Goal: Communication & Community: Answer question/provide support

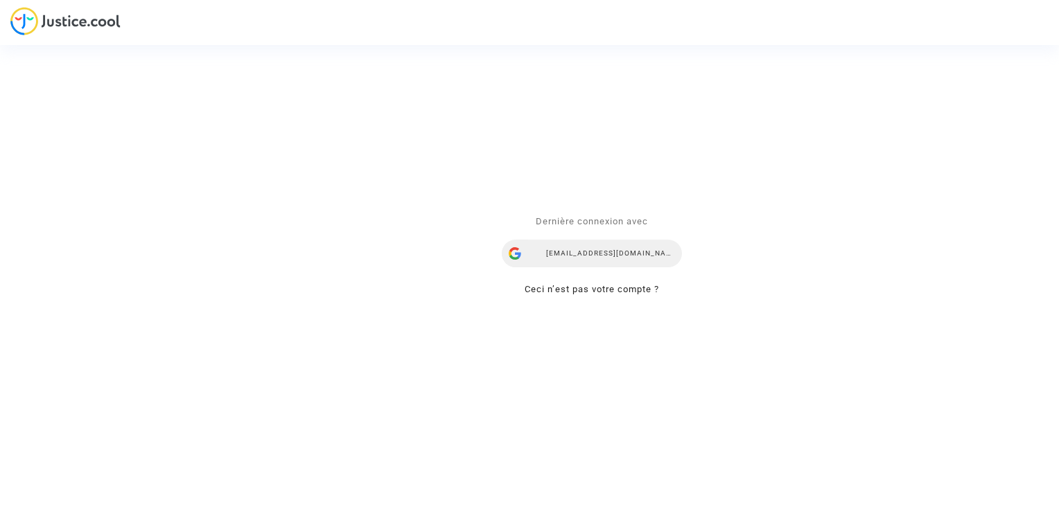
click at [610, 246] on div "[EMAIL_ADDRESS][DOMAIN_NAME]" at bounding box center [592, 254] width 180 height 28
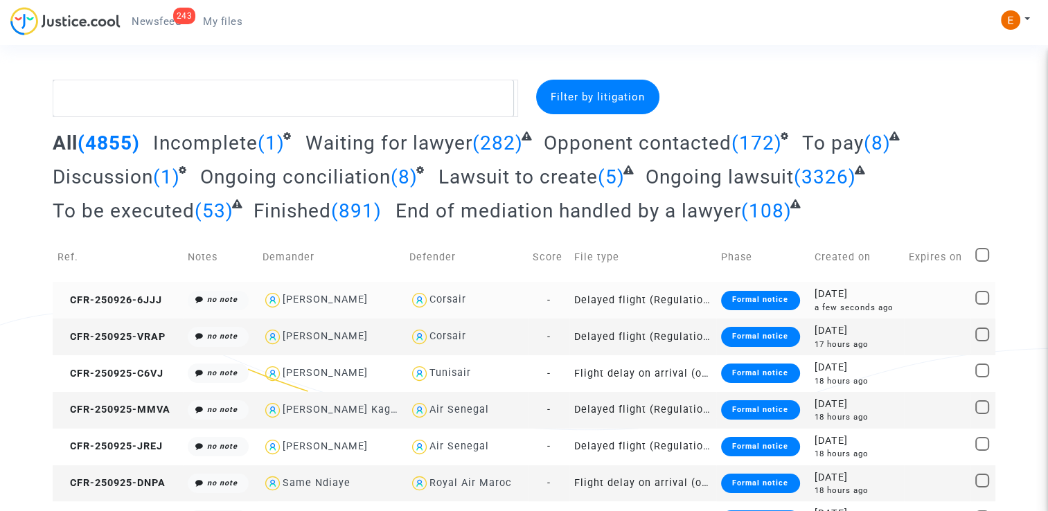
click at [759, 306] on div "Formal notice" at bounding box center [760, 300] width 78 height 19
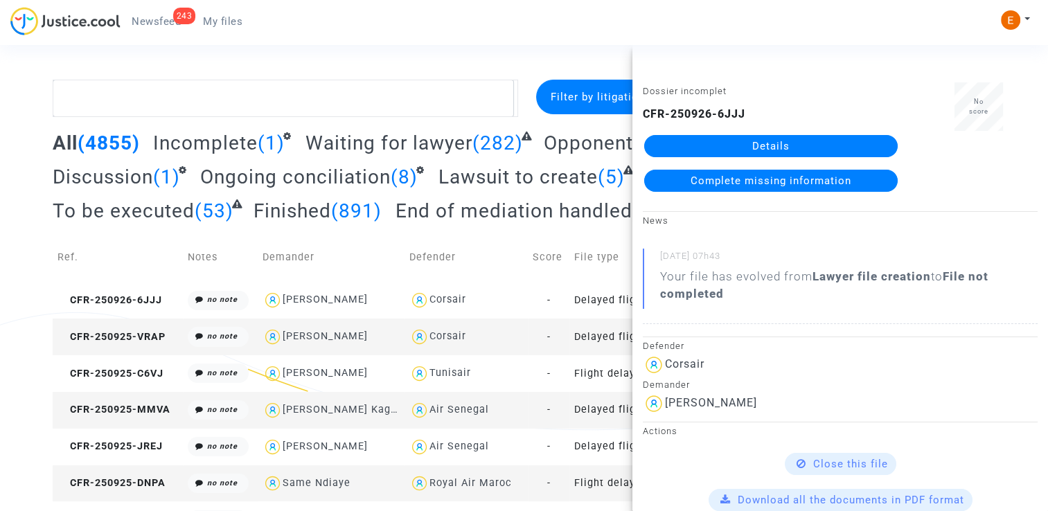
click at [809, 146] on link "Details" at bounding box center [771, 146] width 254 height 22
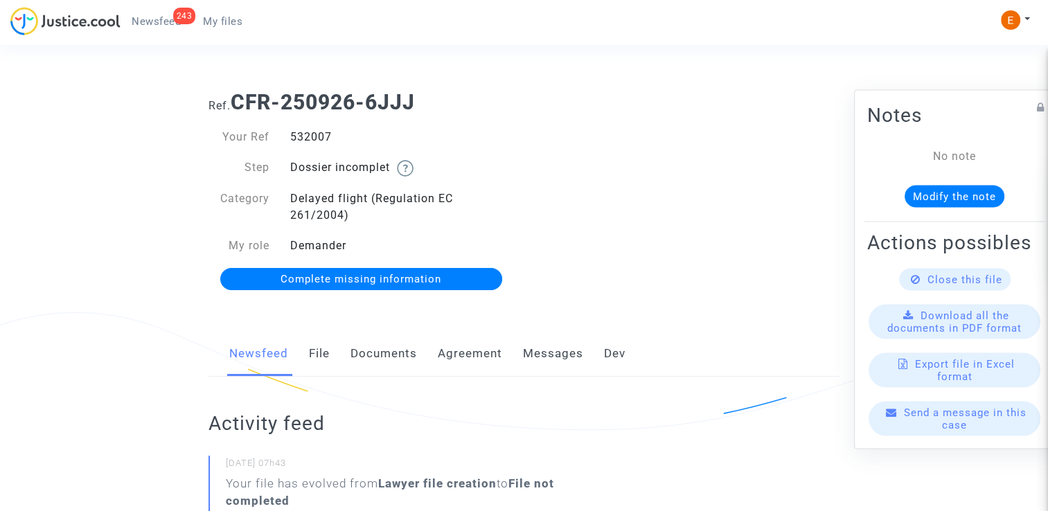
click at [396, 364] on link "Documents" at bounding box center [384, 354] width 67 height 46
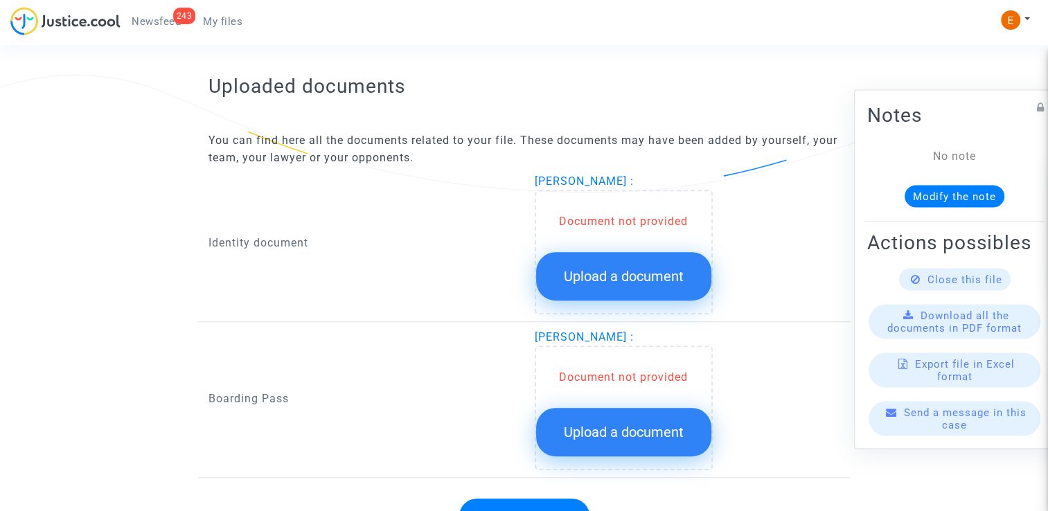
scroll to position [832, 0]
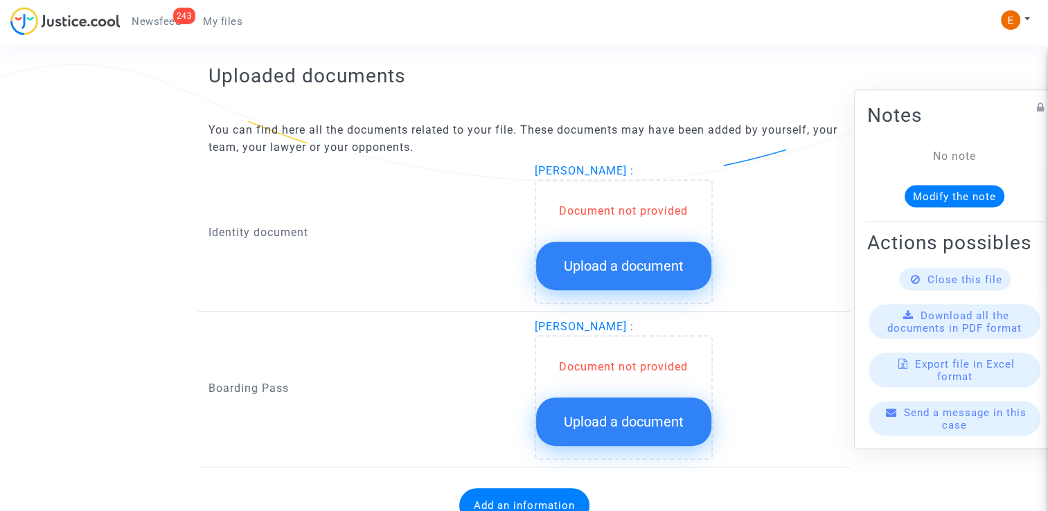
click at [613, 267] on span "Upload a document" at bounding box center [624, 266] width 120 height 17
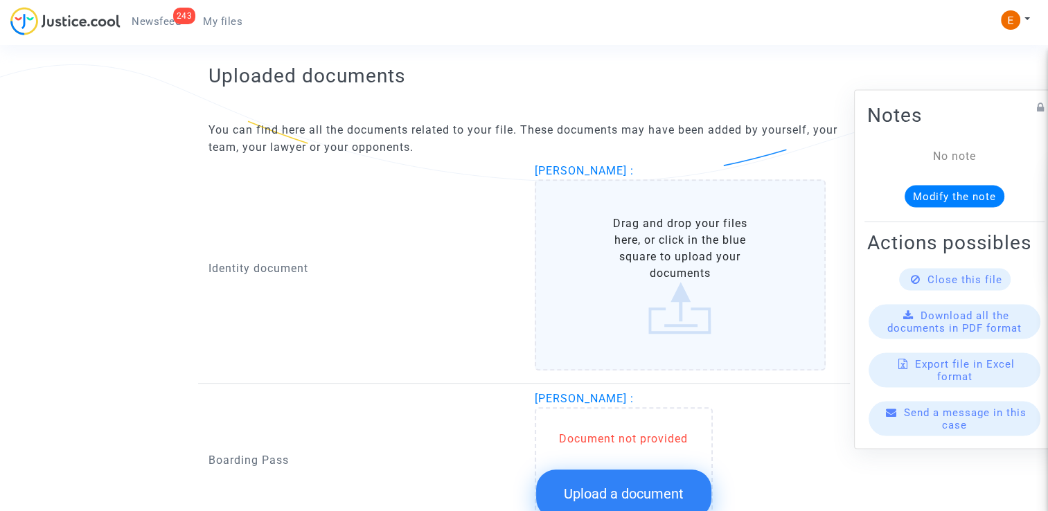
click at [629, 486] on span "Upload a document" at bounding box center [624, 494] width 120 height 17
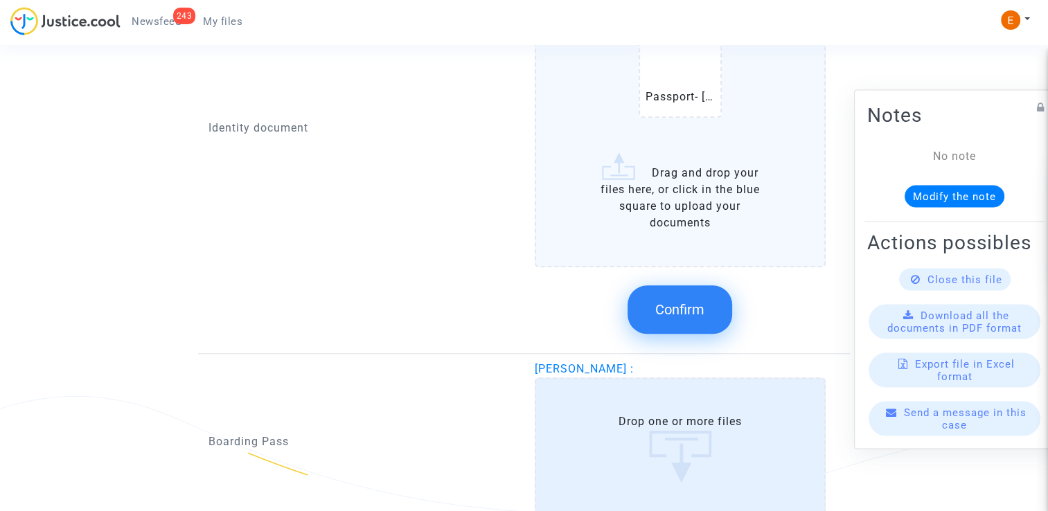
scroll to position [1109, 0]
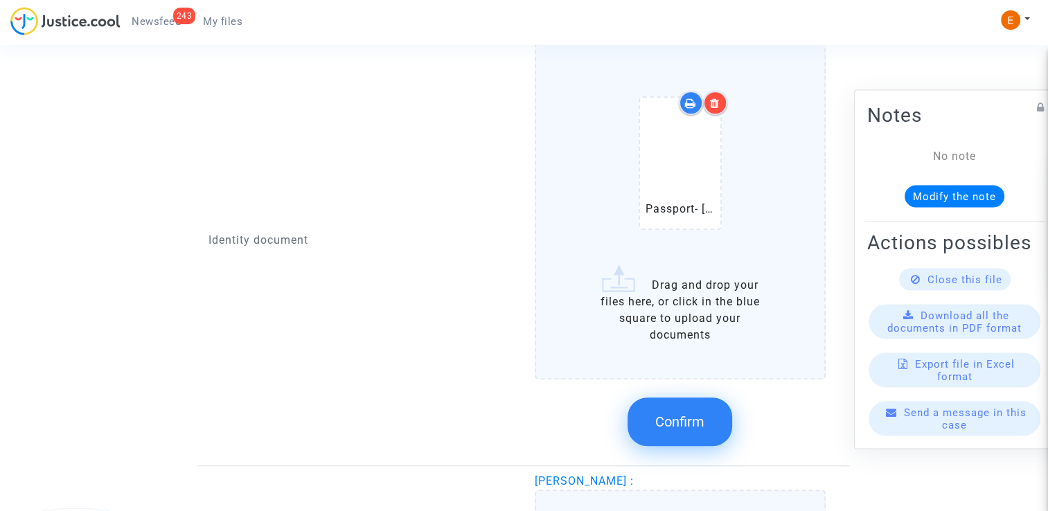
click at [696, 423] on span "Confirm" at bounding box center [680, 422] width 49 height 17
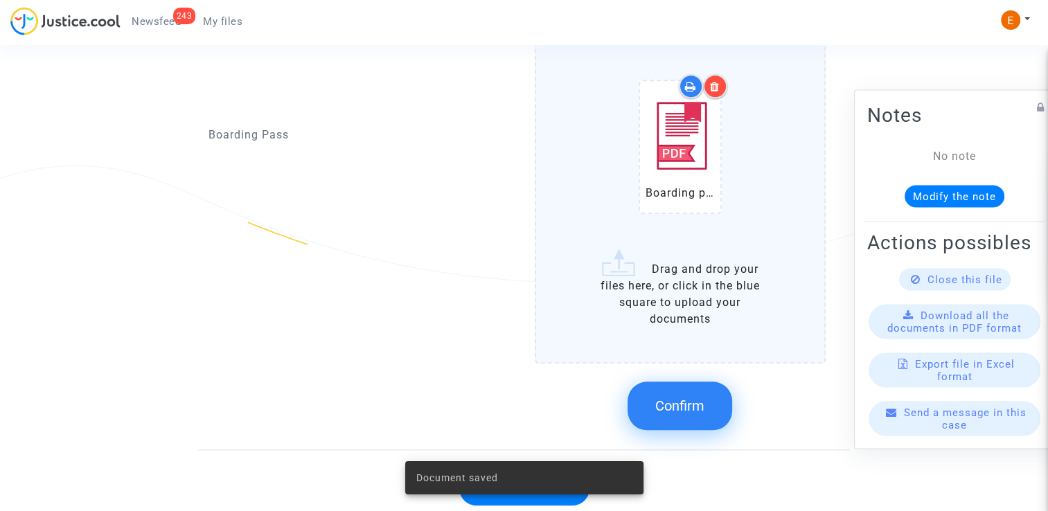
scroll to position [1317, 0]
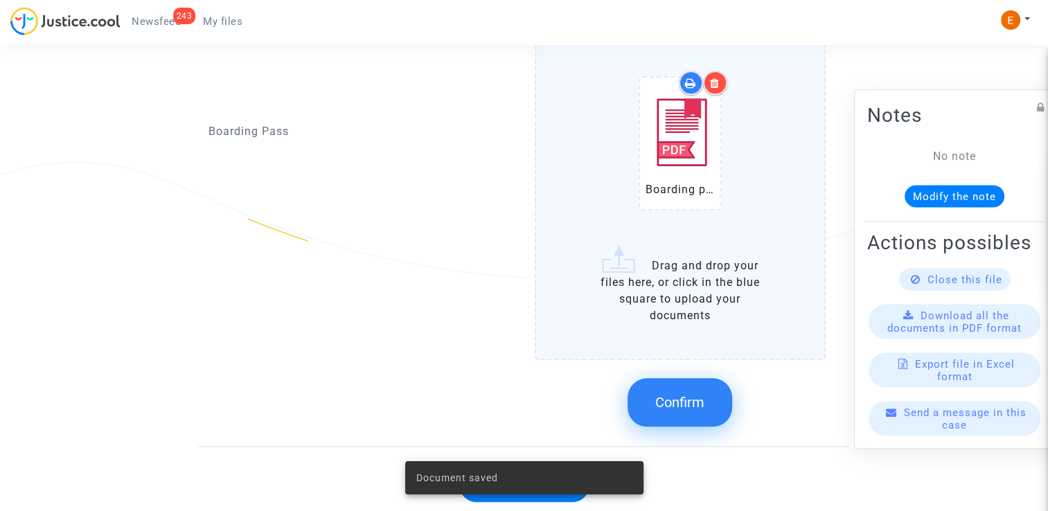
click at [685, 394] on span "Confirm" at bounding box center [680, 402] width 49 height 17
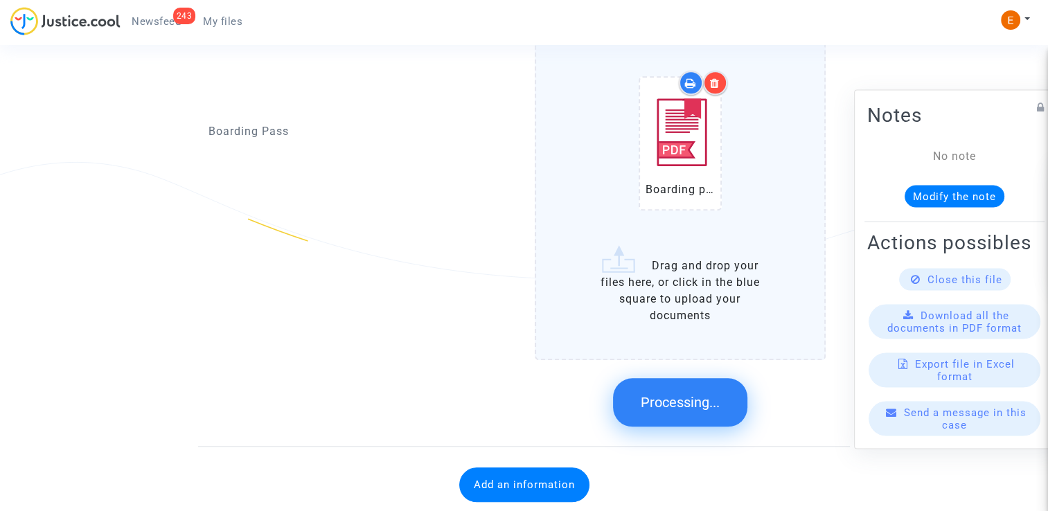
scroll to position [873, 0]
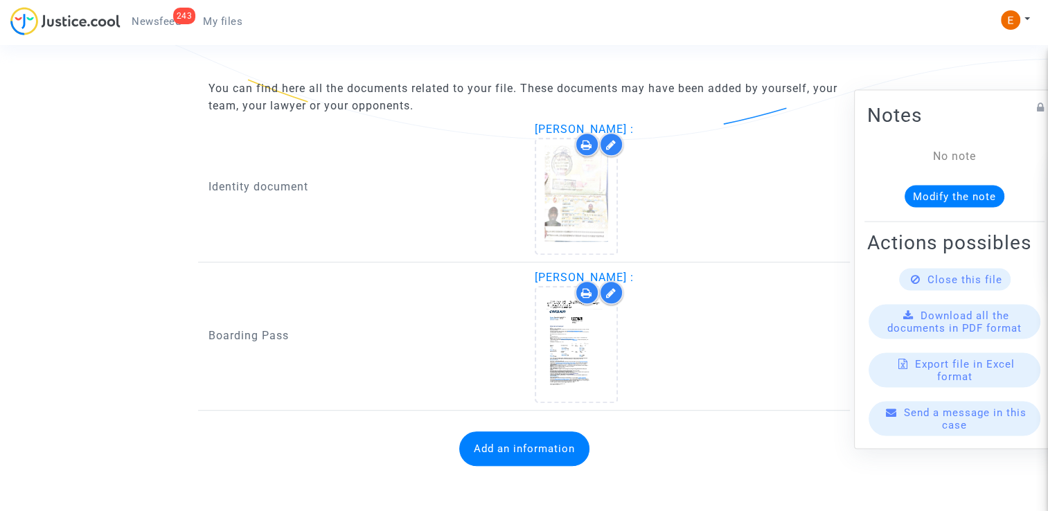
click at [542, 456] on button "Add an information" at bounding box center [524, 449] width 130 height 35
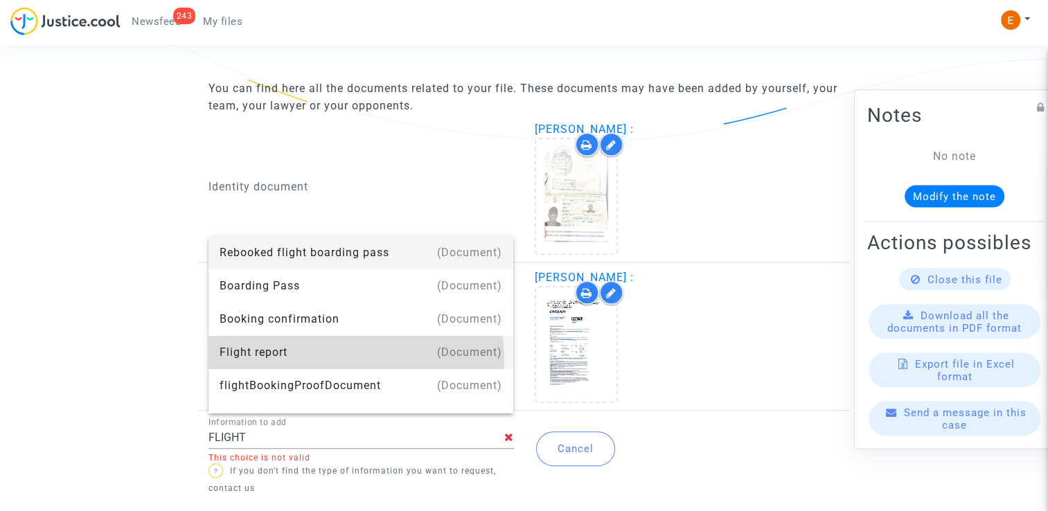
click at [301, 362] on div "Flight report" at bounding box center [361, 352] width 283 height 33
type input "Flight report"
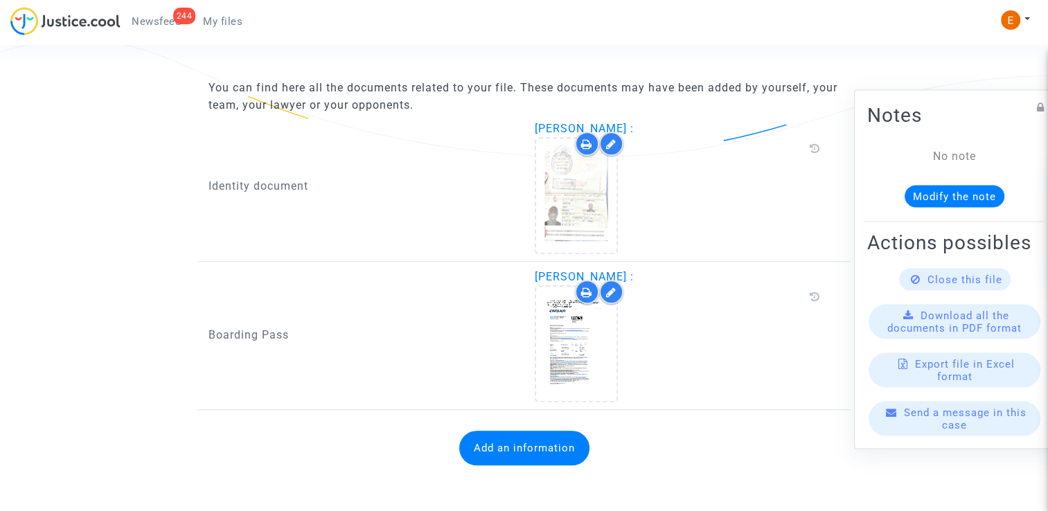
click at [480, 445] on button "Add an information" at bounding box center [524, 448] width 130 height 35
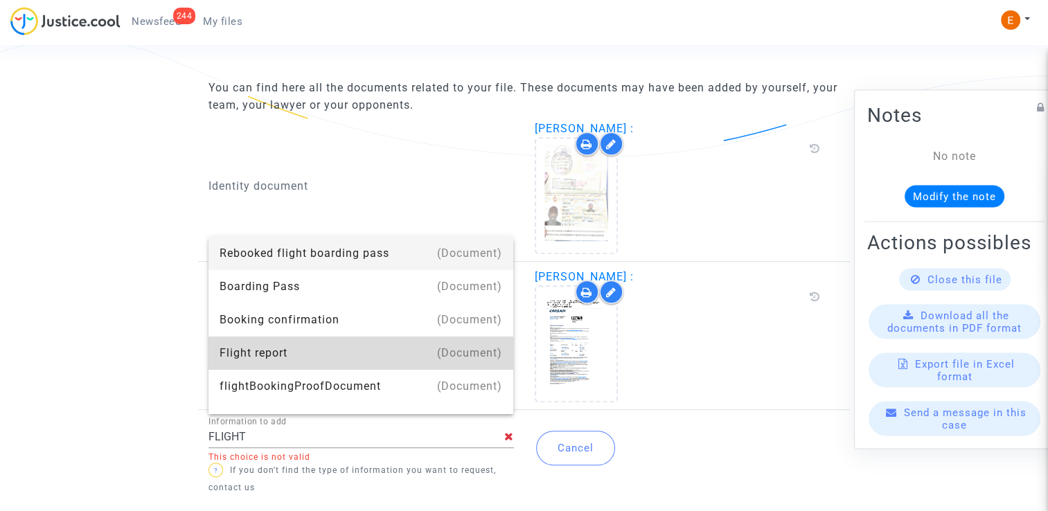
click at [375, 366] on div "Flight report" at bounding box center [361, 353] width 283 height 33
type input "Flight report"
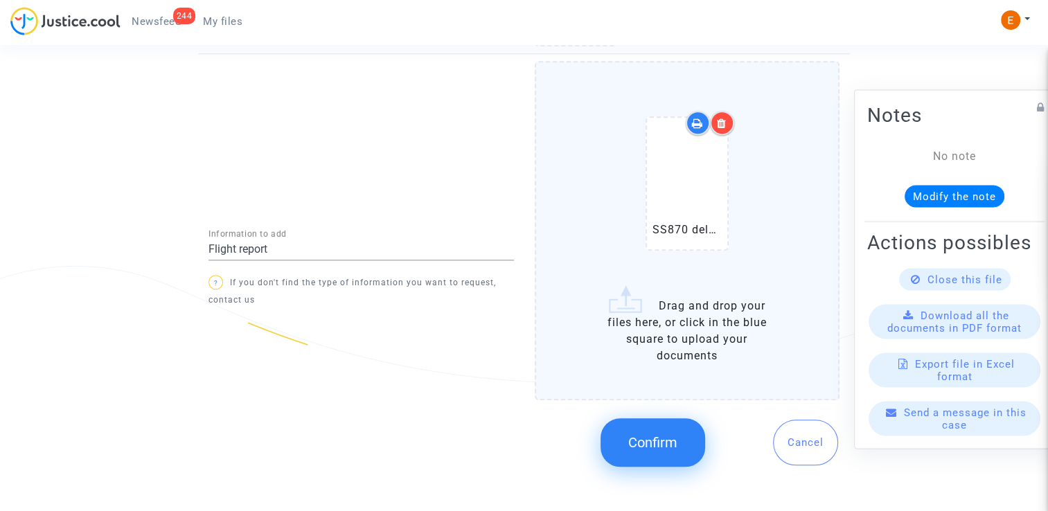
scroll to position [1218, 0]
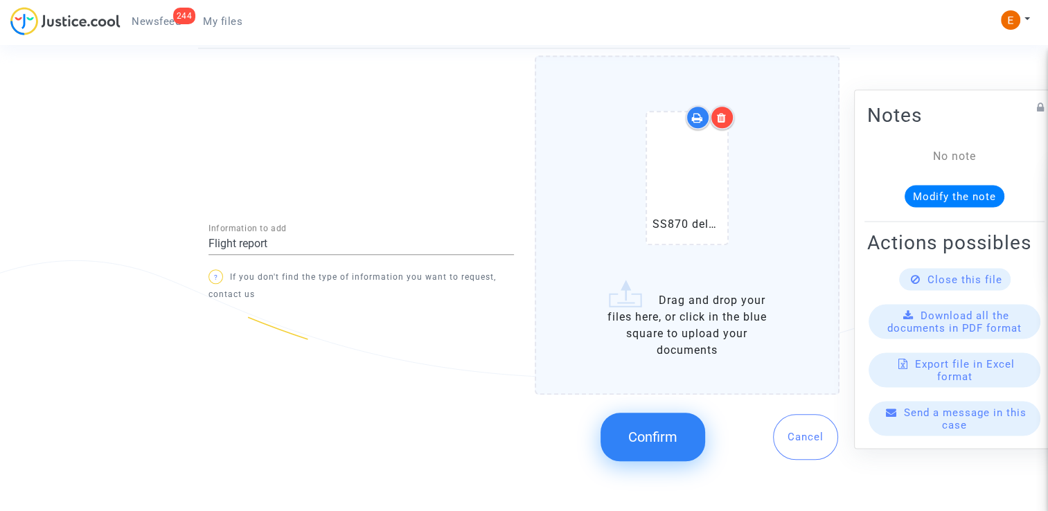
click at [657, 436] on span "Confirm" at bounding box center [652, 437] width 49 height 17
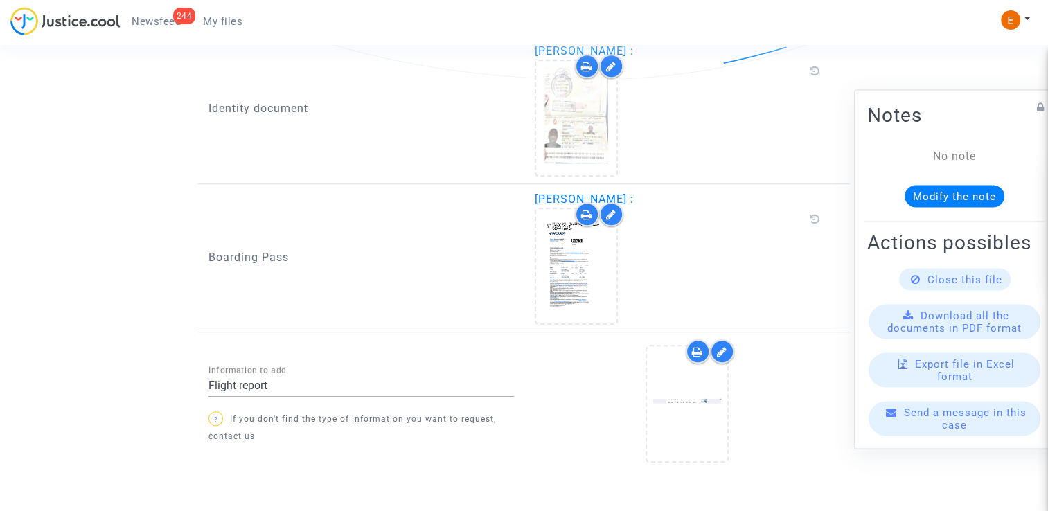
scroll to position [987, 0]
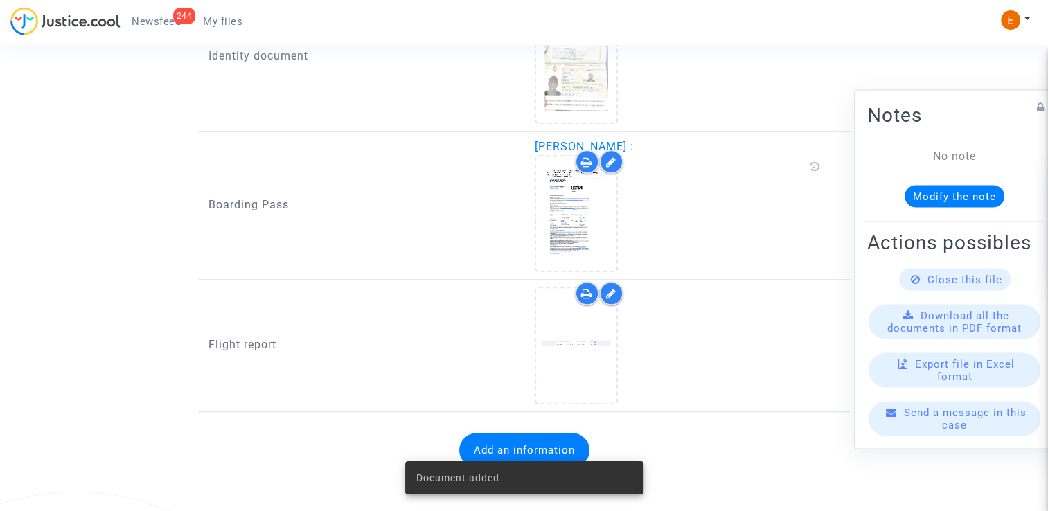
click at [147, 23] on span "Newsfeed" at bounding box center [156, 21] width 49 height 12
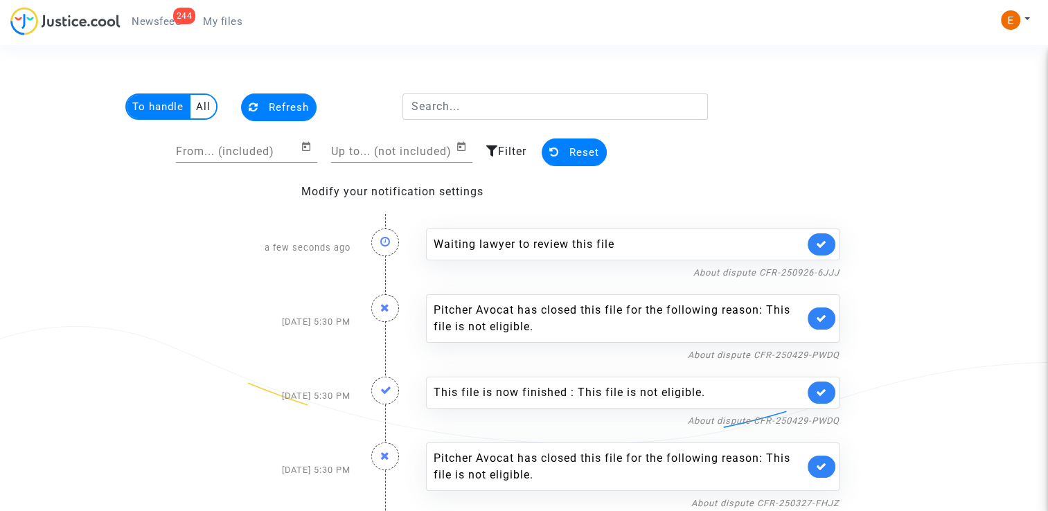
click at [828, 236] on link at bounding box center [822, 245] width 28 height 22
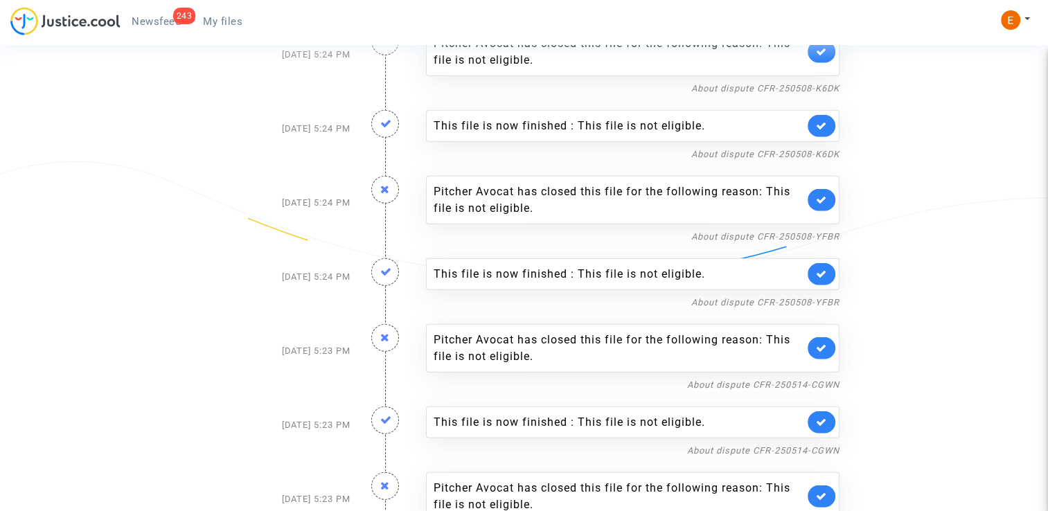
scroll to position [3679, 0]
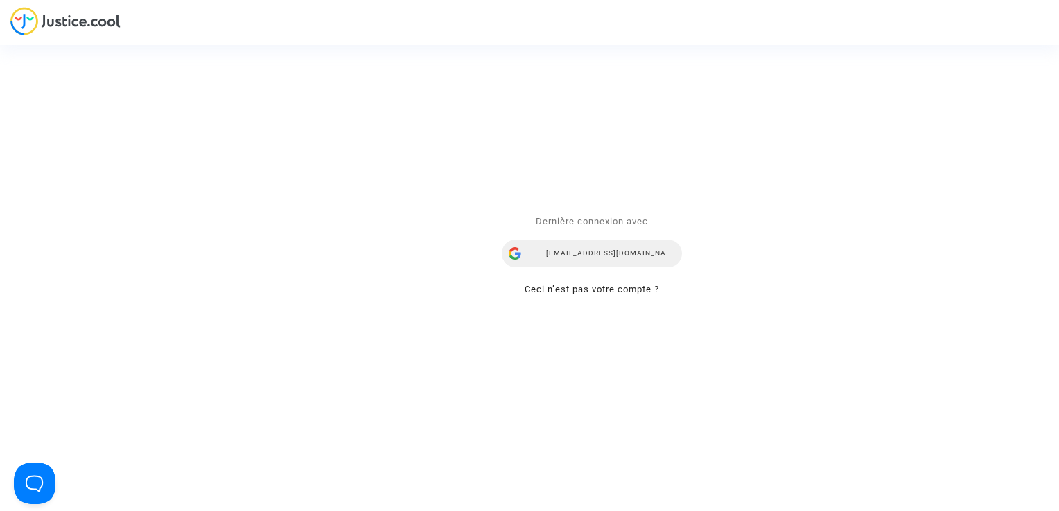
click at [615, 260] on div "[EMAIL_ADDRESS][DOMAIN_NAME]" at bounding box center [592, 254] width 180 height 28
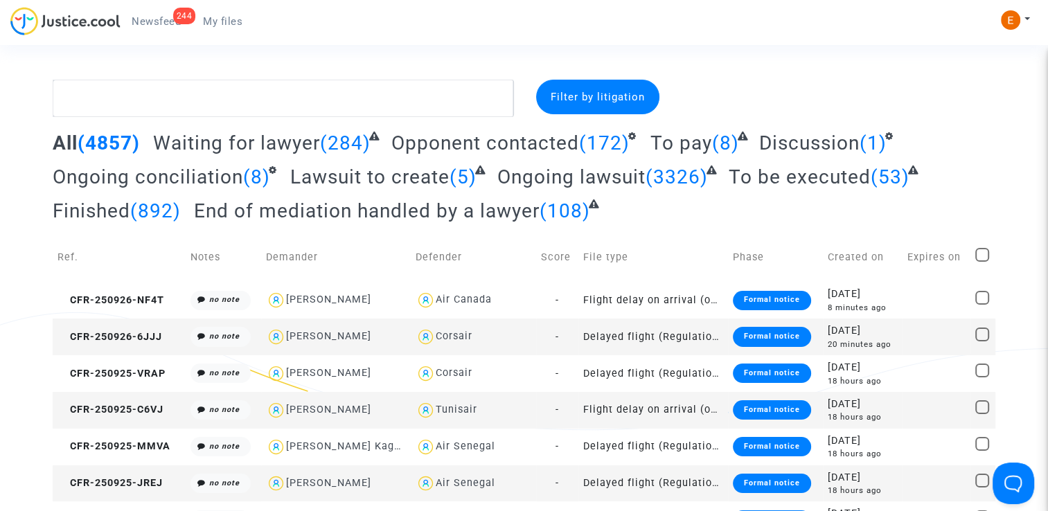
click at [168, 26] on span "Newsfeed" at bounding box center [156, 21] width 49 height 12
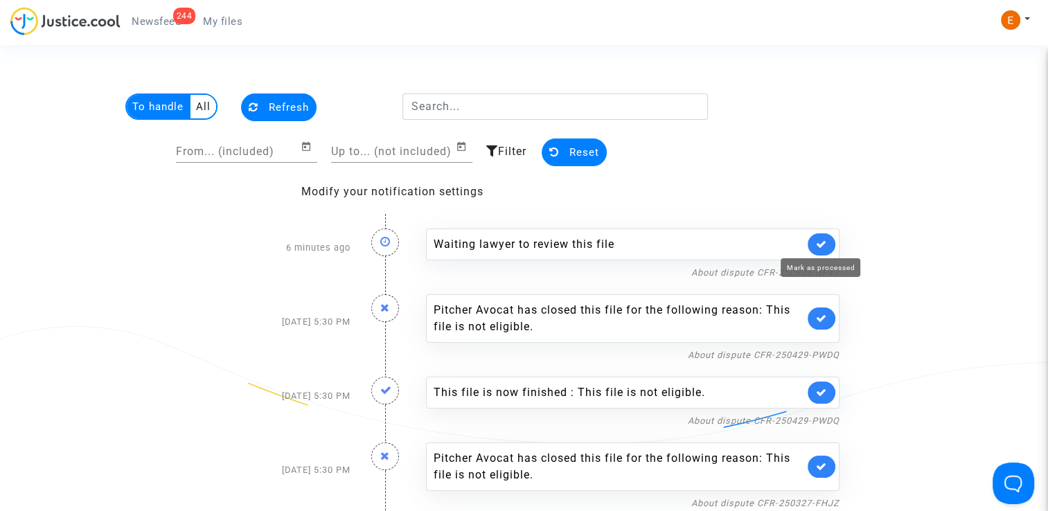
click at [816, 239] on icon at bounding box center [821, 244] width 11 height 10
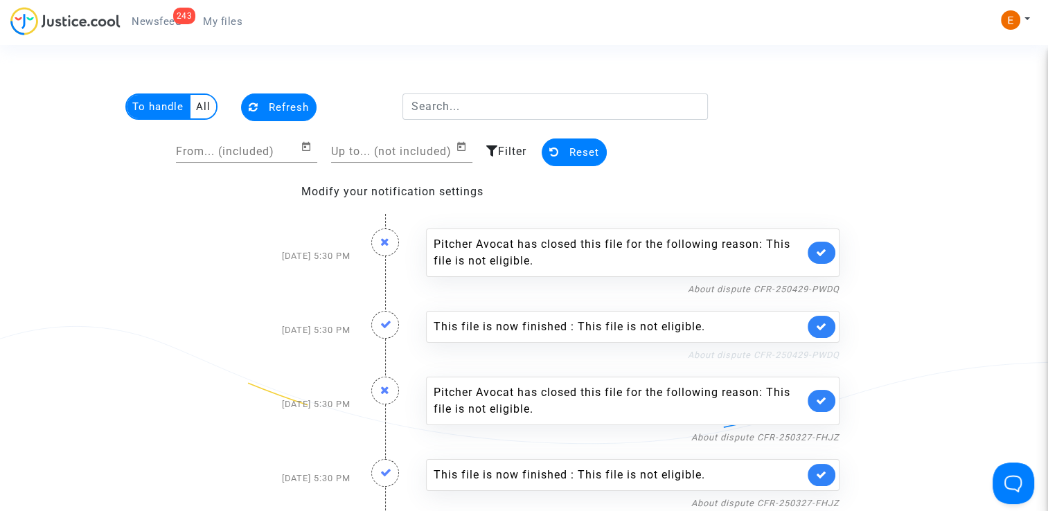
click at [798, 351] on link "About dispute CFR-250429-PWDQ" at bounding box center [764, 355] width 152 height 10
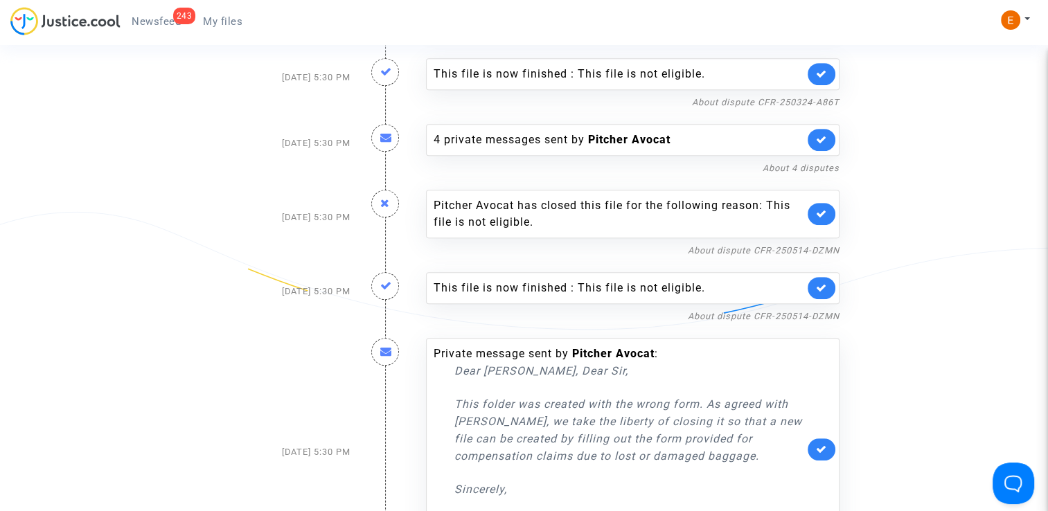
scroll to position [693, 0]
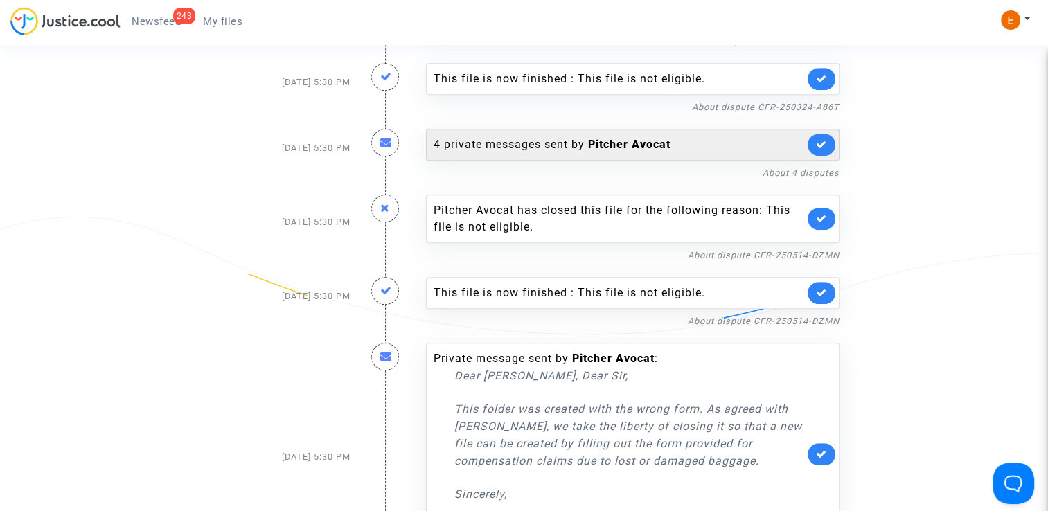
click at [592, 152] on div "4 private messages sent by [PERSON_NAME]" at bounding box center [633, 145] width 414 height 32
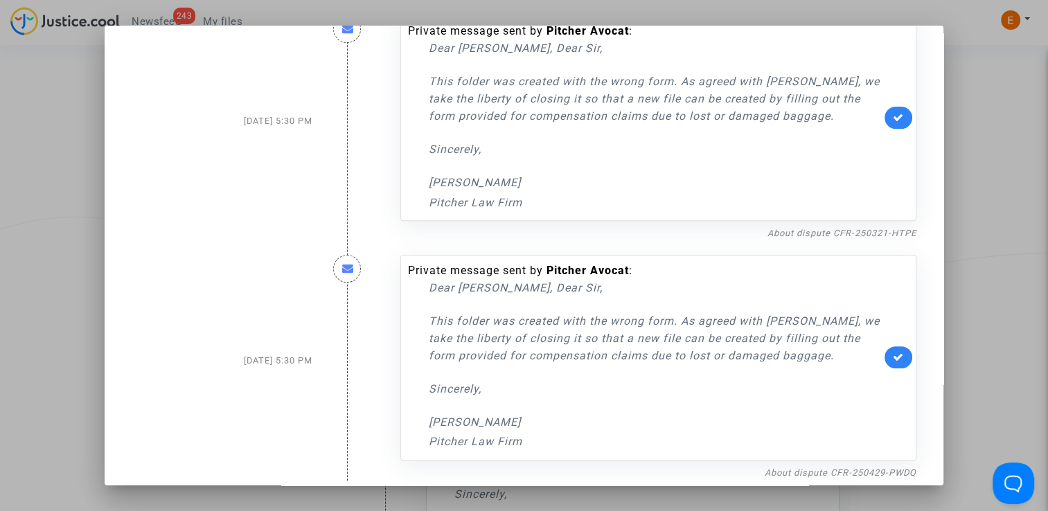
scroll to position [531, 0]
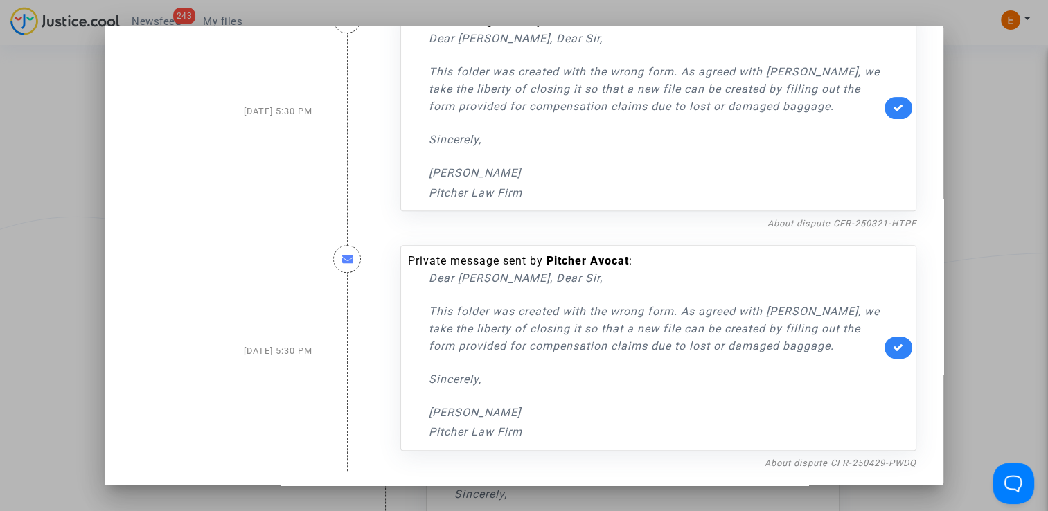
click at [1021, 177] on div at bounding box center [524, 255] width 1048 height 511
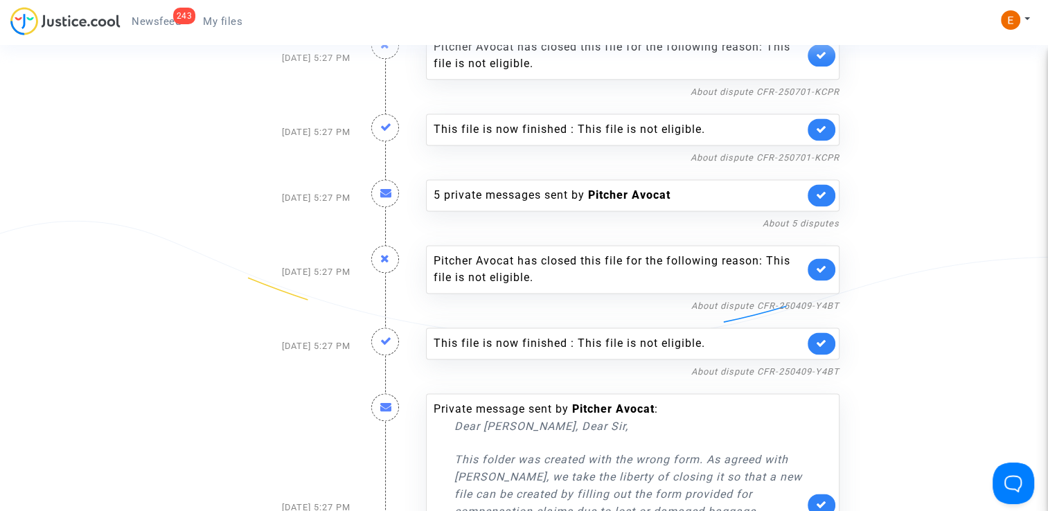
scroll to position [1871, 0]
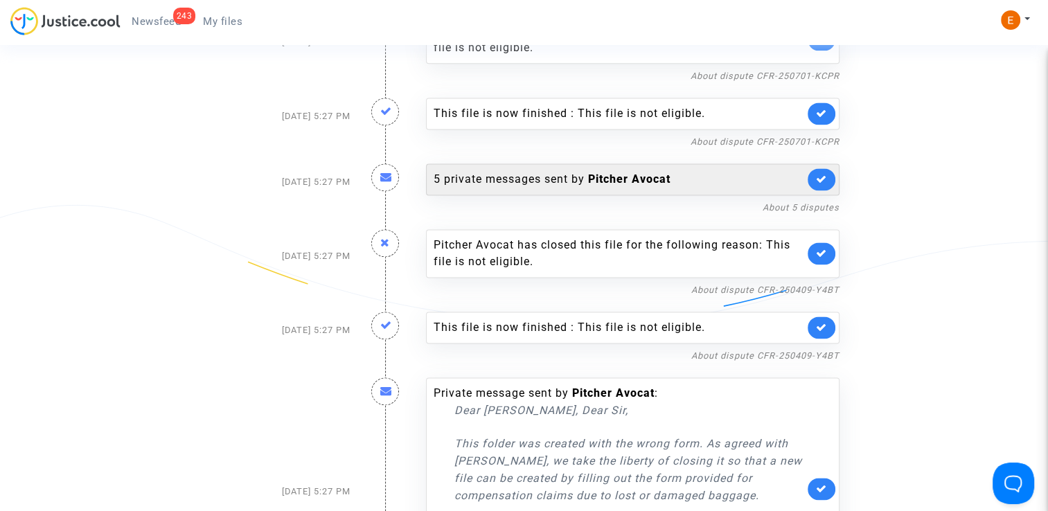
click at [542, 171] on div "5 private messages sent by Pitcher Avocat" at bounding box center [619, 179] width 371 height 17
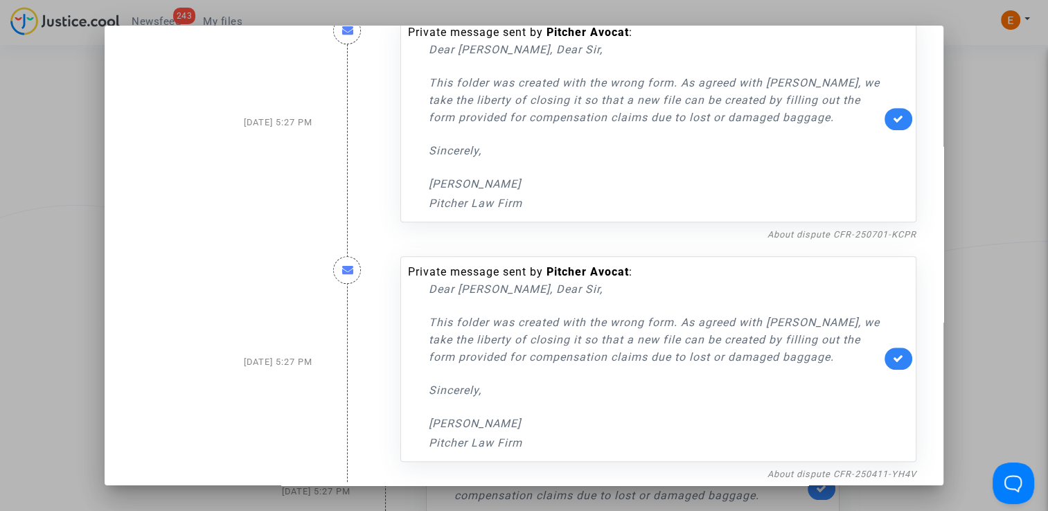
scroll to position [771, 0]
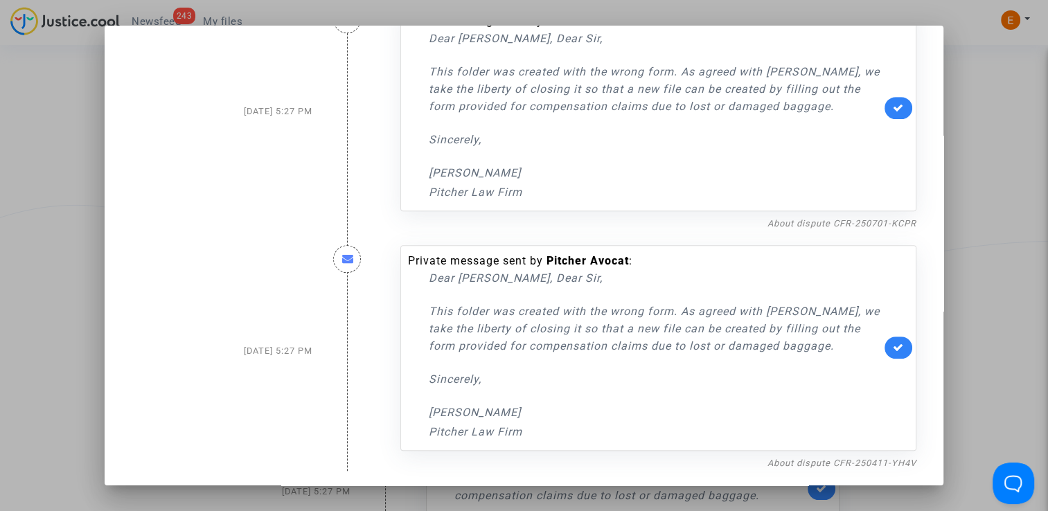
click at [978, 220] on div at bounding box center [524, 255] width 1048 height 511
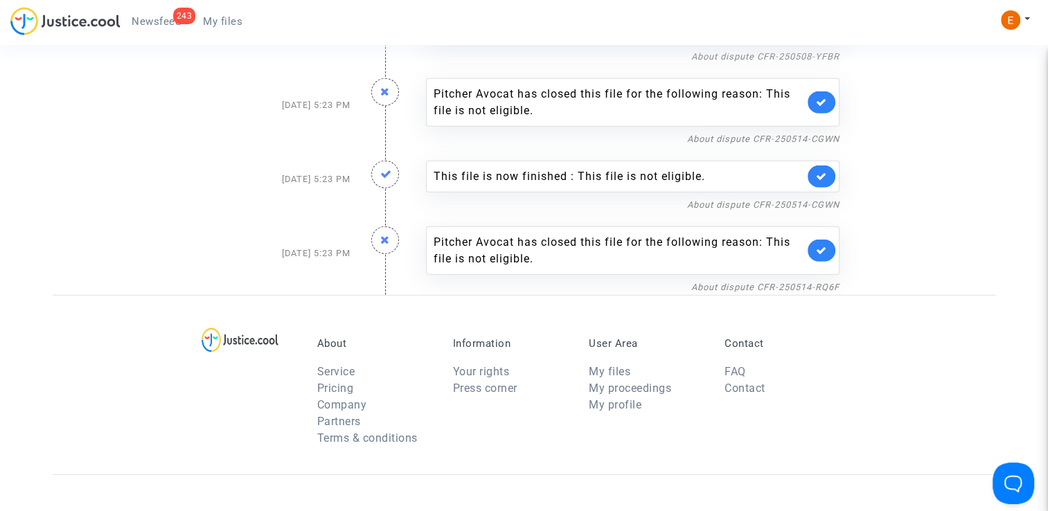
scroll to position [3950, 0]
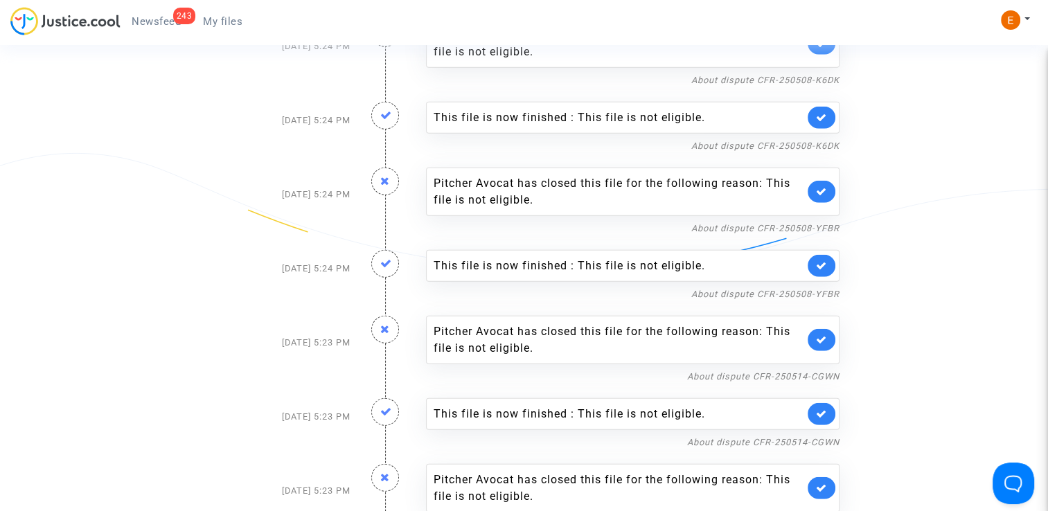
drag, startPoint x: 238, startPoint y: 26, endPoint x: 213, endPoint y: 26, distance: 25.6
click at [238, 26] on span "My files" at bounding box center [222, 21] width 39 height 12
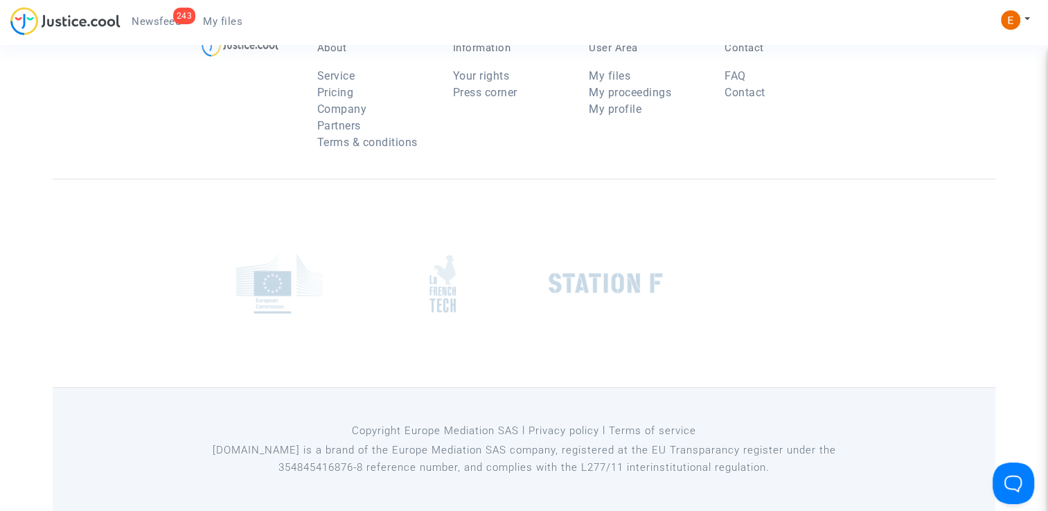
click at [172, 18] on span "Newsfeed" at bounding box center [156, 21] width 49 height 12
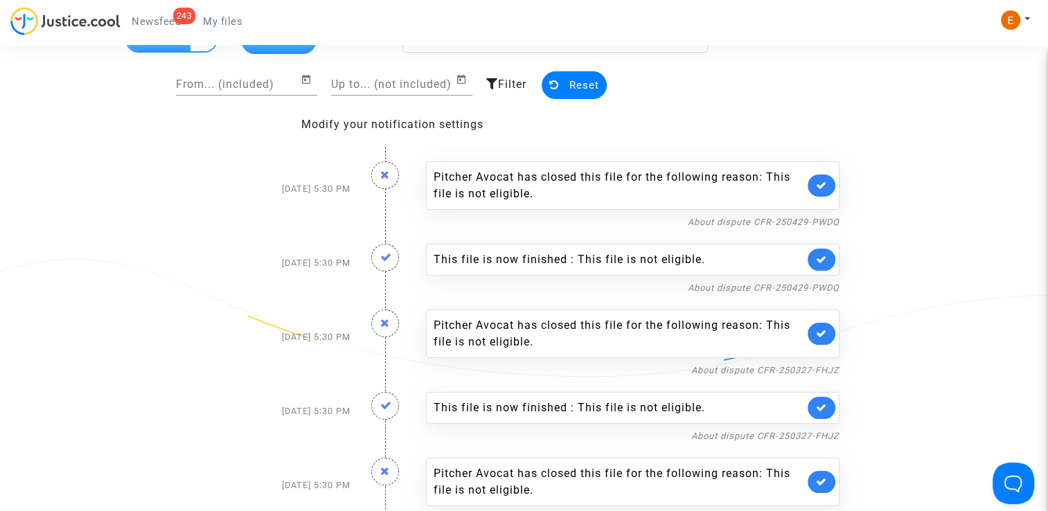
scroll to position [69, 0]
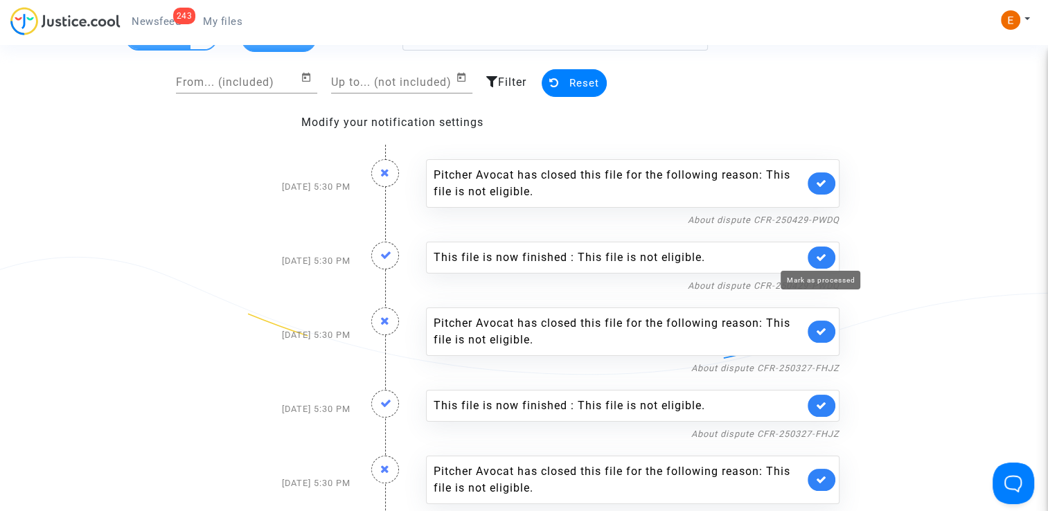
click at [826, 257] on icon at bounding box center [821, 257] width 11 height 10
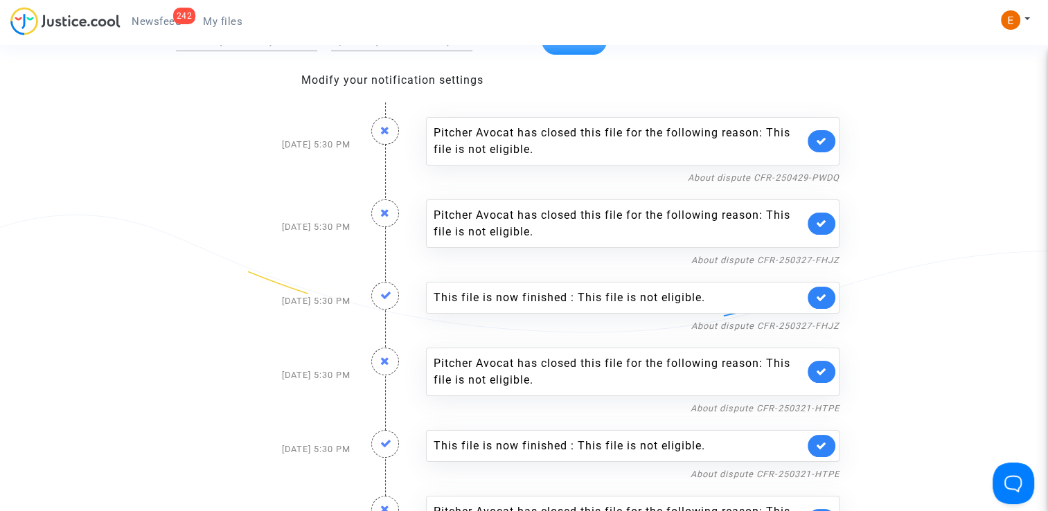
scroll to position [139, 0]
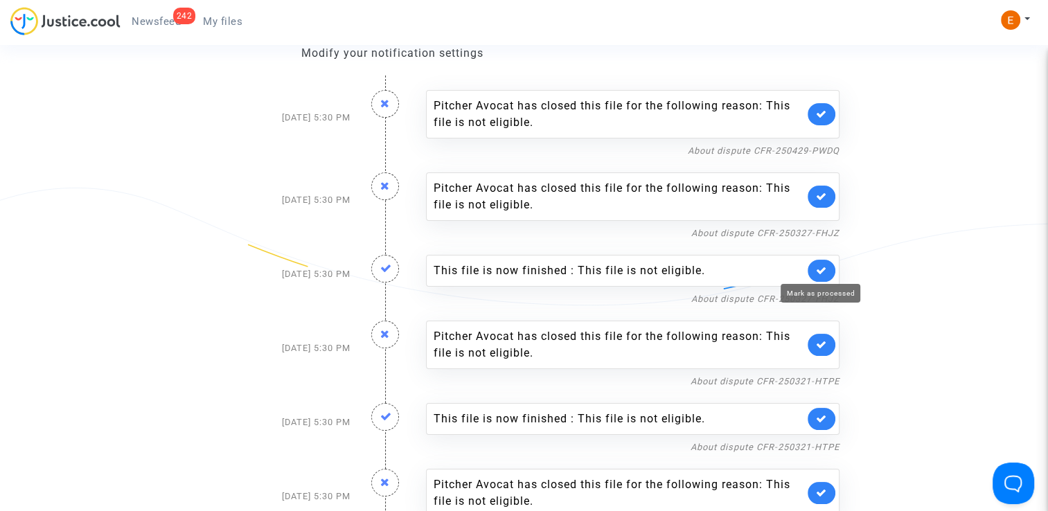
click at [823, 265] on icon at bounding box center [821, 270] width 11 height 10
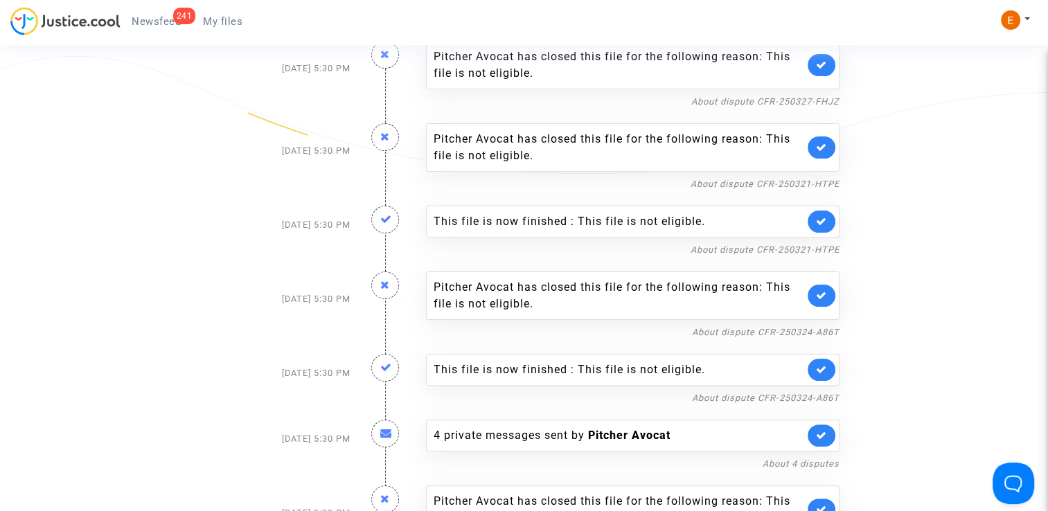
scroll to position [277, 0]
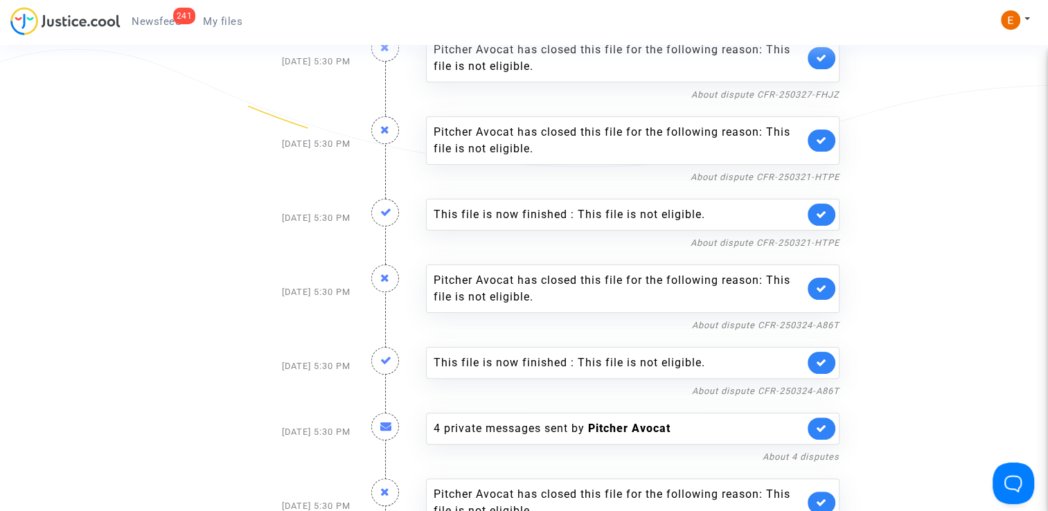
click at [820, 218] on link at bounding box center [822, 215] width 28 height 22
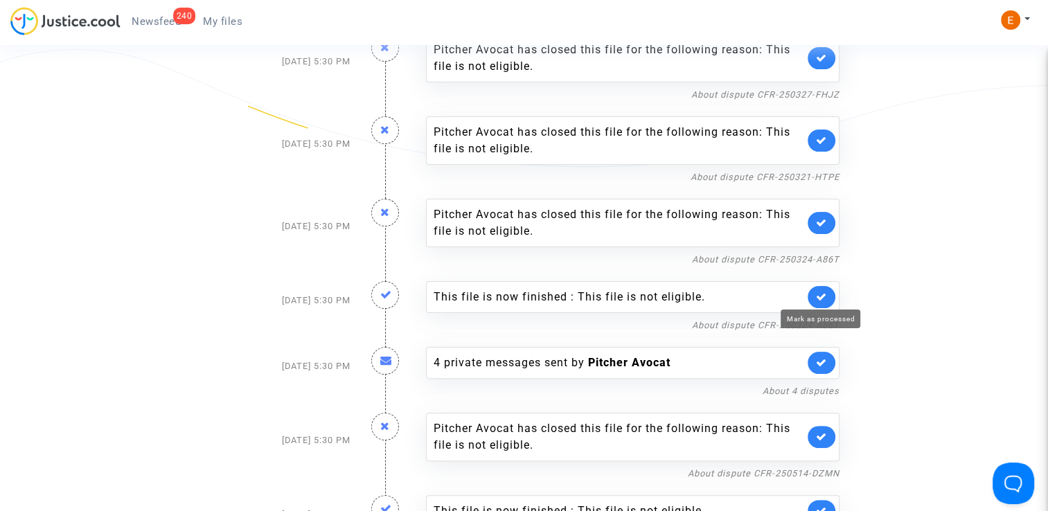
click at [823, 294] on icon at bounding box center [821, 297] width 11 height 10
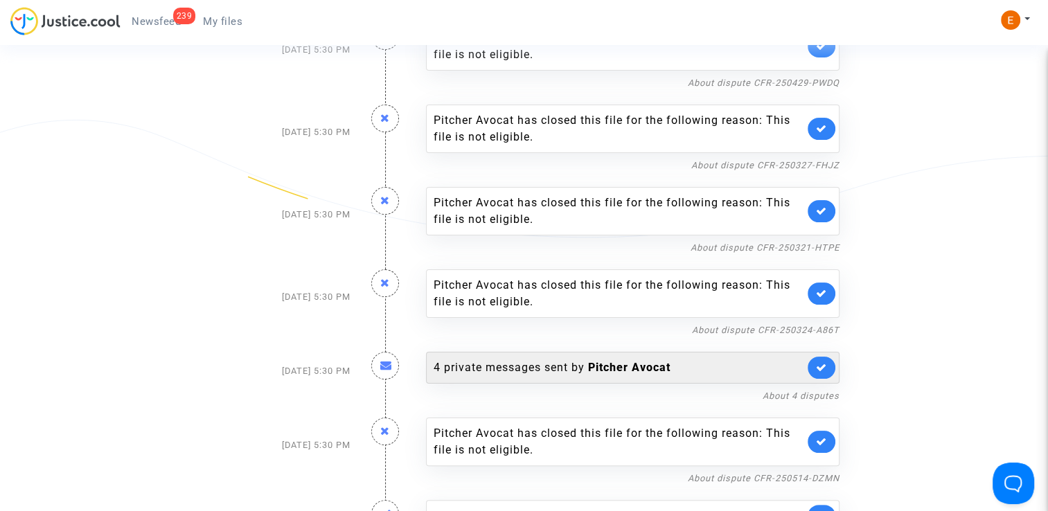
scroll to position [208, 0]
click at [620, 364] on b "Pitcher Avocat" at bounding box center [629, 366] width 82 height 13
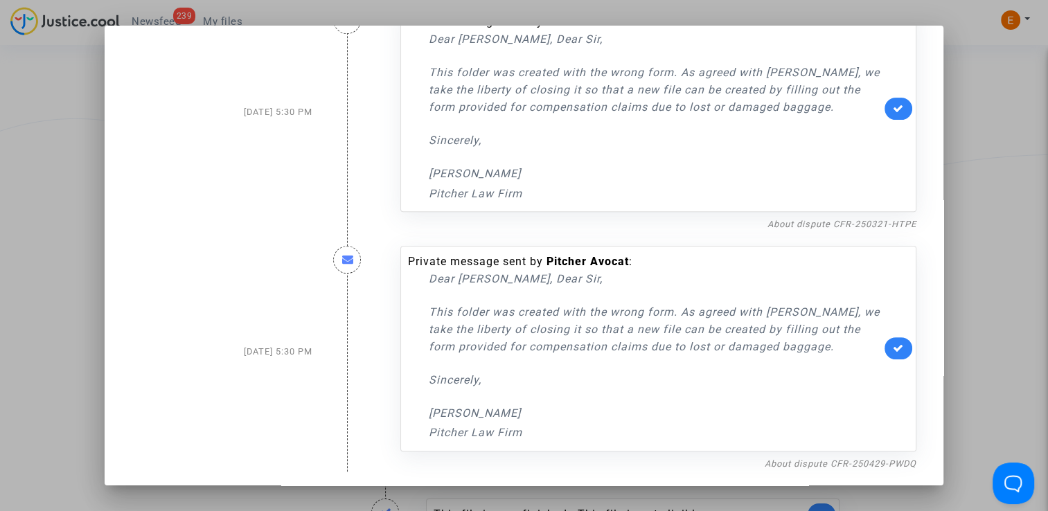
scroll to position [531, 0]
click at [1018, 265] on div at bounding box center [524, 255] width 1048 height 511
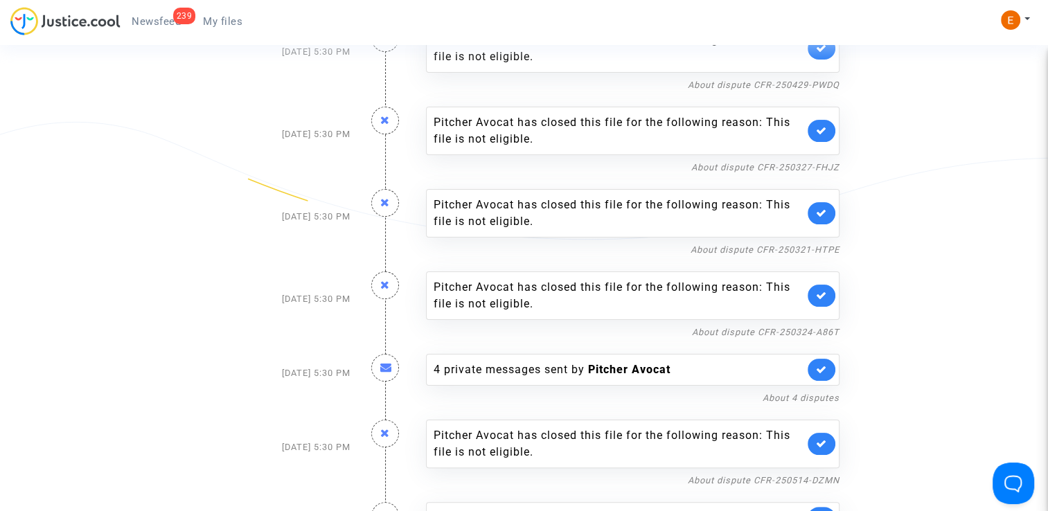
scroll to position [208, 0]
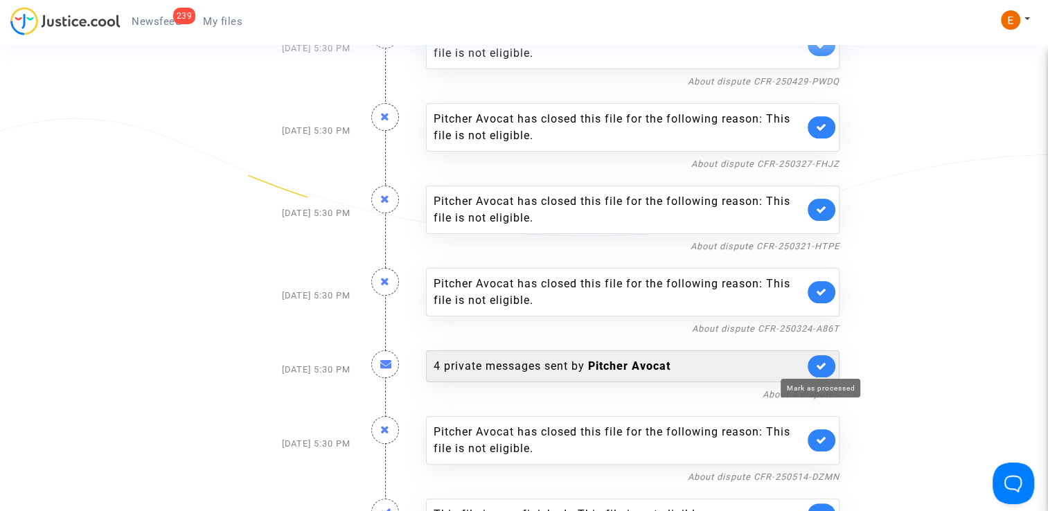
click at [827, 362] on icon at bounding box center [821, 366] width 11 height 10
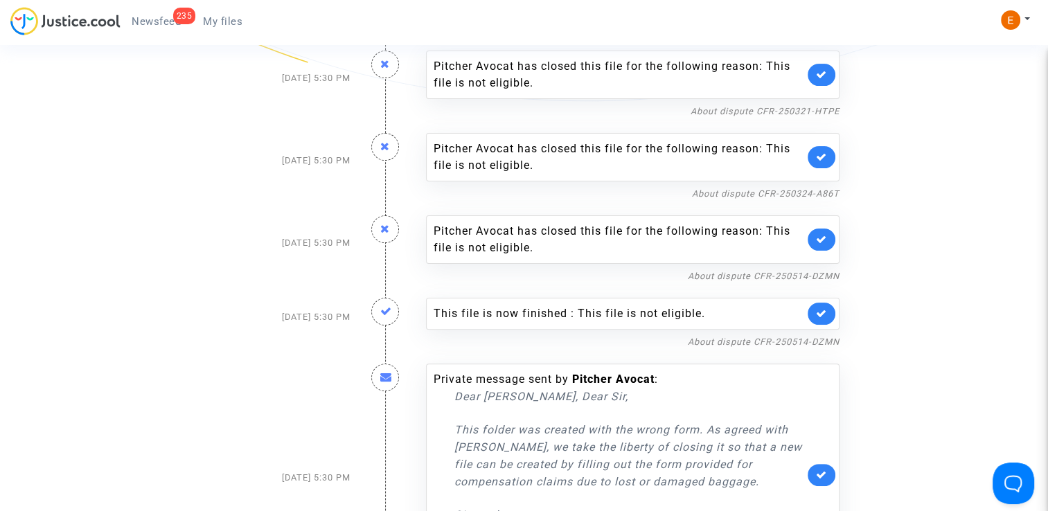
scroll to position [346, 0]
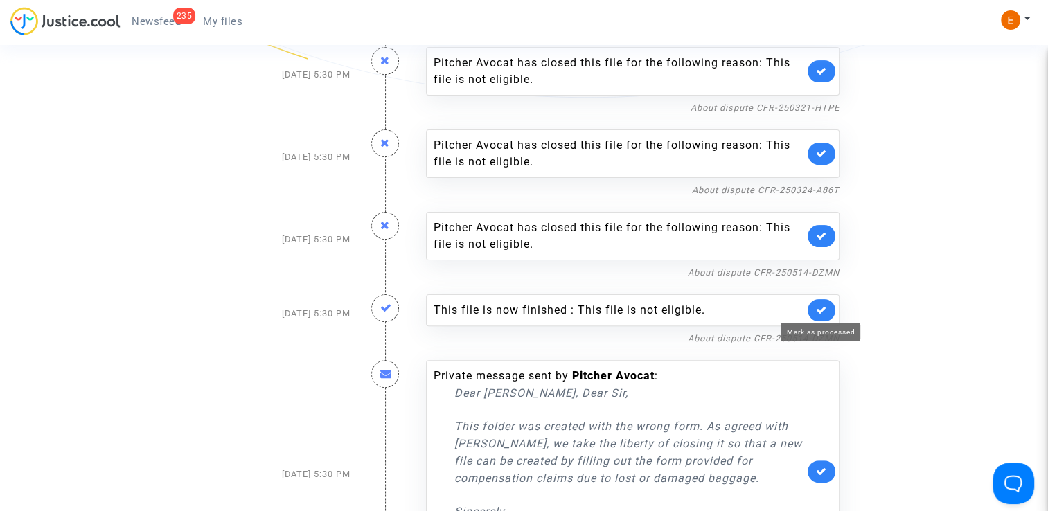
click at [826, 309] on icon at bounding box center [821, 310] width 11 height 10
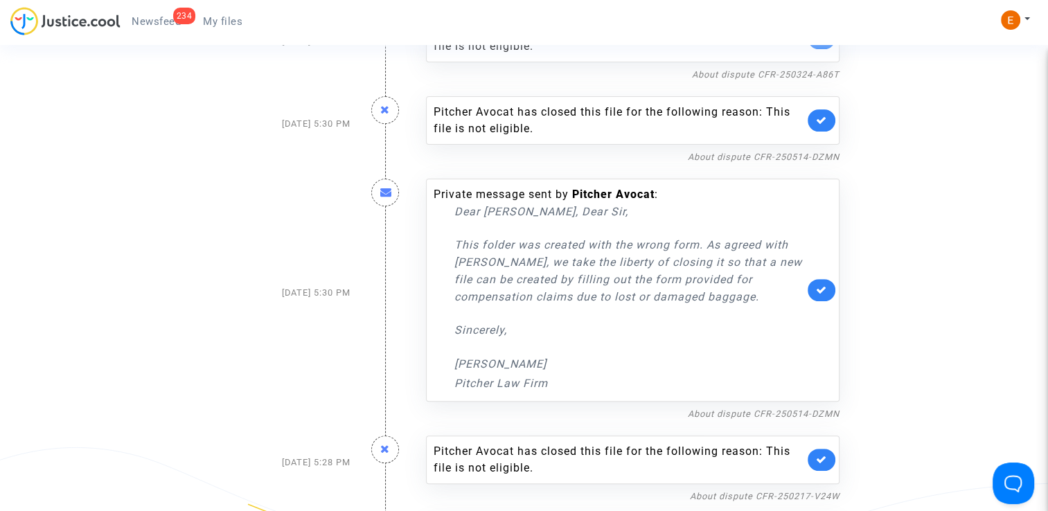
scroll to position [416, 0]
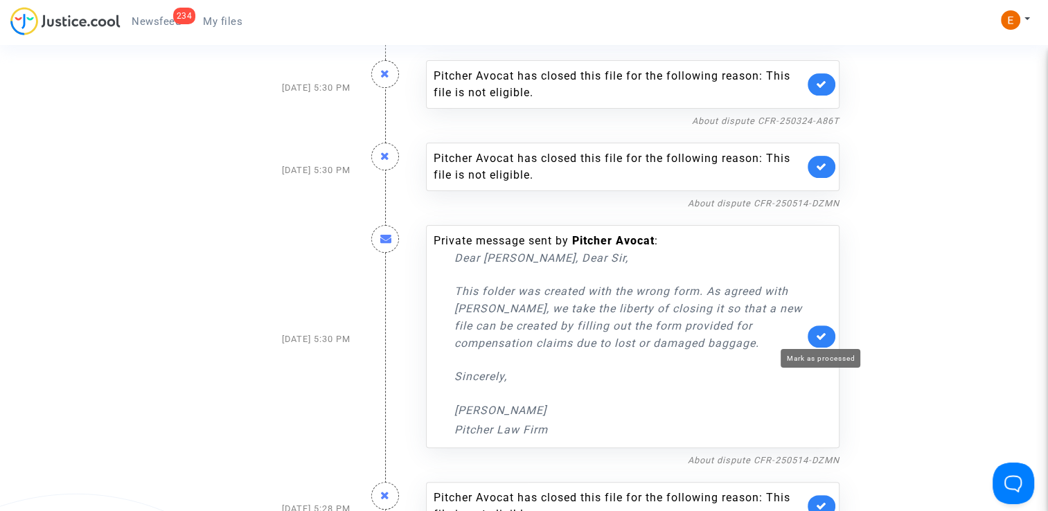
click at [825, 331] on icon at bounding box center [821, 336] width 11 height 10
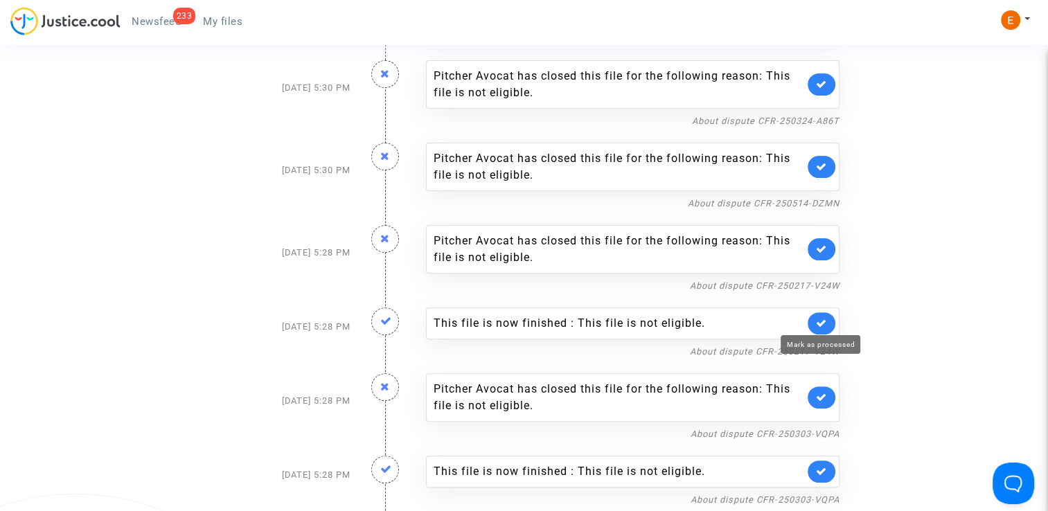
click at [818, 318] on icon at bounding box center [821, 323] width 11 height 10
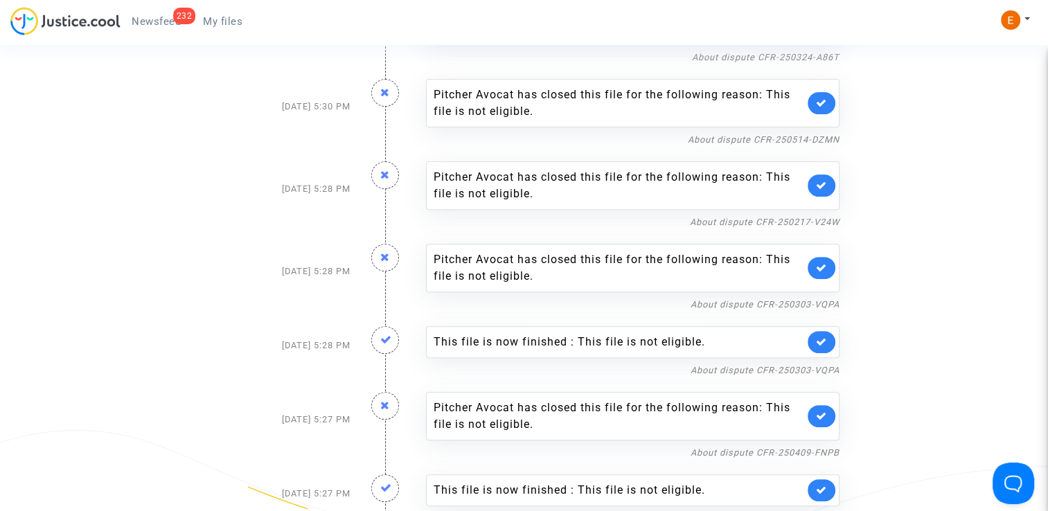
scroll to position [485, 0]
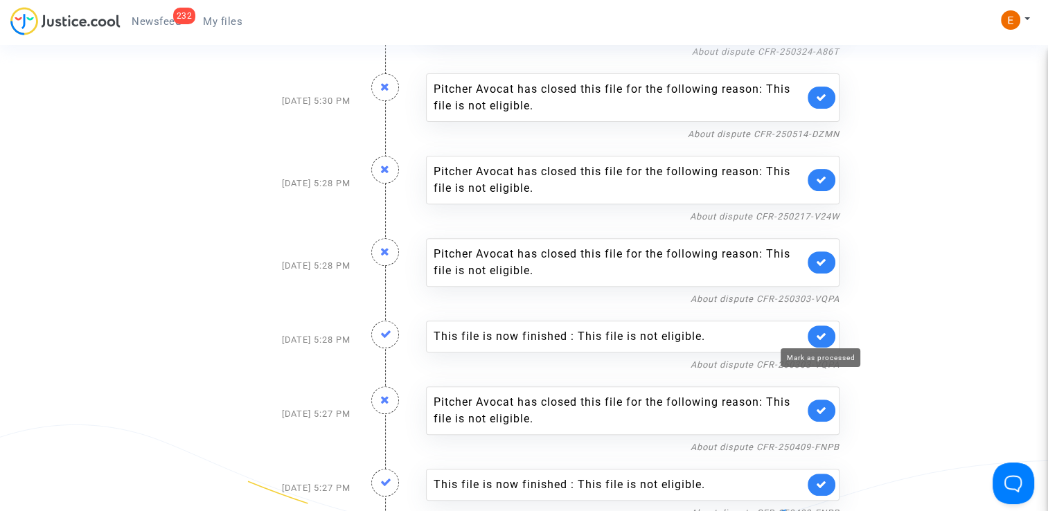
click at [823, 334] on icon at bounding box center [821, 336] width 11 height 10
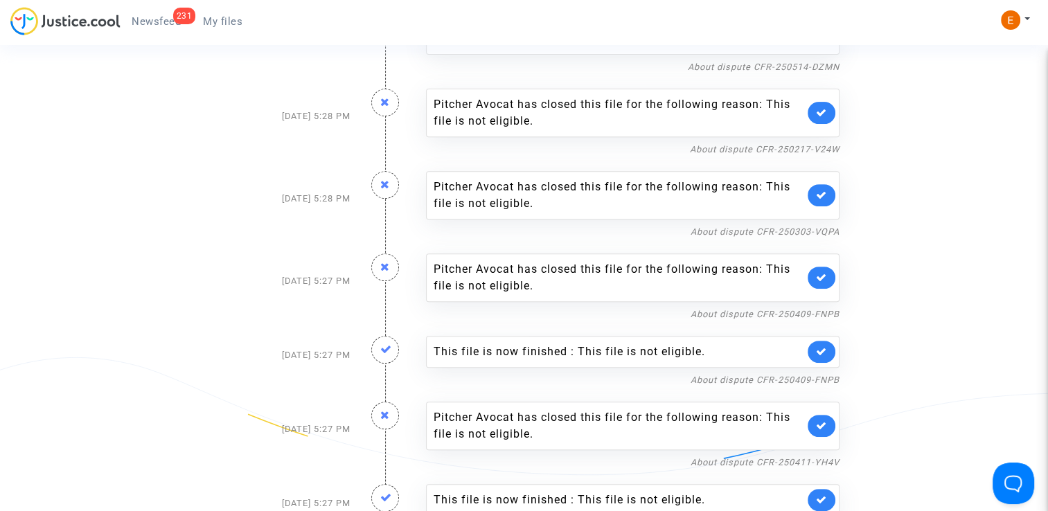
scroll to position [554, 0]
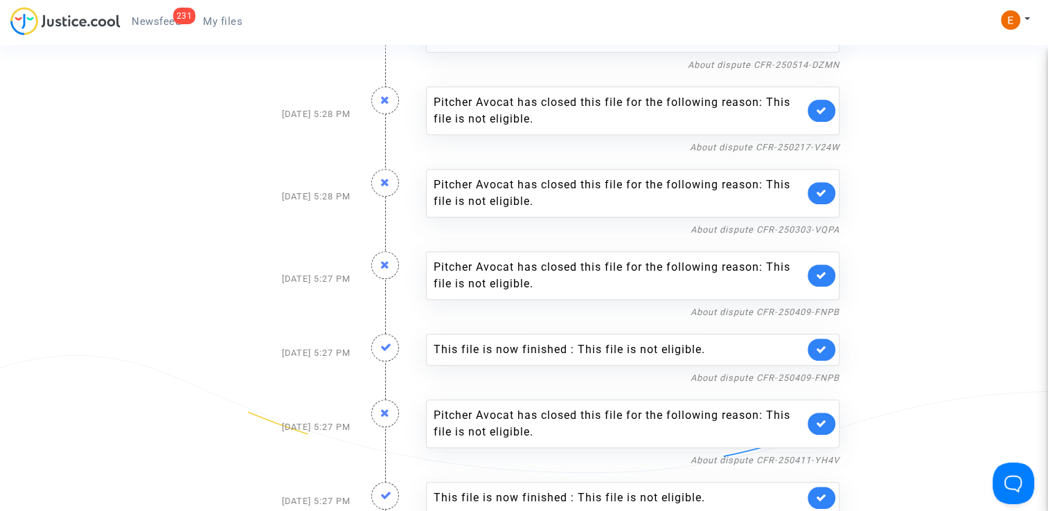
click at [815, 341] on link at bounding box center [822, 350] width 28 height 22
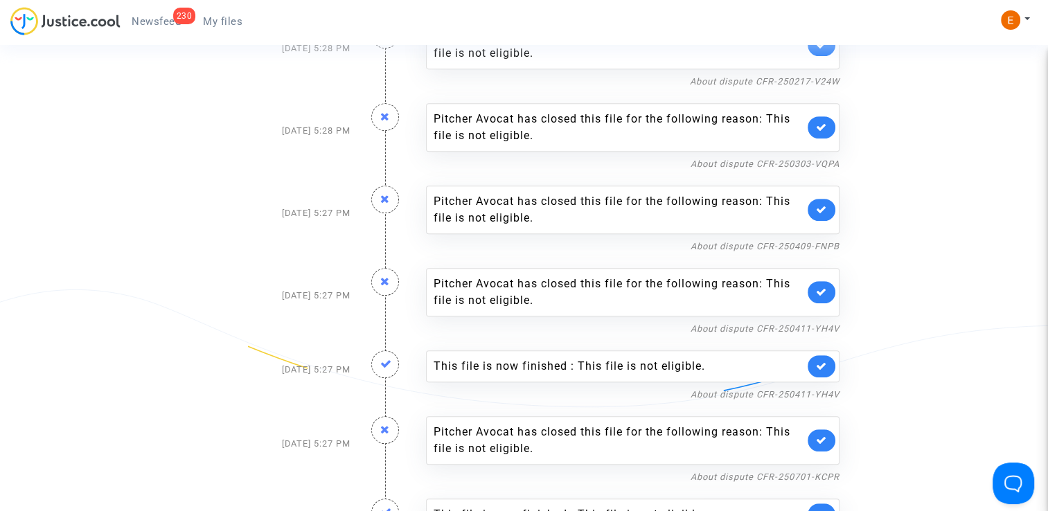
scroll to position [624, 0]
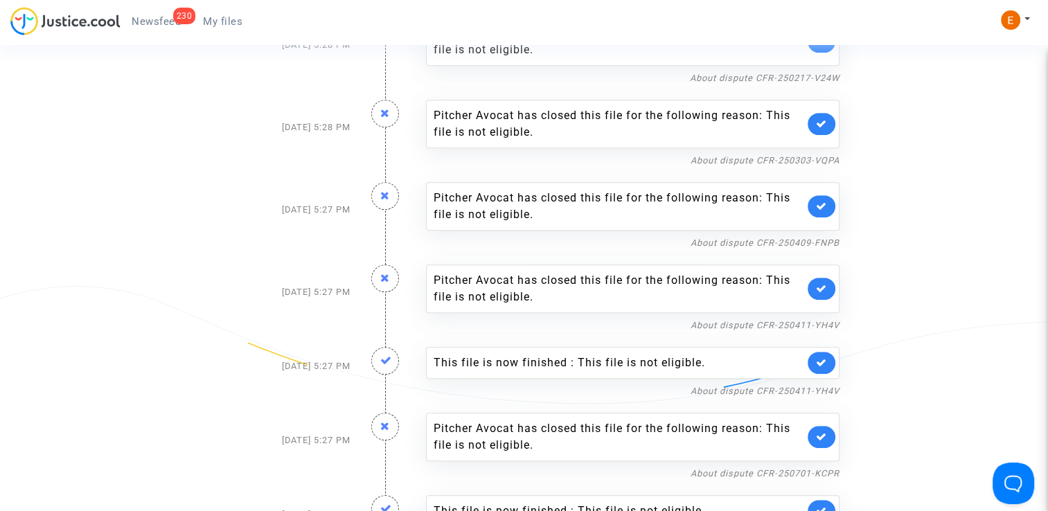
click at [828, 358] on link at bounding box center [822, 363] width 28 height 22
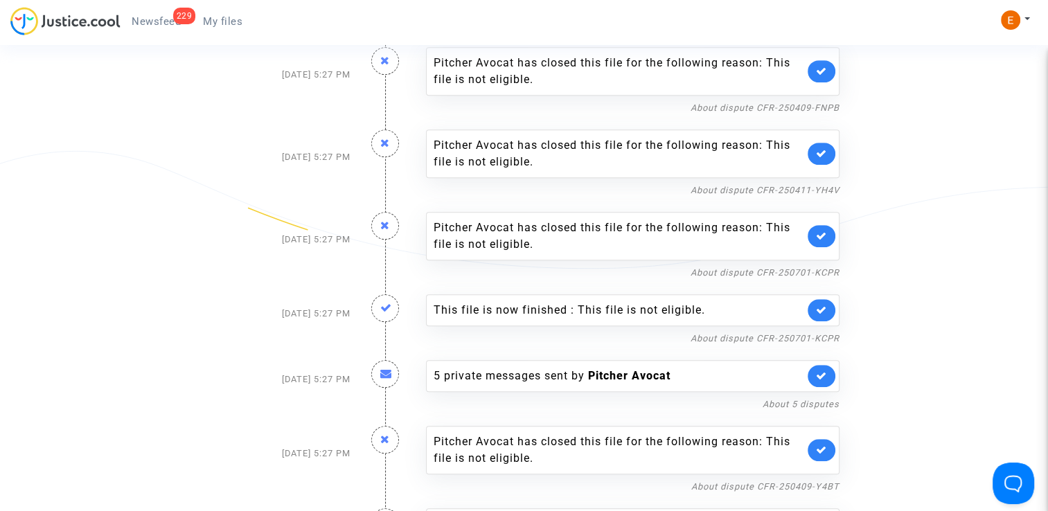
scroll to position [762, 0]
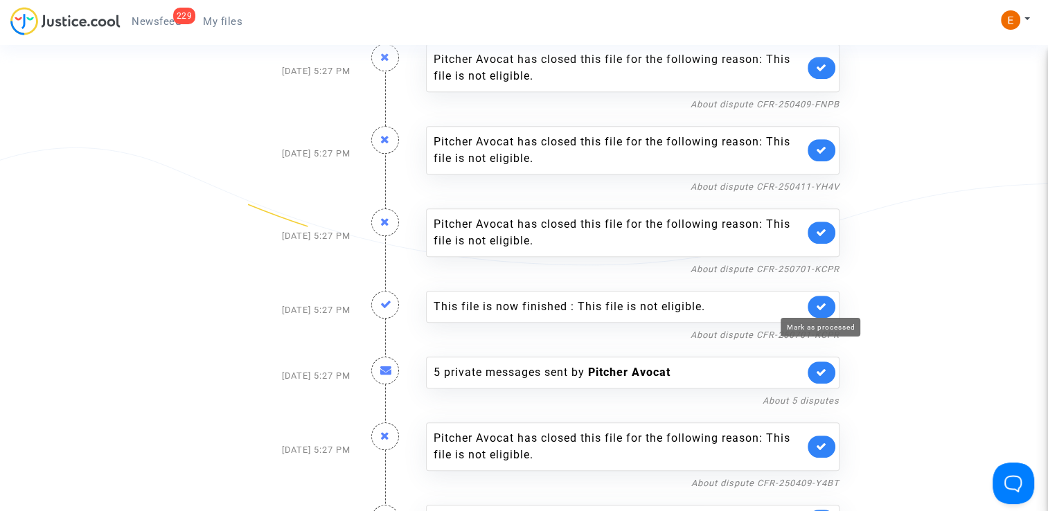
click at [820, 303] on icon at bounding box center [821, 306] width 11 height 10
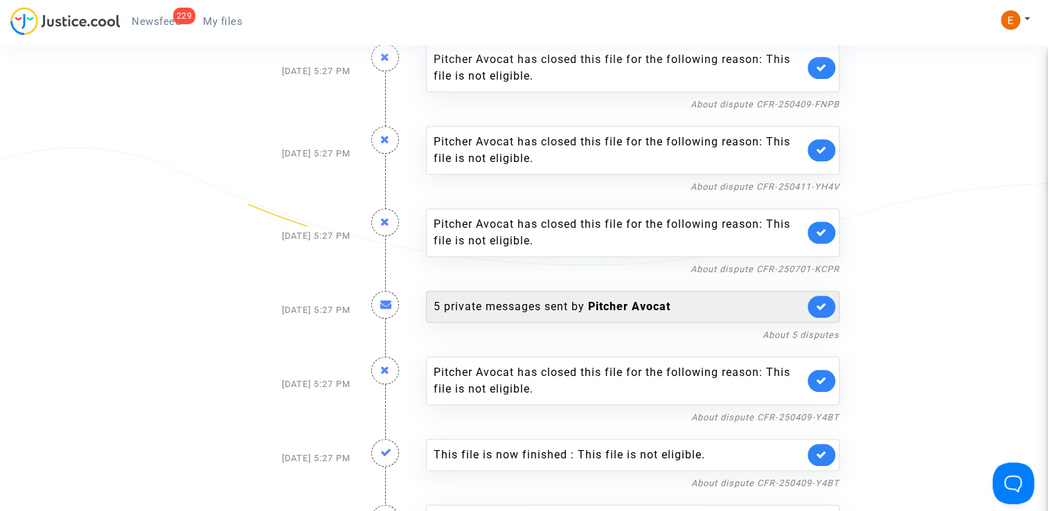
click at [632, 310] on div "5 private messages sent by Pitcher Avocat" at bounding box center [619, 307] width 371 height 17
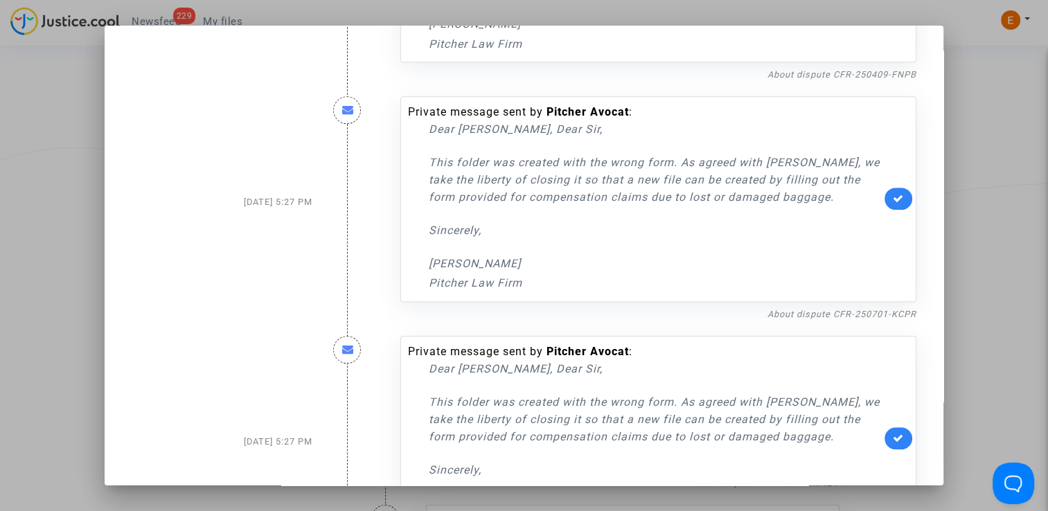
scroll to position [693, 0]
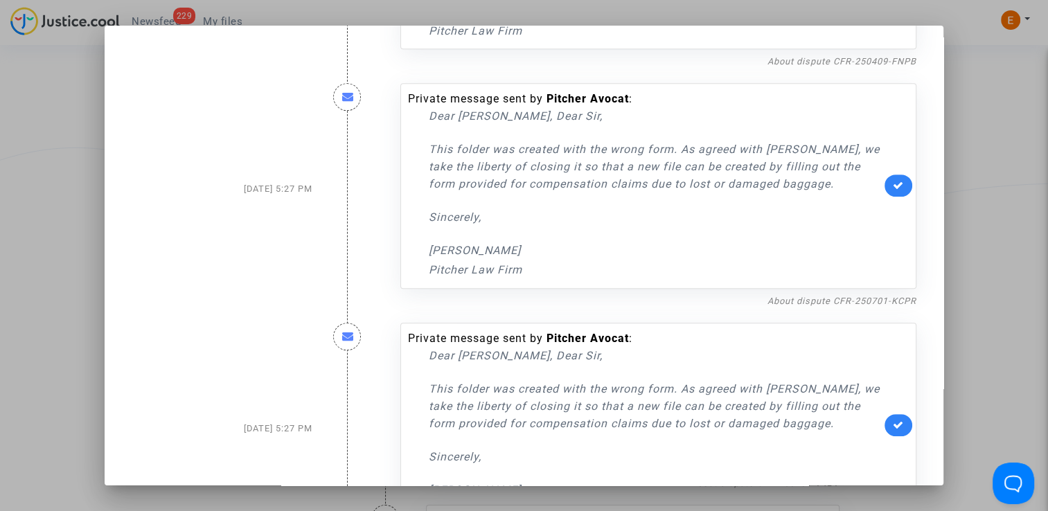
click at [987, 271] on div at bounding box center [524, 255] width 1048 height 511
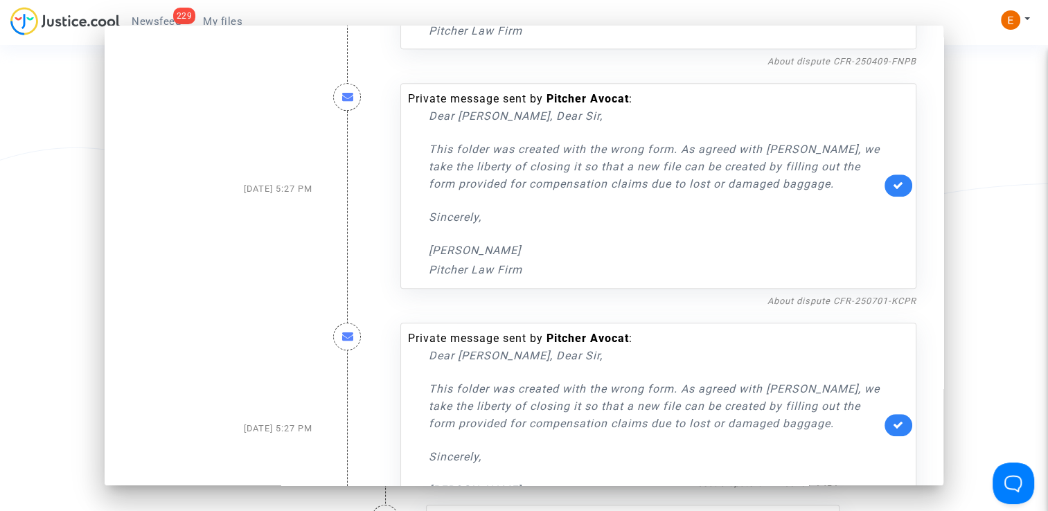
scroll to position [762, 0]
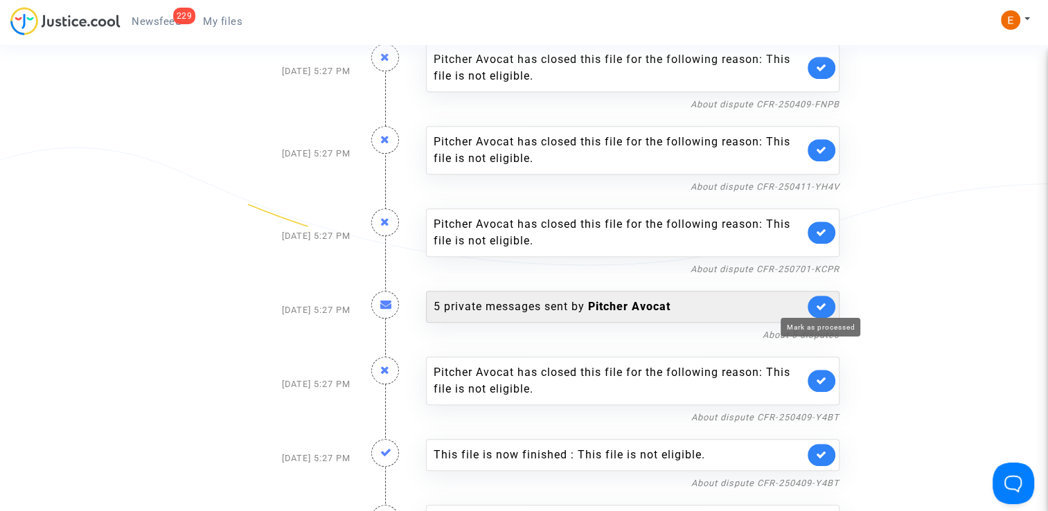
click at [823, 302] on icon at bounding box center [821, 306] width 11 height 10
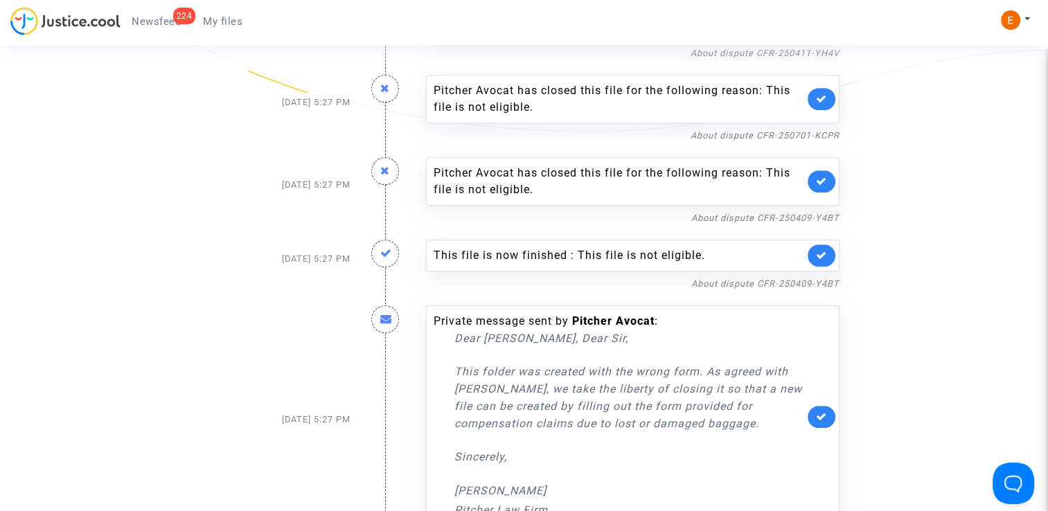
scroll to position [901, 0]
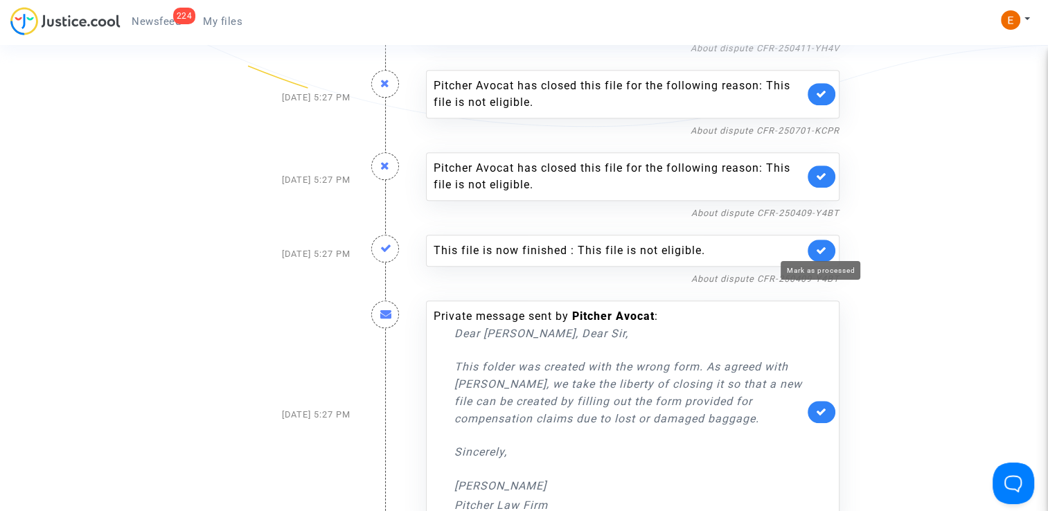
click at [825, 251] on icon at bounding box center [821, 250] width 11 height 10
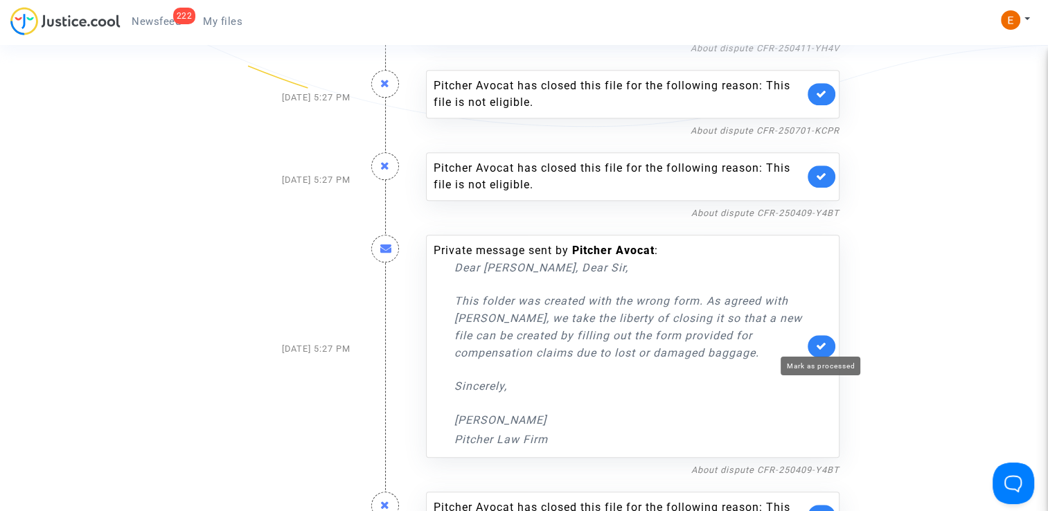
click at [824, 346] on icon at bounding box center [821, 346] width 11 height 10
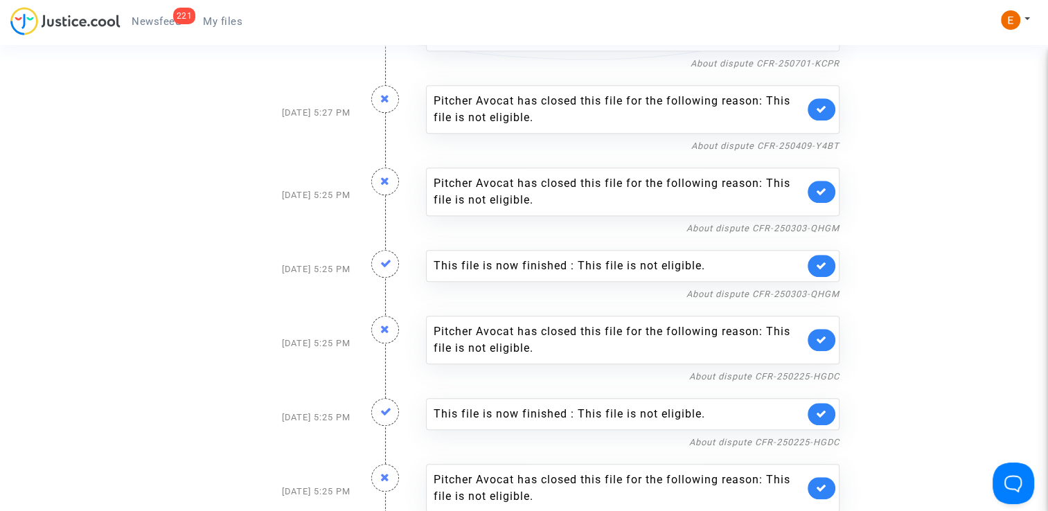
scroll to position [970, 0]
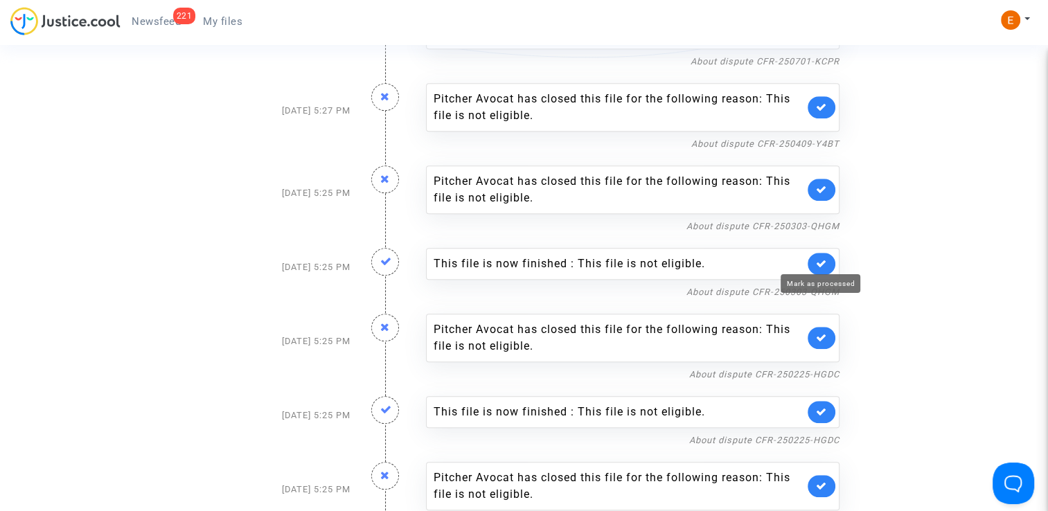
click at [823, 258] on icon at bounding box center [821, 263] width 11 height 10
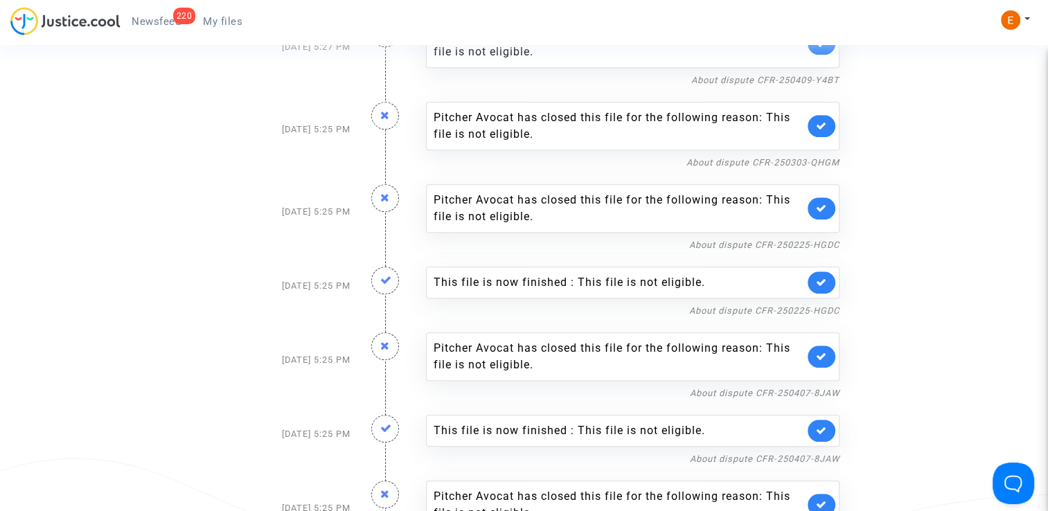
scroll to position [1039, 0]
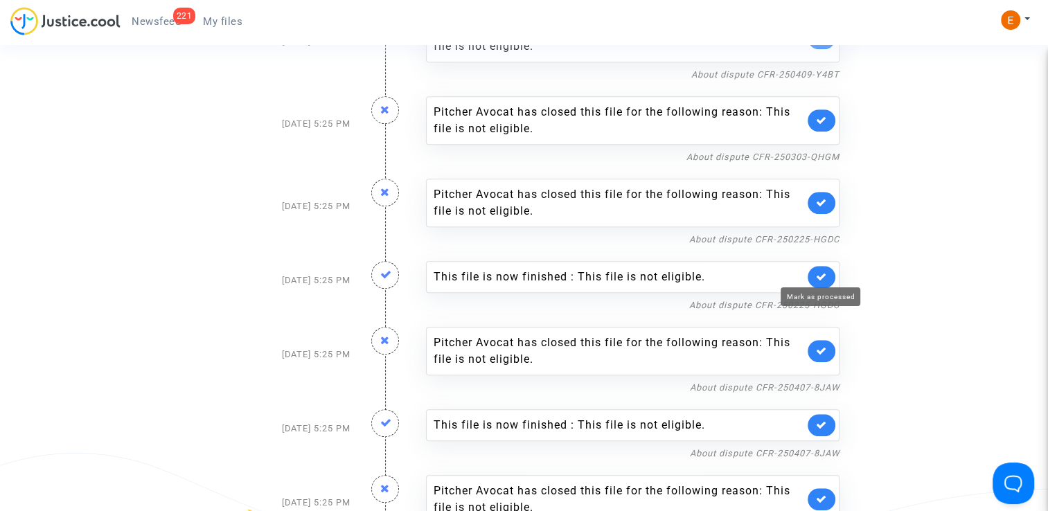
click at [824, 272] on icon at bounding box center [821, 277] width 11 height 10
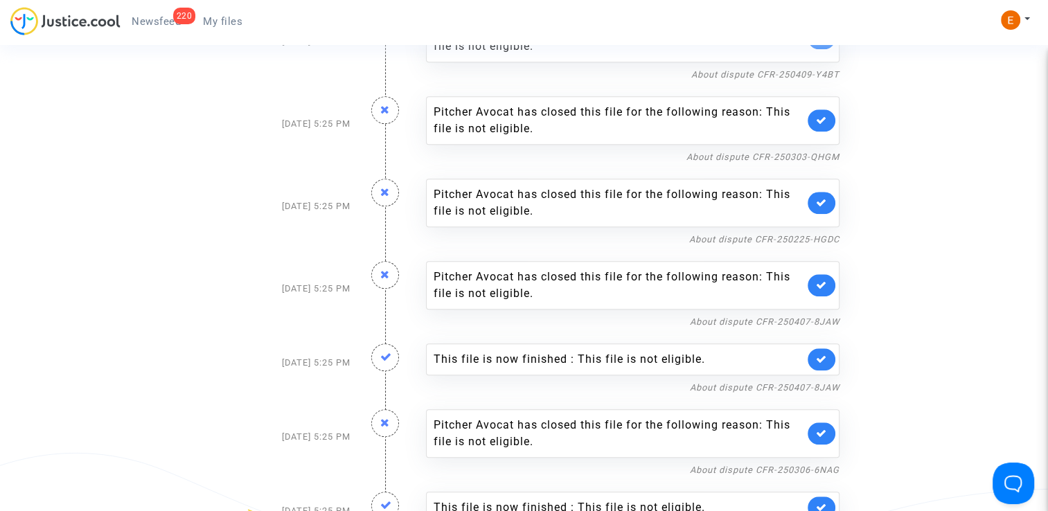
click at [829, 360] on link at bounding box center [822, 360] width 28 height 22
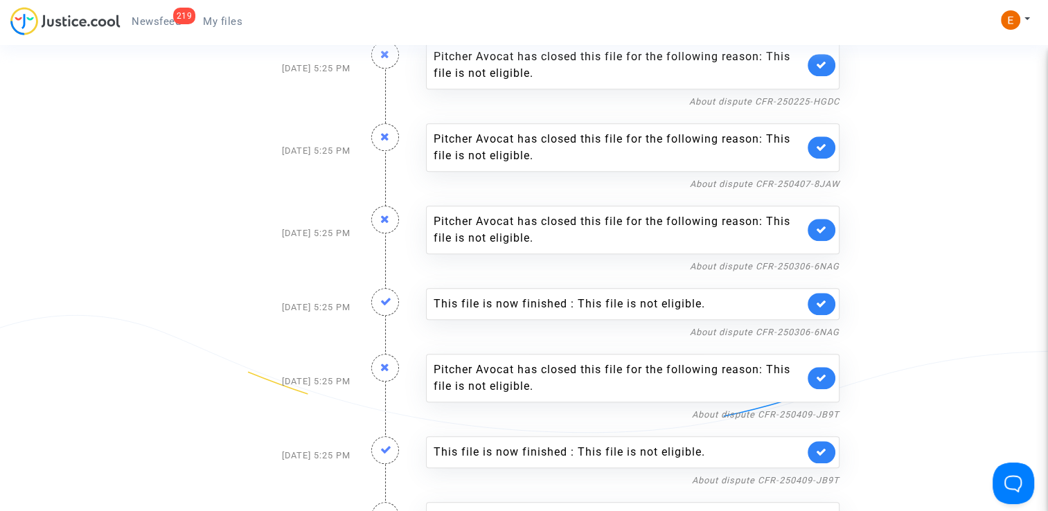
scroll to position [1178, 0]
click at [824, 303] on icon at bounding box center [821, 303] width 11 height 10
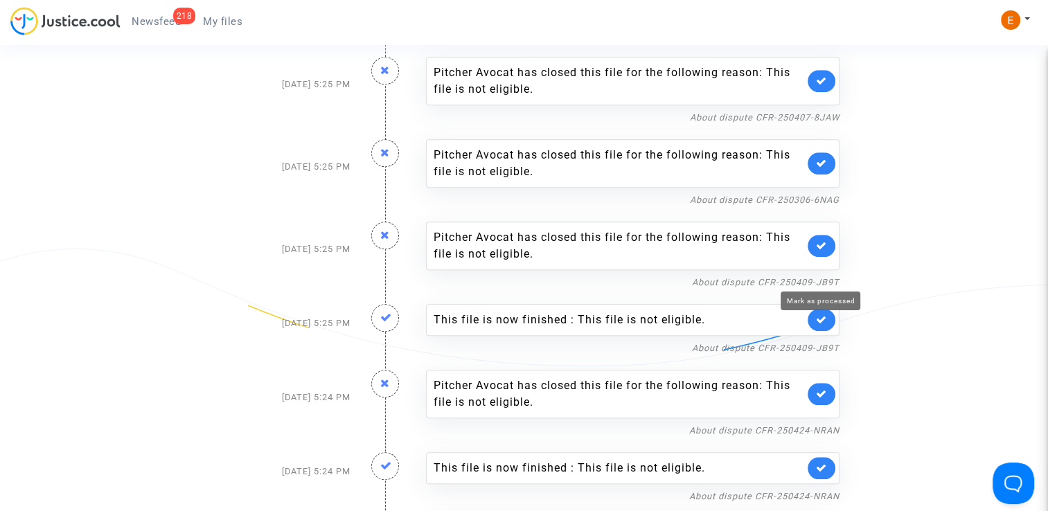
scroll to position [1247, 0]
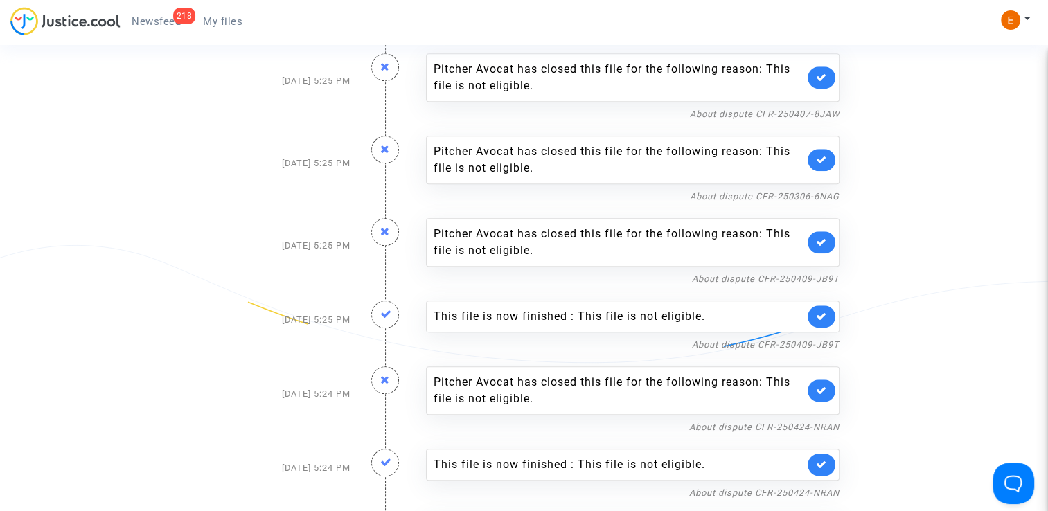
click at [829, 312] on link at bounding box center [822, 317] width 28 height 22
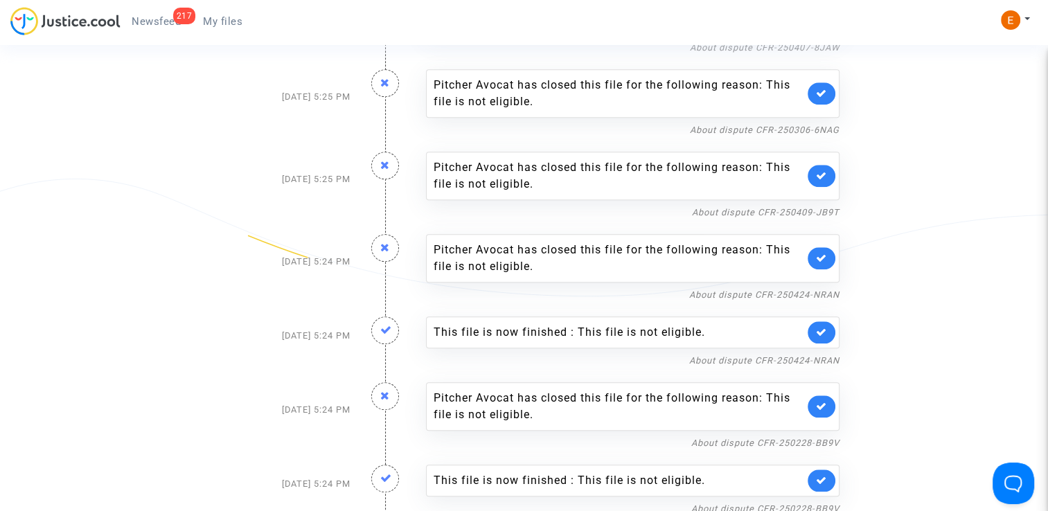
scroll to position [1317, 0]
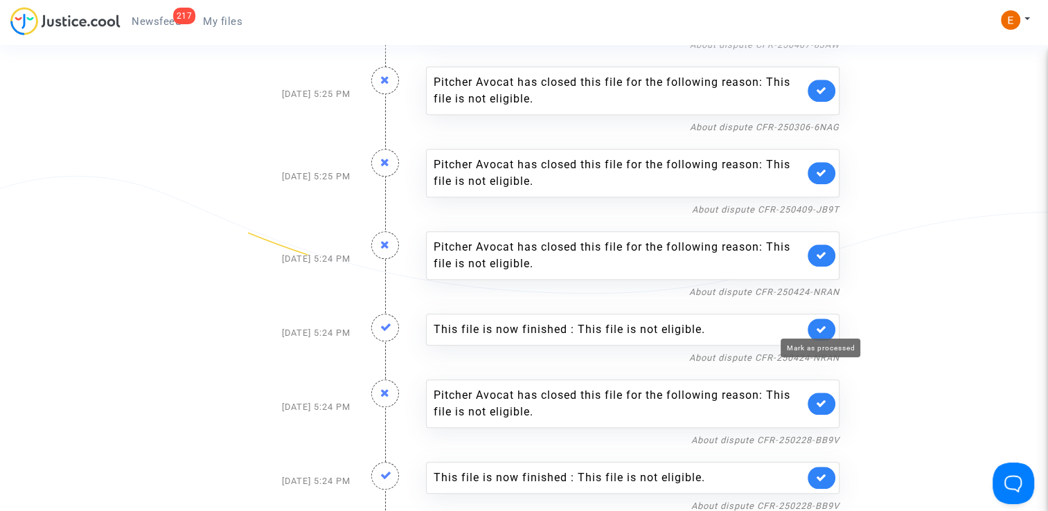
click at [820, 324] on icon at bounding box center [821, 329] width 11 height 10
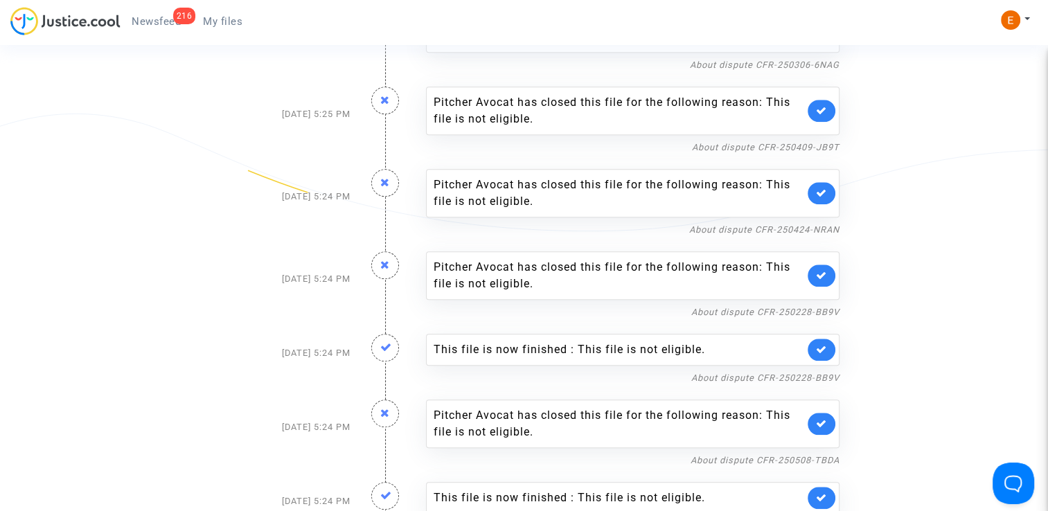
scroll to position [1386, 0]
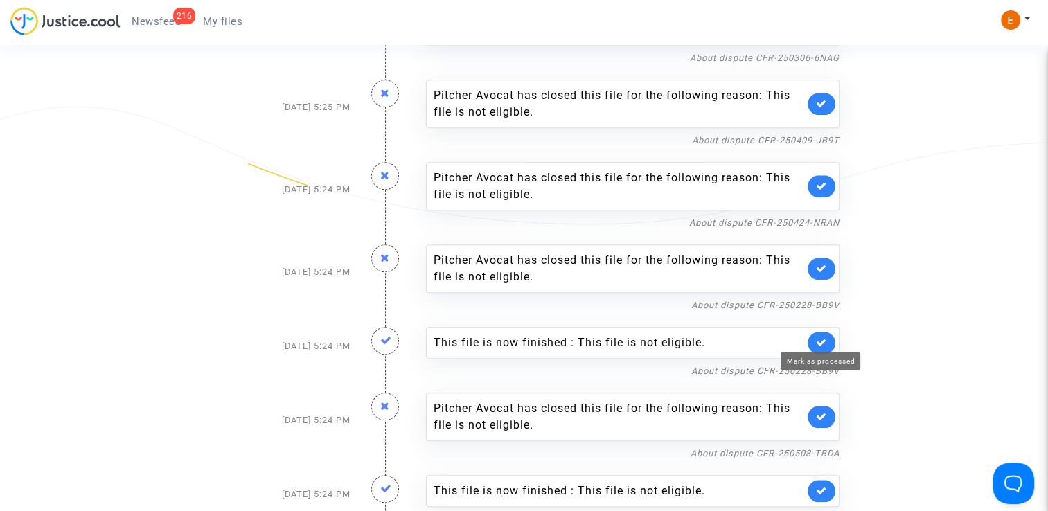
click at [825, 337] on icon at bounding box center [821, 342] width 11 height 10
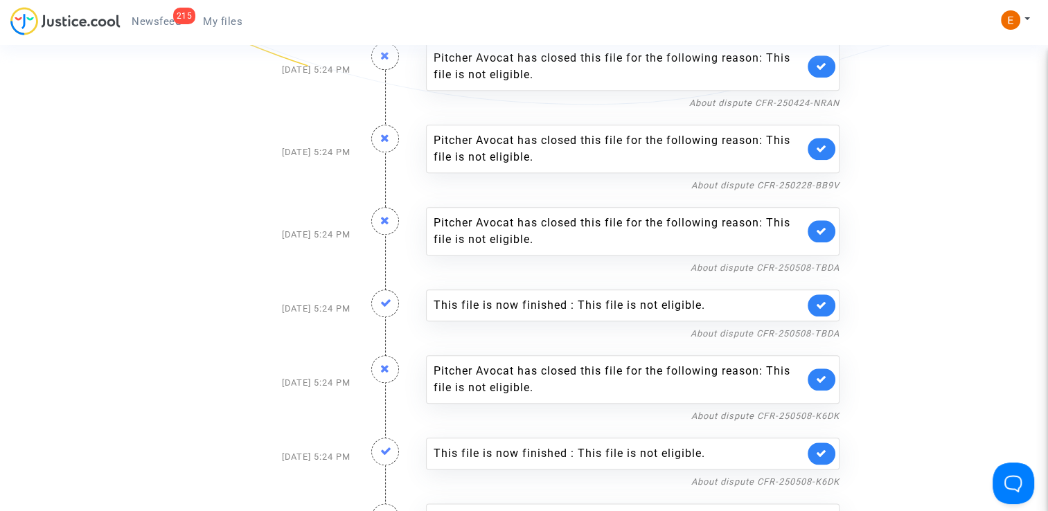
scroll to position [1524, 0]
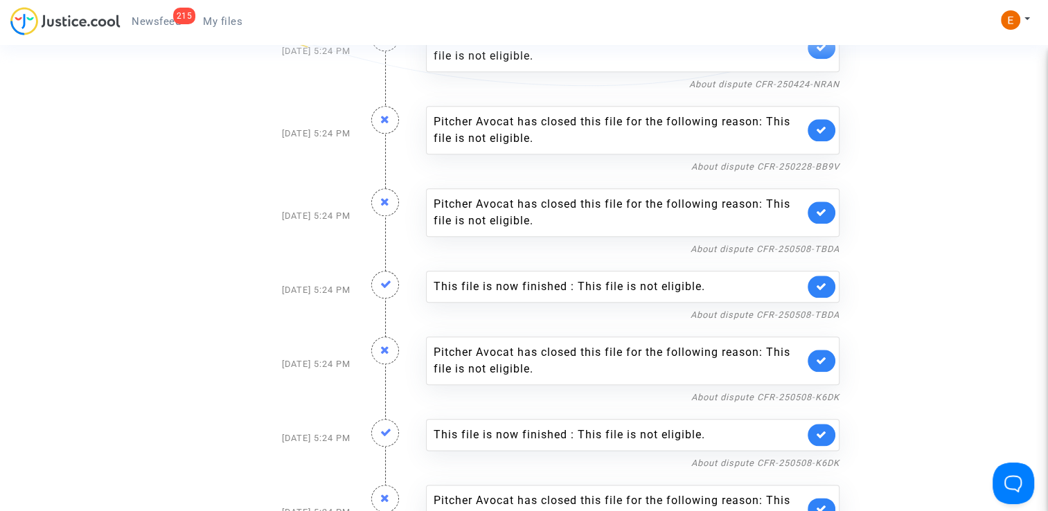
click at [827, 283] on link at bounding box center [822, 287] width 28 height 22
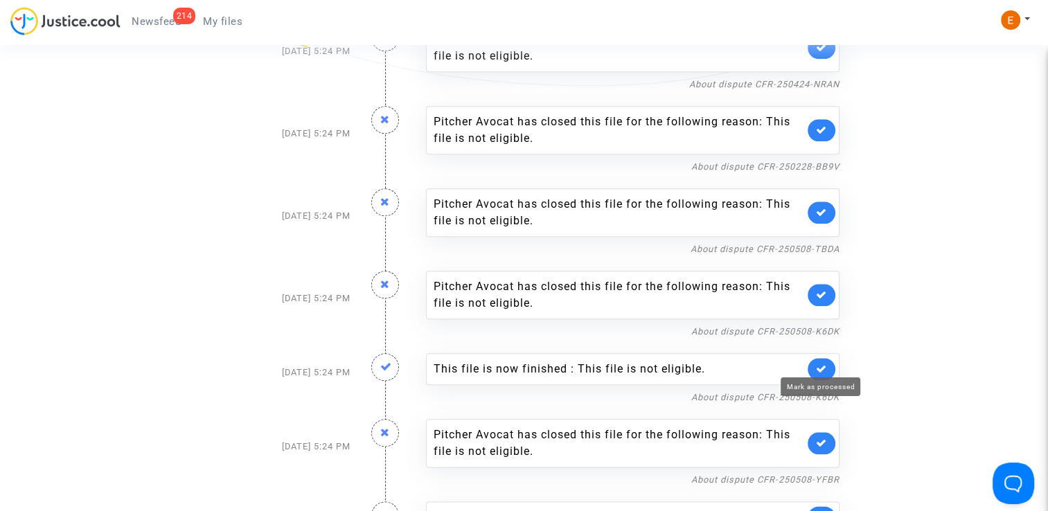
click at [826, 364] on icon at bounding box center [821, 369] width 11 height 10
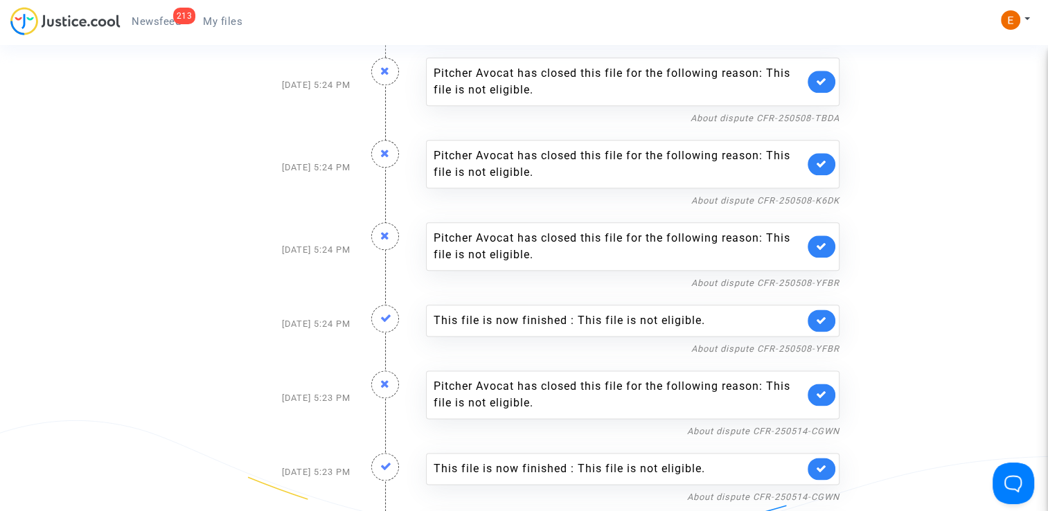
scroll to position [1663, 0]
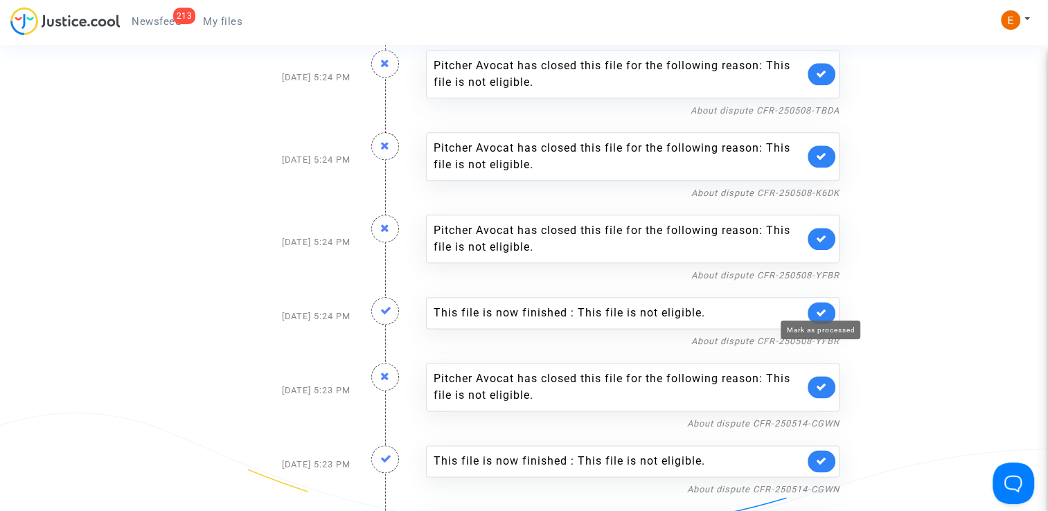
click at [824, 308] on icon at bounding box center [821, 313] width 11 height 10
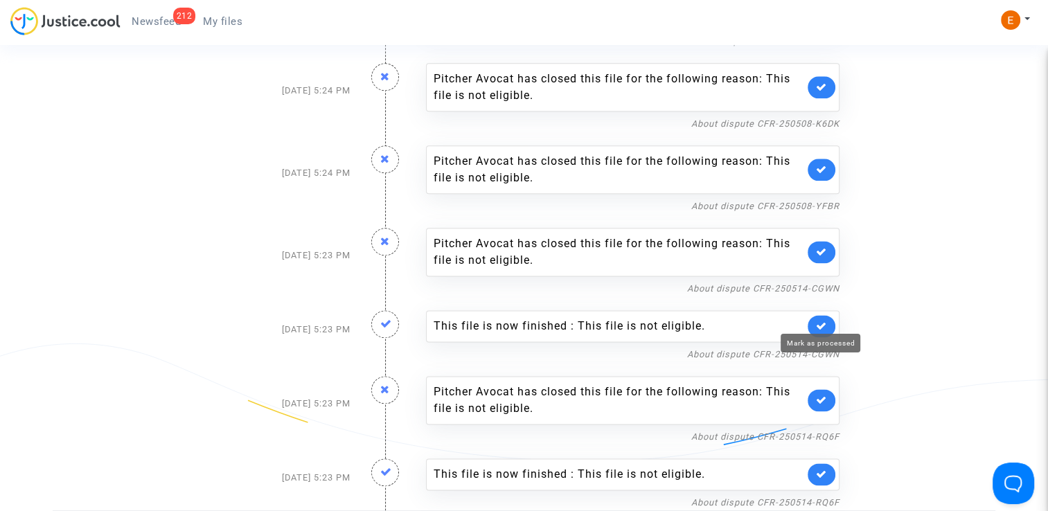
click at [827, 321] on icon at bounding box center [821, 326] width 11 height 10
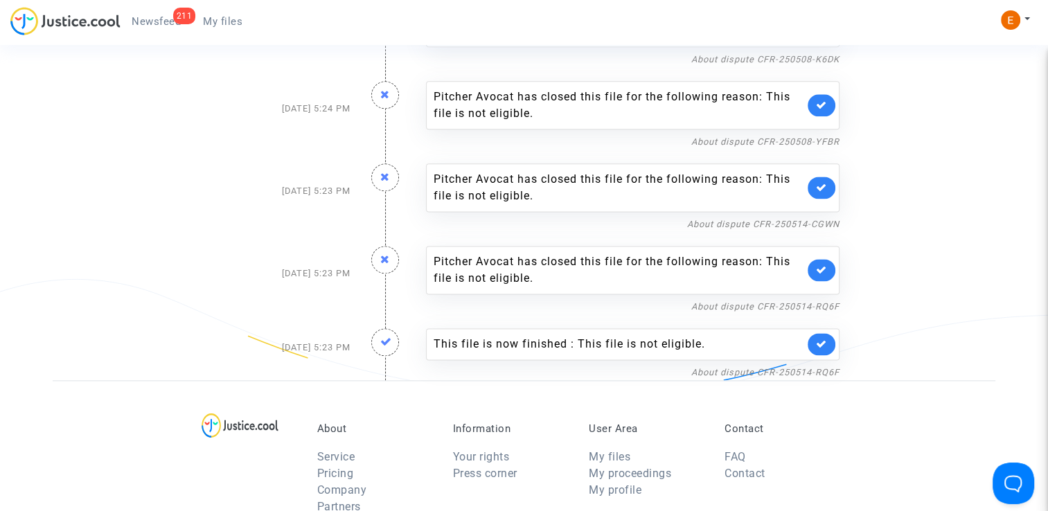
scroll to position [1802, 0]
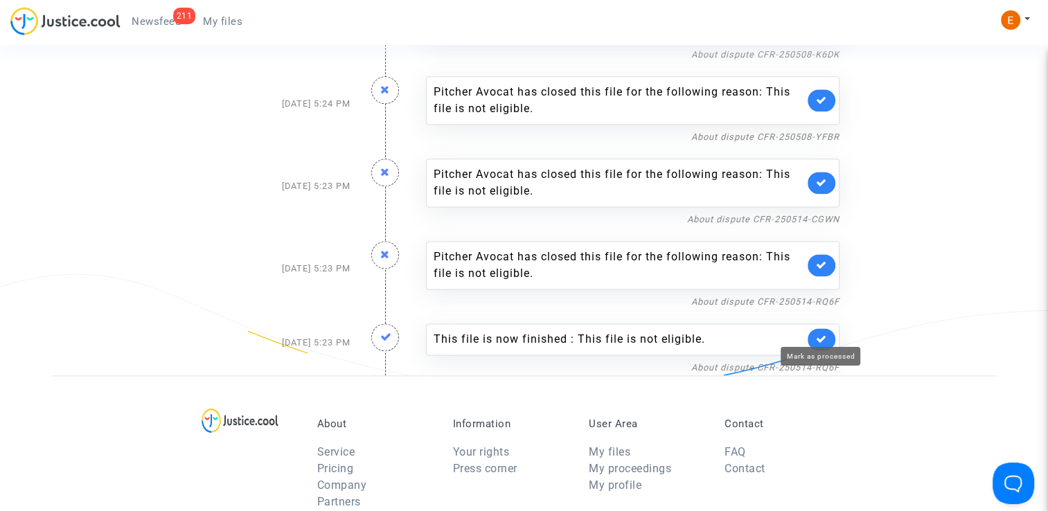
click at [826, 334] on icon at bounding box center [821, 339] width 11 height 10
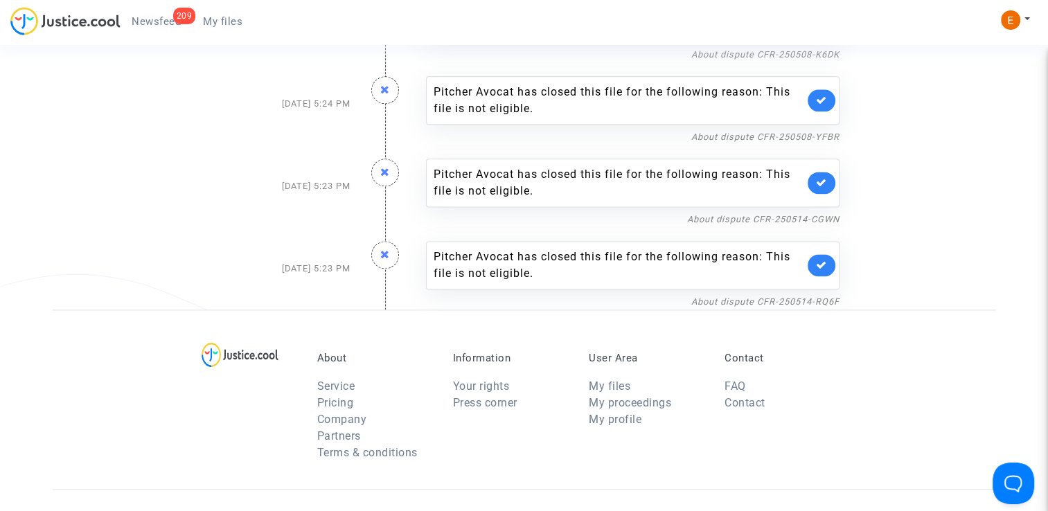
drag, startPoint x: 233, startPoint y: 22, endPoint x: 204, endPoint y: 24, distance: 28.4
click at [233, 22] on span "My files" at bounding box center [222, 21] width 39 height 12
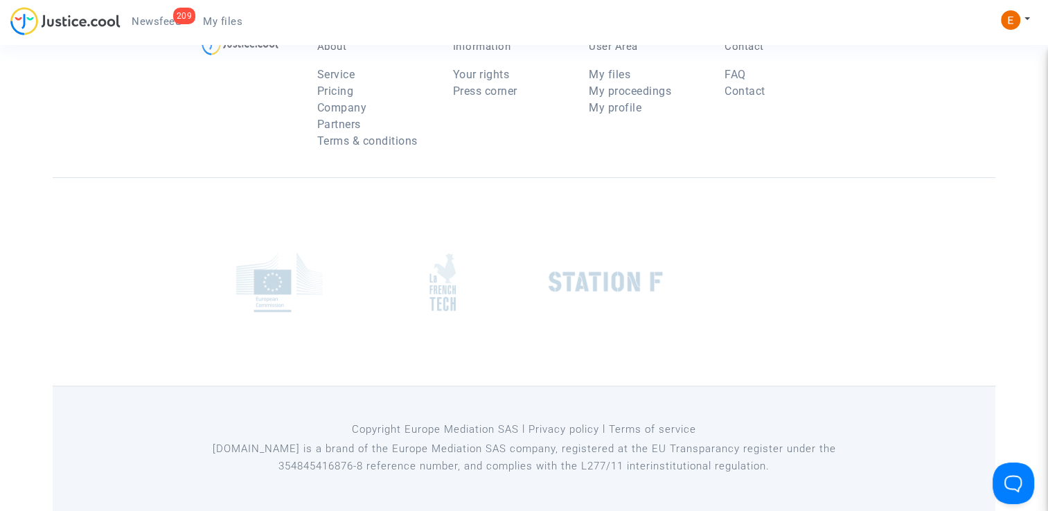
click at [163, 24] on span "Newsfeed" at bounding box center [156, 21] width 49 height 12
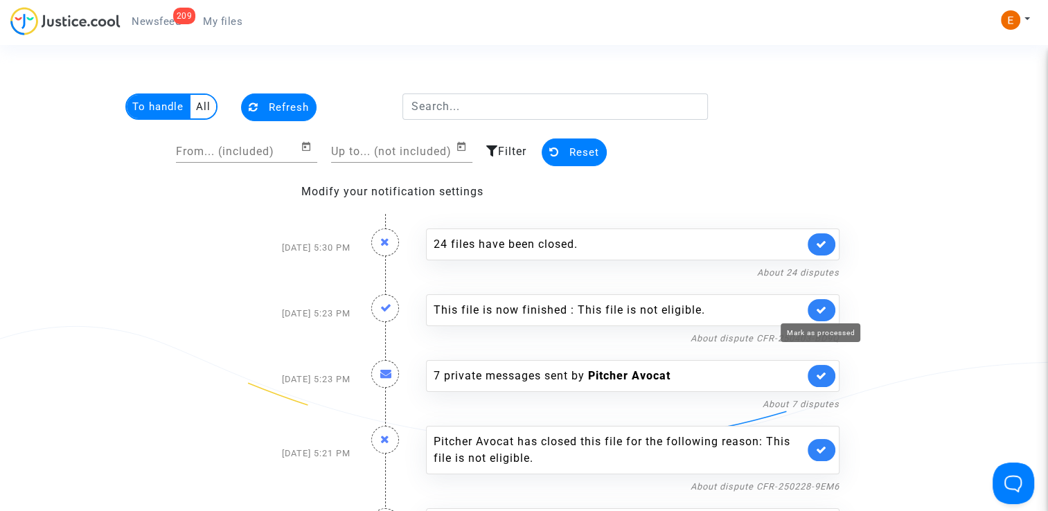
click at [823, 309] on icon at bounding box center [821, 310] width 11 height 10
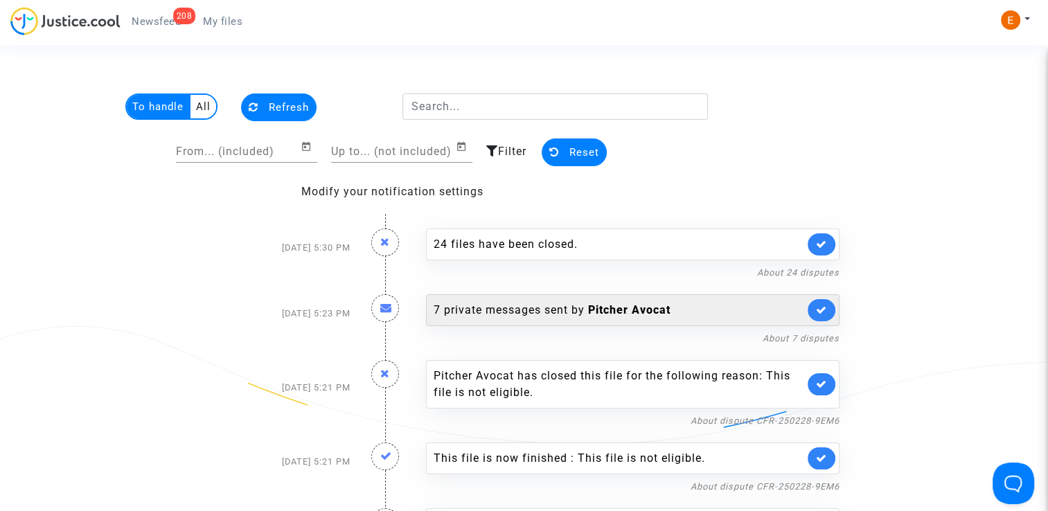
click at [616, 308] on b "Pitcher Avocat" at bounding box center [629, 309] width 82 height 13
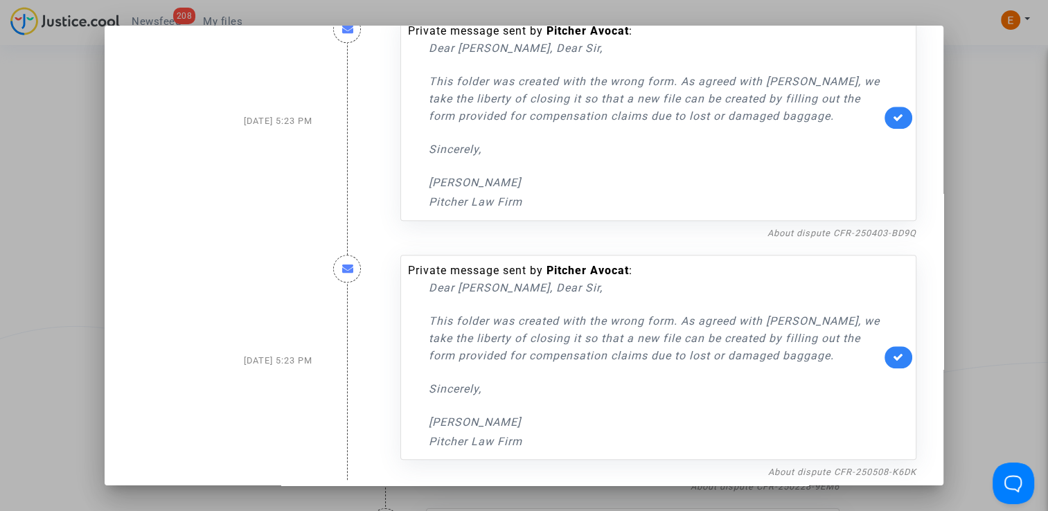
scroll to position [1249, 0]
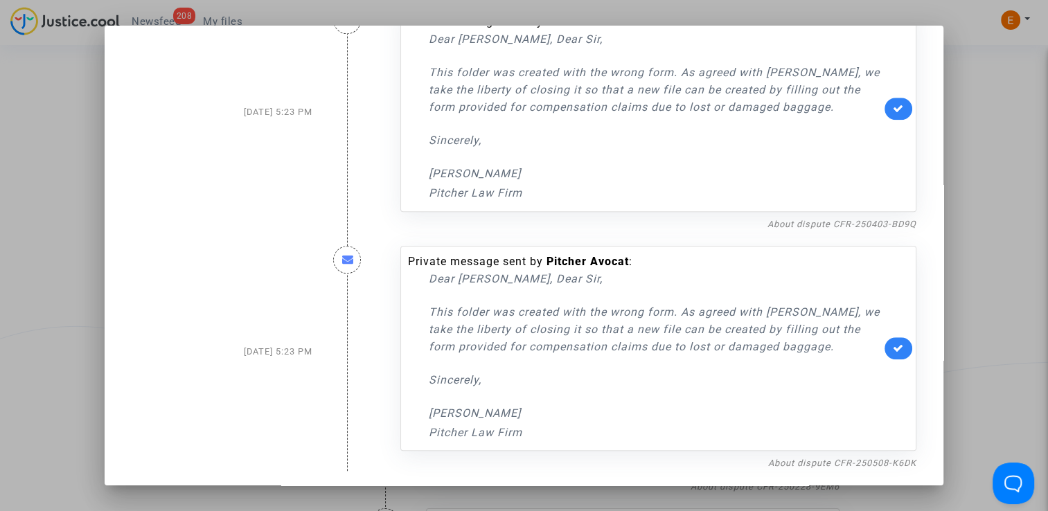
click at [998, 303] on div at bounding box center [524, 255] width 1048 height 511
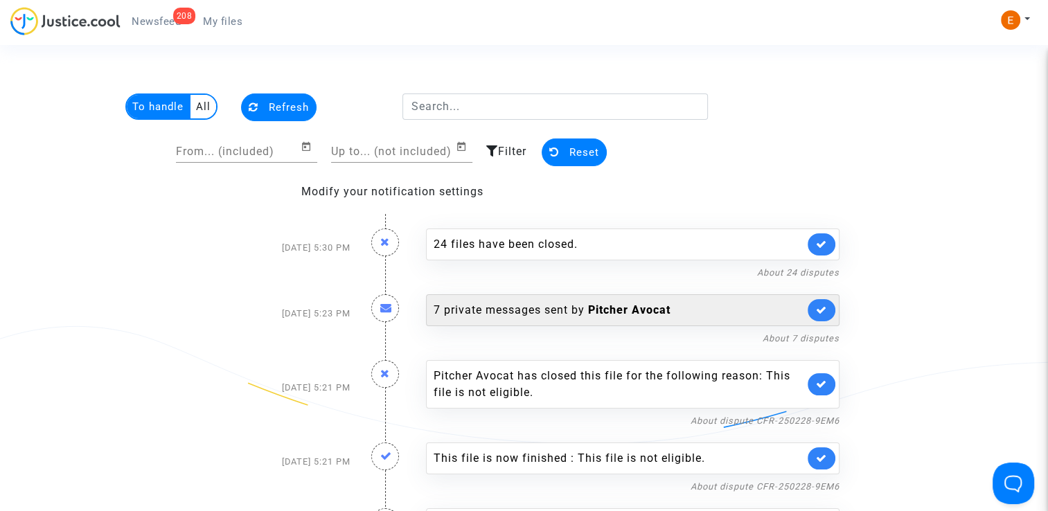
click at [829, 313] on link at bounding box center [822, 310] width 28 height 22
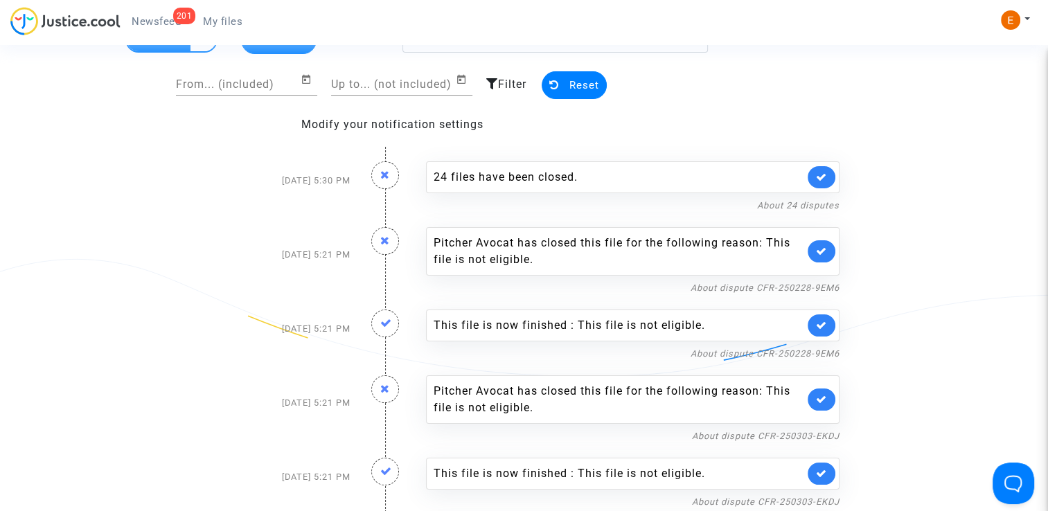
scroll to position [69, 0]
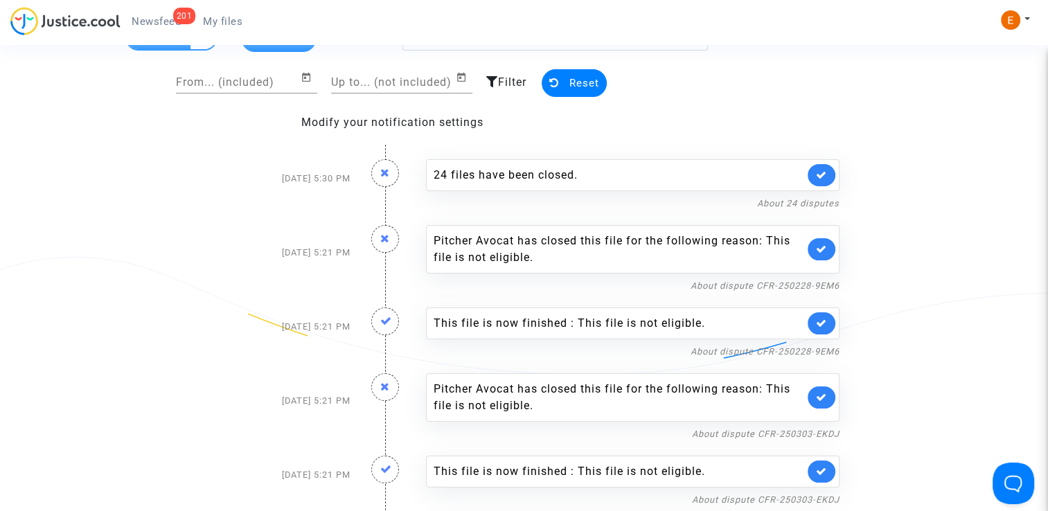
click at [829, 318] on link at bounding box center [822, 324] width 28 height 22
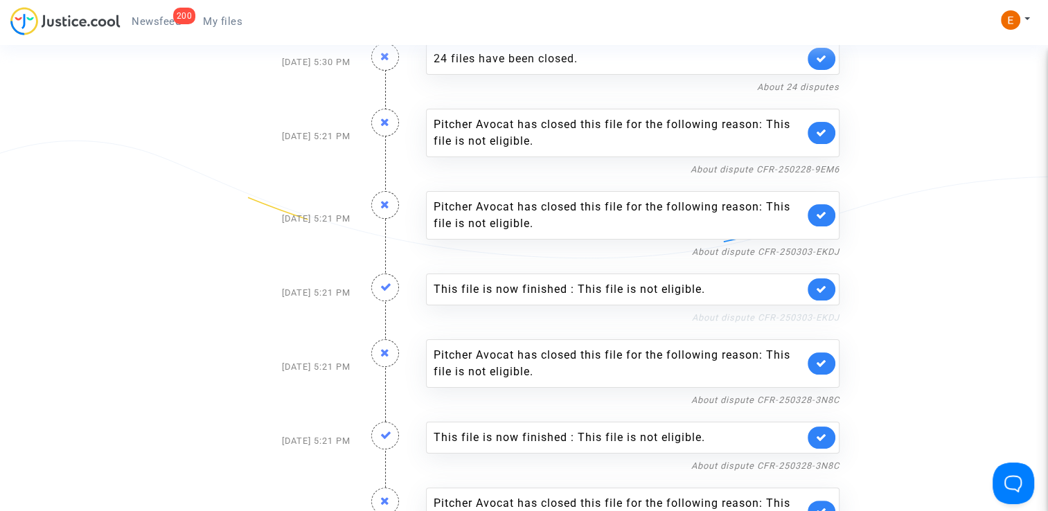
scroll to position [208, 0]
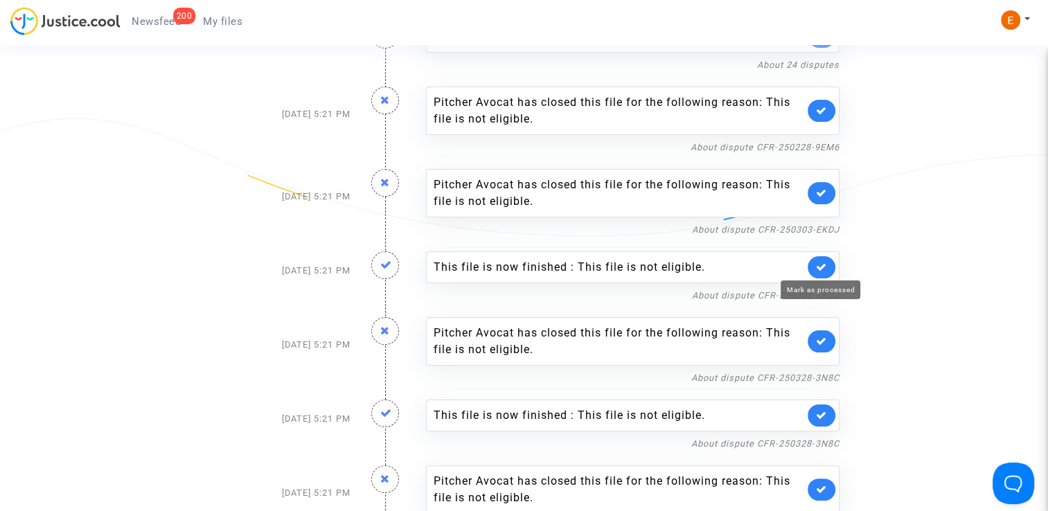
click at [818, 262] on icon at bounding box center [821, 267] width 11 height 10
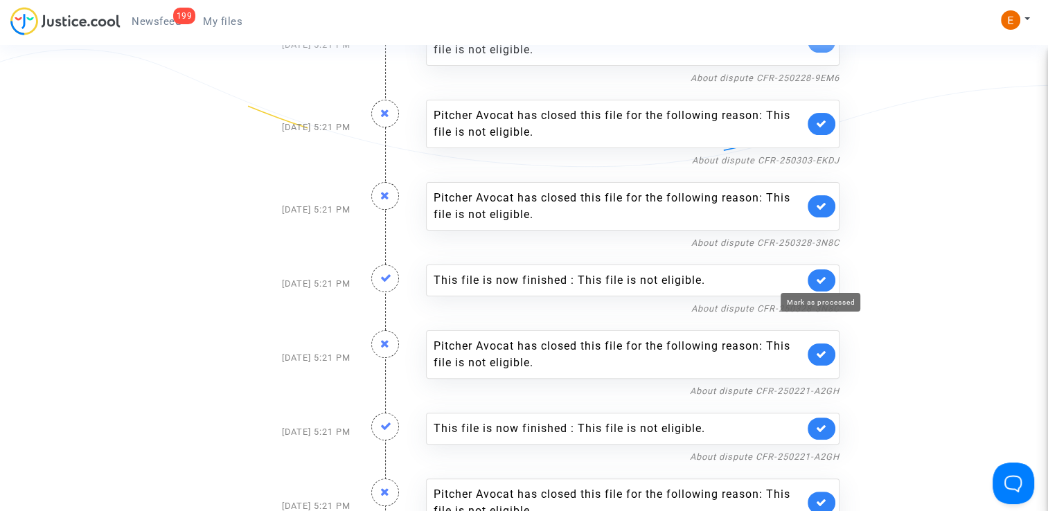
click at [827, 281] on icon at bounding box center [821, 280] width 11 height 10
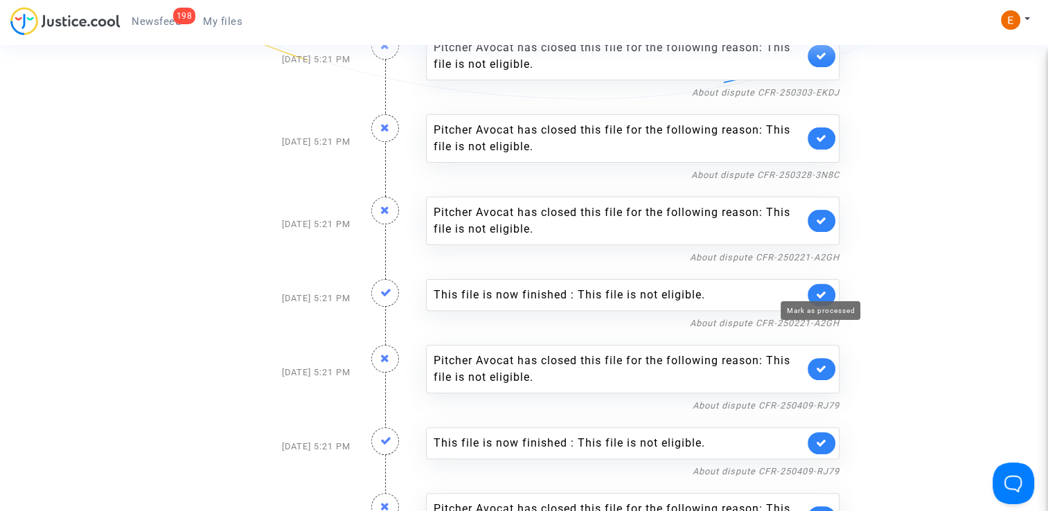
scroll to position [346, 0]
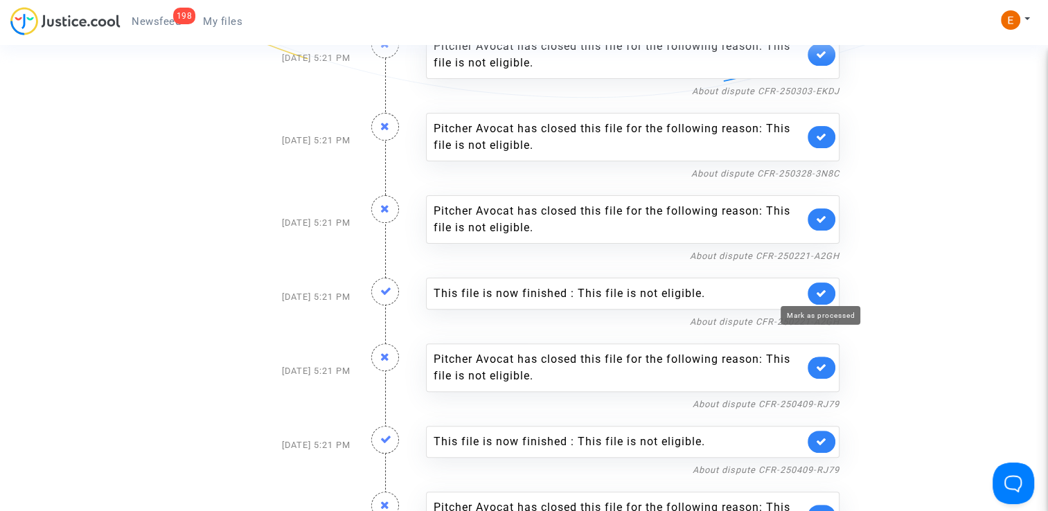
click at [822, 294] on icon at bounding box center [821, 293] width 11 height 10
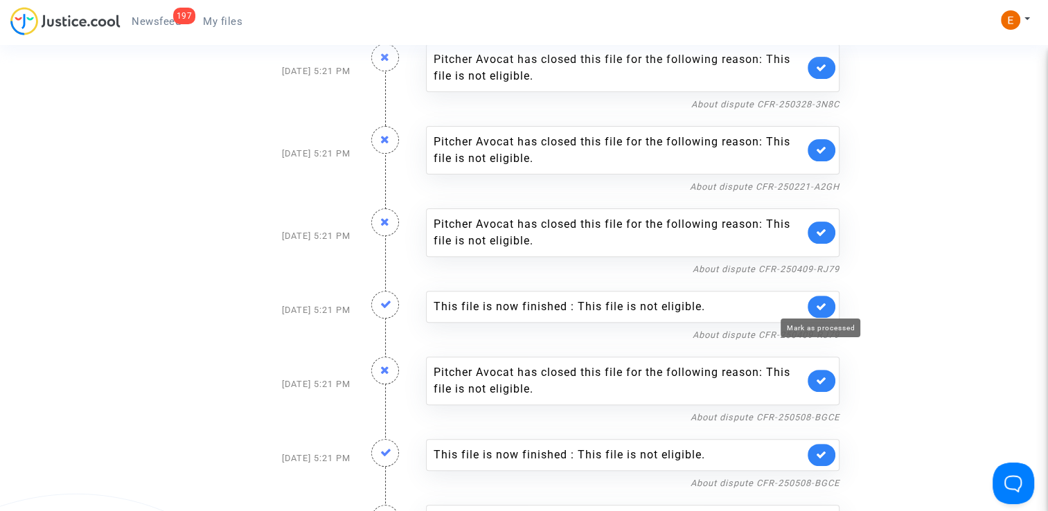
click at [822, 309] on icon at bounding box center [821, 306] width 11 height 10
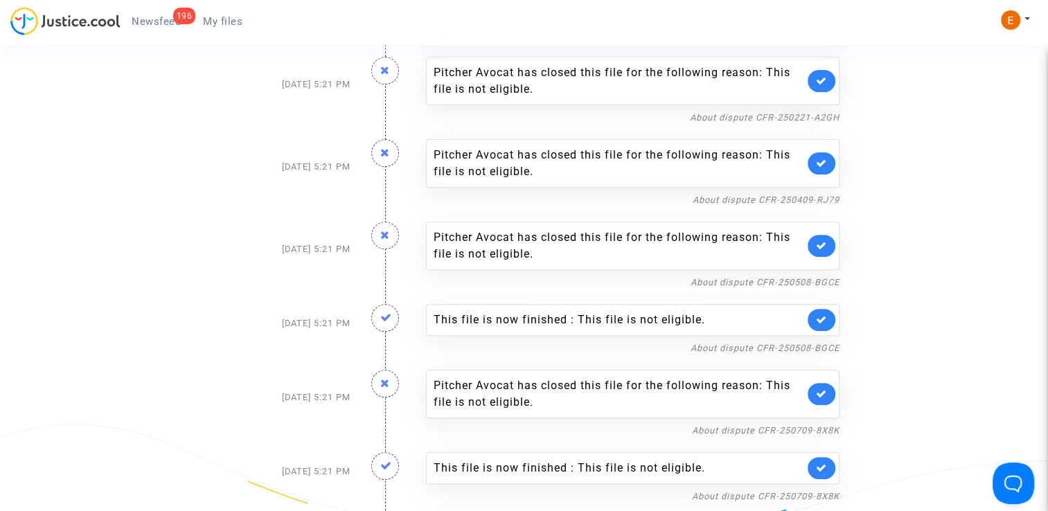
click at [830, 316] on link at bounding box center [822, 320] width 28 height 22
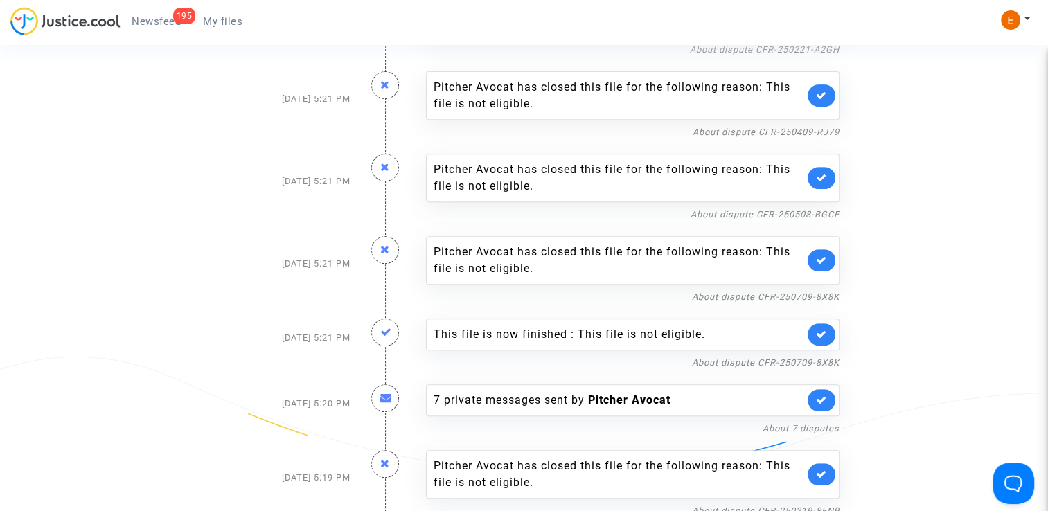
scroll to position [554, 0]
click at [829, 327] on link at bounding box center [822, 333] width 28 height 22
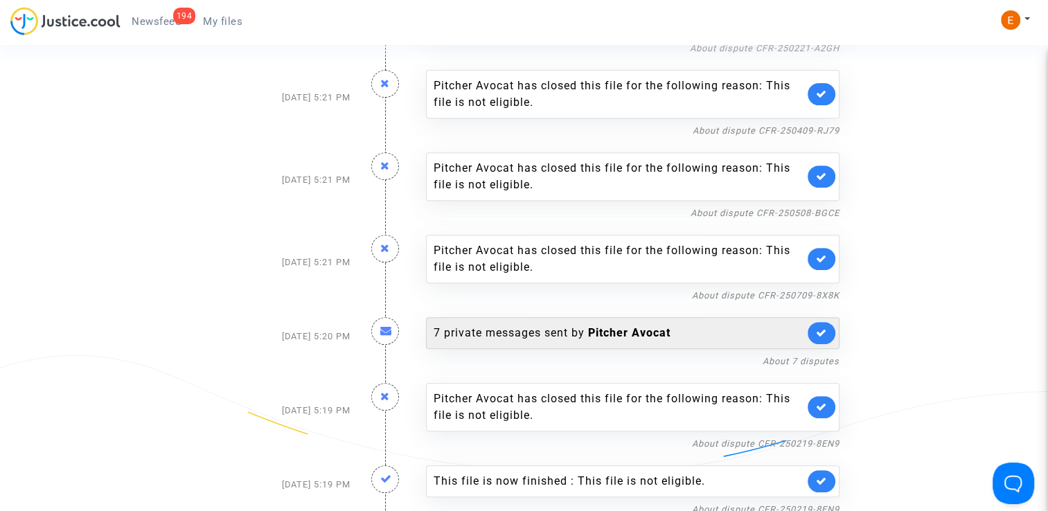
click at [687, 325] on div "7 private messages sent by Pitcher Avocat" at bounding box center [619, 333] width 371 height 17
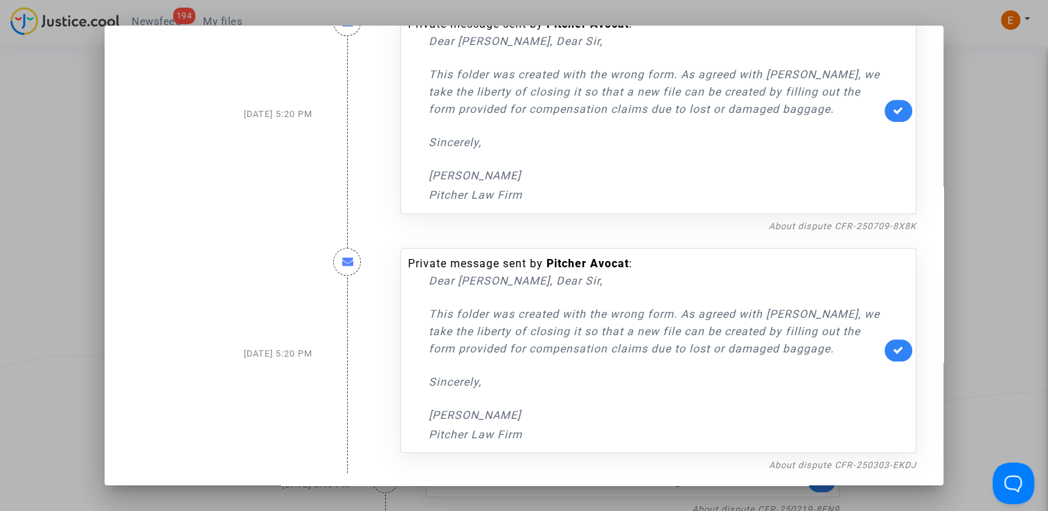
scroll to position [1249, 0]
click at [978, 284] on div at bounding box center [524, 255] width 1048 height 511
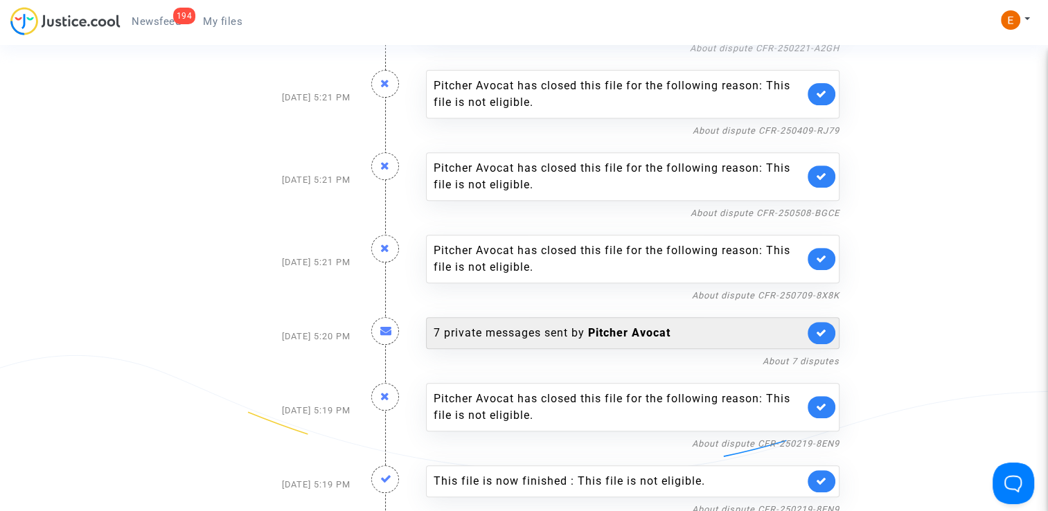
click at [818, 334] on icon at bounding box center [821, 333] width 11 height 10
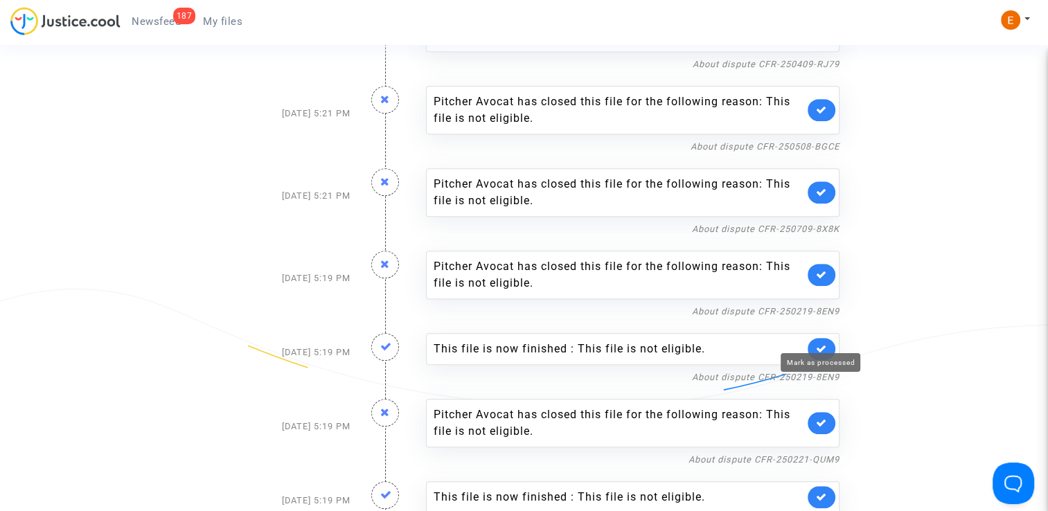
scroll to position [624, 0]
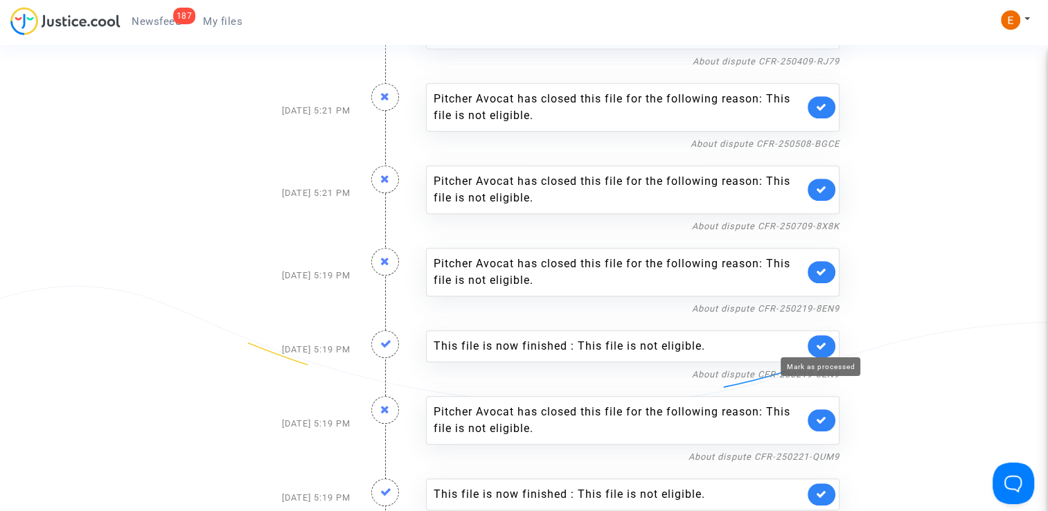
click at [827, 341] on icon at bounding box center [821, 346] width 11 height 10
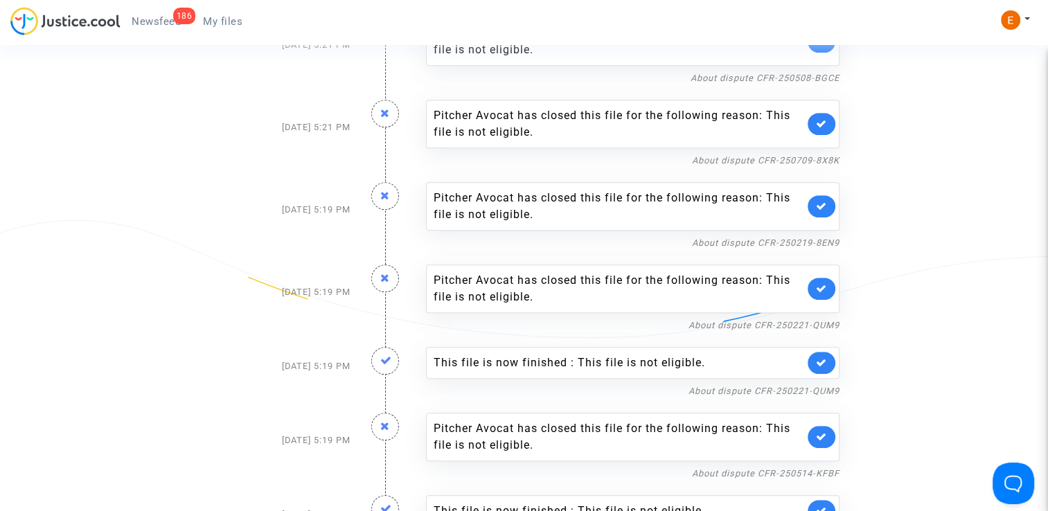
scroll to position [693, 0]
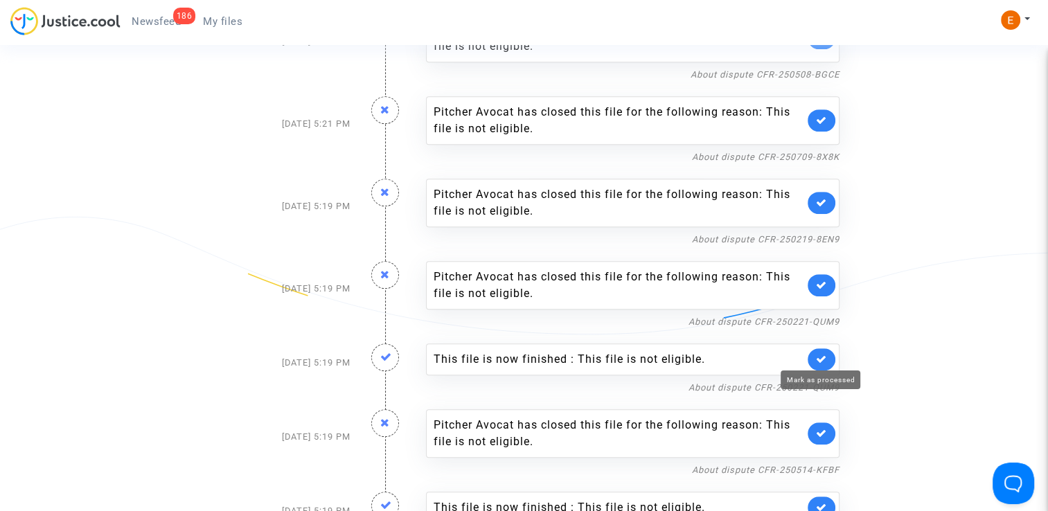
click at [826, 354] on icon at bounding box center [821, 359] width 11 height 10
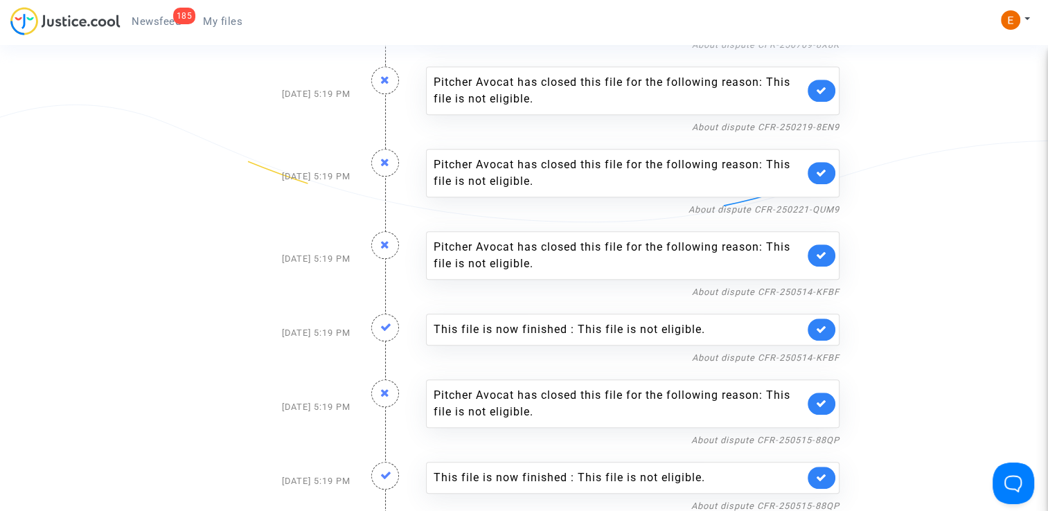
scroll to position [832, 0]
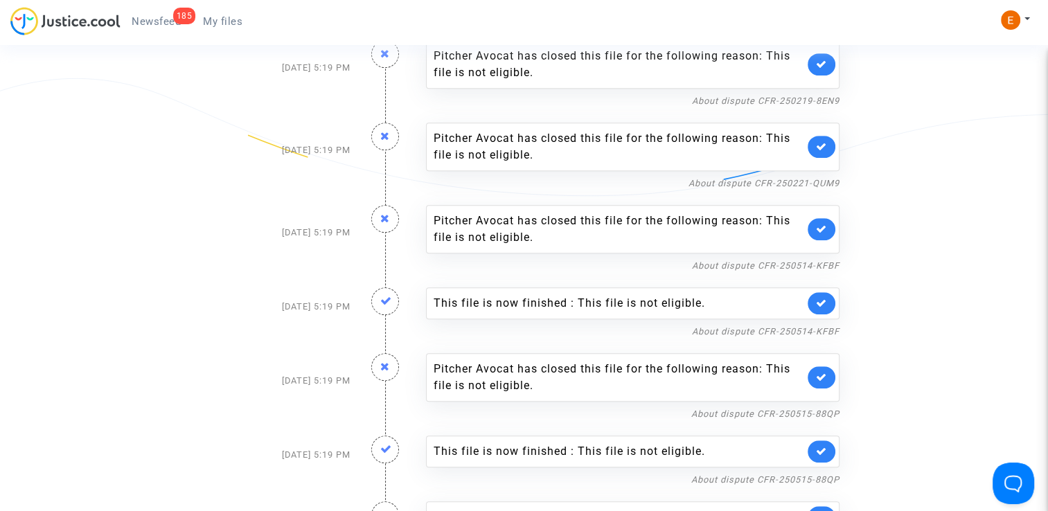
click at [822, 301] on icon at bounding box center [821, 303] width 11 height 10
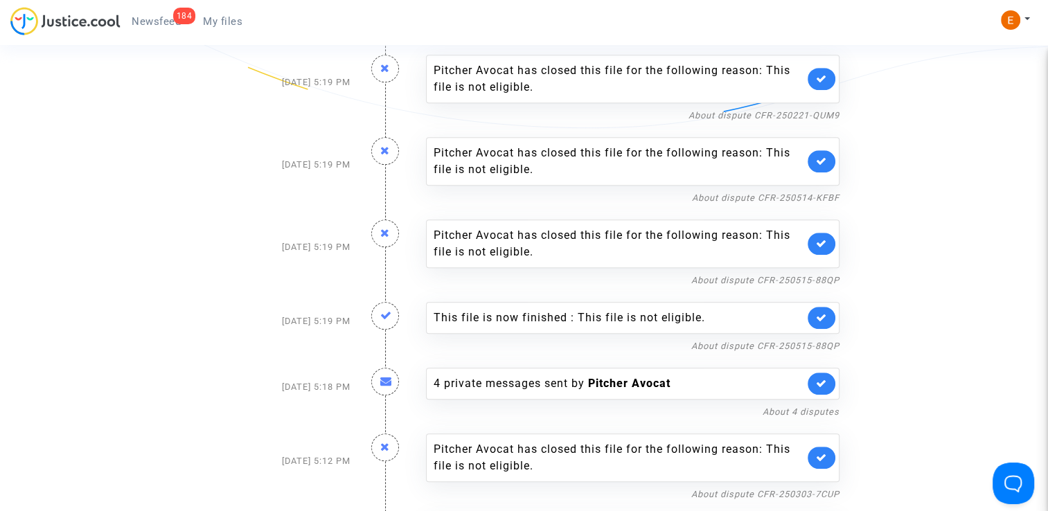
scroll to position [901, 0]
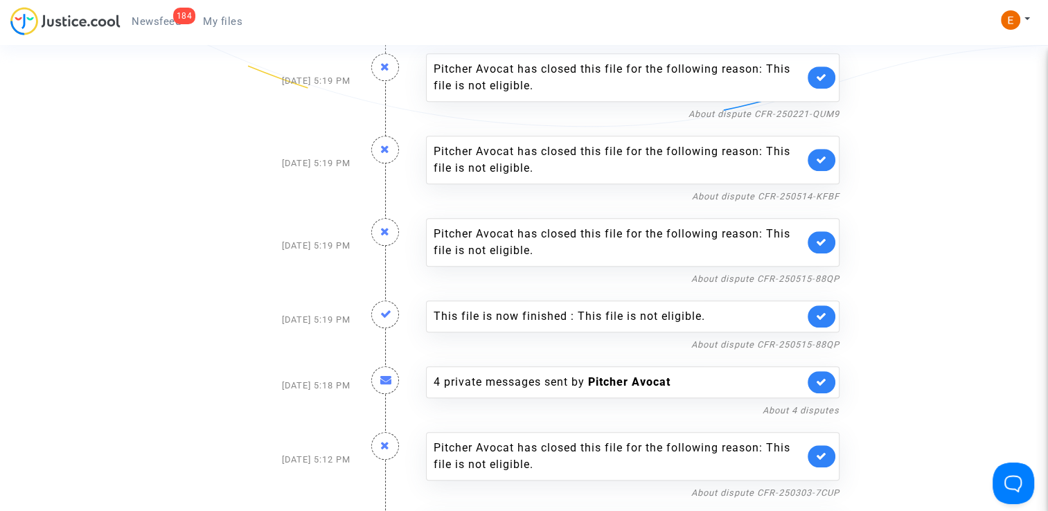
click at [829, 315] on link at bounding box center [822, 317] width 28 height 22
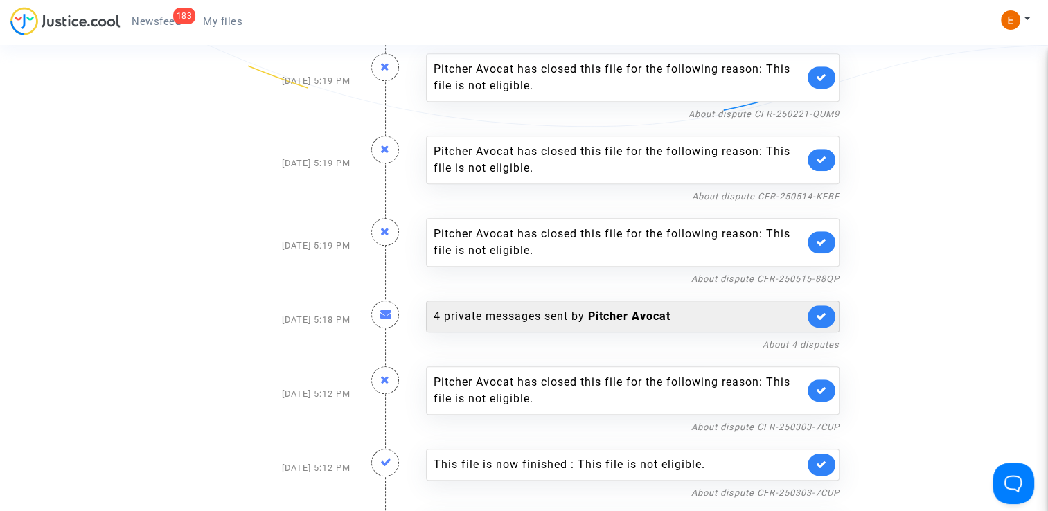
click at [641, 317] on b "Pitcher Avocat" at bounding box center [629, 316] width 82 height 13
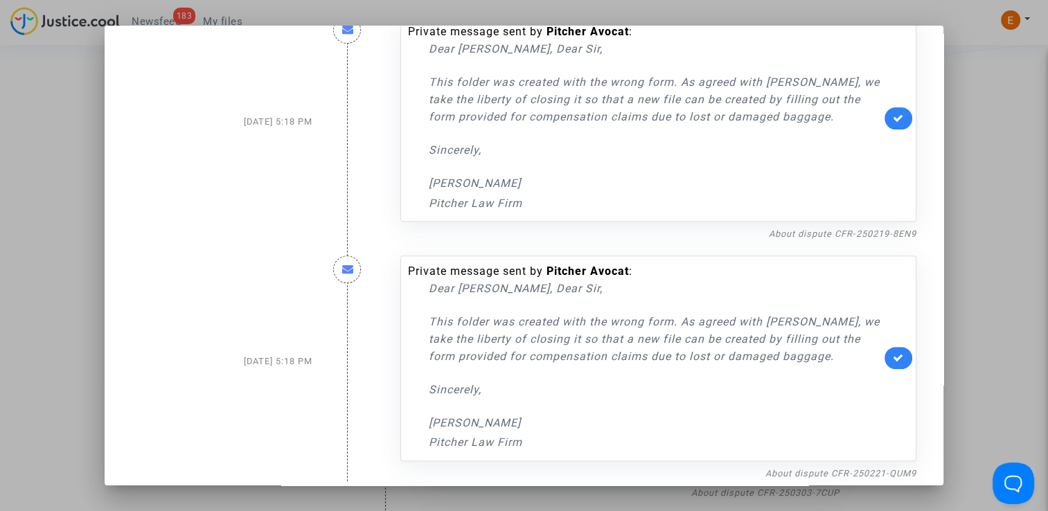
scroll to position [531, 0]
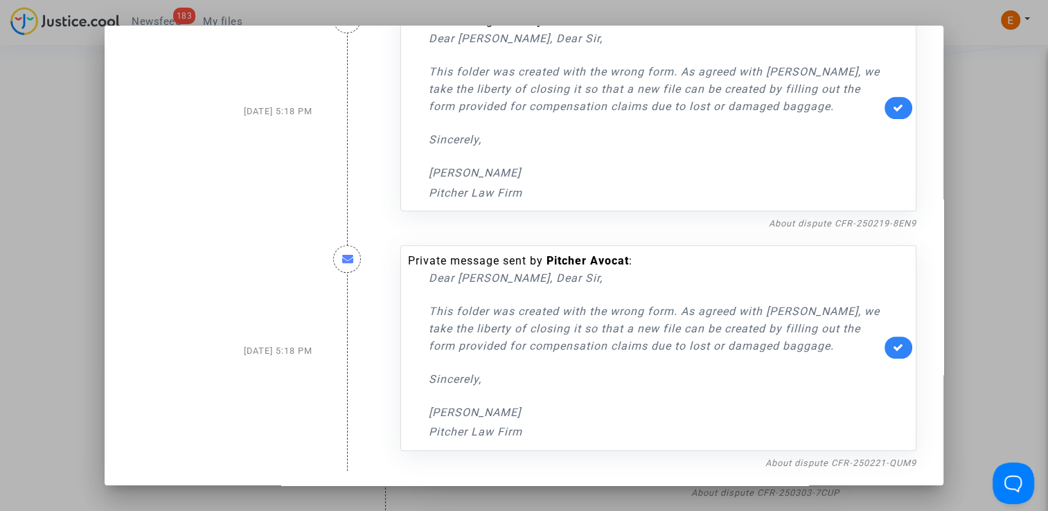
click at [982, 309] on div at bounding box center [524, 255] width 1048 height 511
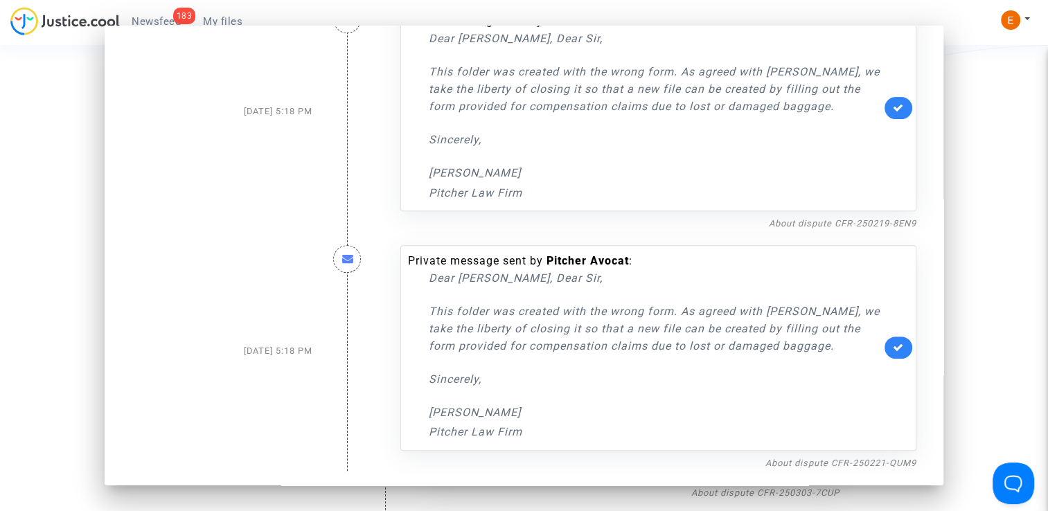
scroll to position [901, 0]
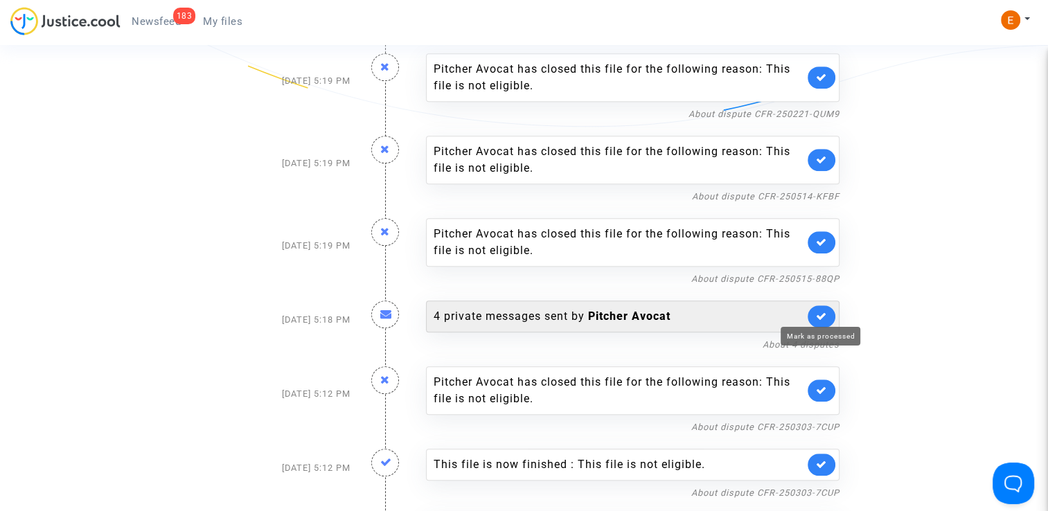
click at [820, 311] on icon at bounding box center [821, 316] width 11 height 10
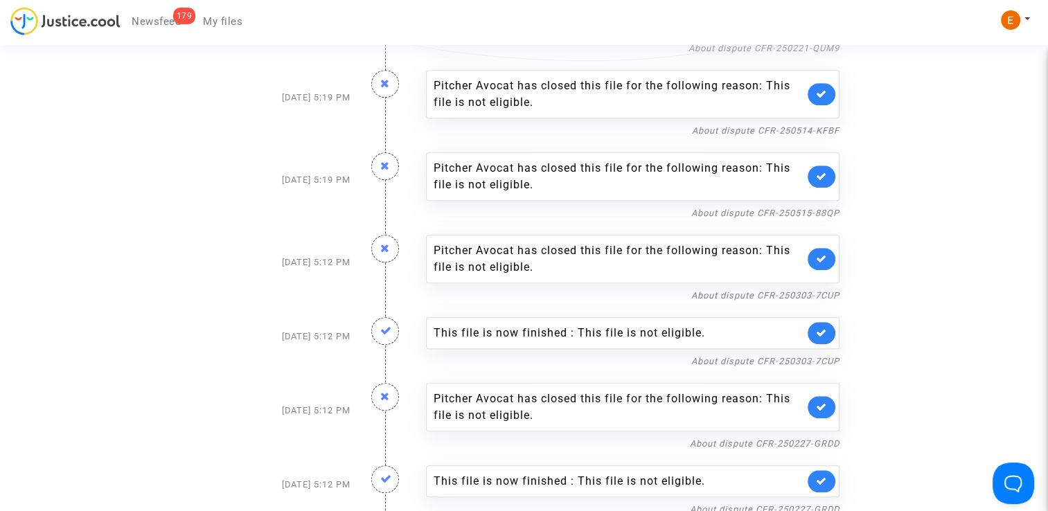
scroll to position [970, 0]
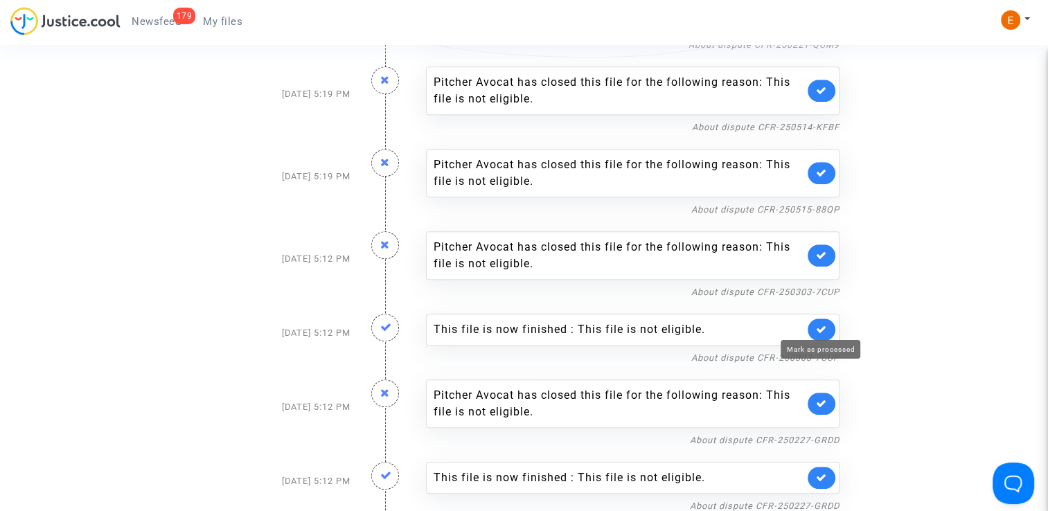
click at [816, 324] on icon at bounding box center [821, 329] width 11 height 10
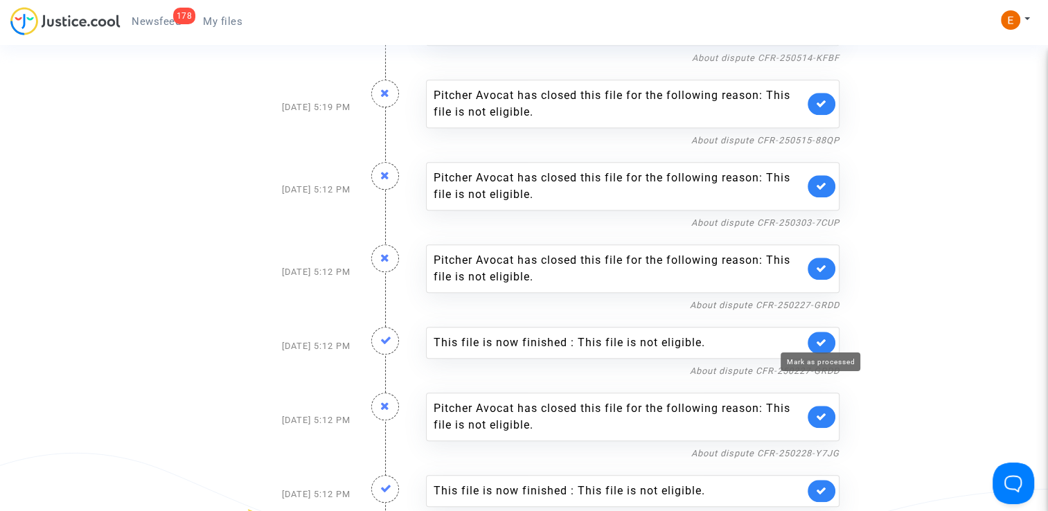
click at [819, 337] on icon at bounding box center [821, 342] width 11 height 10
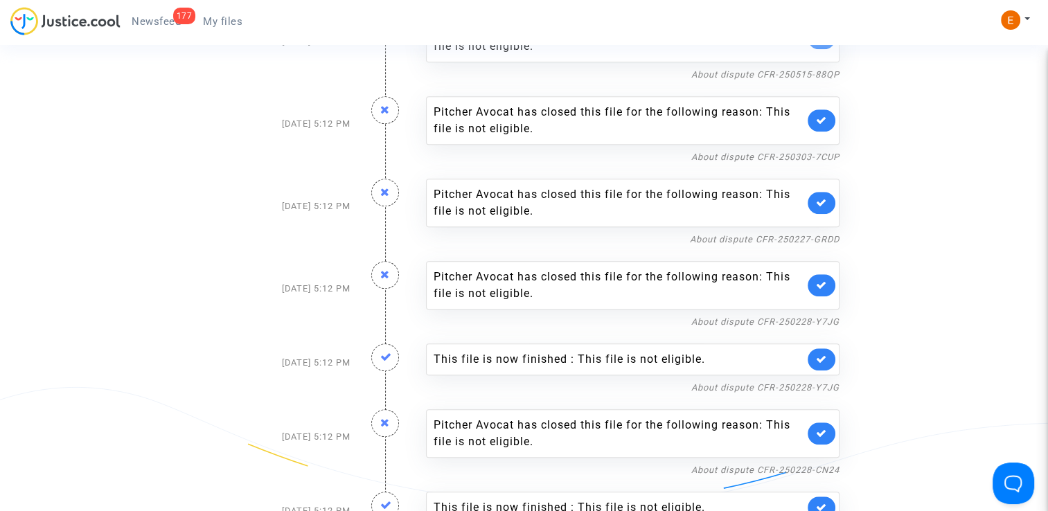
scroll to position [1109, 0]
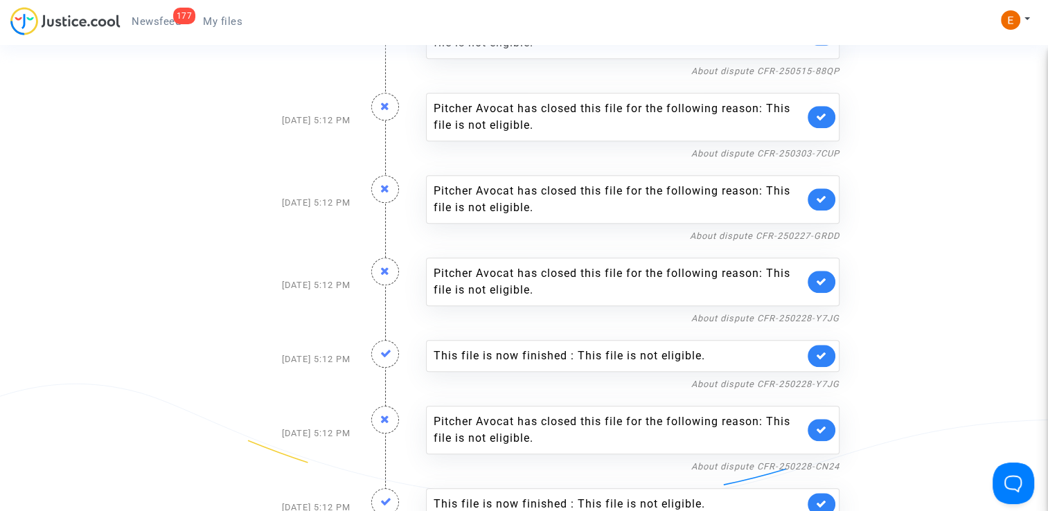
click at [827, 345] on link at bounding box center [822, 356] width 28 height 22
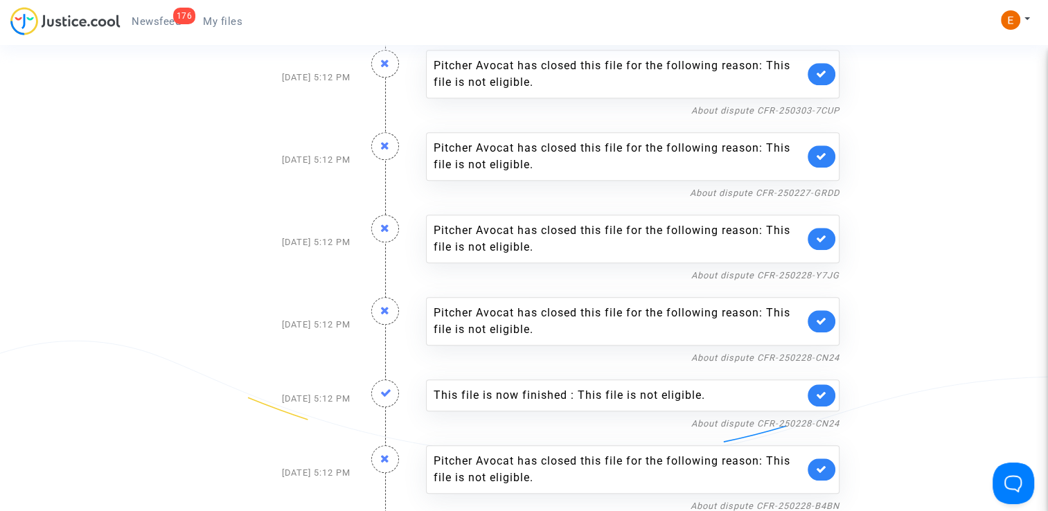
scroll to position [1178, 0]
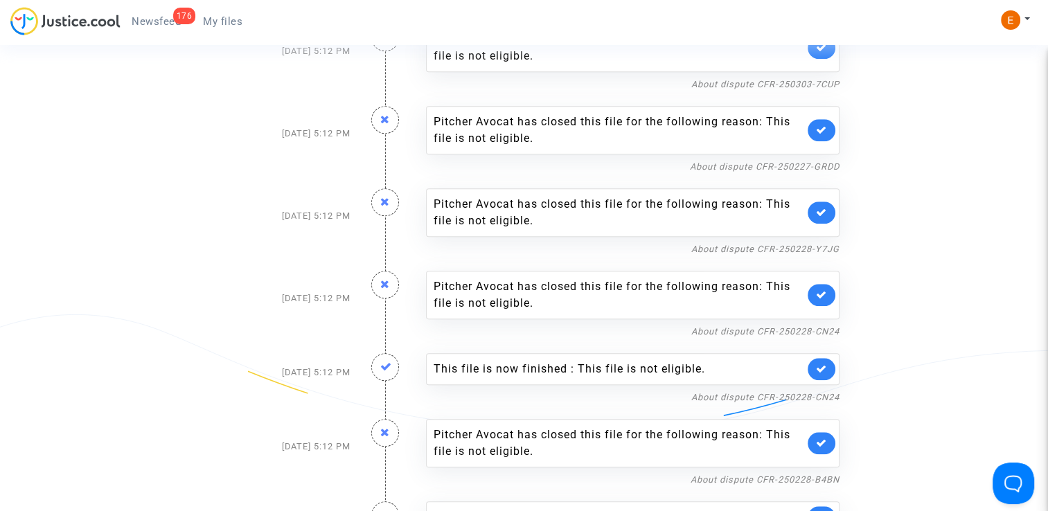
click at [829, 362] on link at bounding box center [822, 369] width 28 height 22
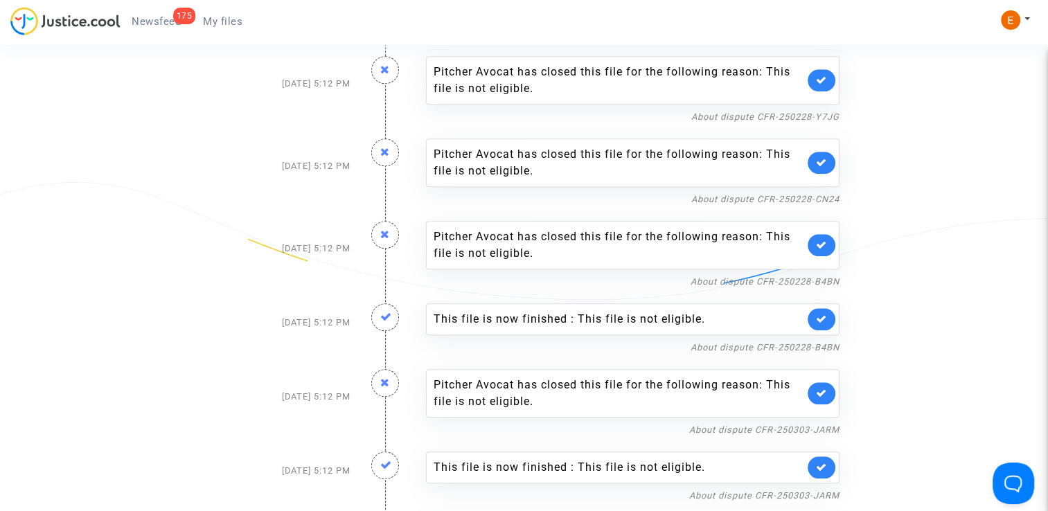
scroll to position [1317, 0]
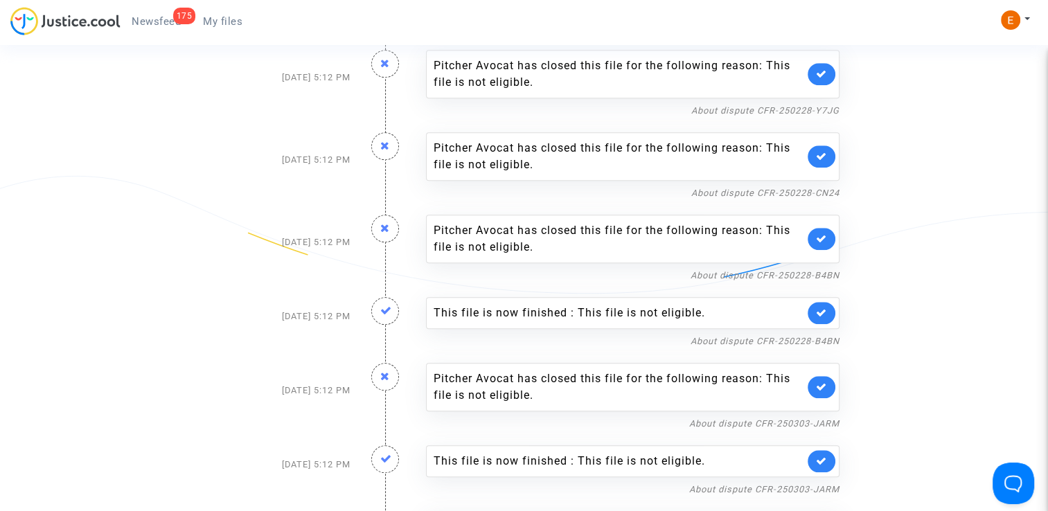
click at [829, 312] on link at bounding box center [822, 313] width 28 height 22
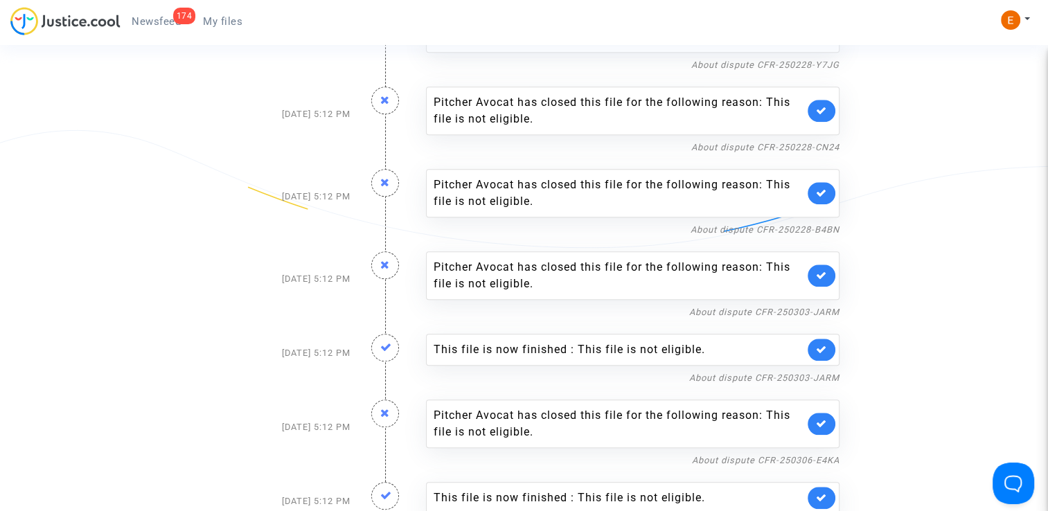
scroll to position [1386, 0]
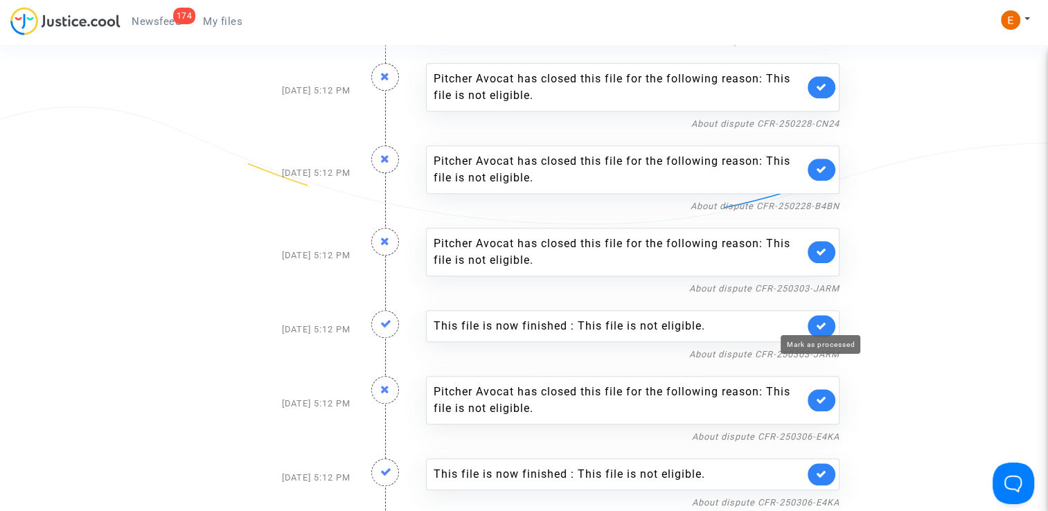
click at [823, 321] on icon at bounding box center [821, 326] width 11 height 10
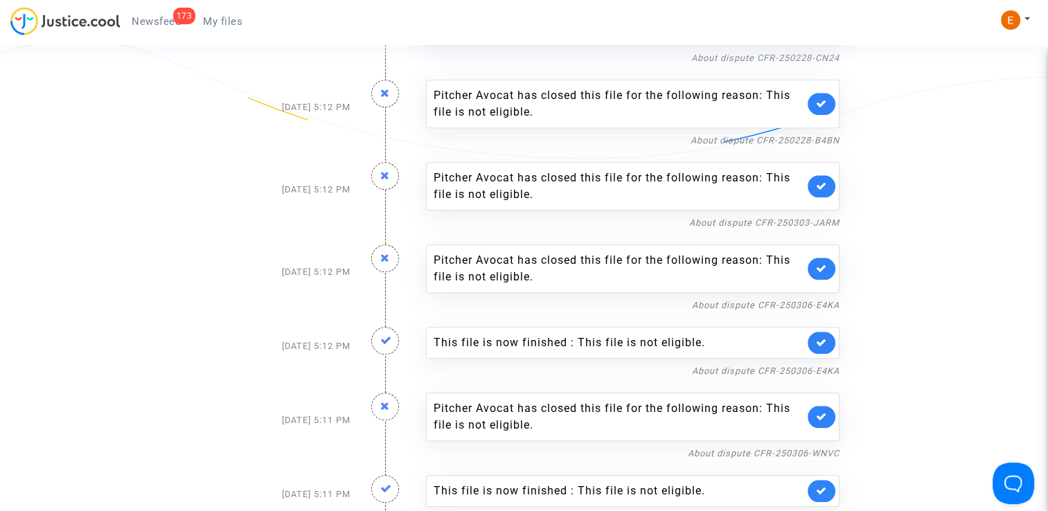
scroll to position [1455, 0]
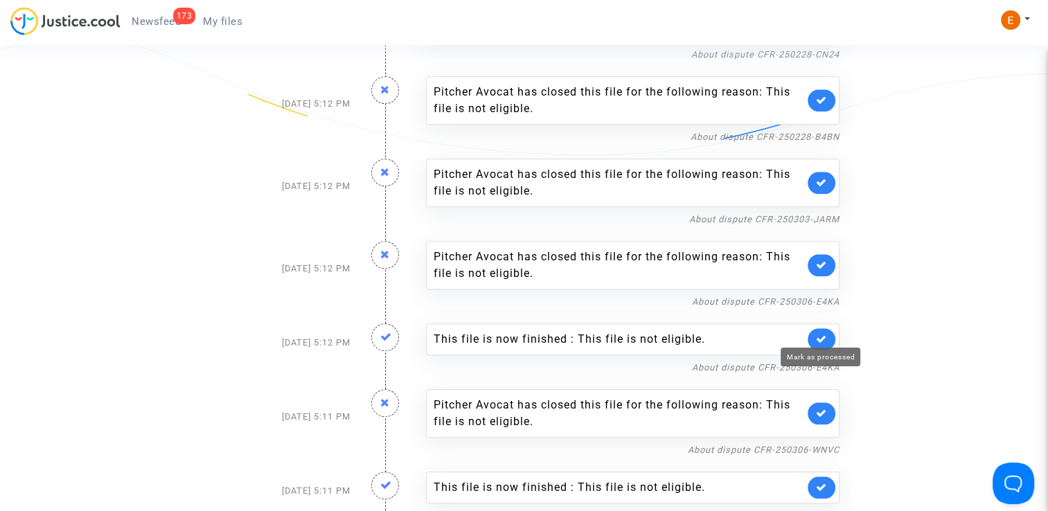
click at [825, 334] on icon at bounding box center [821, 339] width 11 height 10
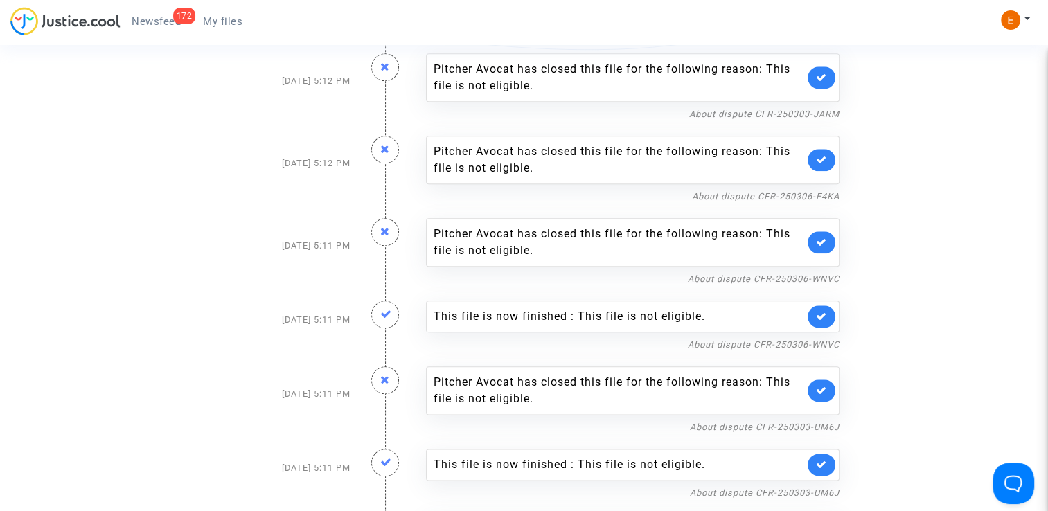
scroll to position [1594, 0]
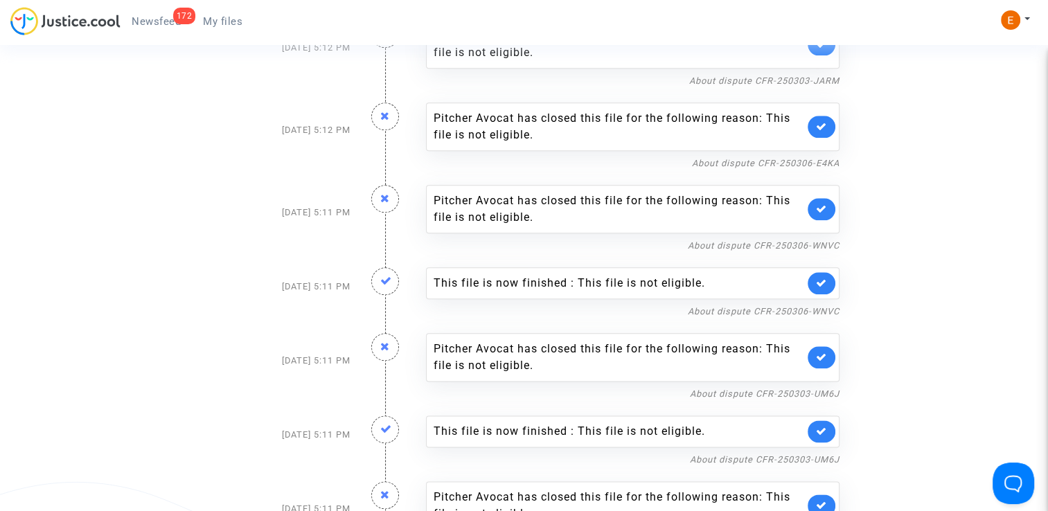
click at [826, 278] on icon at bounding box center [821, 283] width 11 height 10
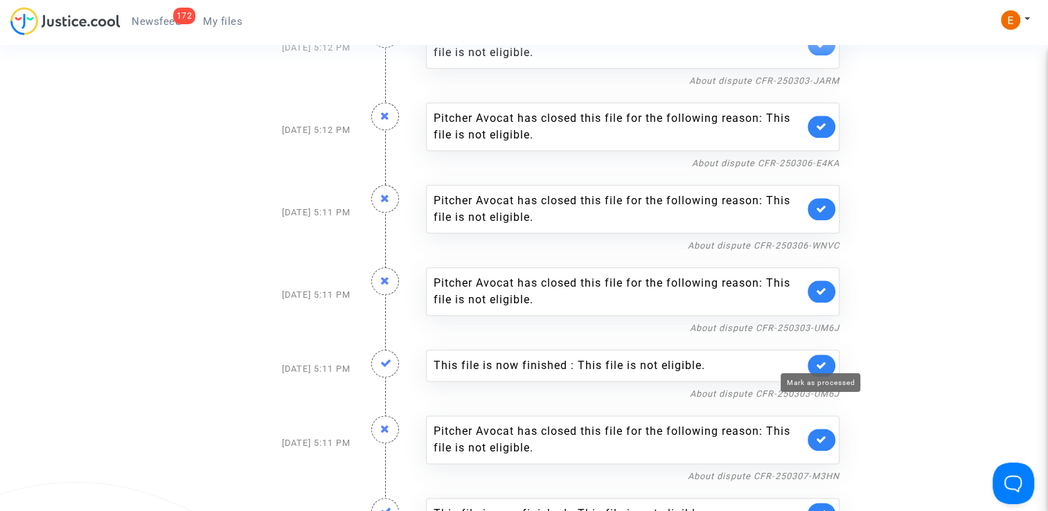
click at [823, 360] on icon at bounding box center [821, 365] width 11 height 10
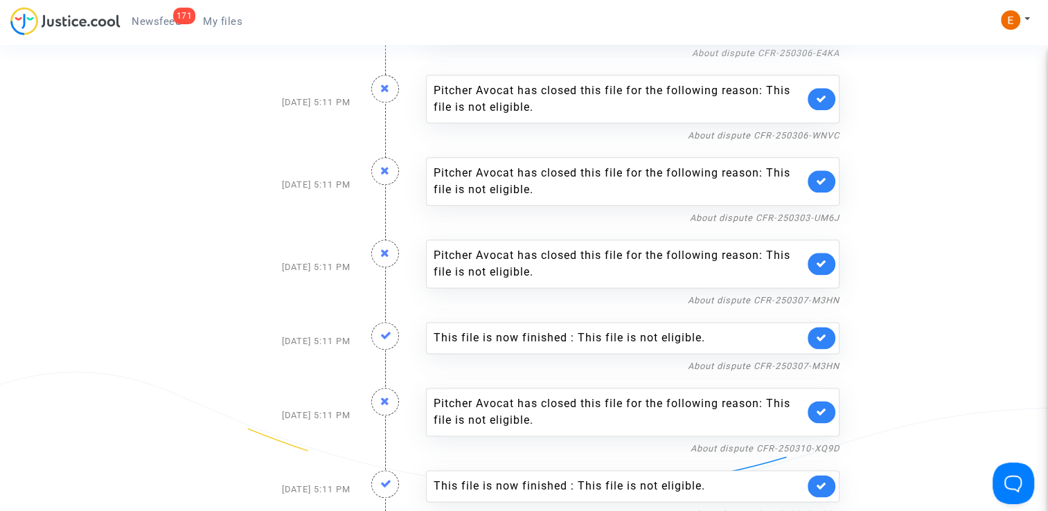
scroll to position [1732, 0]
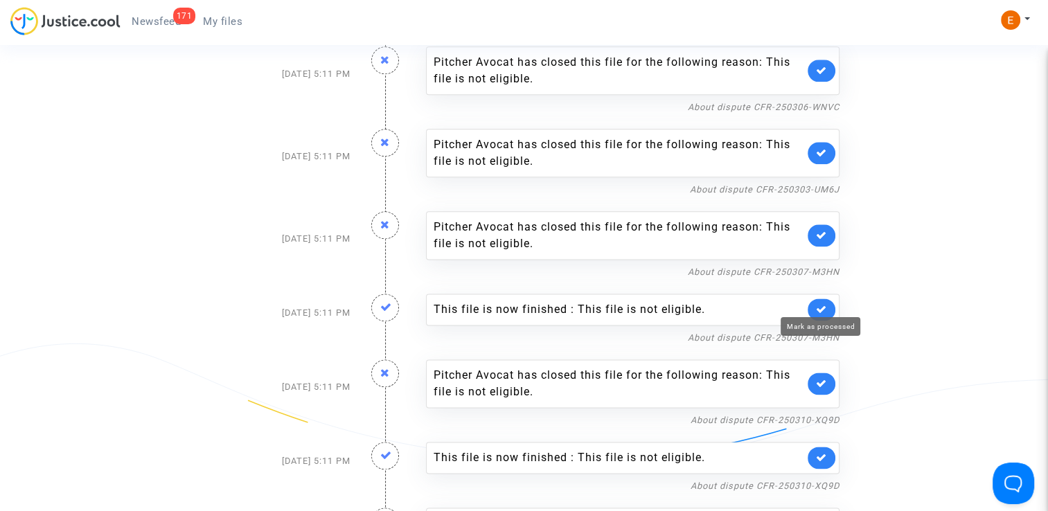
click at [819, 304] on icon at bounding box center [821, 309] width 11 height 10
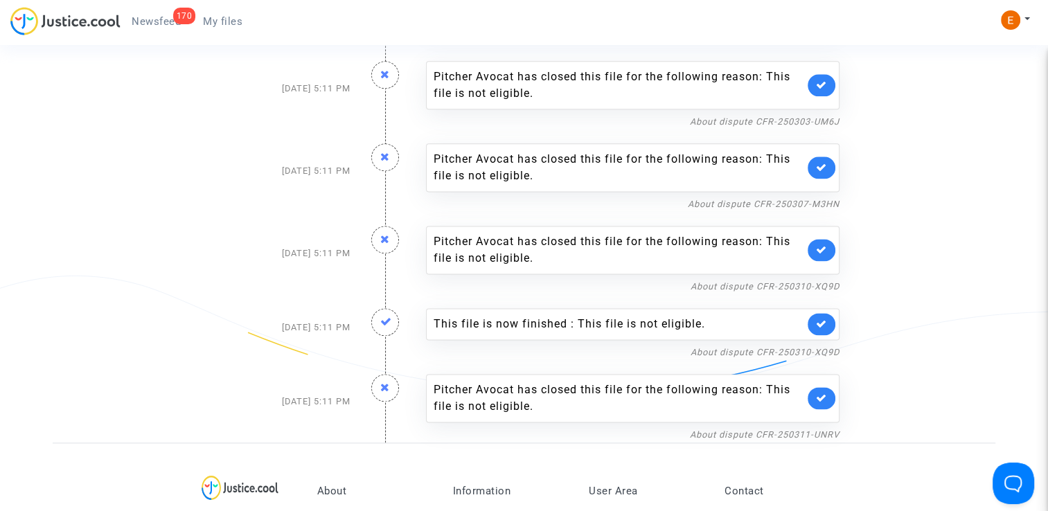
scroll to position [1802, 0]
click at [827, 312] on link at bounding box center [822, 323] width 28 height 22
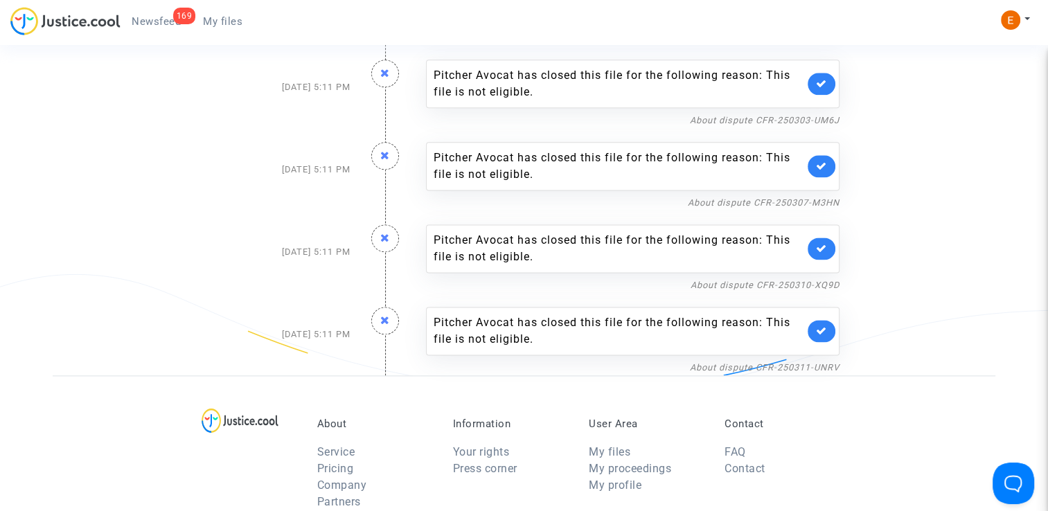
click at [222, 26] on span "My files" at bounding box center [222, 21] width 39 height 12
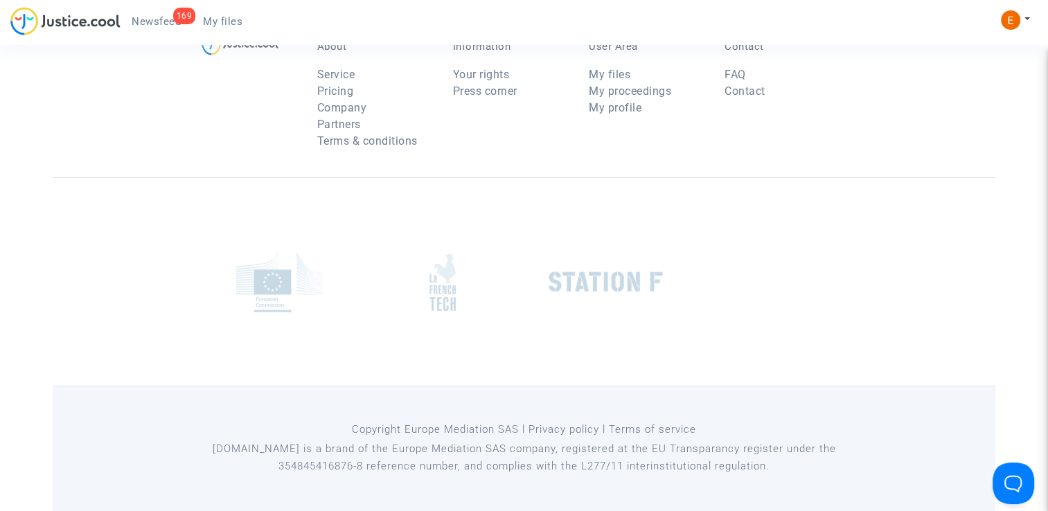
click at [166, 18] on span "Newsfeed" at bounding box center [156, 21] width 49 height 12
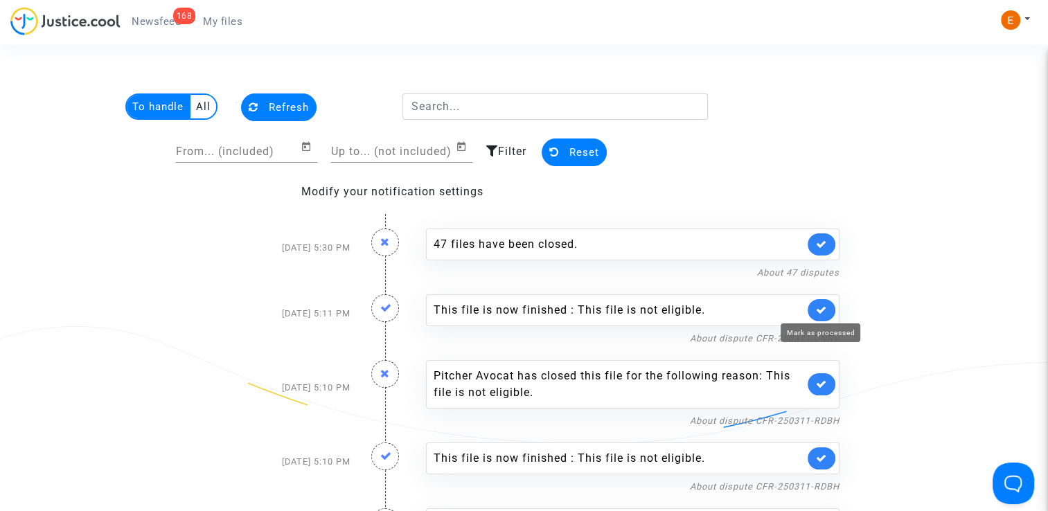
click at [824, 305] on icon at bounding box center [821, 310] width 11 height 10
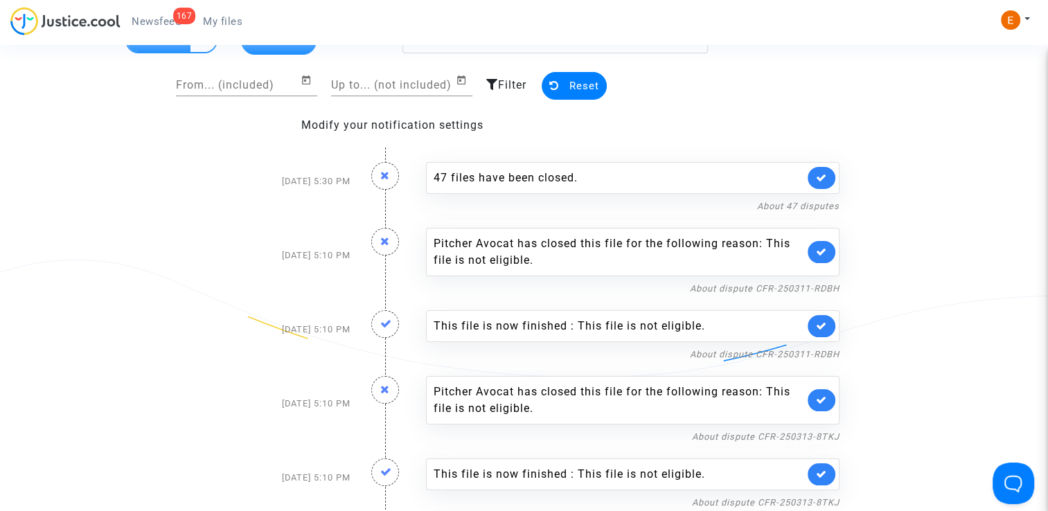
scroll to position [69, 0]
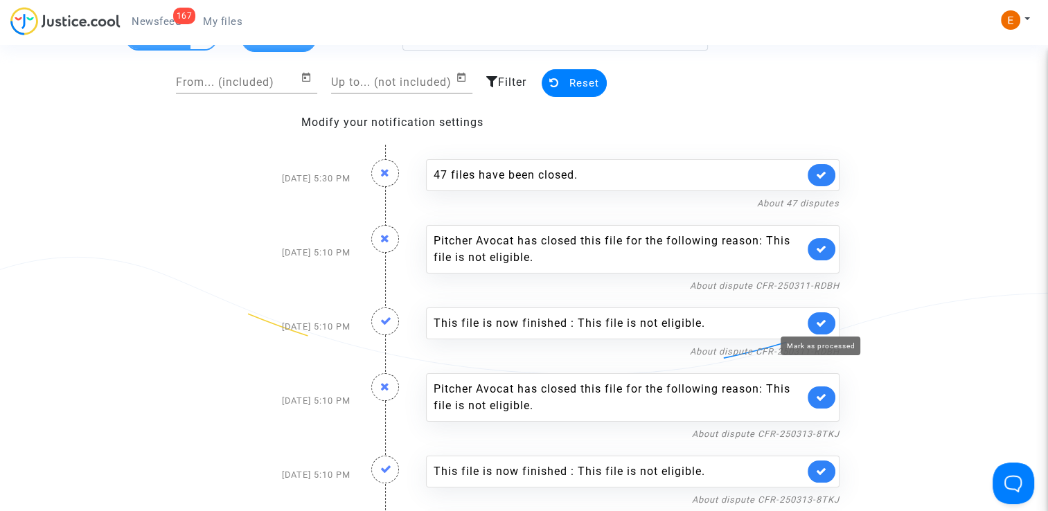
click at [817, 318] on icon at bounding box center [821, 323] width 11 height 10
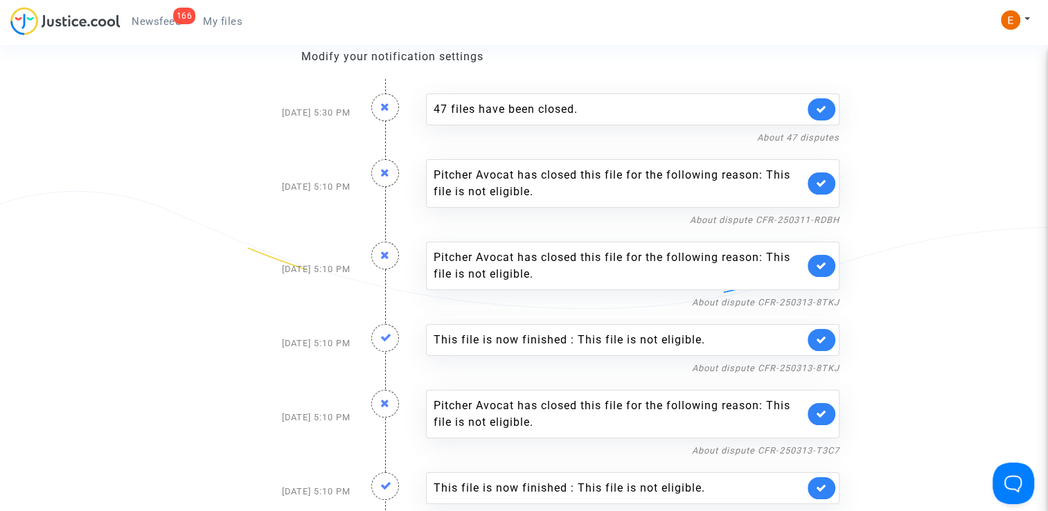
scroll to position [139, 0]
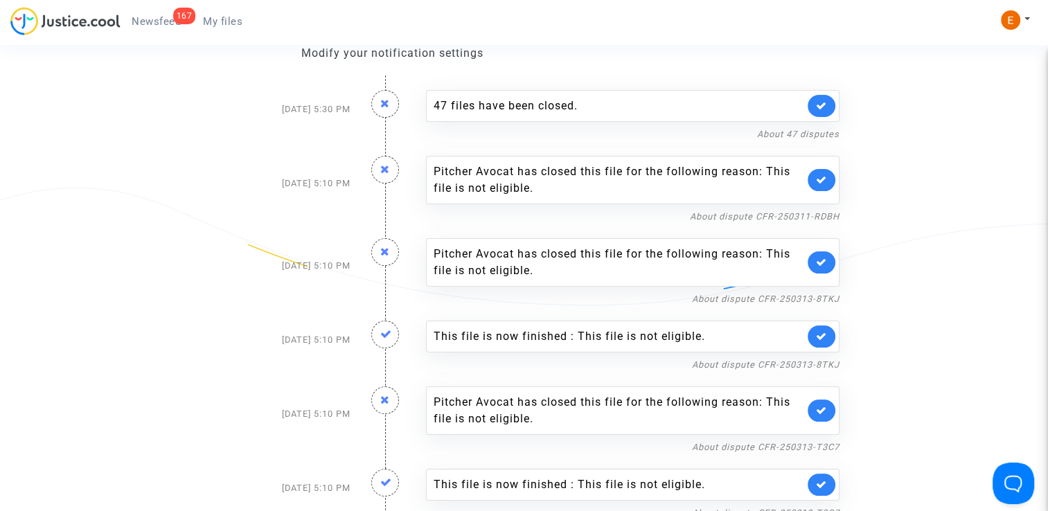
click at [815, 328] on link at bounding box center [822, 337] width 28 height 22
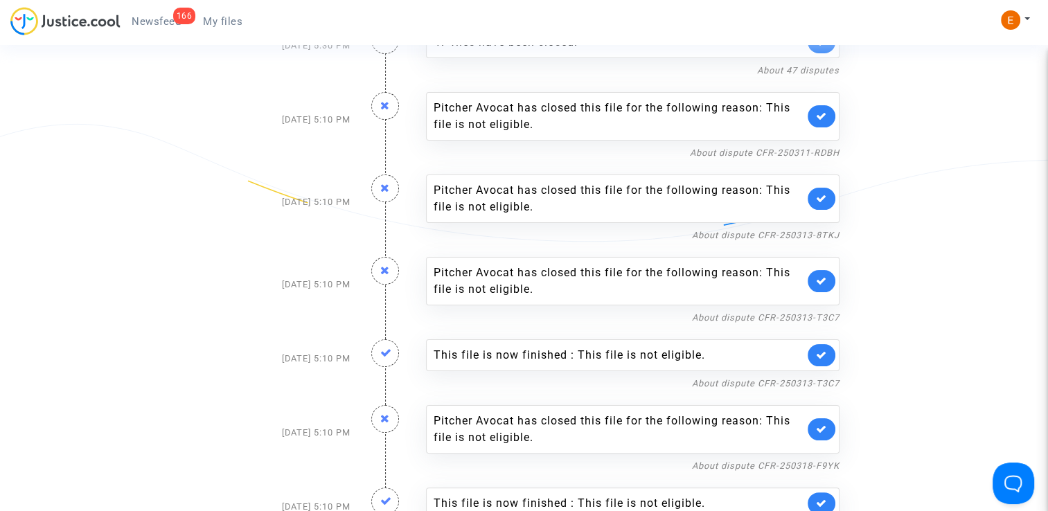
scroll to position [208, 0]
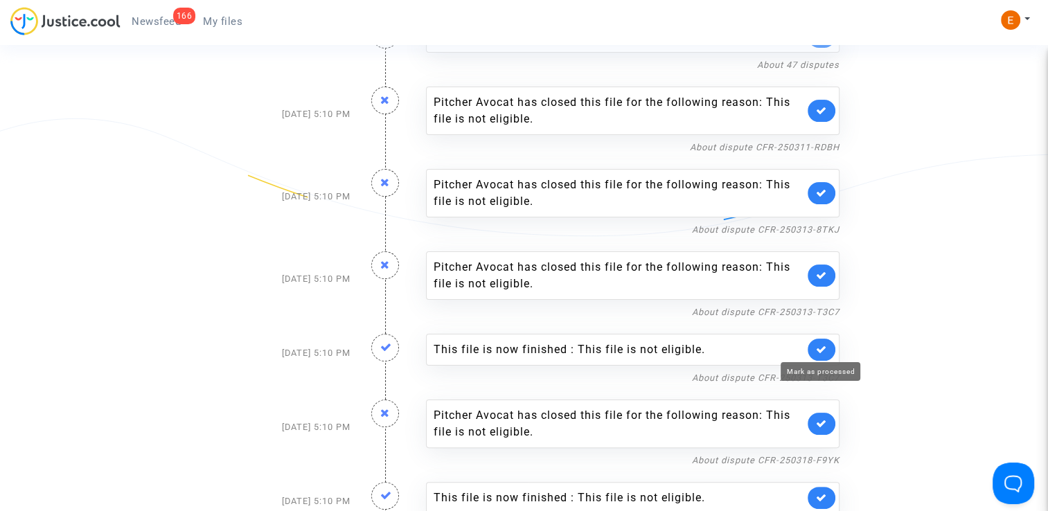
click at [823, 344] on icon at bounding box center [821, 349] width 11 height 10
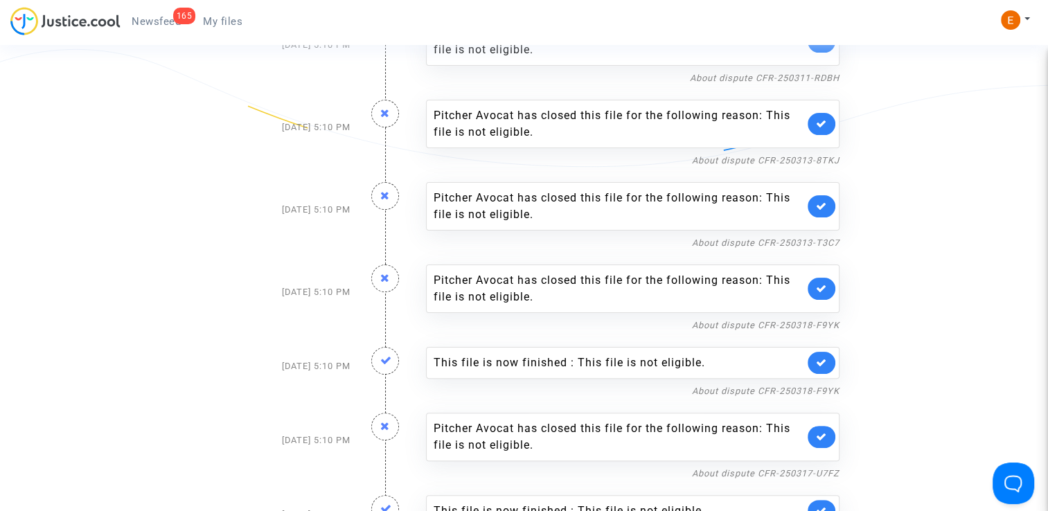
click at [824, 358] on icon at bounding box center [821, 363] width 11 height 10
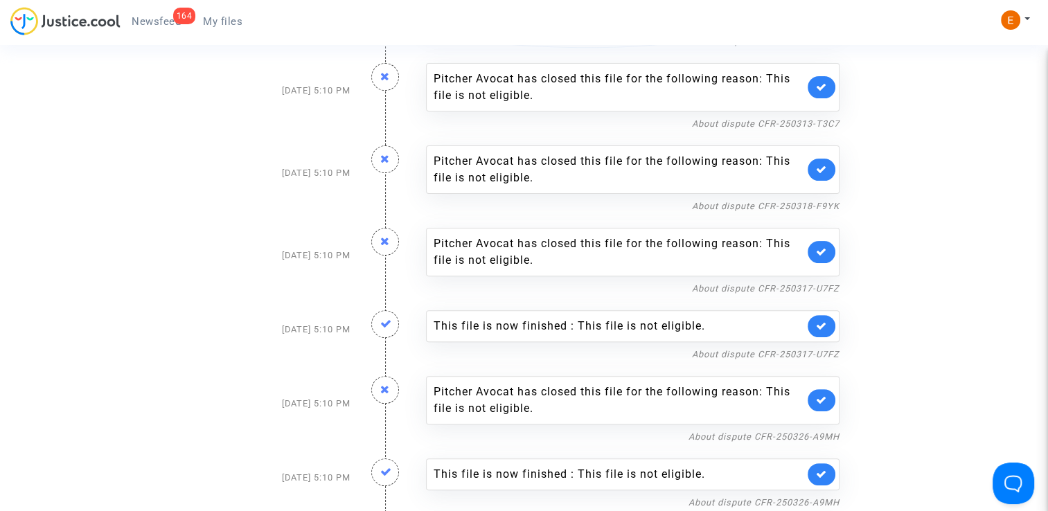
scroll to position [416, 0]
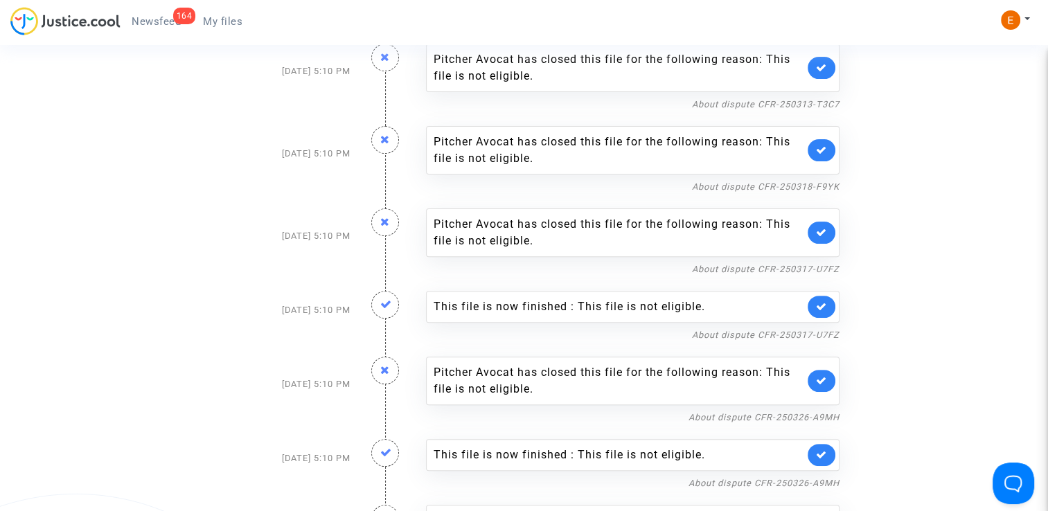
click at [827, 306] on link at bounding box center [822, 307] width 28 height 22
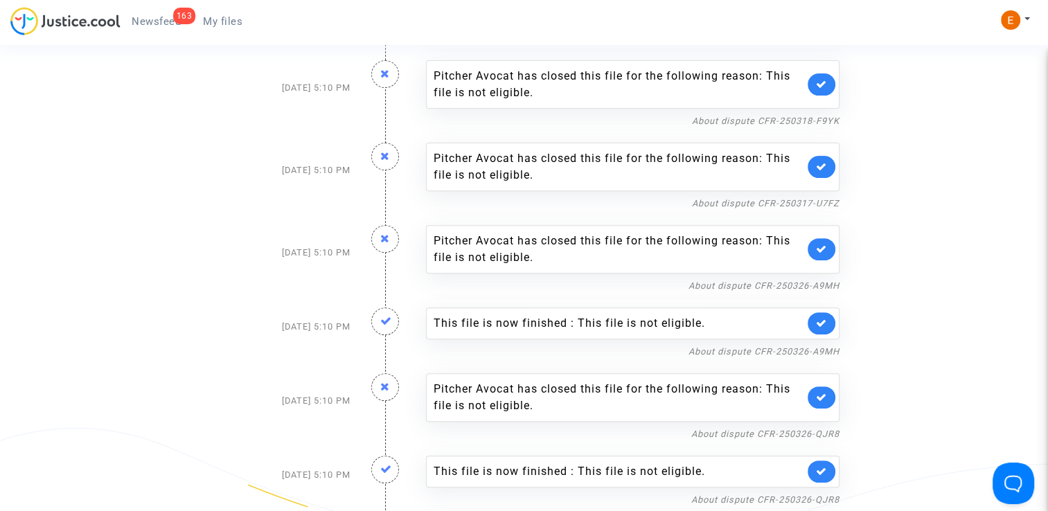
scroll to position [485, 0]
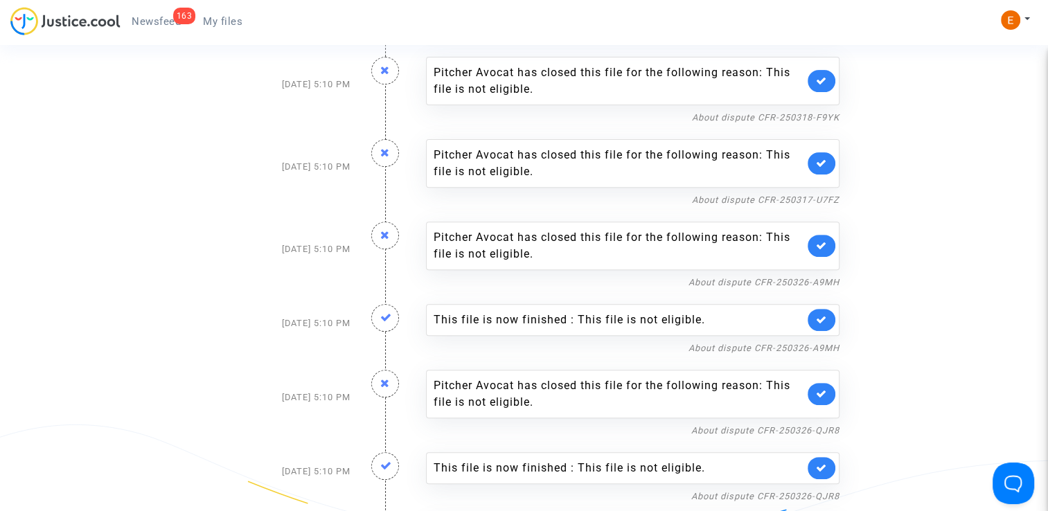
click at [831, 311] on link at bounding box center [822, 320] width 28 height 22
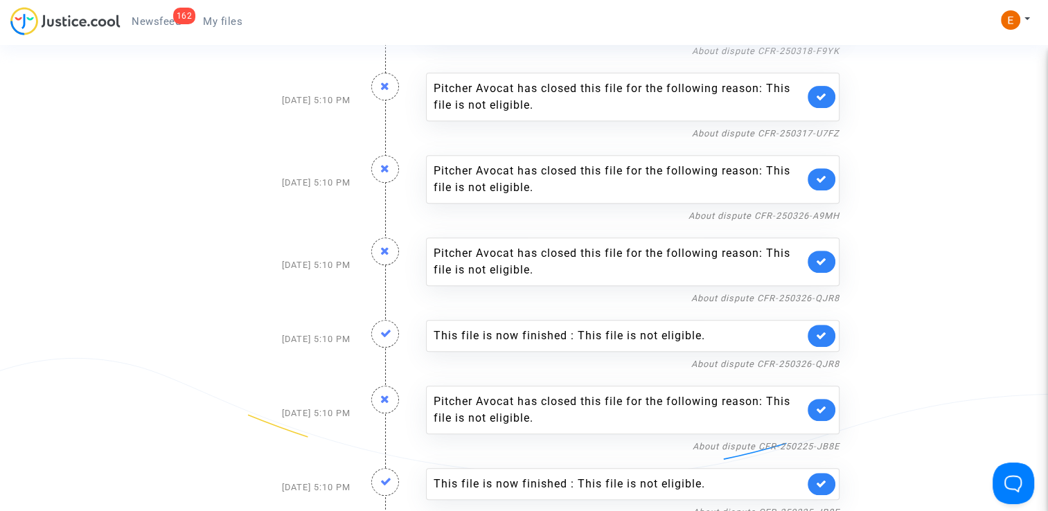
scroll to position [554, 0]
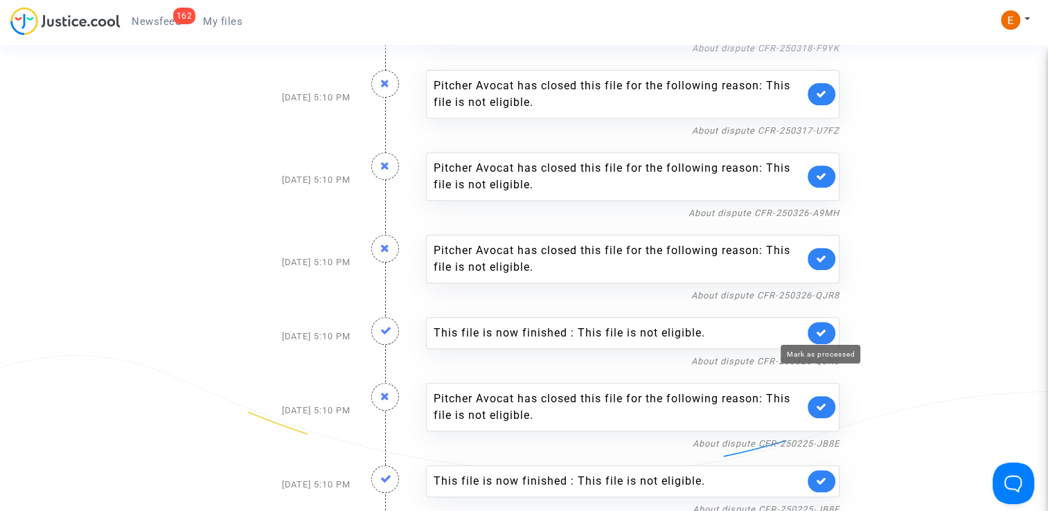
click at [826, 334] on icon at bounding box center [821, 333] width 11 height 10
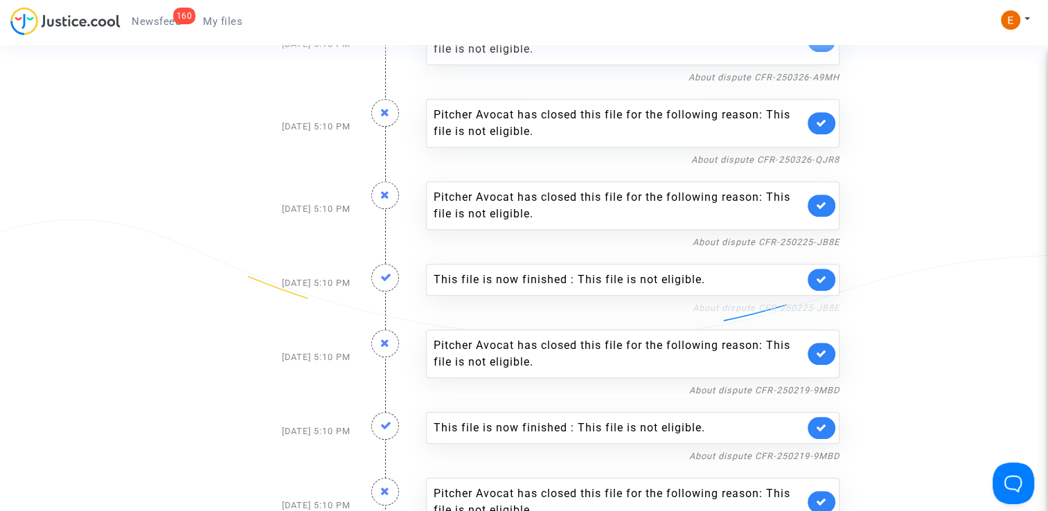
scroll to position [693, 0]
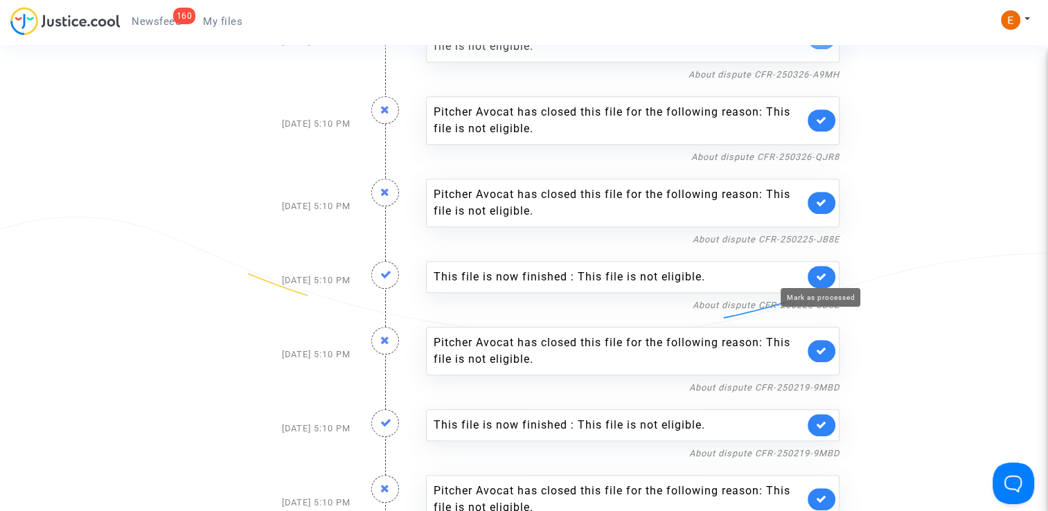
click at [823, 272] on icon at bounding box center [821, 277] width 11 height 10
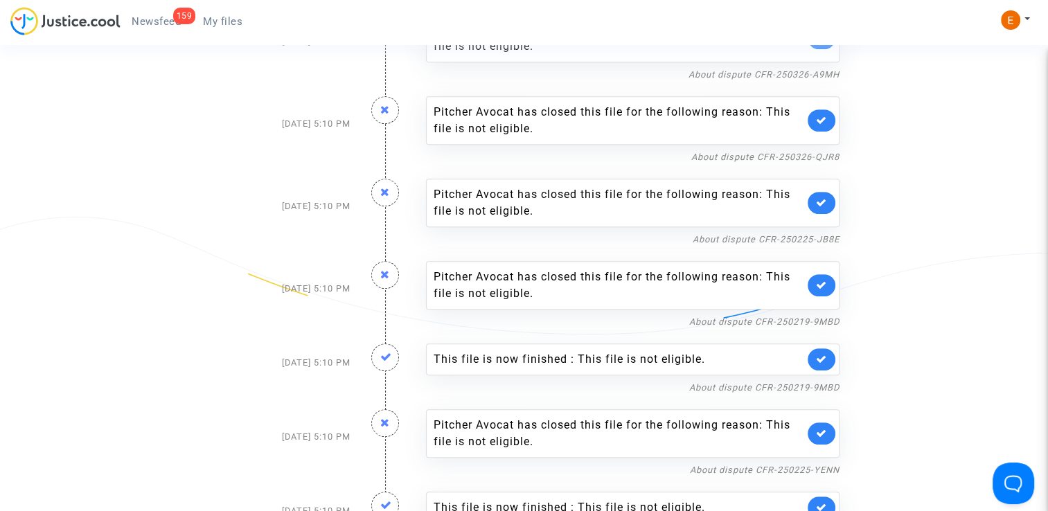
click at [829, 357] on link at bounding box center [822, 360] width 28 height 22
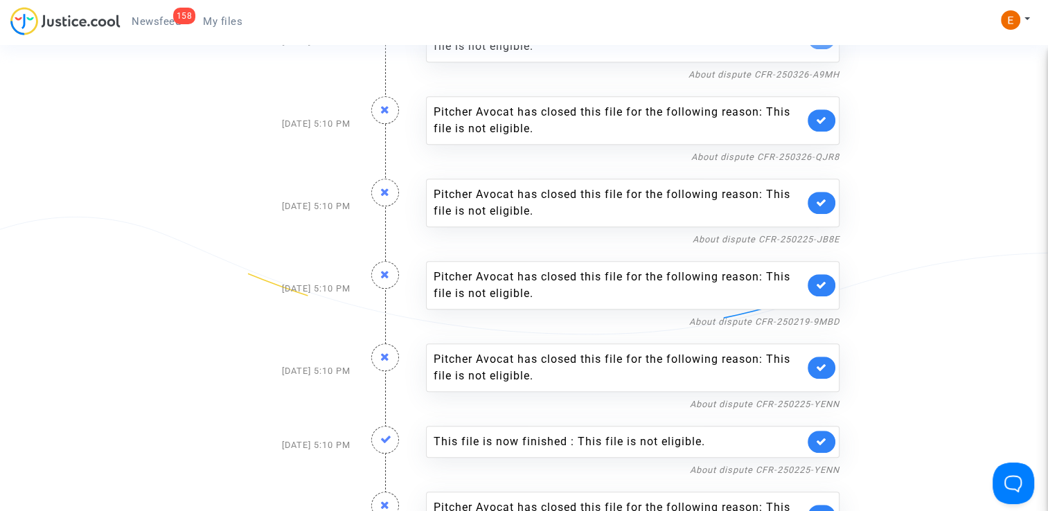
scroll to position [762, 0]
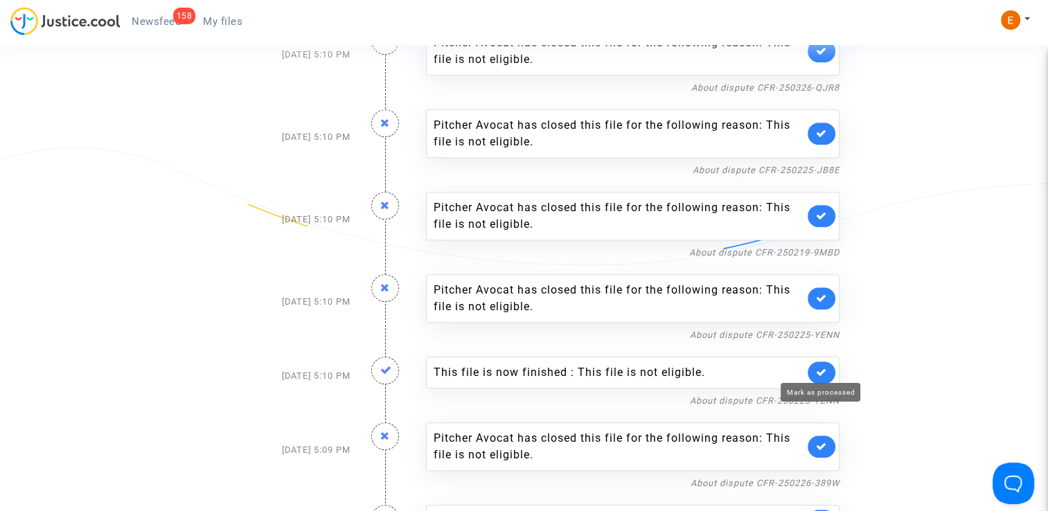
click at [827, 367] on icon at bounding box center [821, 372] width 11 height 10
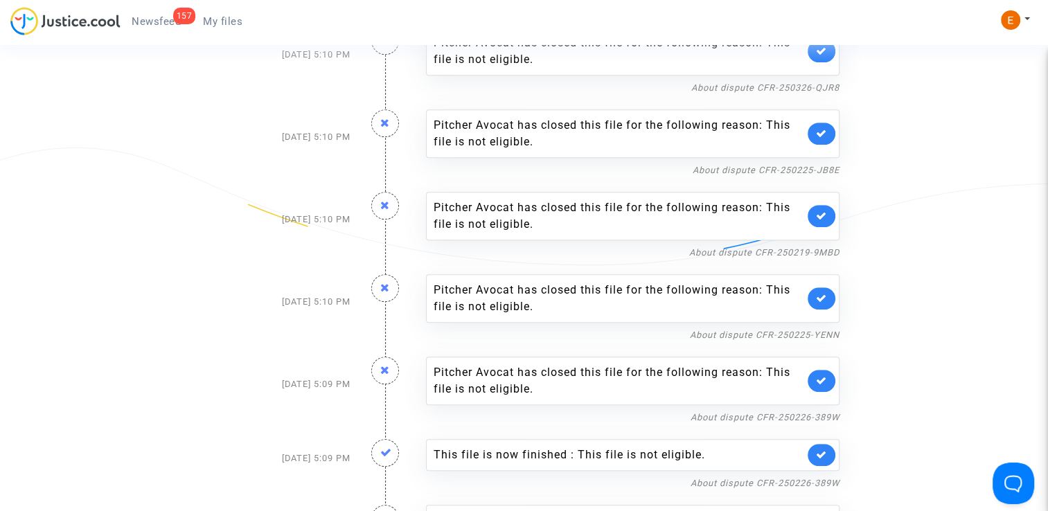
scroll to position [0, 0]
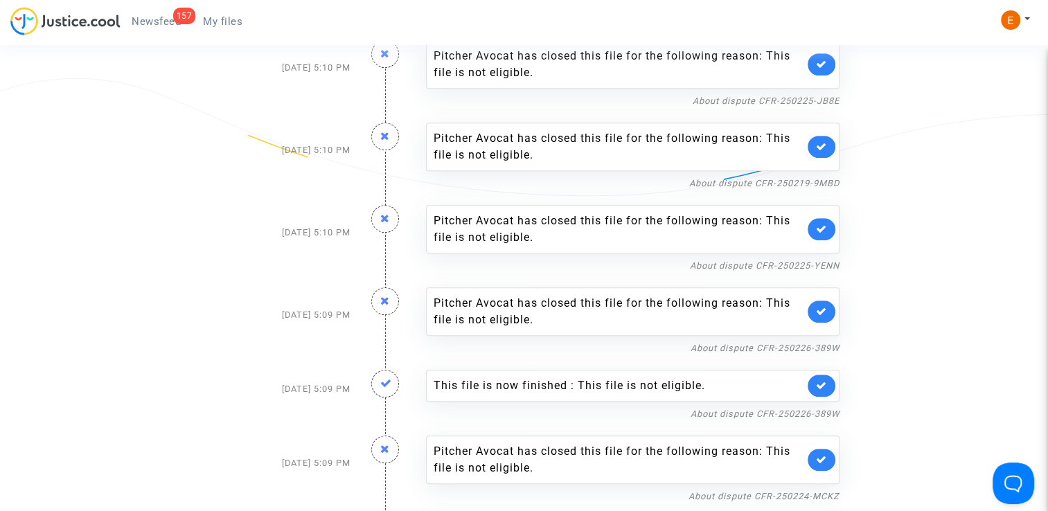
click at [829, 378] on link at bounding box center [822, 386] width 28 height 22
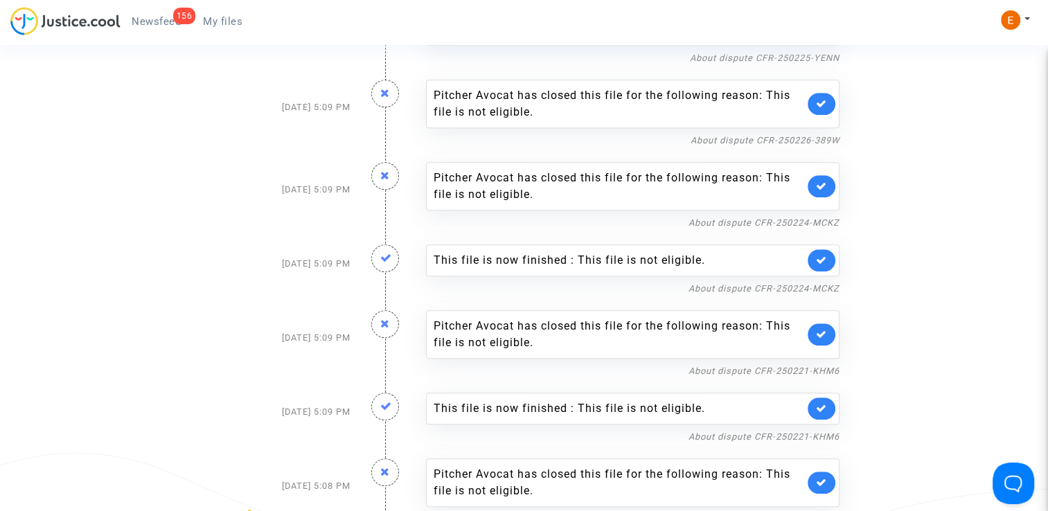
click at [828, 254] on link at bounding box center [822, 260] width 28 height 22
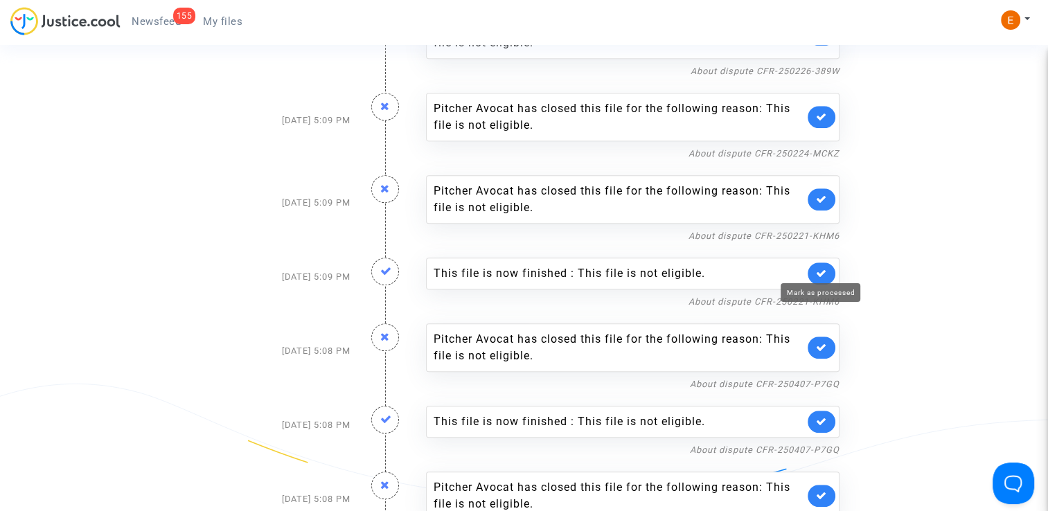
click at [820, 268] on icon at bounding box center [821, 273] width 11 height 10
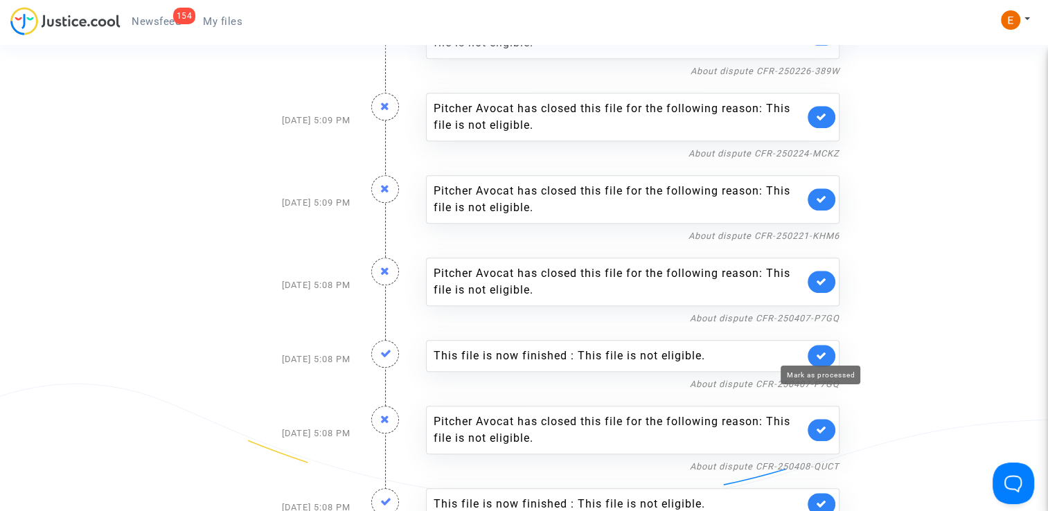
click at [827, 353] on icon at bounding box center [821, 356] width 11 height 10
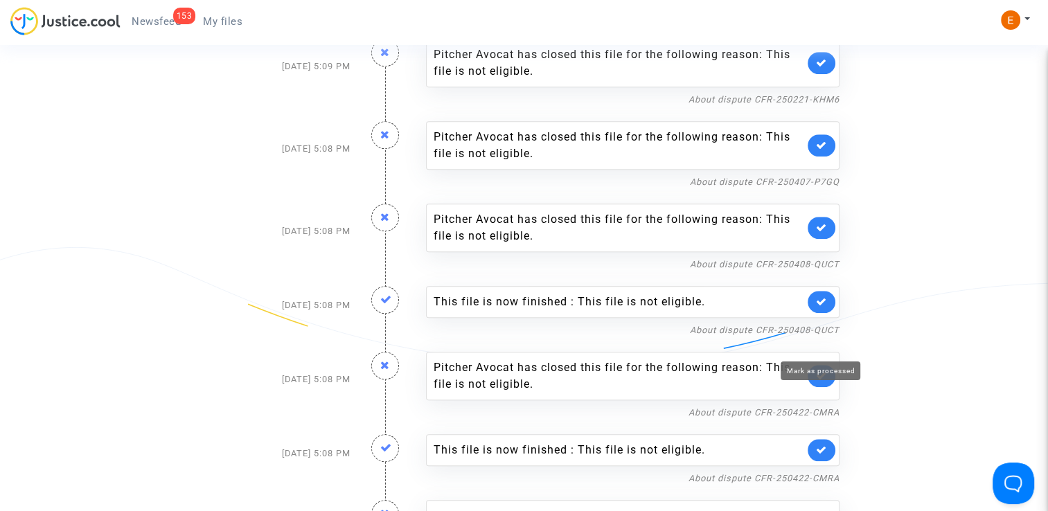
scroll to position [1247, 0]
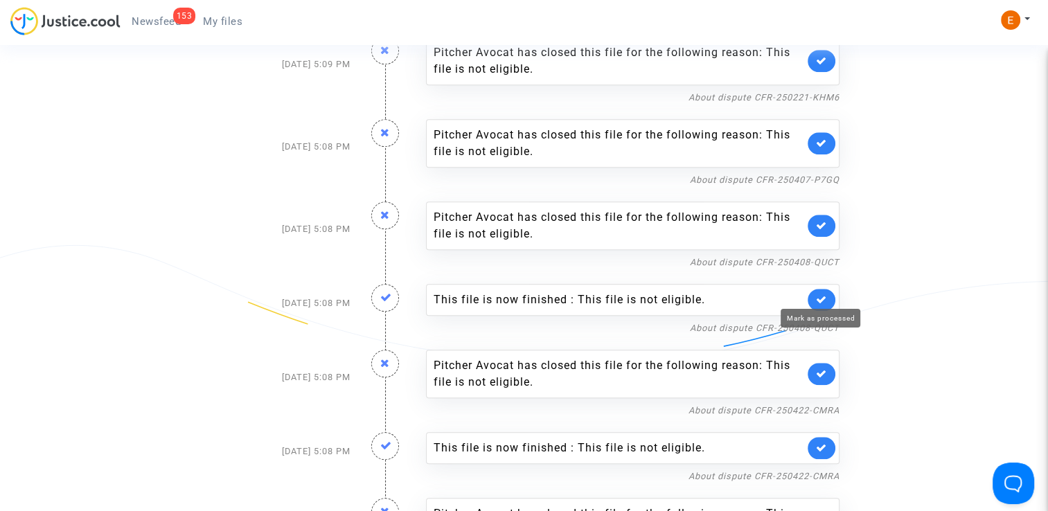
click at [820, 296] on icon at bounding box center [821, 299] width 11 height 10
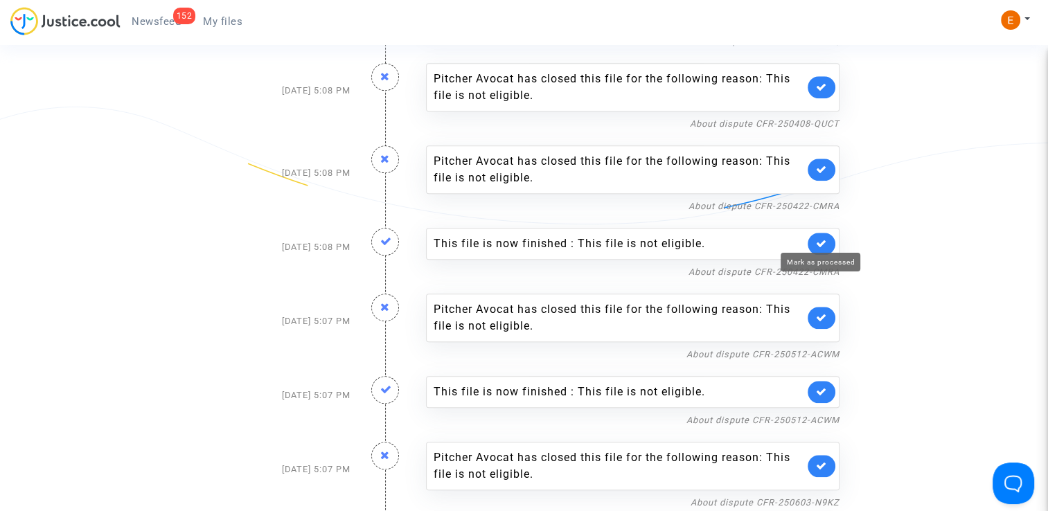
click at [825, 233] on link at bounding box center [822, 244] width 28 height 22
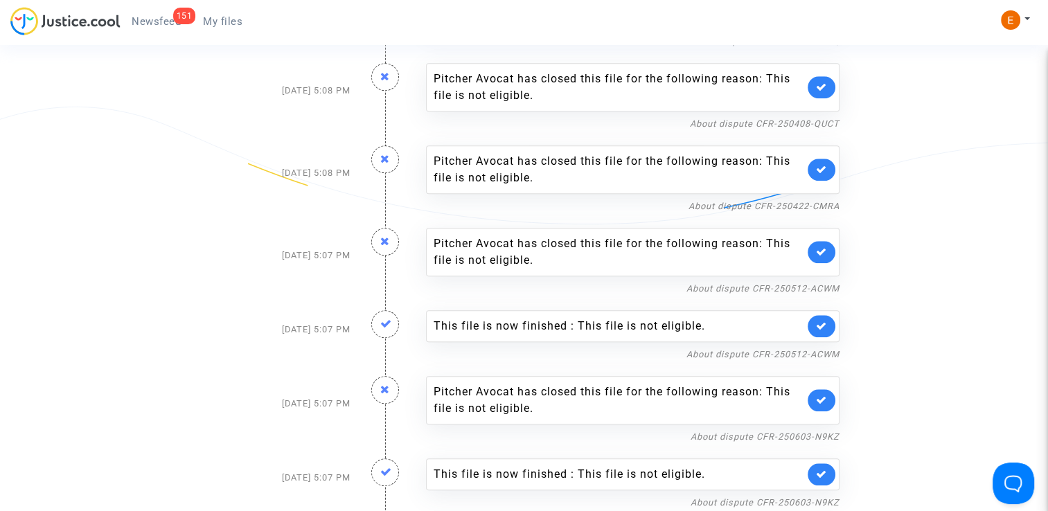
click at [826, 324] on icon at bounding box center [821, 326] width 11 height 10
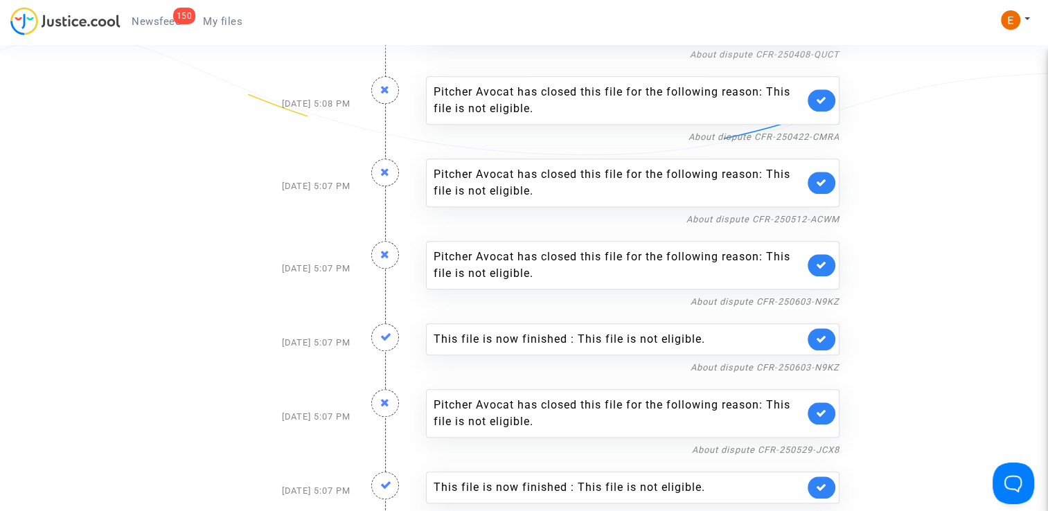
click at [820, 338] on link at bounding box center [822, 339] width 28 height 22
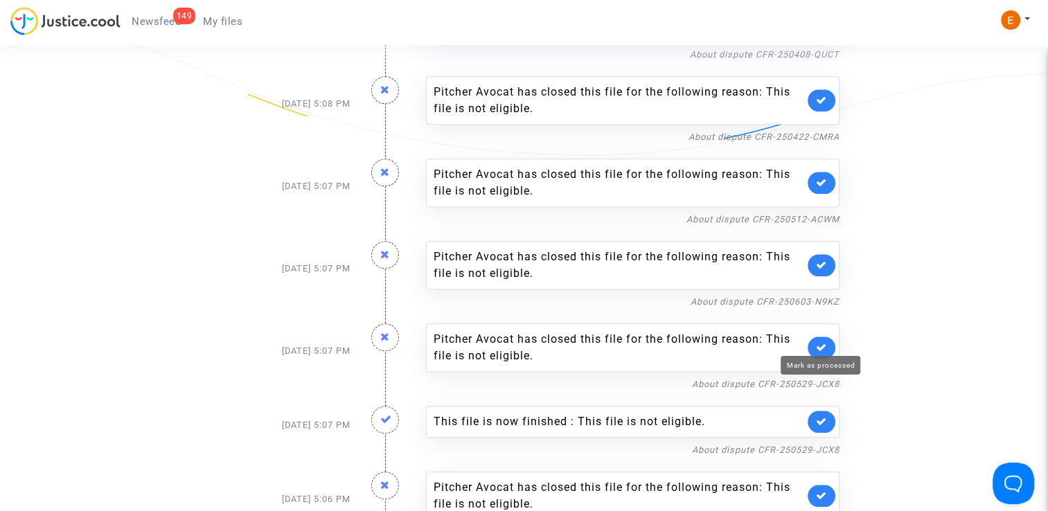
scroll to position [1524, 0]
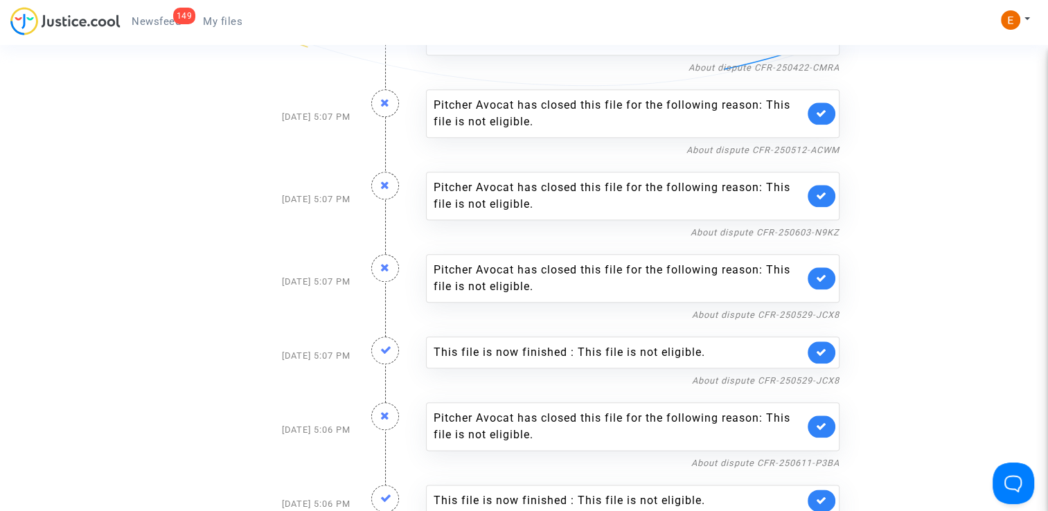
click at [827, 347] on icon at bounding box center [821, 352] width 11 height 10
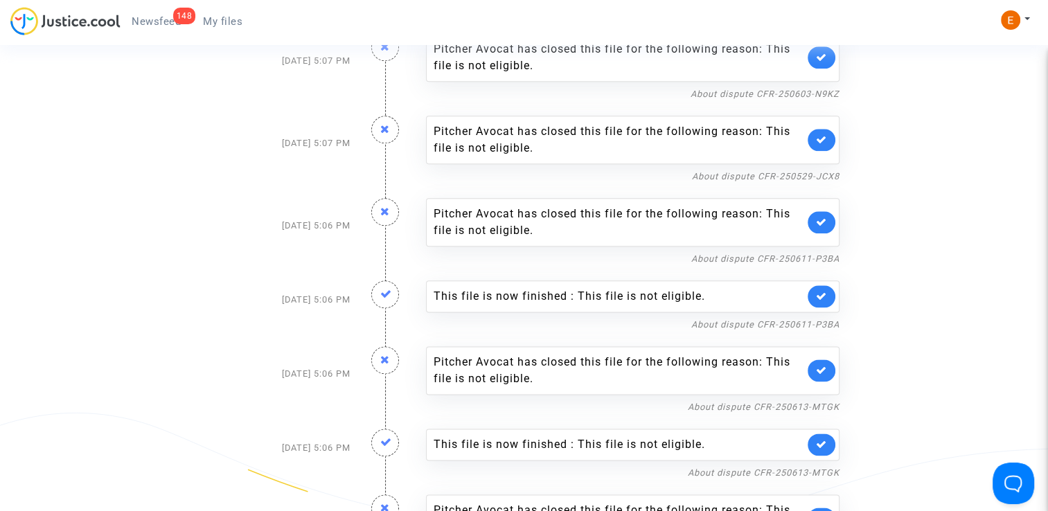
click at [822, 296] on link at bounding box center [822, 296] width 28 height 22
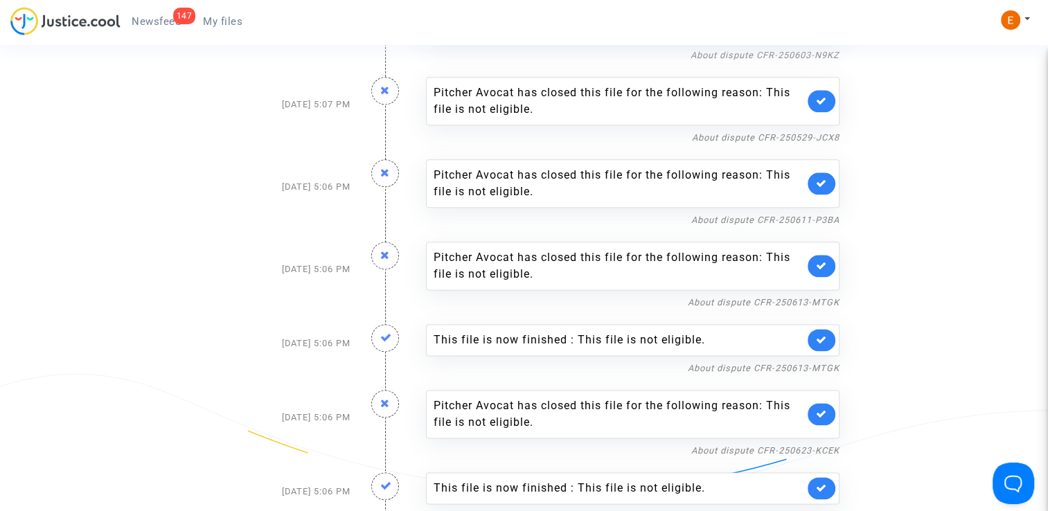
scroll to position [1732, 0]
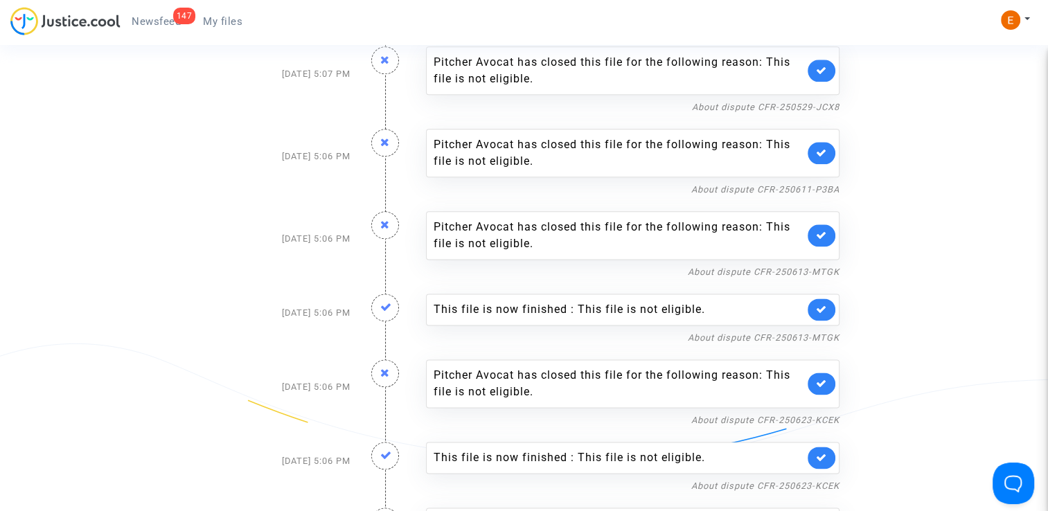
click at [821, 307] on icon at bounding box center [821, 309] width 11 height 10
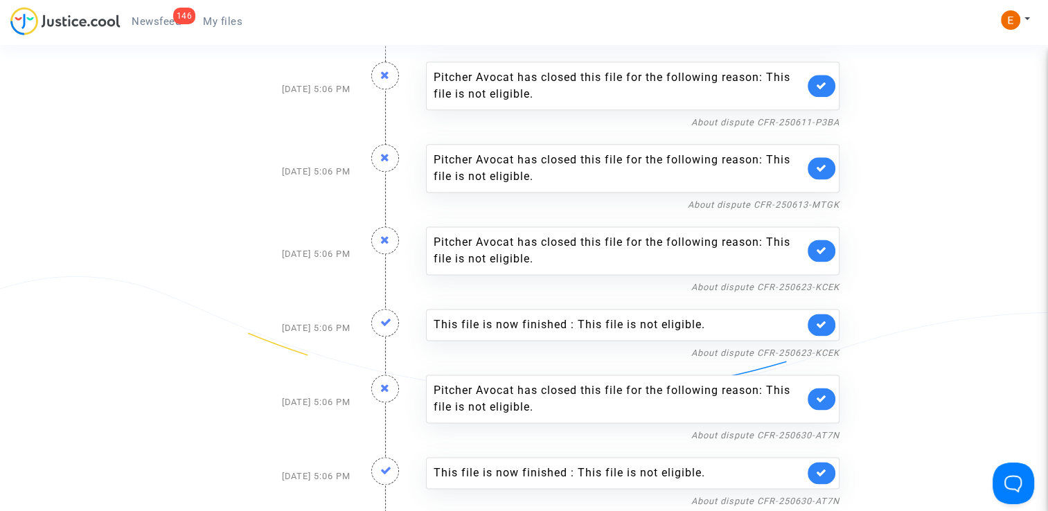
scroll to position [1802, 0]
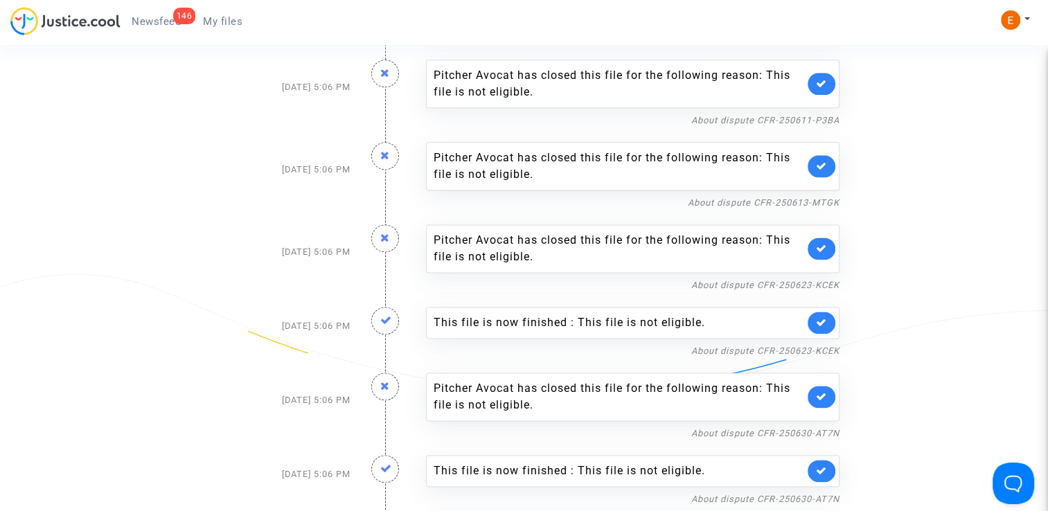
click at [830, 316] on link at bounding box center [822, 323] width 28 height 22
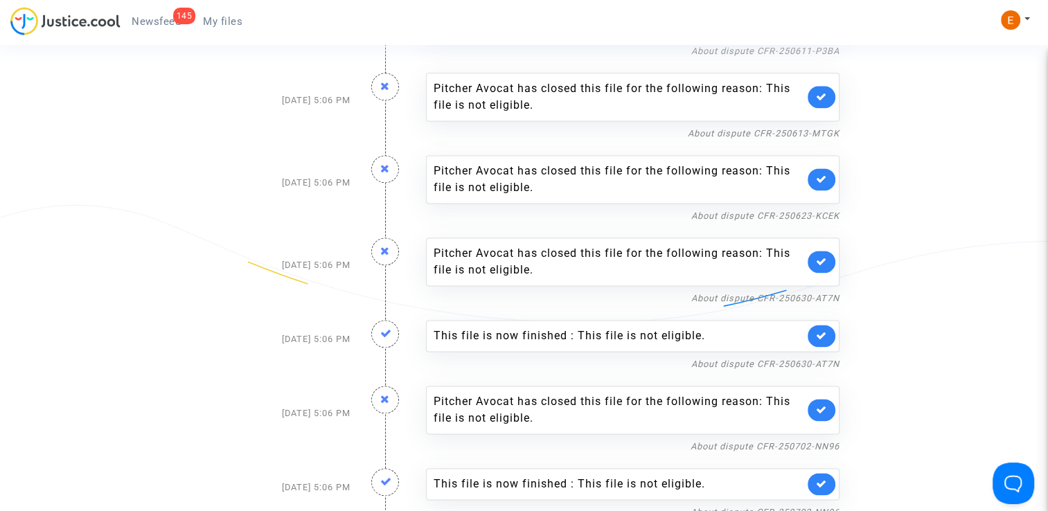
click at [828, 331] on link at bounding box center [822, 336] width 28 height 22
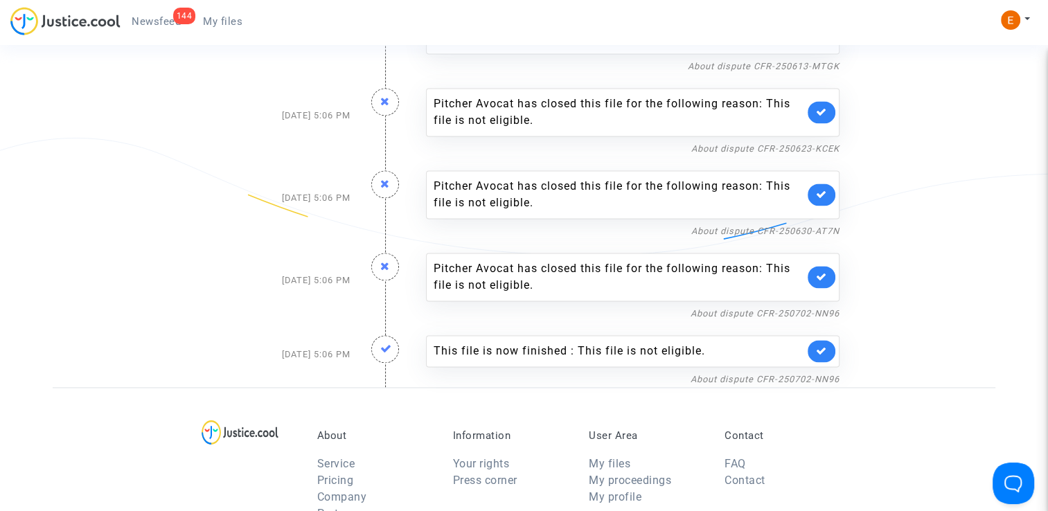
scroll to position [1940, 0]
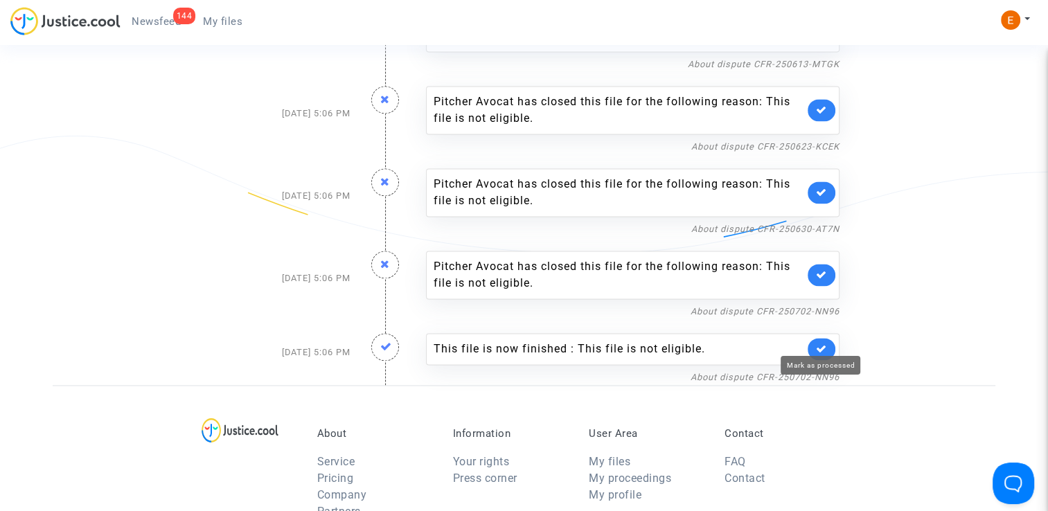
click at [823, 346] on link at bounding box center [822, 349] width 28 height 22
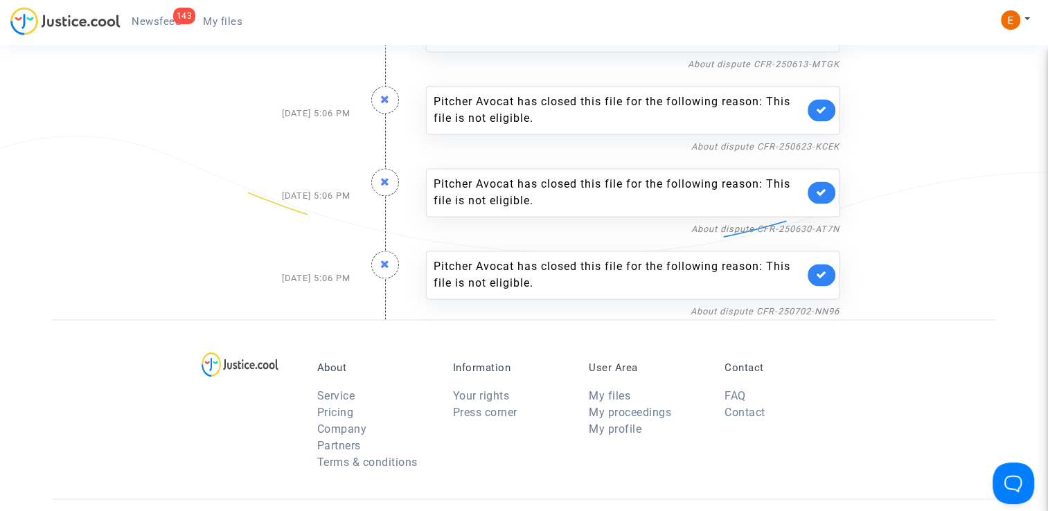
drag, startPoint x: 218, startPoint y: 23, endPoint x: 202, endPoint y: 19, distance: 15.6
click at [218, 23] on span "My files" at bounding box center [222, 21] width 39 height 12
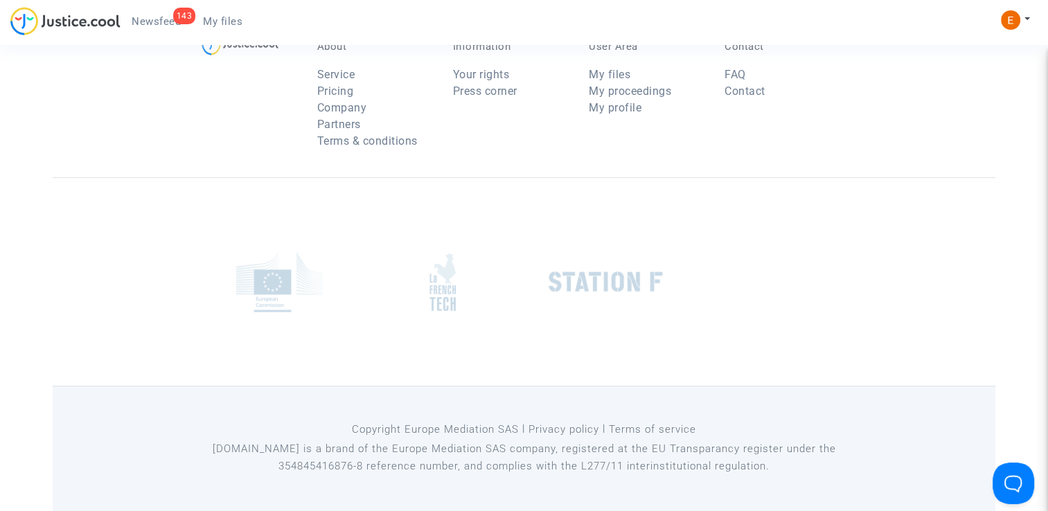
click at [182, 18] on div "143" at bounding box center [184, 16] width 23 height 17
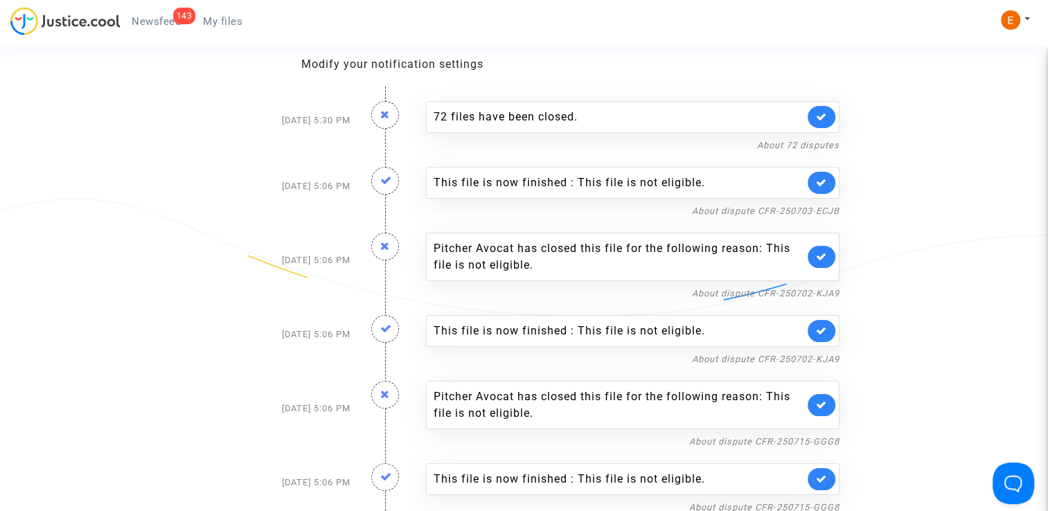
scroll to position [139, 0]
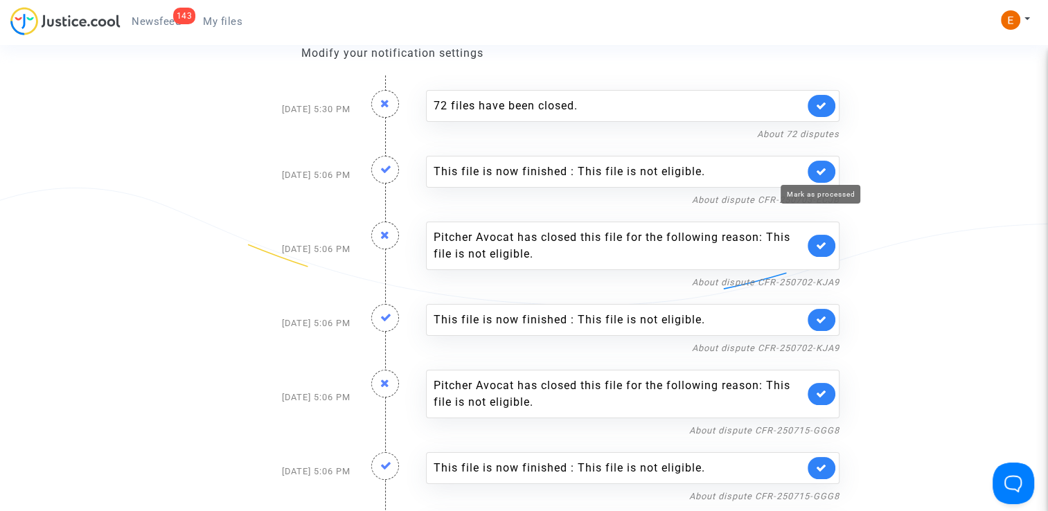
click at [826, 172] on icon at bounding box center [821, 171] width 11 height 10
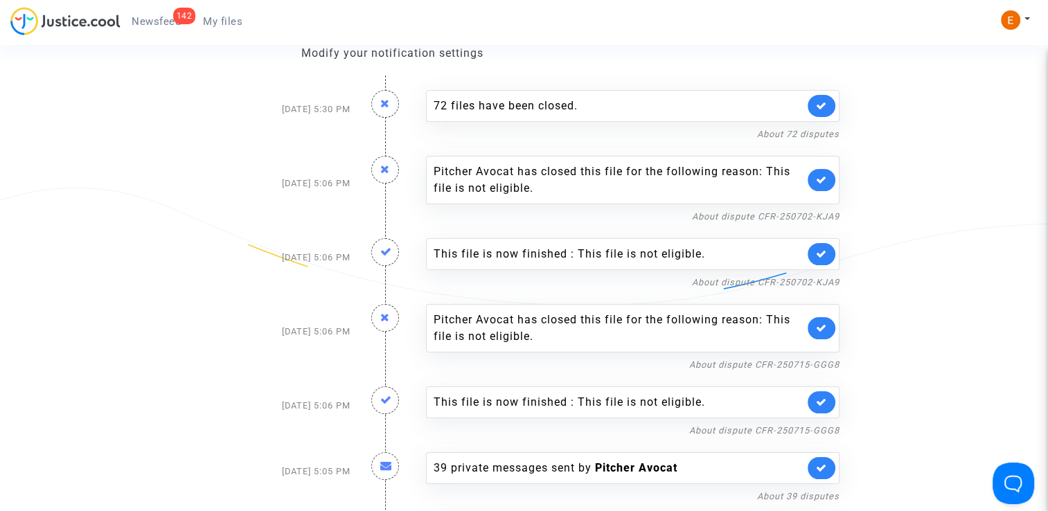
click at [823, 245] on link at bounding box center [822, 254] width 28 height 22
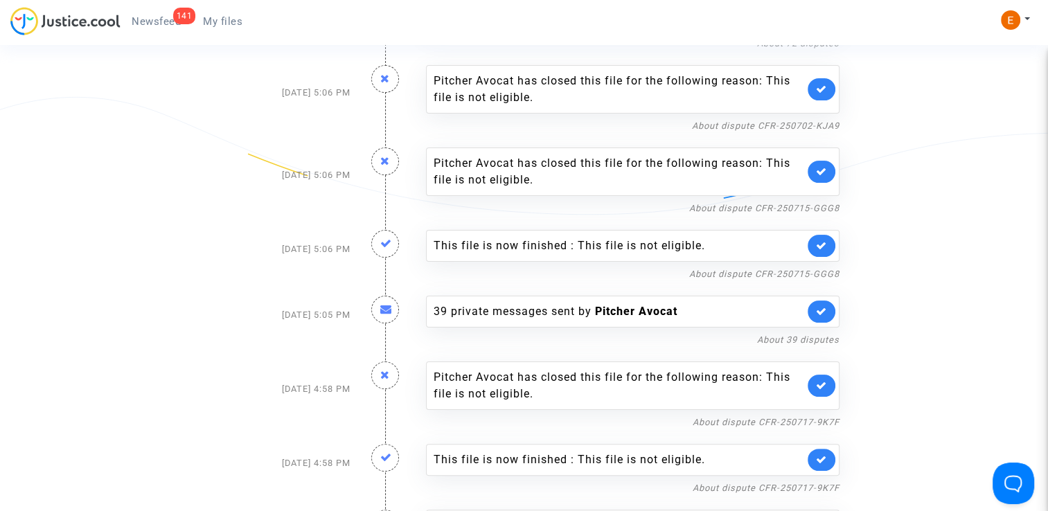
scroll to position [277, 0]
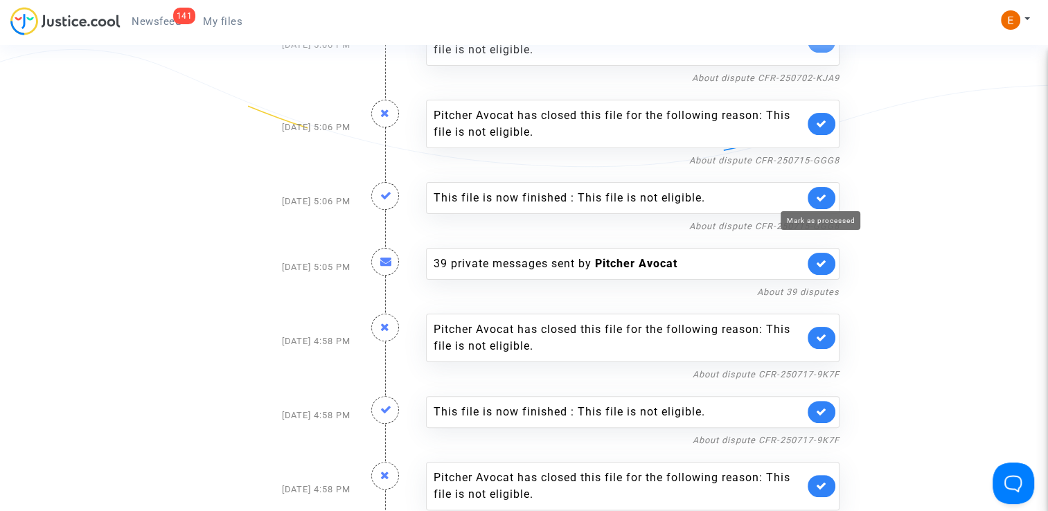
click at [823, 193] on icon at bounding box center [821, 198] width 11 height 10
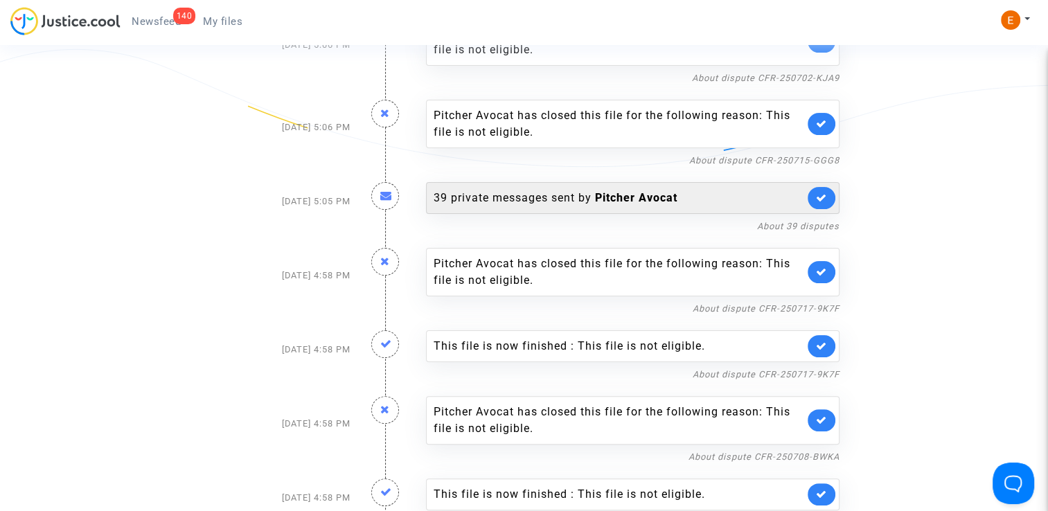
click at [633, 193] on b "Pitcher Avocat" at bounding box center [636, 197] width 82 height 13
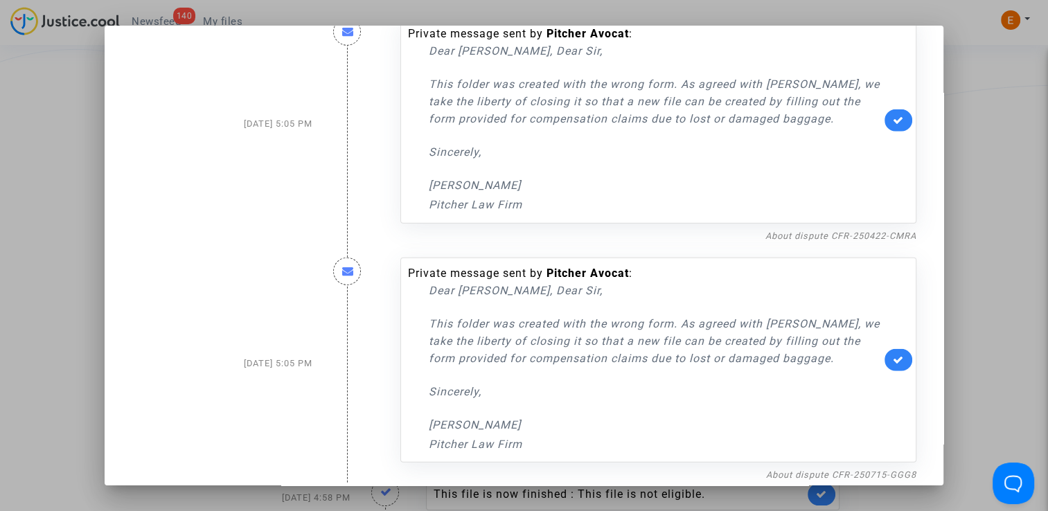
scroll to position [8912, 0]
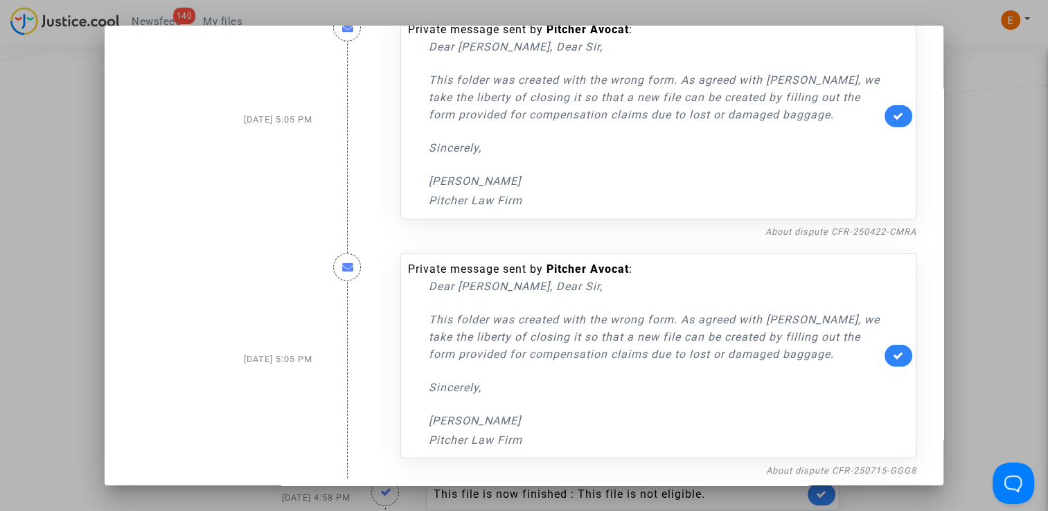
click at [992, 186] on div at bounding box center [524, 255] width 1048 height 511
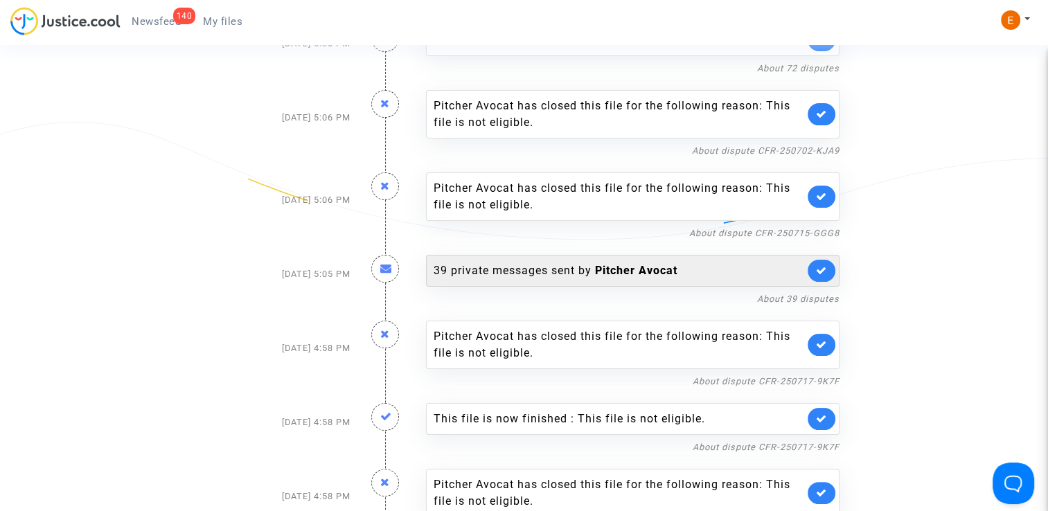
scroll to position [208, 0]
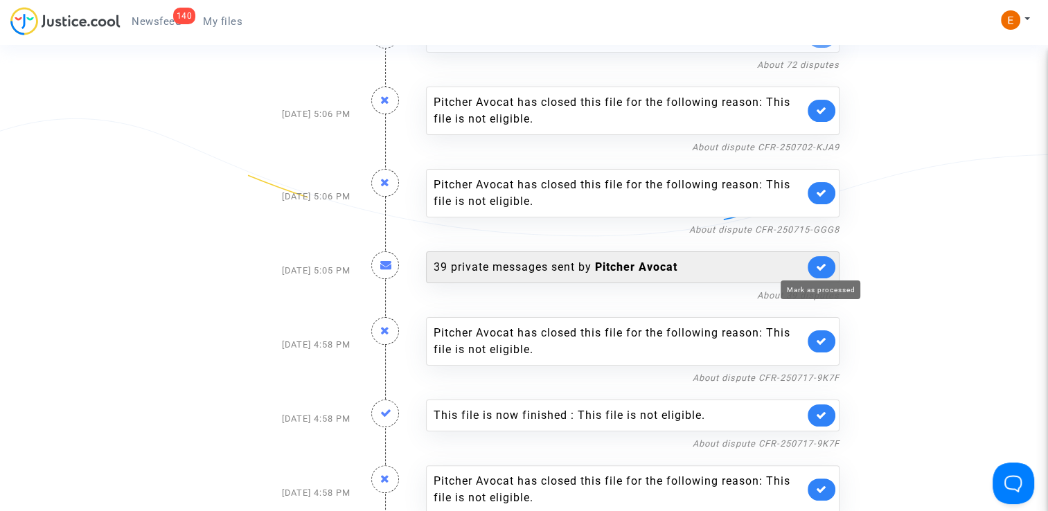
click at [818, 263] on icon at bounding box center [821, 267] width 11 height 10
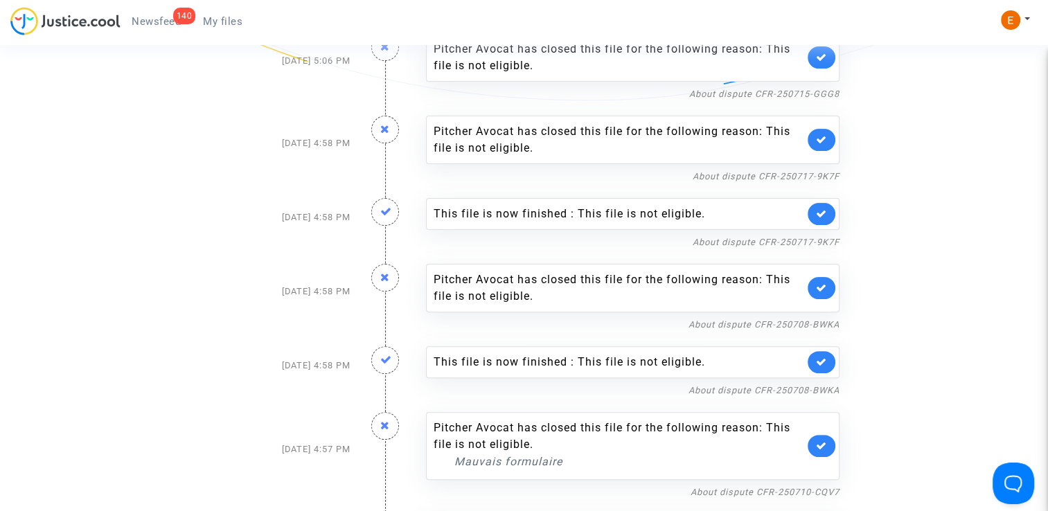
scroll to position [346, 0]
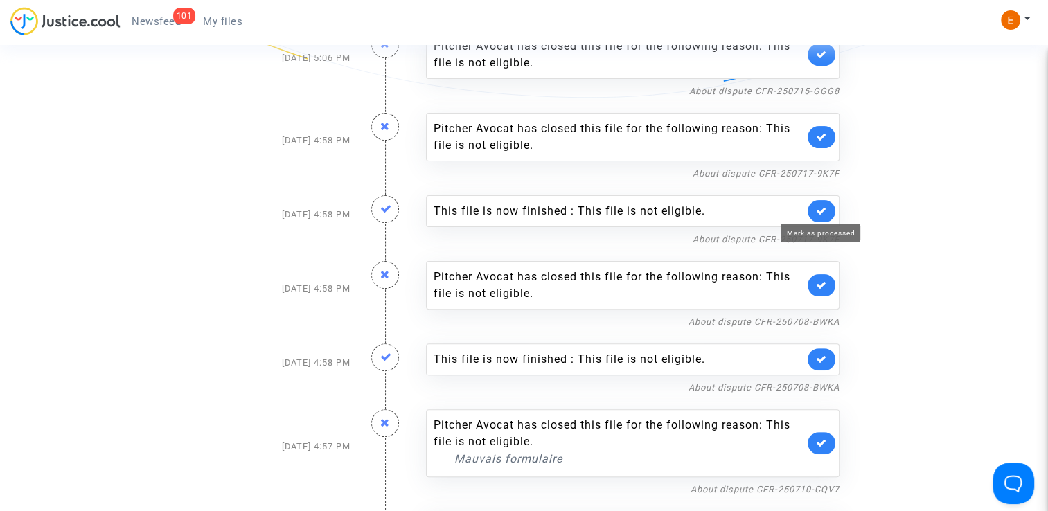
click at [822, 209] on icon at bounding box center [821, 211] width 11 height 10
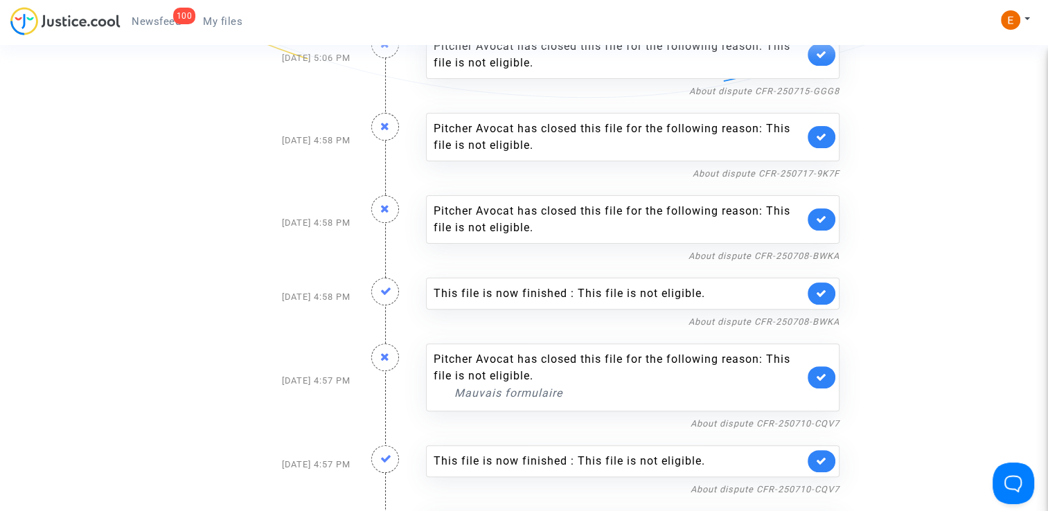
click at [830, 285] on link at bounding box center [822, 294] width 28 height 22
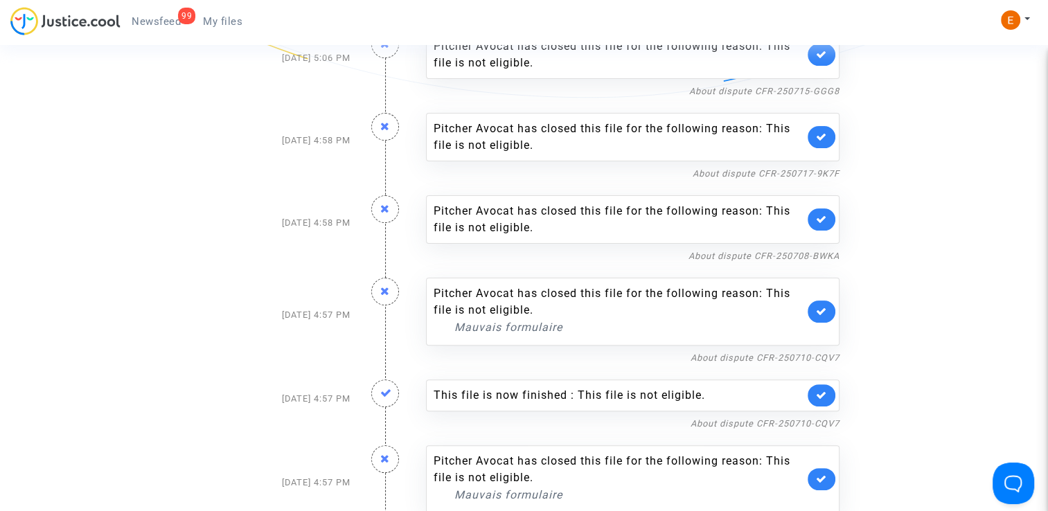
drag, startPoint x: 455, startPoint y: 328, endPoint x: 561, endPoint y: 328, distance: 106.7
click at [561, 328] on p "Mauvais formulaire" at bounding box center [630, 327] width 350 height 17
drag, startPoint x: 561, startPoint y: 328, endPoint x: 551, endPoint y: 328, distance: 10.4
click at [620, 301] on div "Pitcher Avocat has closed this file for the following reason: This file is not …" at bounding box center [619, 310] width 371 height 51
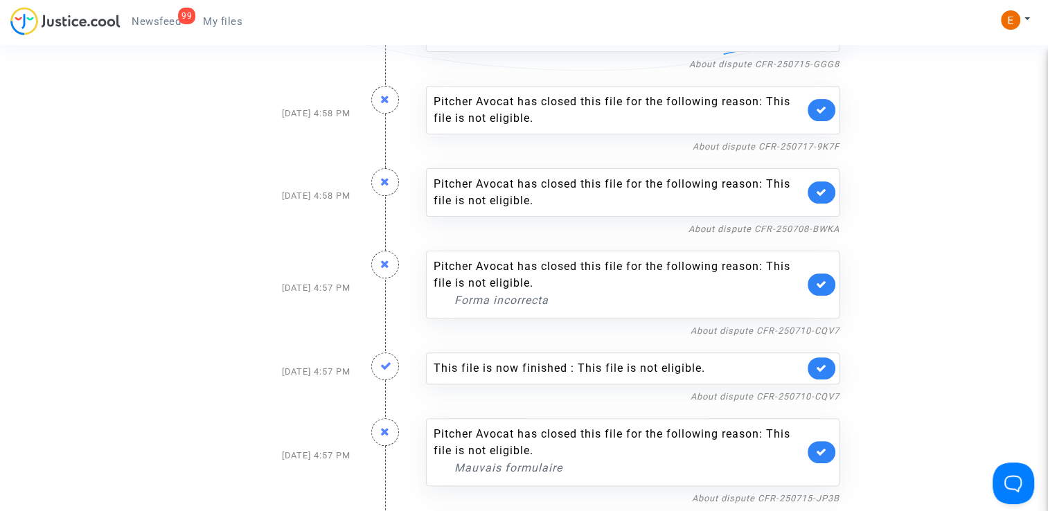
scroll to position [416, 0]
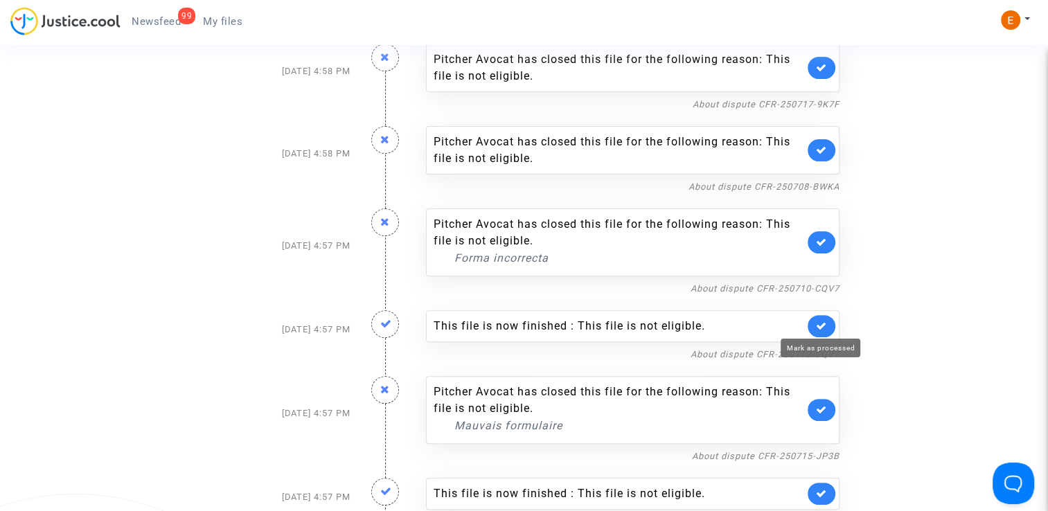
click at [826, 323] on icon at bounding box center [821, 326] width 11 height 10
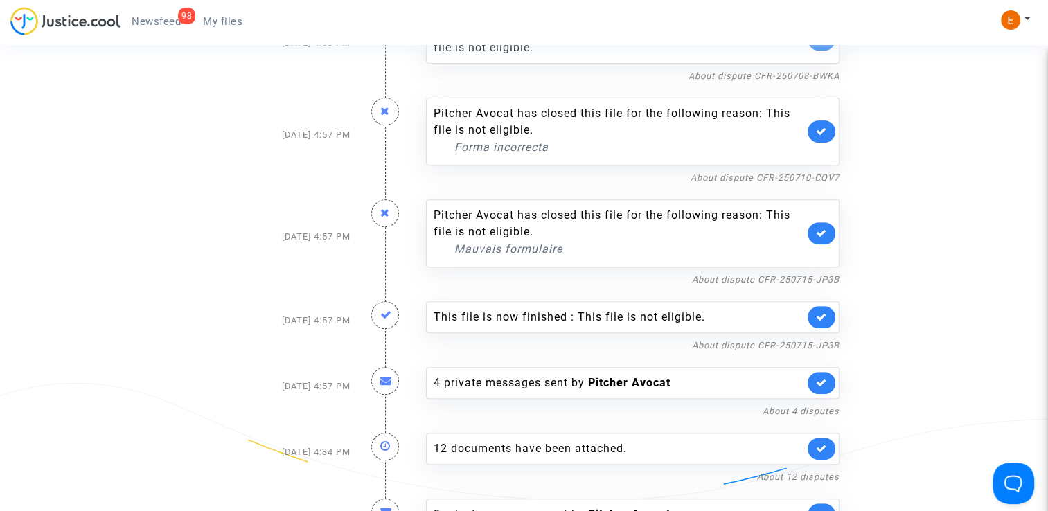
scroll to position [554, 0]
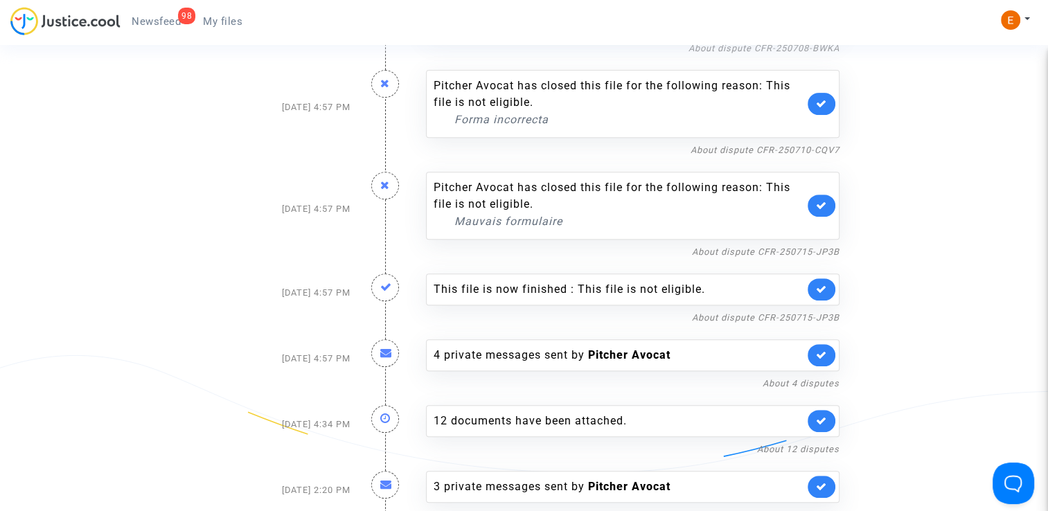
click at [822, 280] on link at bounding box center [822, 290] width 28 height 22
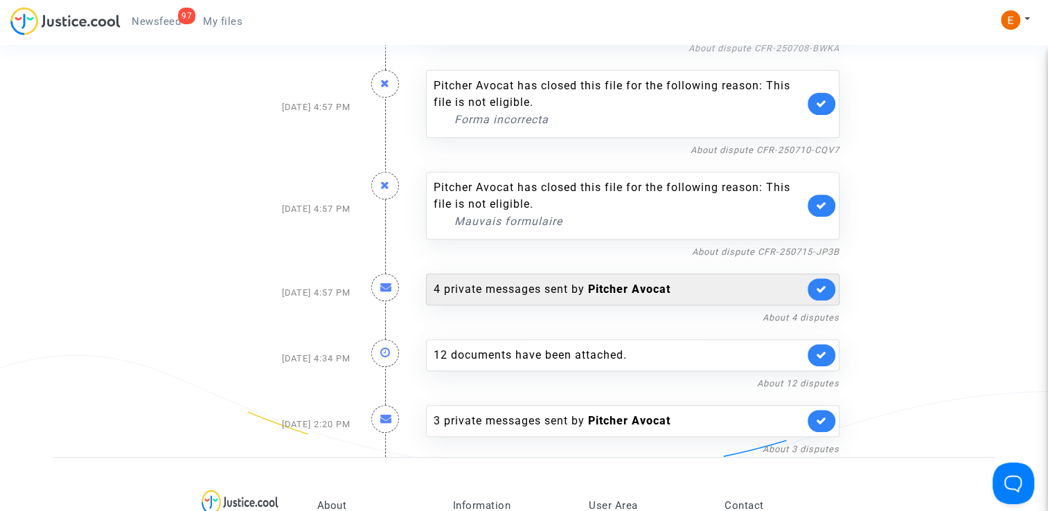
click at [650, 287] on b "Pitcher Avocat" at bounding box center [629, 289] width 82 height 13
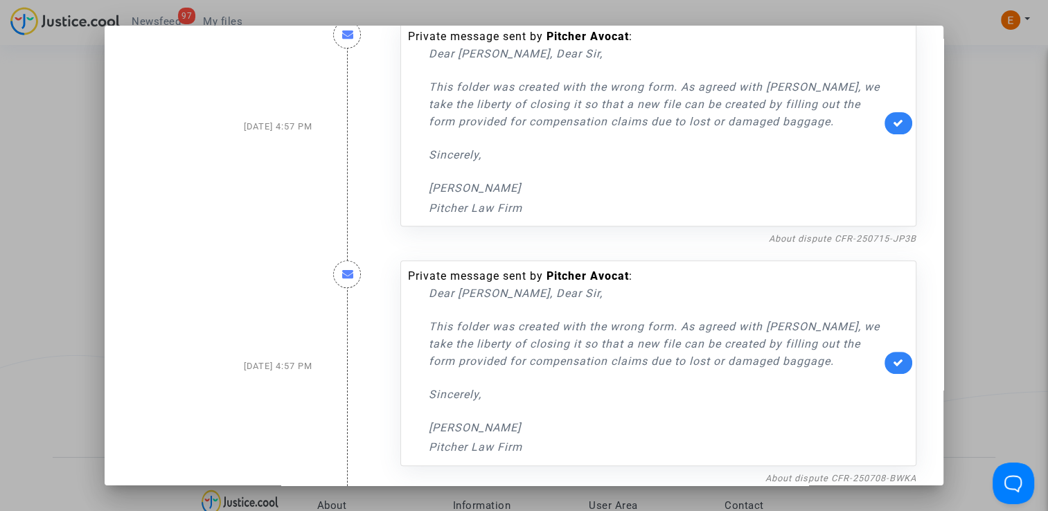
scroll to position [531, 0]
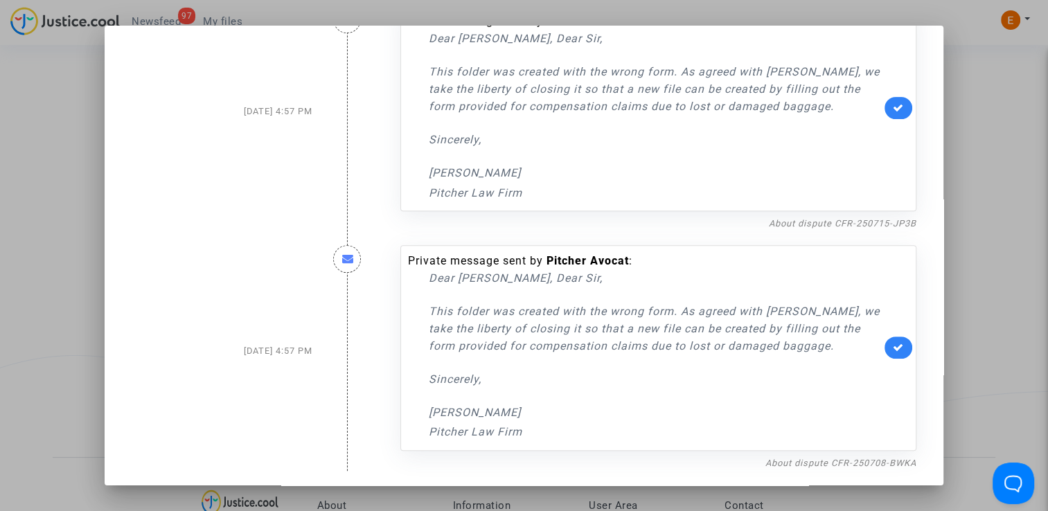
click at [962, 254] on div at bounding box center [524, 255] width 1048 height 511
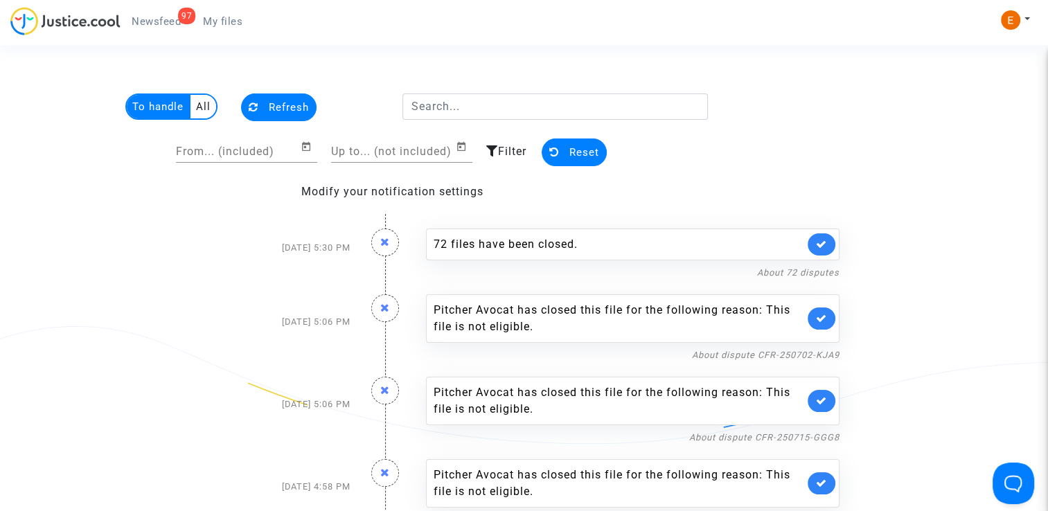
scroll to position [554, 0]
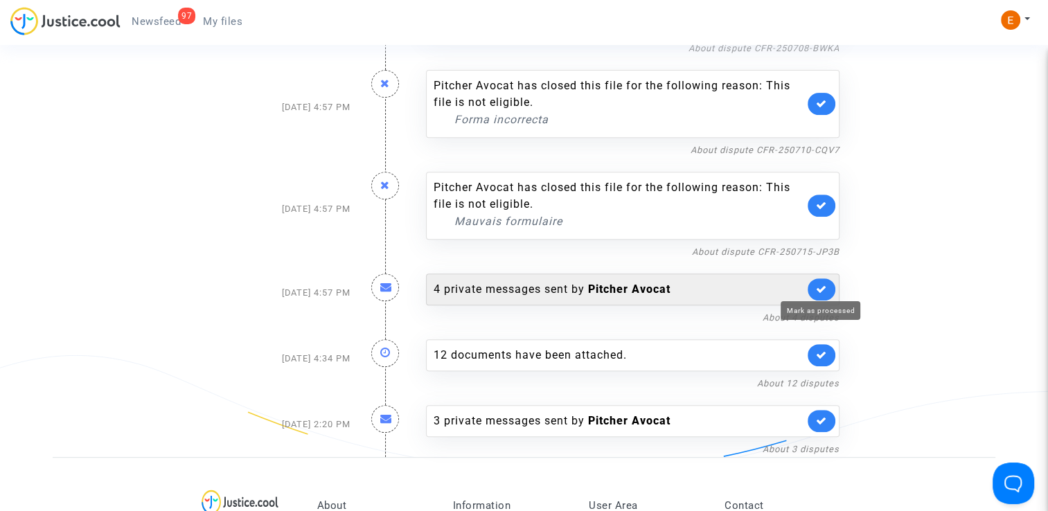
click at [820, 284] on icon at bounding box center [821, 289] width 11 height 10
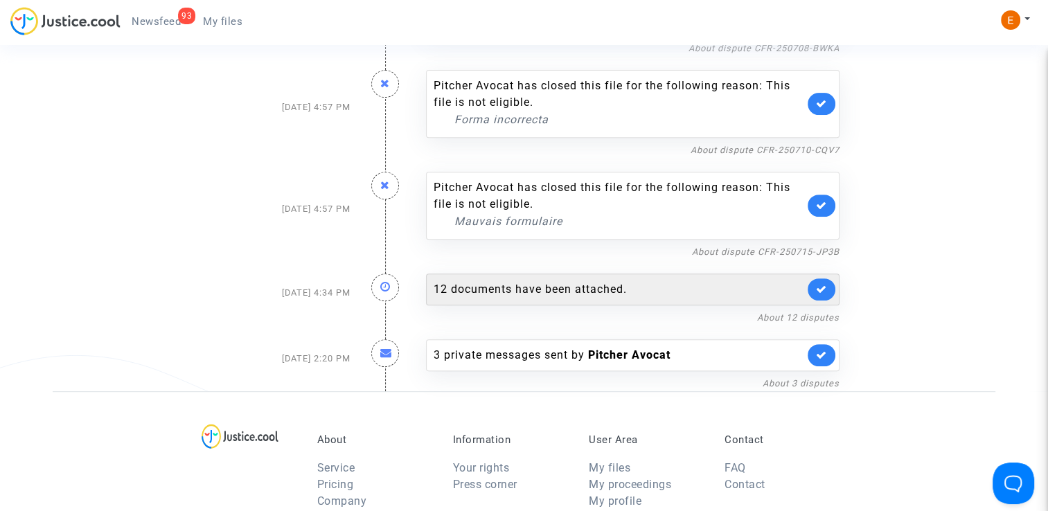
click at [683, 286] on div "12 documents have been attached." at bounding box center [619, 289] width 371 height 17
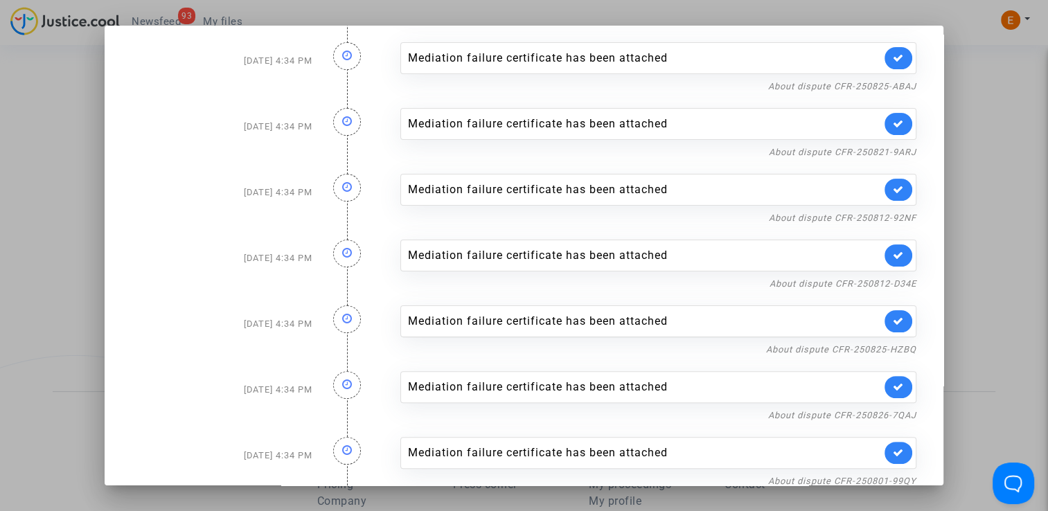
scroll to position [360, 0]
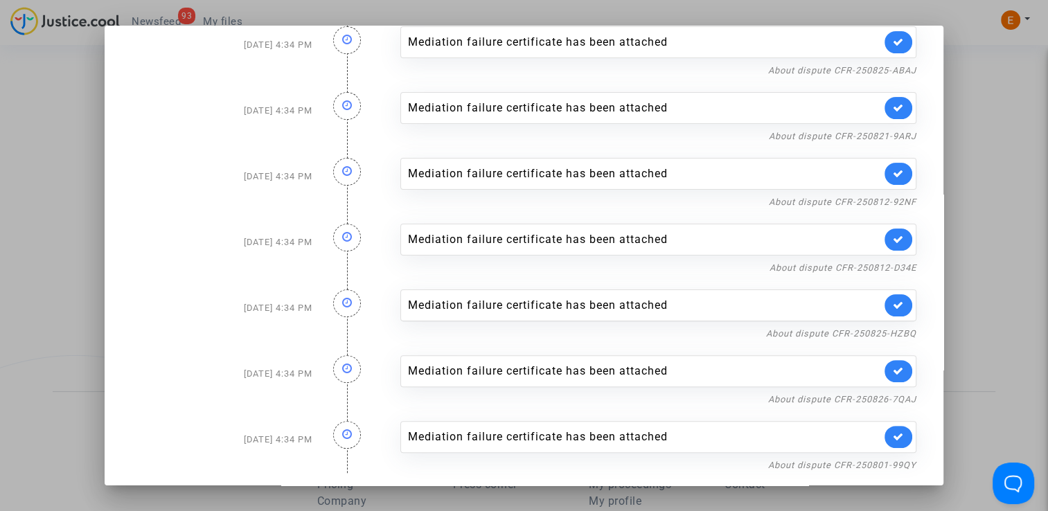
click at [996, 279] on div at bounding box center [524, 255] width 1048 height 511
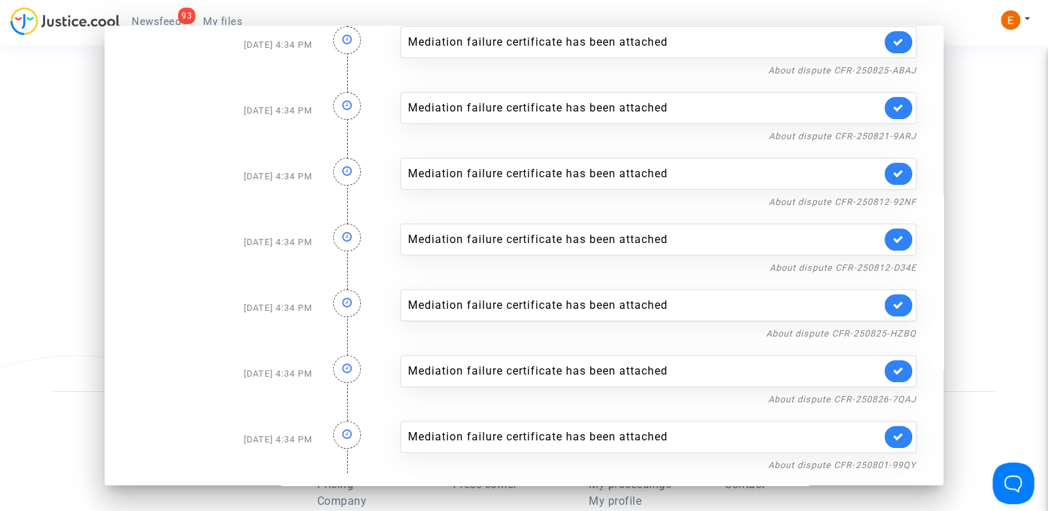
scroll to position [554, 0]
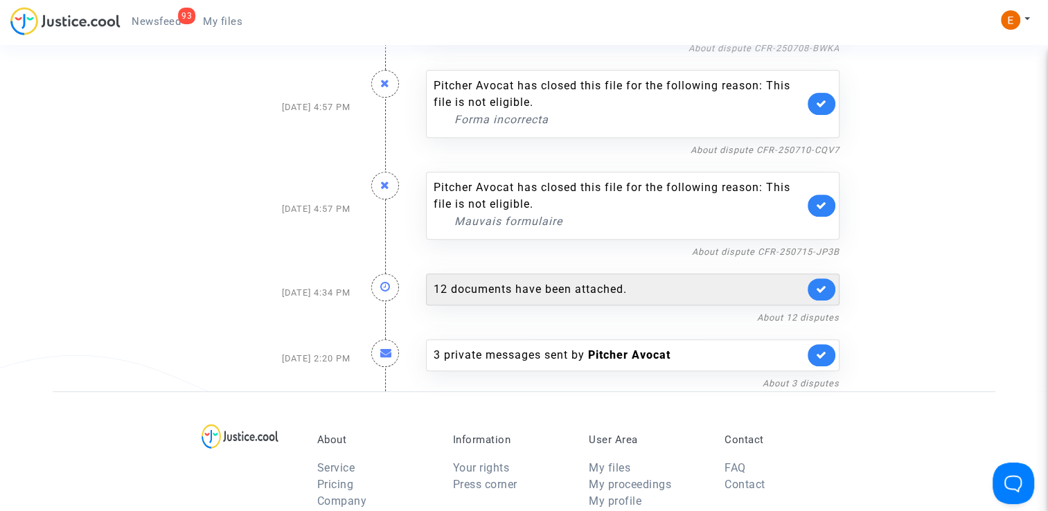
click at [814, 292] on link at bounding box center [822, 290] width 28 height 22
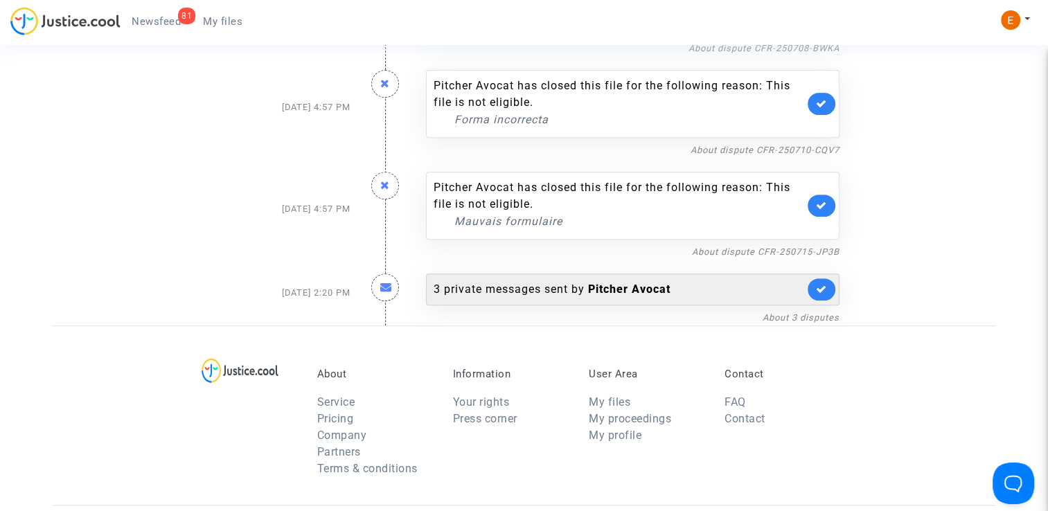
click at [675, 285] on div "3 private messages sent by Pitcher Avocat" at bounding box center [619, 289] width 371 height 17
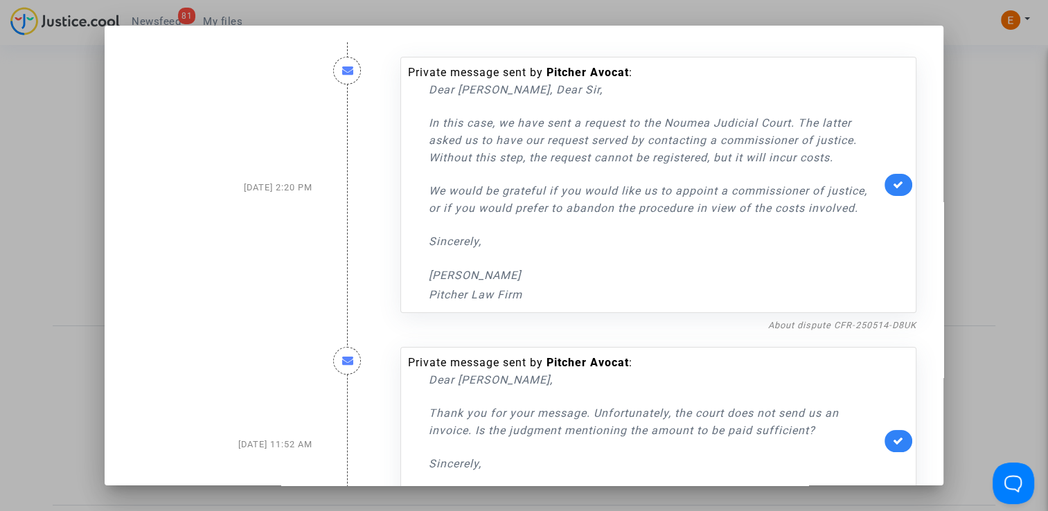
click at [970, 262] on div at bounding box center [524, 255] width 1048 height 511
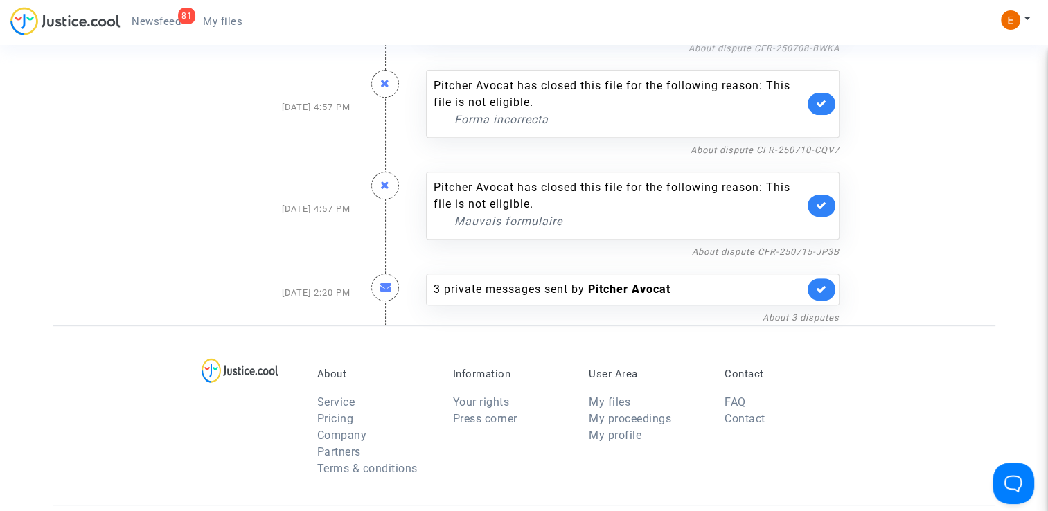
click at [241, 21] on span "My files" at bounding box center [222, 21] width 39 height 12
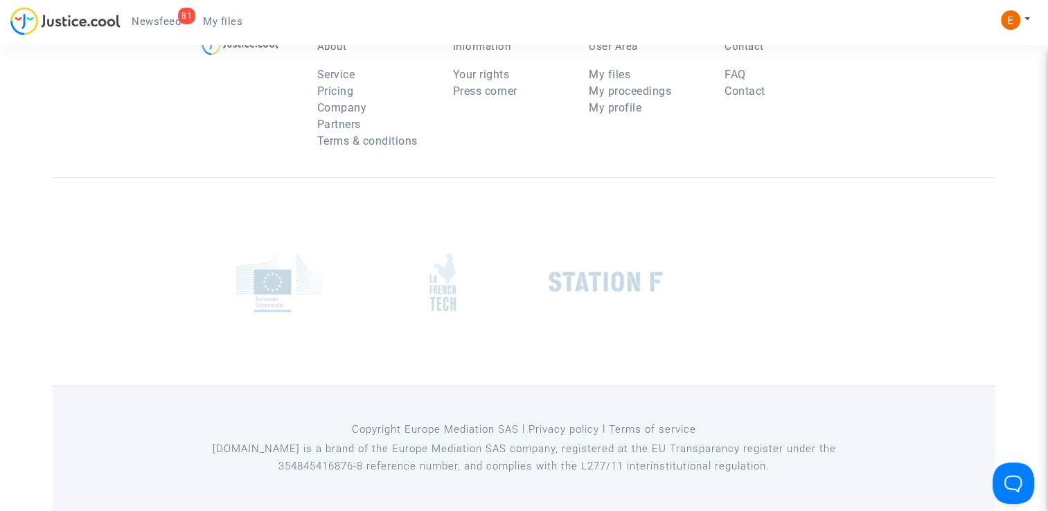
click at [153, 24] on span "Newsfeed" at bounding box center [156, 21] width 49 height 12
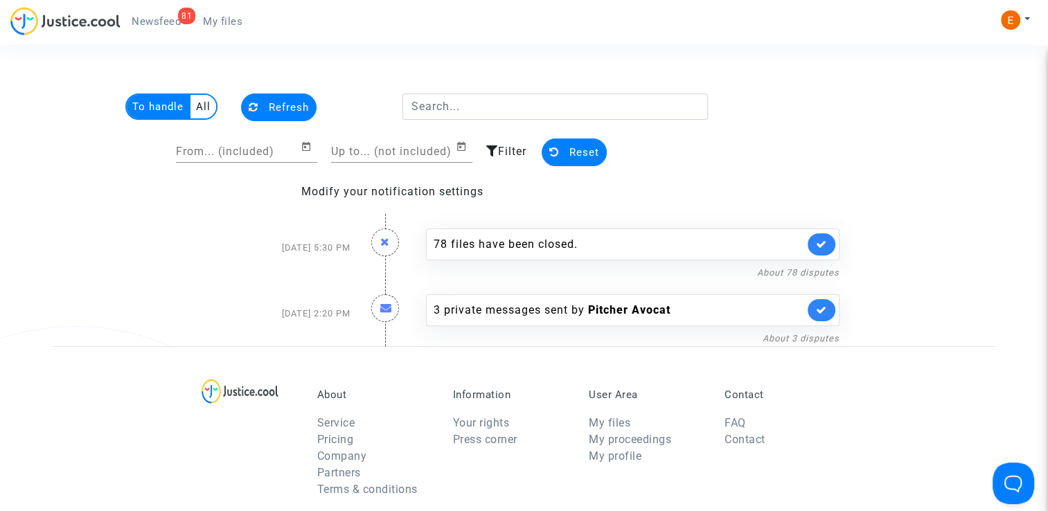
click at [218, 13] on link "My files" at bounding box center [223, 21] width 62 height 21
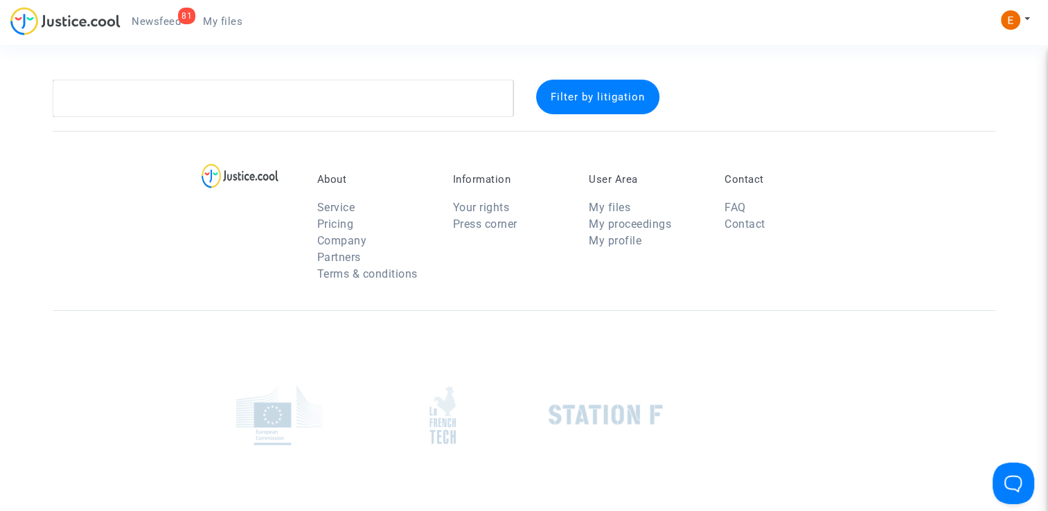
click at [152, 15] on span "Newsfeed" at bounding box center [156, 21] width 49 height 12
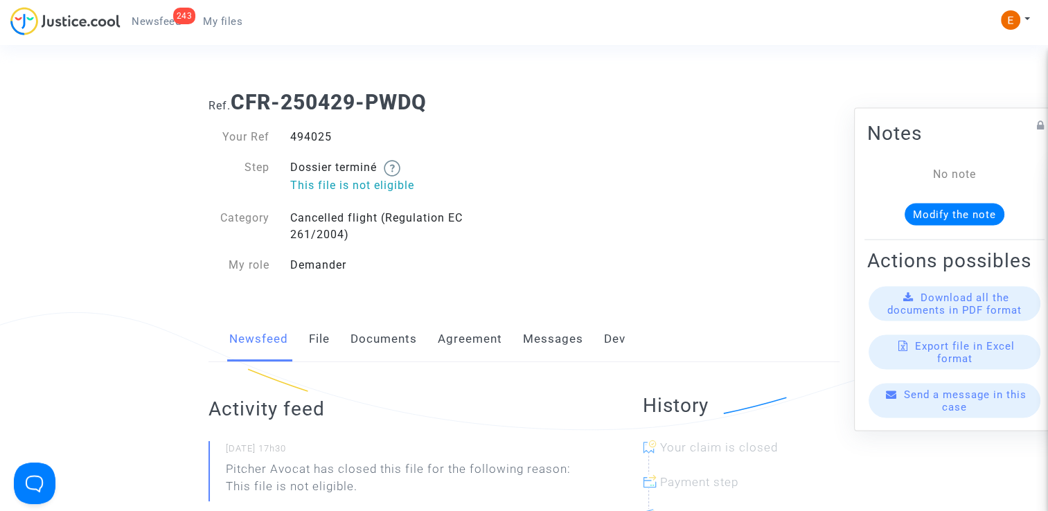
click at [308, 139] on div "494025" at bounding box center [402, 137] width 245 height 17
copy div "494025"
click at [561, 329] on link "Messages" at bounding box center [553, 340] width 60 height 46
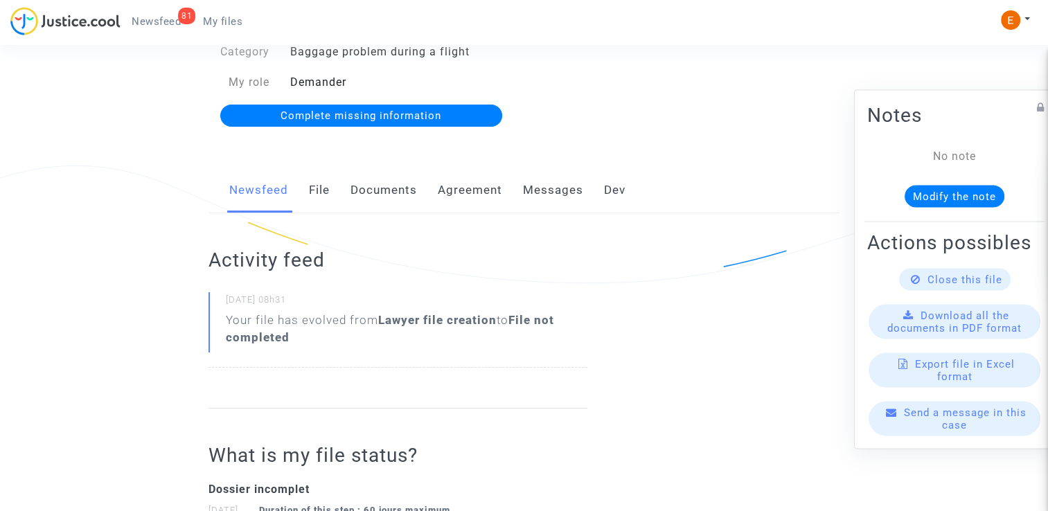
scroll to position [277, 0]
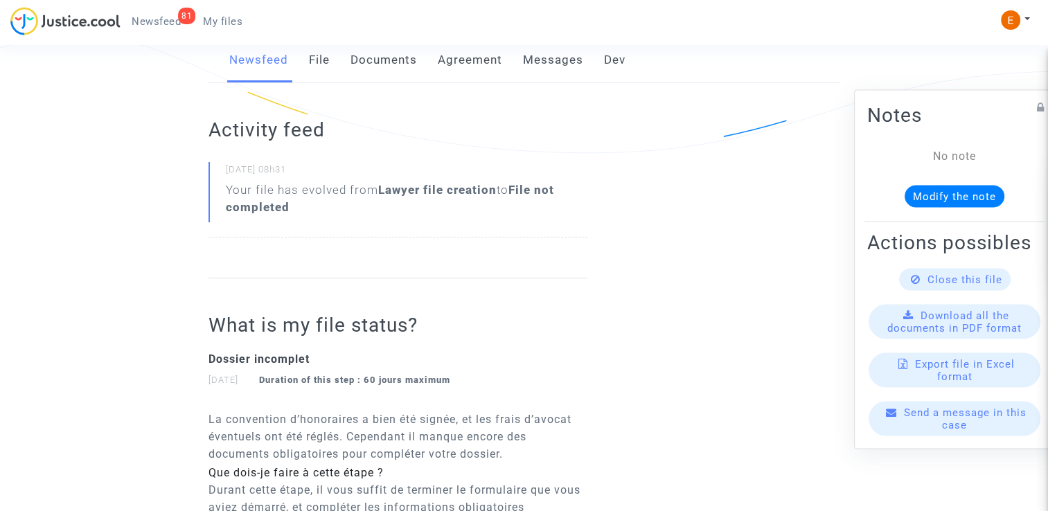
click at [322, 65] on link "File" at bounding box center [319, 60] width 21 height 46
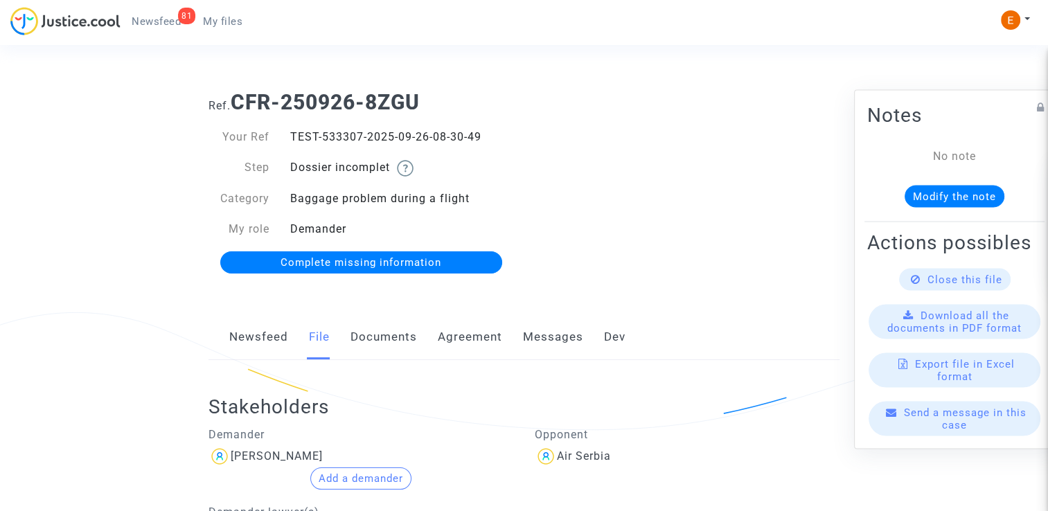
click at [404, 333] on link "Documents" at bounding box center [384, 338] width 67 height 46
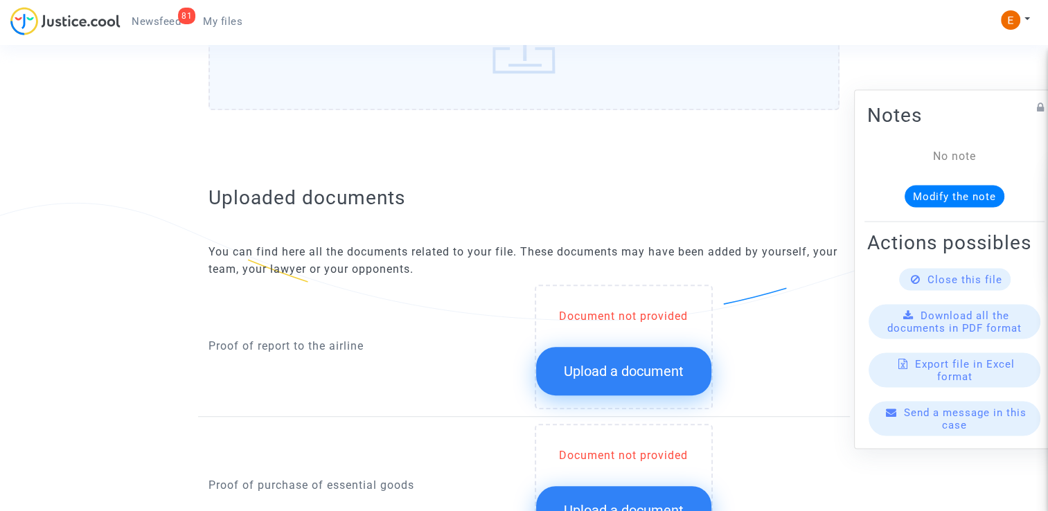
click at [655, 369] on span "Upload a document" at bounding box center [624, 371] width 120 height 17
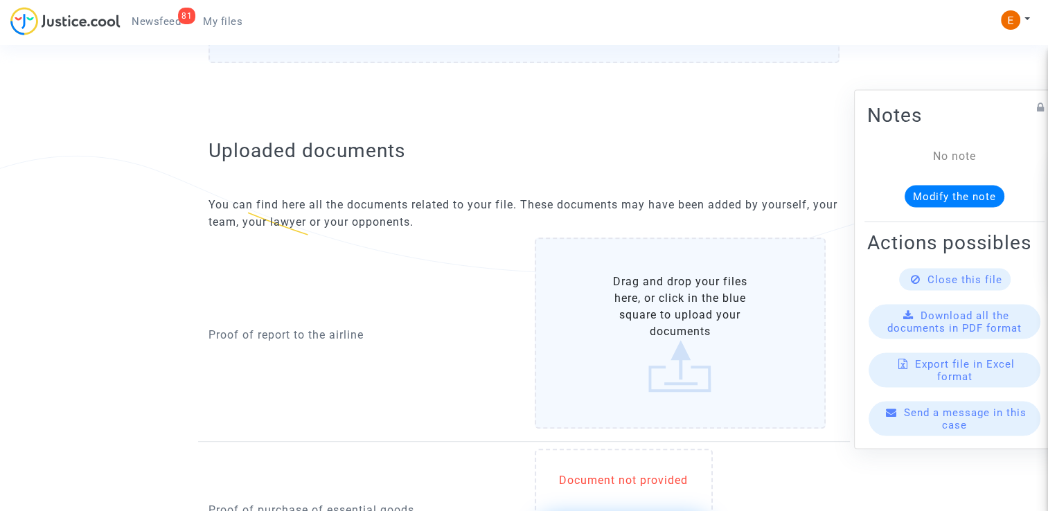
scroll to position [901, 0]
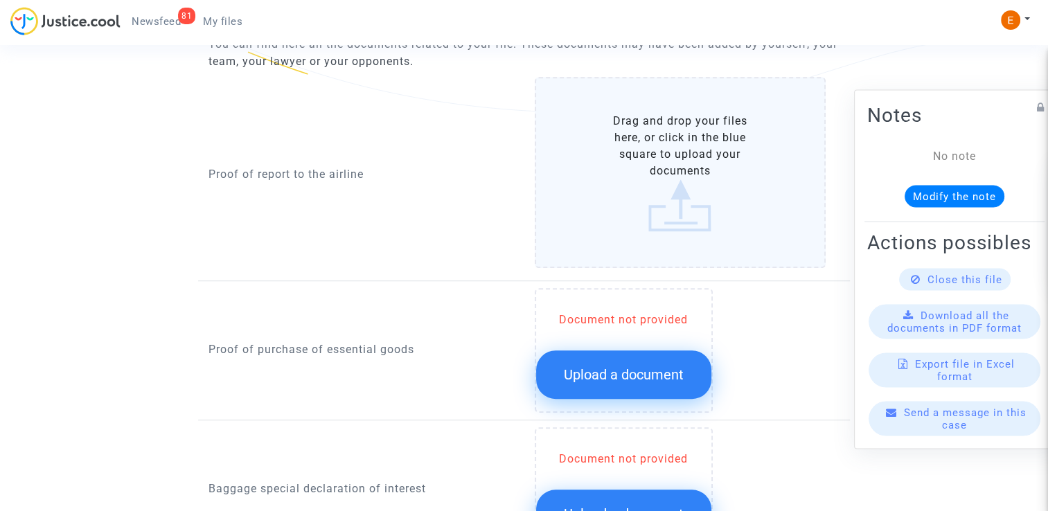
click at [656, 351] on button "Upload a document" at bounding box center [623, 375] width 175 height 49
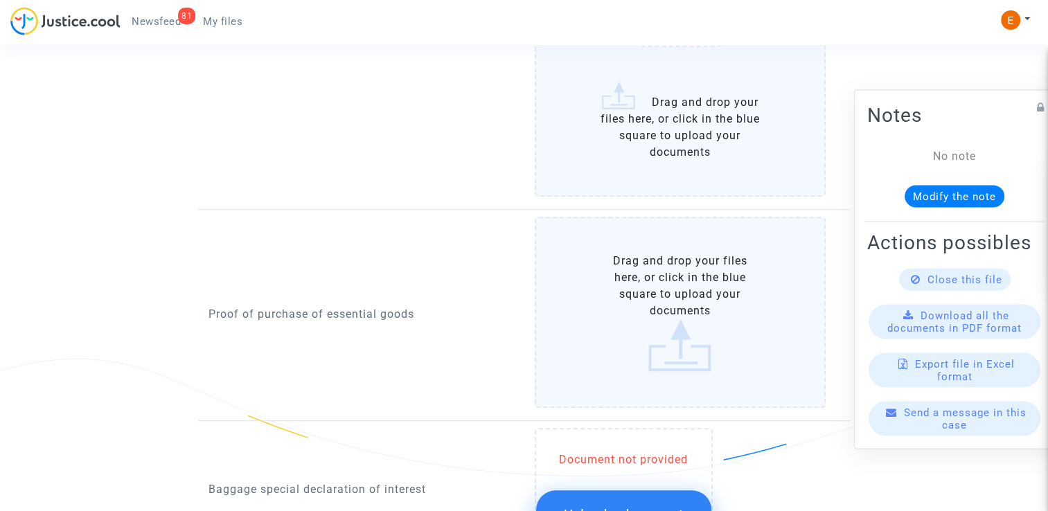
scroll to position [1178, 0]
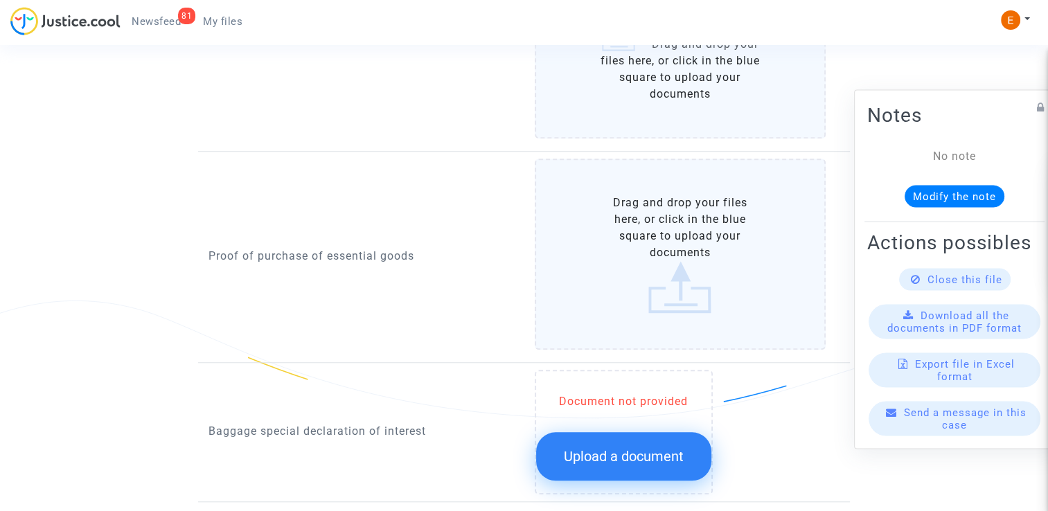
click at [622, 448] on span "Upload a document" at bounding box center [624, 456] width 120 height 17
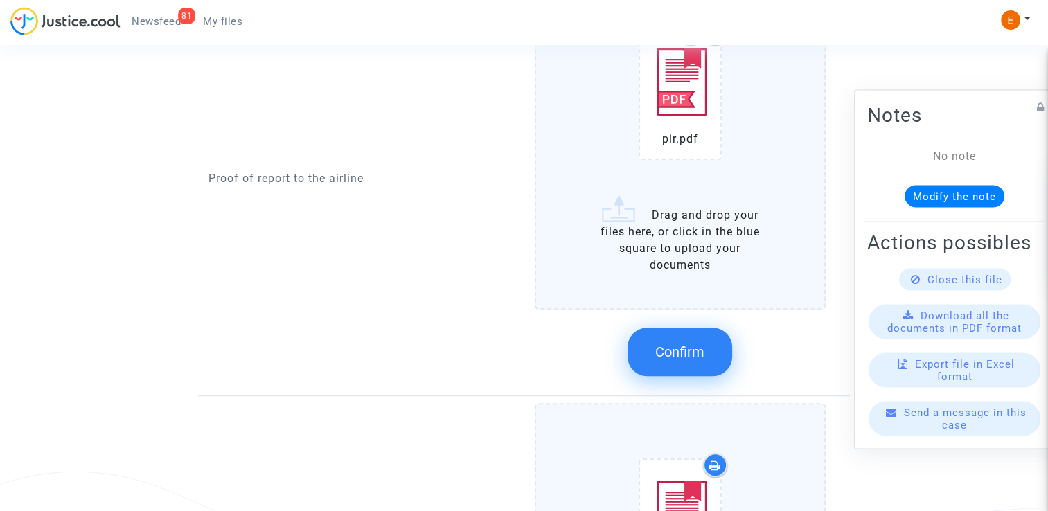
scroll to position [970, 0]
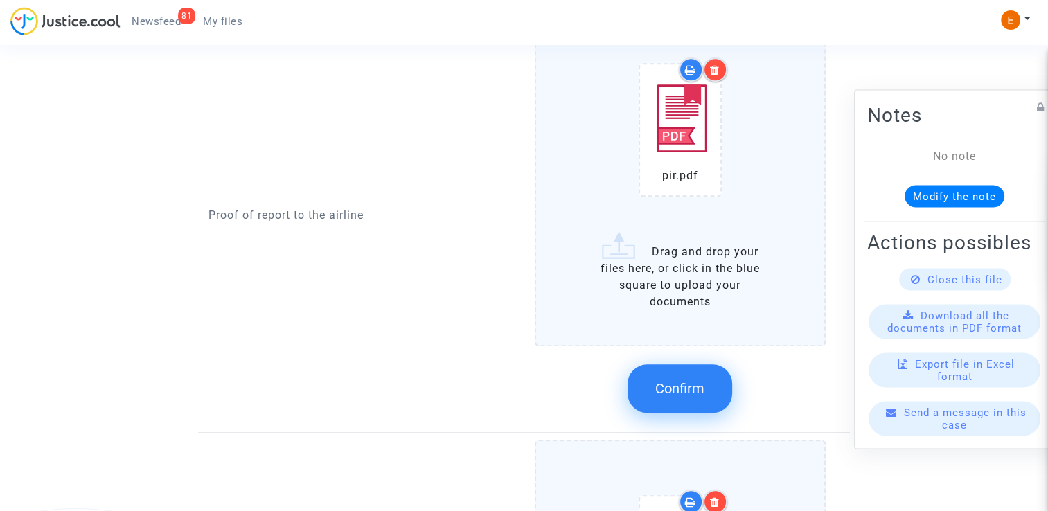
click at [694, 380] on span "Confirm" at bounding box center [680, 388] width 49 height 17
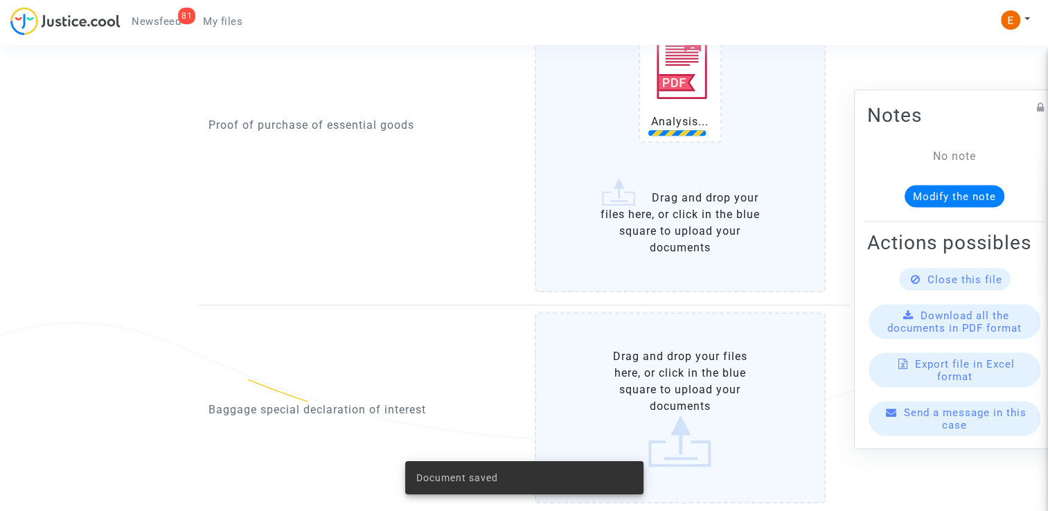
scroll to position [1178, 0]
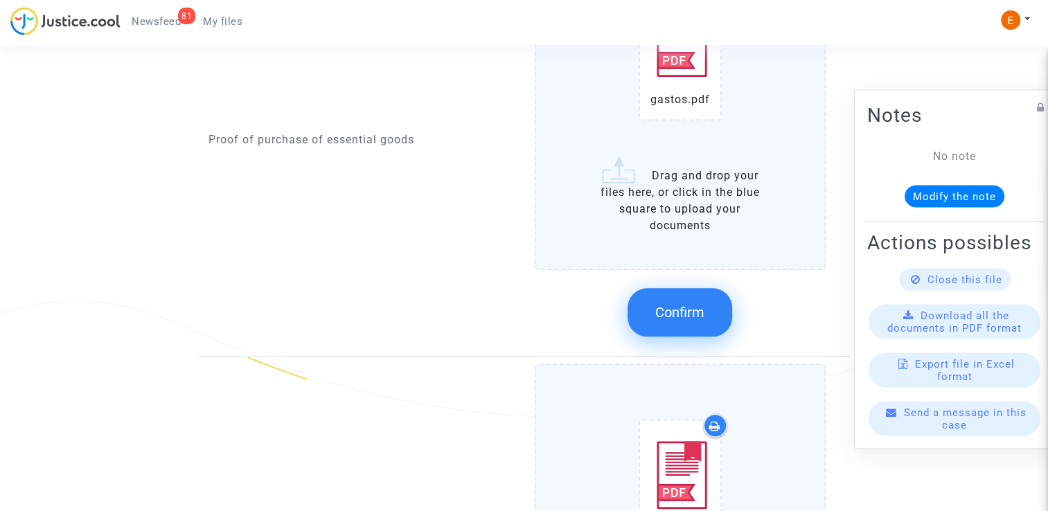
click at [705, 326] on button "Confirm" at bounding box center [680, 312] width 105 height 49
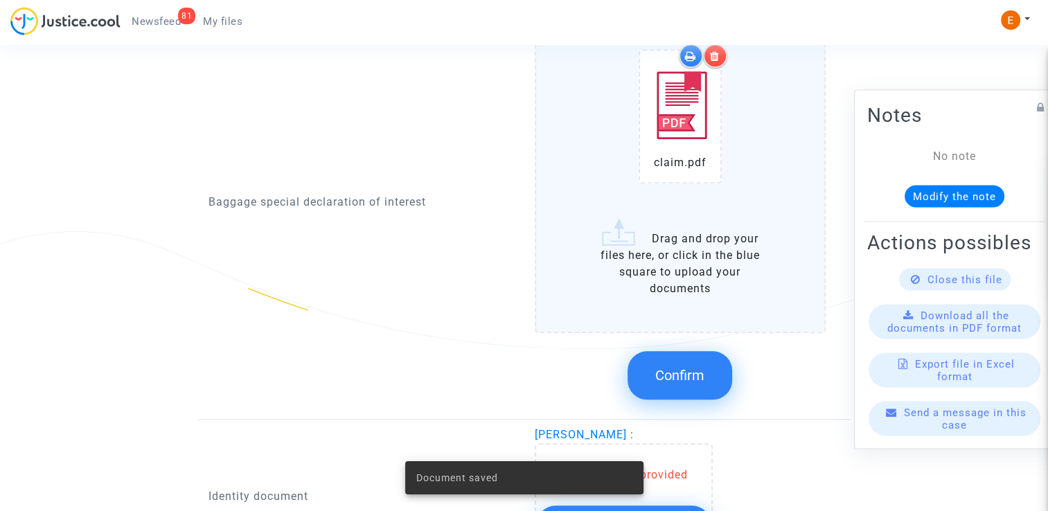
click at [685, 367] on span "Confirm" at bounding box center [680, 375] width 49 height 17
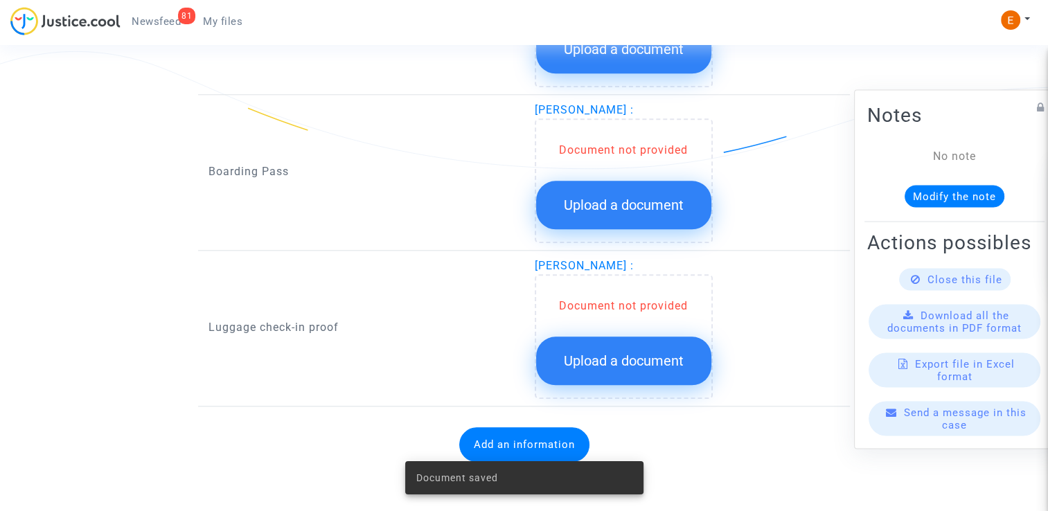
scroll to position [1419, 0]
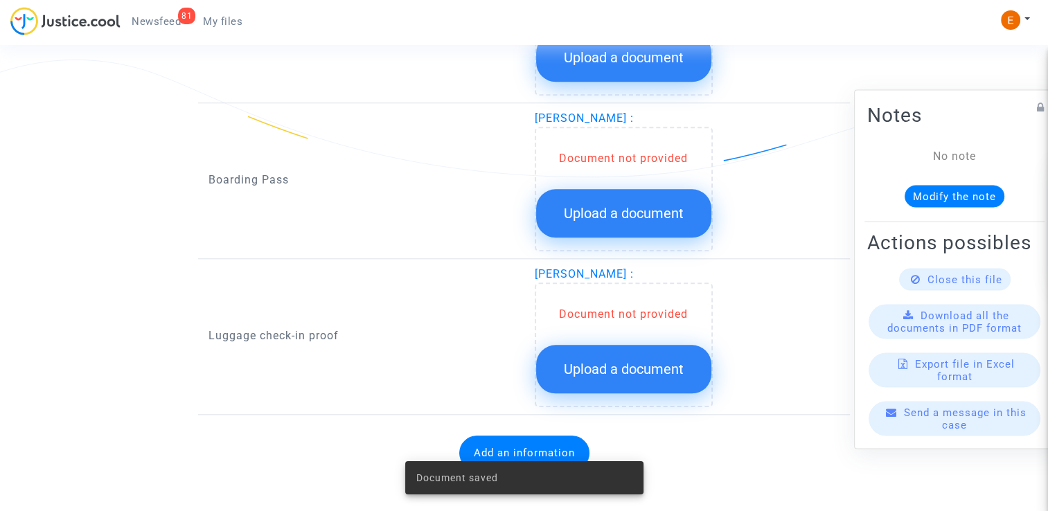
click at [659, 195] on button "Upload a document" at bounding box center [623, 213] width 175 height 49
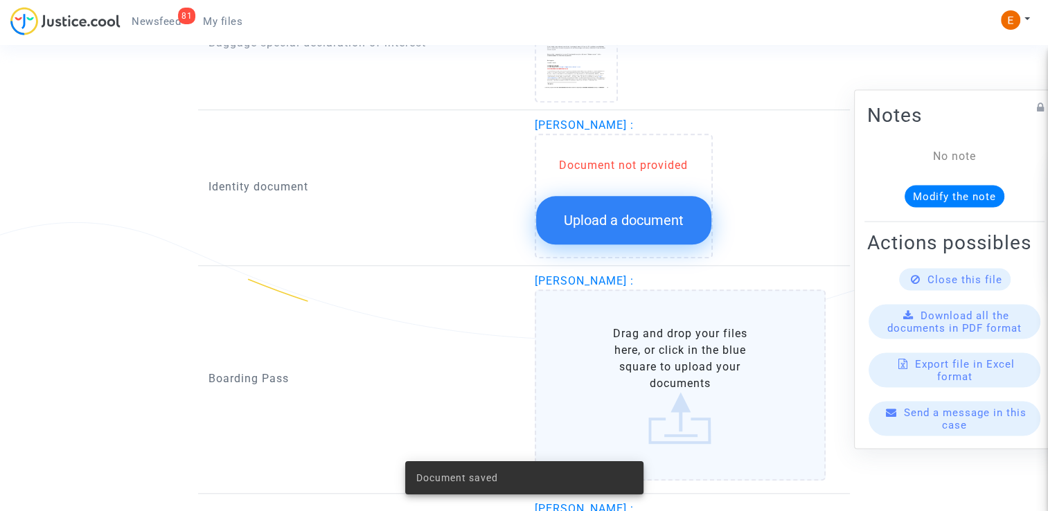
scroll to position [1211, 0]
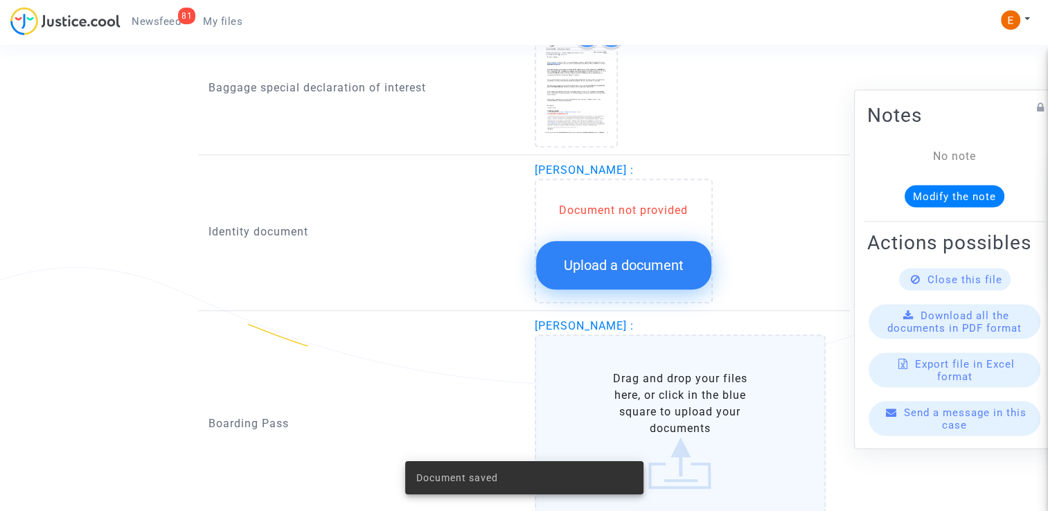
click at [635, 245] on button "Upload a document" at bounding box center [623, 265] width 175 height 49
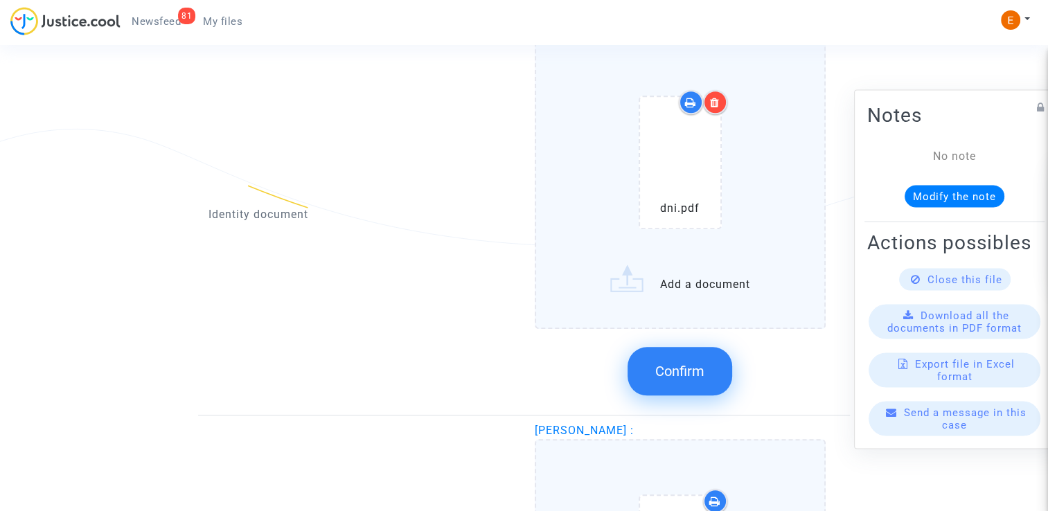
click at [686, 371] on span "Confirm" at bounding box center [680, 371] width 49 height 17
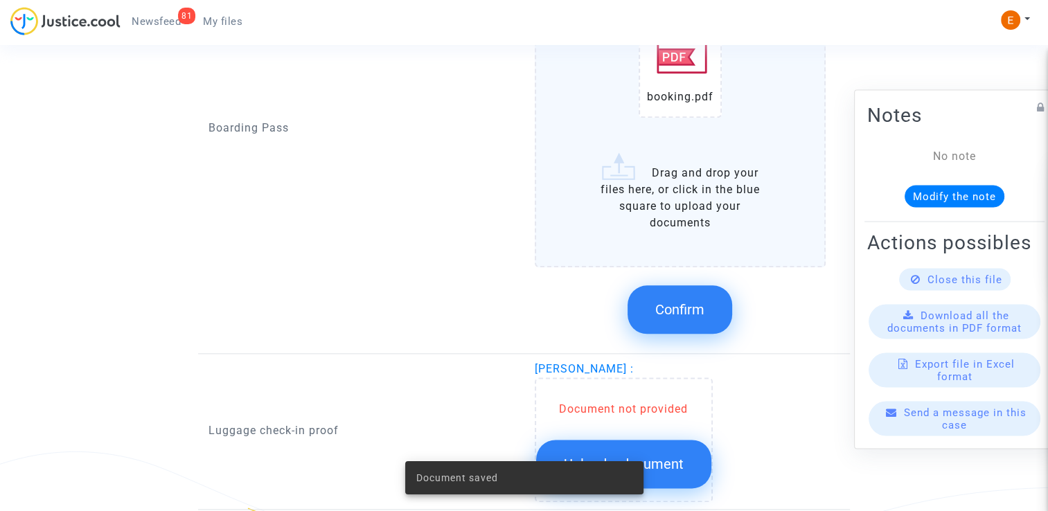
scroll to position [1627, 0]
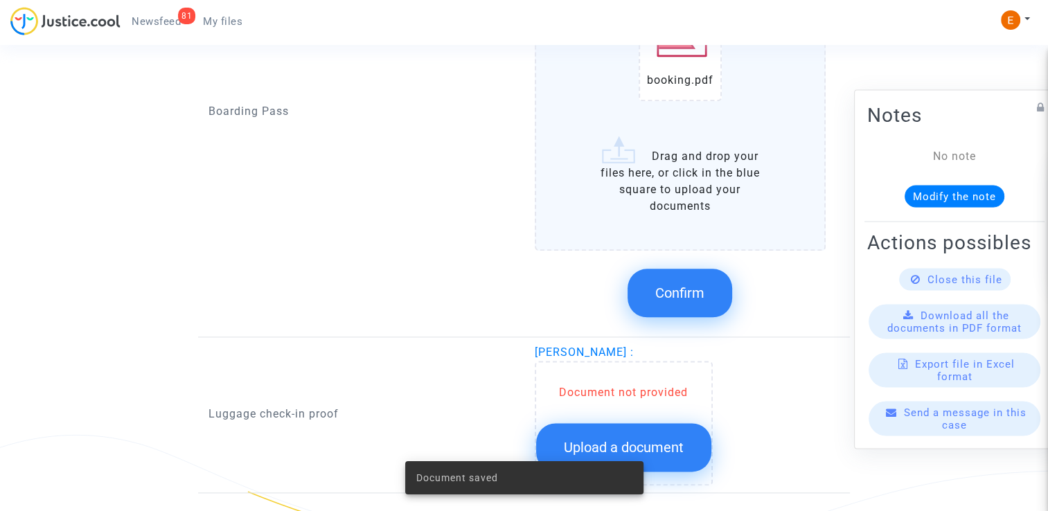
click at [678, 302] on button "Confirm" at bounding box center [680, 293] width 105 height 49
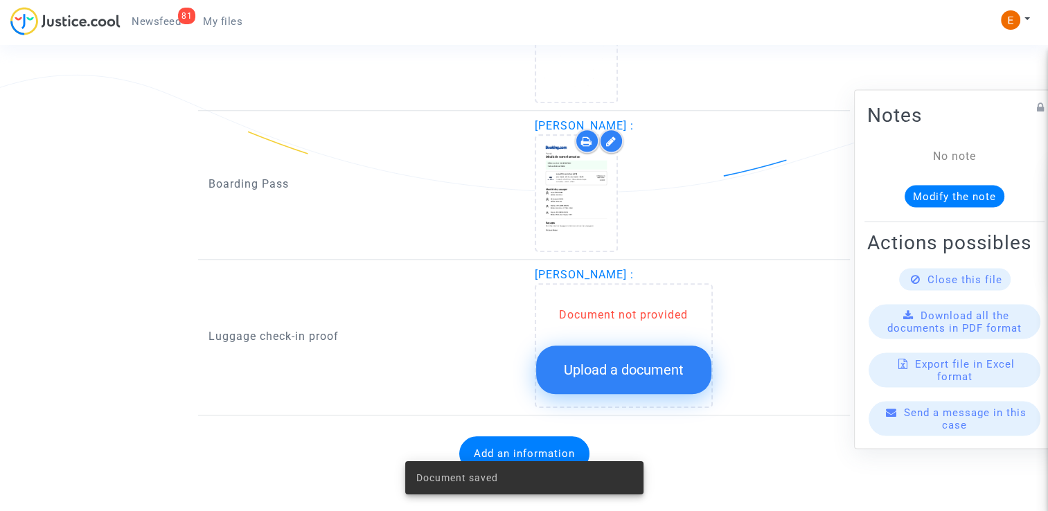
click at [636, 423] on div "Add an information" at bounding box center [524, 454] width 631 height 62
click at [650, 375] on button "Upload a document" at bounding box center [623, 370] width 175 height 49
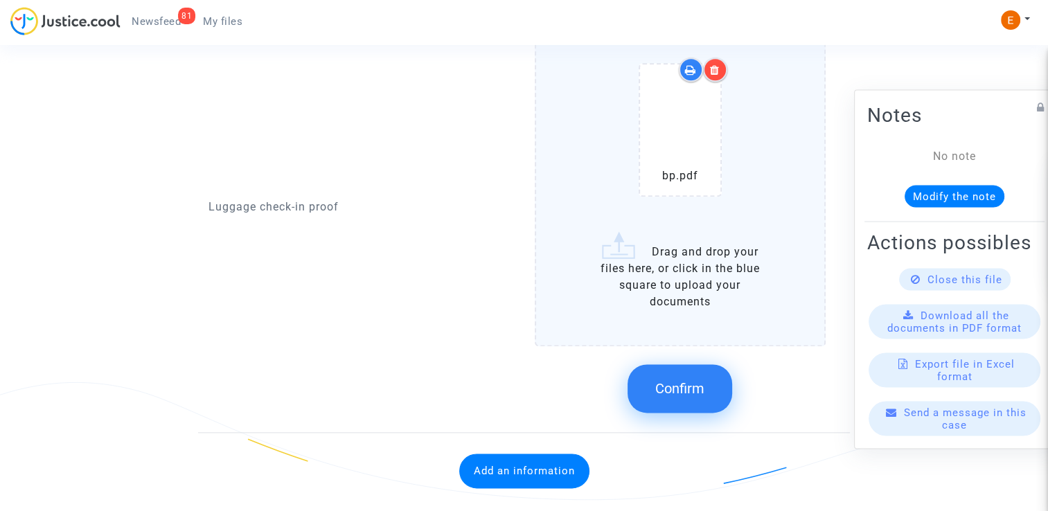
scroll to position [1681, 0]
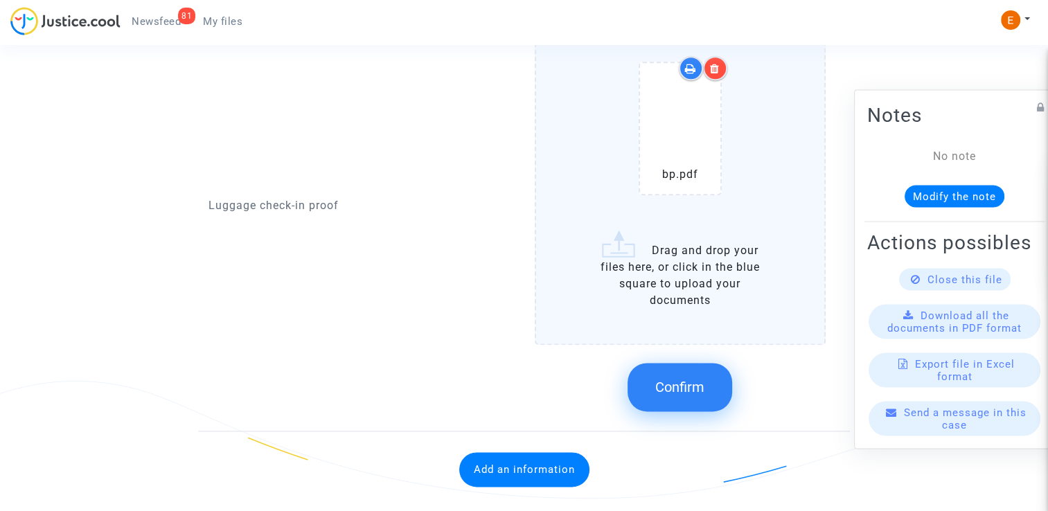
click at [703, 379] on span "Confirm" at bounding box center [680, 387] width 49 height 17
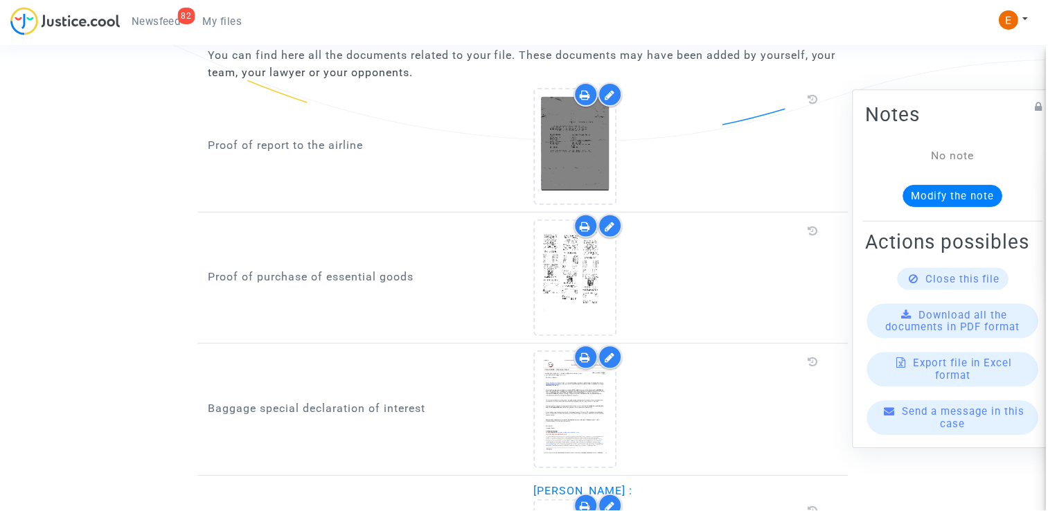
click at [164, 19] on span "Newsfeed" at bounding box center [156, 21] width 49 height 12
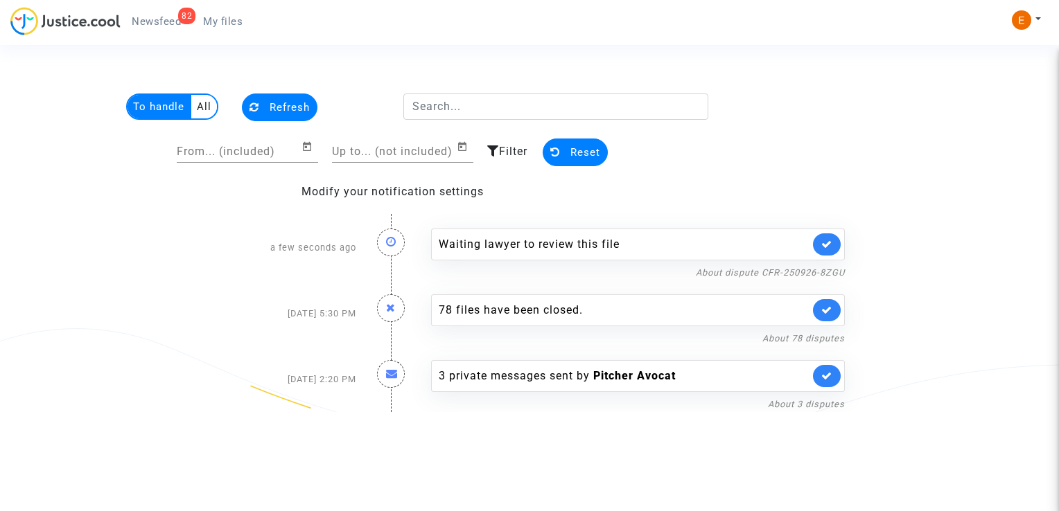
click at [834, 238] on link at bounding box center [827, 245] width 28 height 22
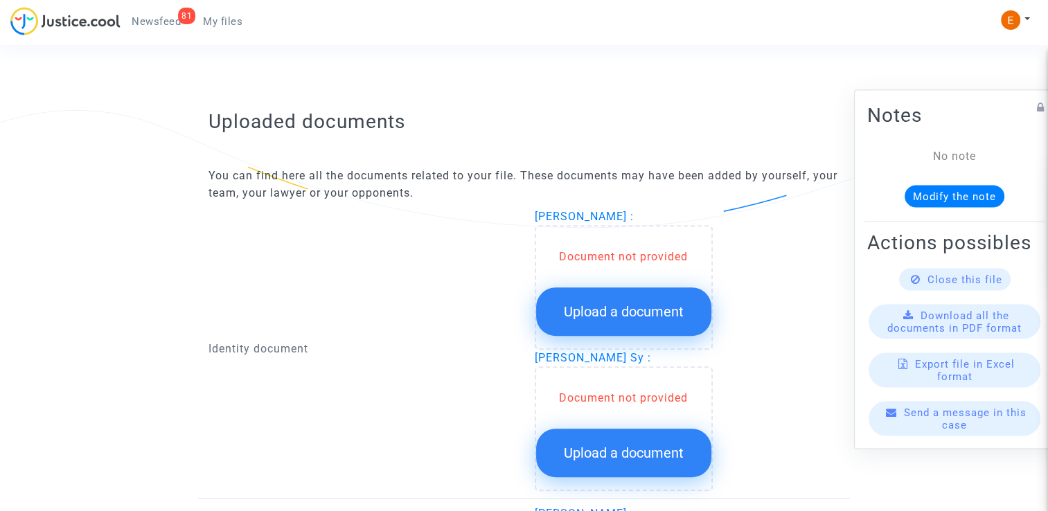
scroll to position [901, 0]
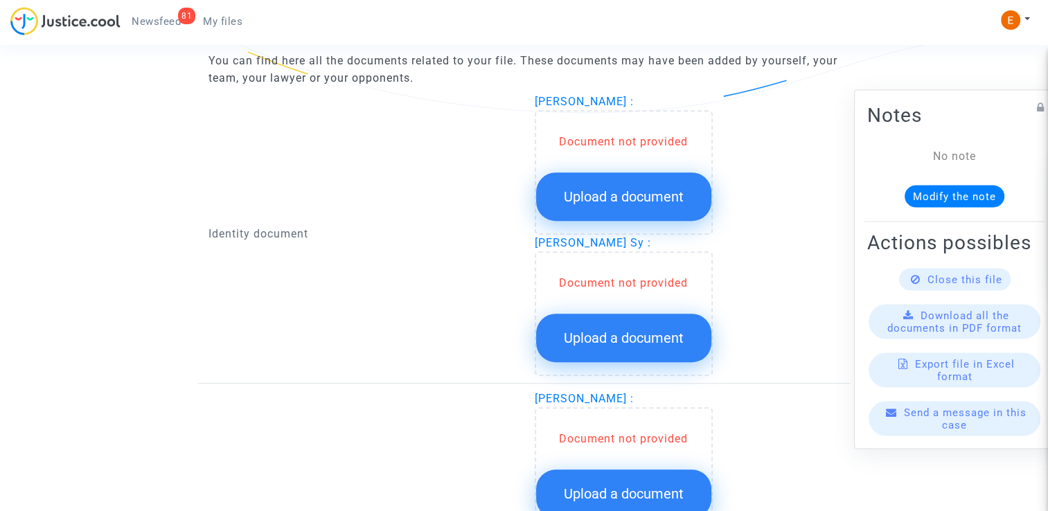
click at [646, 188] on span "Upload a document" at bounding box center [624, 196] width 120 height 17
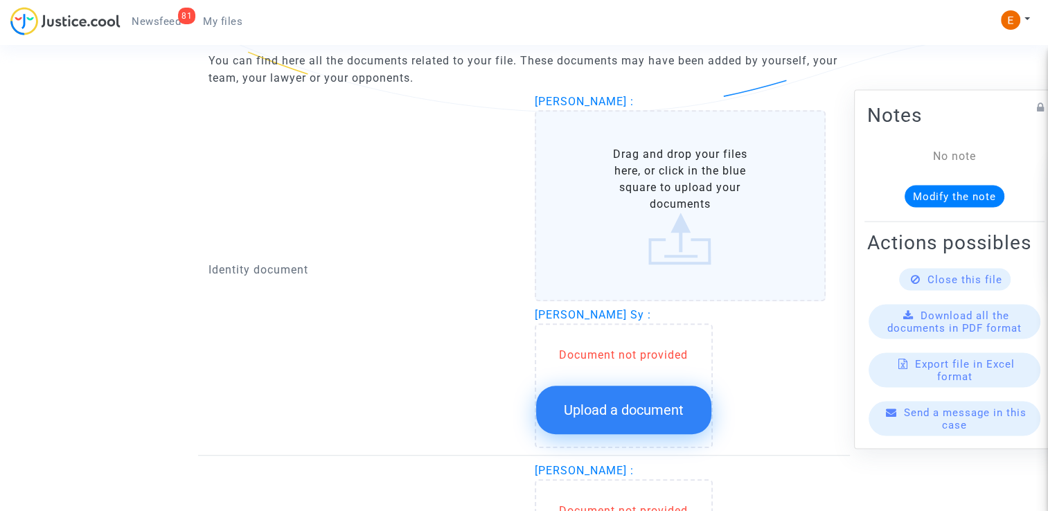
click at [641, 403] on button "Upload a document" at bounding box center [623, 410] width 175 height 49
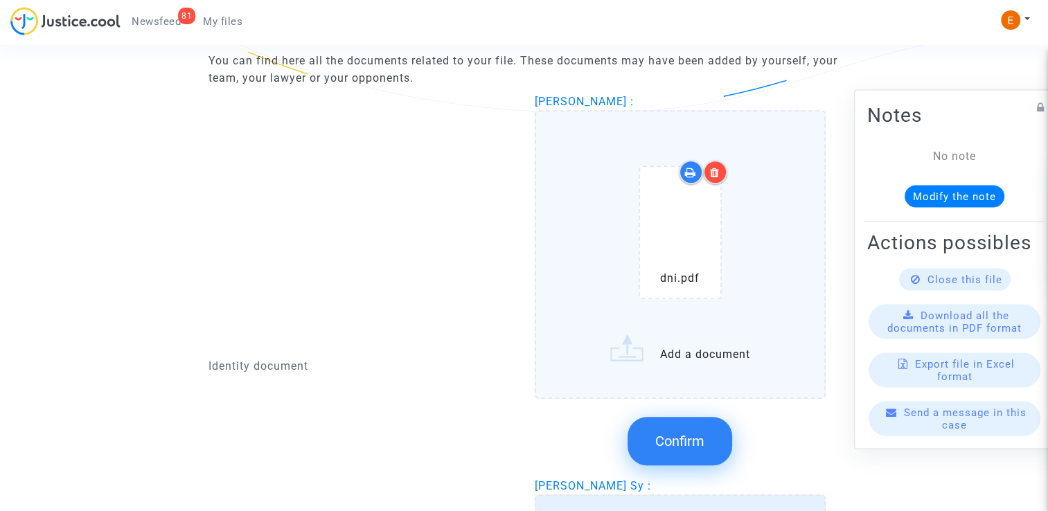
scroll to position [931, 0]
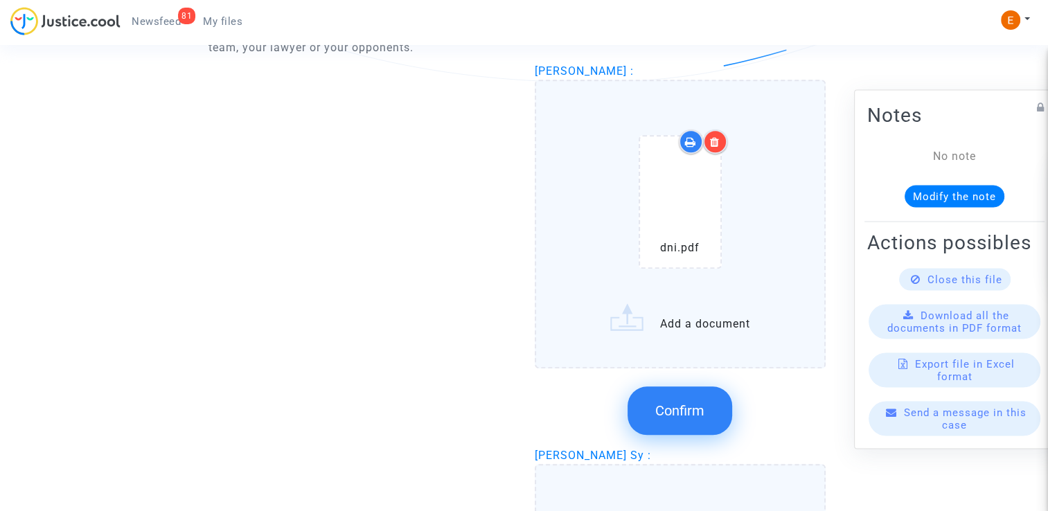
click at [703, 410] on span "Confirm" at bounding box center [680, 411] width 49 height 17
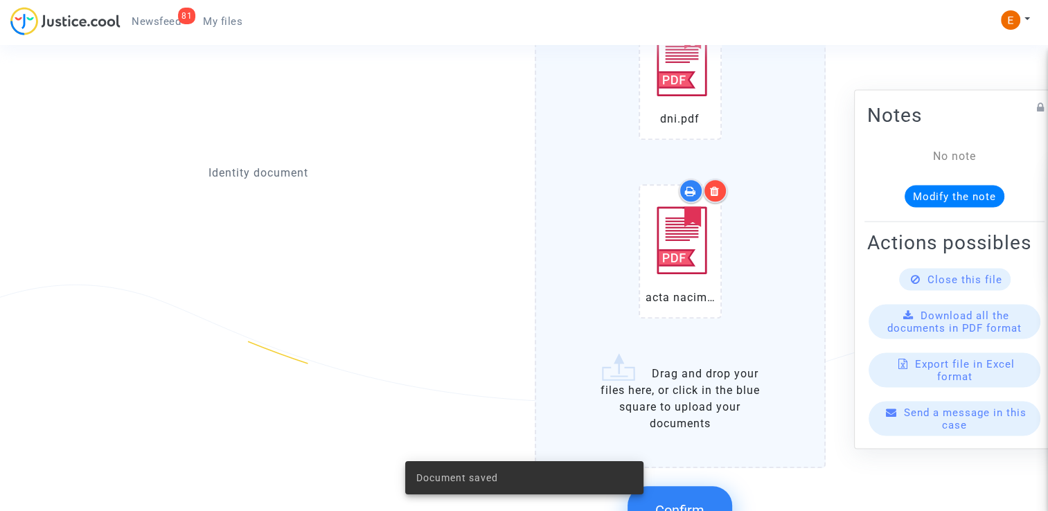
scroll to position [1208, 0]
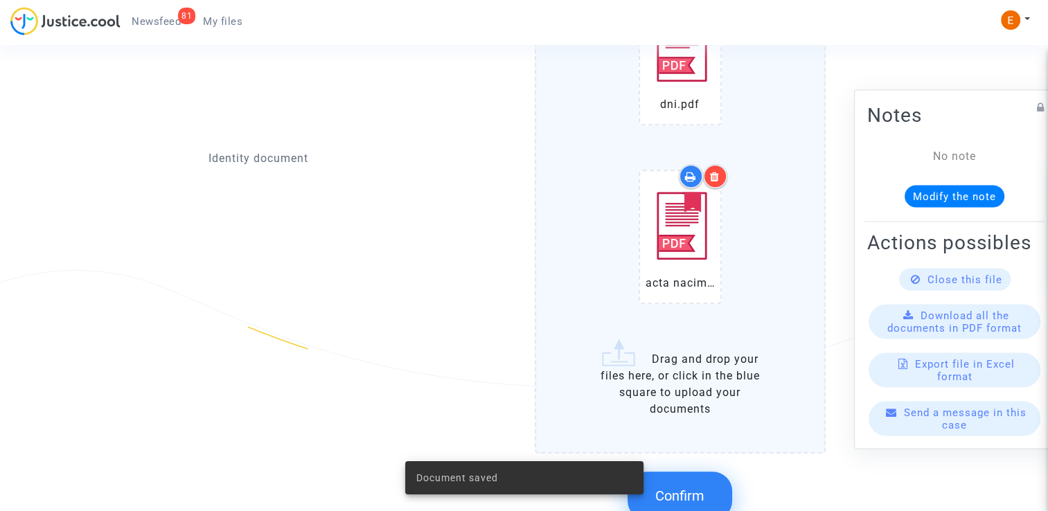
click at [685, 480] on button "Confirm" at bounding box center [680, 496] width 105 height 49
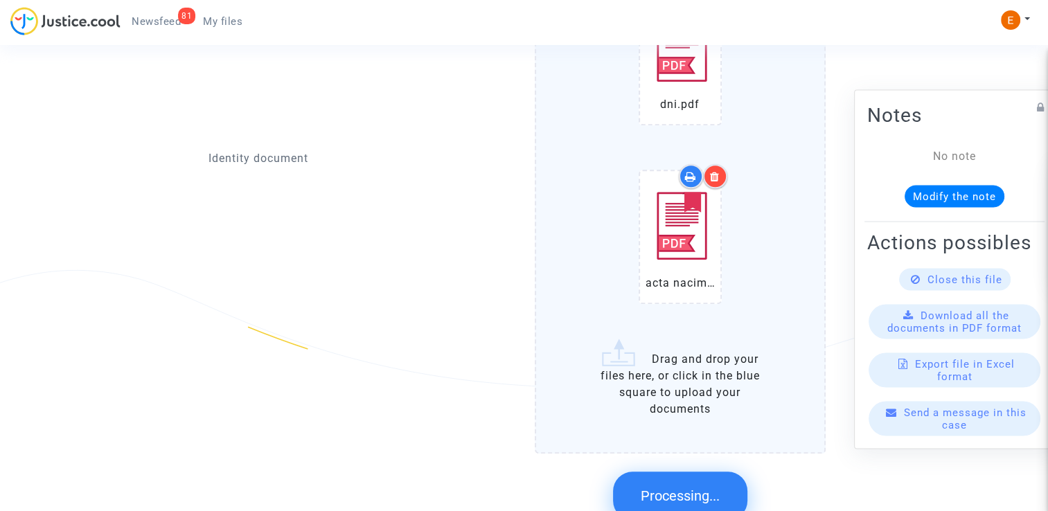
scroll to position [1155, 0]
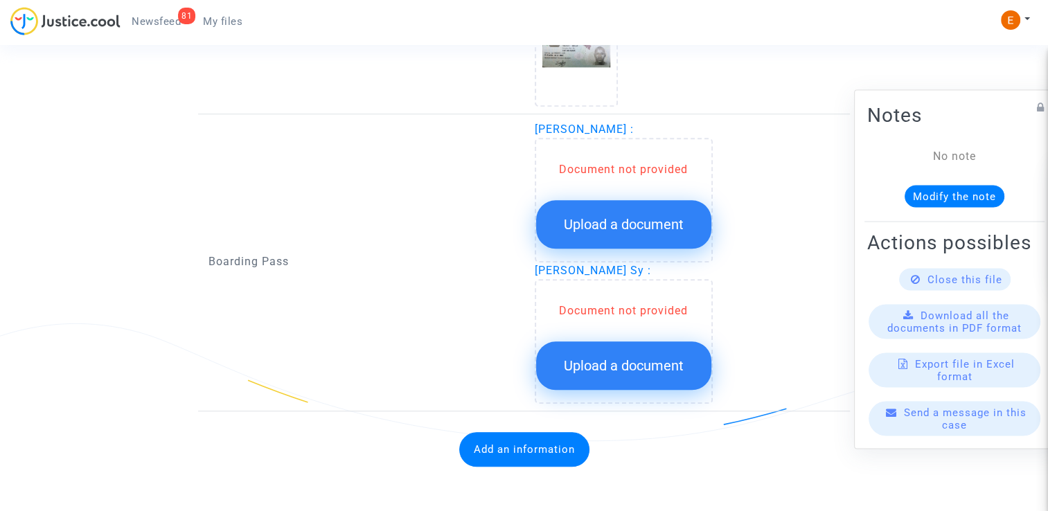
click at [629, 231] on button "Upload a document" at bounding box center [623, 224] width 175 height 49
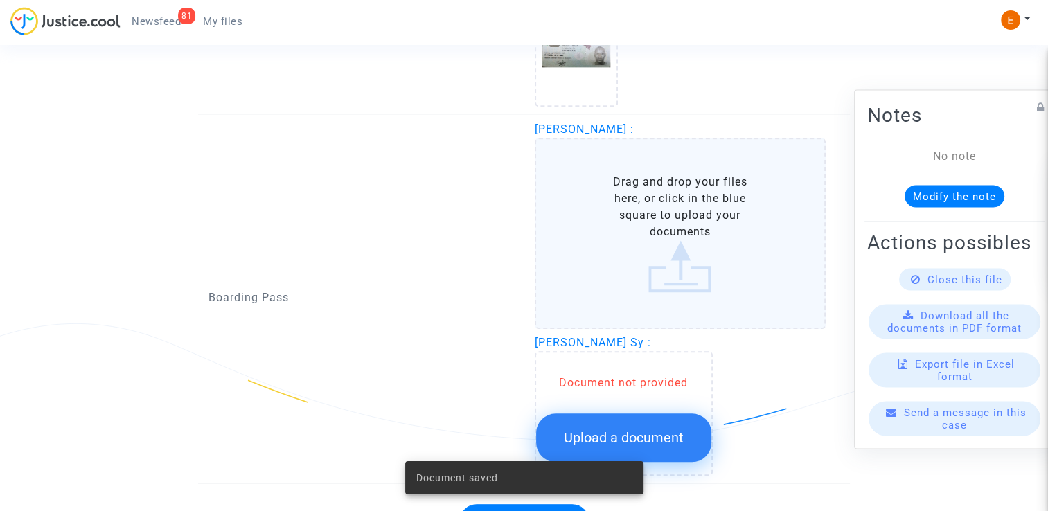
click at [649, 430] on span "Upload a document" at bounding box center [624, 438] width 120 height 17
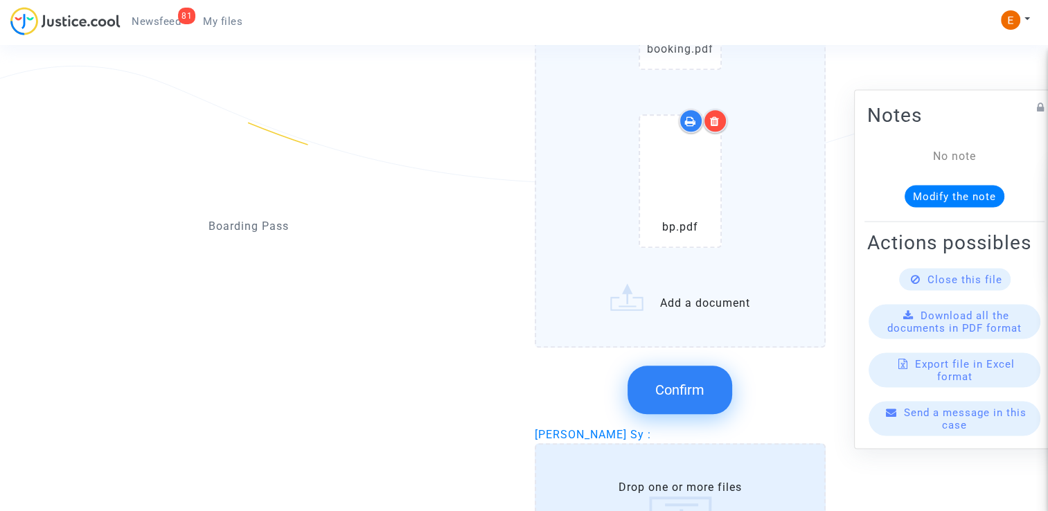
scroll to position [1433, 0]
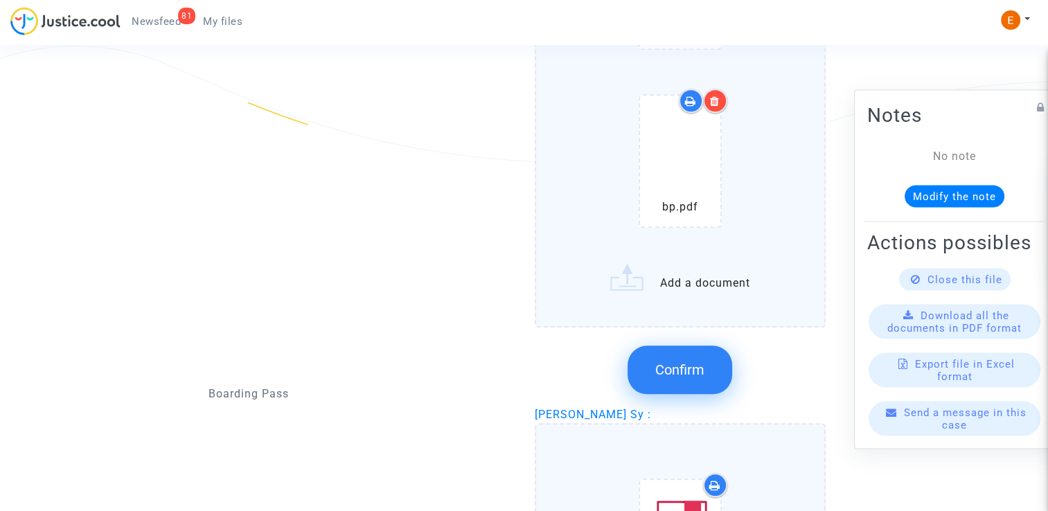
click at [691, 373] on button "Confirm" at bounding box center [680, 370] width 105 height 49
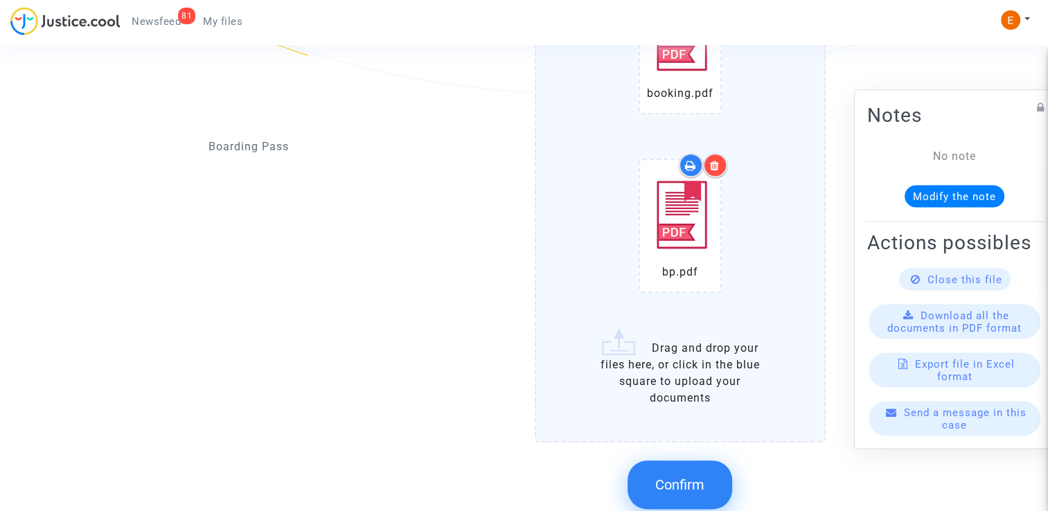
scroll to position [1502, 0]
click at [676, 478] on span "Confirm" at bounding box center [680, 485] width 49 height 17
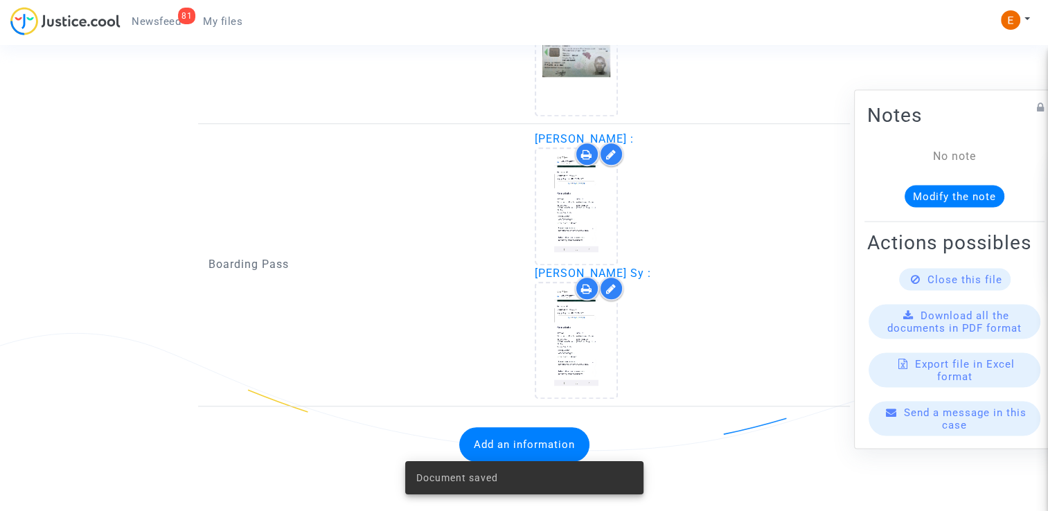
scroll to position [1139, 0]
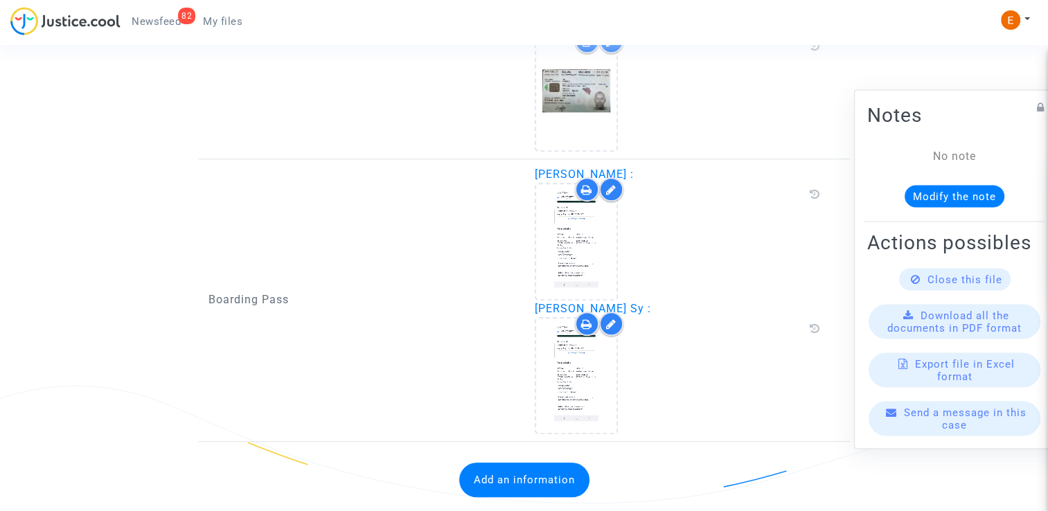
scroll to position [1122, 0]
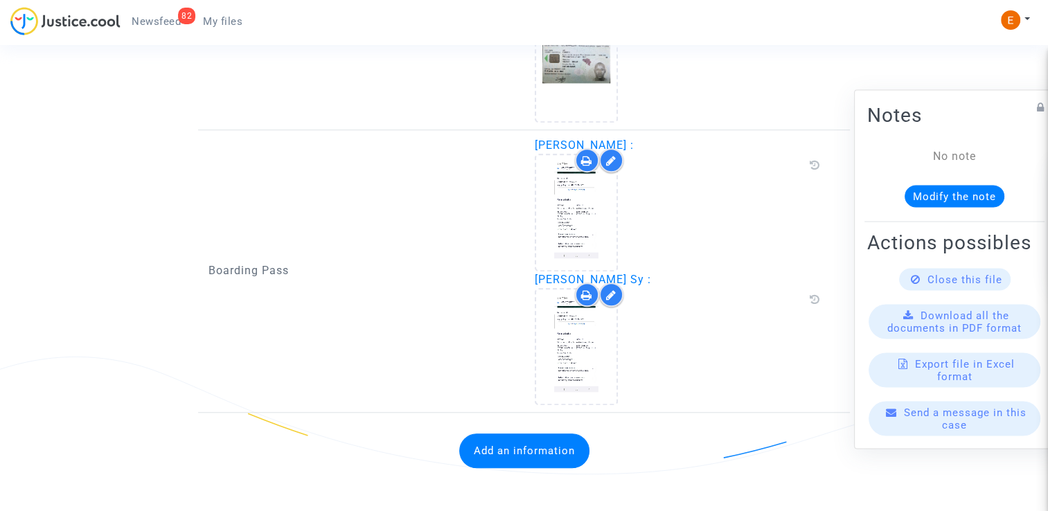
click at [553, 434] on button "Add an information" at bounding box center [524, 451] width 130 height 35
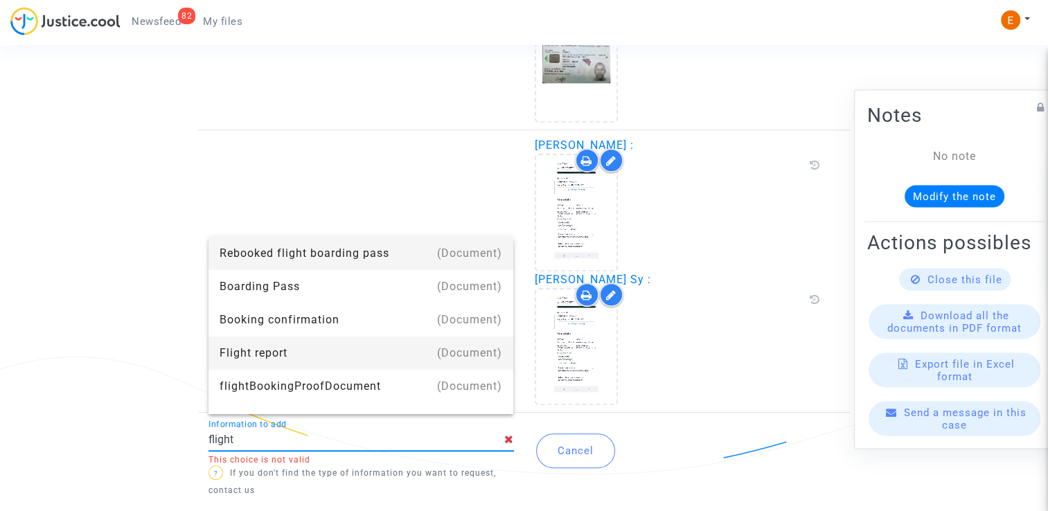
click at [367, 339] on div "Flight report" at bounding box center [361, 353] width 283 height 33
type input "Flight report"
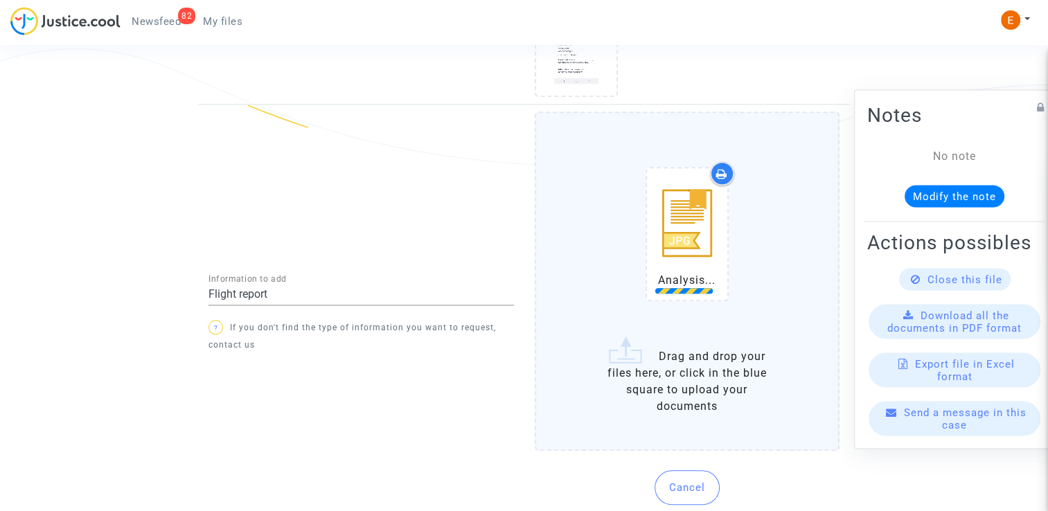
scroll to position [1472, 0]
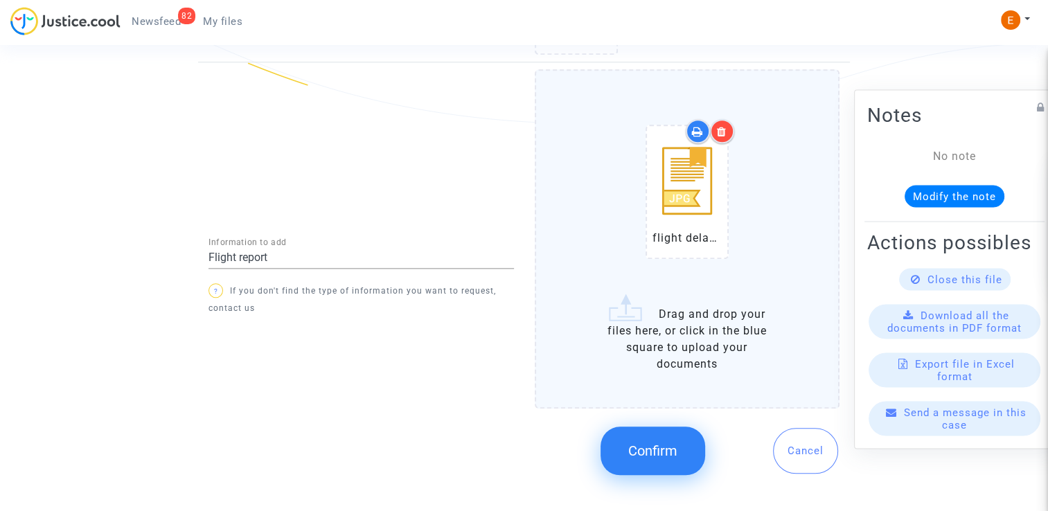
click at [664, 444] on span "Confirm" at bounding box center [652, 451] width 49 height 17
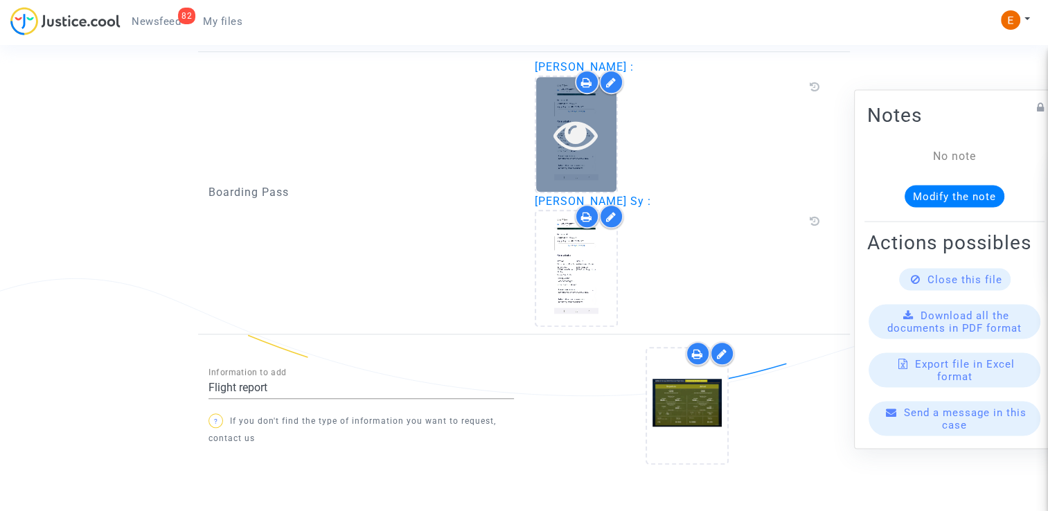
scroll to position [1253, 0]
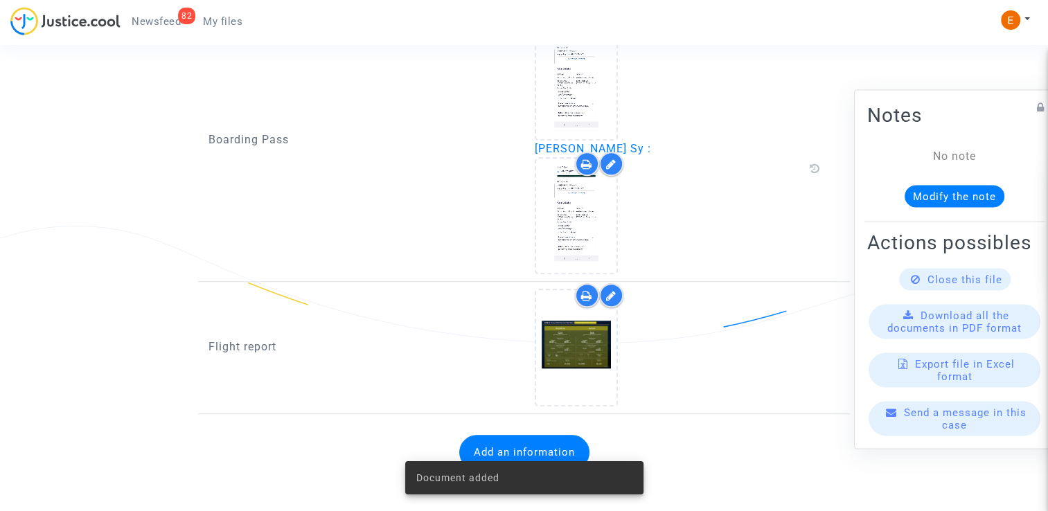
click at [184, 19] on div "82" at bounding box center [186, 16] width 17 height 17
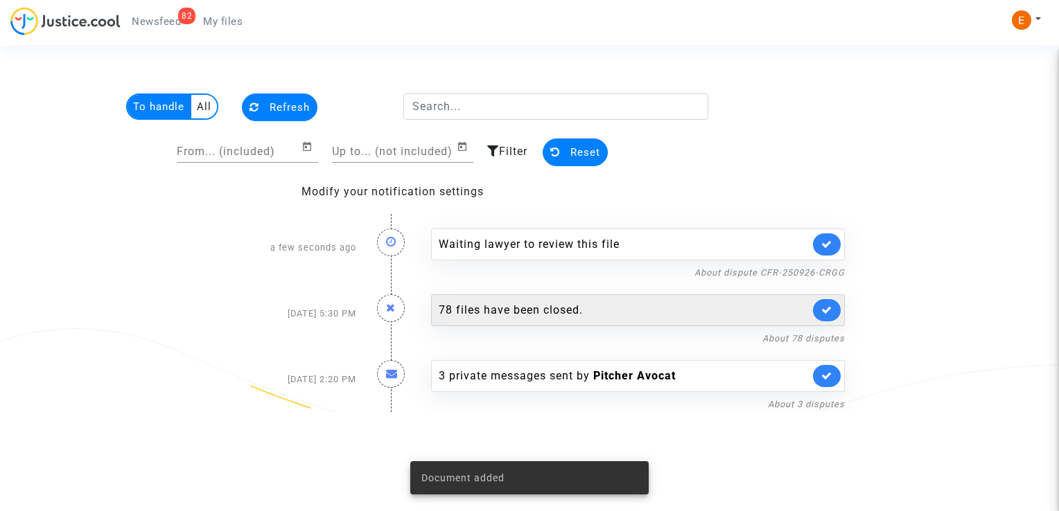
click at [829, 245] on icon at bounding box center [826, 244] width 11 height 10
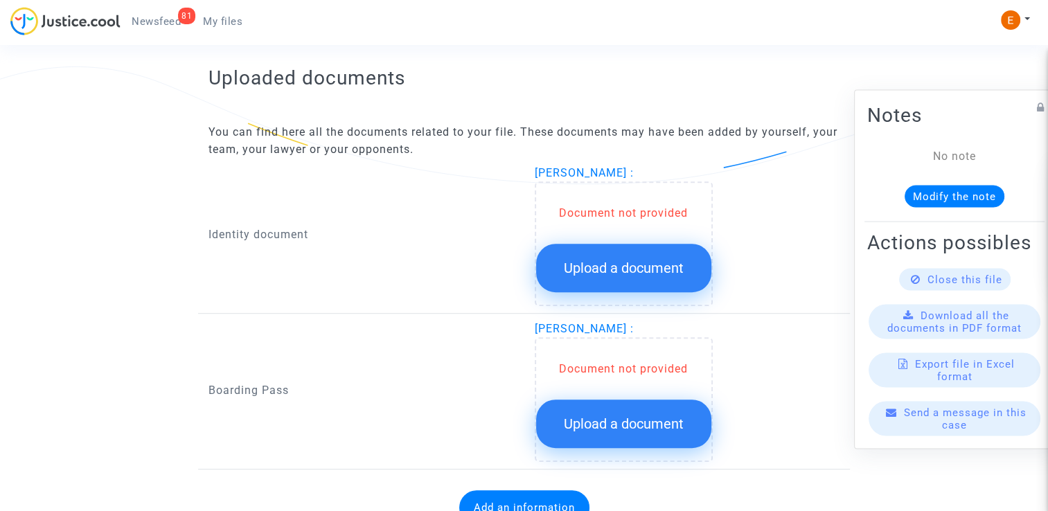
scroll to position [832, 0]
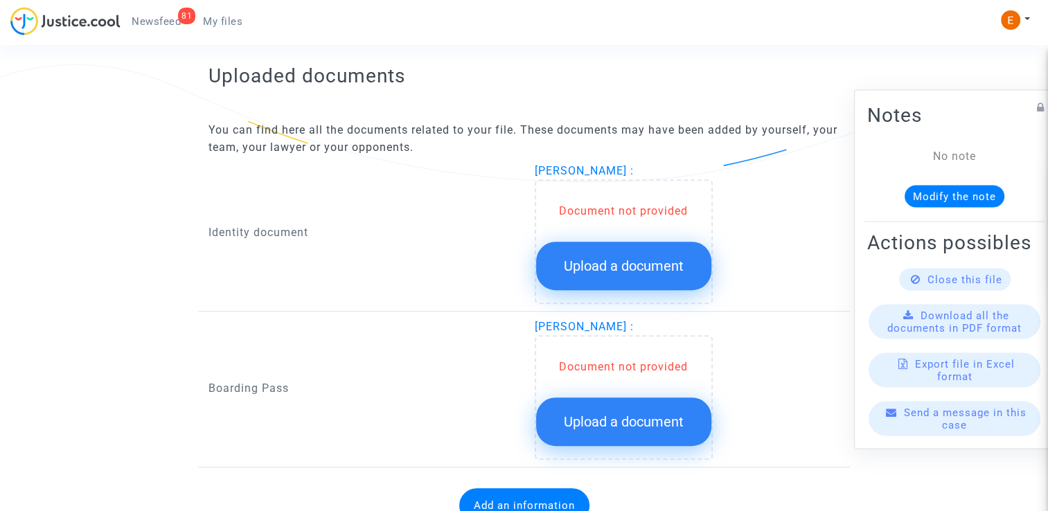
click at [630, 268] on span "Upload a document" at bounding box center [624, 266] width 120 height 17
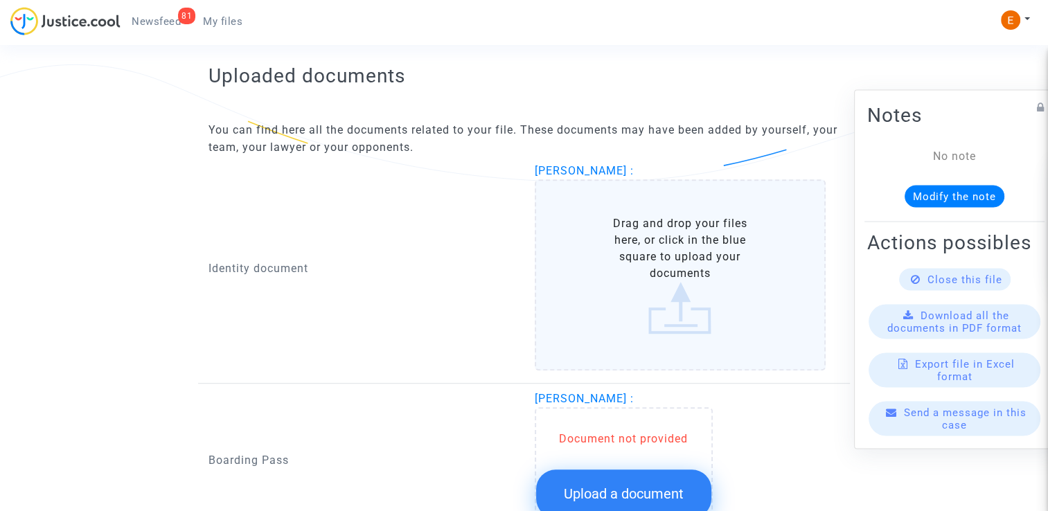
click at [649, 470] on button "Upload a document" at bounding box center [623, 494] width 175 height 49
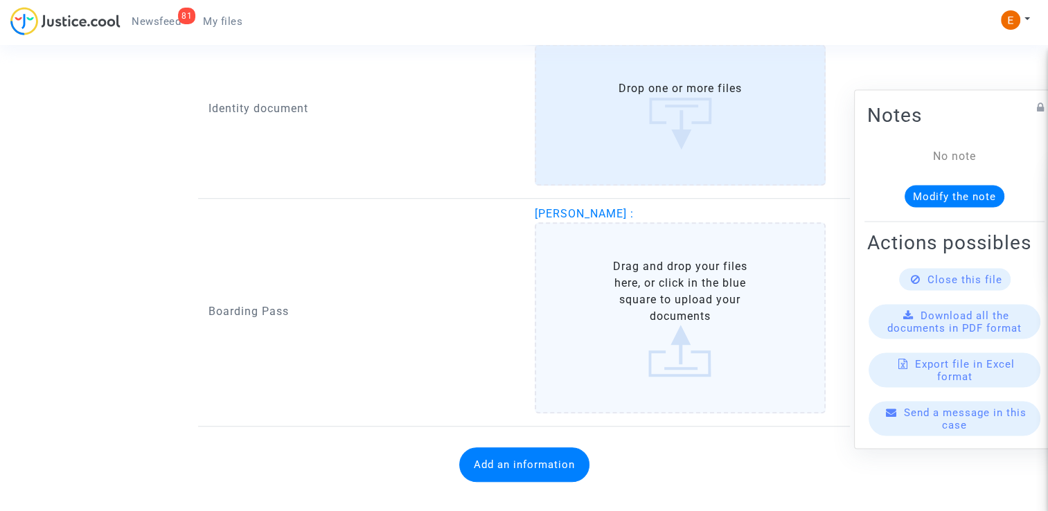
scroll to position [970, 0]
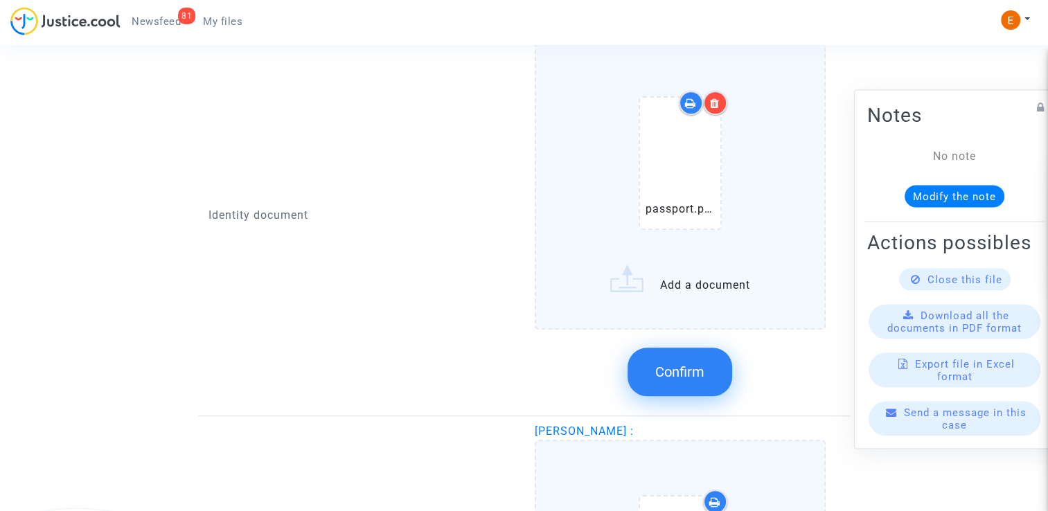
click at [706, 378] on button "Confirm" at bounding box center [680, 372] width 105 height 49
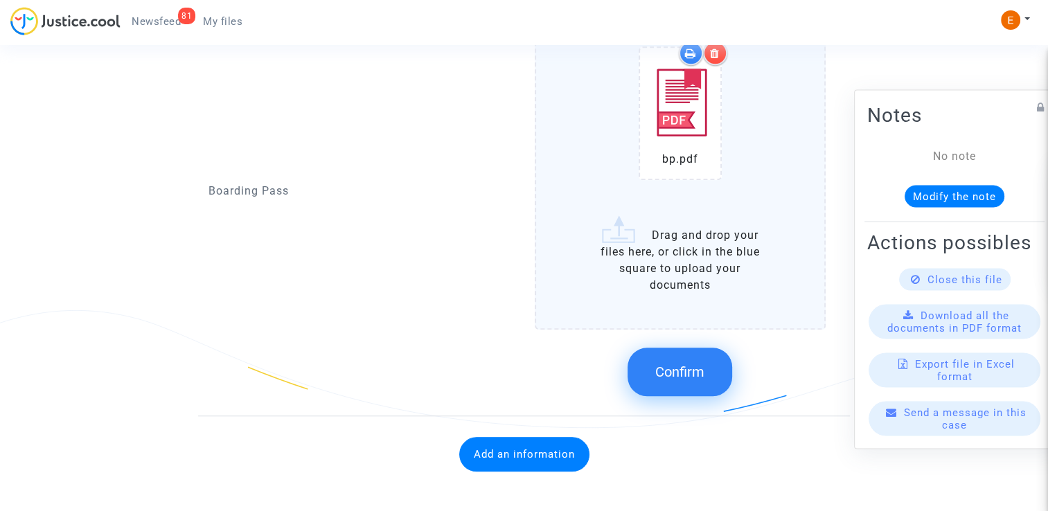
scroll to position [1174, 0]
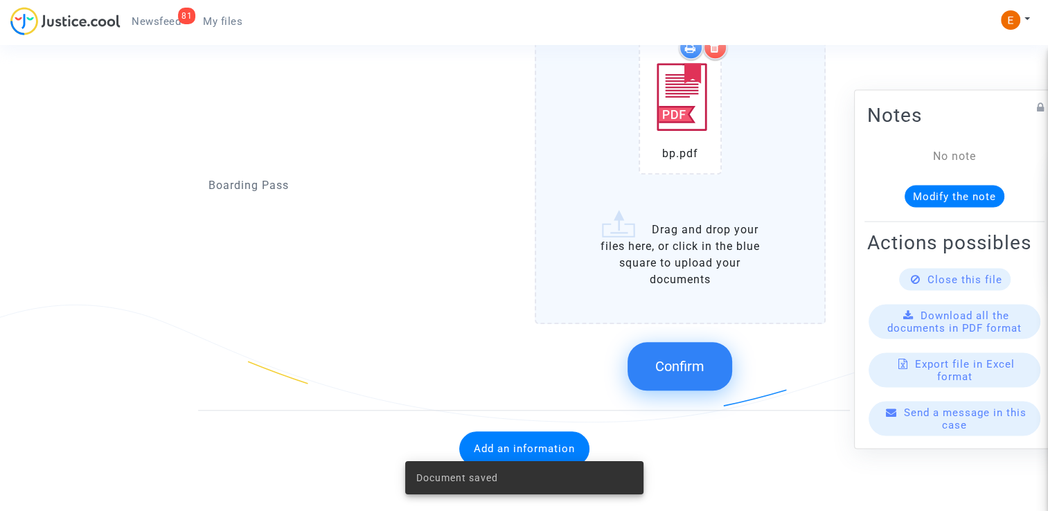
click at [694, 371] on button "Confirm" at bounding box center [680, 366] width 105 height 49
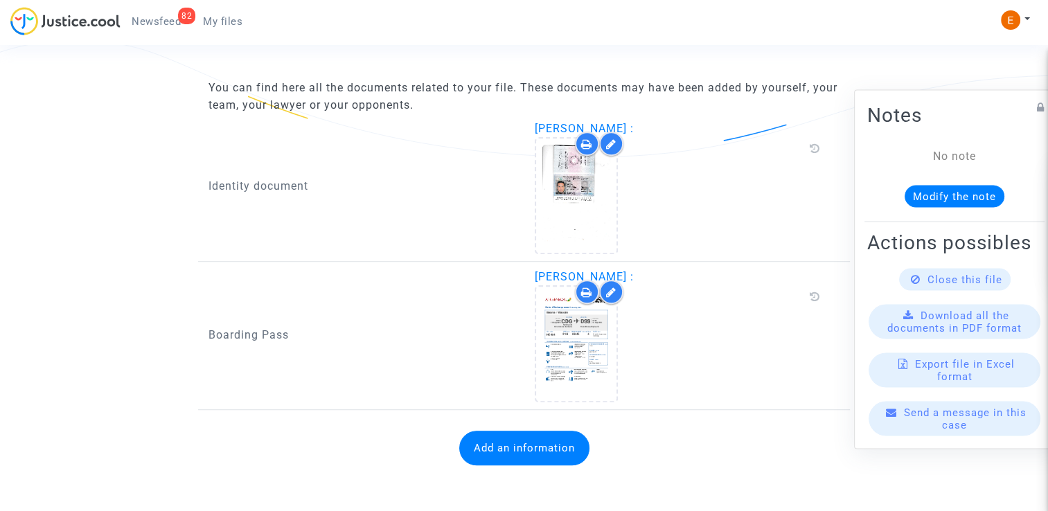
click at [542, 448] on button "Add an information" at bounding box center [524, 448] width 130 height 35
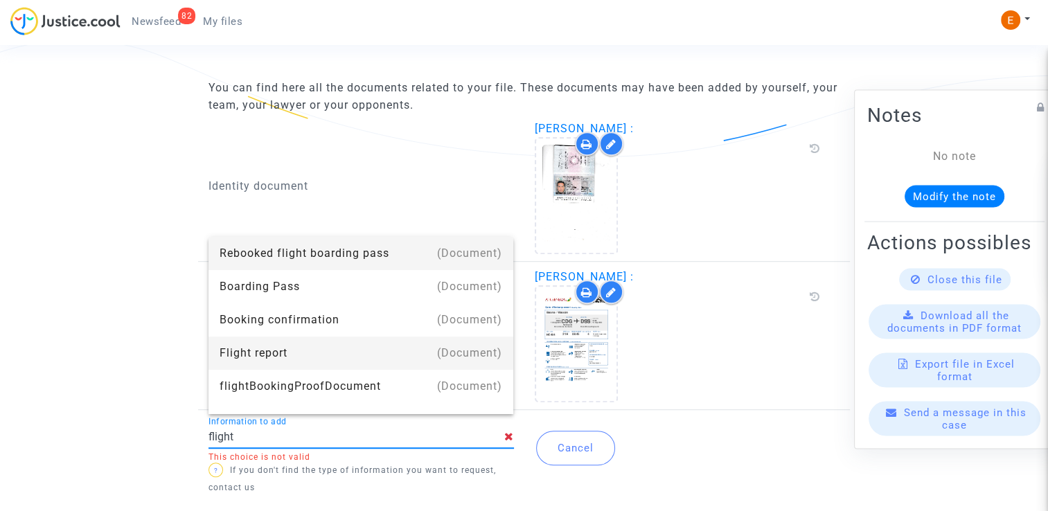
click at [333, 366] on div "Flight report" at bounding box center [361, 353] width 283 height 33
type input "Flight report"
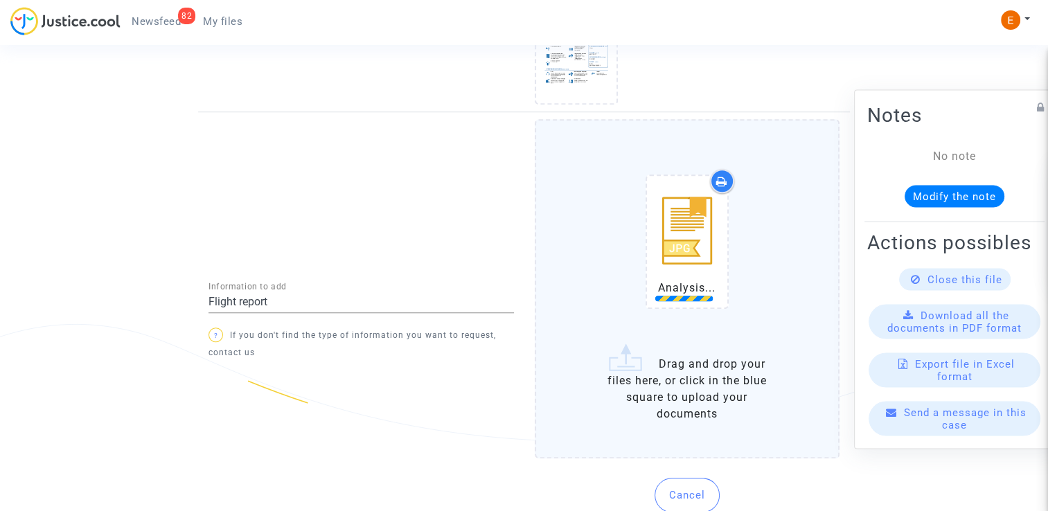
scroll to position [1206, 0]
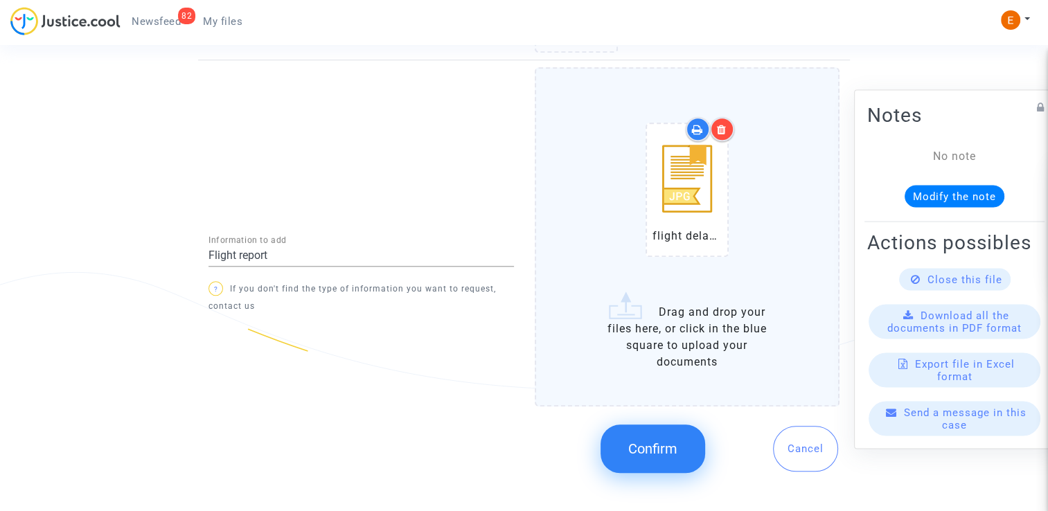
click at [698, 454] on button "Confirm" at bounding box center [653, 449] width 105 height 49
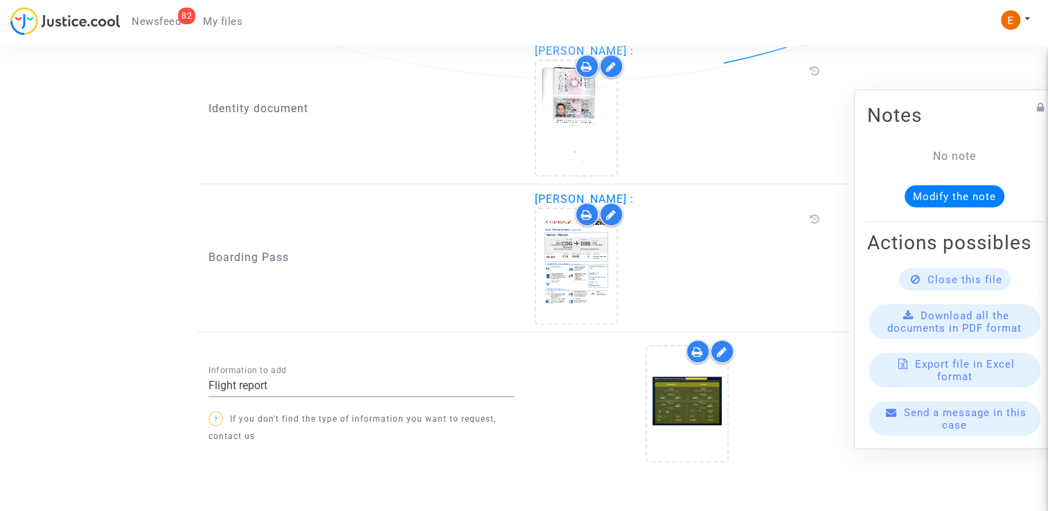
scroll to position [987, 0]
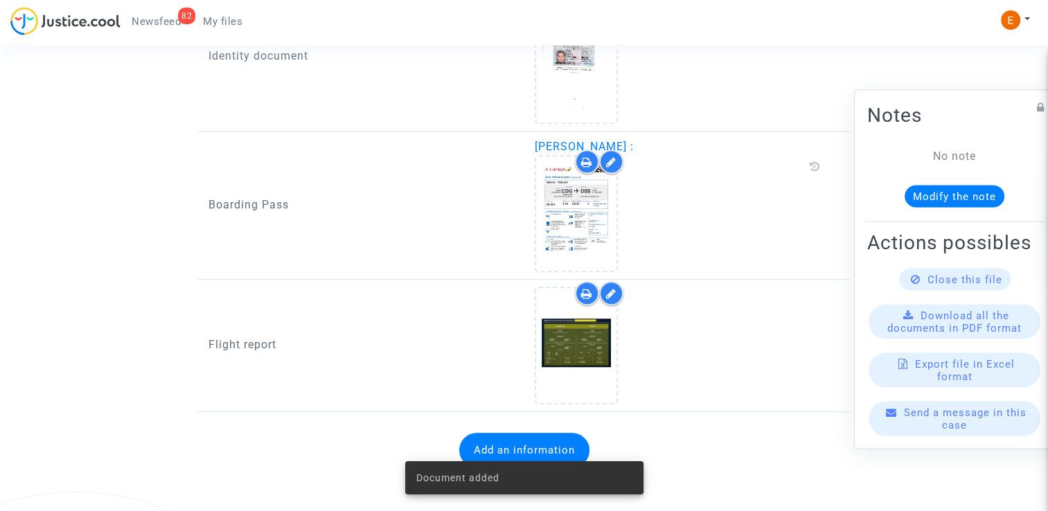
click at [172, 10] on ul "82 Newsfeed My files" at bounding box center [187, 19] width 133 height 25
click at [167, 26] on span "Newsfeed" at bounding box center [156, 21] width 49 height 12
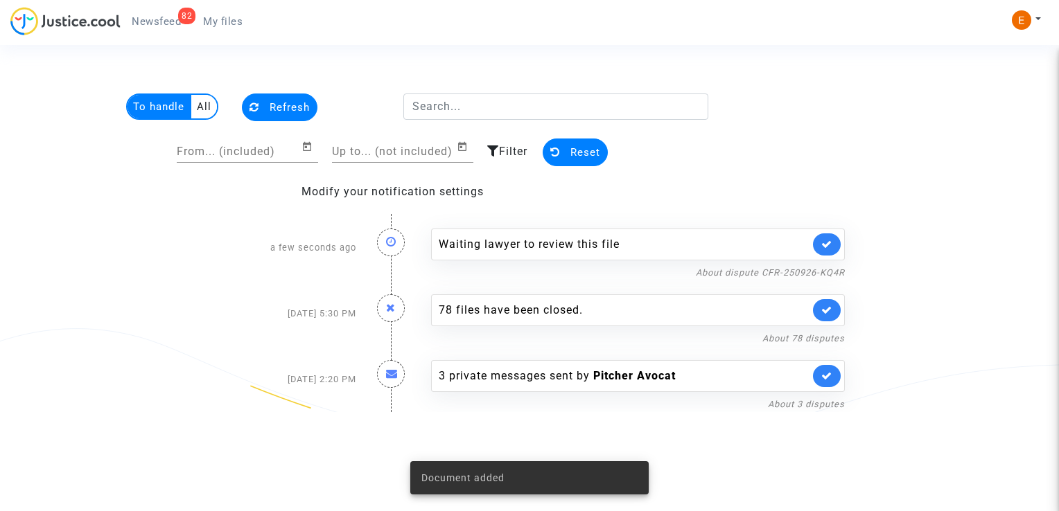
click at [832, 244] on icon at bounding box center [826, 244] width 11 height 10
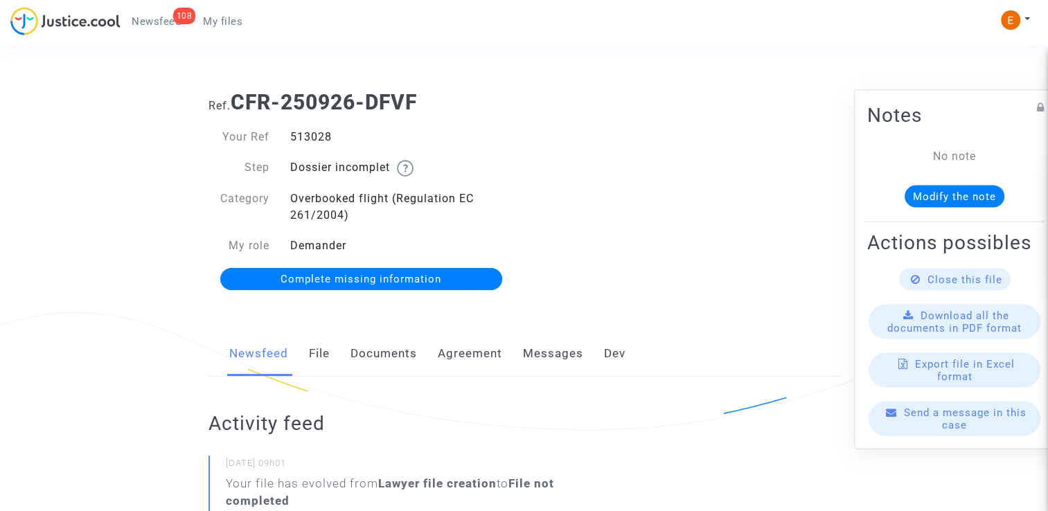
click at [372, 360] on link "Documents" at bounding box center [384, 354] width 67 height 46
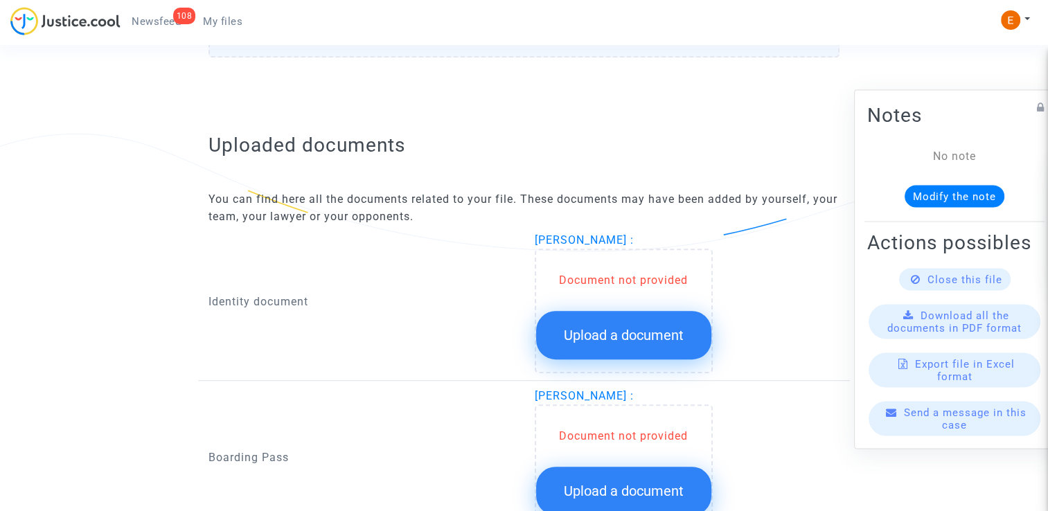
click at [599, 331] on span "Upload a document" at bounding box center [624, 335] width 120 height 17
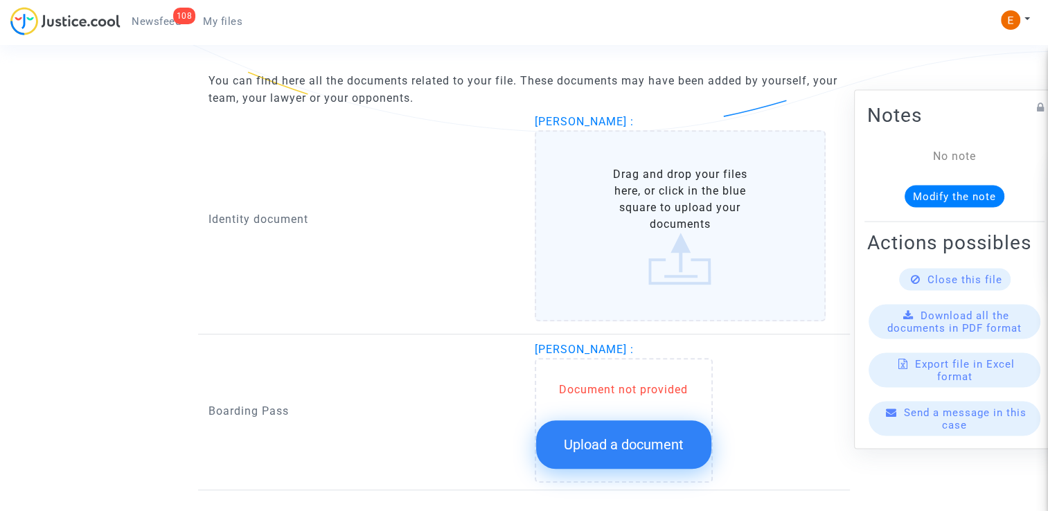
scroll to position [944, 0]
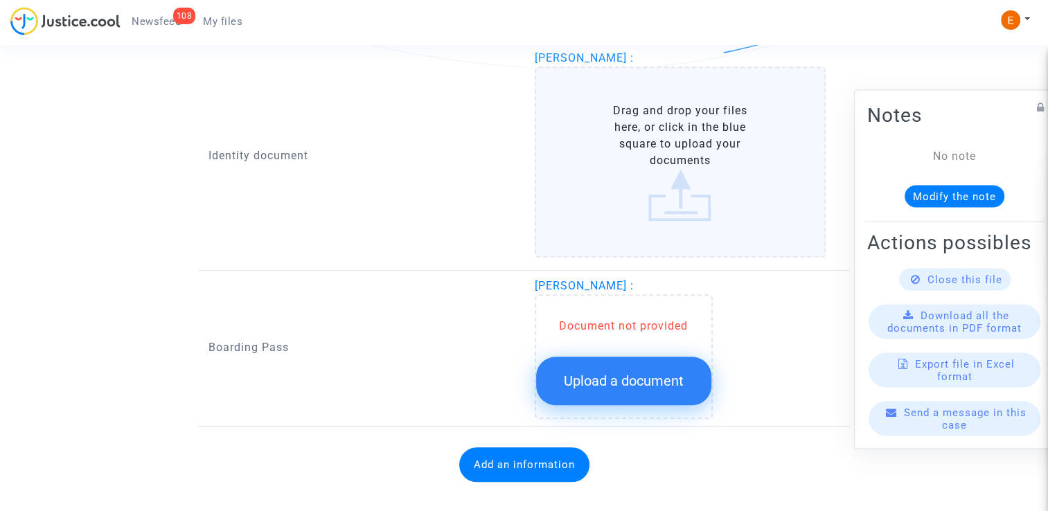
click at [633, 373] on button "Upload a document" at bounding box center [623, 381] width 175 height 49
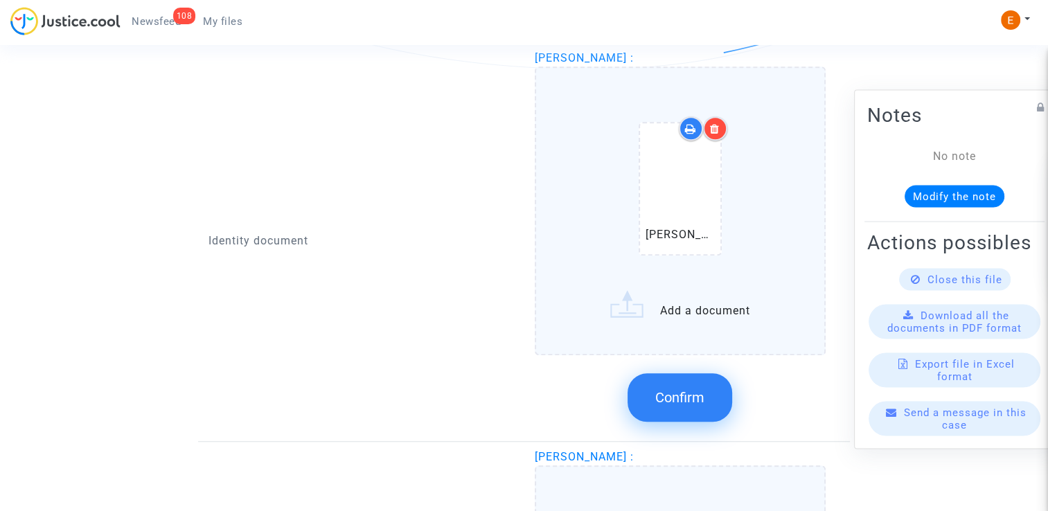
click at [712, 400] on button "Confirm" at bounding box center [680, 397] width 105 height 49
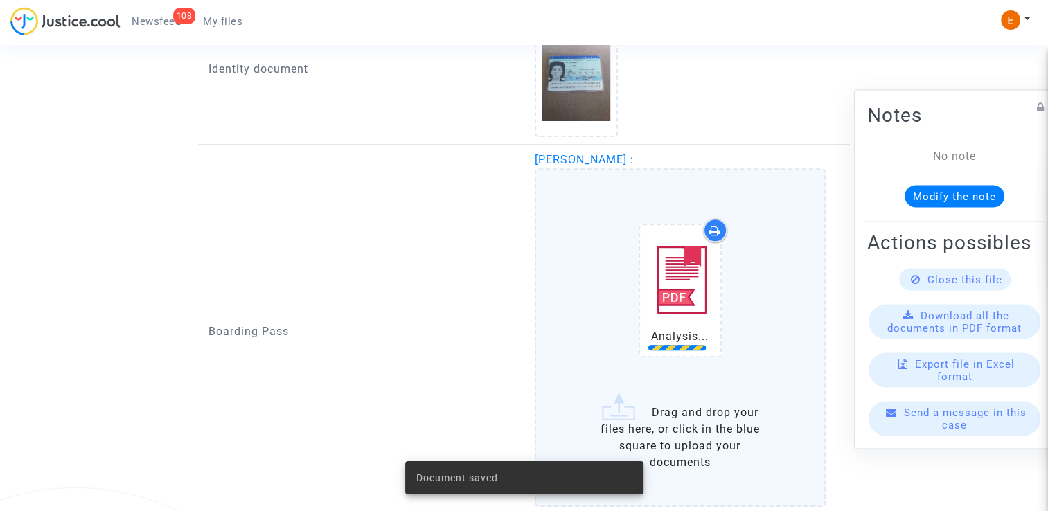
scroll to position [1083, 0]
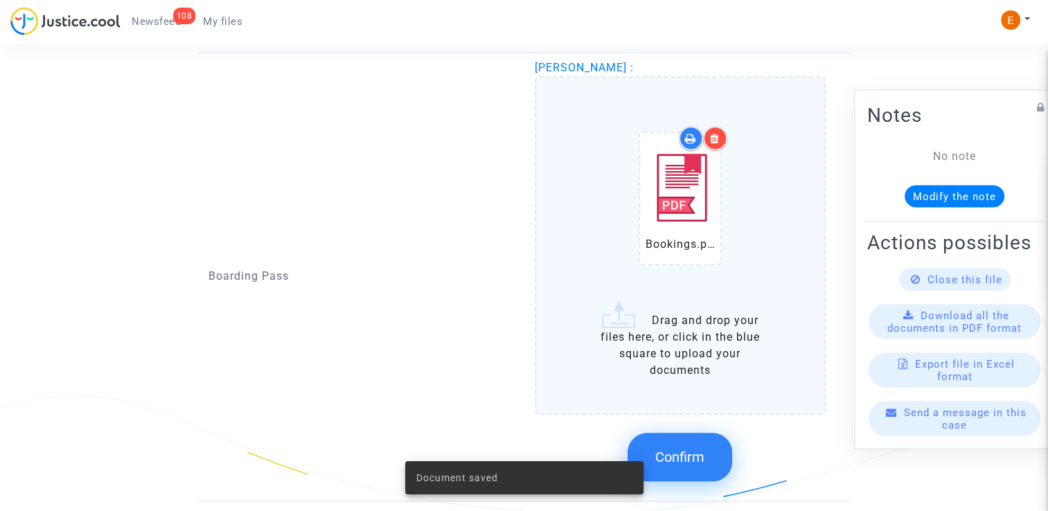
click at [704, 462] on button "Confirm" at bounding box center [680, 457] width 105 height 49
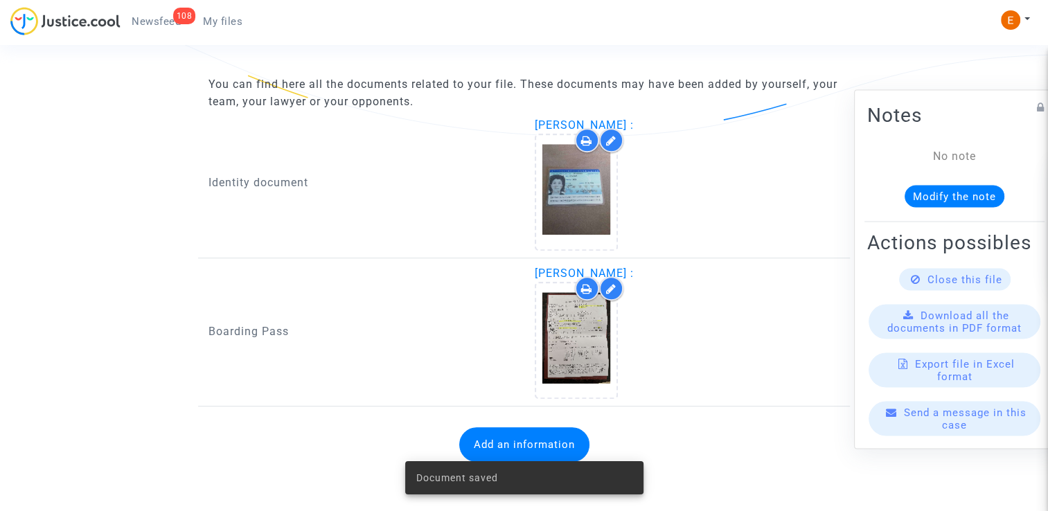
scroll to position [873, 0]
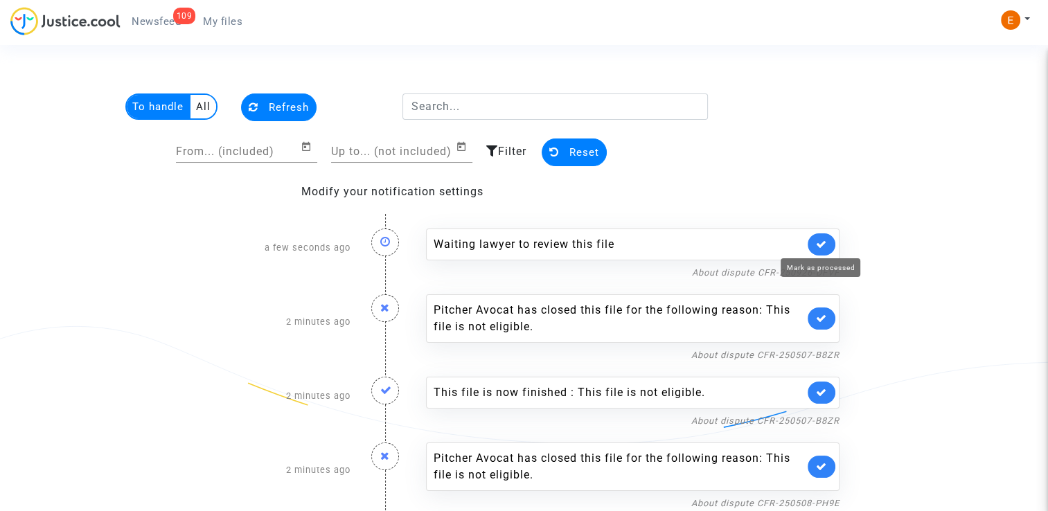
click at [822, 243] on icon at bounding box center [821, 244] width 11 height 10
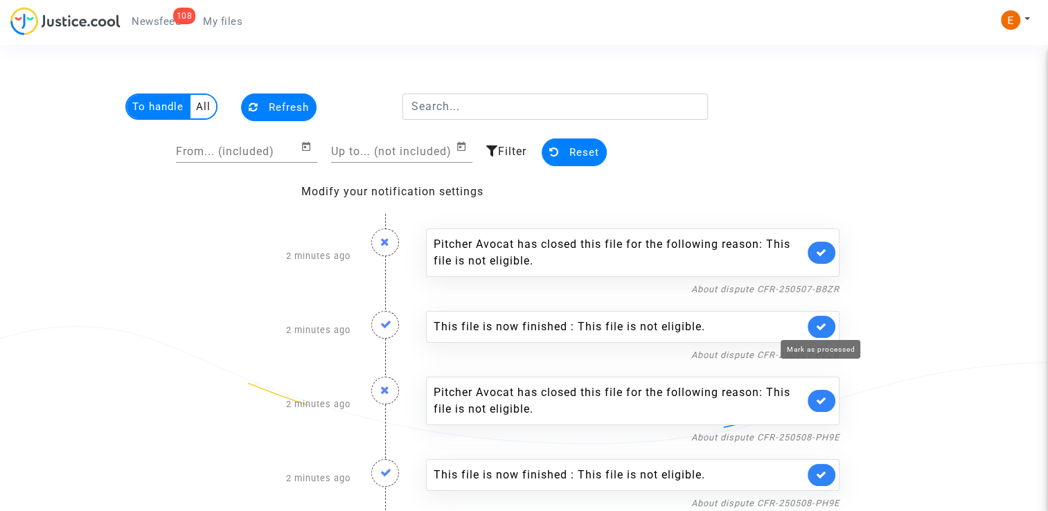
click at [819, 328] on icon at bounding box center [821, 327] width 11 height 10
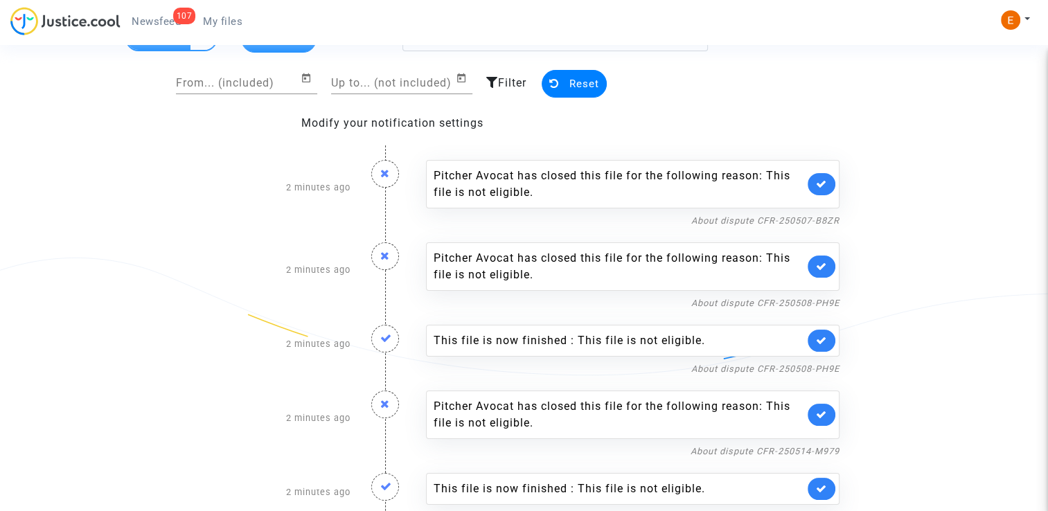
scroll to position [69, 0]
click at [822, 341] on icon at bounding box center [821, 340] width 11 height 10
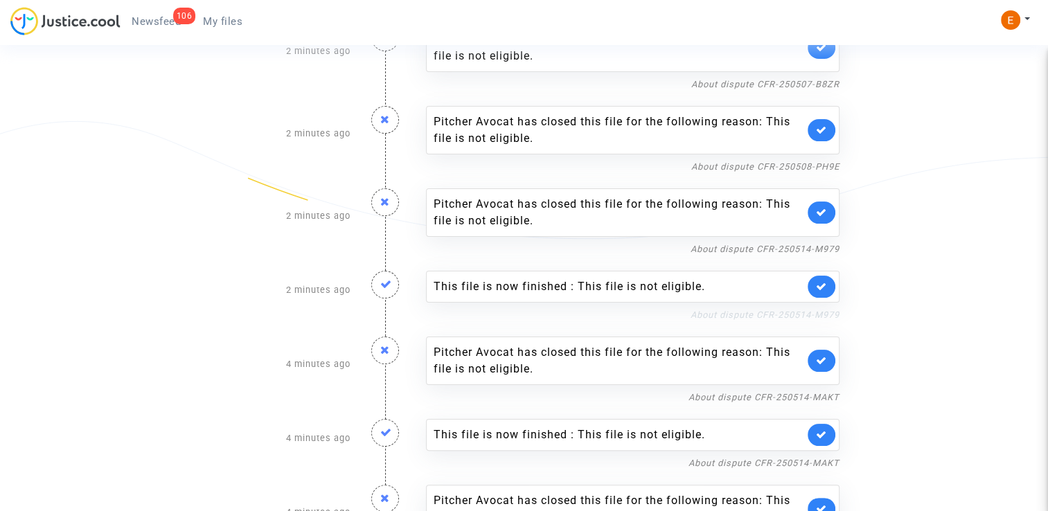
scroll to position [208, 0]
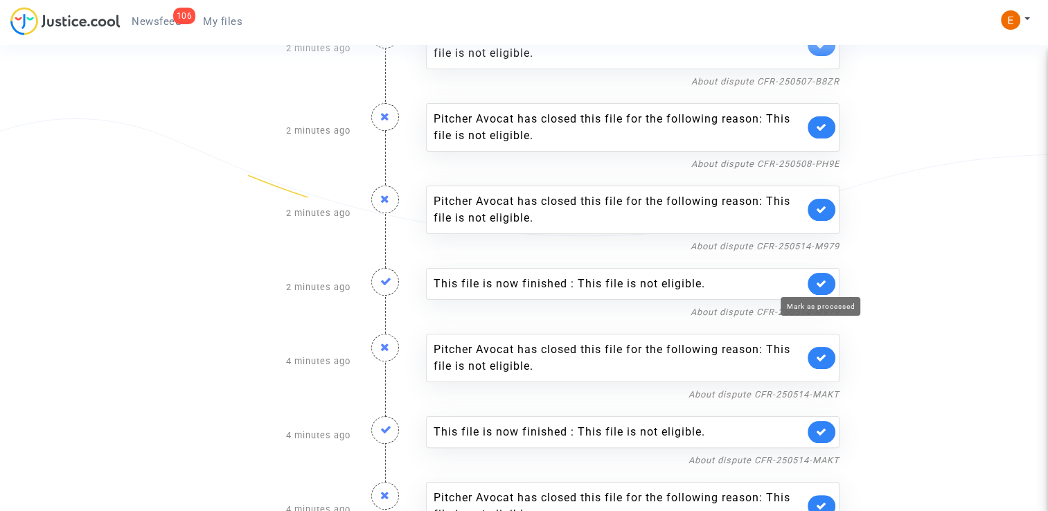
click at [818, 281] on icon at bounding box center [821, 284] width 11 height 10
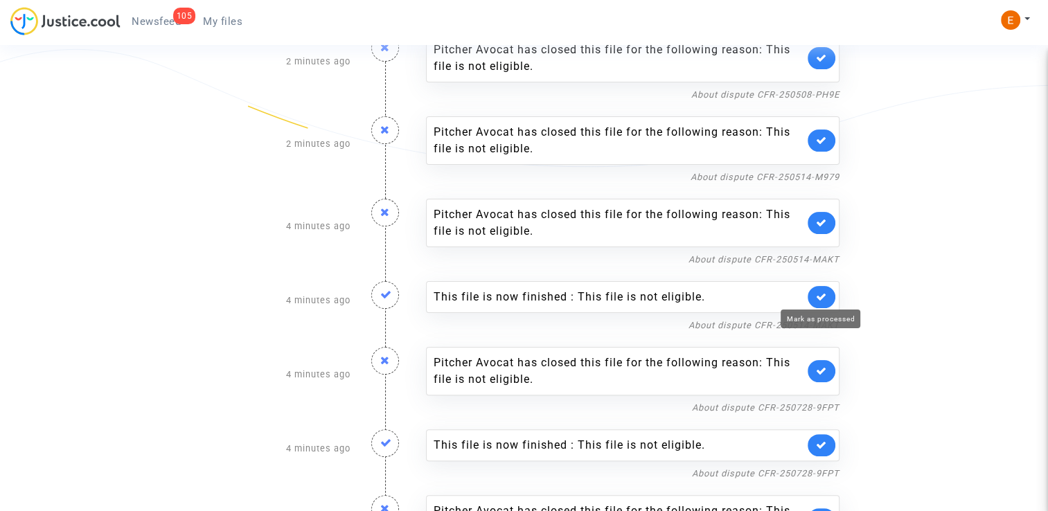
click at [825, 296] on icon at bounding box center [821, 297] width 11 height 10
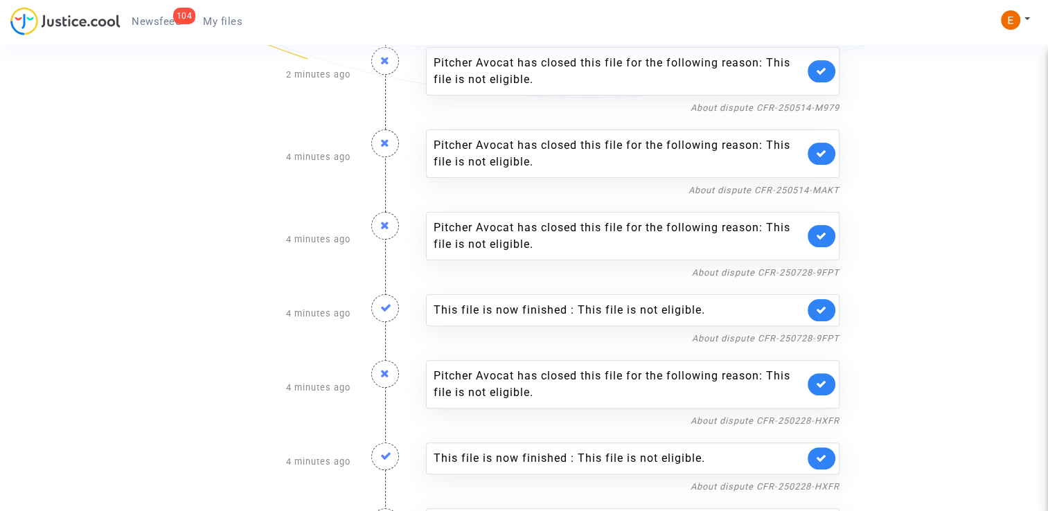
click at [824, 316] on link at bounding box center [822, 310] width 28 height 22
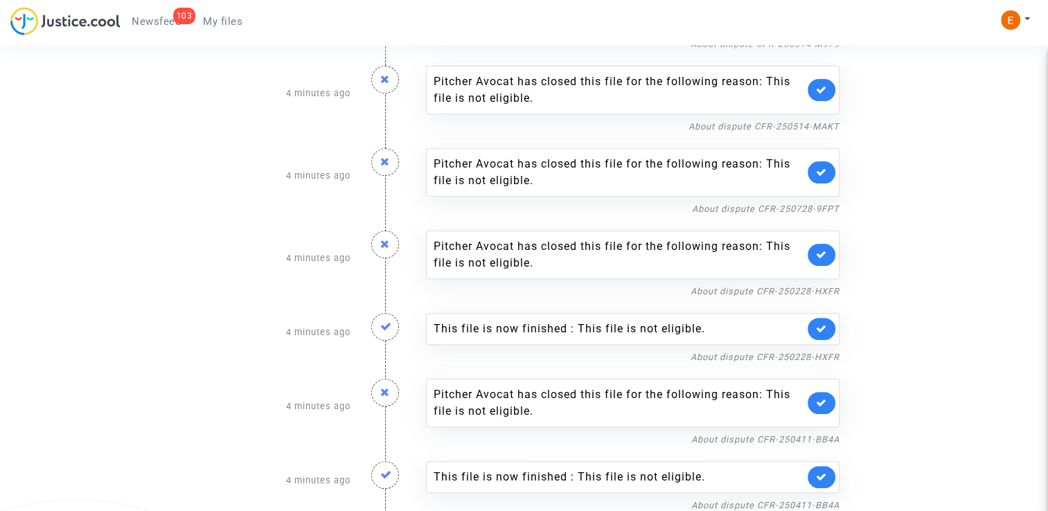
scroll to position [416, 0]
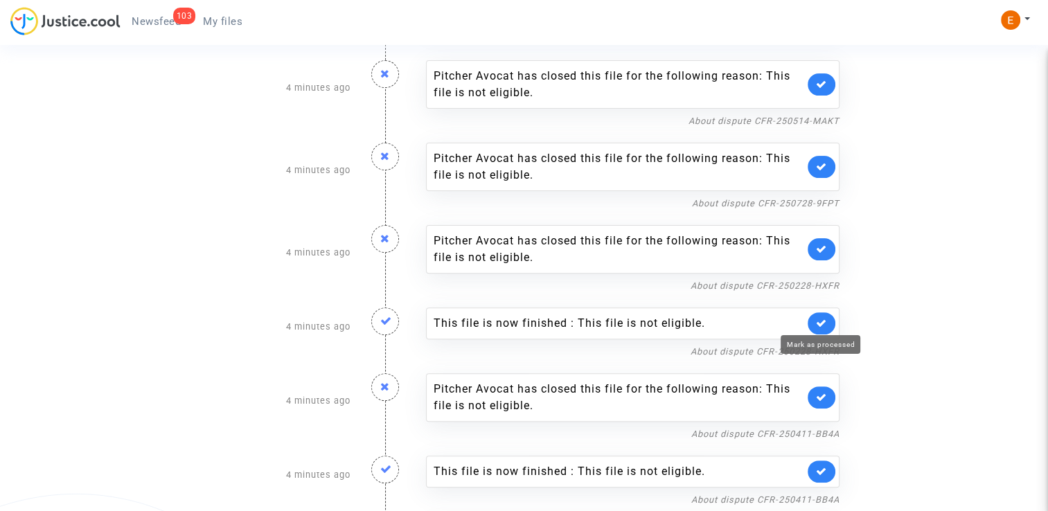
click at [827, 321] on link at bounding box center [822, 324] width 28 height 22
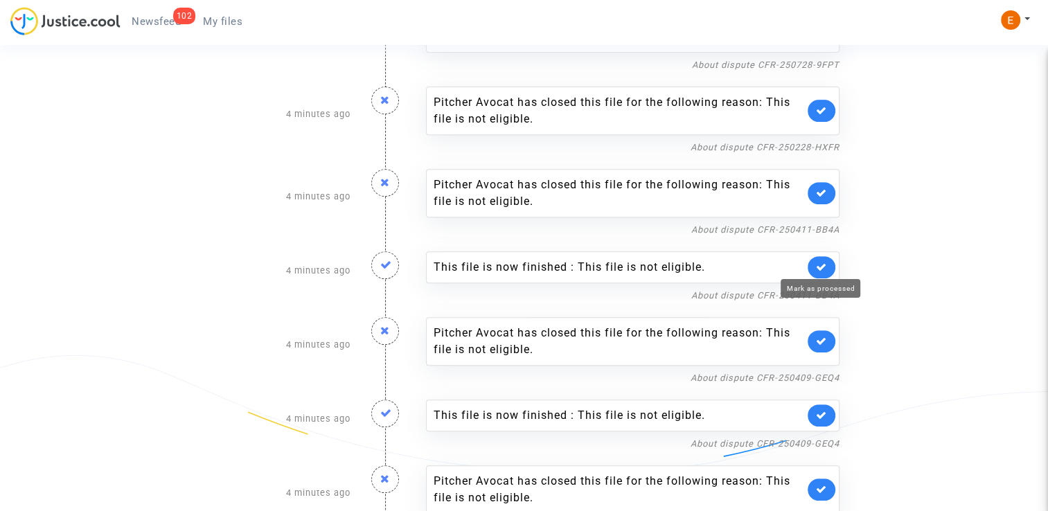
click at [818, 263] on icon at bounding box center [821, 267] width 11 height 10
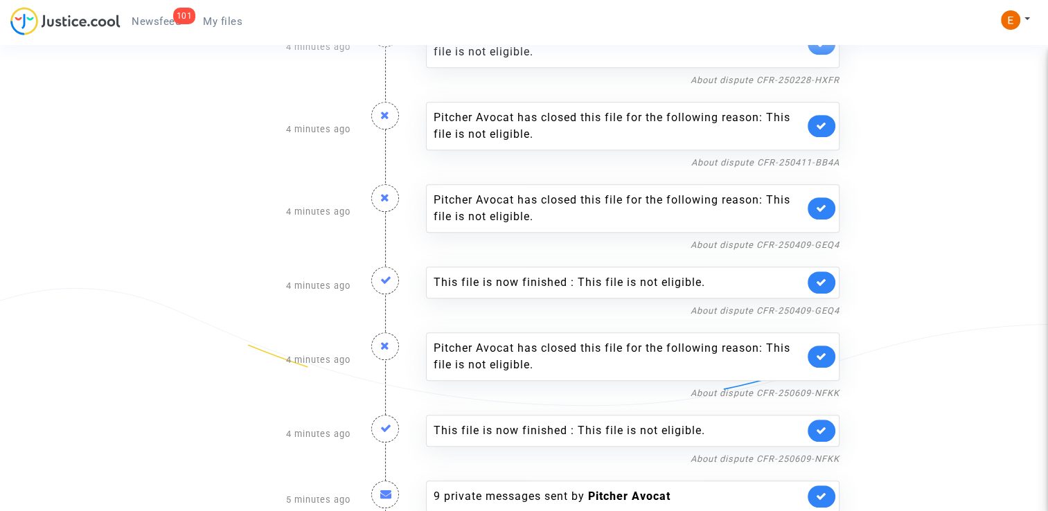
scroll to position [624, 0]
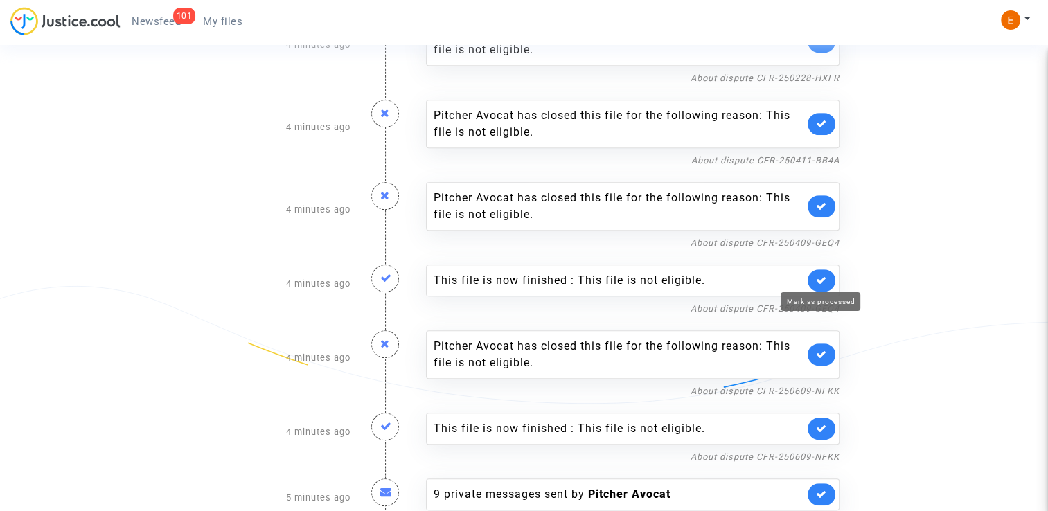
click at [822, 281] on icon at bounding box center [821, 280] width 11 height 10
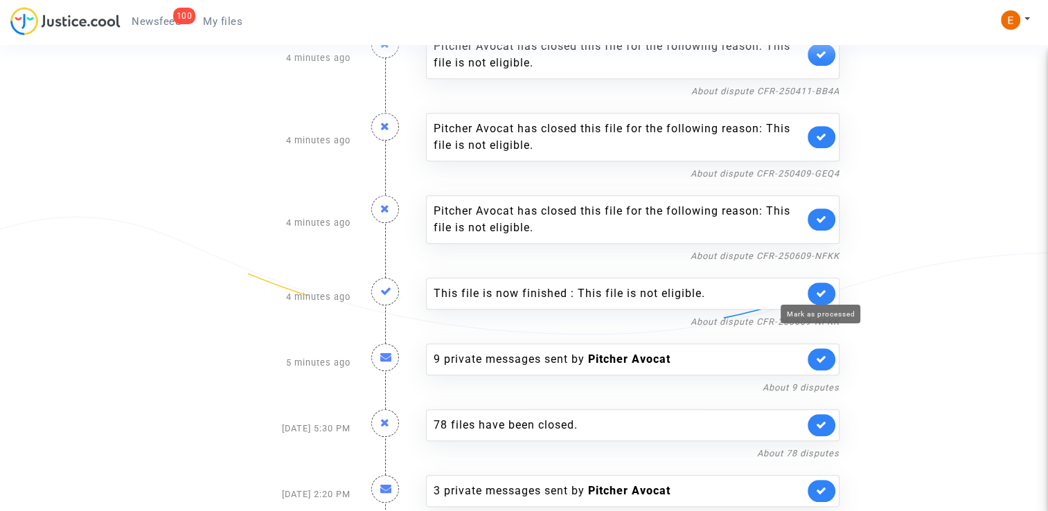
click at [825, 292] on icon at bounding box center [821, 293] width 11 height 10
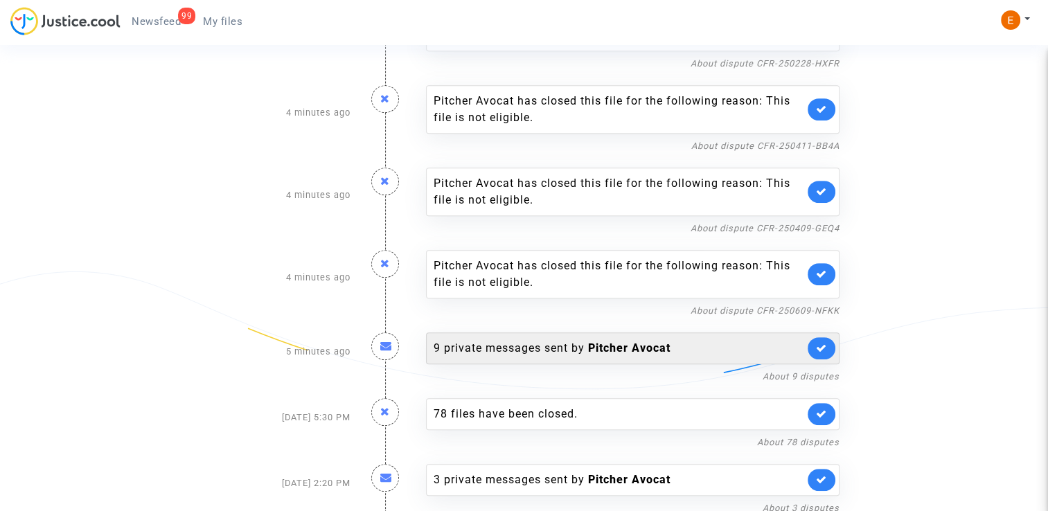
click at [572, 340] on div "9 private messages sent by Pitcher Avocat" at bounding box center [619, 348] width 371 height 17
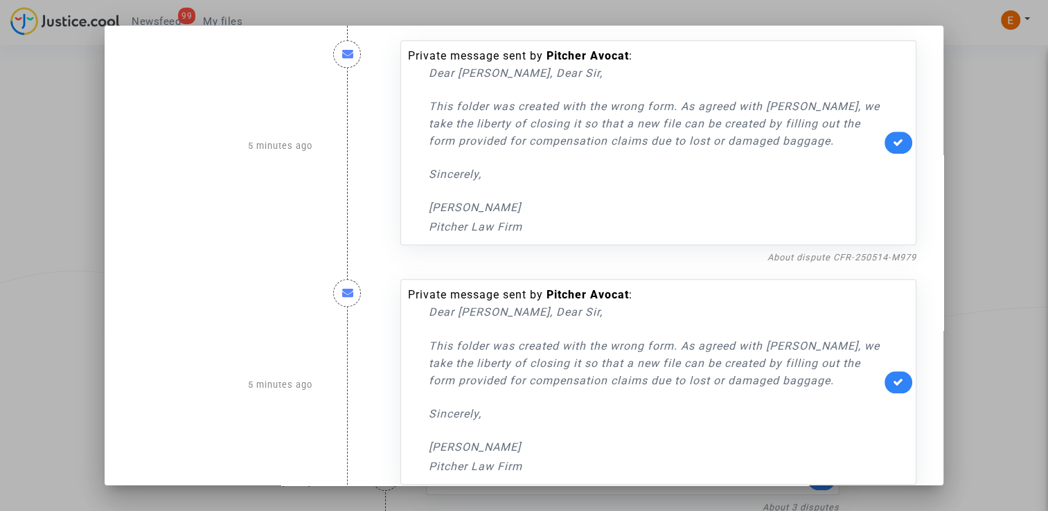
scroll to position [1728, 0]
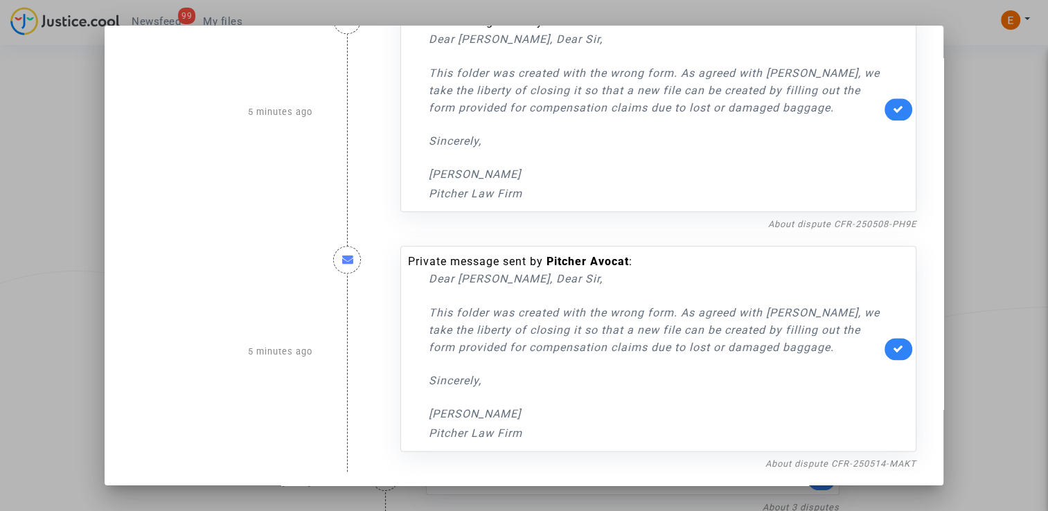
click at [1023, 202] on div at bounding box center [524, 255] width 1048 height 511
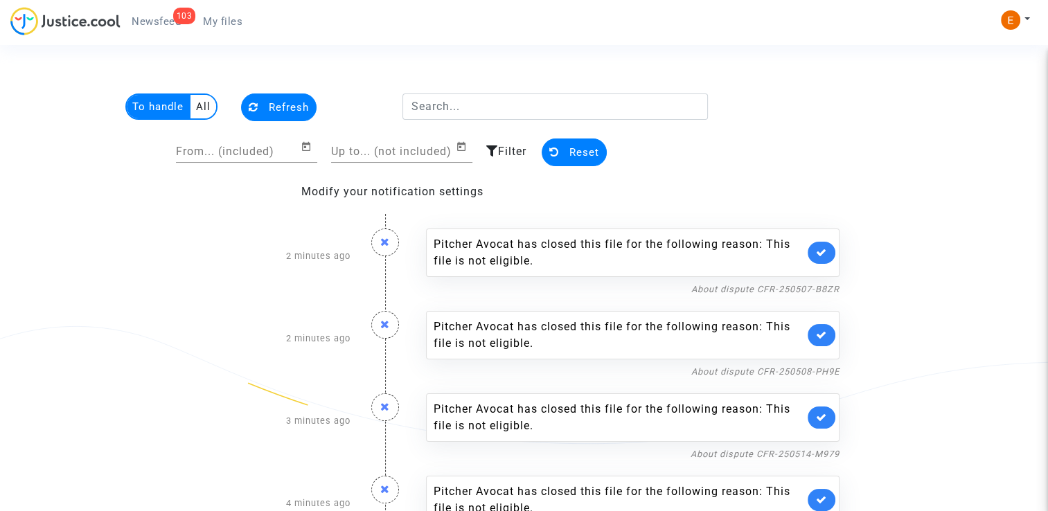
scroll to position [638, 0]
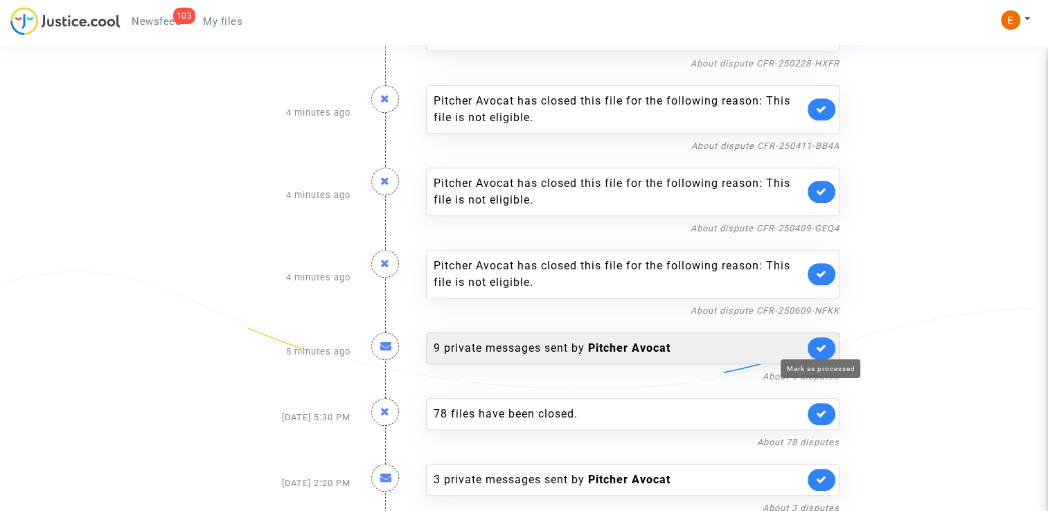
click at [818, 344] on icon at bounding box center [821, 348] width 11 height 10
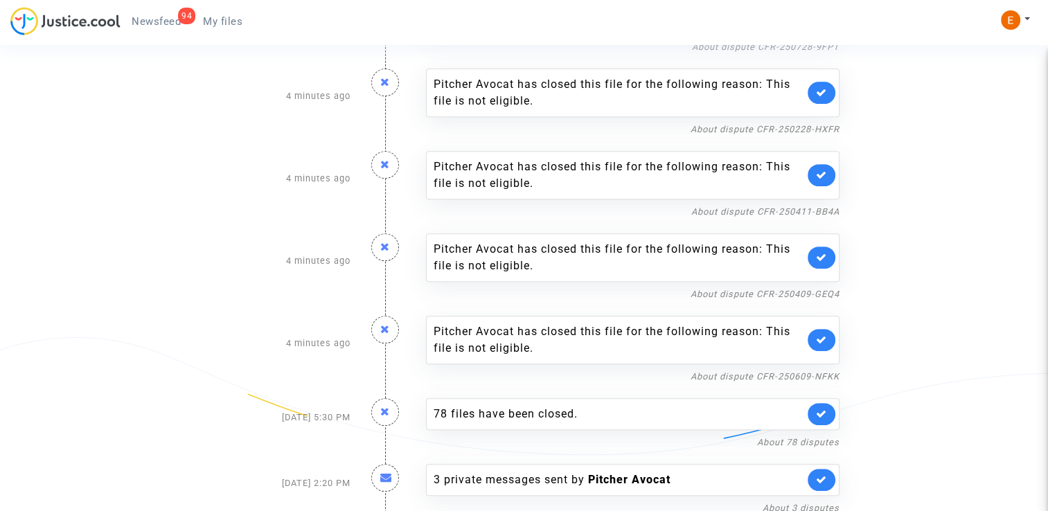
drag, startPoint x: 245, startPoint y: 24, endPoint x: 203, endPoint y: 26, distance: 42.4
click at [245, 24] on link "My files" at bounding box center [223, 21] width 62 height 21
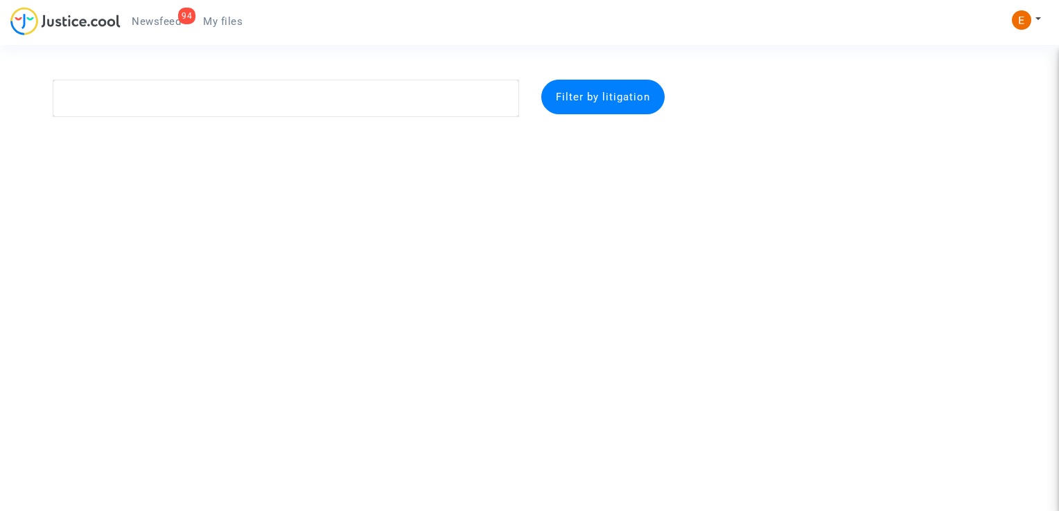
click at [181, 21] on div "94" at bounding box center [186, 16] width 17 height 17
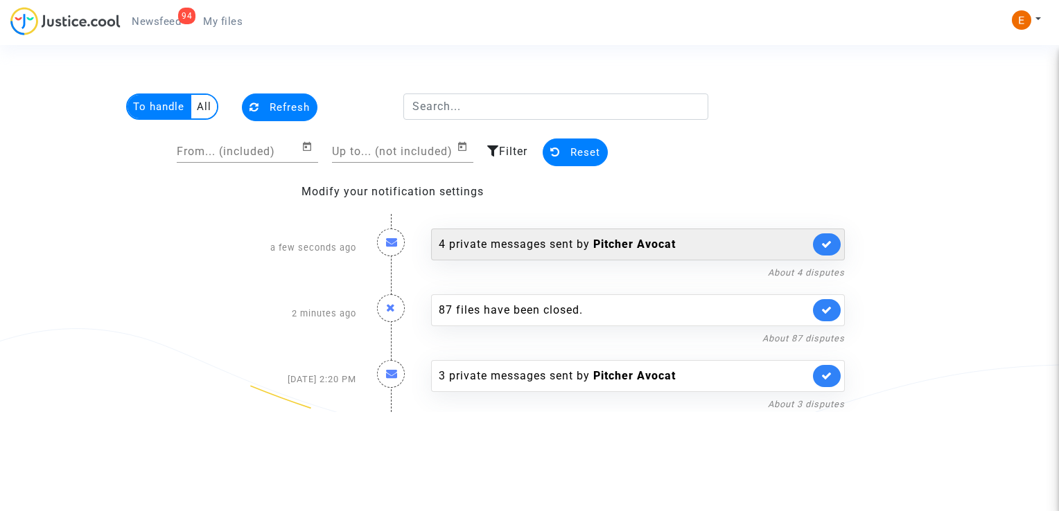
click at [574, 245] on div "4 private messages sent by Pitcher Avocat" at bounding box center [624, 244] width 371 height 17
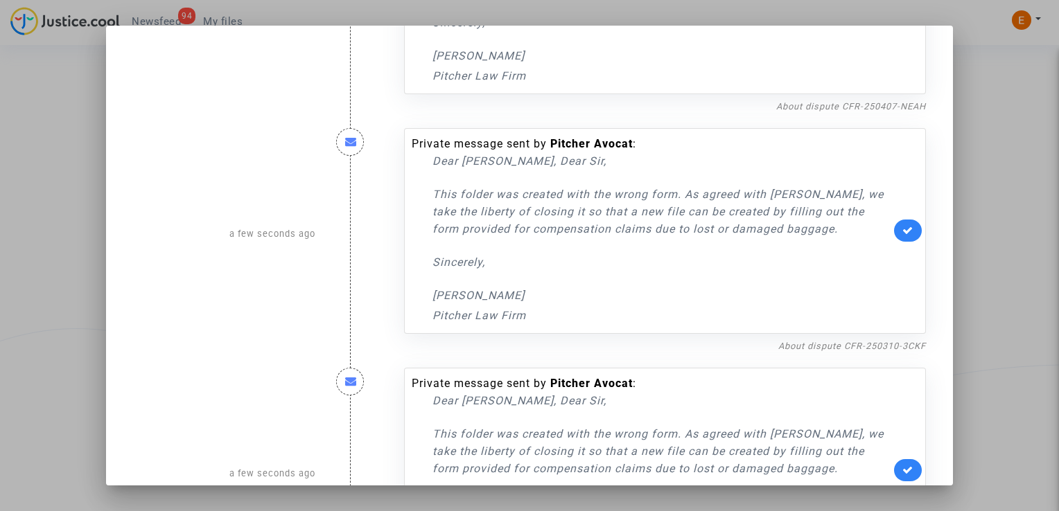
scroll to position [127, 0]
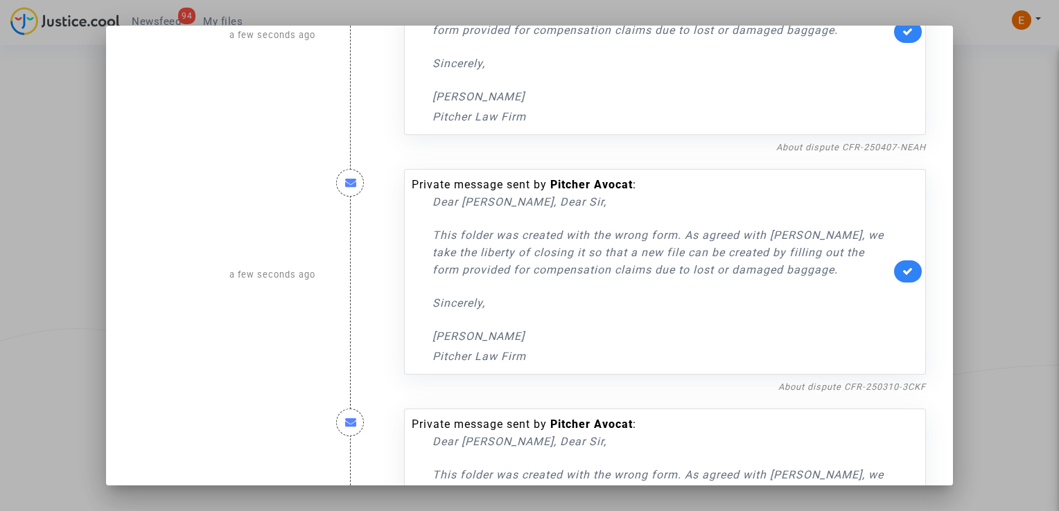
click at [987, 174] on div at bounding box center [529, 255] width 1059 height 511
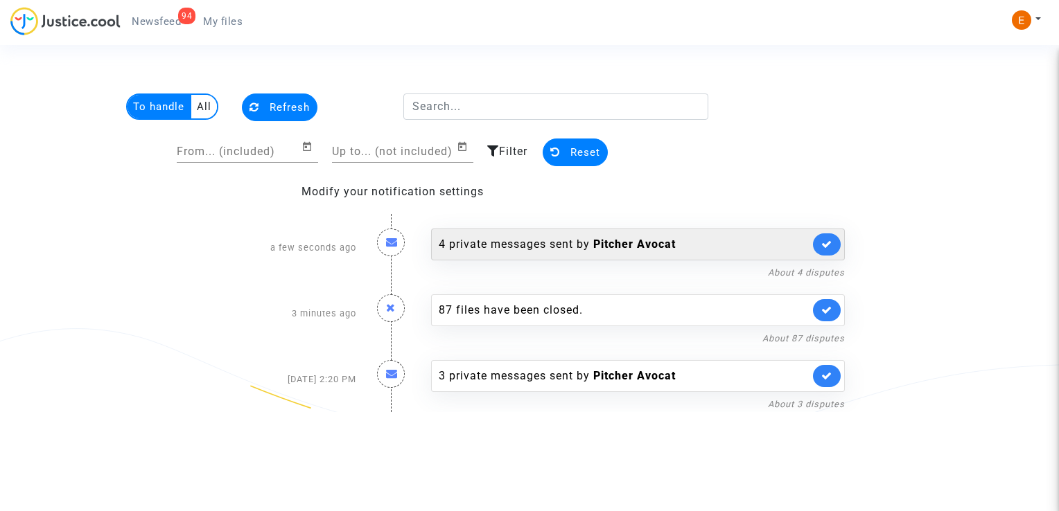
click at [819, 240] on link at bounding box center [827, 245] width 28 height 22
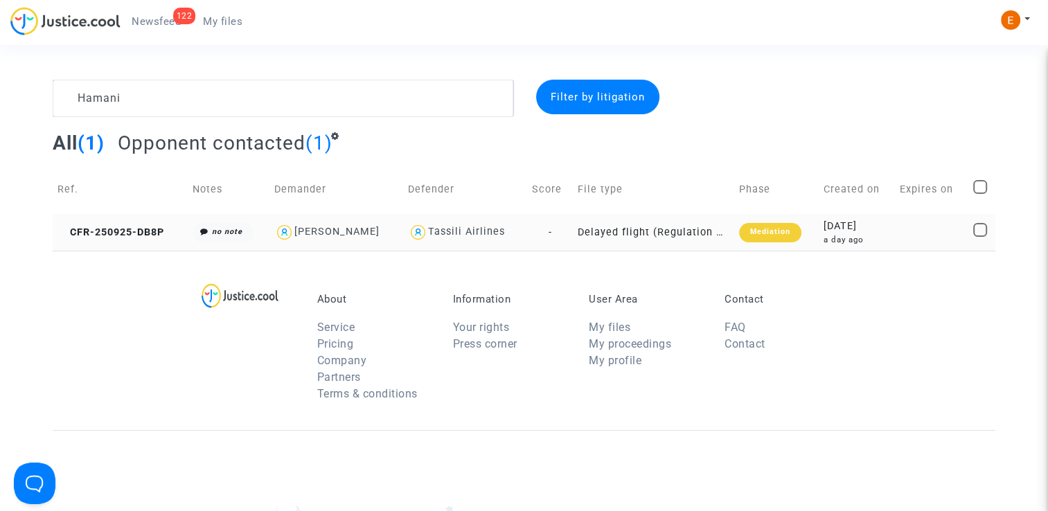
type textarea "Hamani"
click at [766, 243] on td "Mediation" at bounding box center [776, 232] width 84 height 37
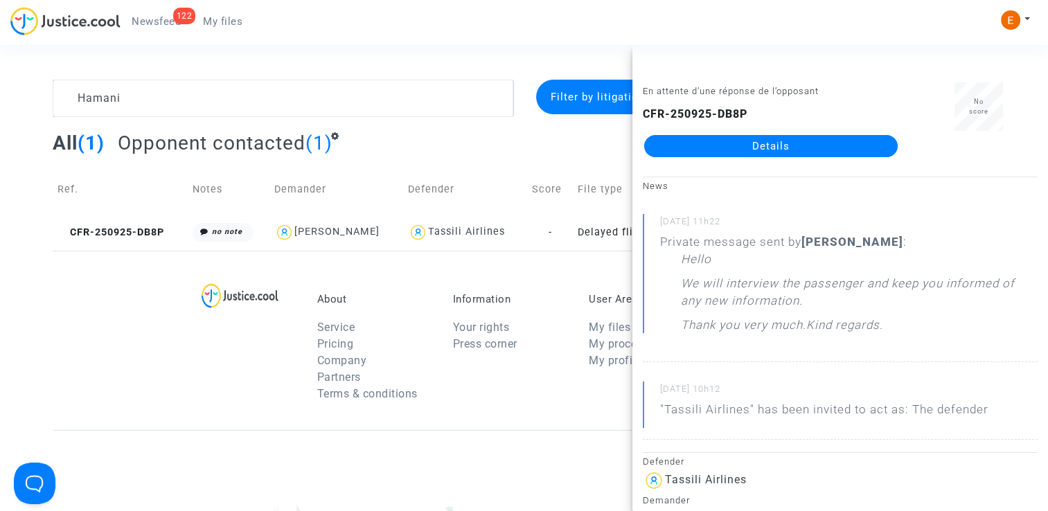
click at [802, 145] on link "Details" at bounding box center [771, 146] width 254 height 22
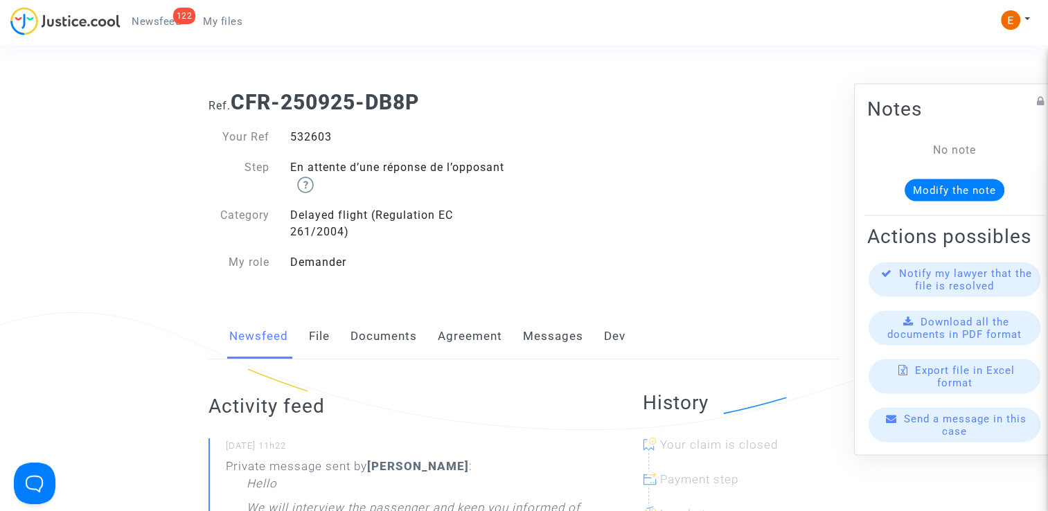
click at [538, 345] on link "Messages" at bounding box center [553, 337] width 60 height 46
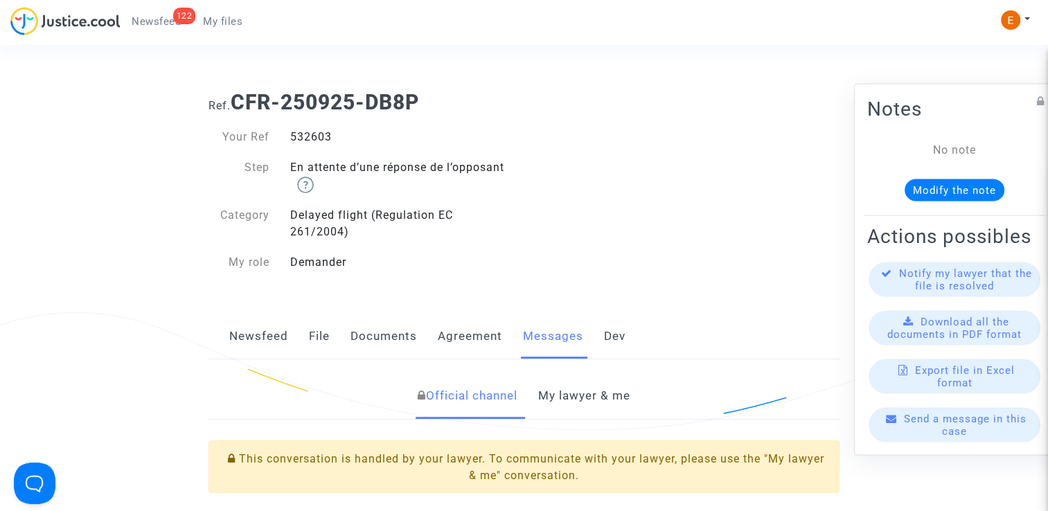
click at [575, 398] on link "My lawyer & me" at bounding box center [584, 396] width 92 height 46
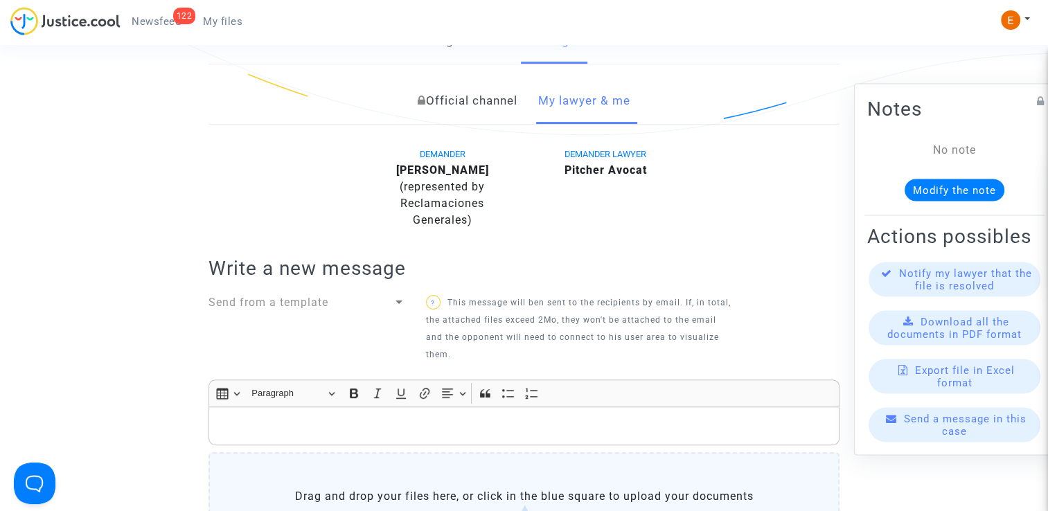
scroll to position [346, 0]
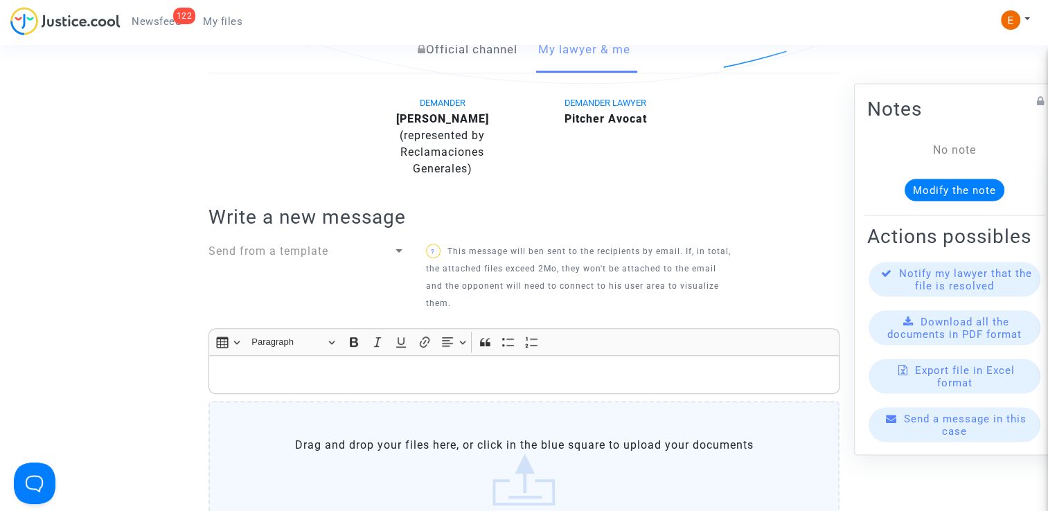
click at [487, 439] on label "Drag and drop your files here, or click in the blue square to upload your docum…" at bounding box center [524, 471] width 631 height 141
click at [0, 0] on input "Drag and drop your files here, or click in the blue square to upload your docum…" at bounding box center [0, 0] width 0 height 0
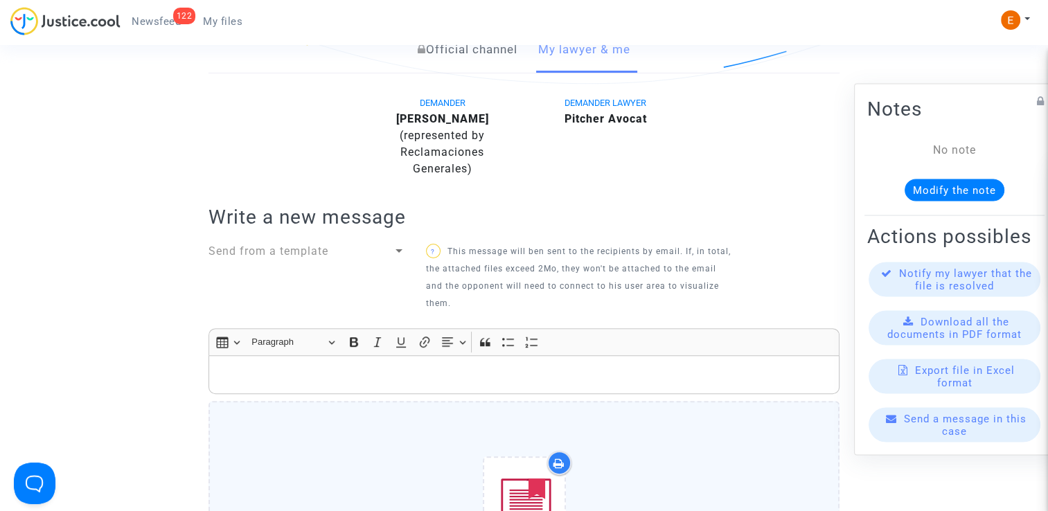
click at [303, 367] on p "Rich Text Editor, main" at bounding box center [524, 375] width 617 height 17
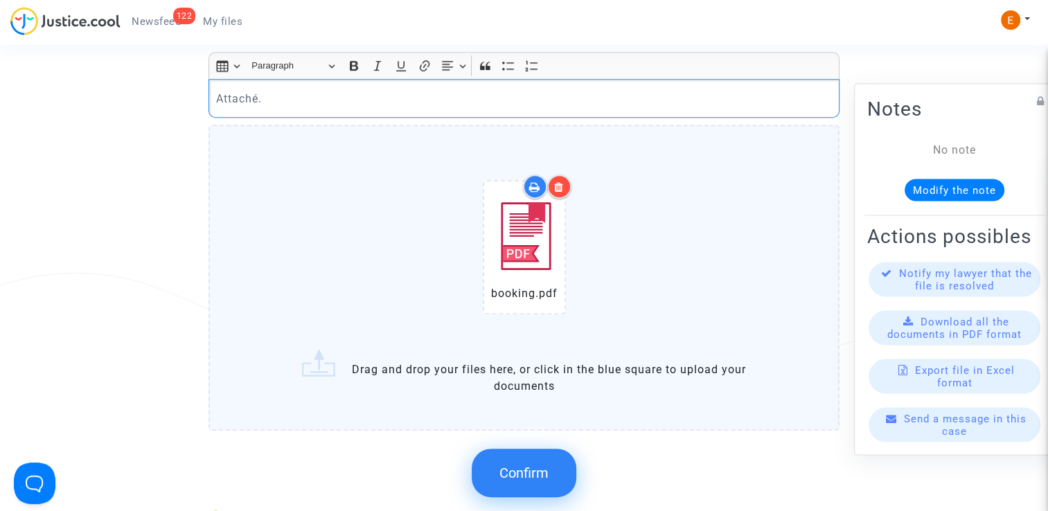
scroll to position [624, 0]
click at [556, 186] on icon at bounding box center [559, 186] width 10 height 11
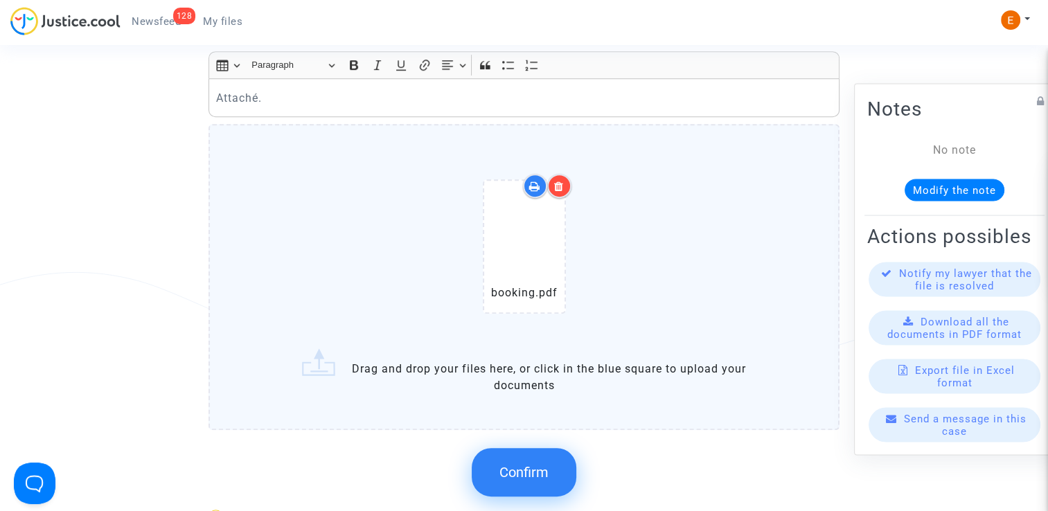
click at [540, 464] on span "Confirm" at bounding box center [524, 472] width 49 height 17
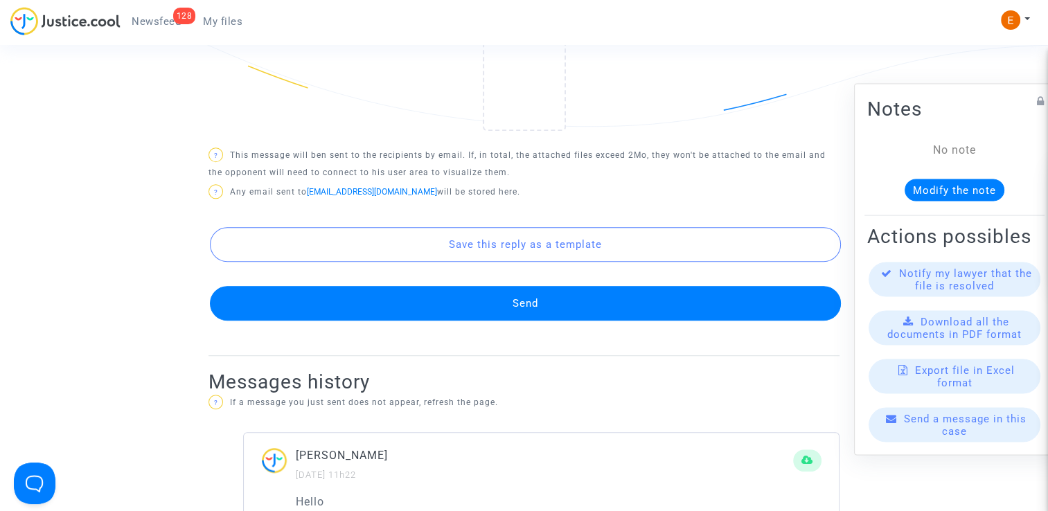
scroll to position [901, 0]
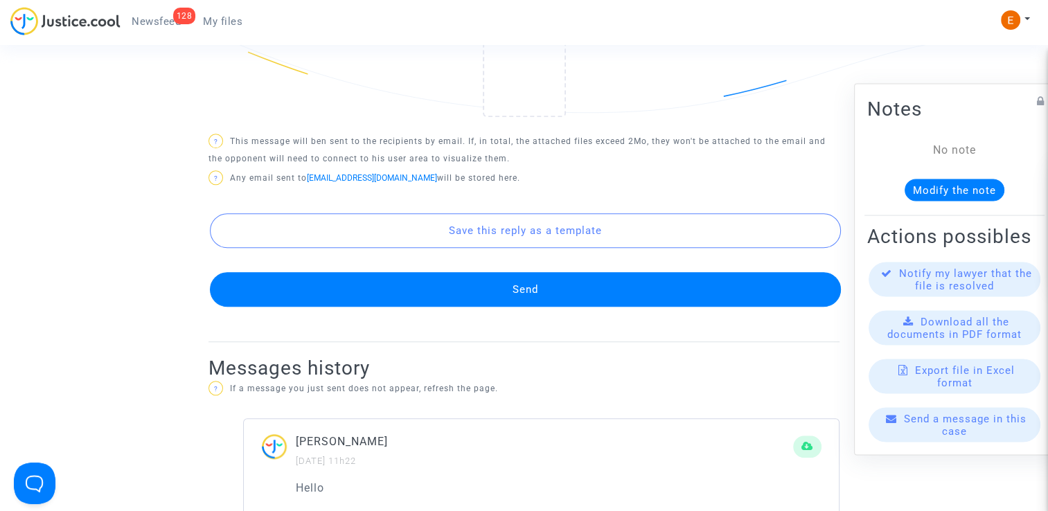
click at [528, 303] on button "Send" at bounding box center [525, 289] width 631 height 35
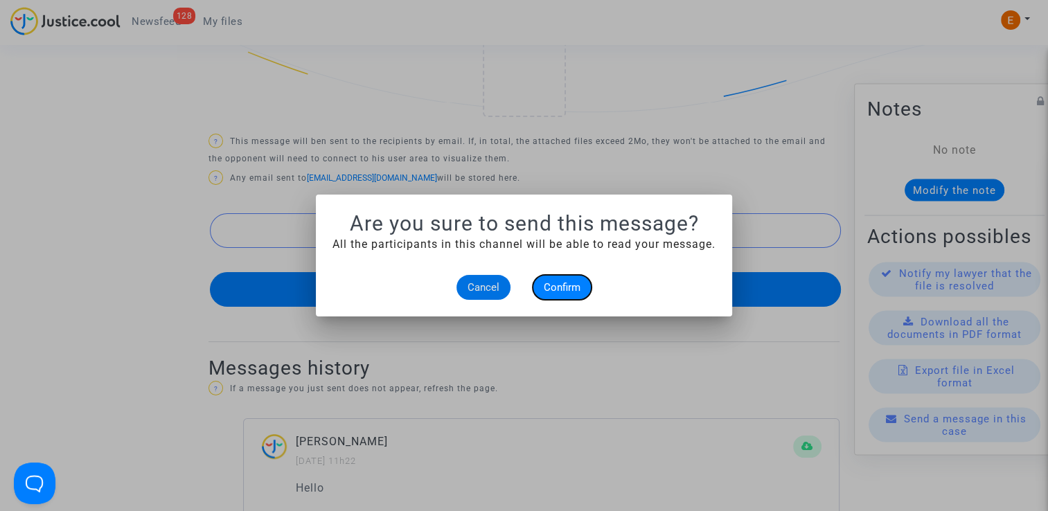
click at [565, 292] on span "Confirm" at bounding box center [562, 287] width 37 height 12
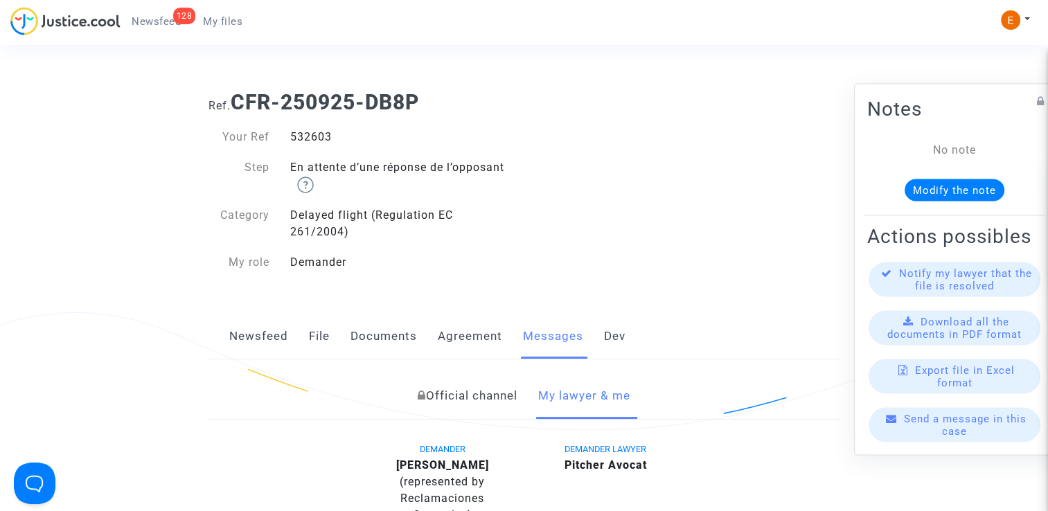
scroll to position [901, 0]
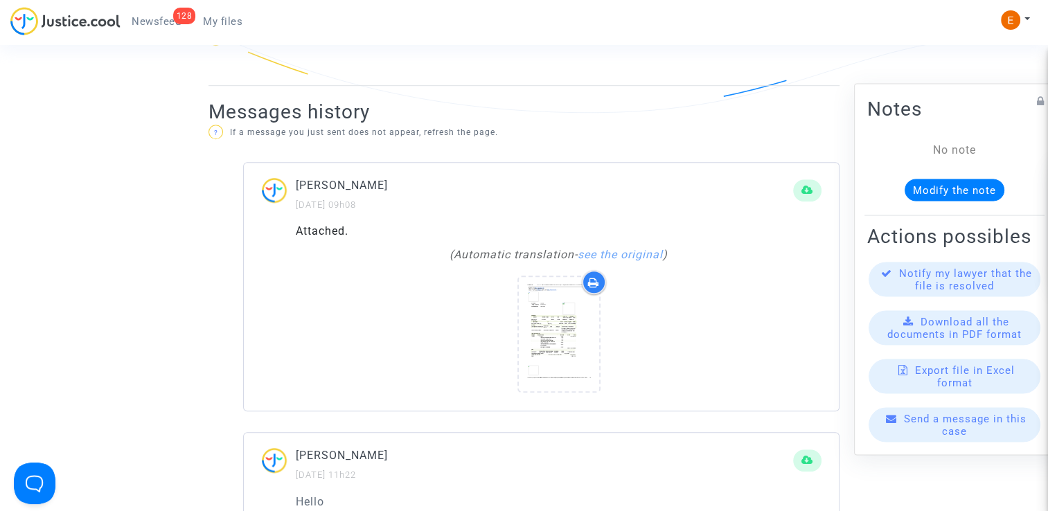
click at [163, 21] on span "Newsfeed" at bounding box center [156, 21] width 49 height 12
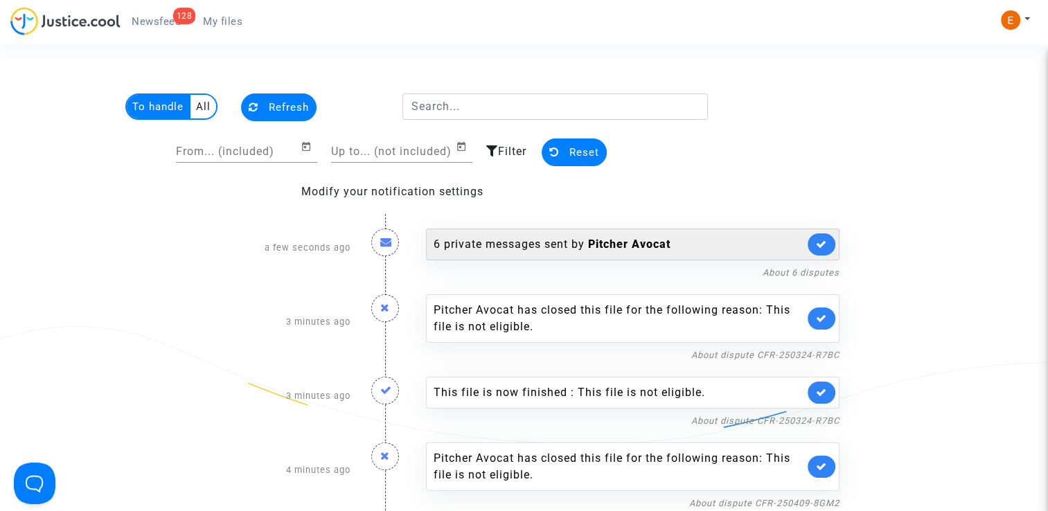
click at [568, 245] on div "6 private messages sent by Pitcher Avocat" at bounding box center [619, 244] width 371 height 17
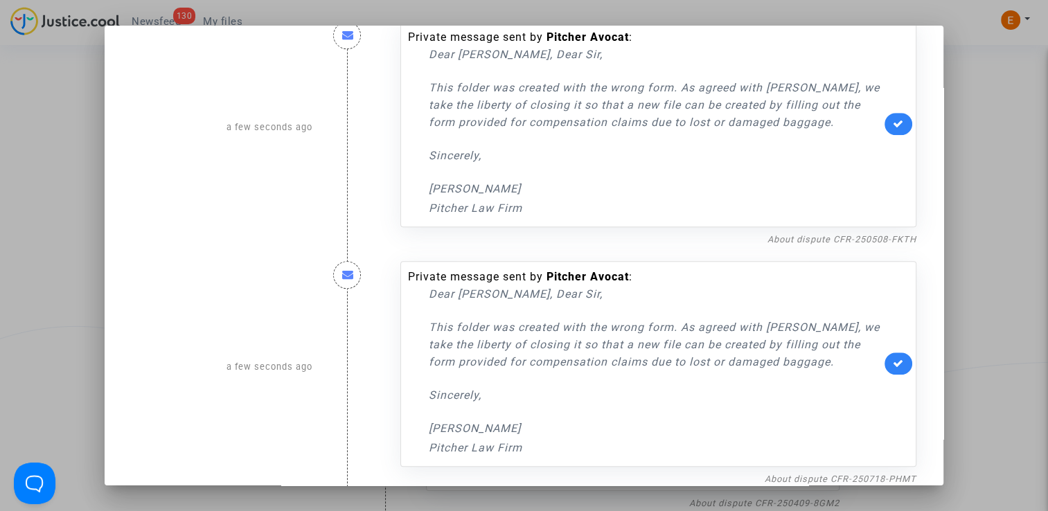
scroll to position [1010, 0]
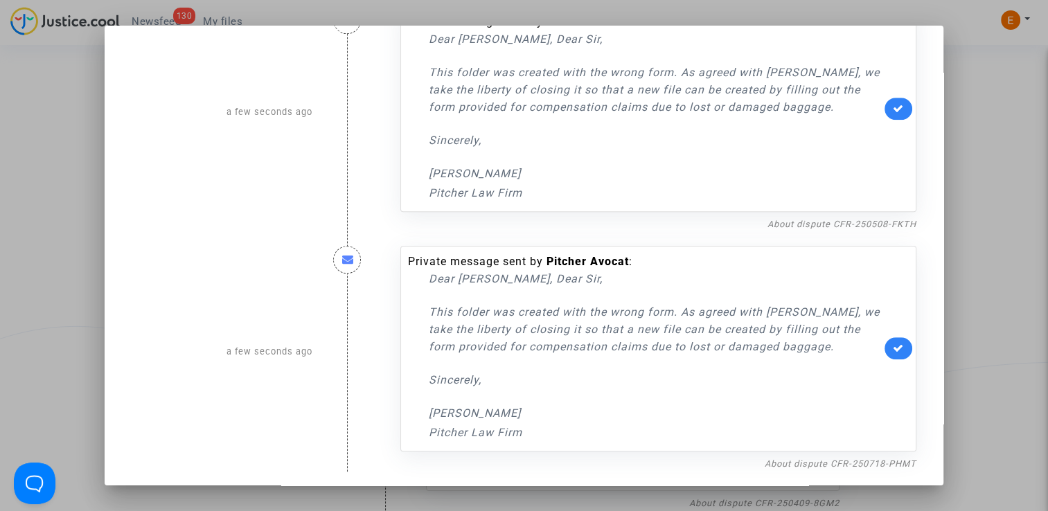
click at [1023, 146] on div at bounding box center [524, 255] width 1048 height 511
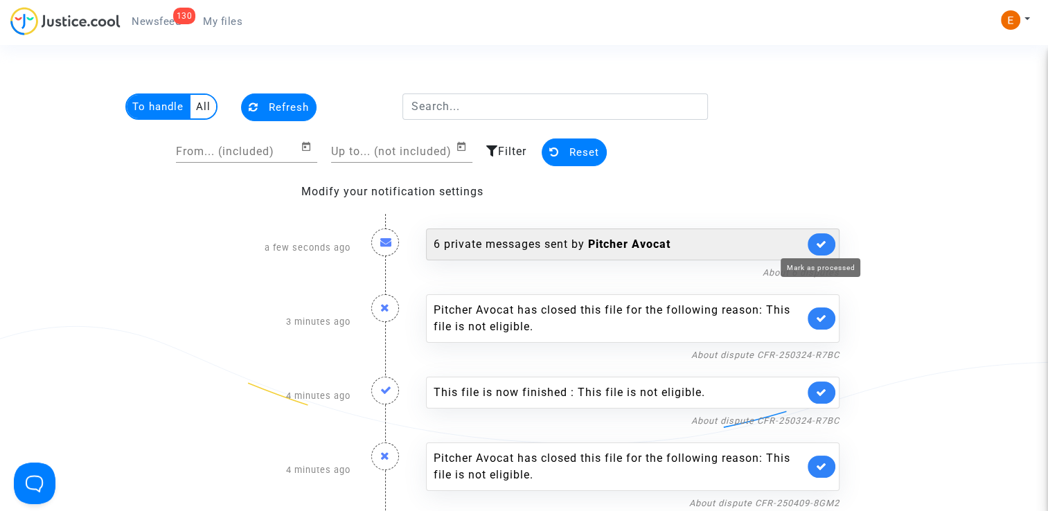
click at [826, 245] on icon at bounding box center [821, 244] width 11 height 10
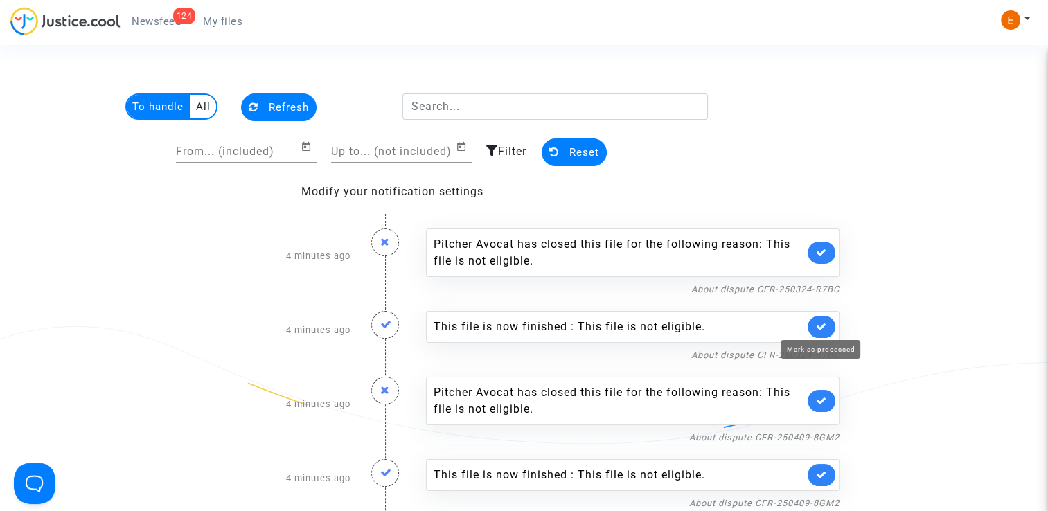
click at [822, 322] on icon at bounding box center [821, 327] width 11 height 10
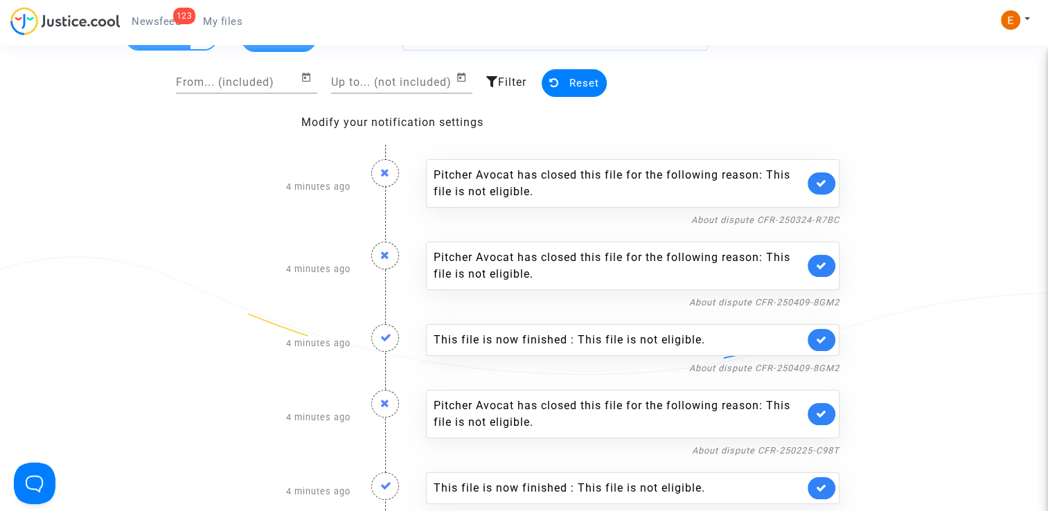
click at [812, 337] on link at bounding box center [822, 340] width 28 height 22
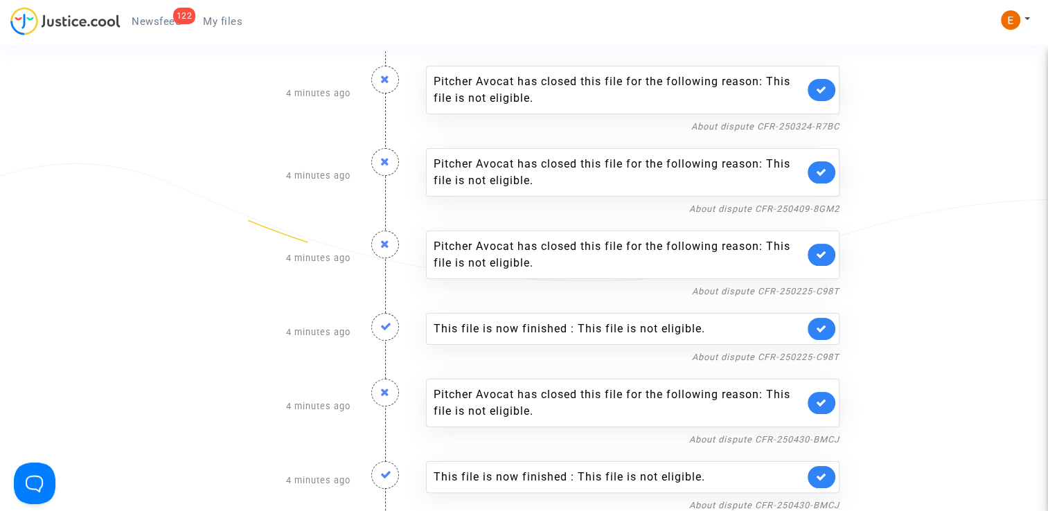
scroll to position [277, 0]
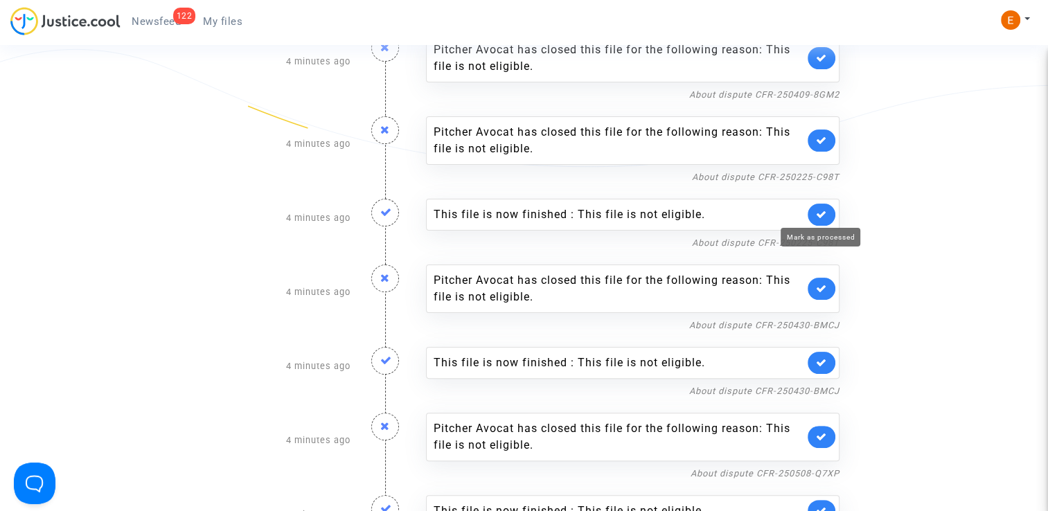
click at [826, 215] on icon at bounding box center [821, 214] width 11 height 10
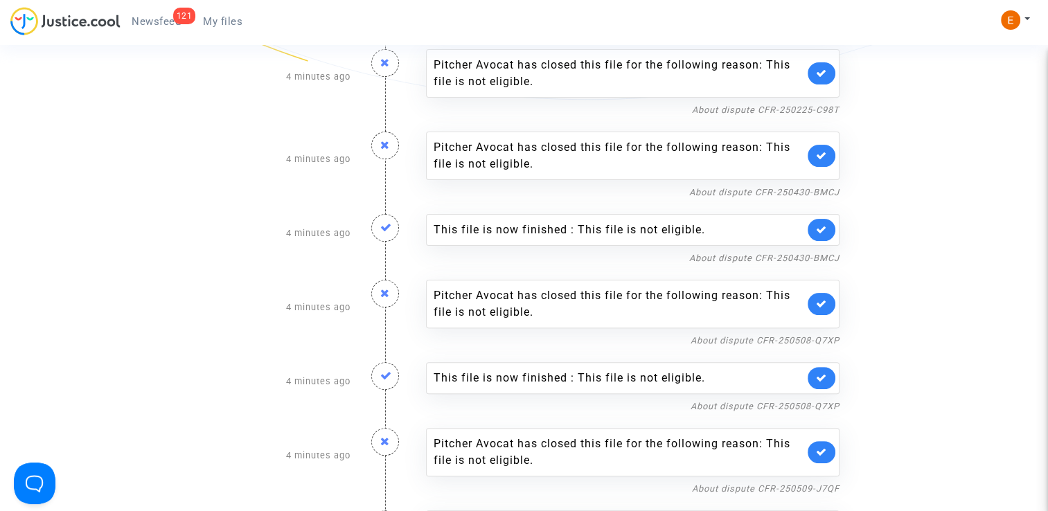
scroll to position [346, 0]
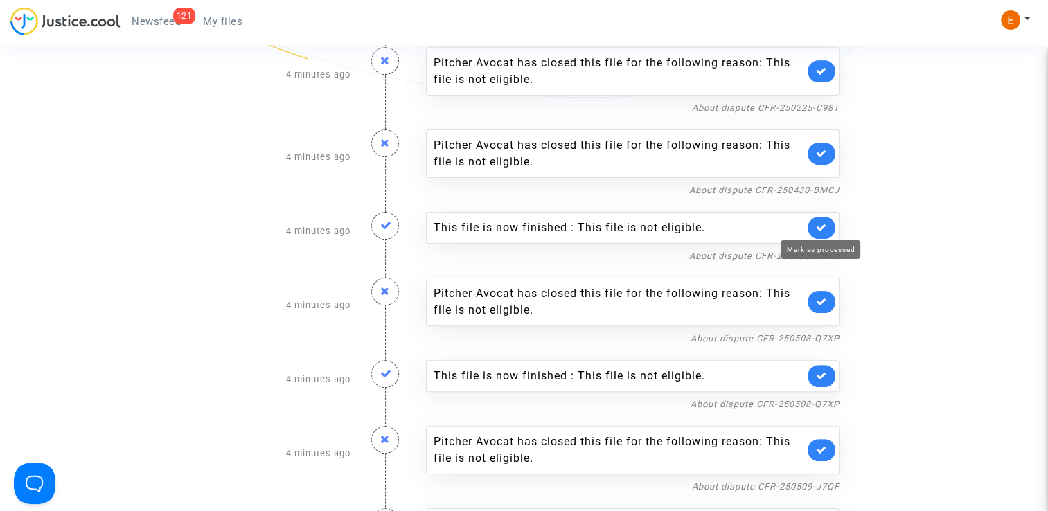
click at [818, 223] on icon at bounding box center [821, 227] width 11 height 10
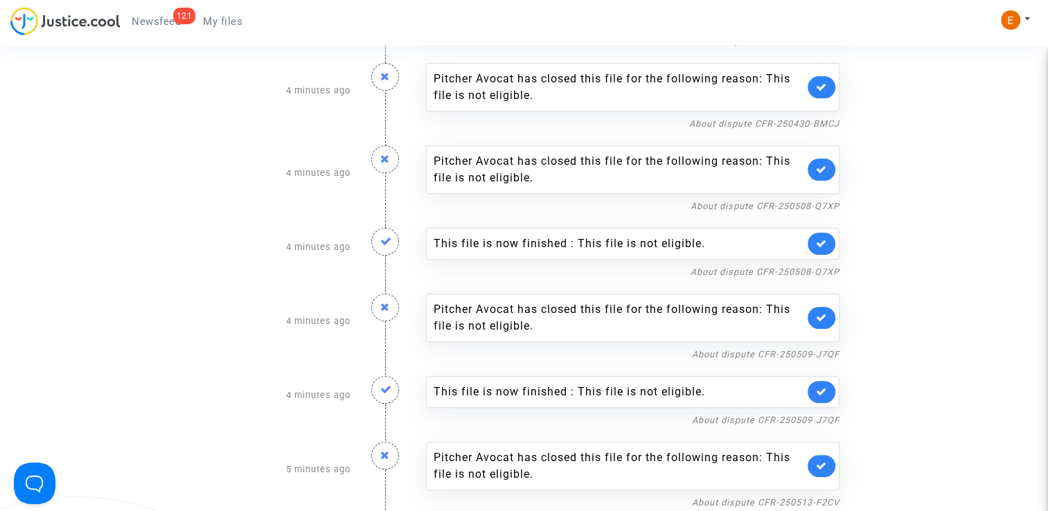
scroll to position [416, 0]
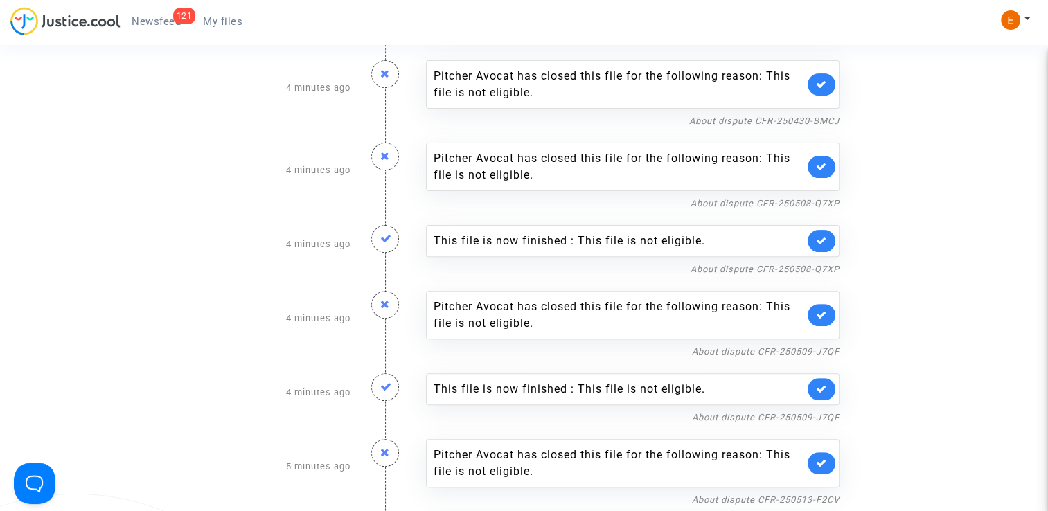
click at [819, 238] on icon at bounding box center [821, 241] width 11 height 10
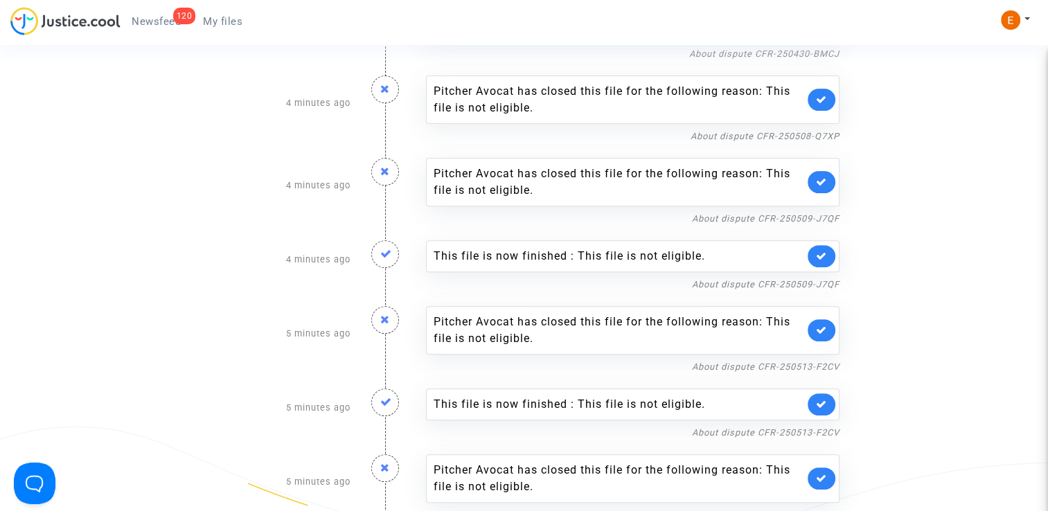
scroll to position [485, 0]
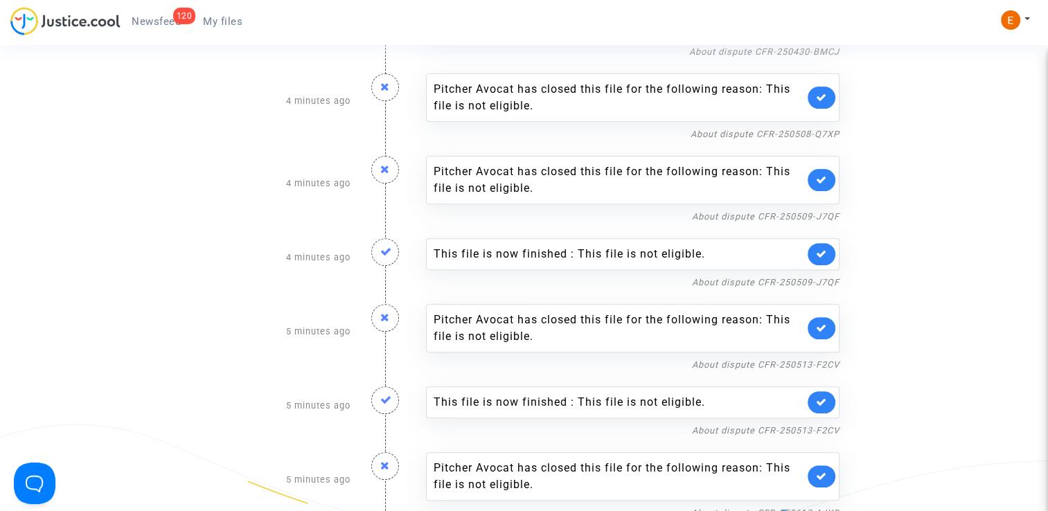
click at [813, 251] on link at bounding box center [822, 254] width 28 height 22
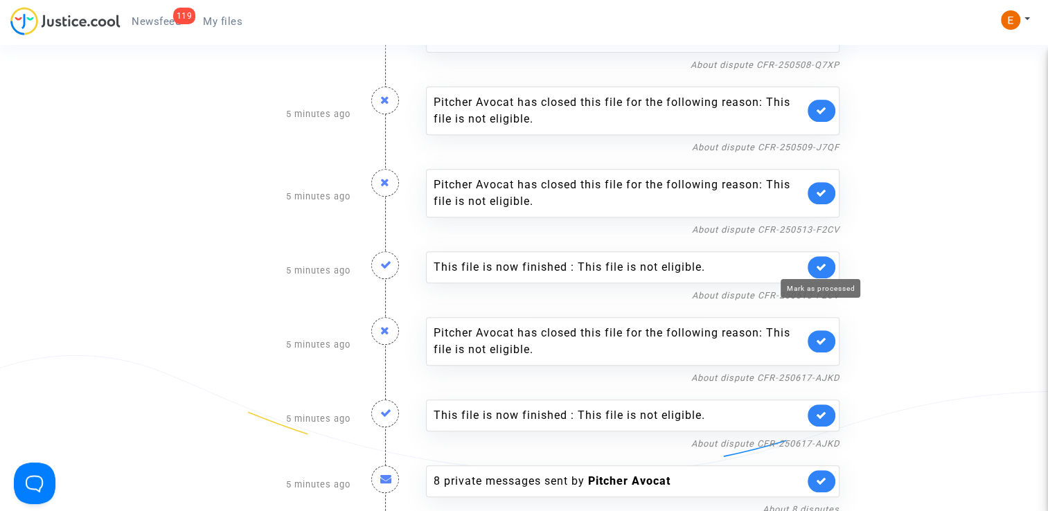
click at [820, 265] on icon at bounding box center [821, 267] width 11 height 10
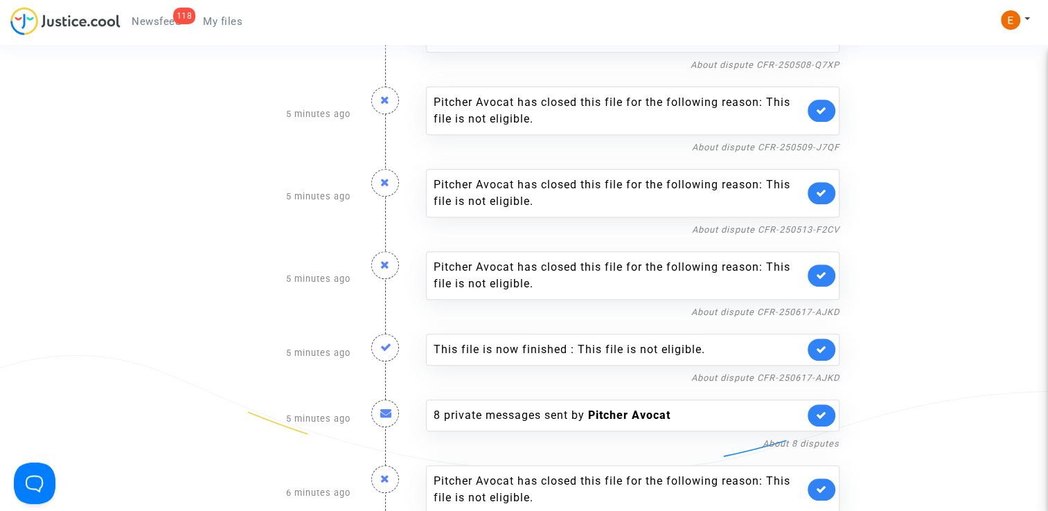
scroll to position [624, 0]
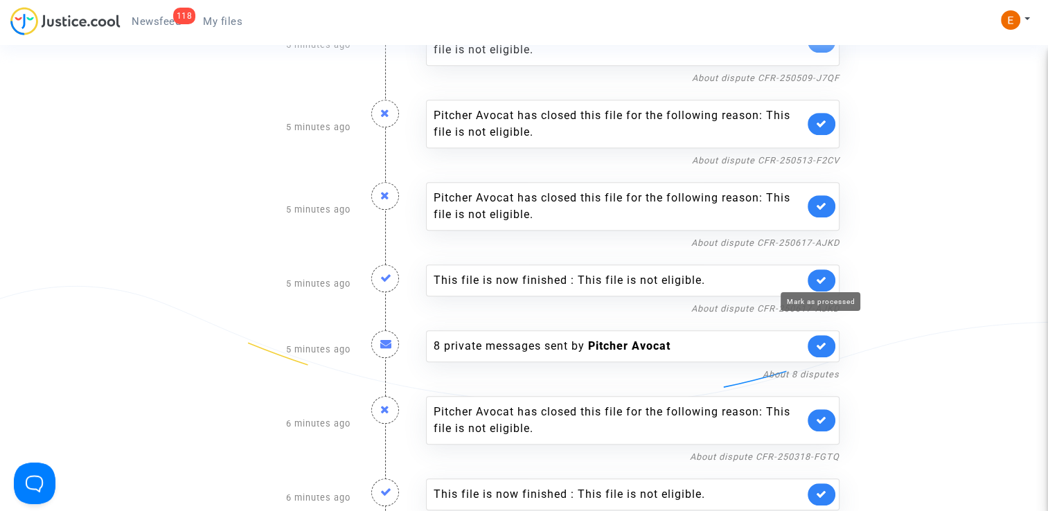
click at [816, 277] on icon at bounding box center [821, 280] width 11 height 10
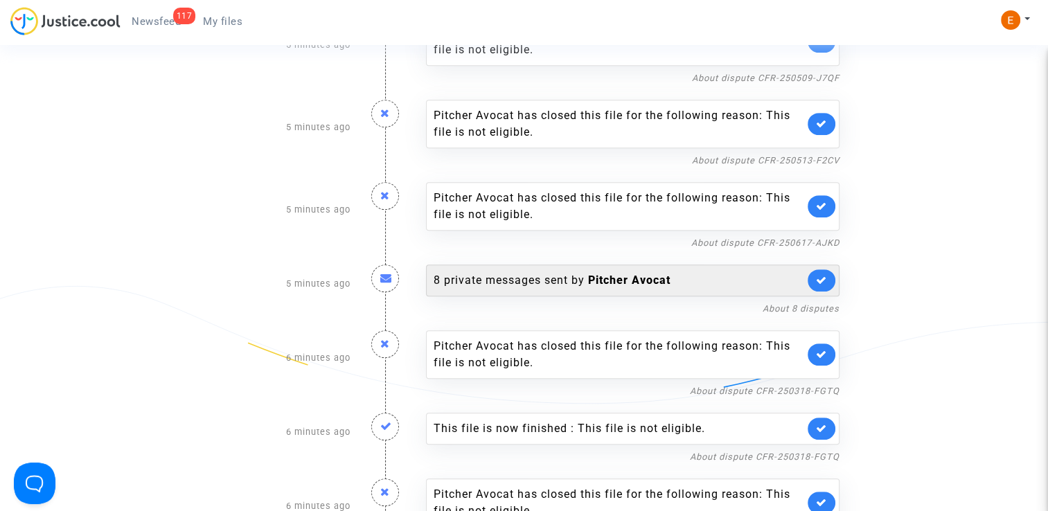
click at [650, 281] on b "Pitcher Avocat" at bounding box center [629, 280] width 82 height 13
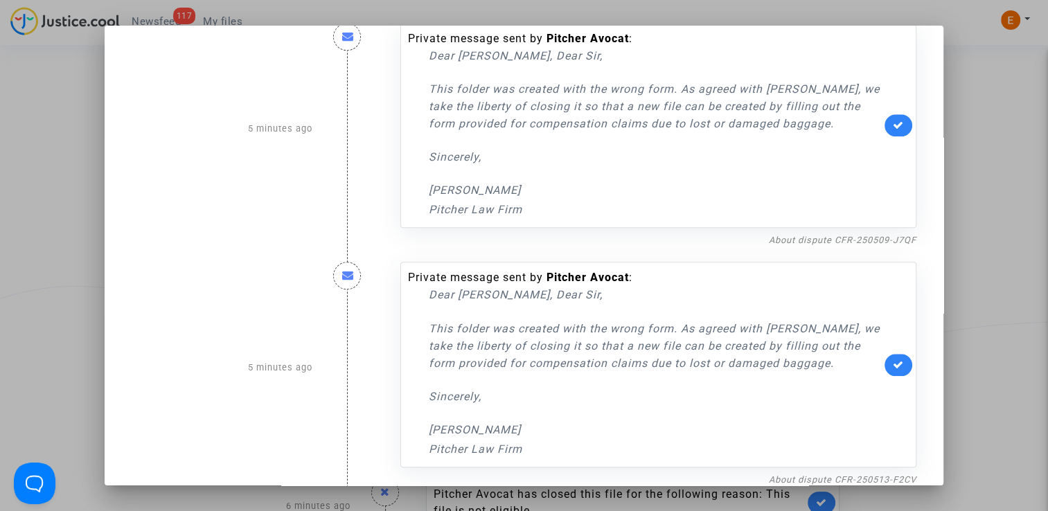
scroll to position [1488, 0]
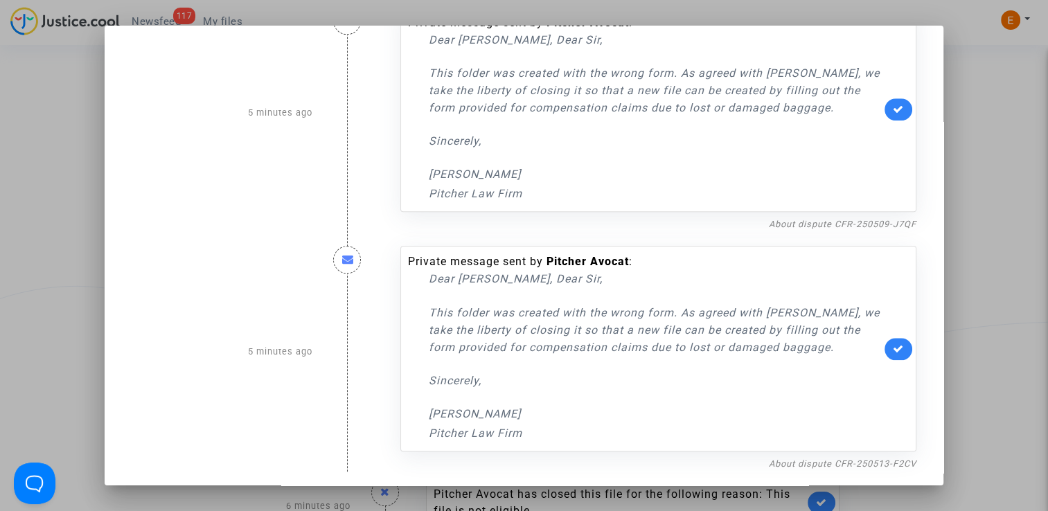
click at [985, 210] on div at bounding box center [524, 255] width 1048 height 511
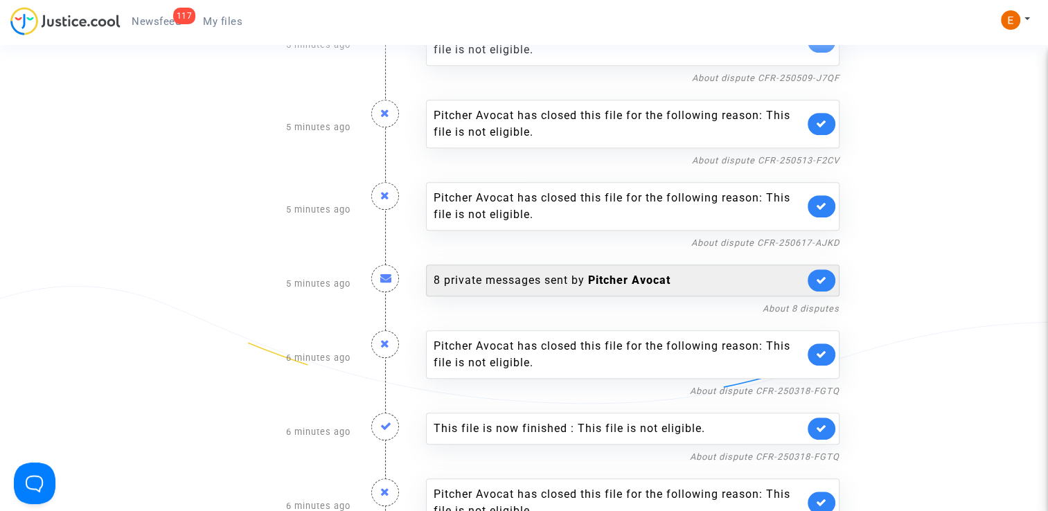
click at [827, 278] on link at bounding box center [822, 281] width 28 height 22
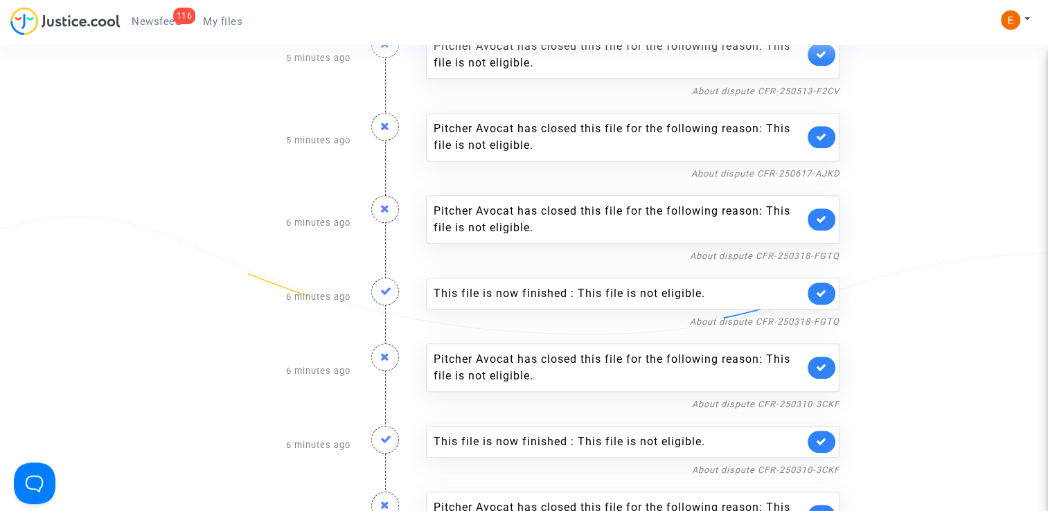
click at [816, 283] on link at bounding box center [822, 294] width 28 height 22
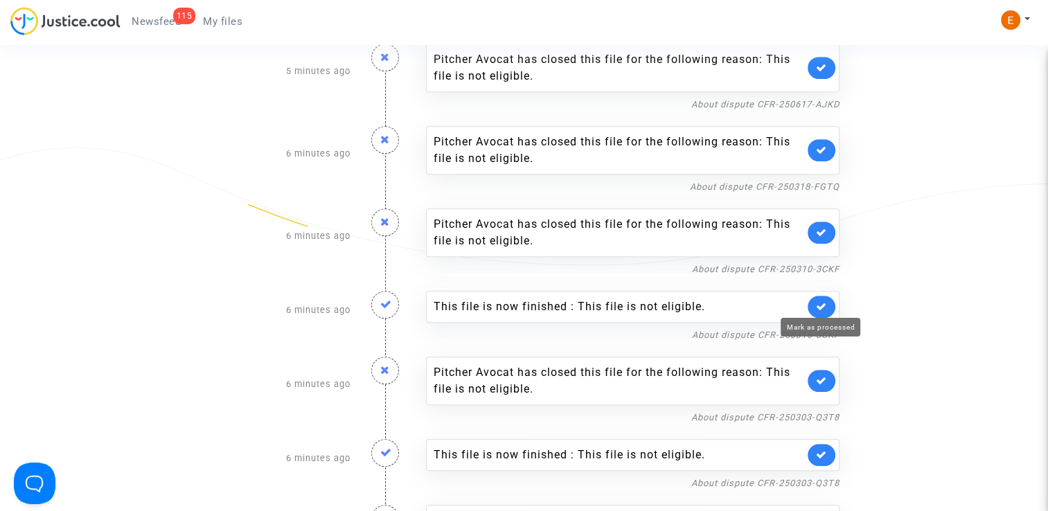
click at [820, 301] on icon at bounding box center [821, 306] width 11 height 10
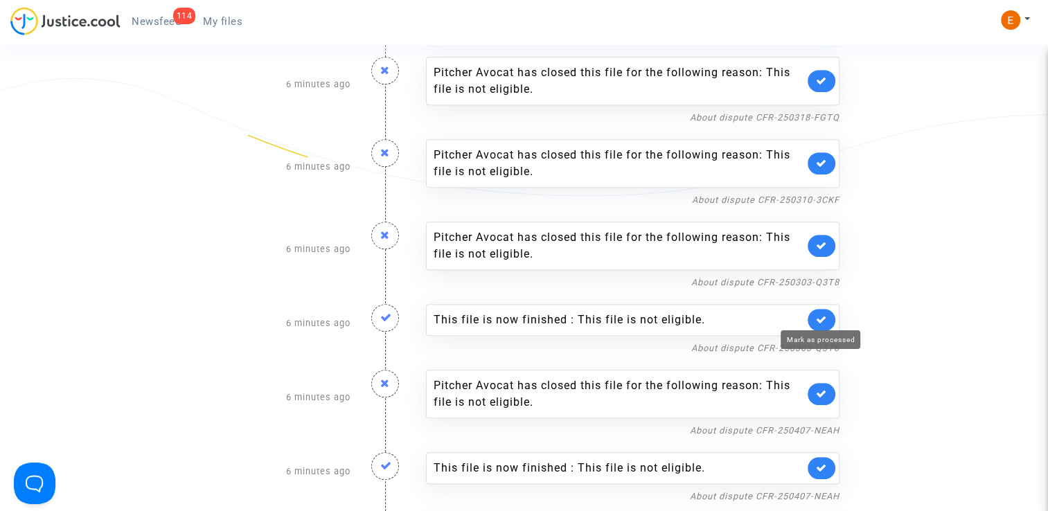
click at [818, 315] on icon at bounding box center [821, 320] width 11 height 10
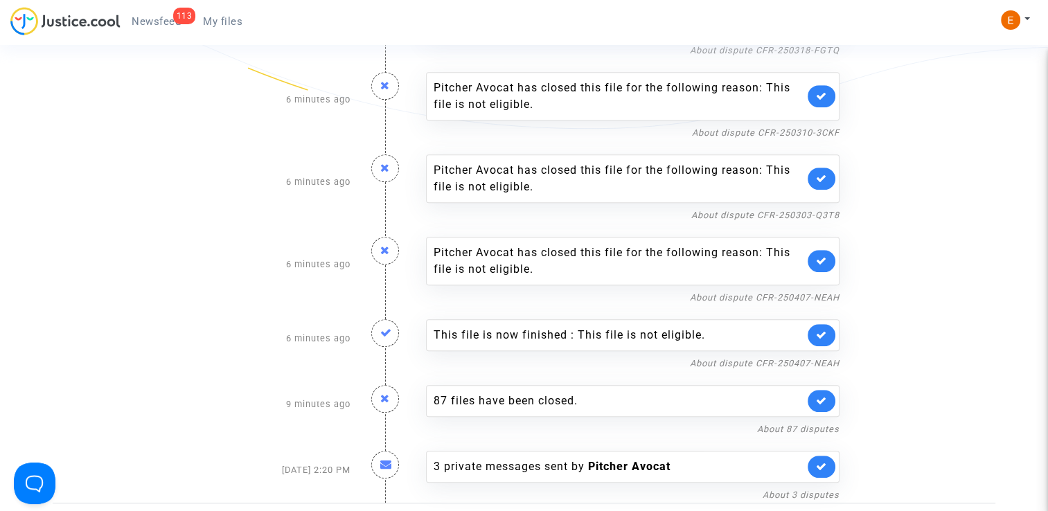
scroll to position [901, 0]
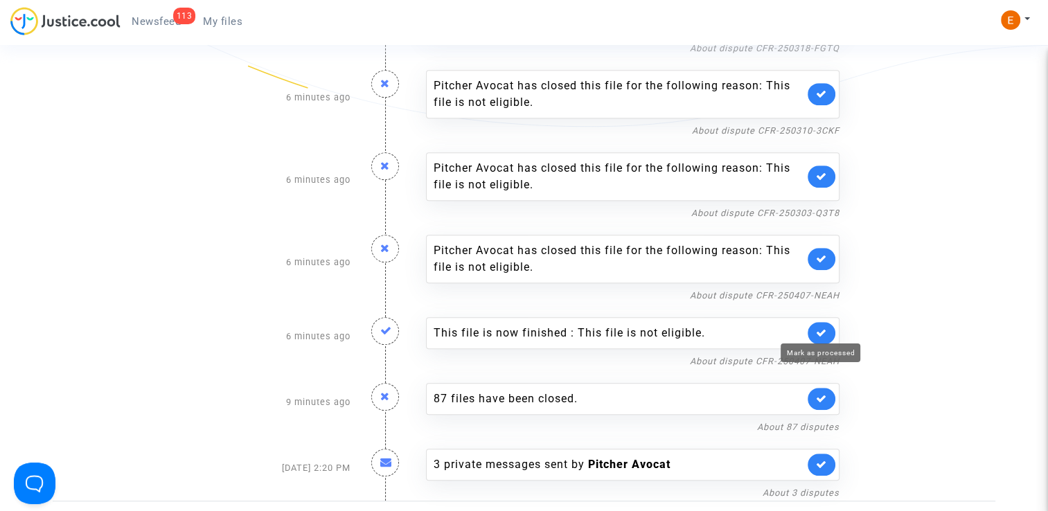
click at [822, 328] on icon at bounding box center [821, 333] width 11 height 10
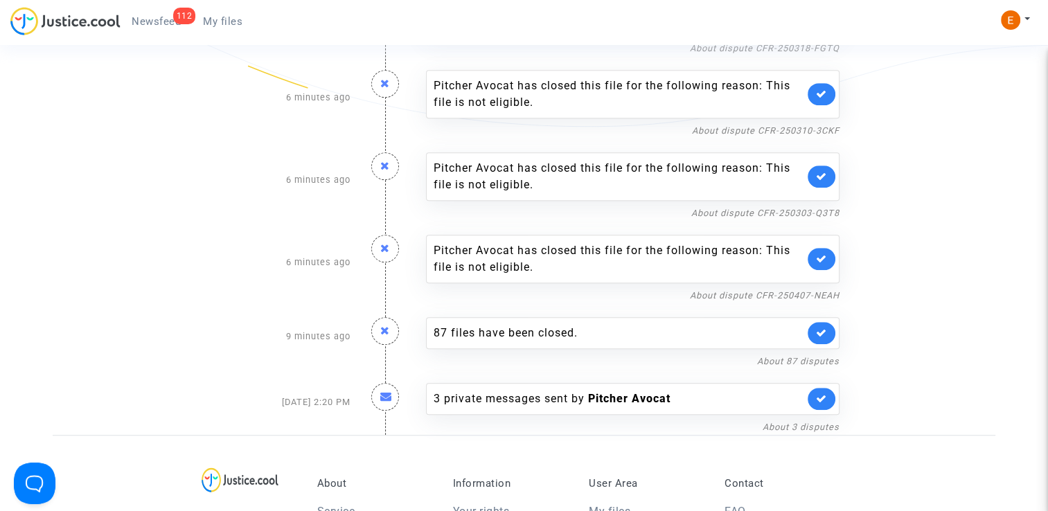
click at [230, 26] on span "My files" at bounding box center [222, 21] width 39 height 12
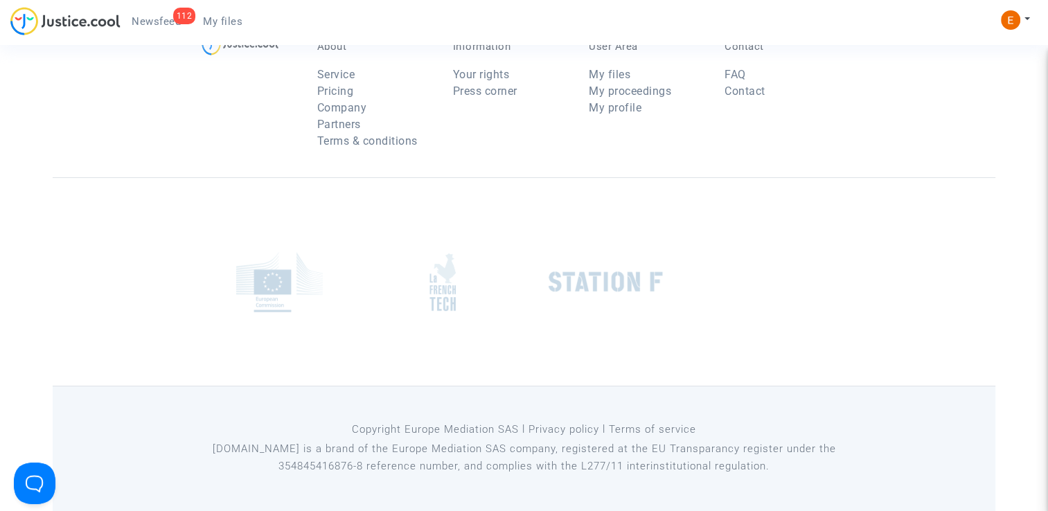
click at [185, 23] on div "112" at bounding box center [184, 16] width 23 height 17
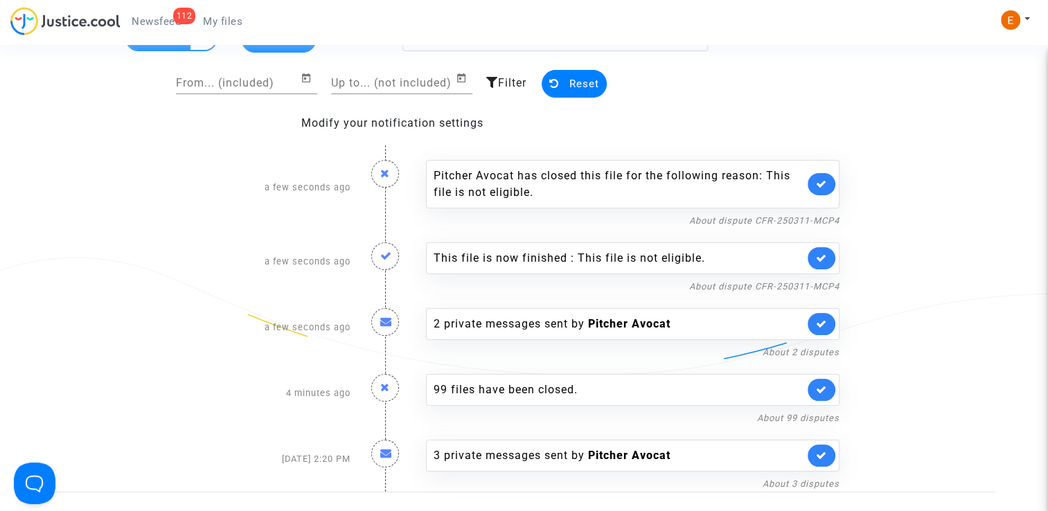
scroll to position [139, 0]
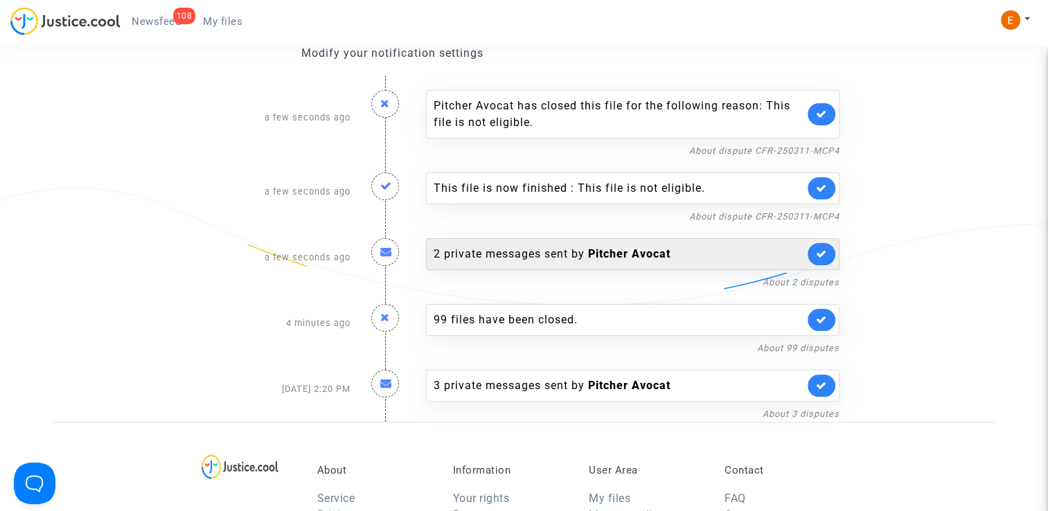
click at [601, 246] on div "2 private messages sent by Pitcher Avocat" at bounding box center [619, 254] width 371 height 17
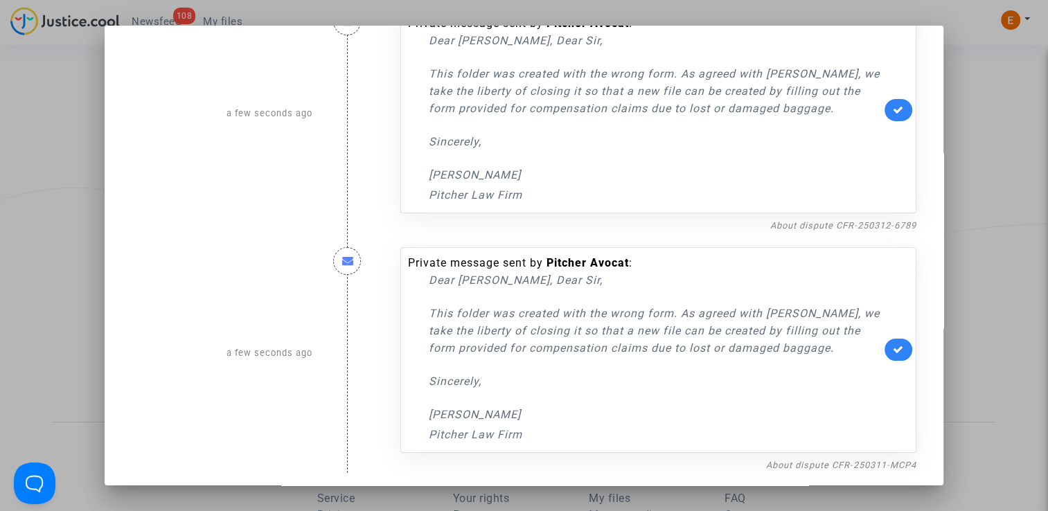
scroll to position [52, 0]
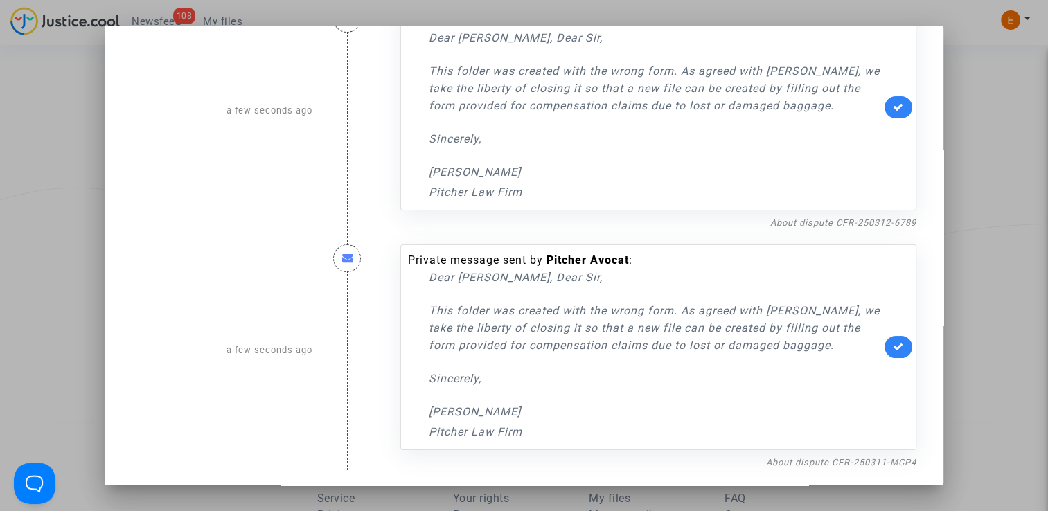
click at [978, 151] on div at bounding box center [524, 255] width 1048 height 511
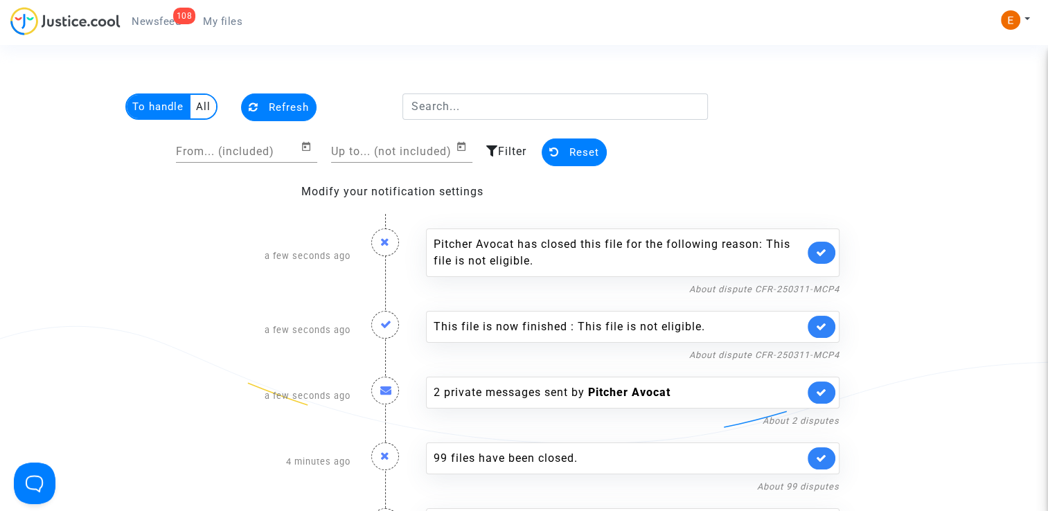
scroll to position [139, 0]
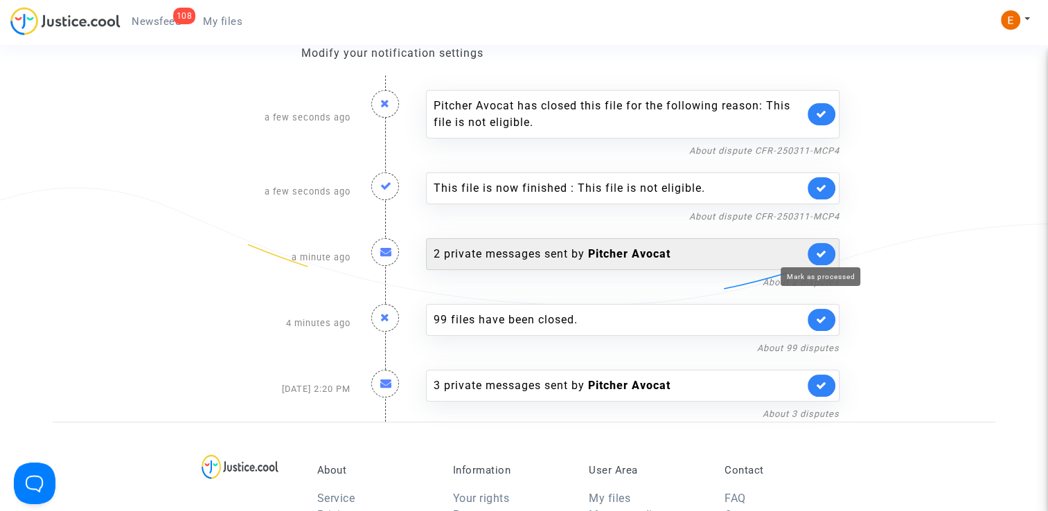
click at [824, 254] on icon at bounding box center [821, 254] width 11 height 10
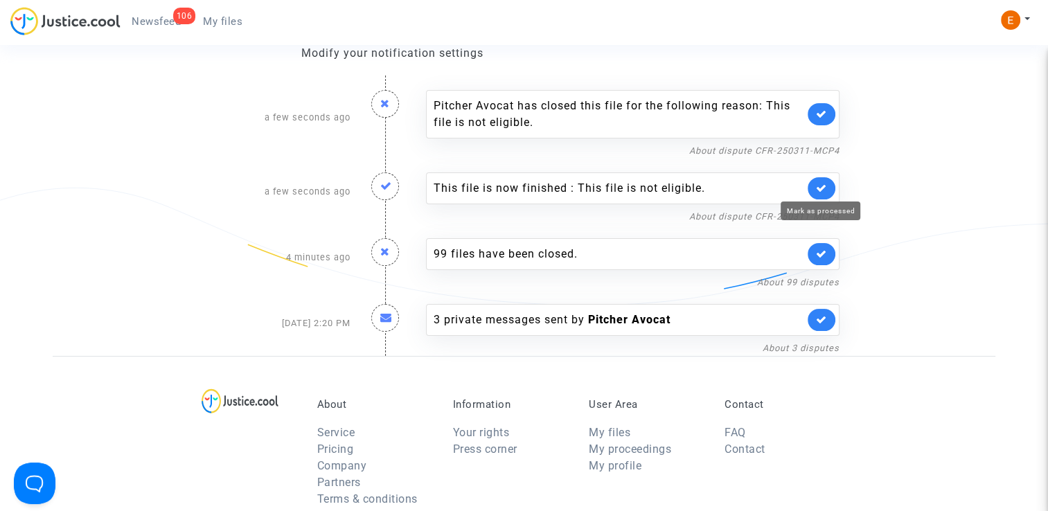
click at [827, 184] on icon at bounding box center [821, 188] width 11 height 10
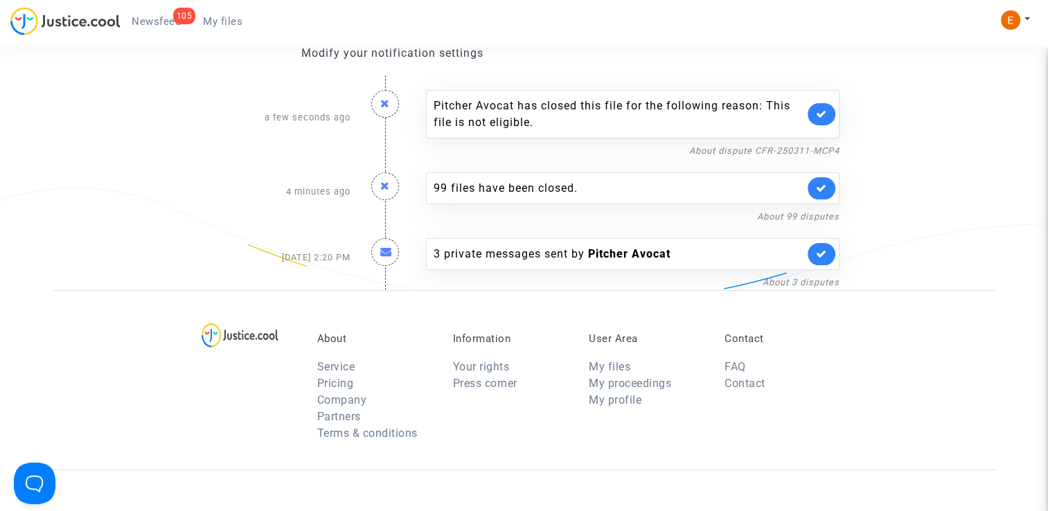
click at [220, 18] on span "My files" at bounding box center [222, 21] width 39 height 12
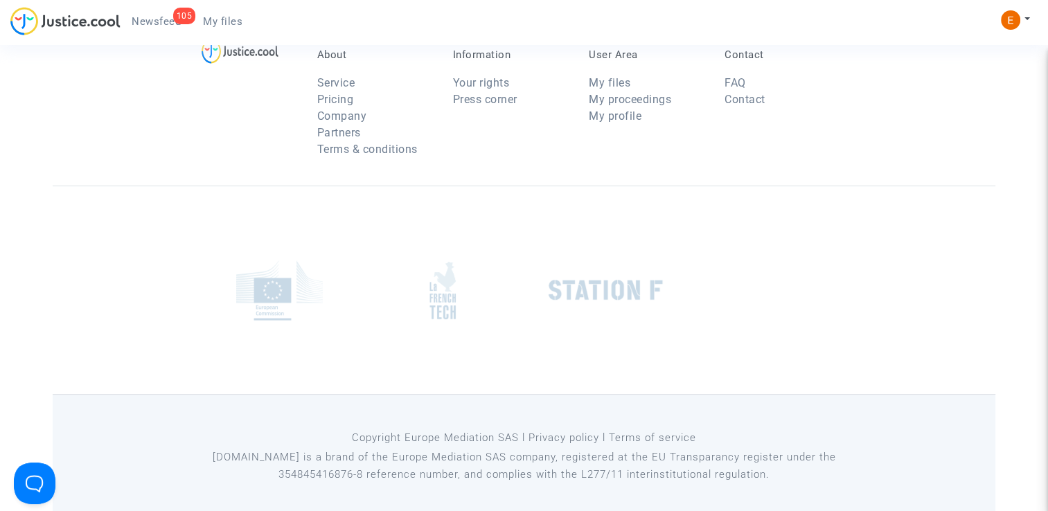
click at [167, 18] on span "Newsfeed" at bounding box center [156, 21] width 49 height 12
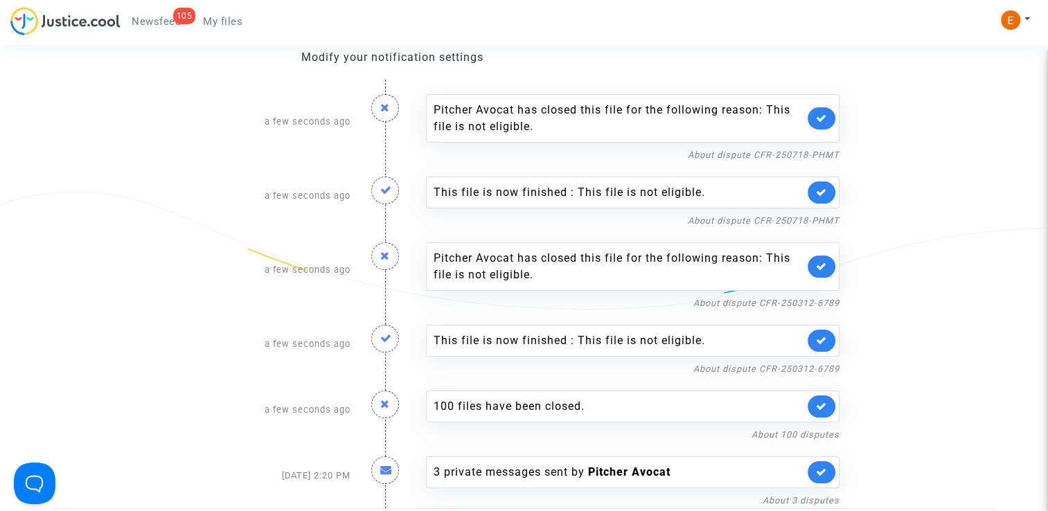
scroll to position [149, 0]
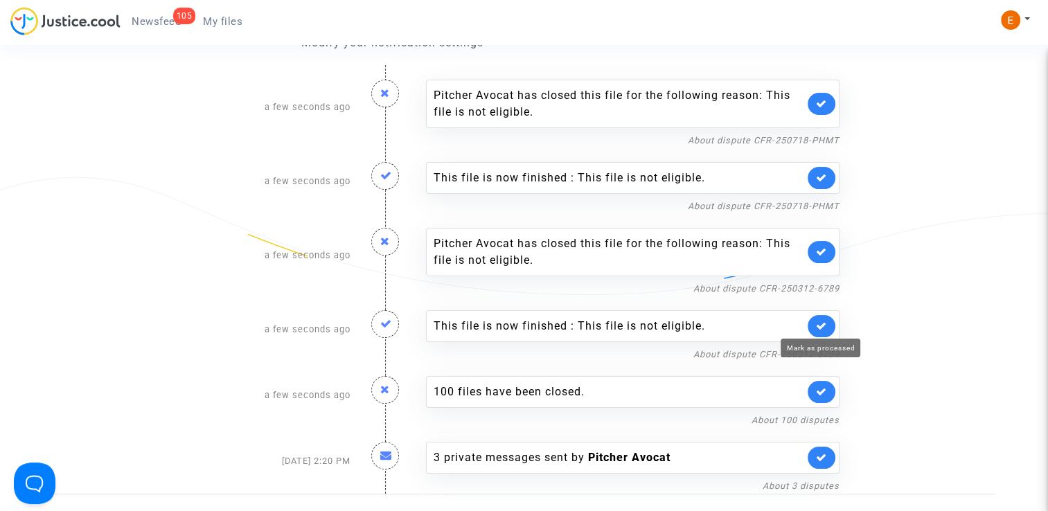
click at [820, 321] on icon at bounding box center [821, 326] width 11 height 10
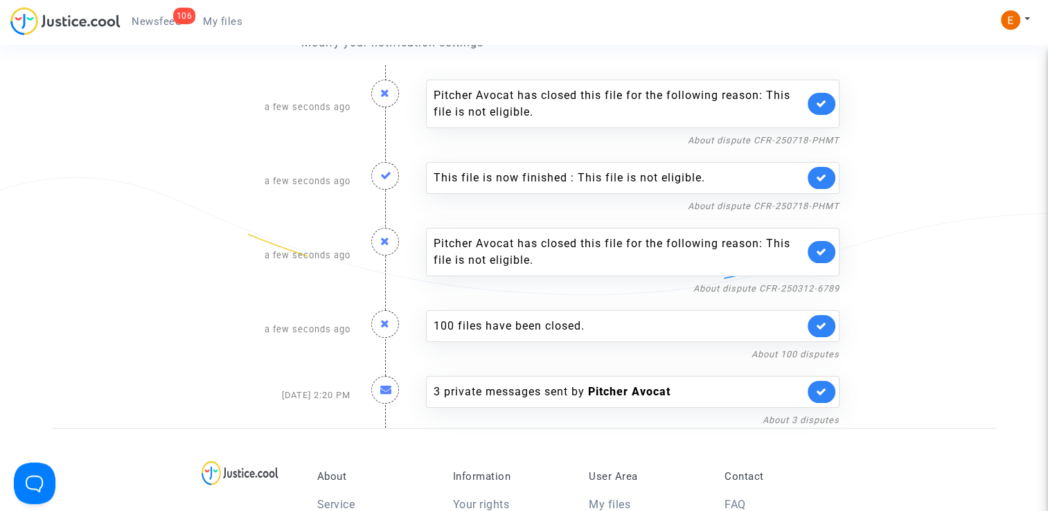
click at [827, 170] on link at bounding box center [822, 178] width 28 height 22
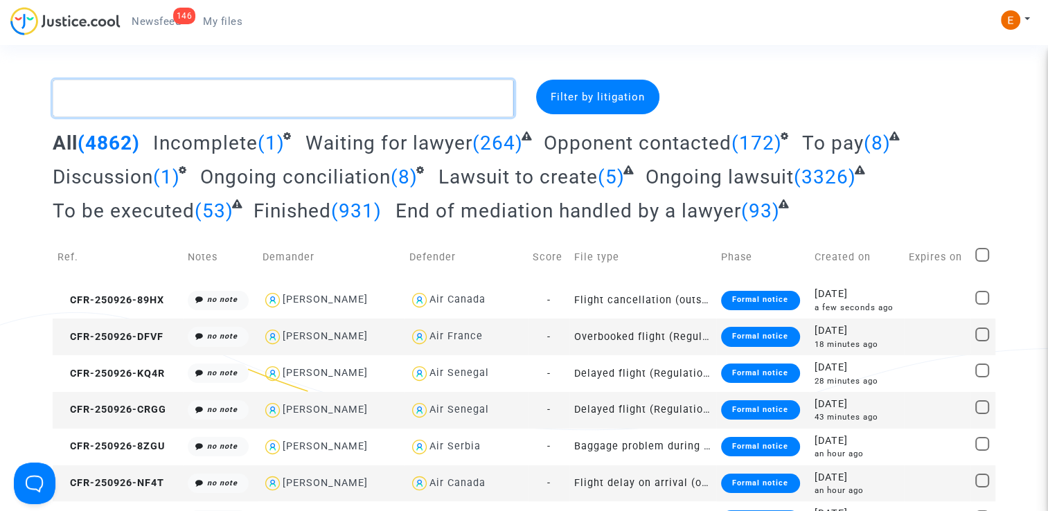
click at [228, 103] on textarea at bounding box center [283, 98] width 461 height 37
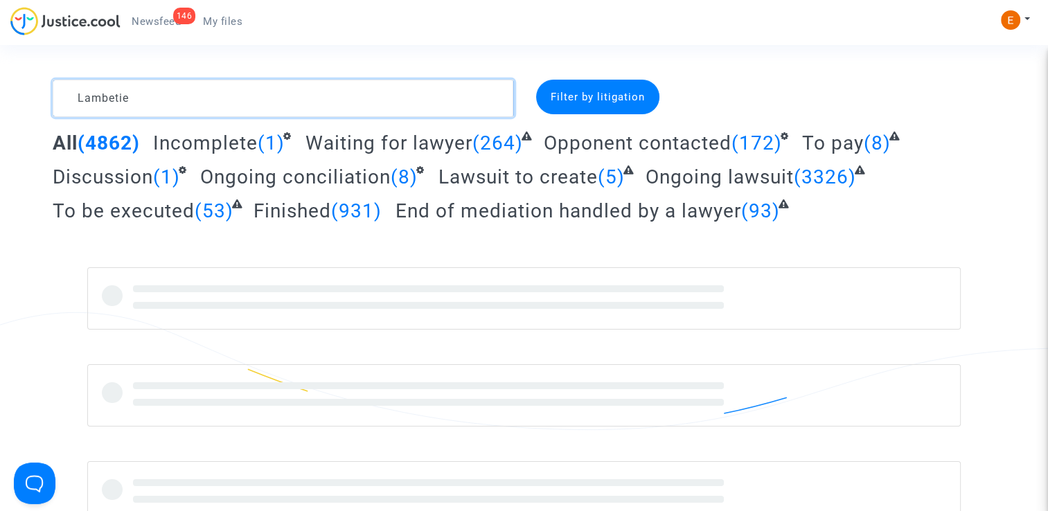
click at [114, 100] on textarea at bounding box center [283, 98] width 461 height 37
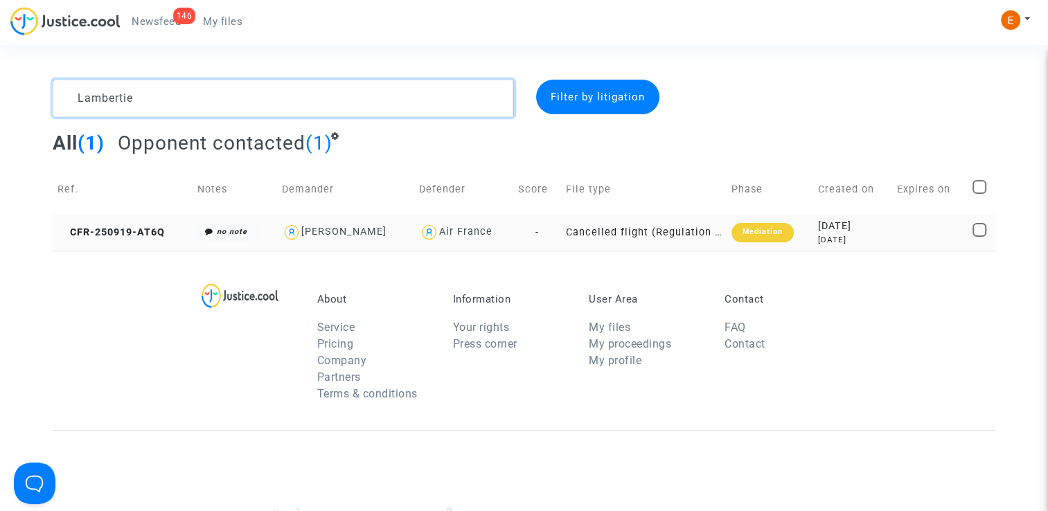
type textarea "Lambertie"
click at [784, 236] on div "Mediation" at bounding box center [763, 232] width 62 height 19
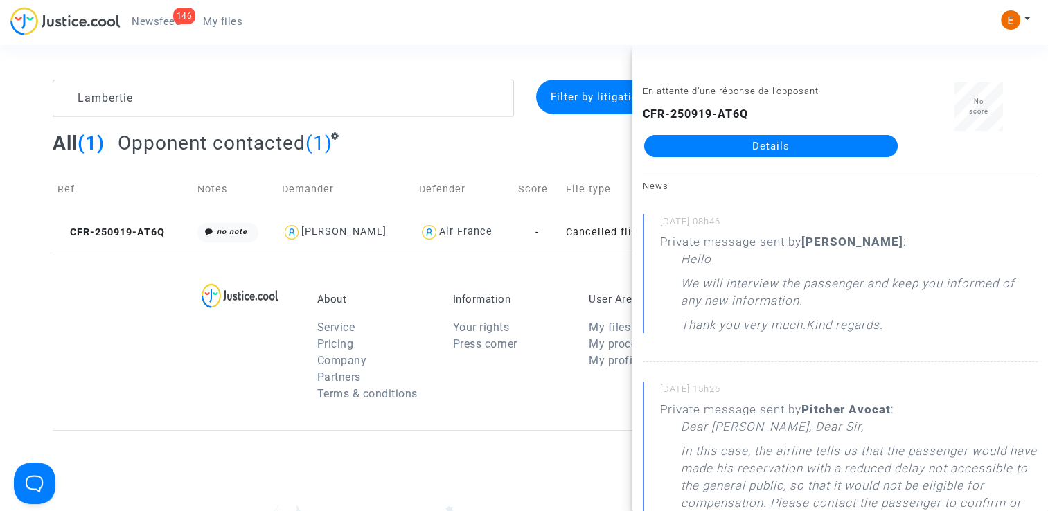
click at [812, 151] on link "Details" at bounding box center [771, 146] width 254 height 22
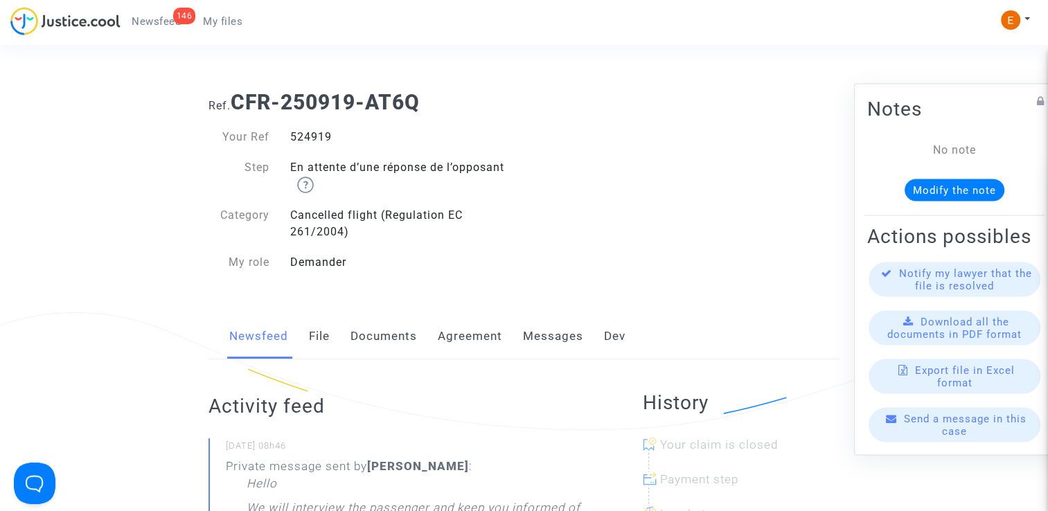
click at [563, 331] on link "Messages" at bounding box center [553, 337] width 60 height 46
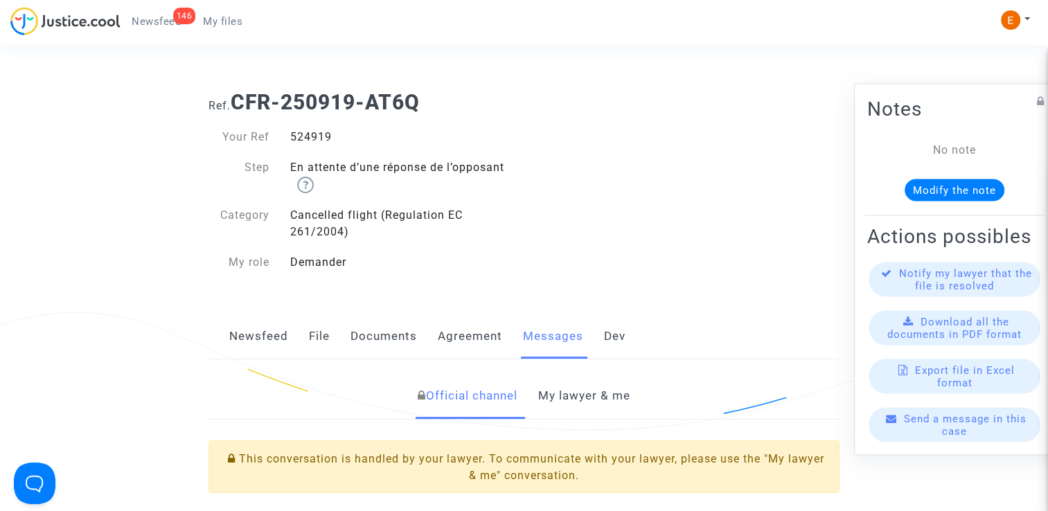
click at [580, 395] on link "My lawyer & me" at bounding box center [584, 396] width 92 height 46
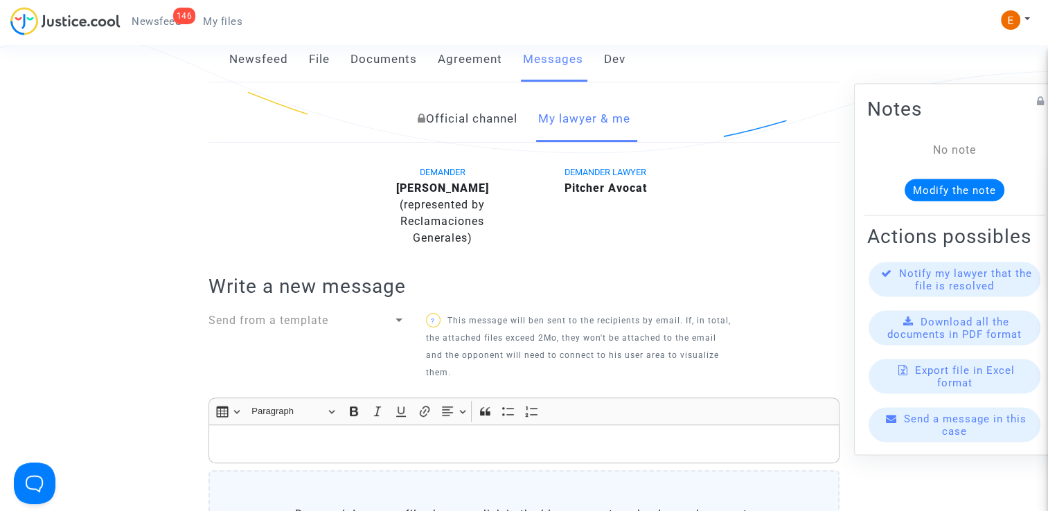
scroll to position [346, 0]
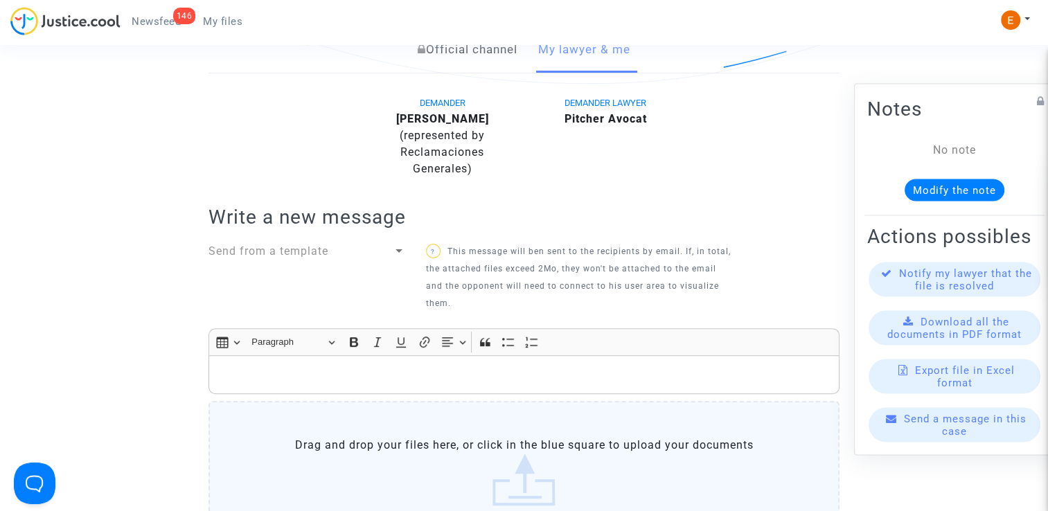
click at [352, 375] on p "Rich Text Editor, main" at bounding box center [524, 375] width 617 height 17
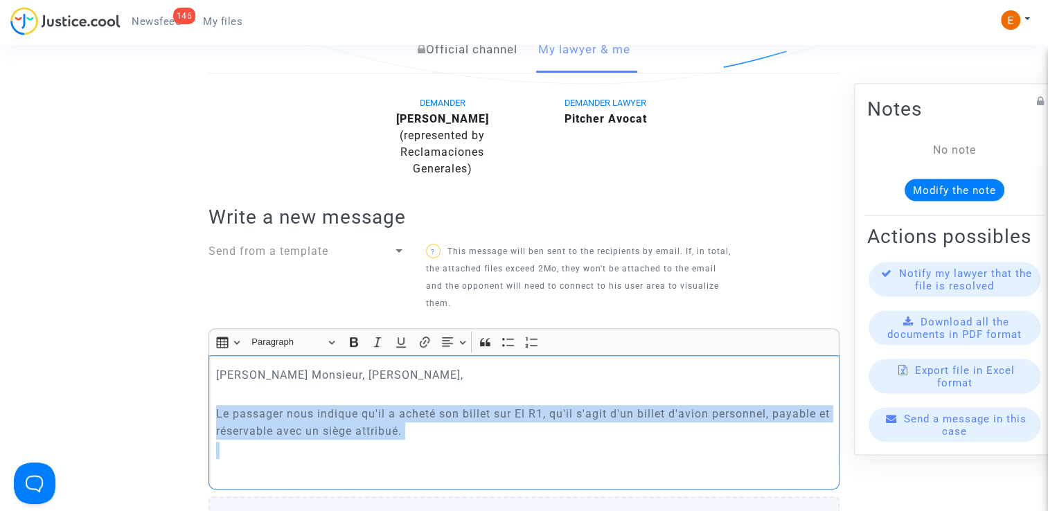
drag, startPoint x: 457, startPoint y: 440, endPoint x: 212, endPoint y: 419, distance: 246.2
click at [212, 419] on div "Chere Monsieur, Madame, Le passager nous indique qu'il a acheté son billet sur …" at bounding box center [524, 422] width 631 height 134
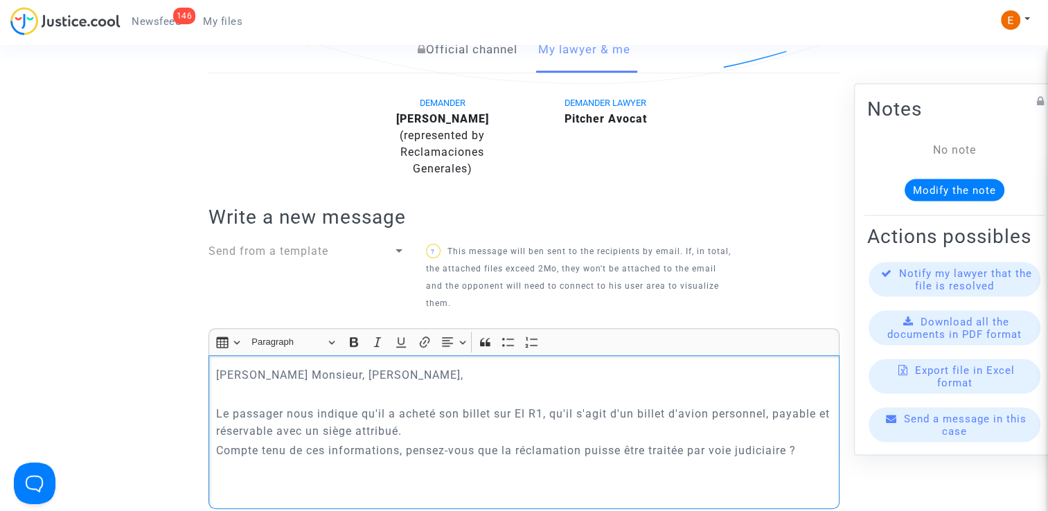
click at [222, 498] on p "Rich Text Editor, main" at bounding box center [524, 490] width 617 height 17
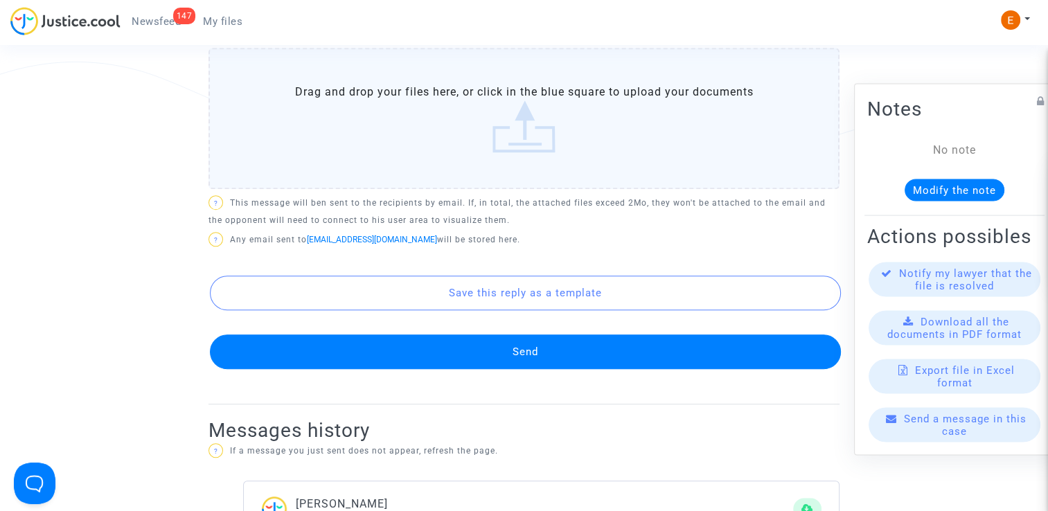
scroll to position [921, 0]
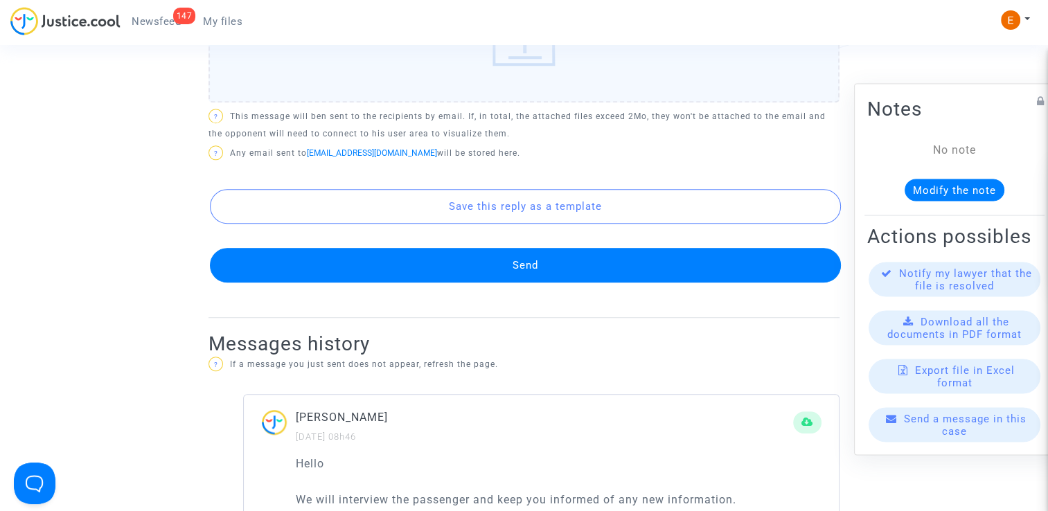
click at [543, 273] on button "Send" at bounding box center [525, 265] width 631 height 35
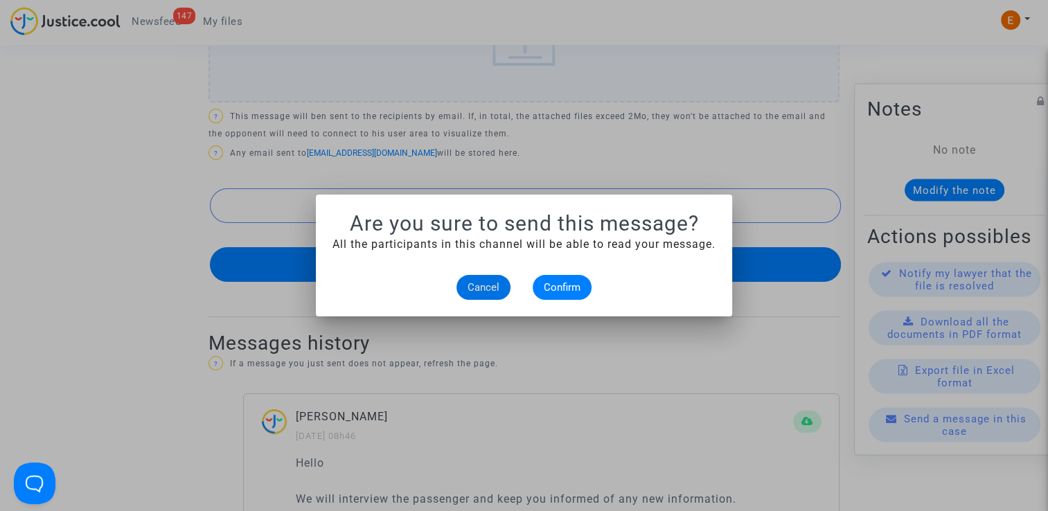
click at [576, 276] on alert-dialogs "Are you sure to send this message? All the participants in this channel will be…" at bounding box center [524, 255] width 383 height 89
click at [575, 287] on span "Confirm" at bounding box center [562, 287] width 37 height 12
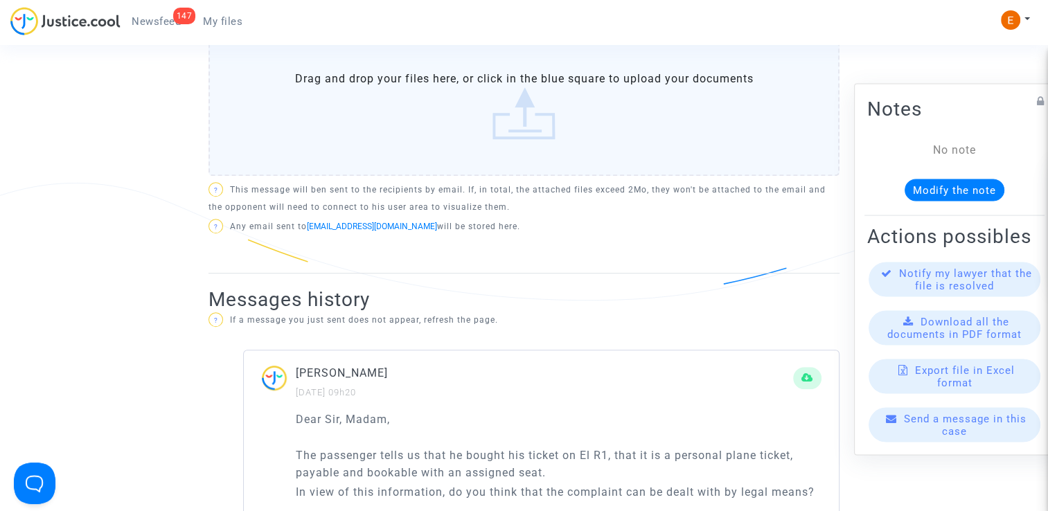
click at [166, 16] on span "Newsfeed" at bounding box center [156, 21] width 49 height 12
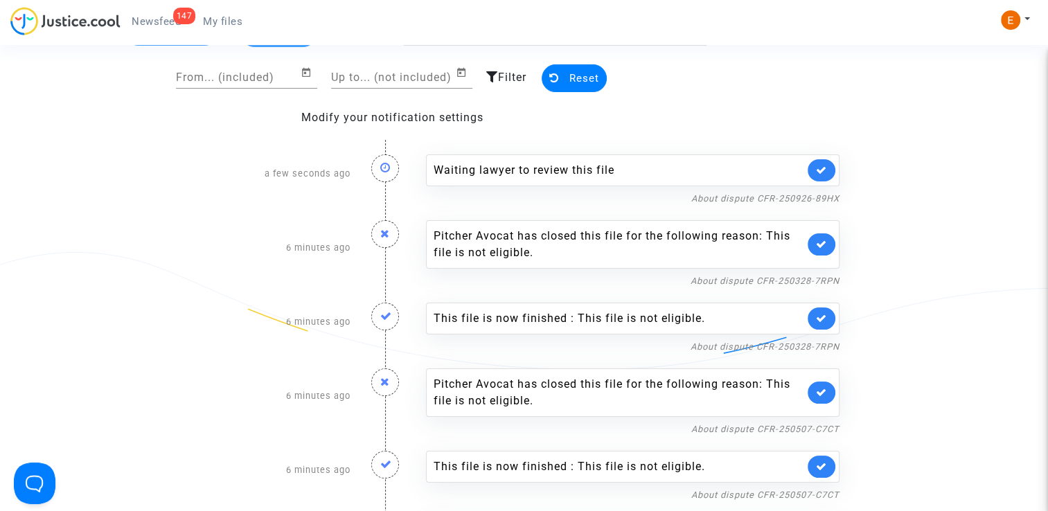
scroll to position [69, 0]
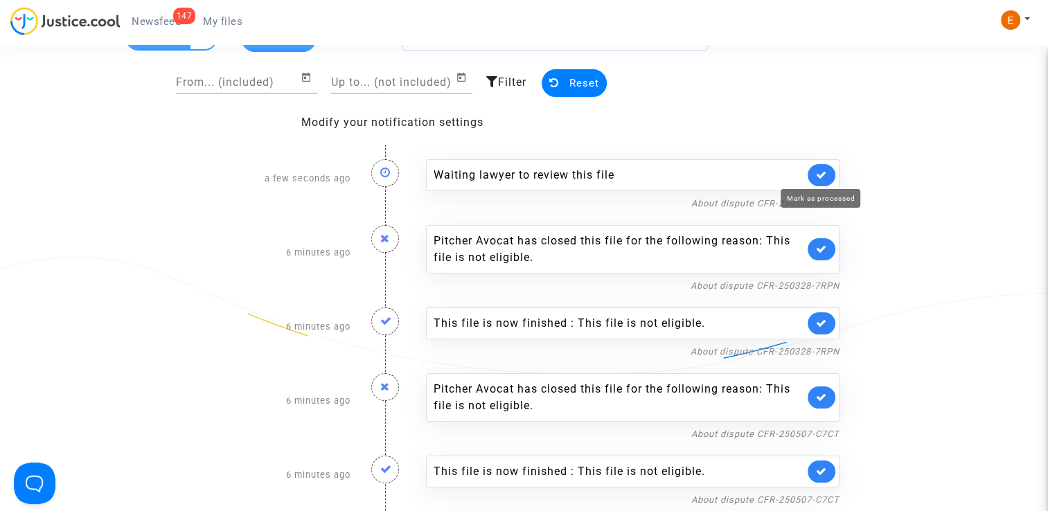
click at [825, 173] on icon at bounding box center [821, 175] width 11 height 10
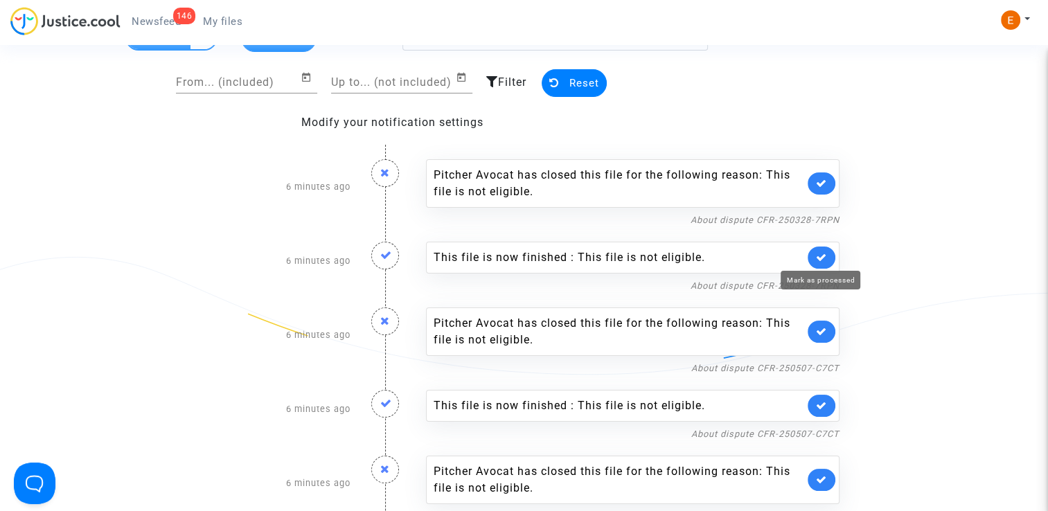
click at [818, 258] on icon at bounding box center [821, 257] width 11 height 10
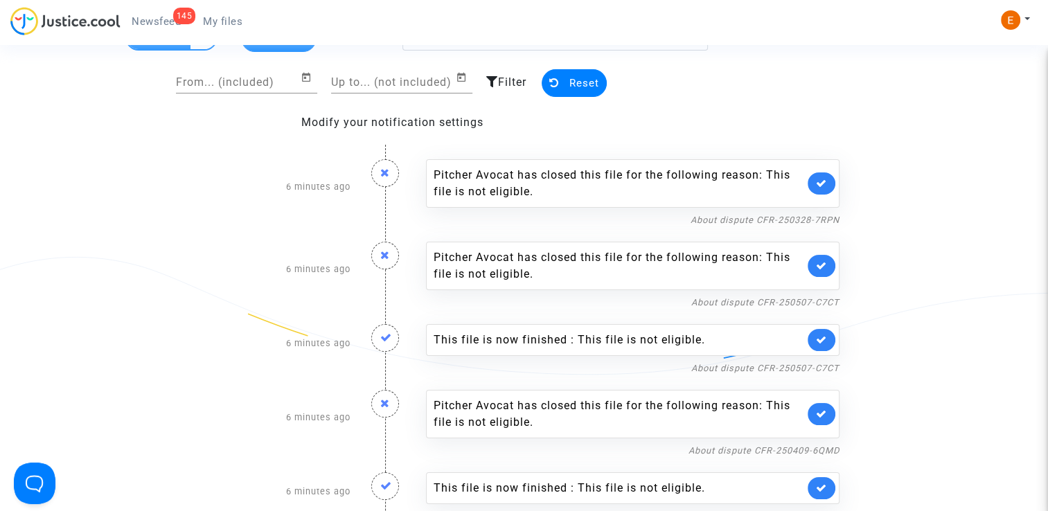
click at [827, 341] on link at bounding box center [822, 340] width 28 height 22
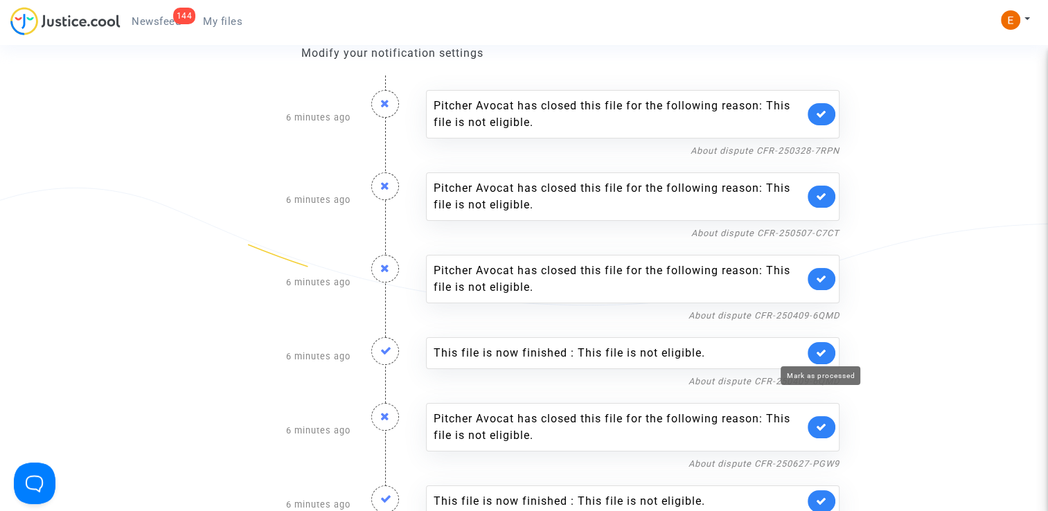
click at [819, 351] on icon at bounding box center [821, 353] width 11 height 10
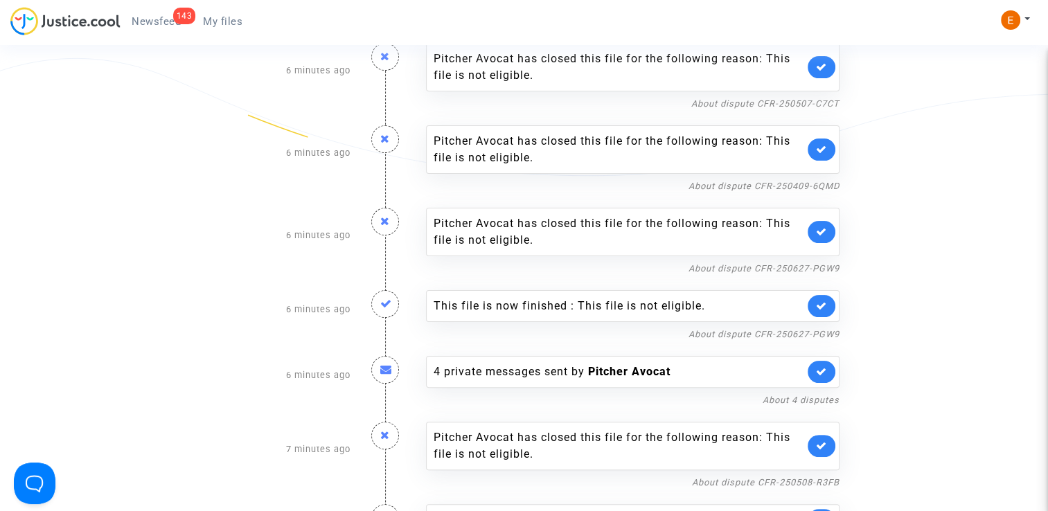
scroll to position [277, 0]
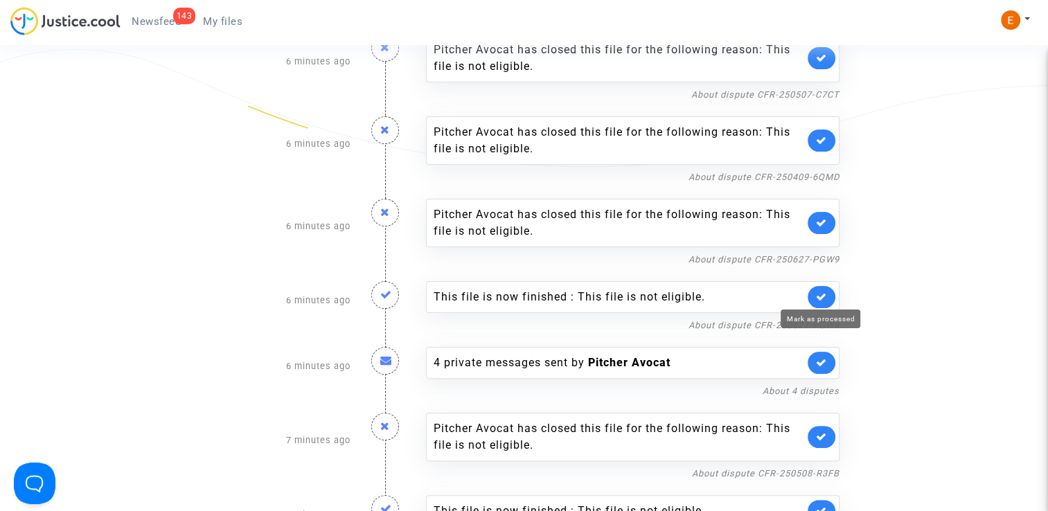
click at [822, 295] on icon at bounding box center [821, 297] width 11 height 10
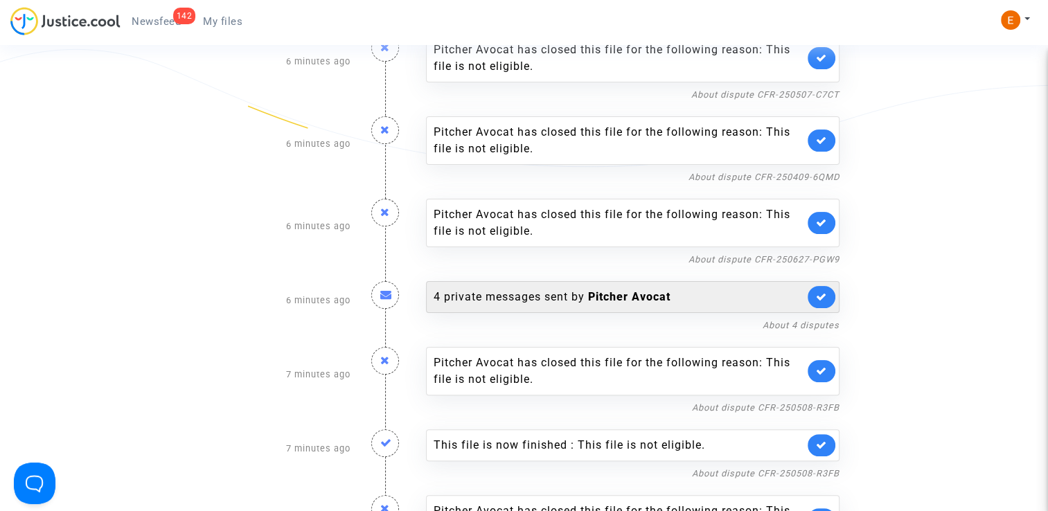
click at [634, 290] on b "Pitcher Avocat" at bounding box center [629, 296] width 82 height 13
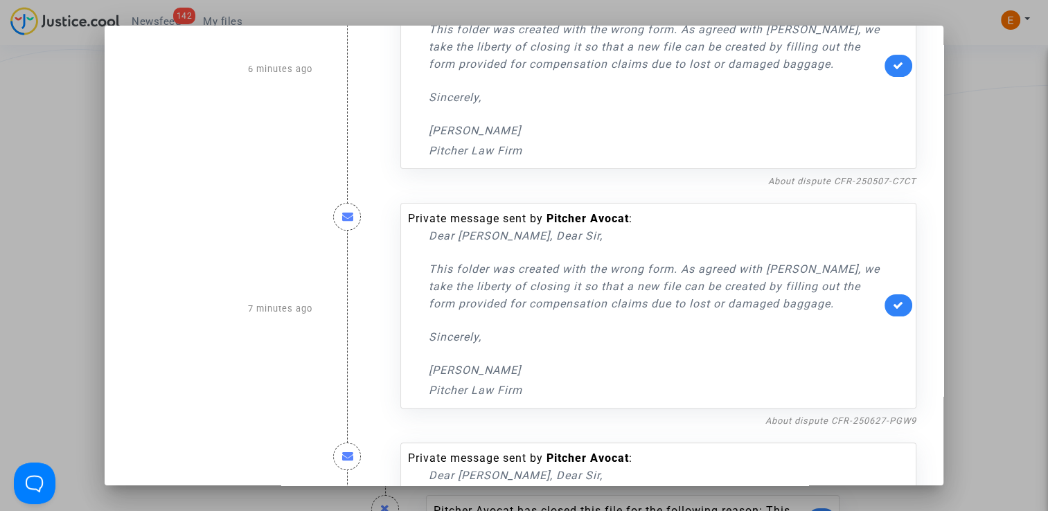
scroll to position [531, 0]
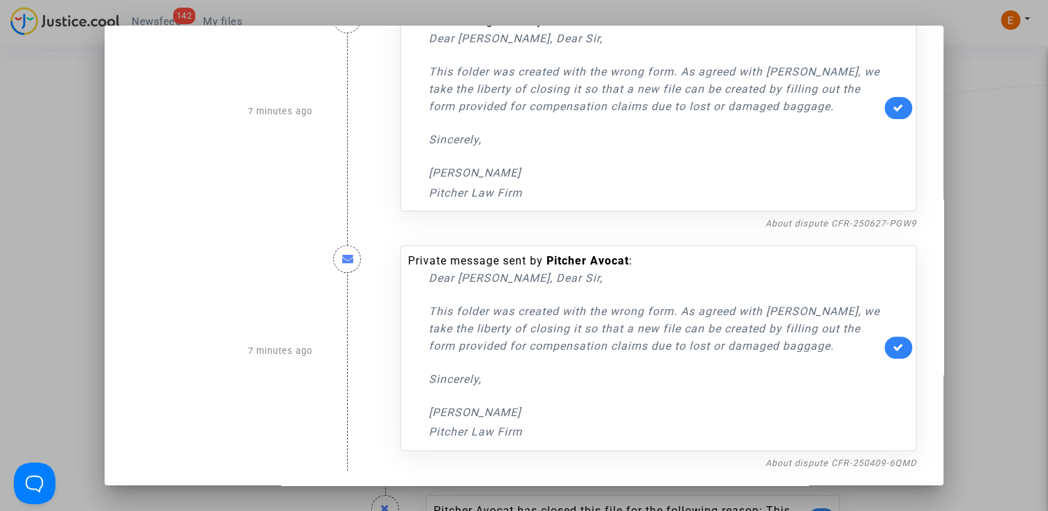
click at [1011, 220] on div at bounding box center [524, 255] width 1048 height 511
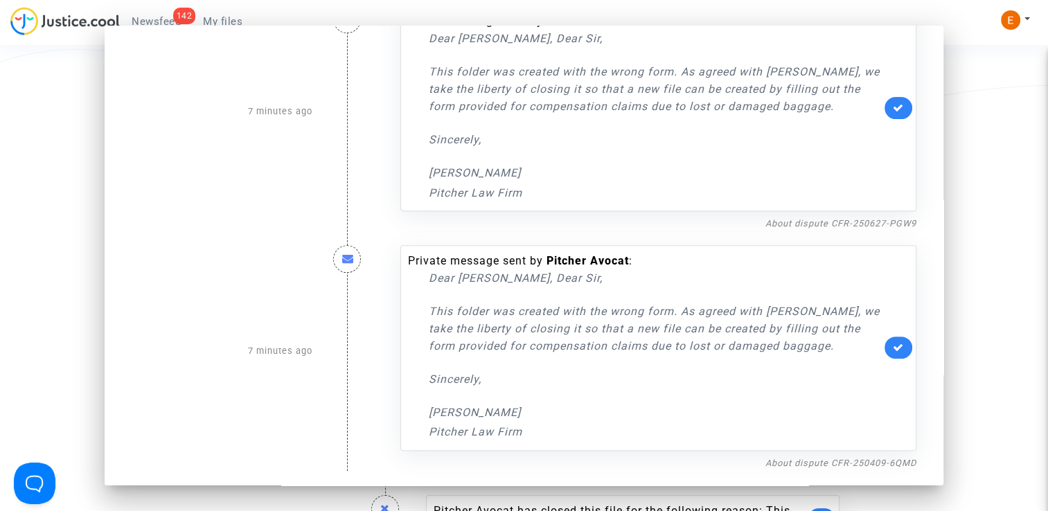
scroll to position [277, 0]
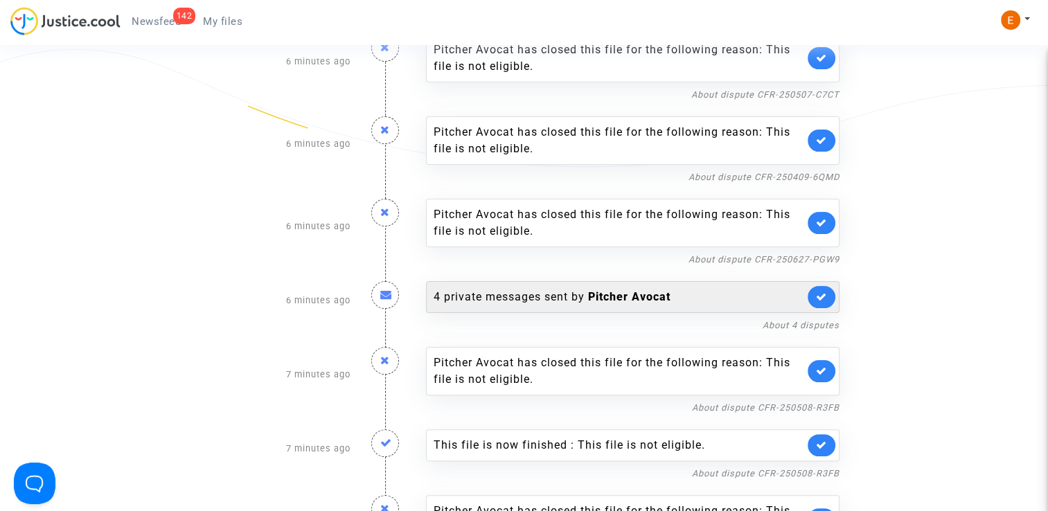
click at [826, 303] on link at bounding box center [822, 297] width 28 height 22
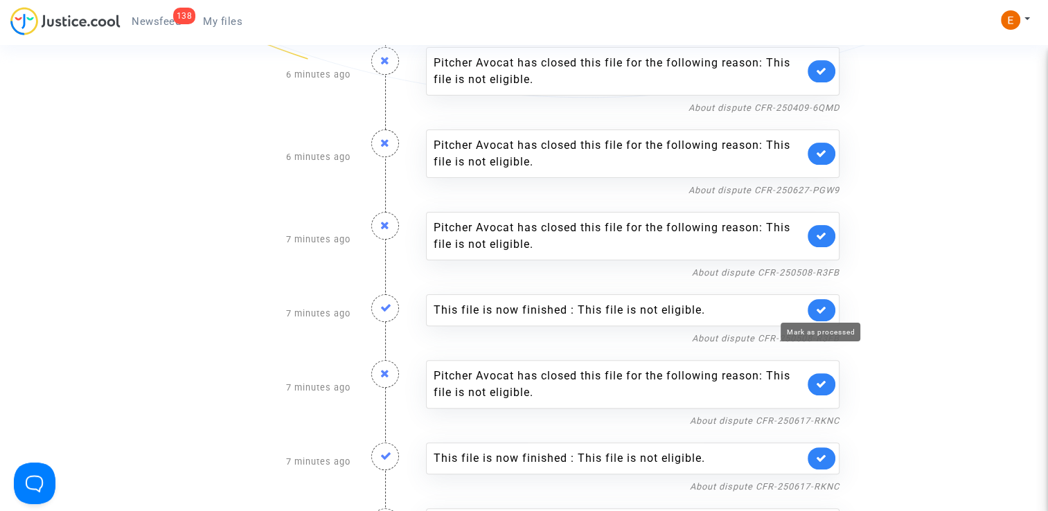
click at [825, 305] on icon at bounding box center [821, 310] width 11 height 10
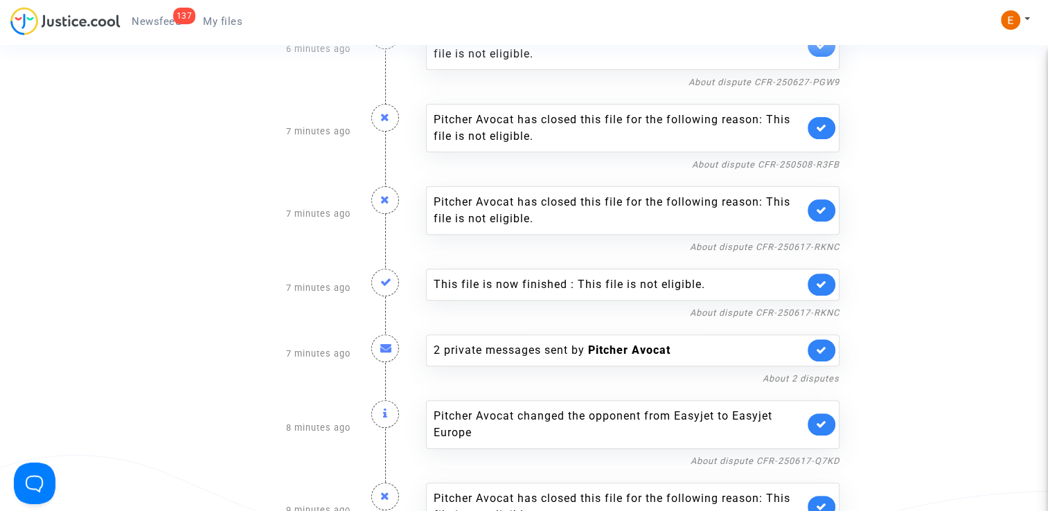
scroll to position [485, 0]
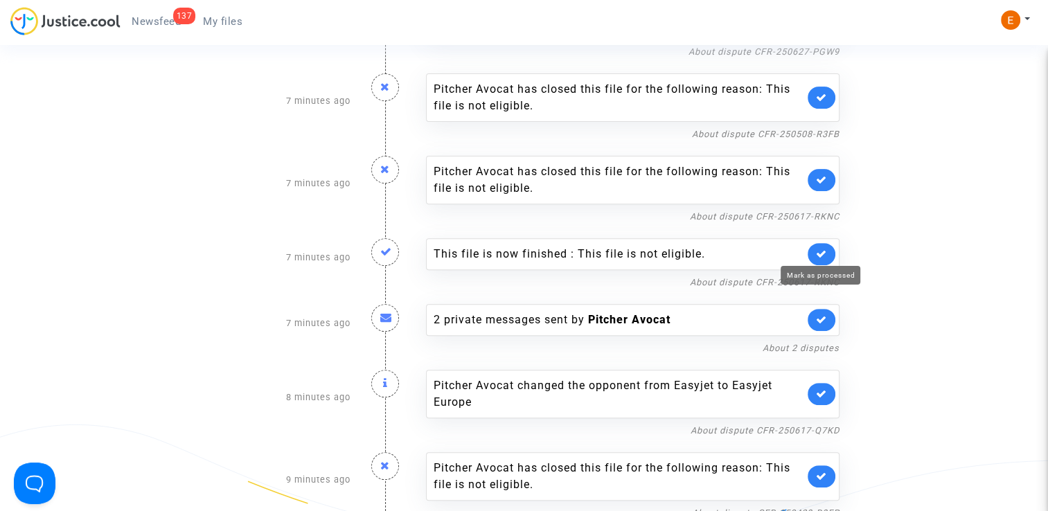
click at [823, 249] on icon at bounding box center [821, 254] width 11 height 10
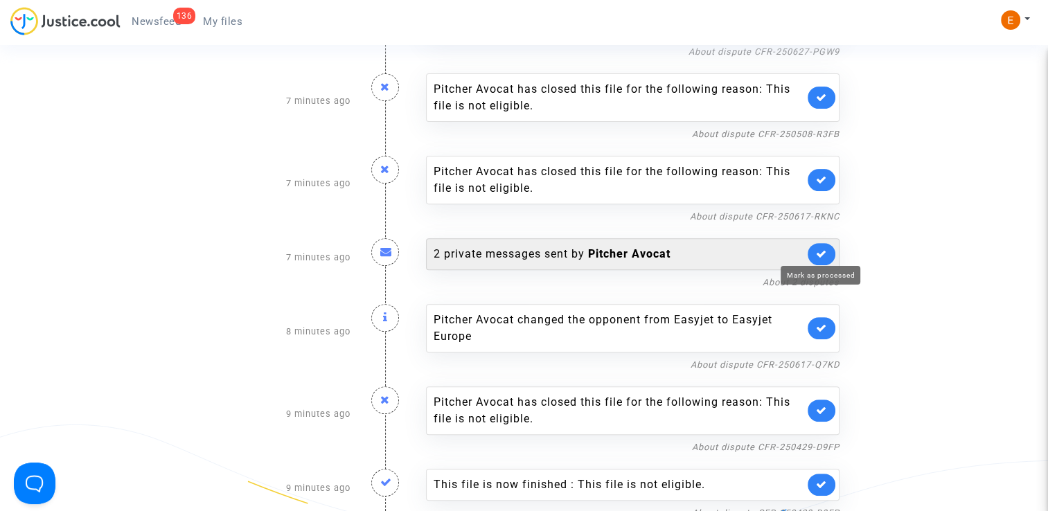
click at [827, 251] on icon at bounding box center [821, 254] width 11 height 10
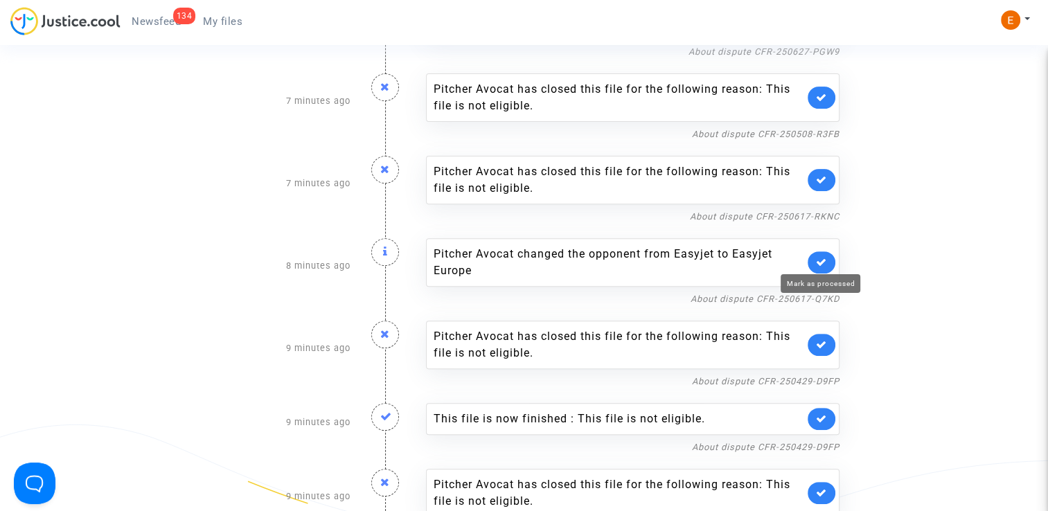
click at [823, 257] on icon at bounding box center [821, 262] width 11 height 10
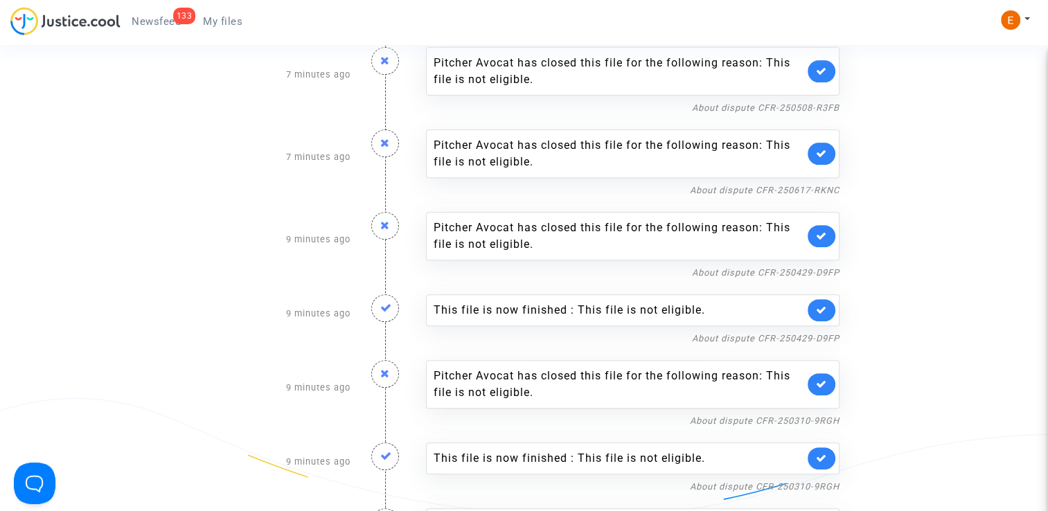
scroll to position [554, 0]
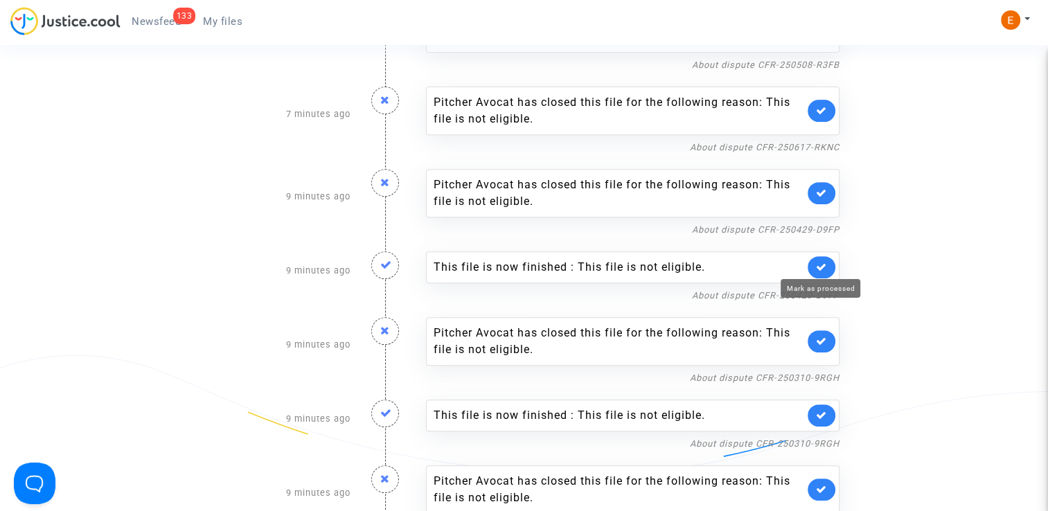
click at [823, 262] on icon at bounding box center [821, 267] width 11 height 10
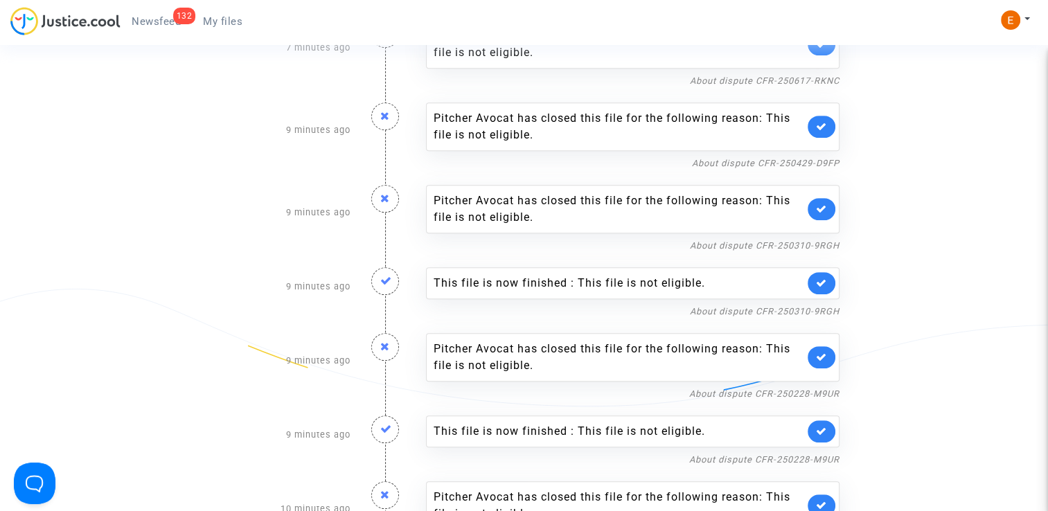
scroll to position [624, 0]
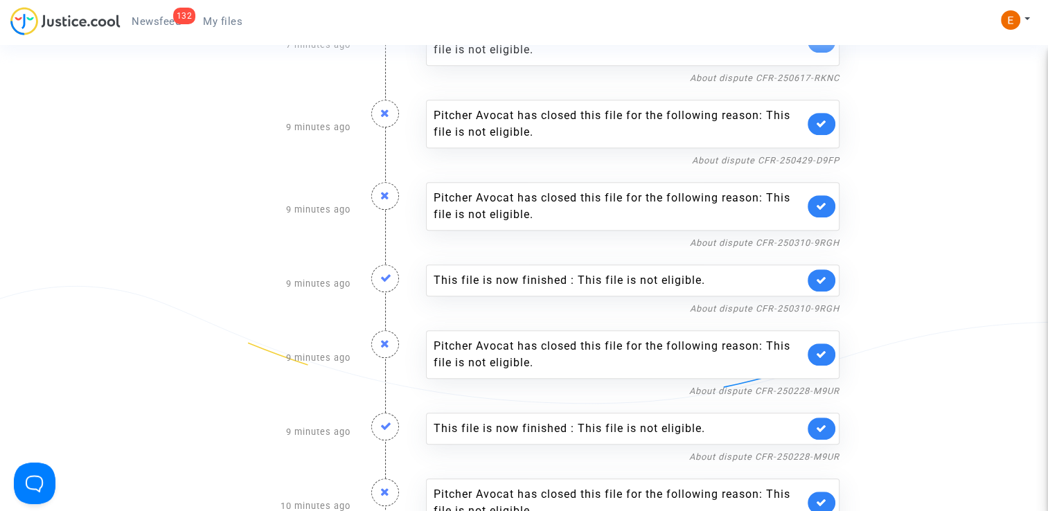
click at [821, 282] on link at bounding box center [822, 281] width 28 height 22
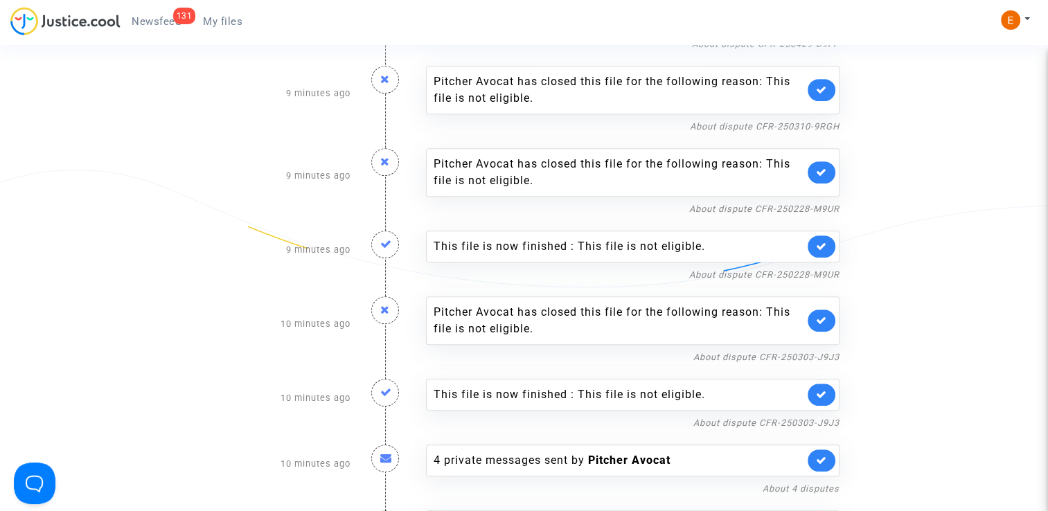
scroll to position [762, 0]
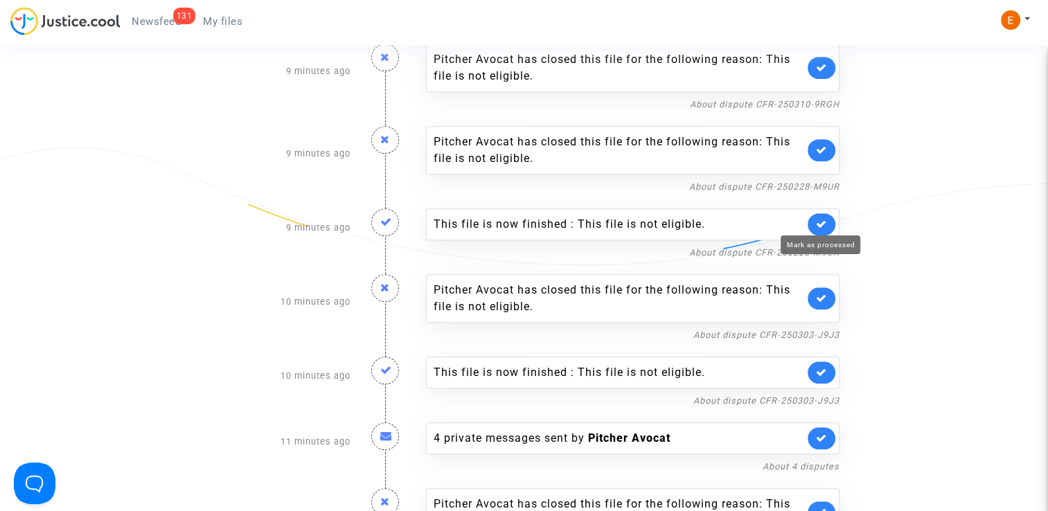
click at [827, 220] on icon at bounding box center [821, 224] width 11 height 10
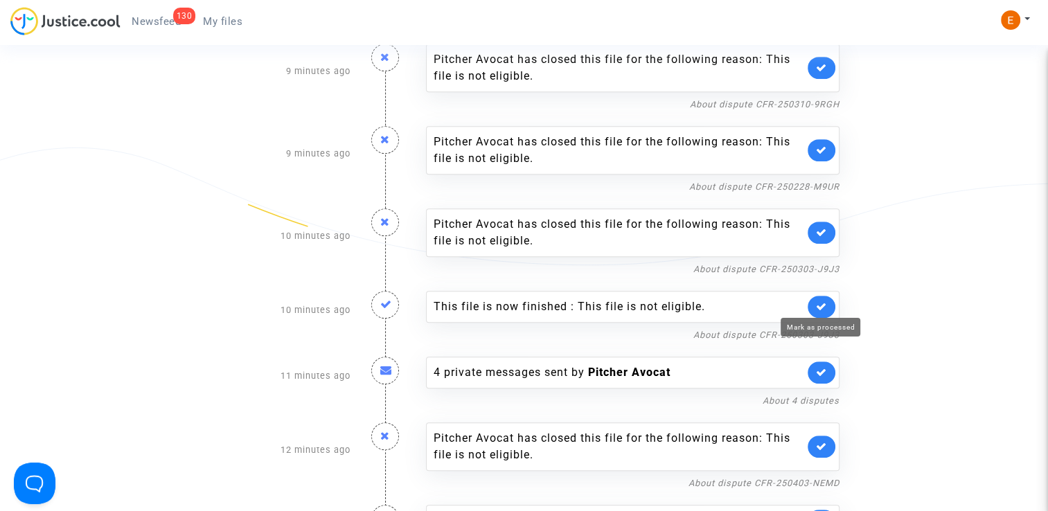
click at [820, 303] on icon at bounding box center [821, 306] width 11 height 10
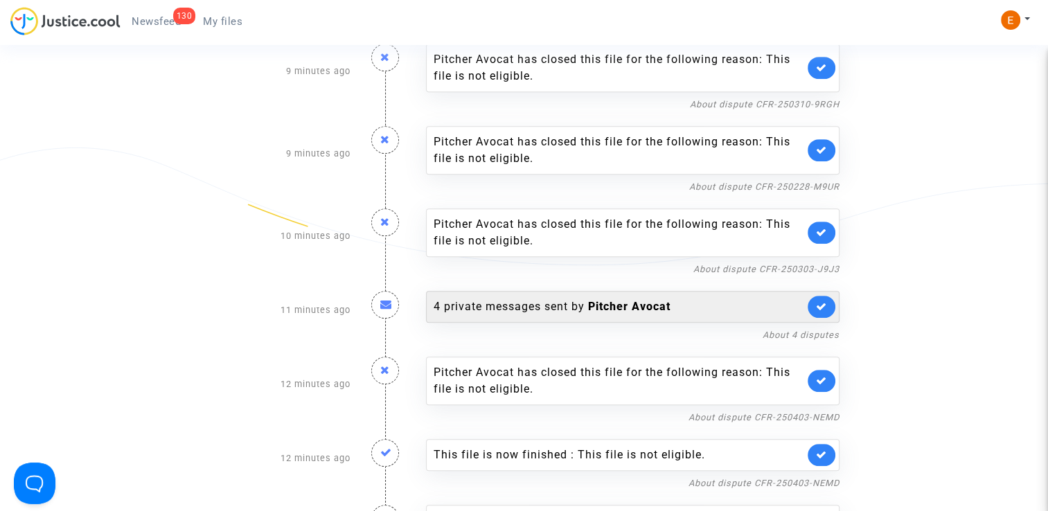
click at [635, 300] on b "Pitcher Avocat" at bounding box center [629, 306] width 82 height 13
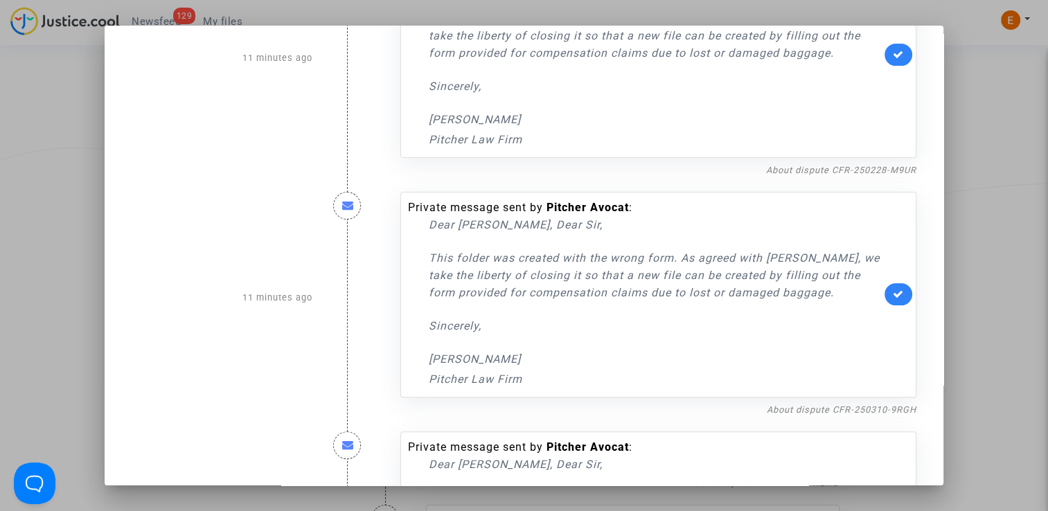
scroll to position [531, 0]
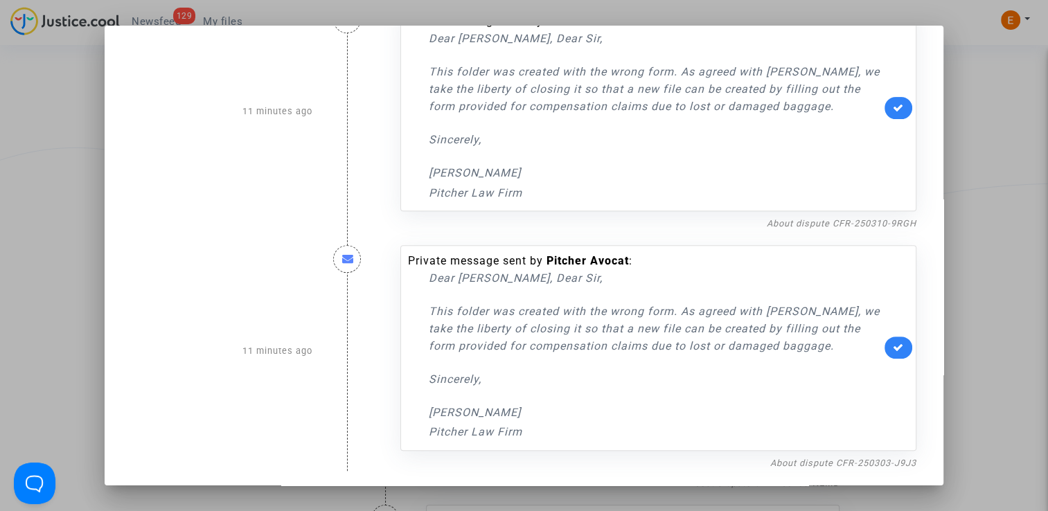
click at [960, 191] on div at bounding box center [524, 255] width 1048 height 511
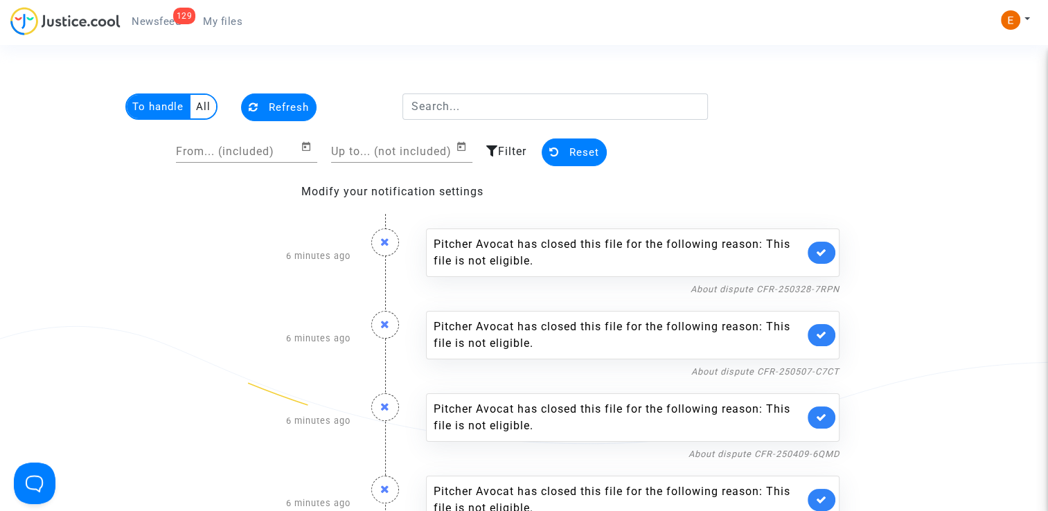
scroll to position [762, 0]
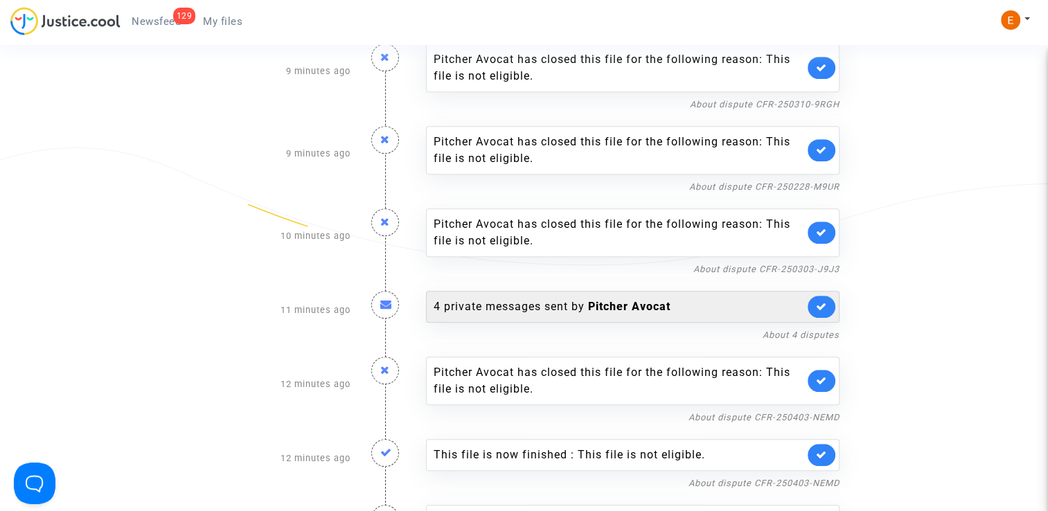
click at [819, 306] on icon at bounding box center [821, 306] width 11 height 10
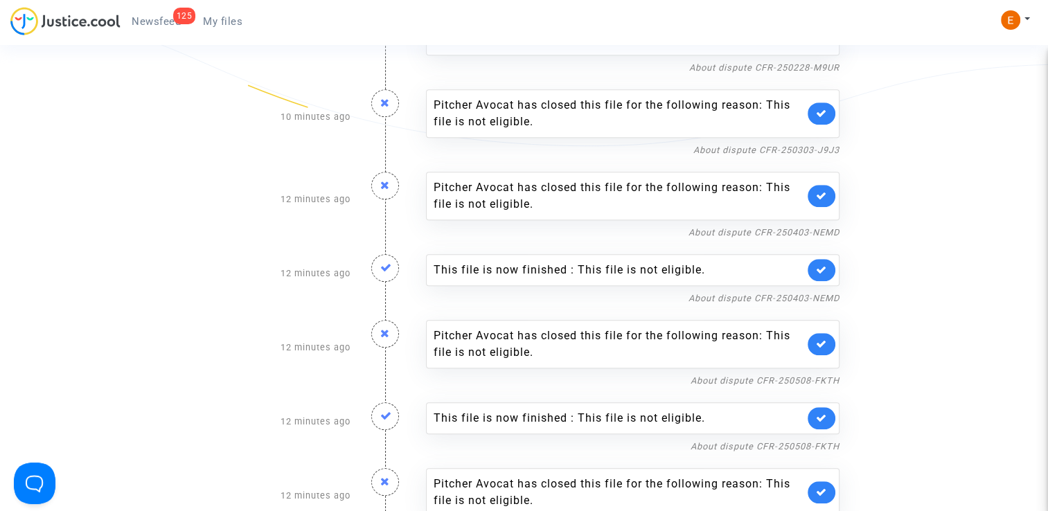
scroll to position [901, 0]
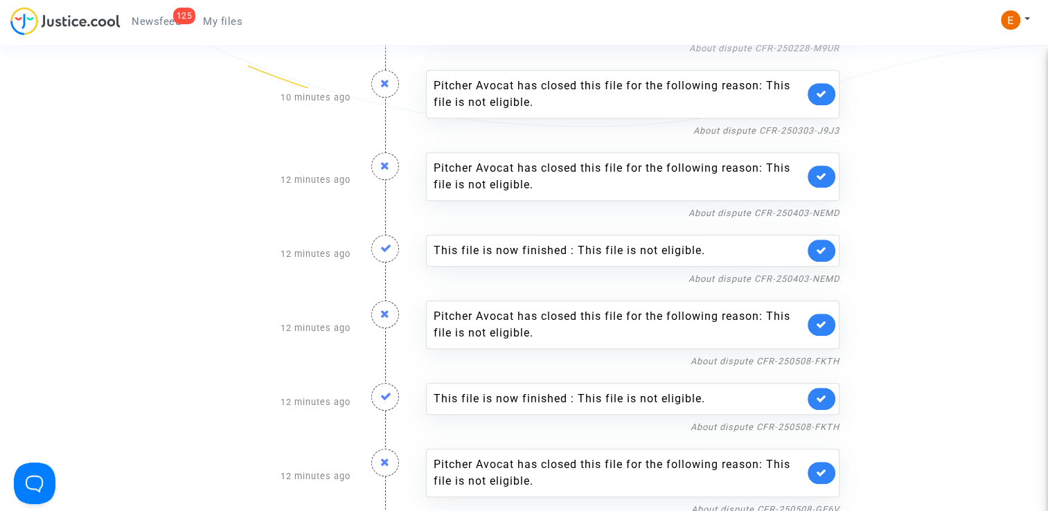
click at [807, 240] on div "This file is now finished : This file is not eligible." at bounding box center [633, 251] width 414 height 32
click at [814, 245] on link at bounding box center [822, 251] width 28 height 22
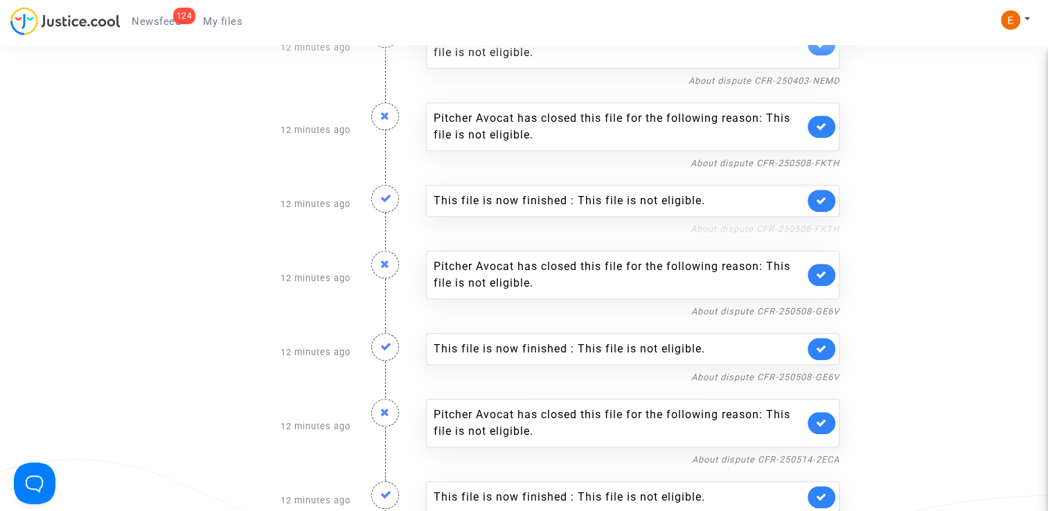
scroll to position [1039, 0]
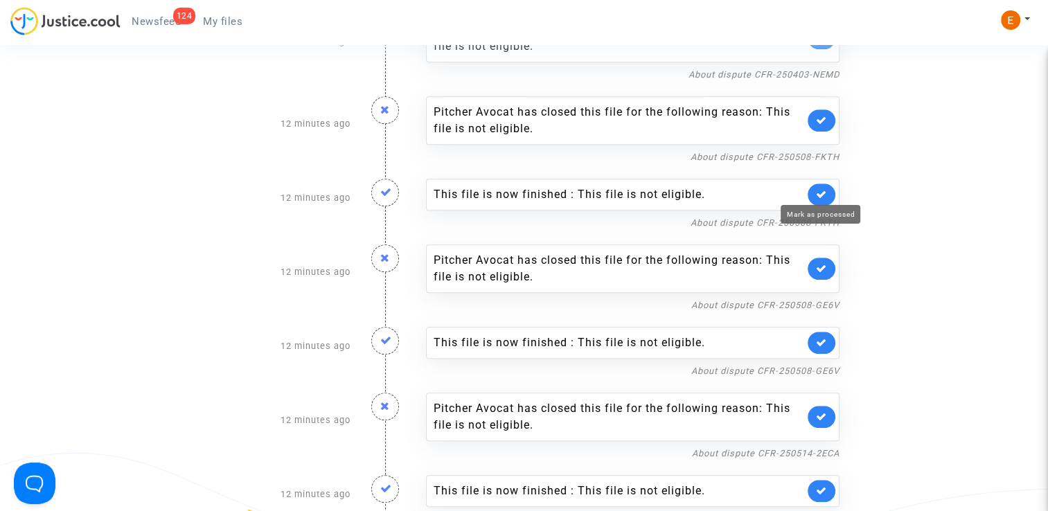
click at [817, 190] on icon at bounding box center [821, 194] width 11 height 10
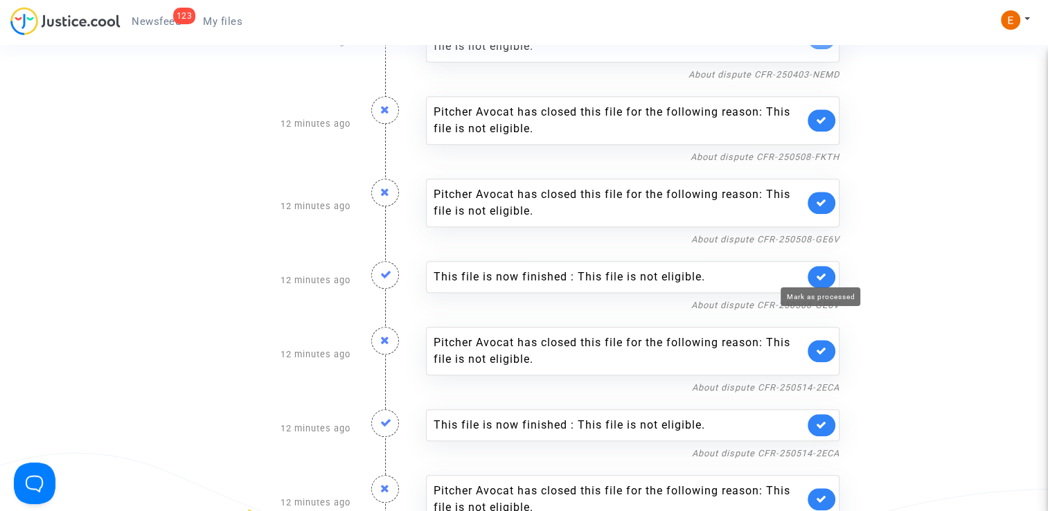
click at [826, 273] on icon at bounding box center [821, 277] width 11 height 10
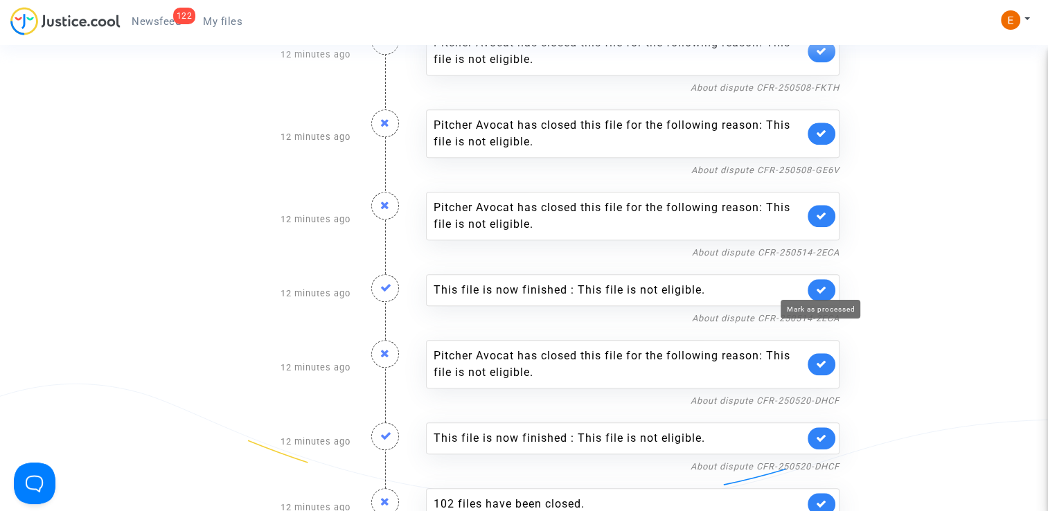
click at [820, 285] on icon at bounding box center [821, 290] width 11 height 10
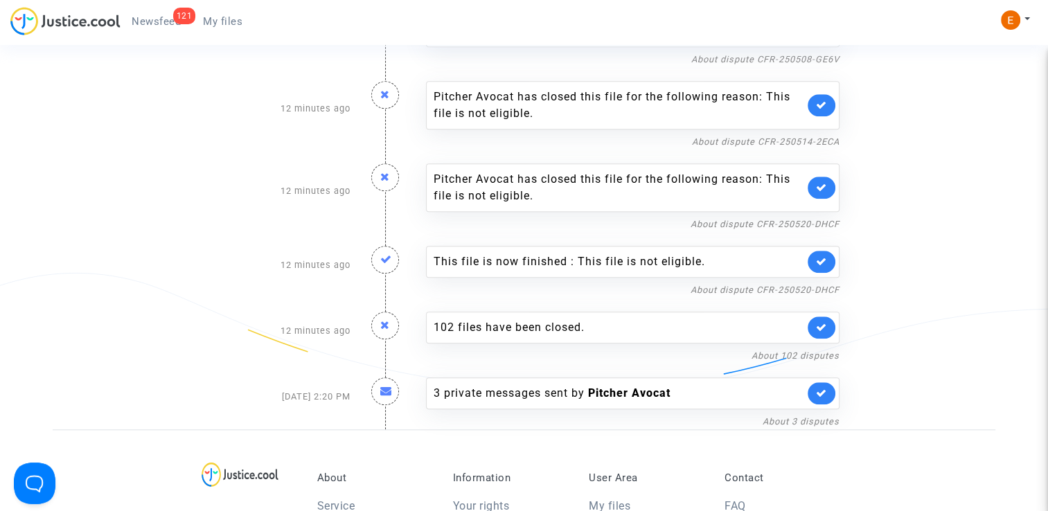
scroll to position [1247, 0]
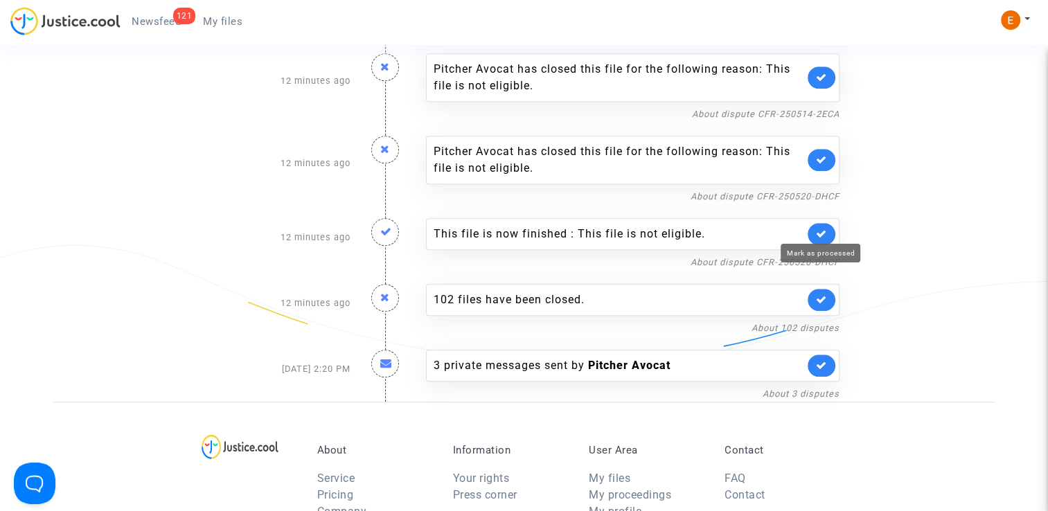
click at [821, 229] on icon at bounding box center [821, 234] width 11 height 10
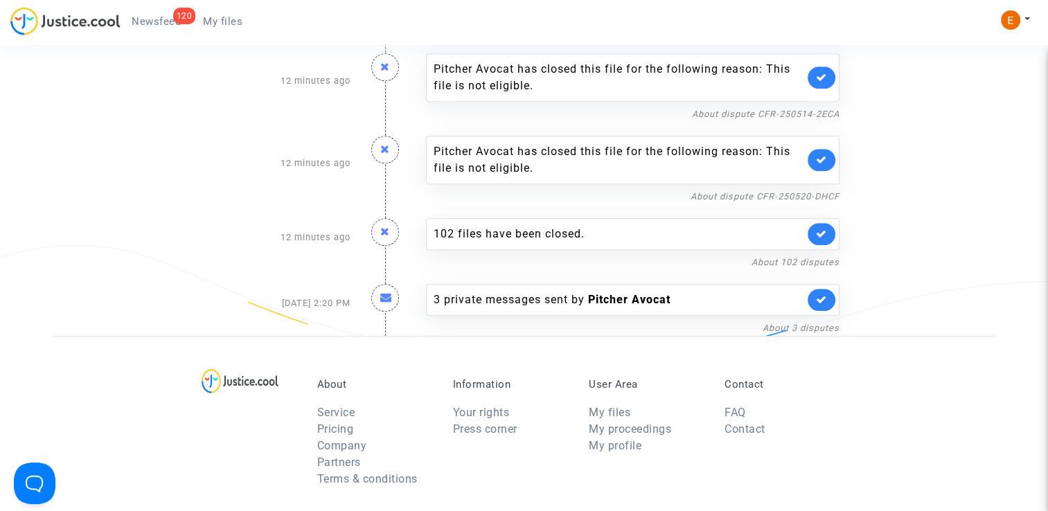
click at [230, 25] on span "My files" at bounding box center [222, 21] width 39 height 12
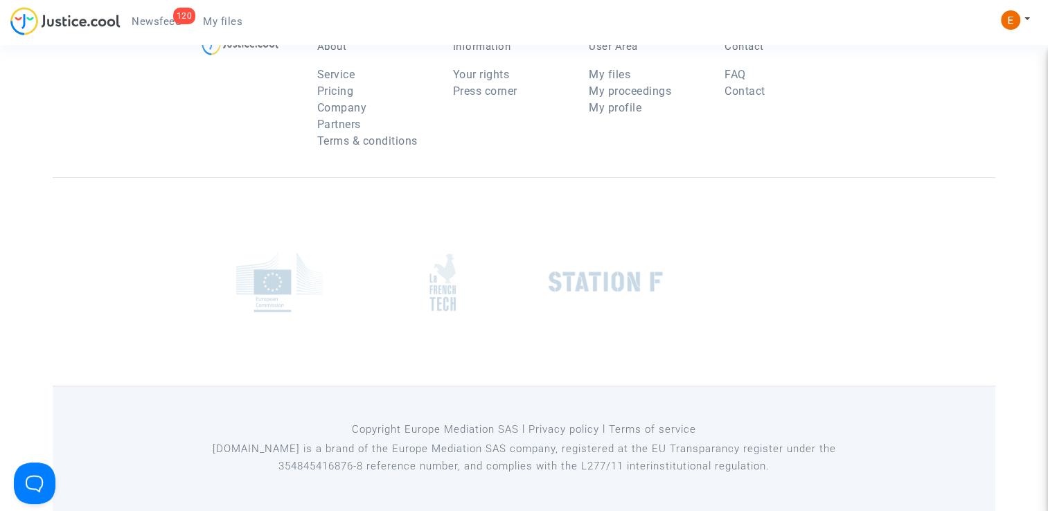
click at [173, 19] on span "Newsfeed" at bounding box center [156, 21] width 49 height 12
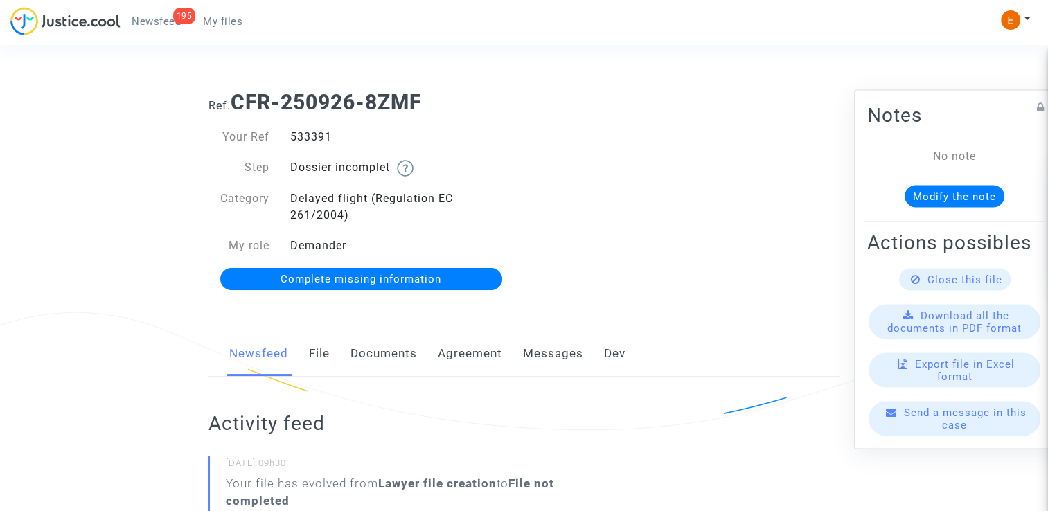
click at [389, 356] on link "Documents" at bounding box center [384, 354] width 67 height 46
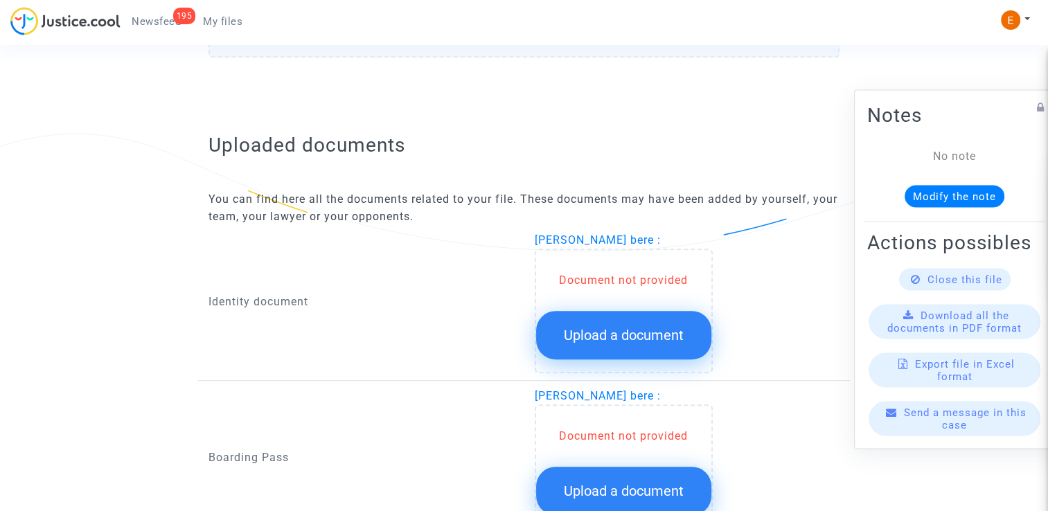
click at [685, 335] on button "Upload a document" at bounding box center [623, 335] width 175 height 49
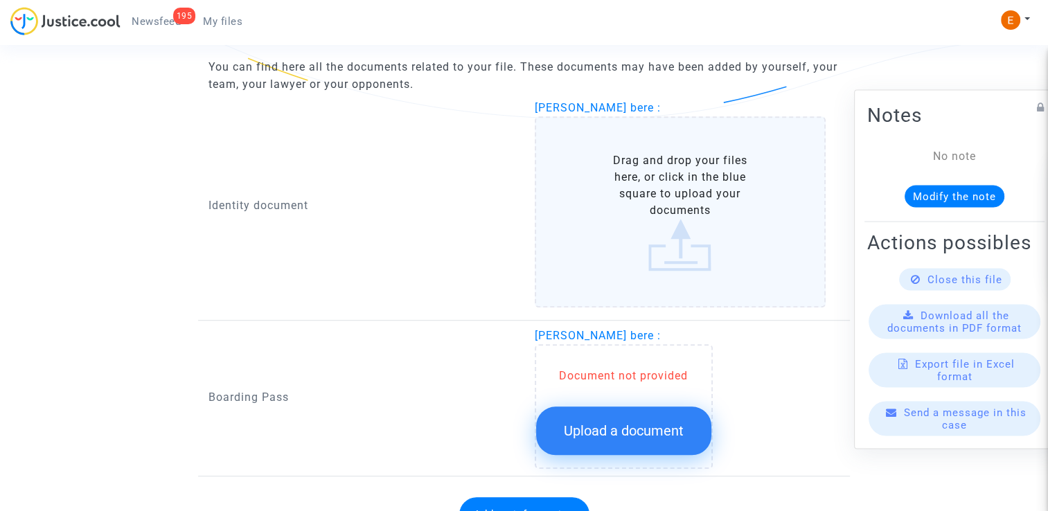
scroll to position [901, 0]
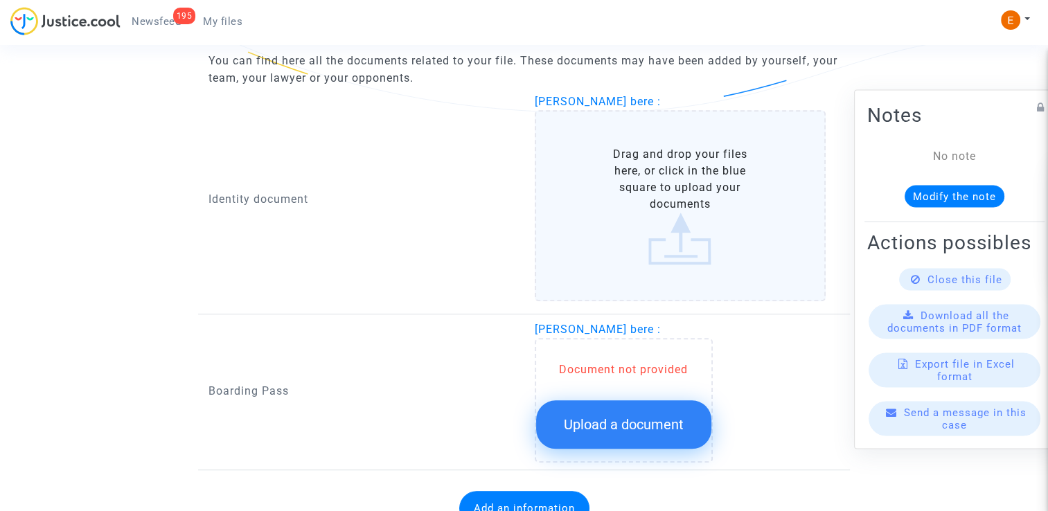
click at [657, 416] on span "Upload a document" at bounding box center [624, 424] width 120 height 17
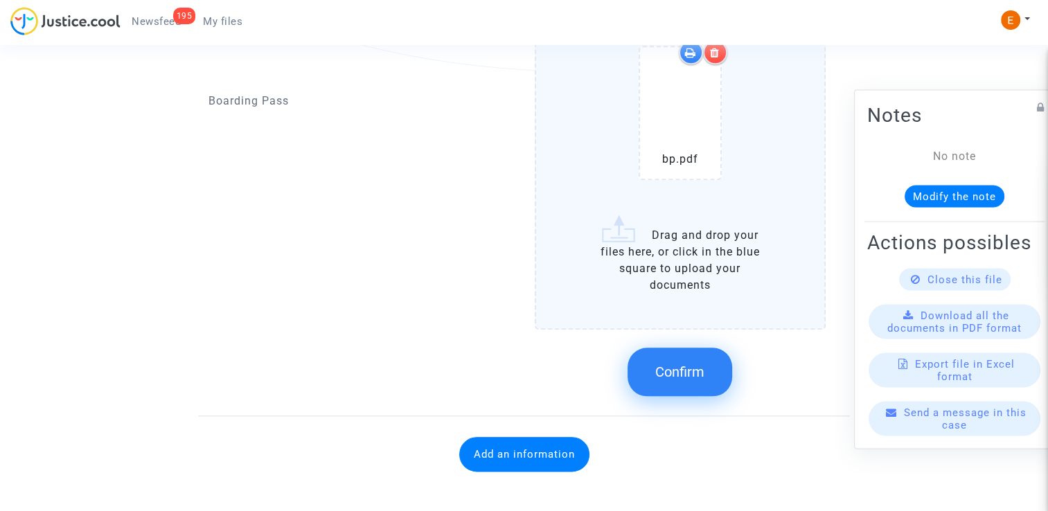
click at [707, 369] on button "Confirm" at bounding box center [680, 372] width 105 height 49
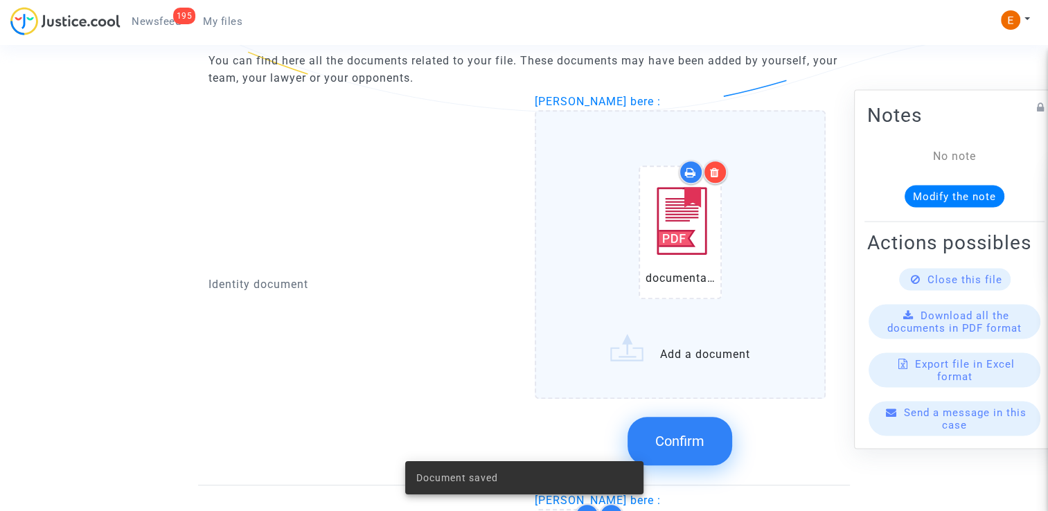
click at [678, 434] on span "Confirm" at bounding box center [680, 441] width 49 height 17
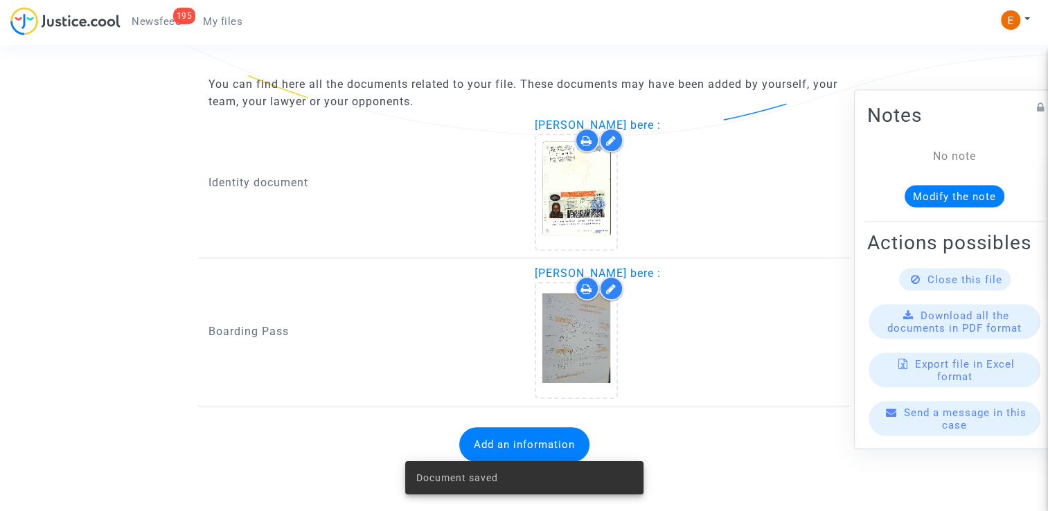
scroll to position [873, 0]
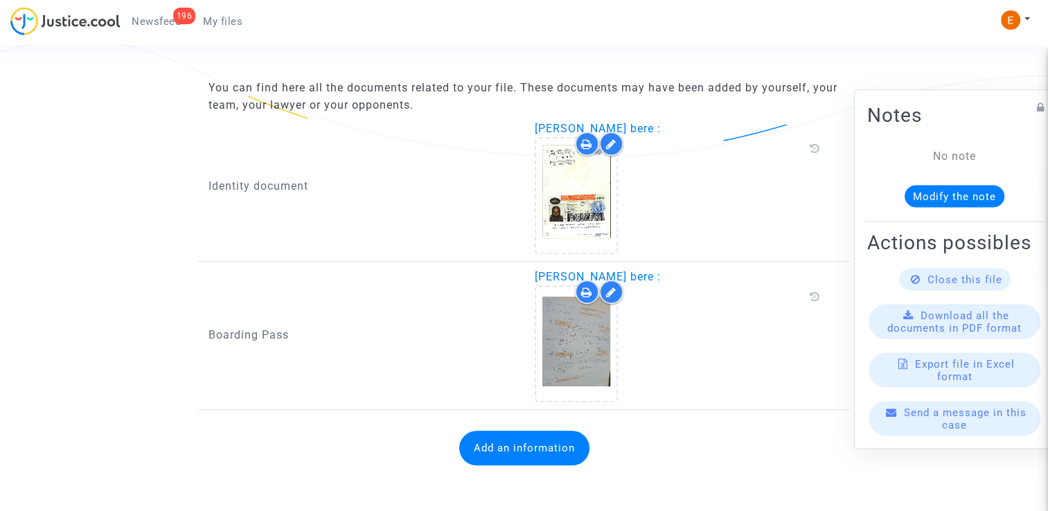
click at [542, 443] on button "Add an information" at bounding box center [524, 448] width 130 height 35
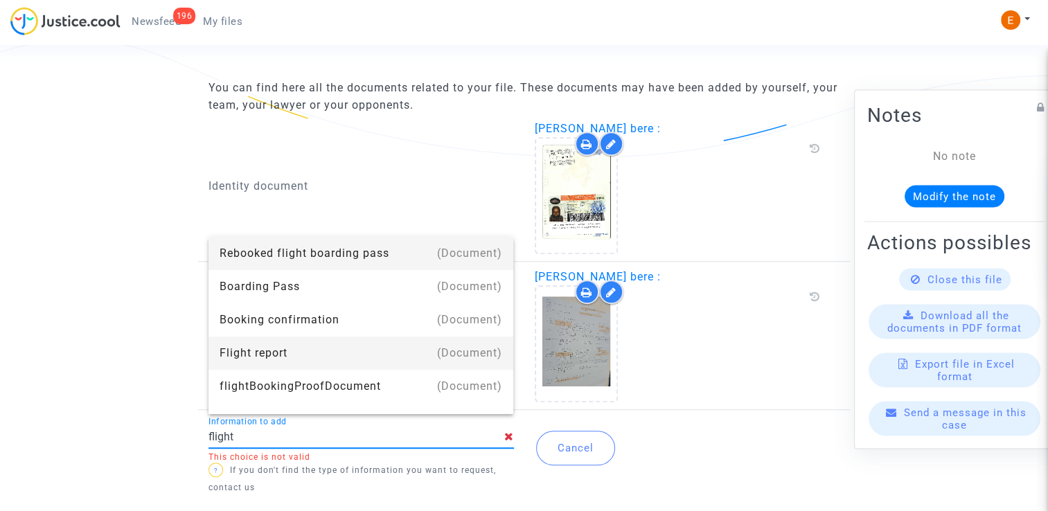
click at [351, 349] on div "Flight report" at bounding box center [361, 353] width 283 height 33
type input "Flight report"
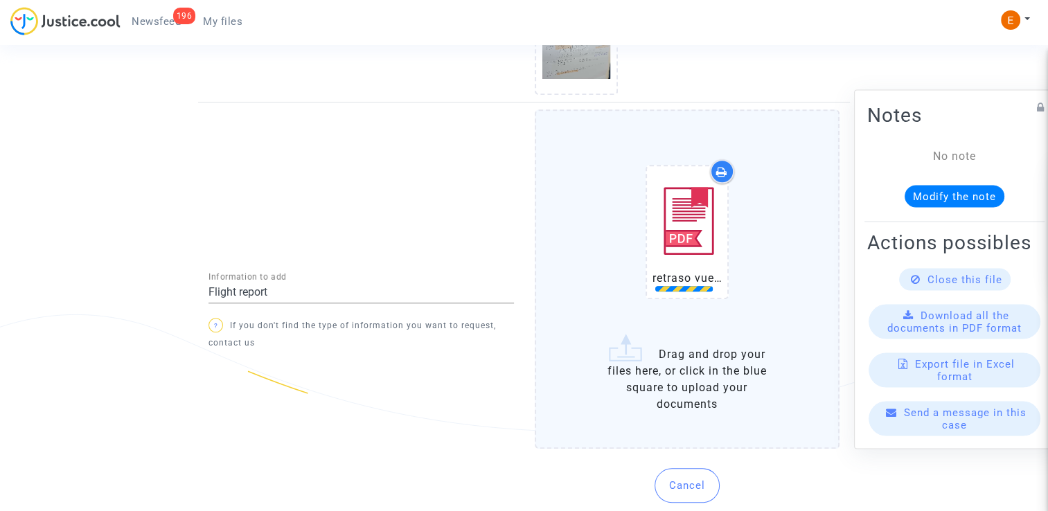
scroll to position [1206, 0]
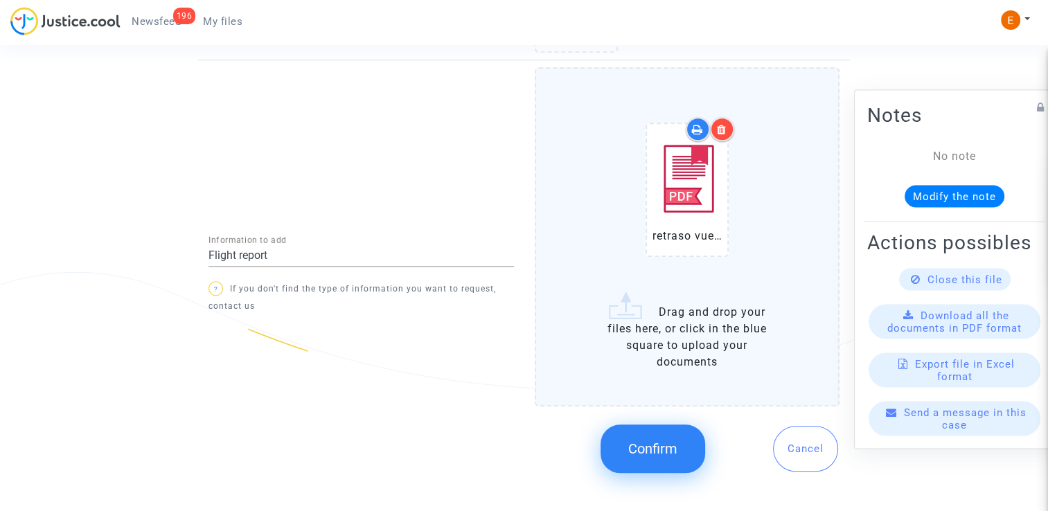
click at [688, 457] on button "Confirm" at bounding box center [653, 449] width 105 height 49
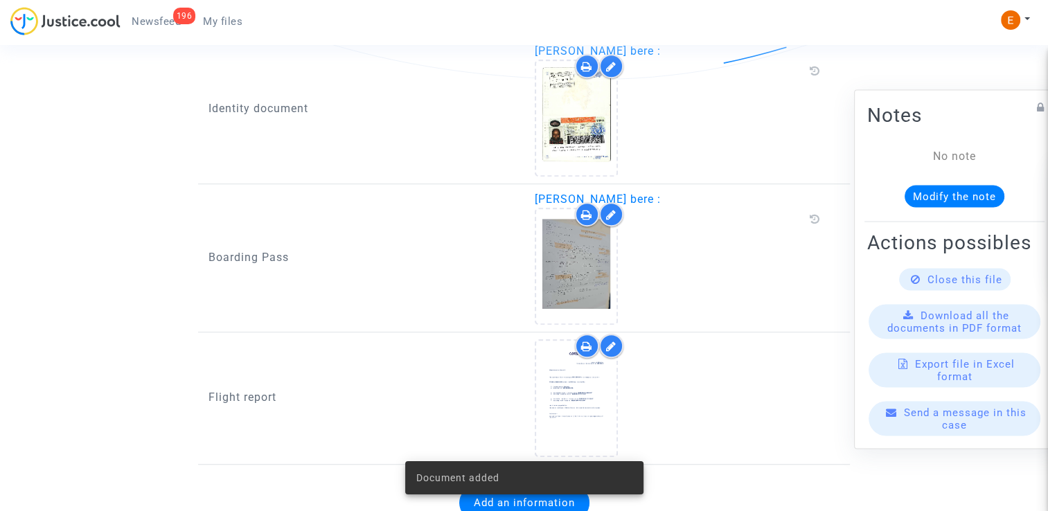
scroll to position [987, 0]
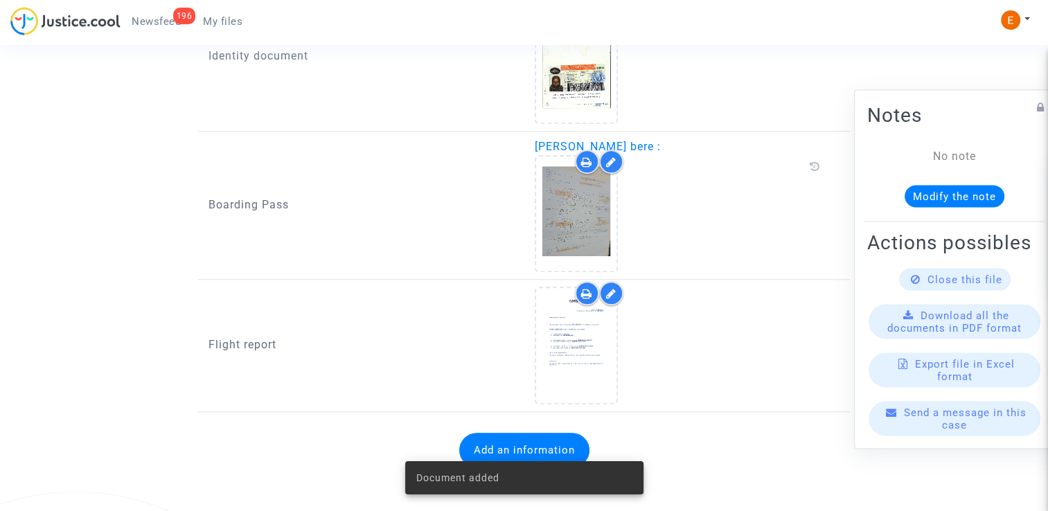
click at [179, 21] on div "196" at bounding box center [184, 16] width 23 height 17
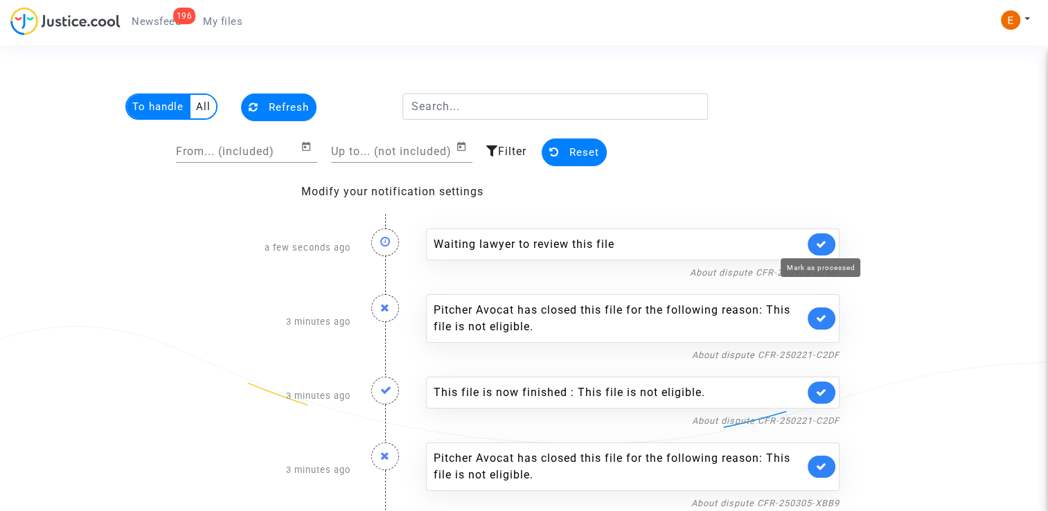
click at [821, 239] on icon at bounding box center [821, 244] width 11 height 10
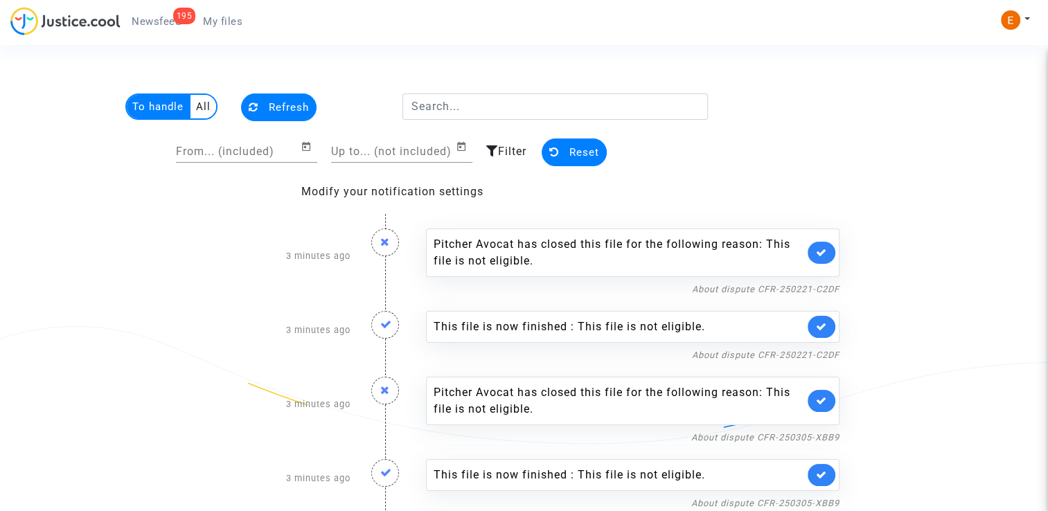
click at [828, 326] on link at bounding box center [822, 327] width 28 height 22
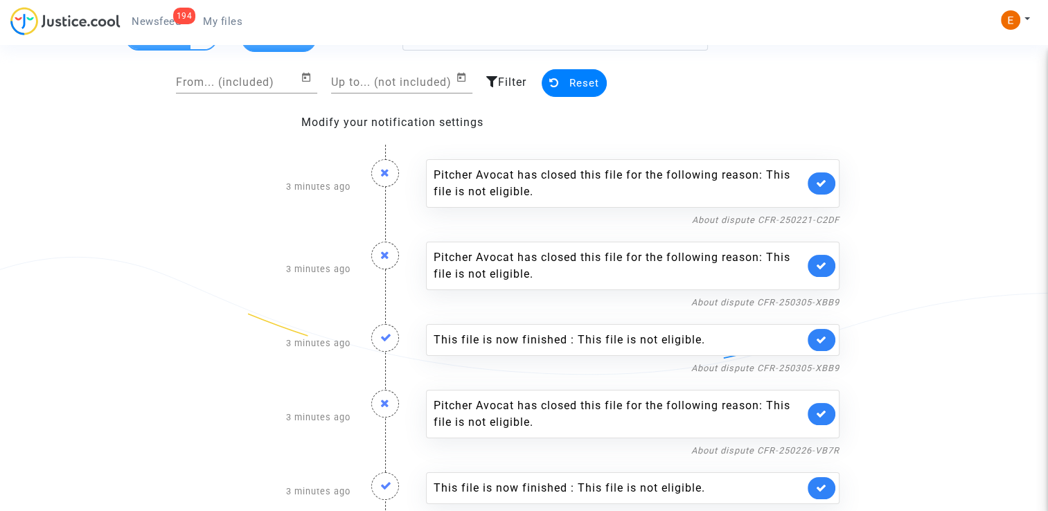
click at [820, 335] on icon at bounding box center [821, 340] width 11 height 10
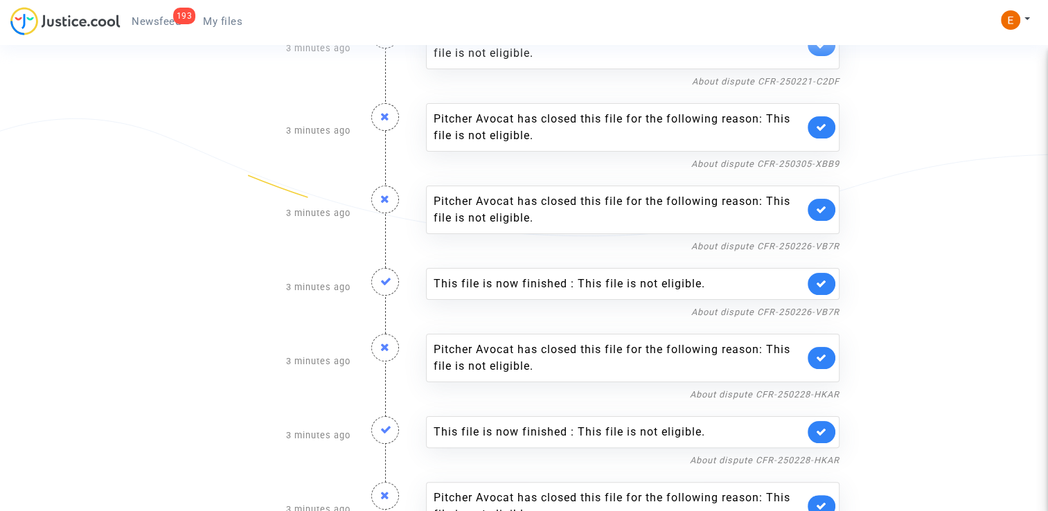
click at [813, 281] on link at bounding box center [822, 284] width 28 height 22
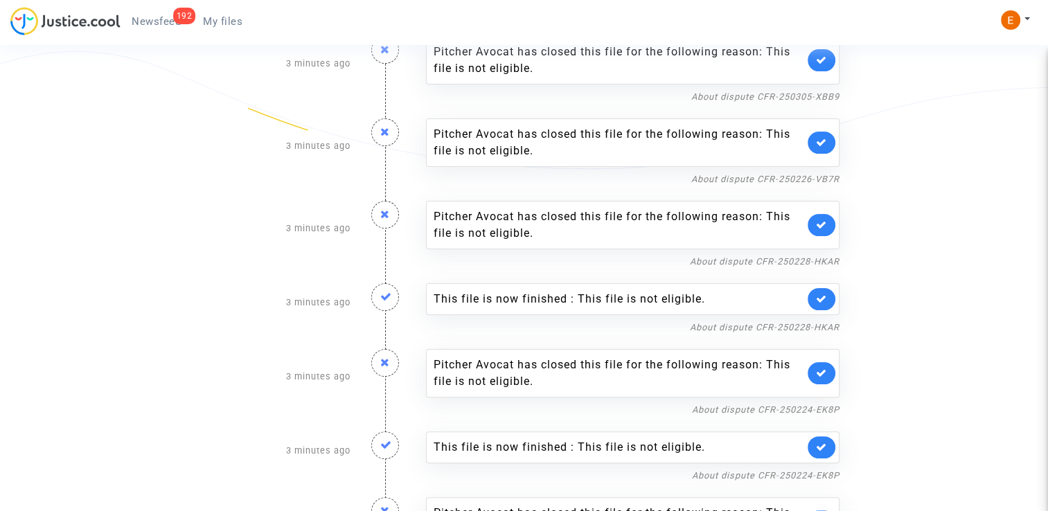
scroll to position [277, 0]
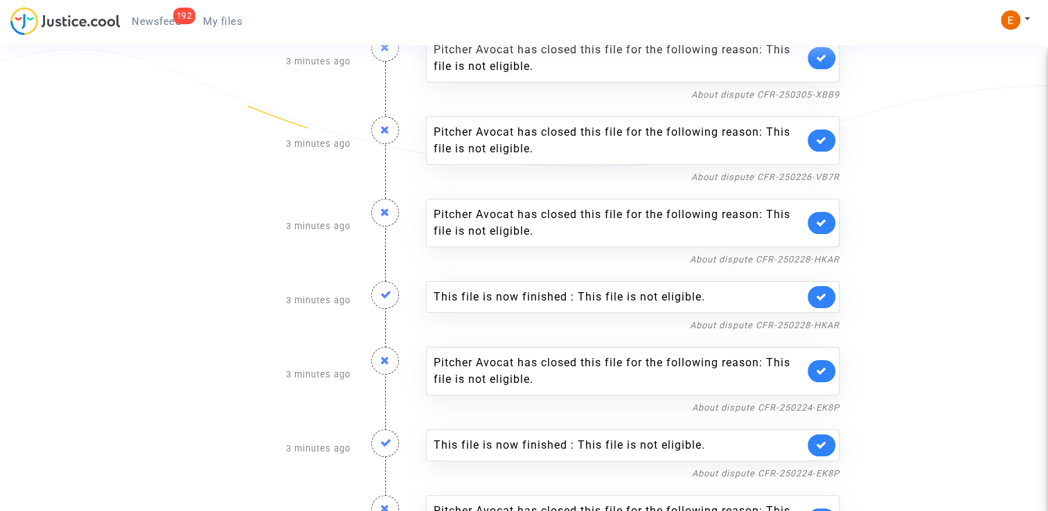
click at [834, 303] on div "This file is now finished : This file is not eligible." at bounding box center [633, 297] width 414 height 32
click at [827, 295] on icon at bounding box center [821, 297] width 11 height 10
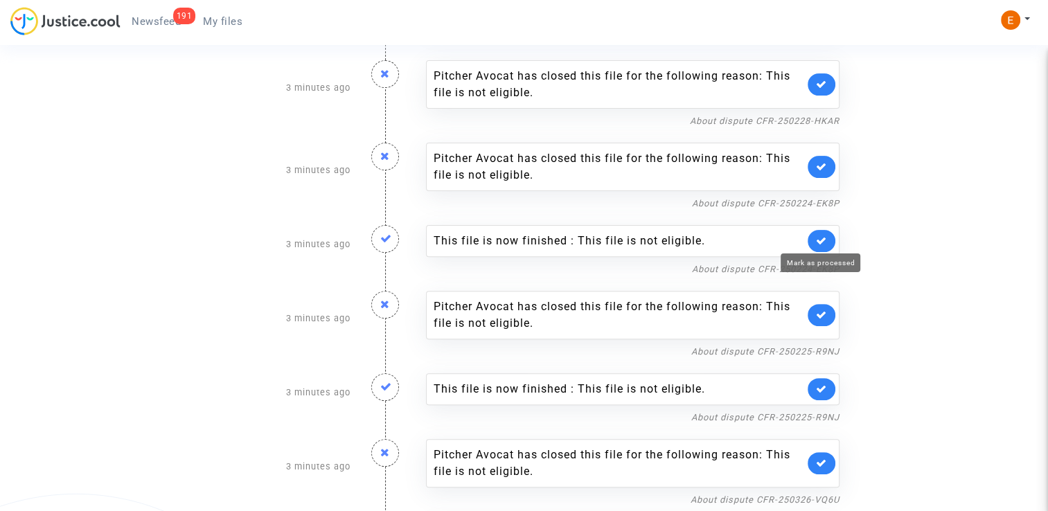
click at [820, 240] on icon at bounding box center [821, 241] width 11 height 10
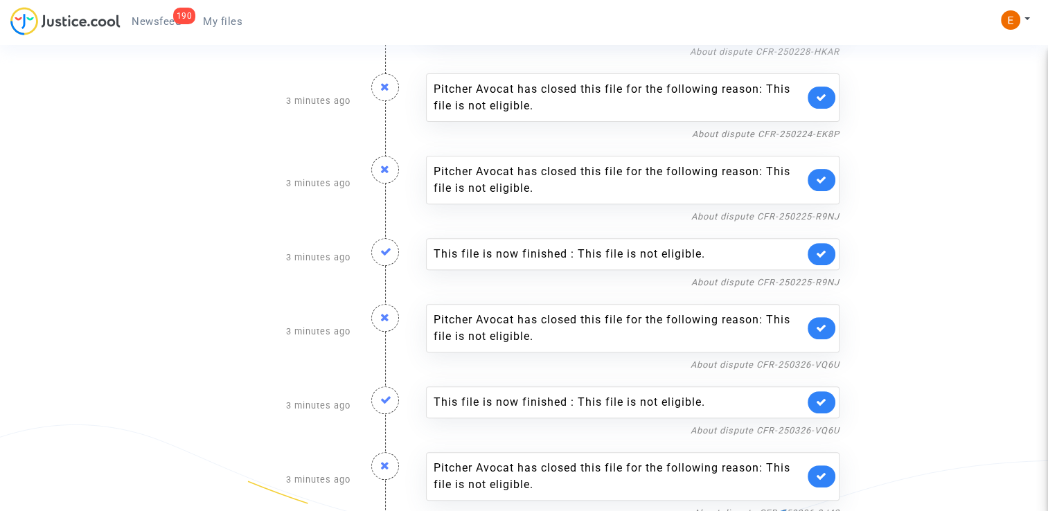
click at [826, 254] on icon at bounding box center [821, 254] width 11 height 10
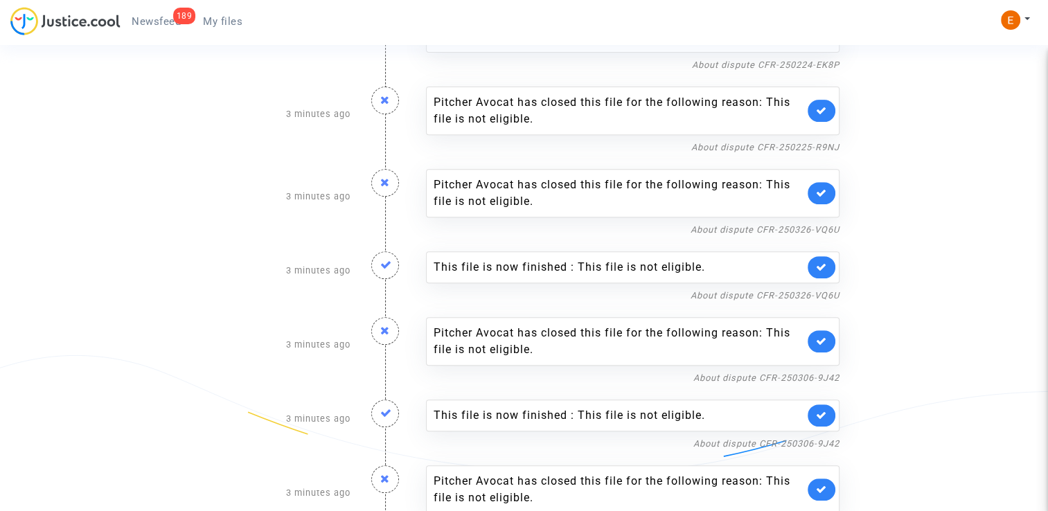
click at [829, 262] on link at bounding box center [822, 267] width 28 height 22
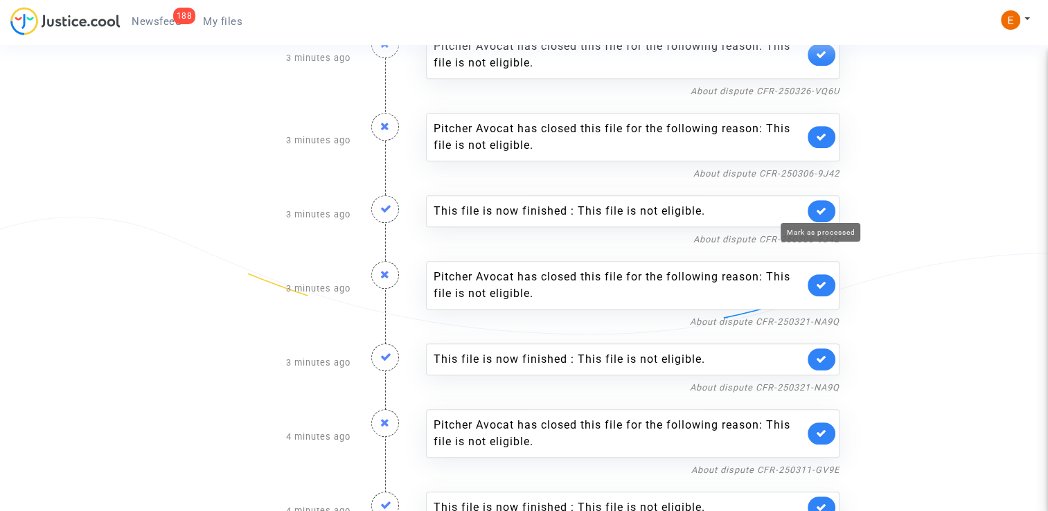
click at [822, 207] on icon at bounding box center [821, 211] width 11 height 10
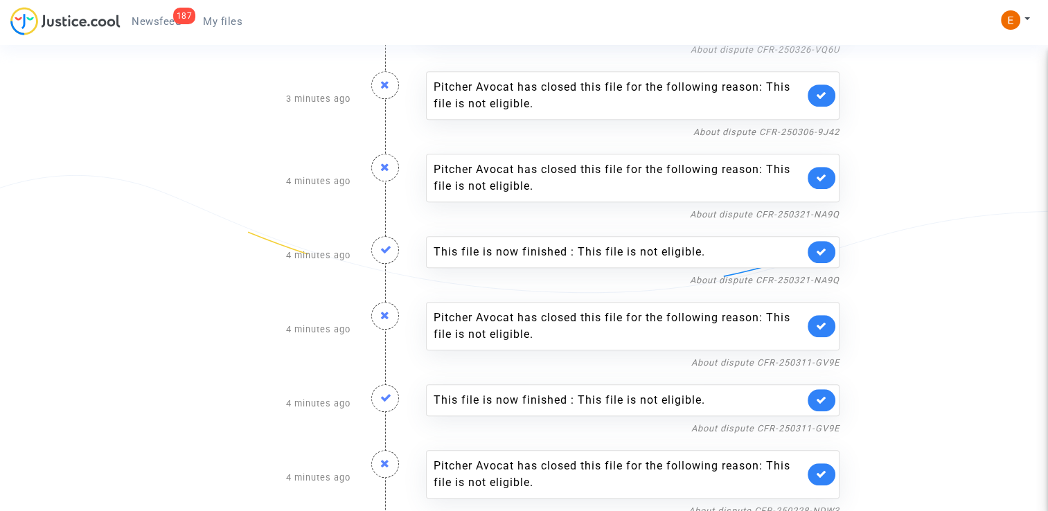
scroll to position [762, 0]
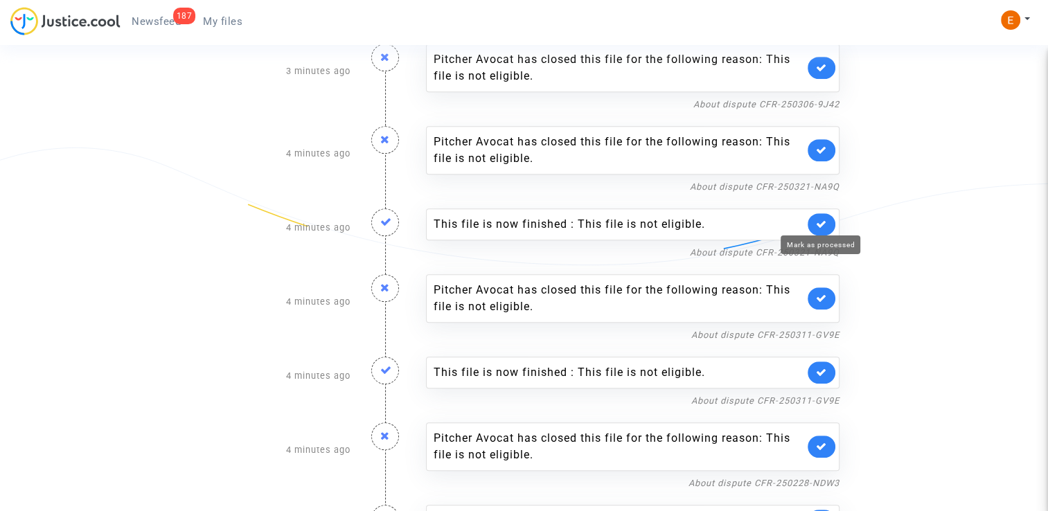
click at [825, 223] on icon at bounding box center [821, 224] width 11 height 10
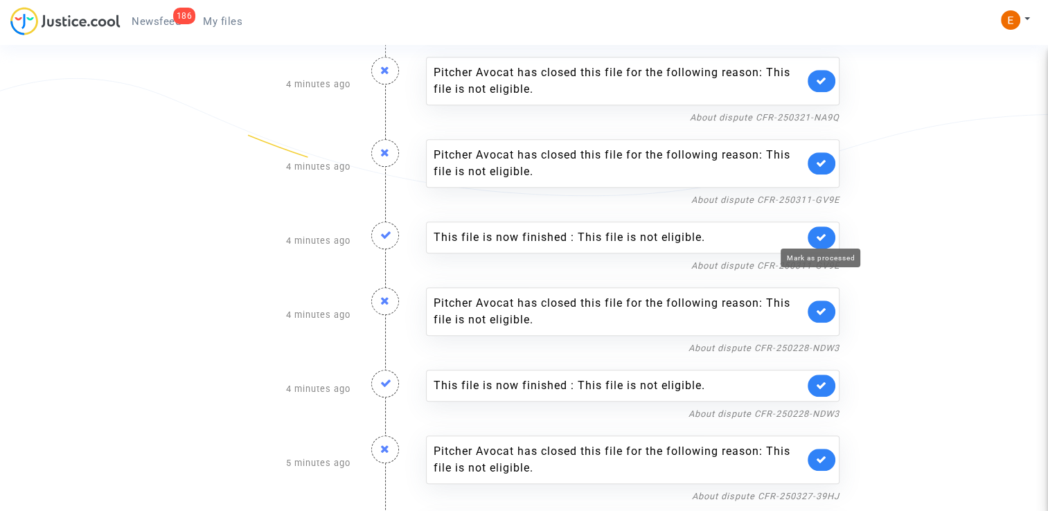
click at [822, 232] on icon at bounding box center [821, 237] width 11 height 10
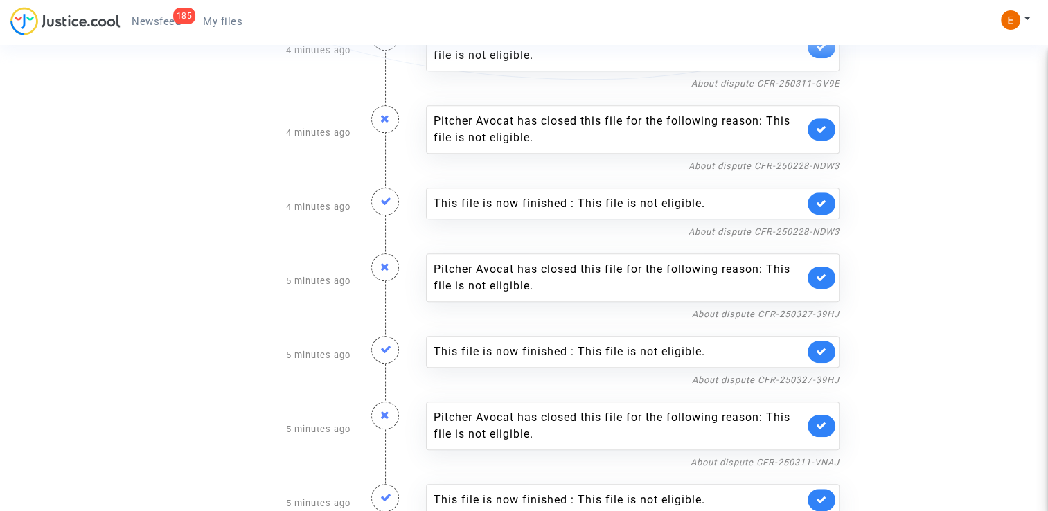
scroll to position [970, 0]
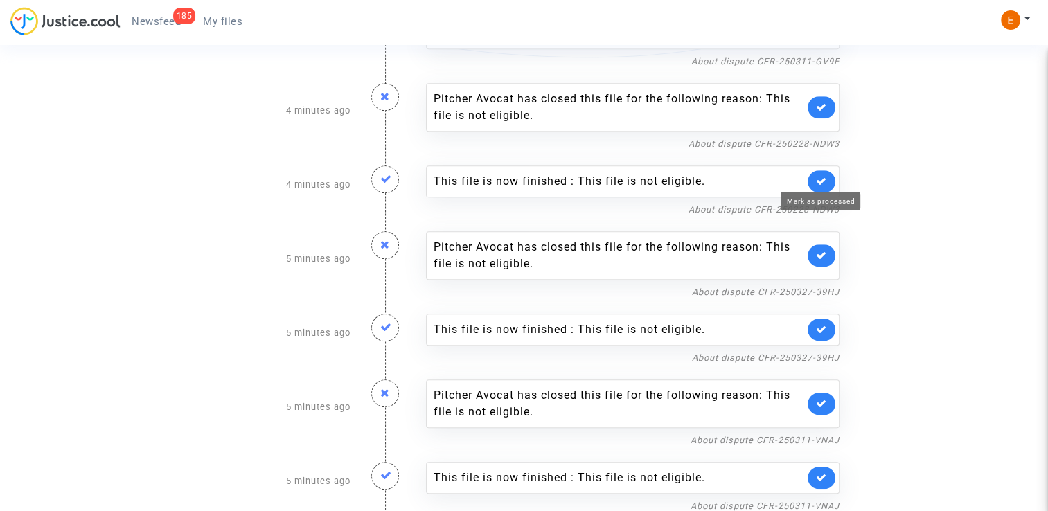
click at [827, 182] on icon at bounding box center [821, 181] width 11 height 10
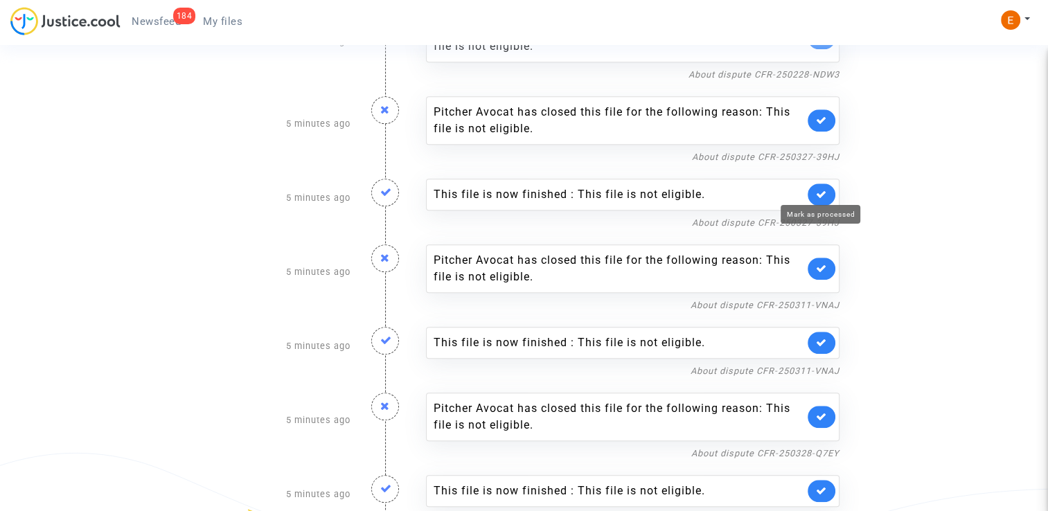
click at [825, 193] on icon at bounding box center [821, 194] width 11 height 10
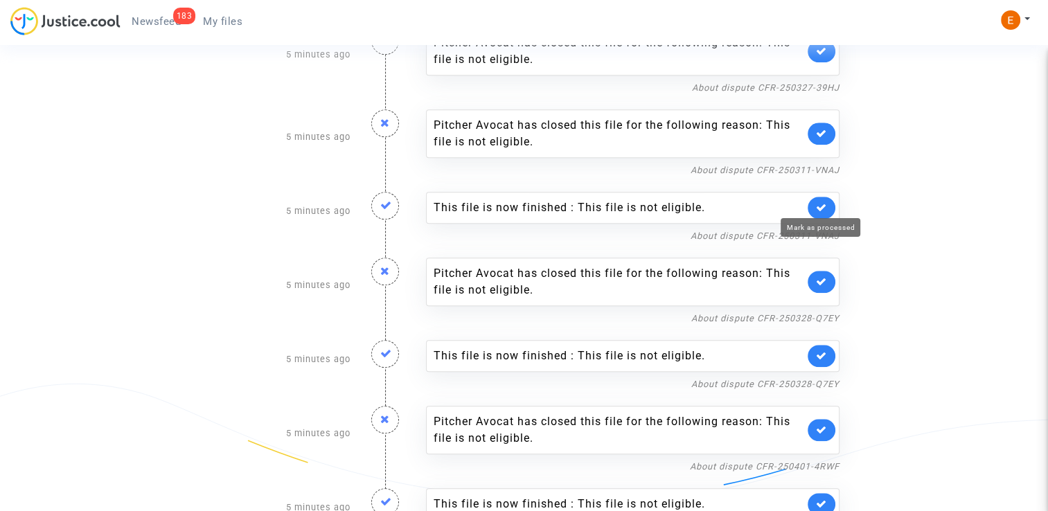
click at [825, 204] on icon at bounding box center [821, 207] width 11 height 10
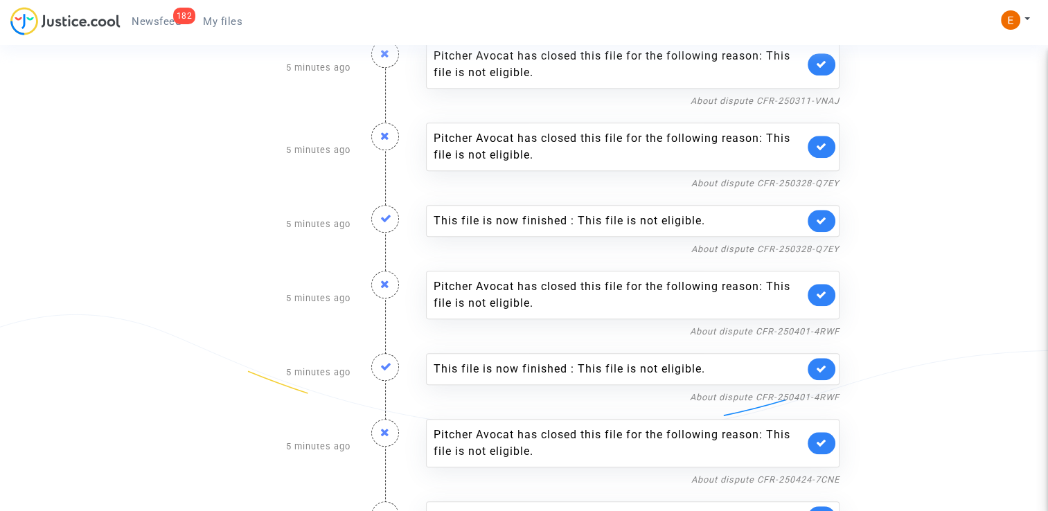
click at [820, 210] on link at bounding box center [822, 221] width 28 height 22
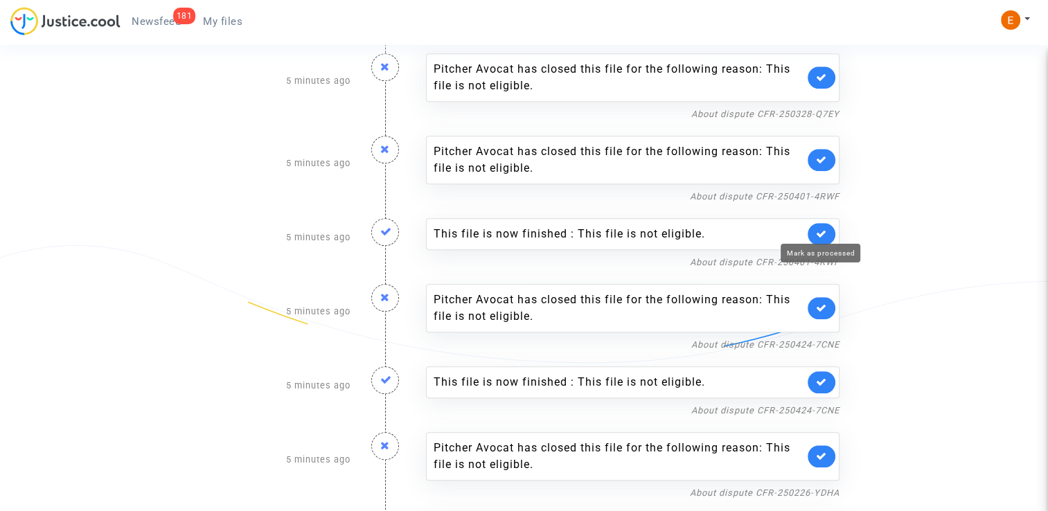
click at [825, 230] on icon at bounding box center [821, 234] width 11 height 10
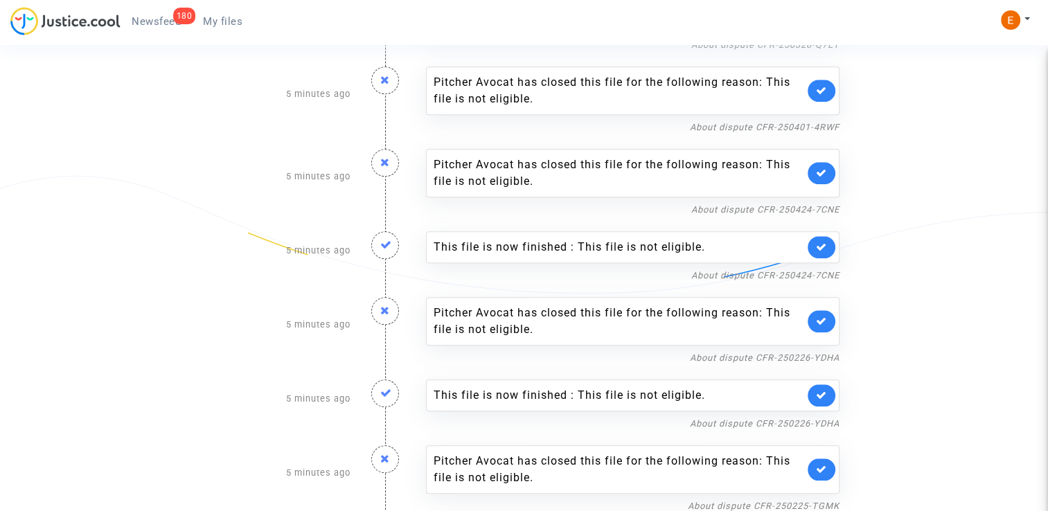
click at [824, 236] on link at bounding box center [822, 247] width 28 height 22
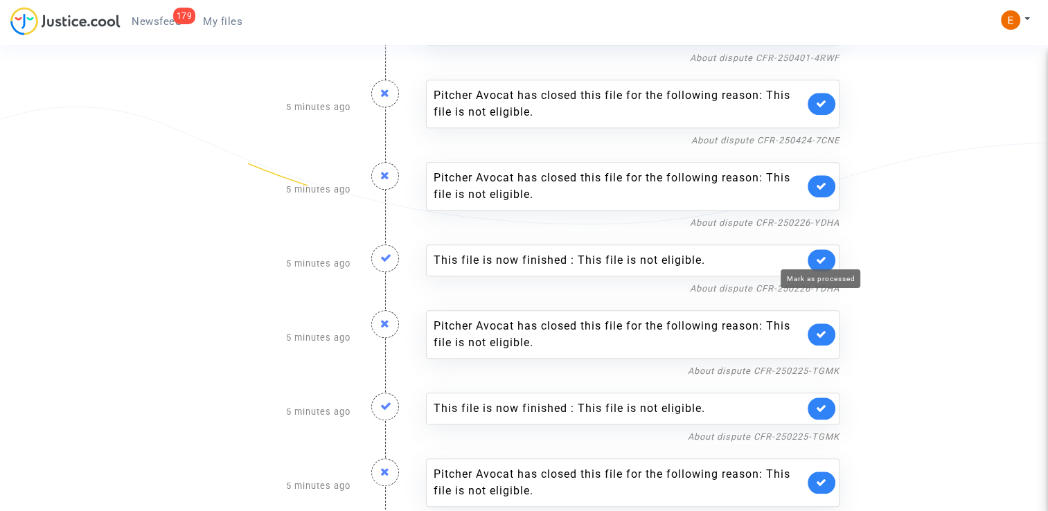
click at [824, 255] on icon at bounding box center [821, 260] width 11 height 10
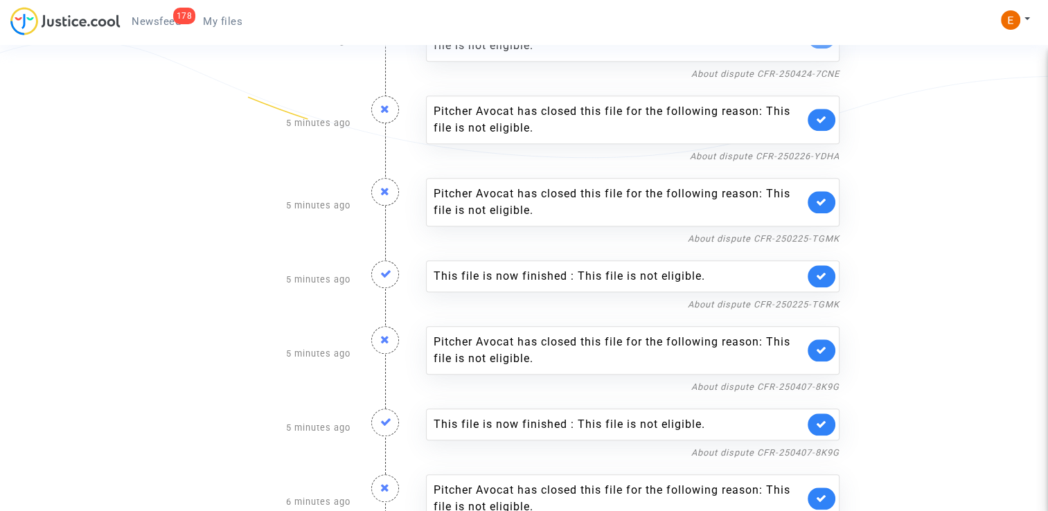
scroll to position [1455, 0]
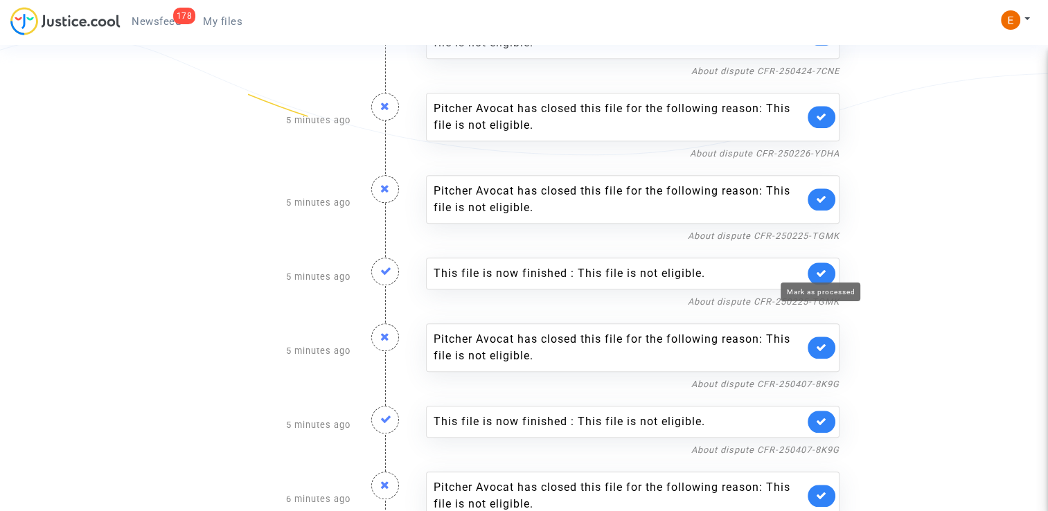
click at [825, 263] on link at bounding box center [822, 274] width 28 height 22
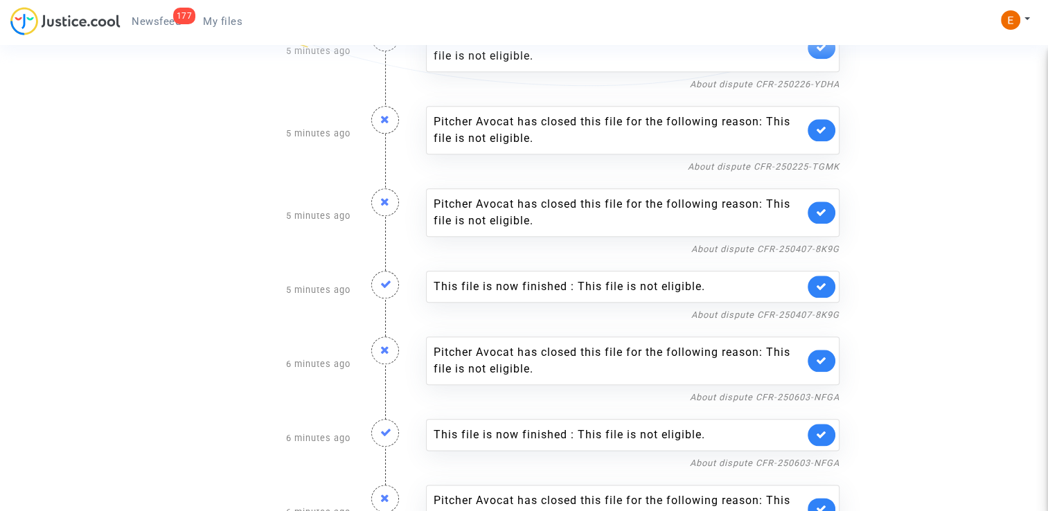
click at [830, 279] on link at bounding box center [822, 287] width 28 height 22
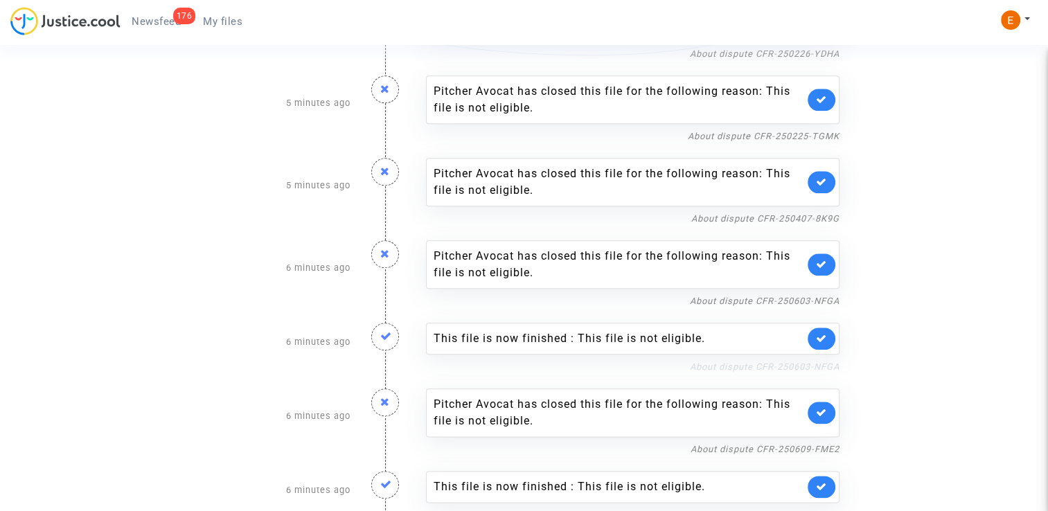
scroll to position [1663, 0]
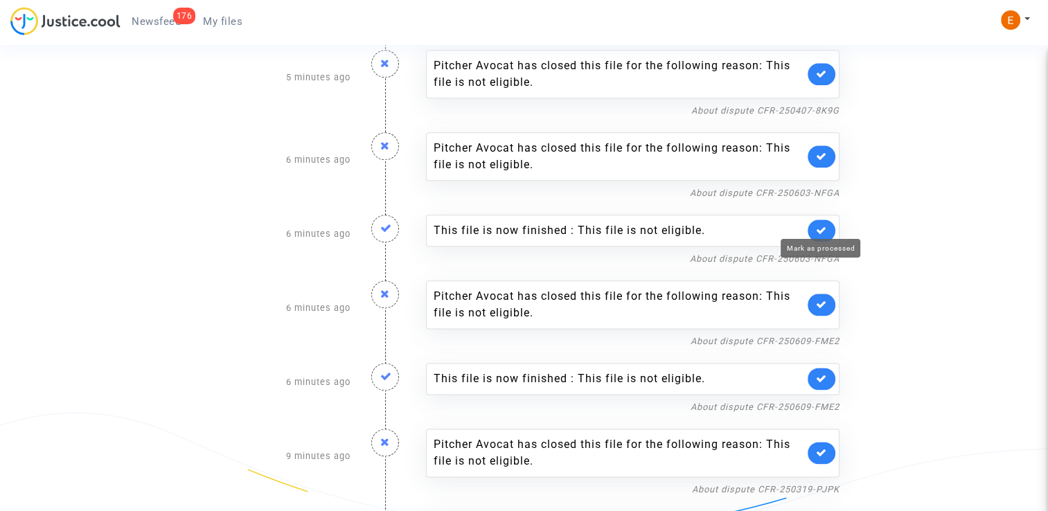
click at [818, 225] on icon at bounding box center [821, 230] width 11 height 10
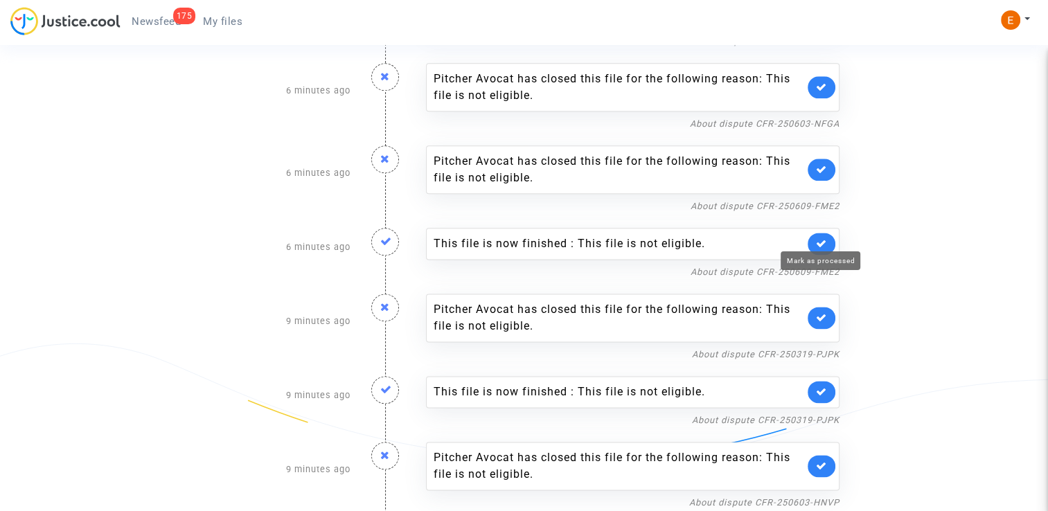
click at [826, 238] on icon at bounding box center [821, 243] width 11 height 10
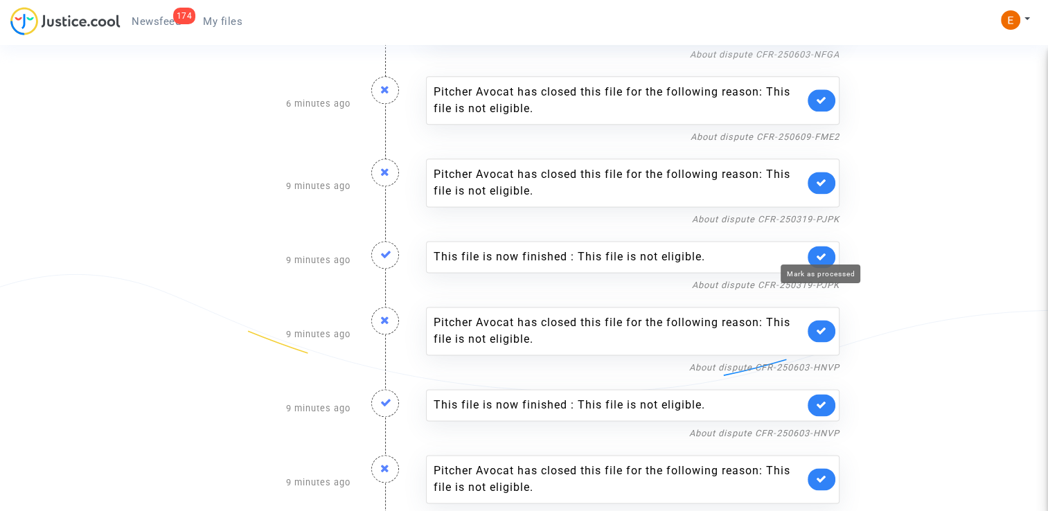
click at [823, 252] on icon at bounding box center [821, 257] width 11 height 10
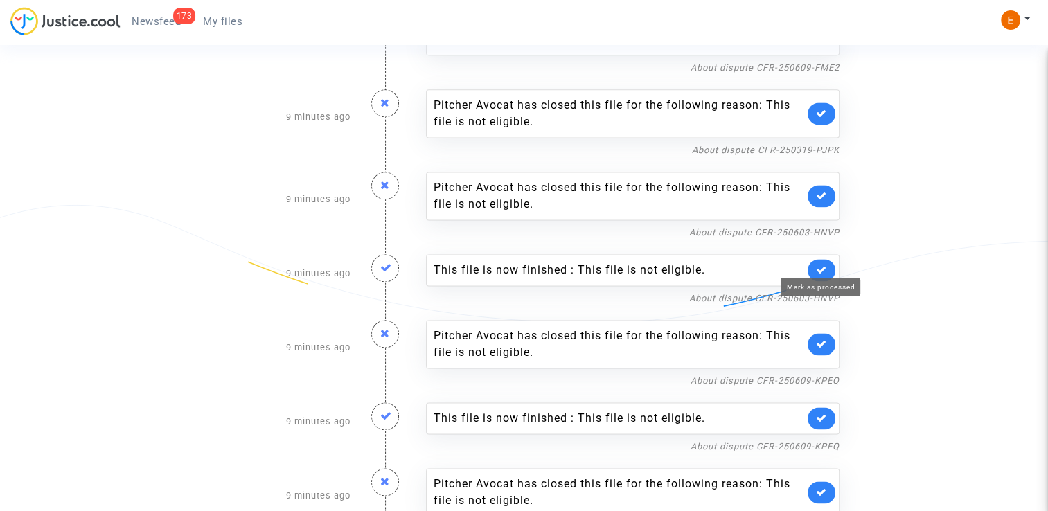
click at [823, 265] on icon at bounding box center [821, 270] width 11 height 10
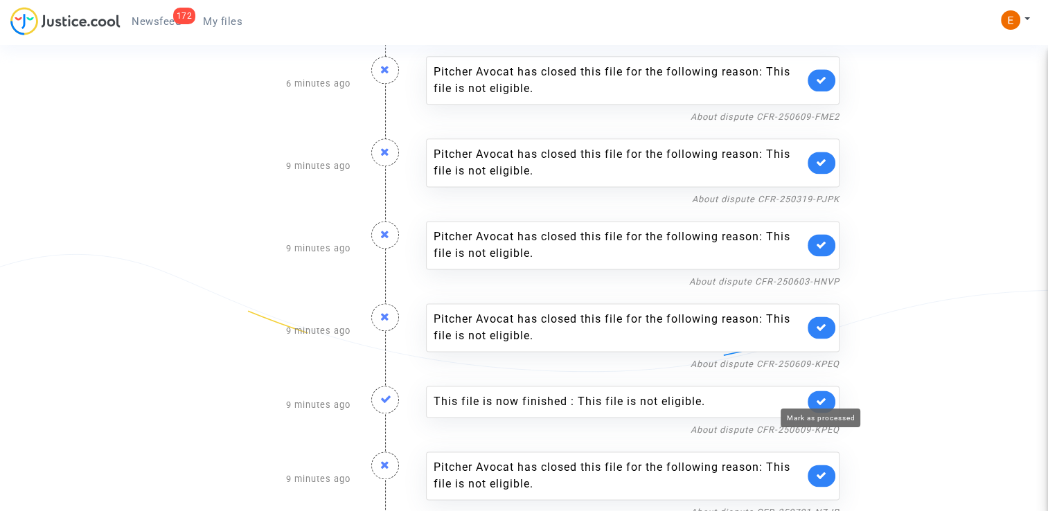
click at [826, 396] on icon at bounding box center [821, 401] width 11 height 10
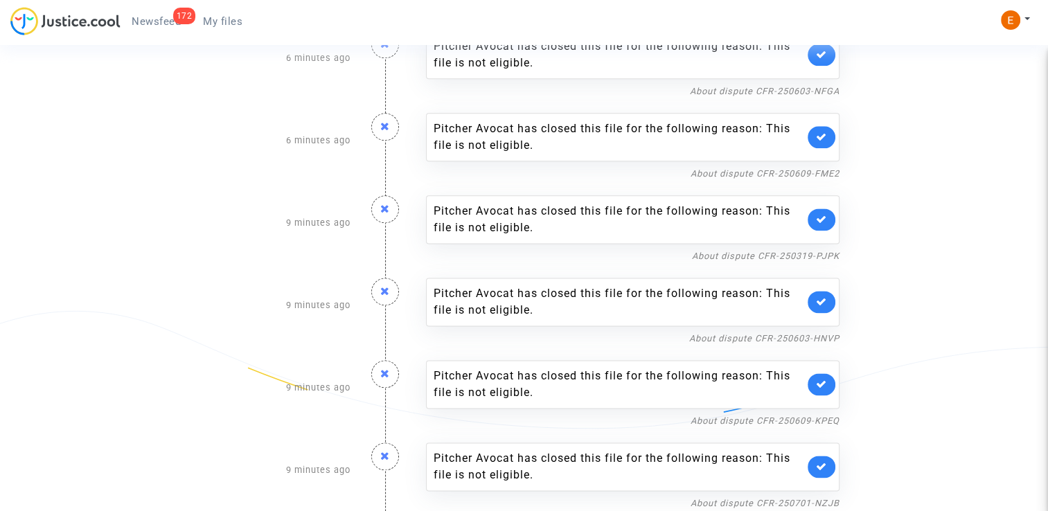
scroll to position [1757, 0]
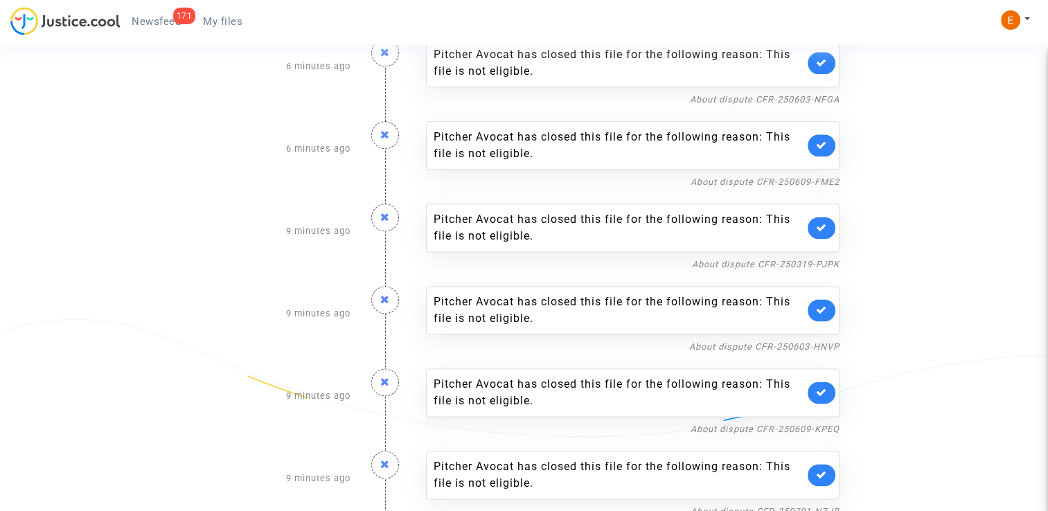
click at [234, 19] on span "My files" at bounding box center [222, 21] width 39 height 12
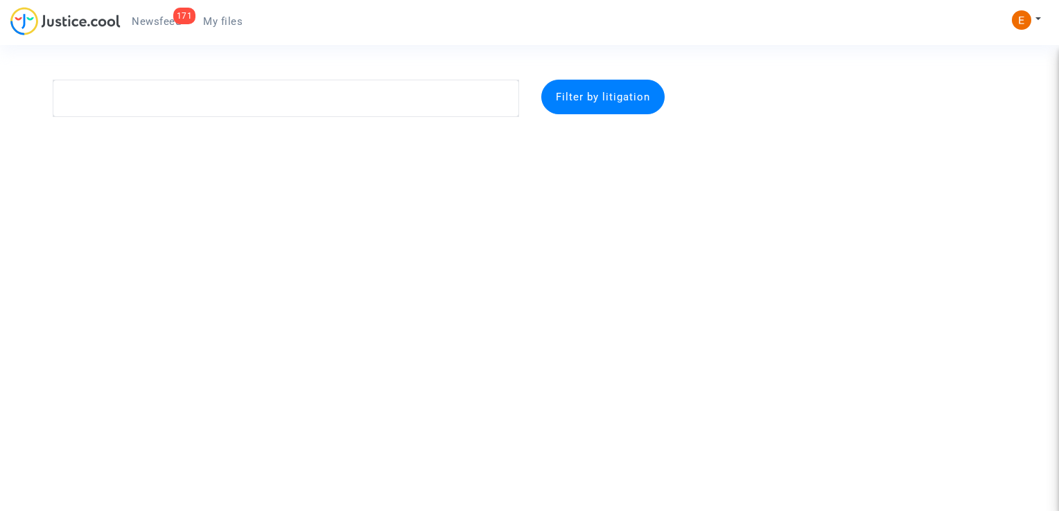
click at [172, 11] on link "171 Newsfeed" at bounding box center [156, 21] width 71 height 21
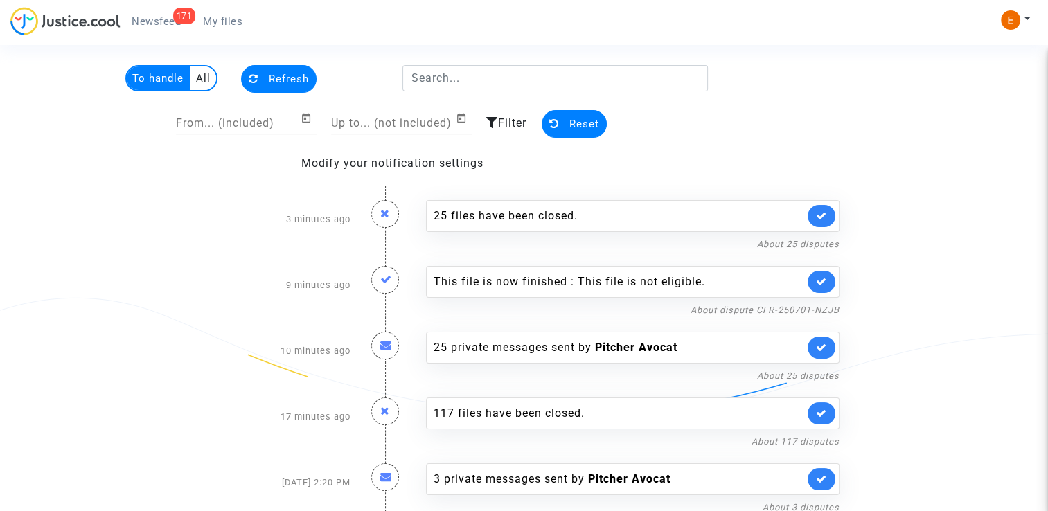
scroll to position [30, 0]
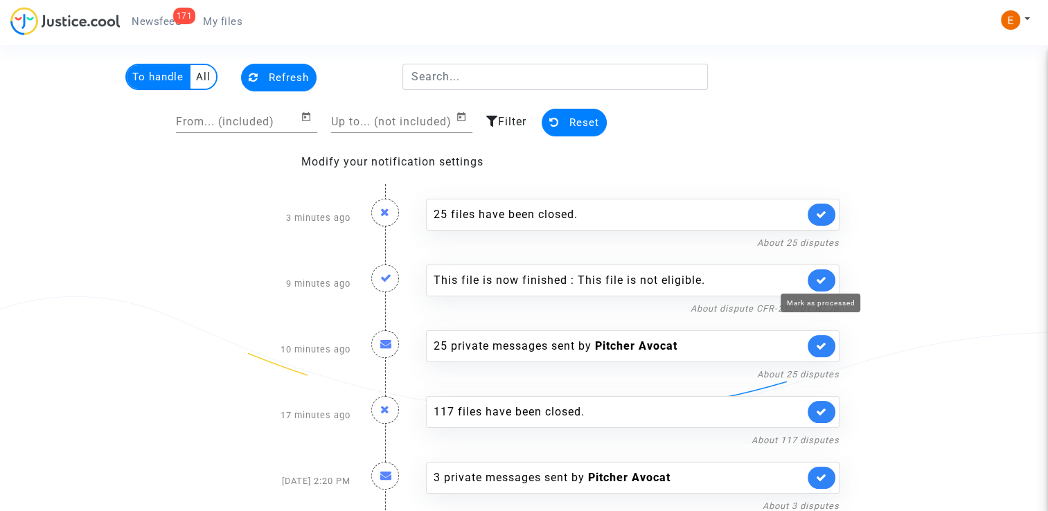
click at [820, 279] on icon at bounding box center [821, 280] width 11 height 10
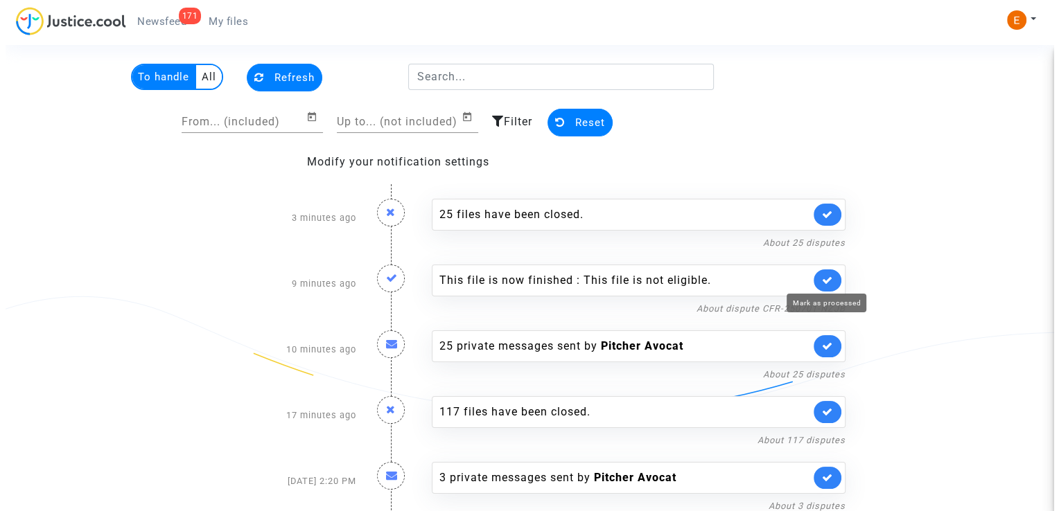
scroll to position [0, 0]
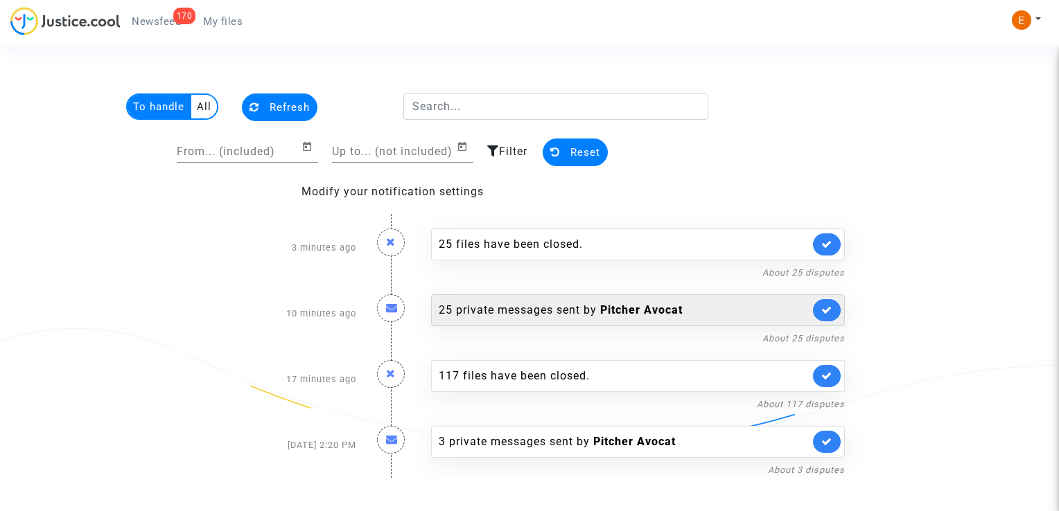
click at [567, 309] on div "25 private messages sent by Pitcher Avocat" at bounding box center [624, 310] width 371 height 17
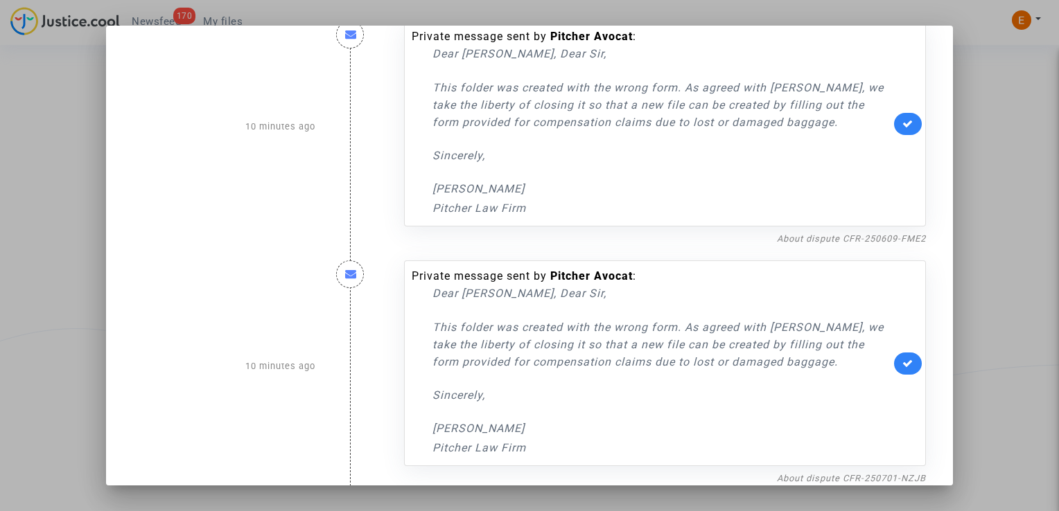
scroll to position [5560, 0]
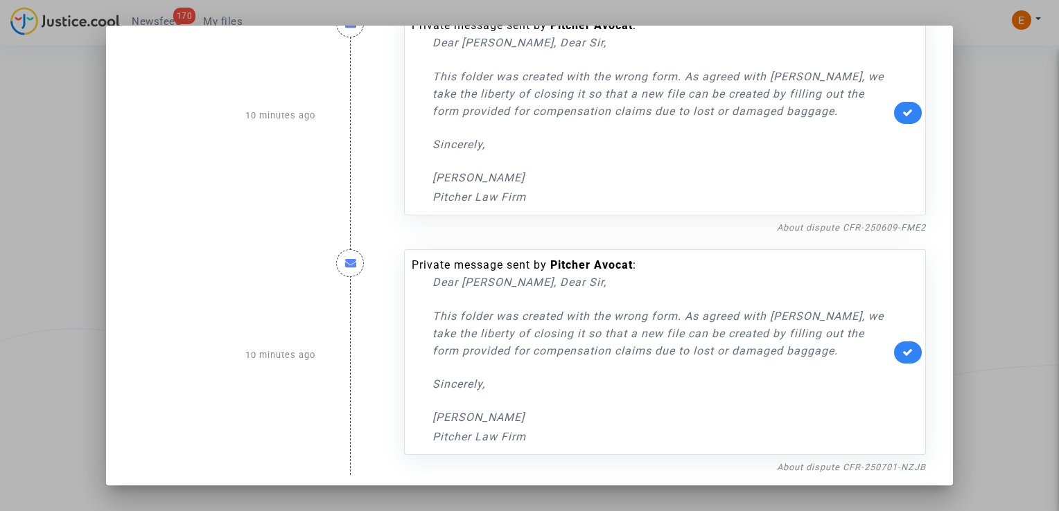
click at [1006, 139] on div at bounding box center [529, 255] width 1059 height 511
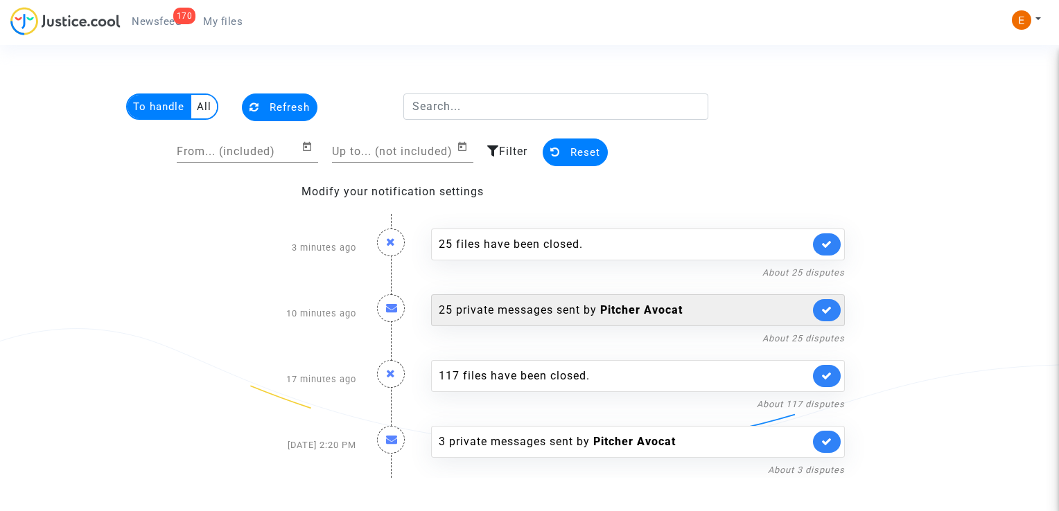
click at [820, 306] on link at bounding box center [827, 310] width 28 height 22
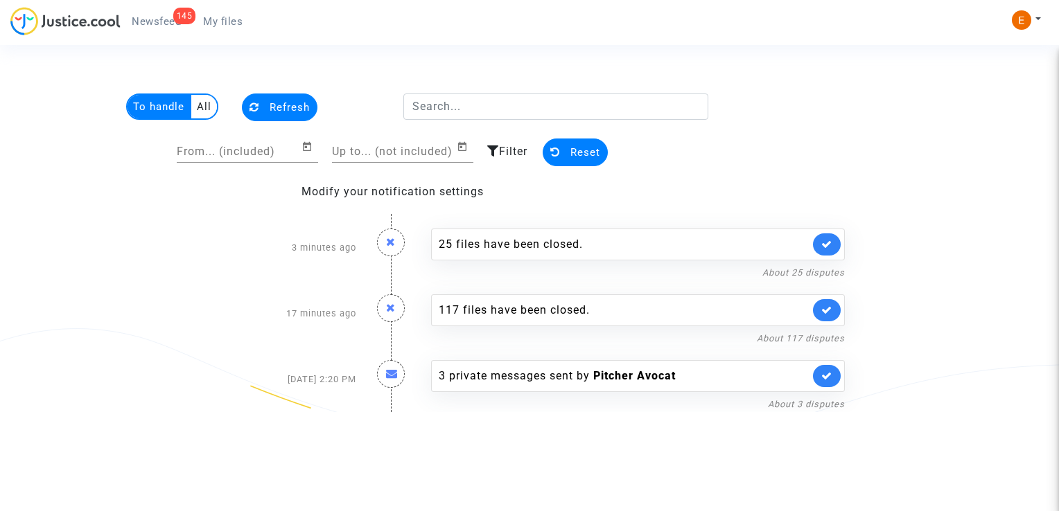
drag, startPoint x: 226, startPoint y: 28, endPoint x: 193, endPoint y: 26, distance: 33.4
click at [226, 28] on link "My files" at bounding box center [223, 21] width 62 height 21
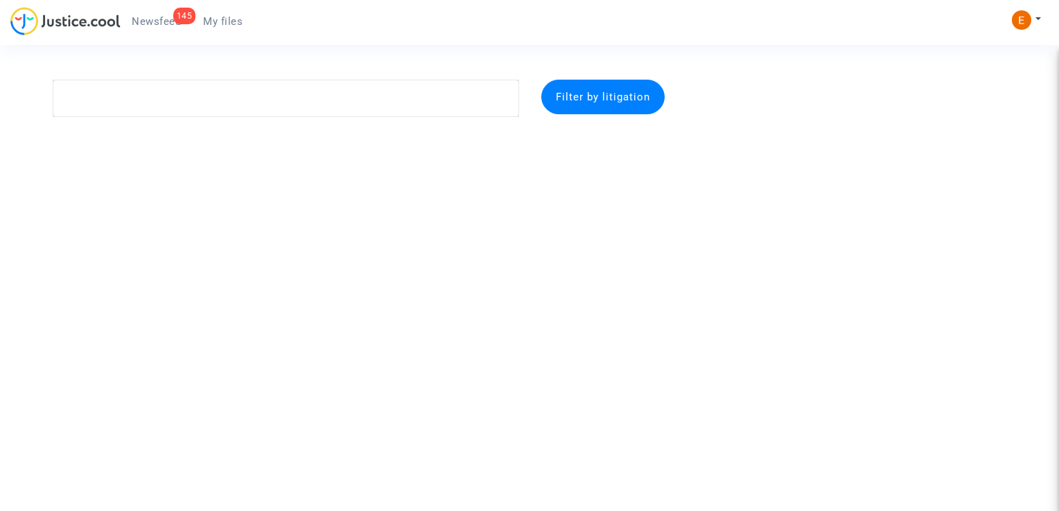
click at [157, 24] on span "Newsfeed" at bounding box center [156, 21] width 49 height 12
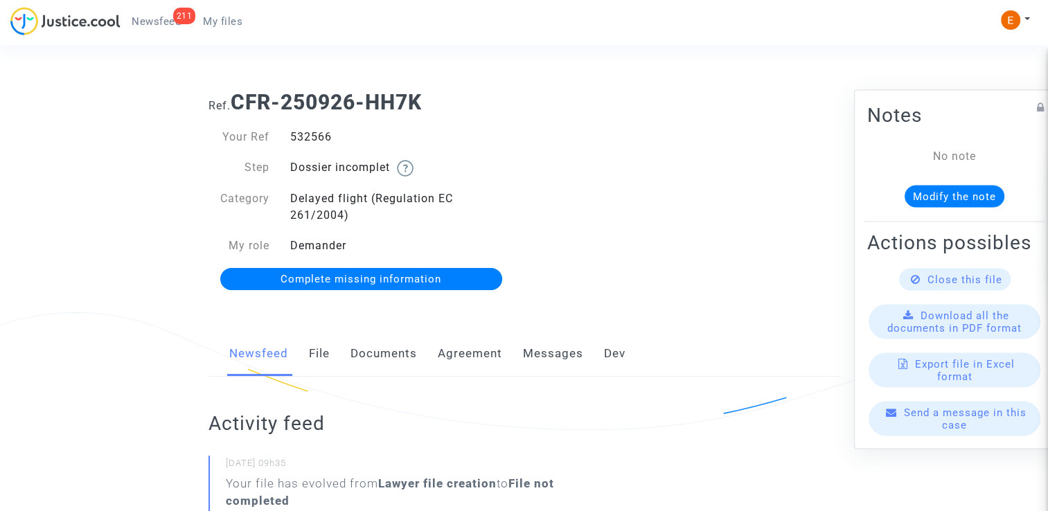
drag, startPoint x: 0, startPoint y: 0, endPoint x: 377, endPoint y: 349, distance: 513.4
click at [370, 350] on link "Documents" at bounding box center [384, 354] width 67 height 46
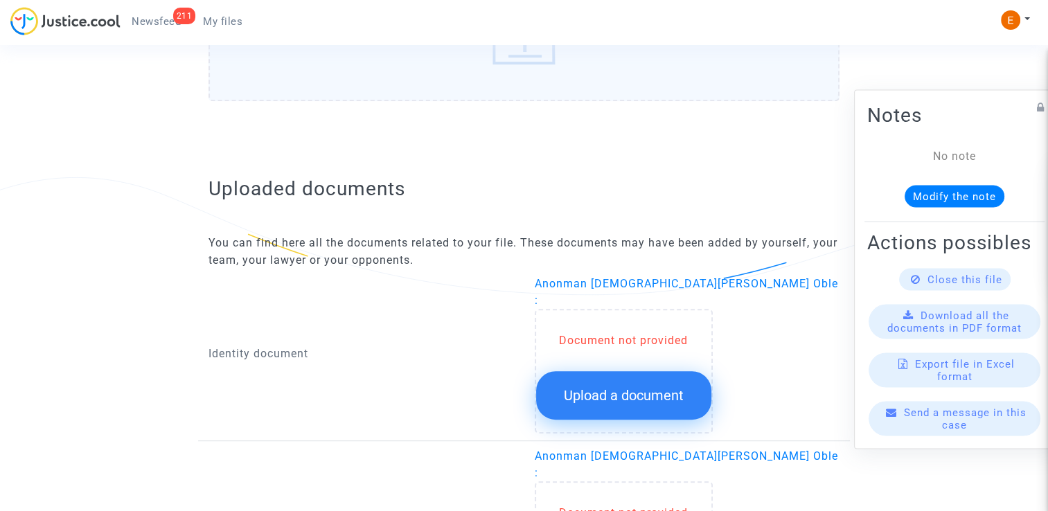
scroll to position [832, 0]
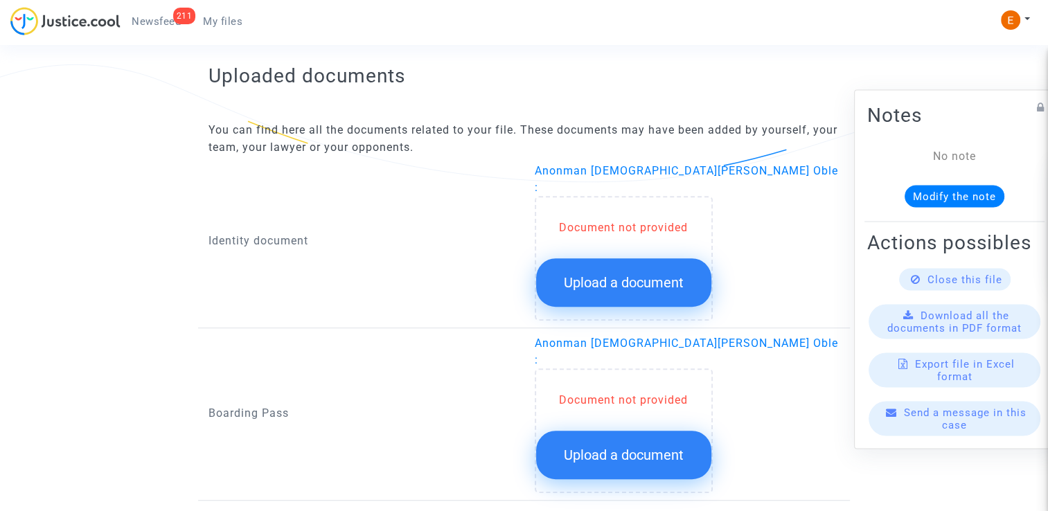
click at [636, 274] on span "Upload a document" at bounding box center [624, 282] width 120 height 17
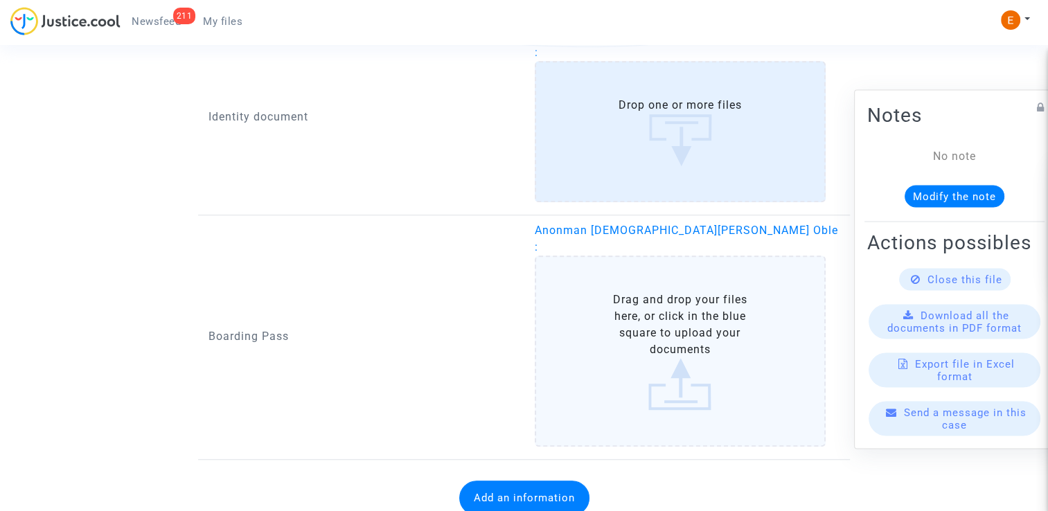
scroll to position [1000, 0]
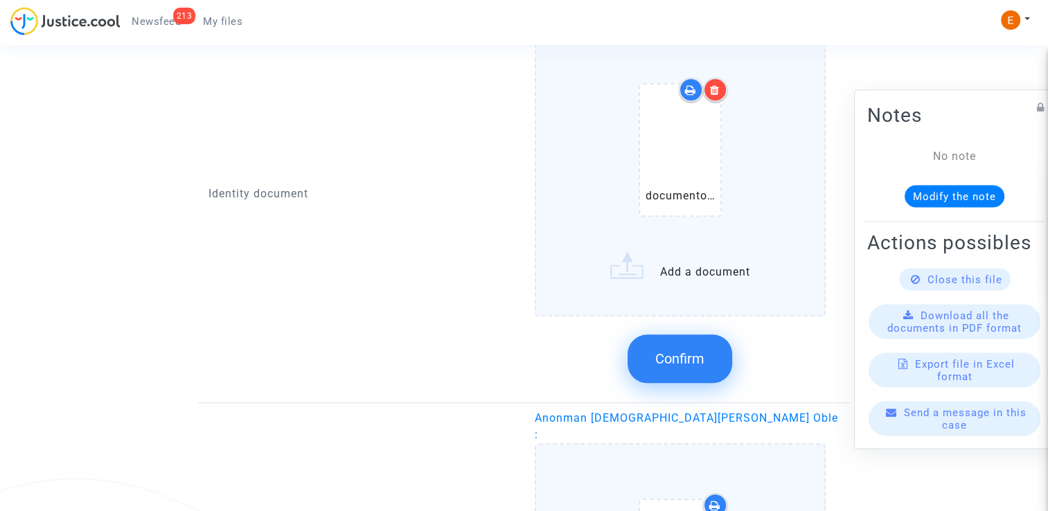
click at [718, 78] on div at bounding box center [715, 90] width 24 height 24
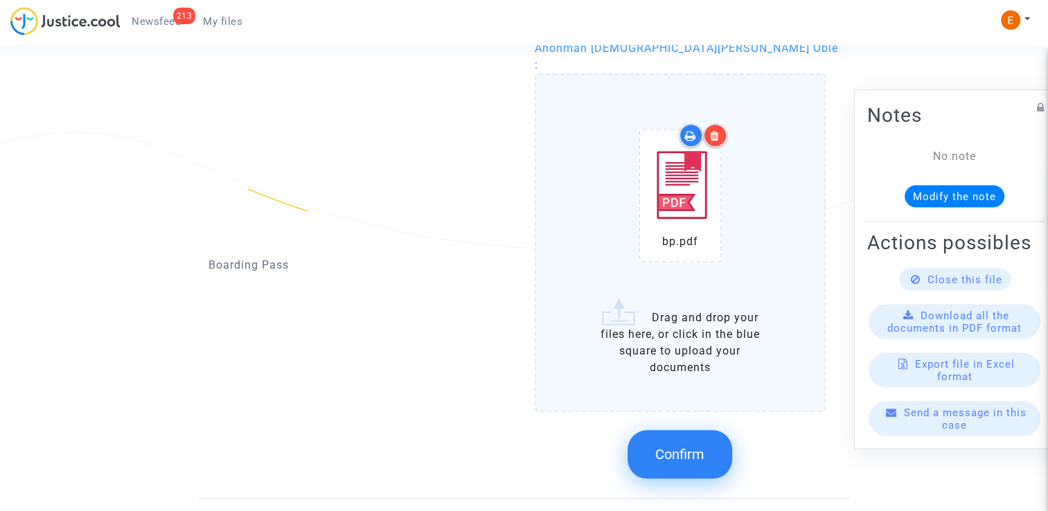
click at [705, 430] on button "Confirm" at bounding box center [680, 454] width 105 height 49
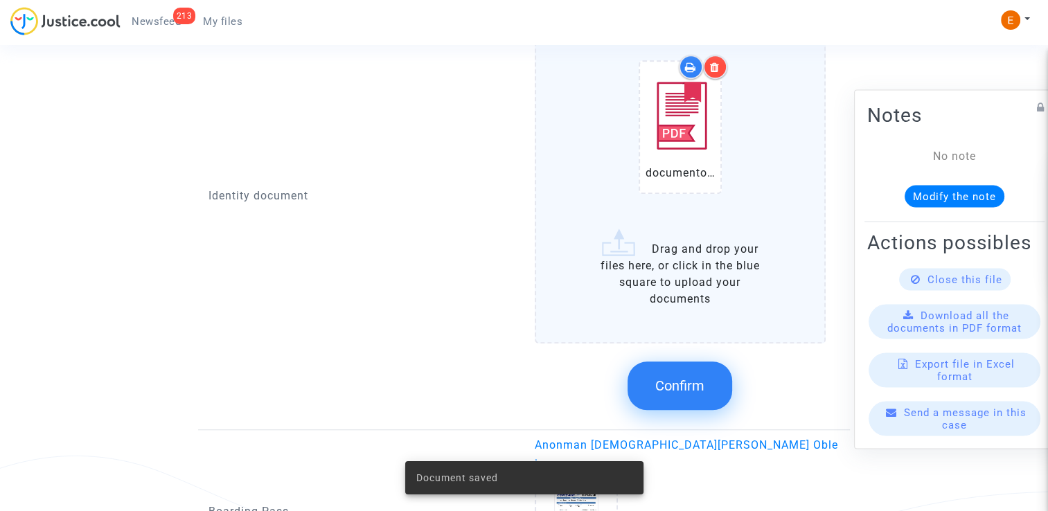
scroll to position [1069, 0]
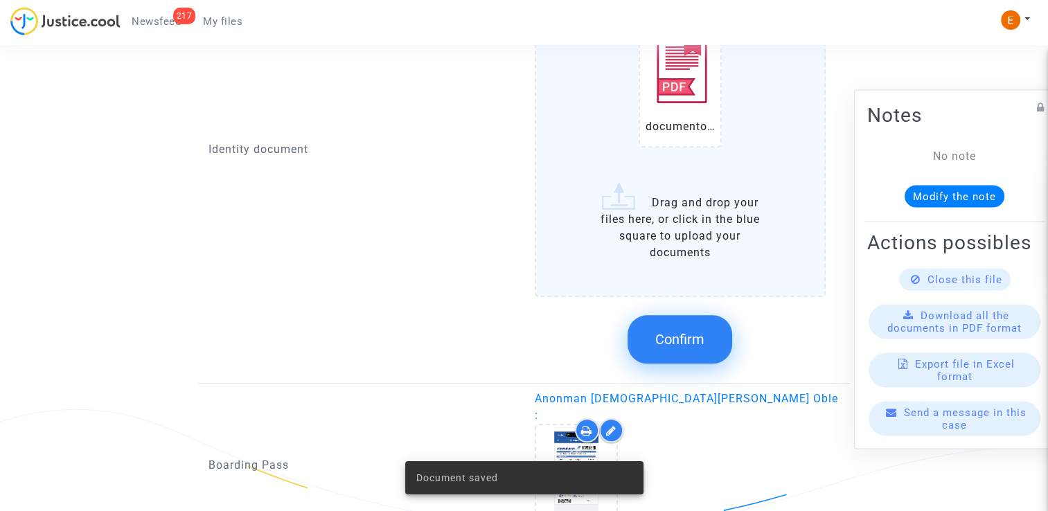
click at [689, 331] on span "Confirm" at bounding box center [680, 339] width 49 height 17
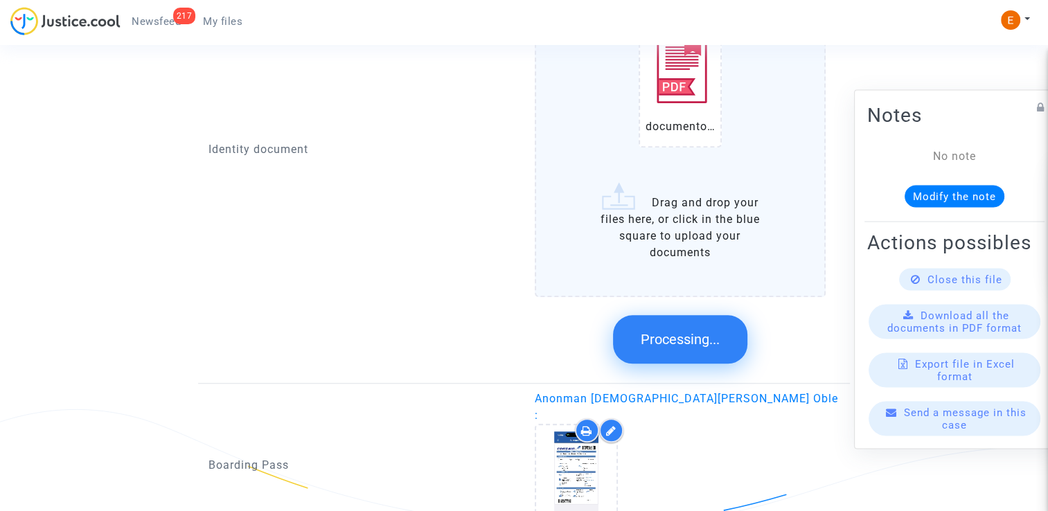
scroll to position [873, 0]
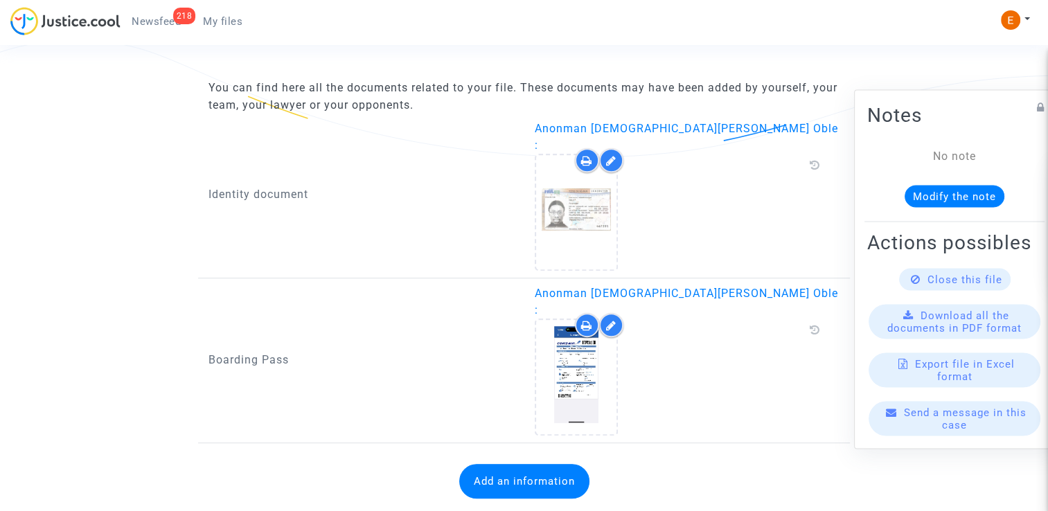
click at [537, 464] on button "Add an information" at bounding box center [524, 481] width 130 height 35
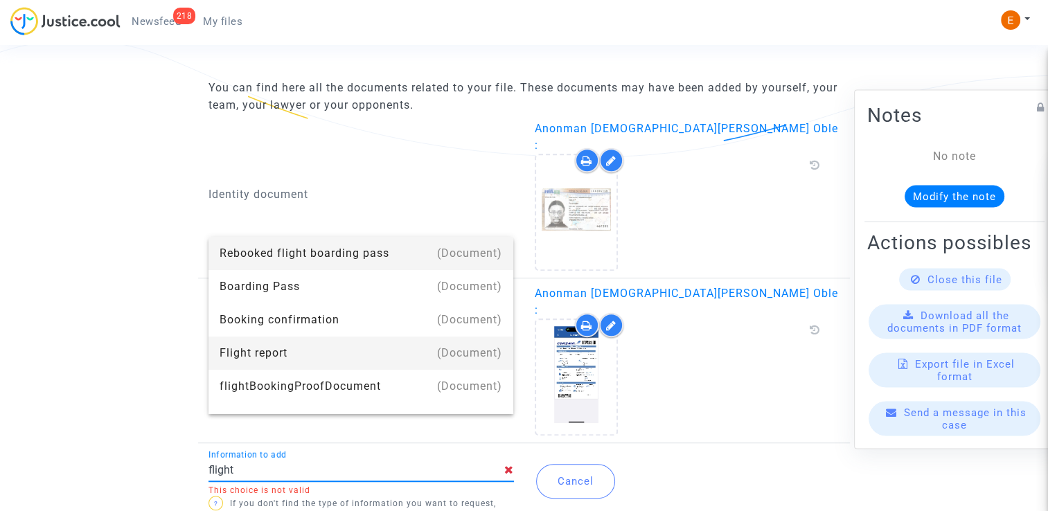
click at [333, 353] on div "Flight report" at bounding box center [361, 353] width 283 height 33
type input "Flight report"
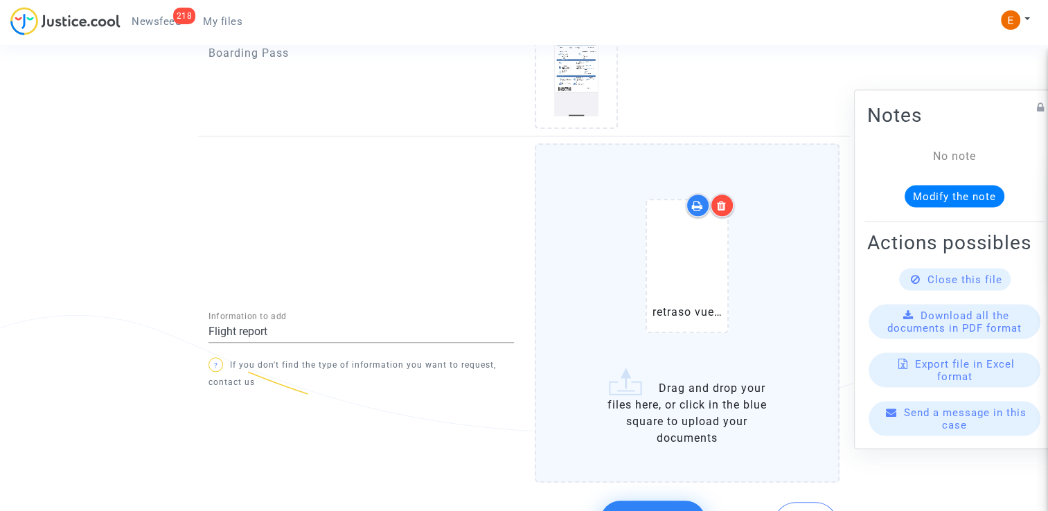
scroll to position [1218, 0]
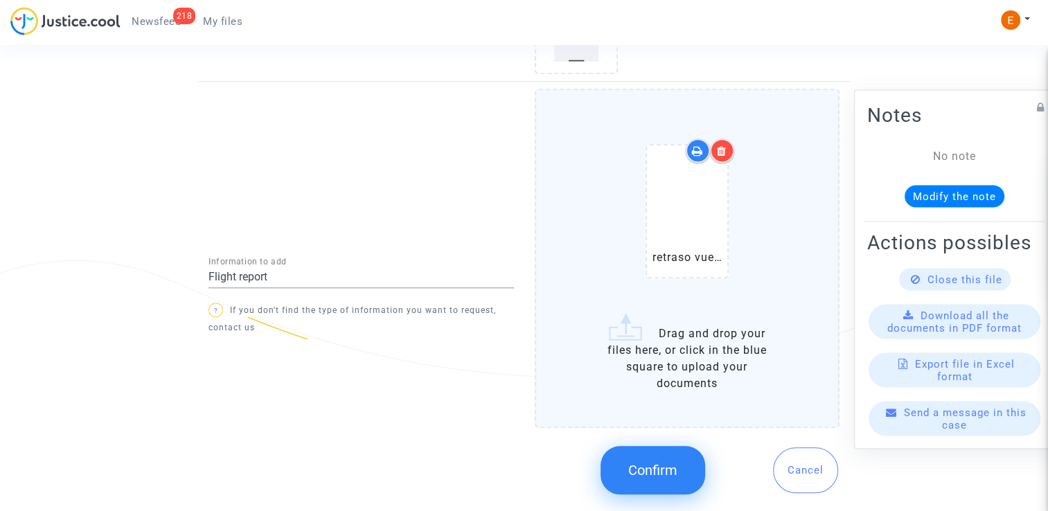
click at [649, 446] on button "Confirm" at bounding box center [653, 470] width 105 height 49
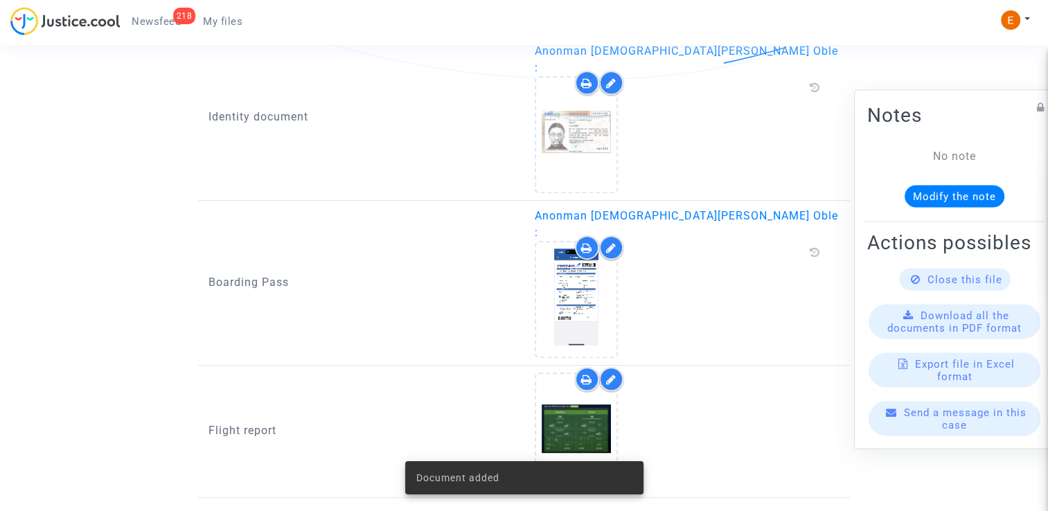
scroll to position [987, 0]
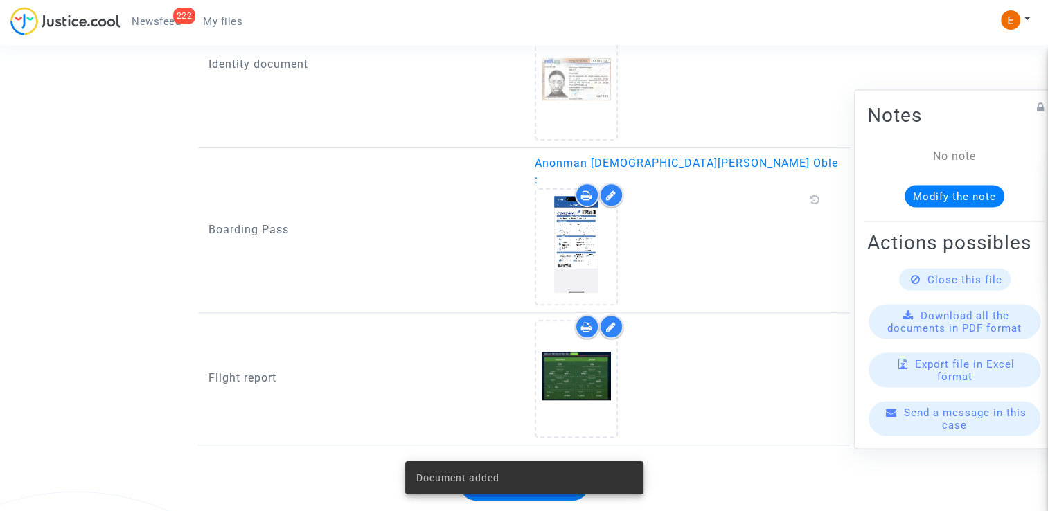
click at [180, 21] on div "222" at bounding box center [184, 16] width 23 height 17
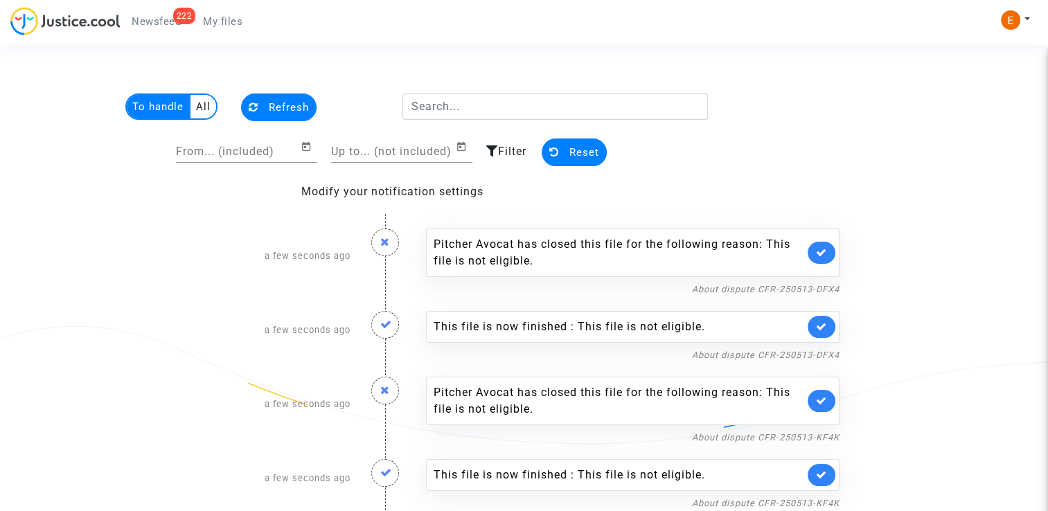
click at [213, 13] on link "My files" at bounding box center [223, 21] width 62 height 21
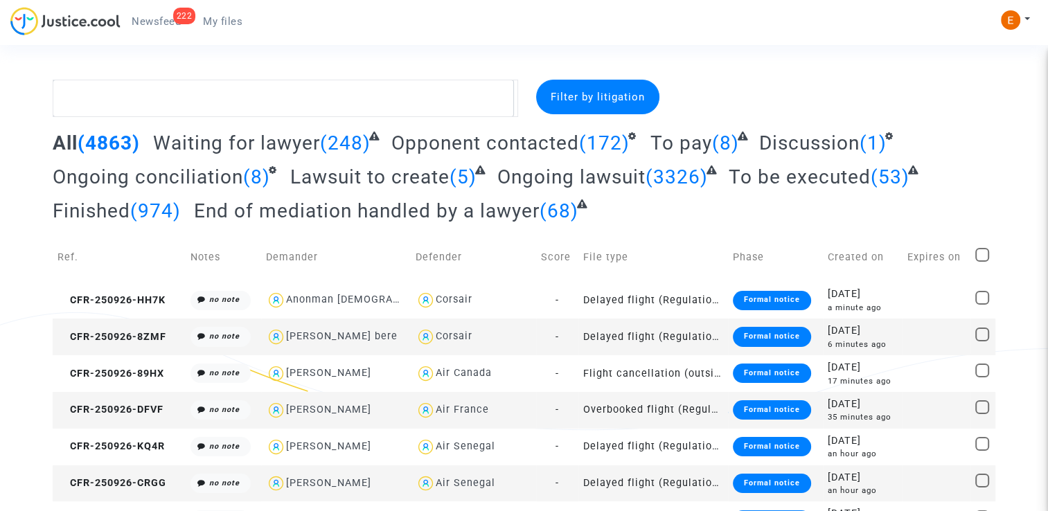
click at [168, 21] on span "Newsfeed" at bounding box center [156, 21] width 49 height 12
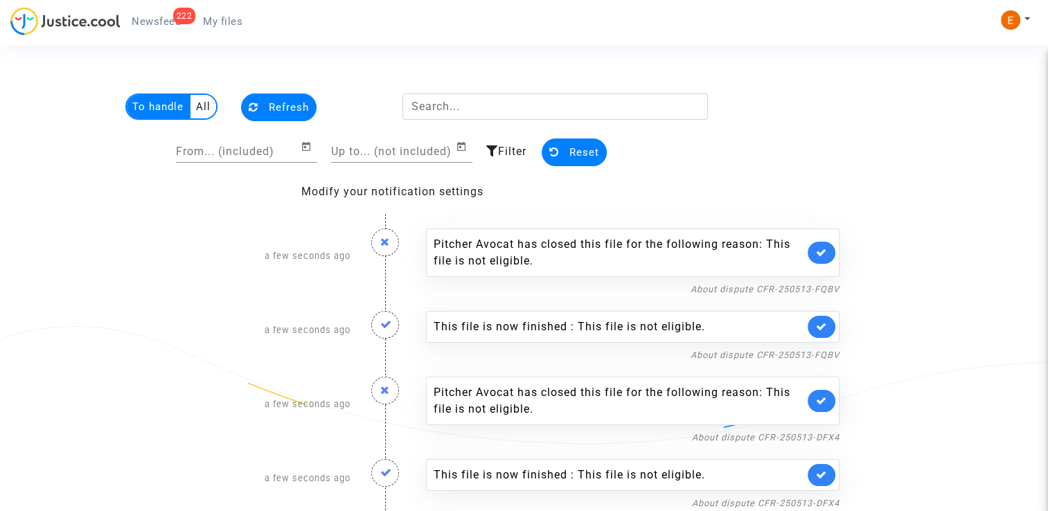
click at [205, 27] on span "My files" at bounding box center [222, 21] width 39 height 12
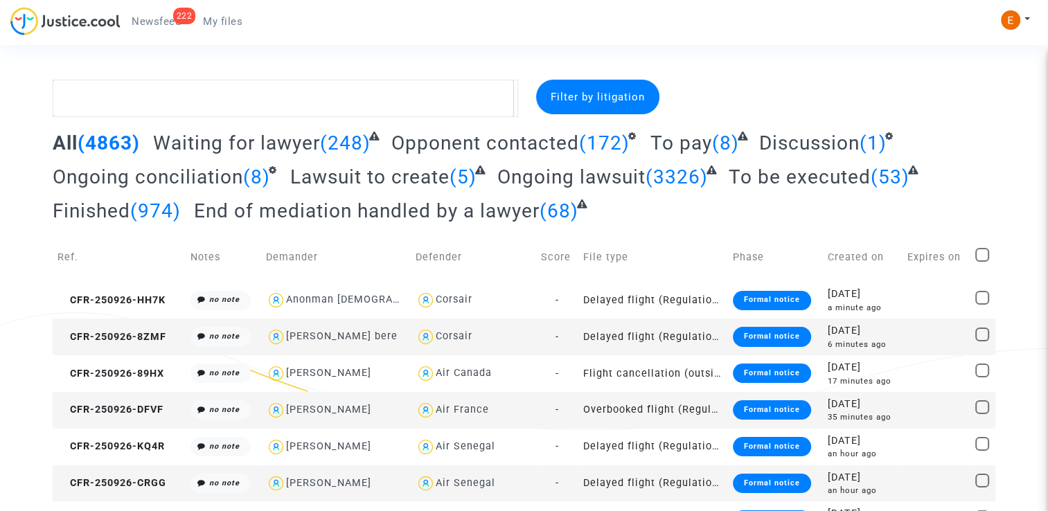
click at [170, 21] on span "Newsfeed" at bounding box center [156, 21] width 49 height 12
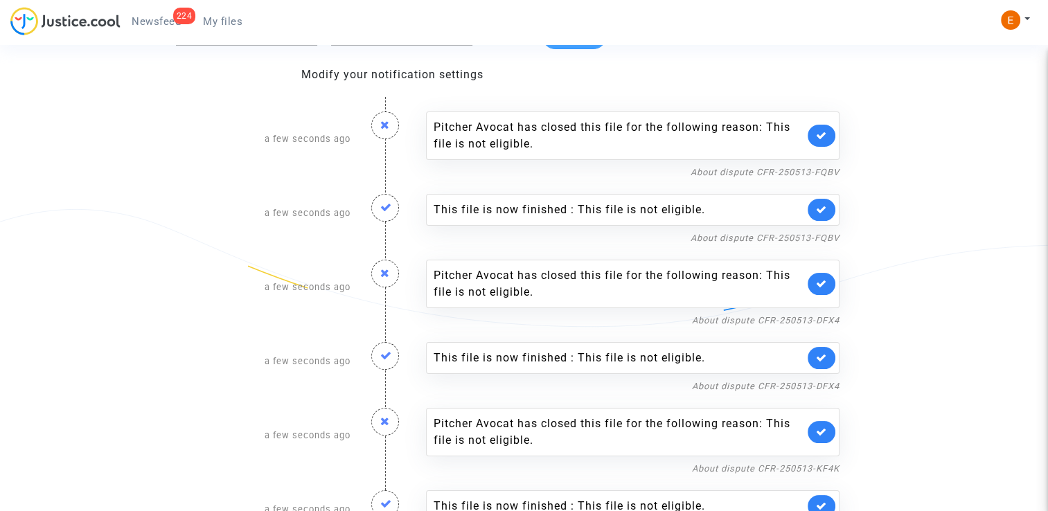
scroll to position [139, 0]
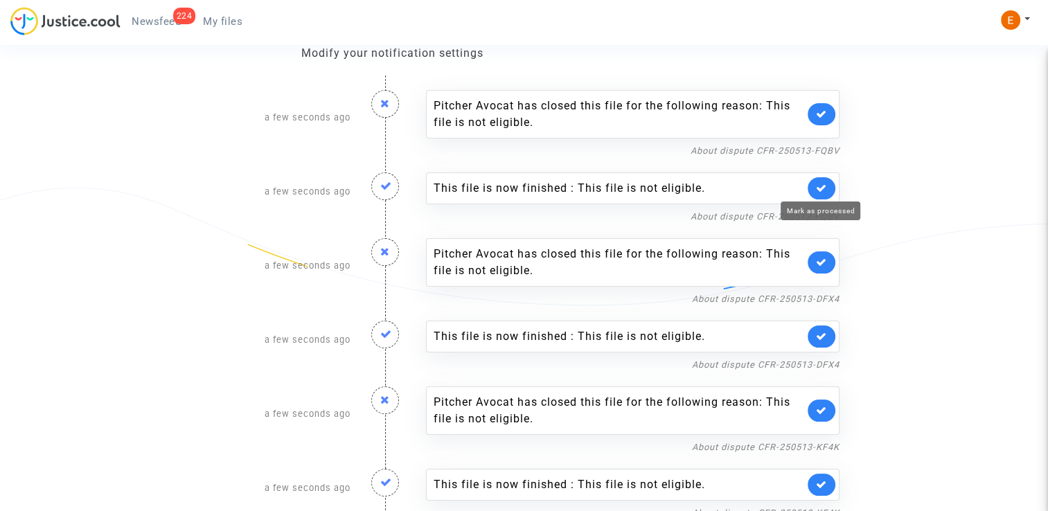
click at [823, 186] on icon at bounding box center [821, 188] width 11 height 10
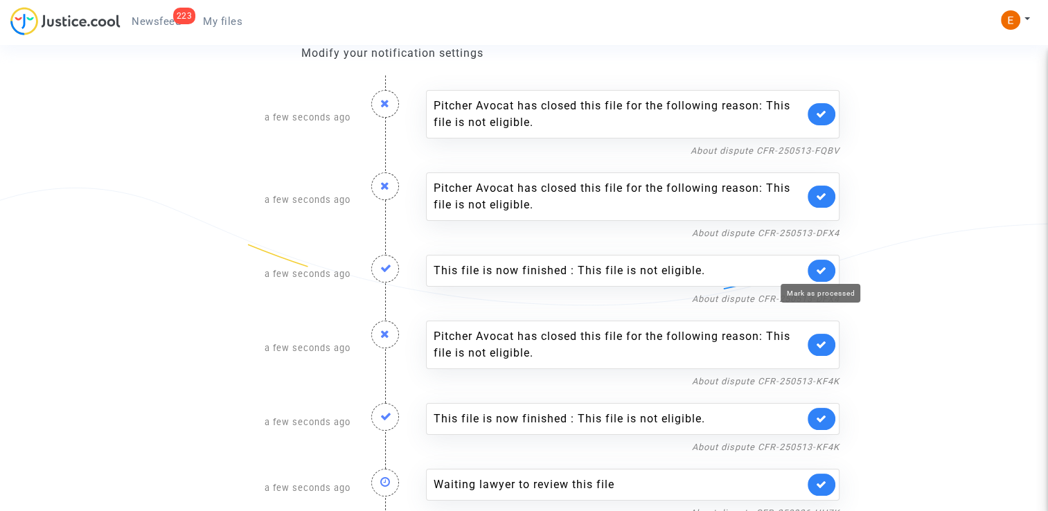
click at [822, 271] on icon at bounding box center [821, 270] width 11 height 10
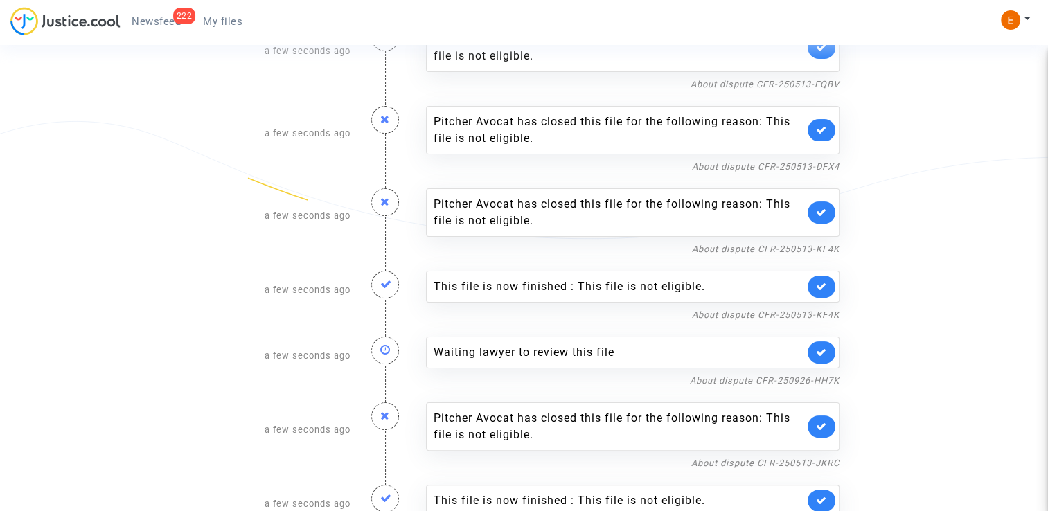
scroll to position [208, 0]
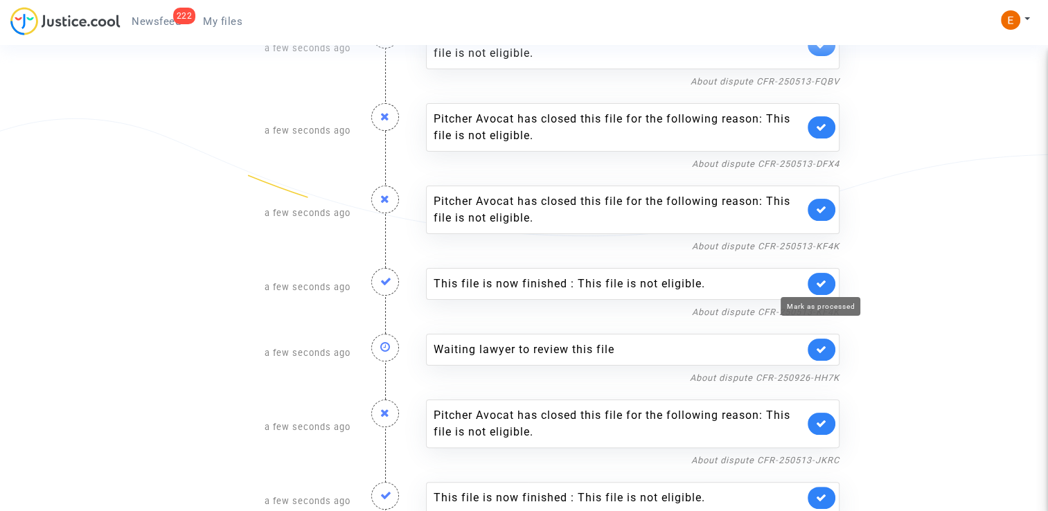
click at [822, 279] on icon at bounding box center [821, 284] width 11 height 10
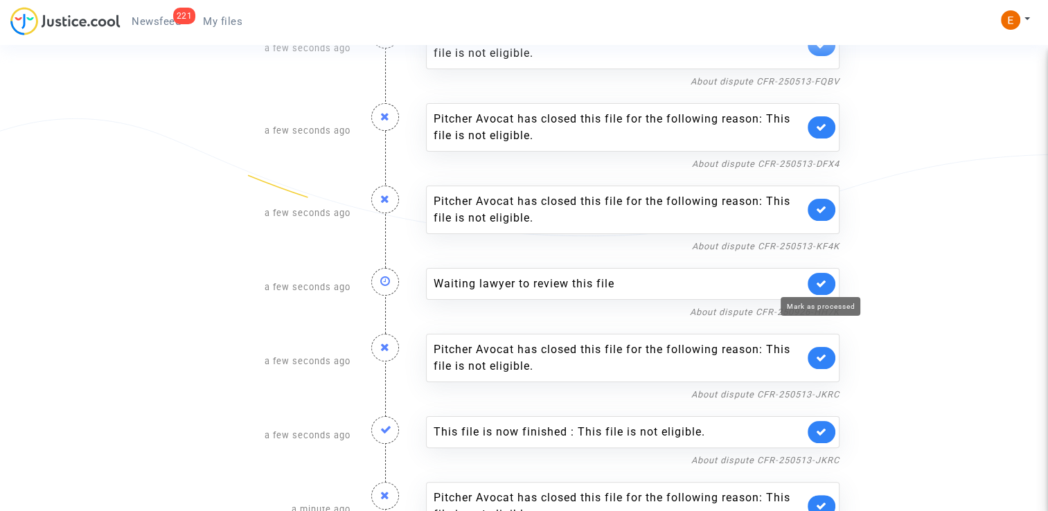
click at [827, 283] on icon at bounding box center [821, 284] width 11 height 10
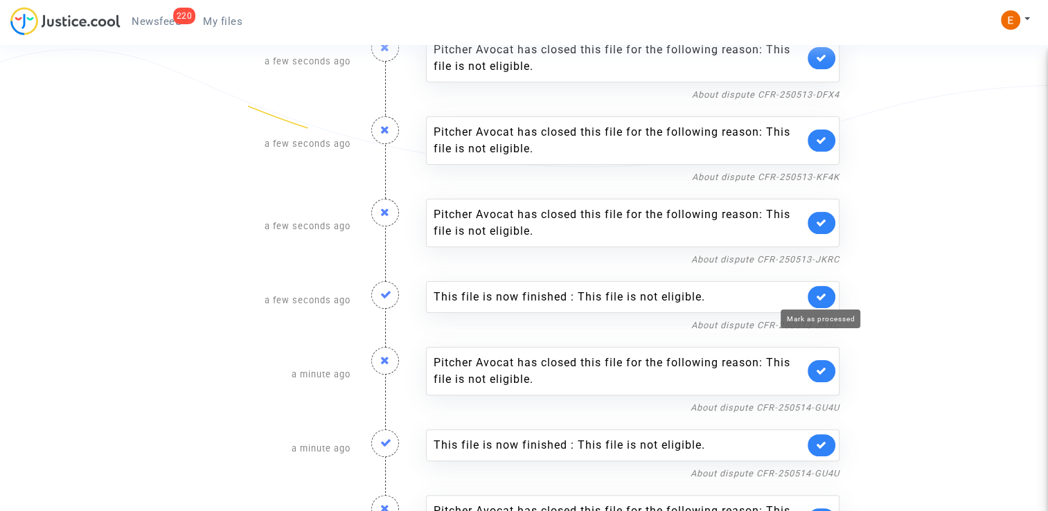
click at [818, 293] on icon at bounding box center [821, 297] width 11 height 10
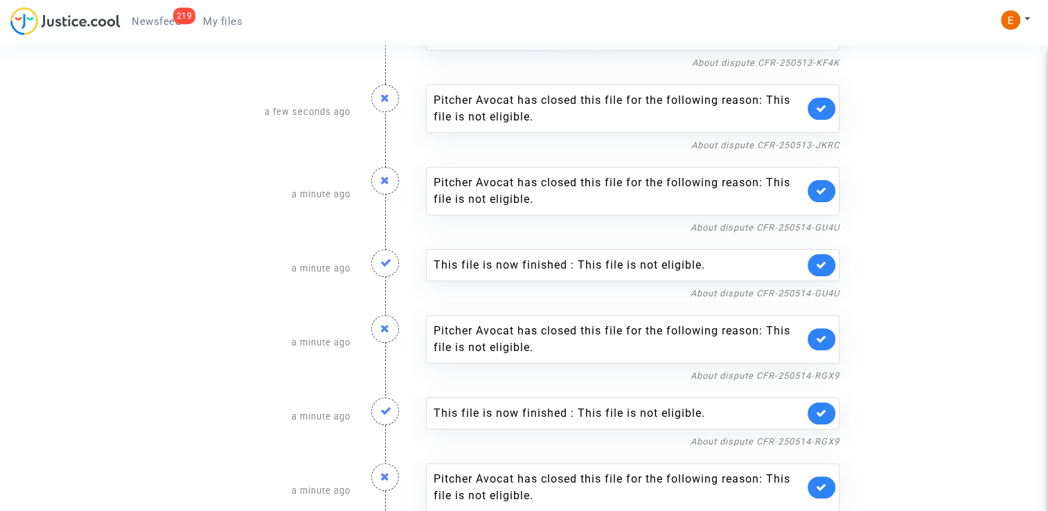
scroll to position [416, 0]
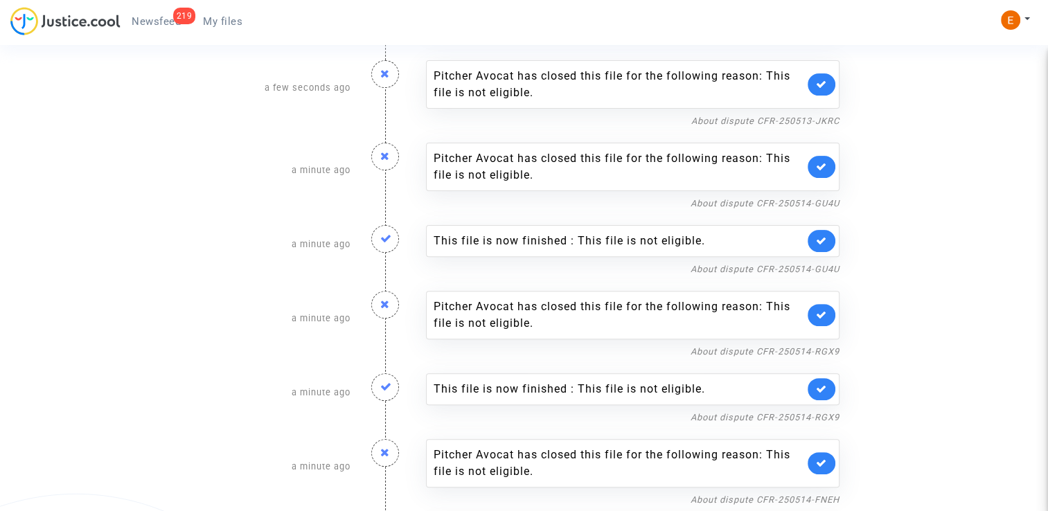
click at [816, 237] on icon at bounding box center [821, 241] width 11 height 10
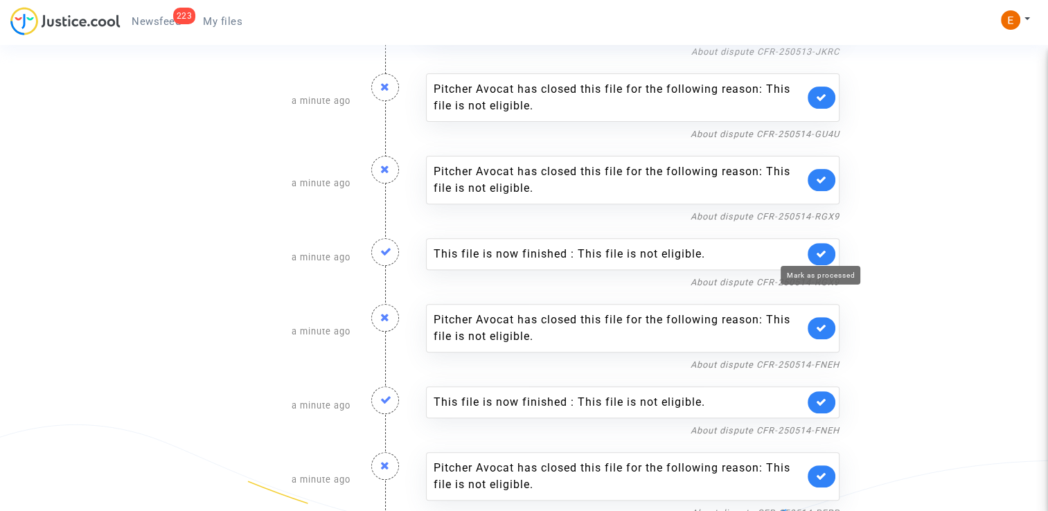
click at [825, 254] on icon at bounding box center [821, 254] width 11 height 10
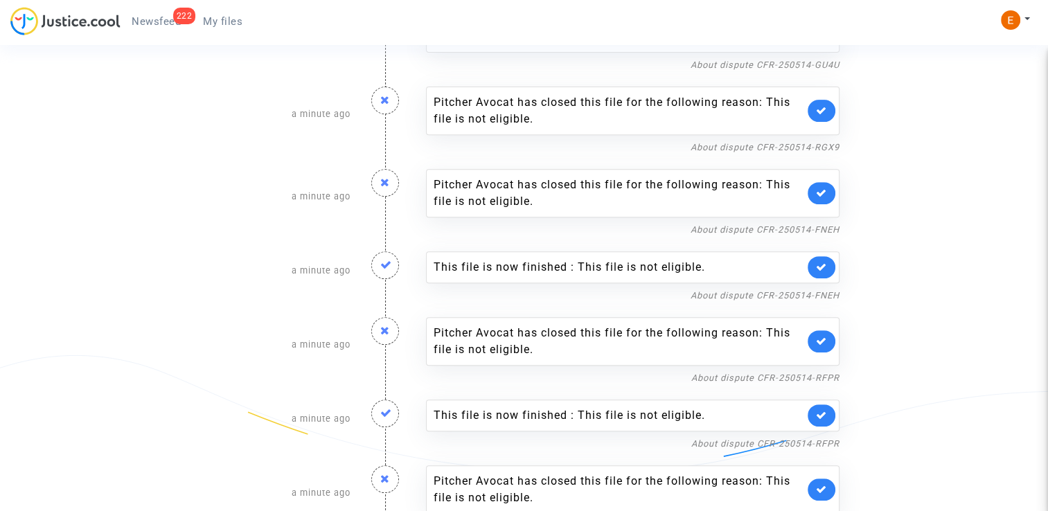
click at [831, 259] on link at bounding box center [822, 267] width 28 height 22
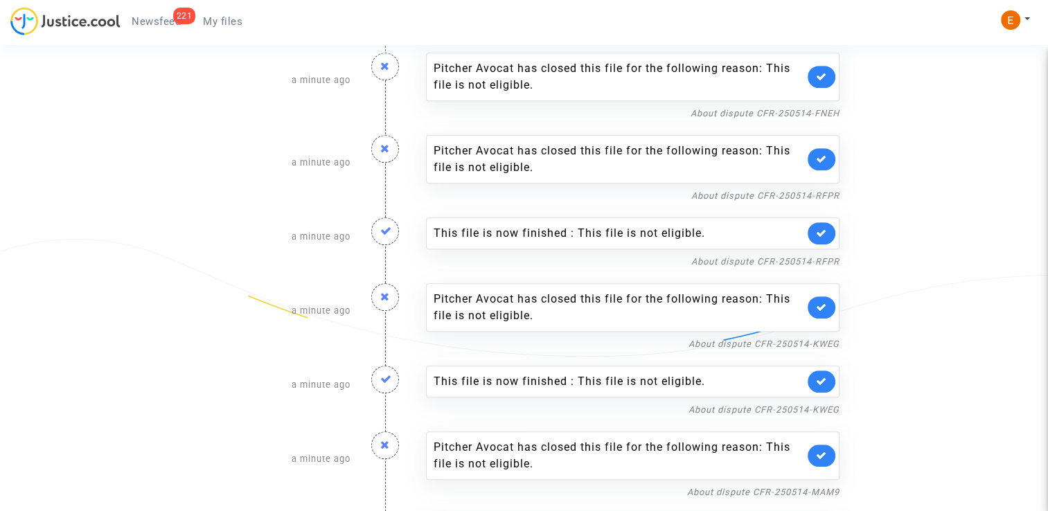
scroll to position [693, 0]
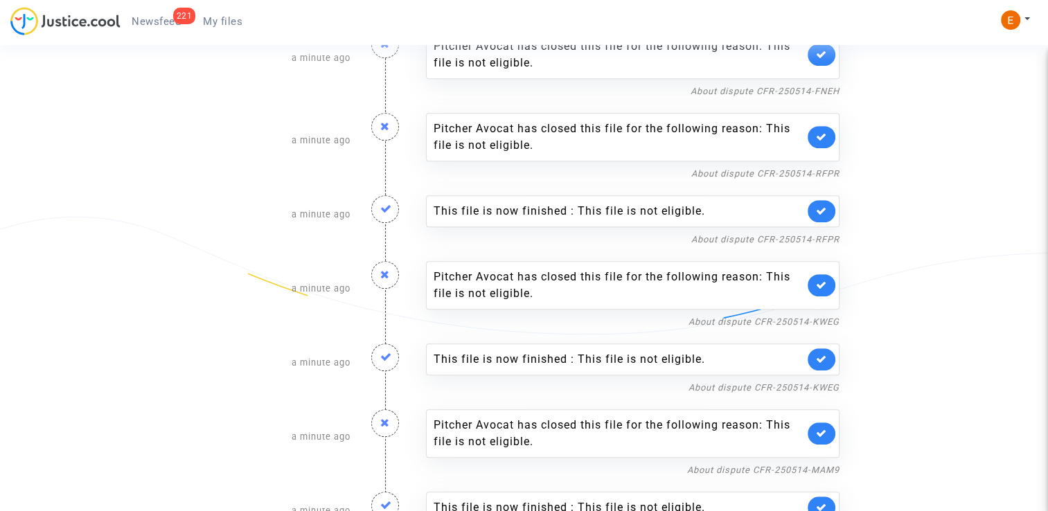
click at [820, 212] on icon at bounding box center [821, 211] width 11 height 10
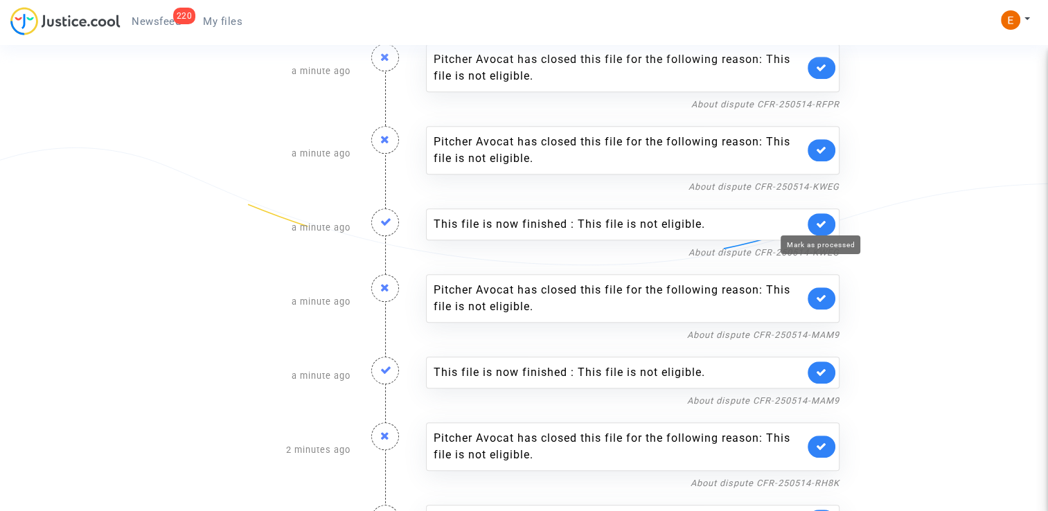
click at [822, 227] on link at bounding box center [822, 224] width 28 height 22
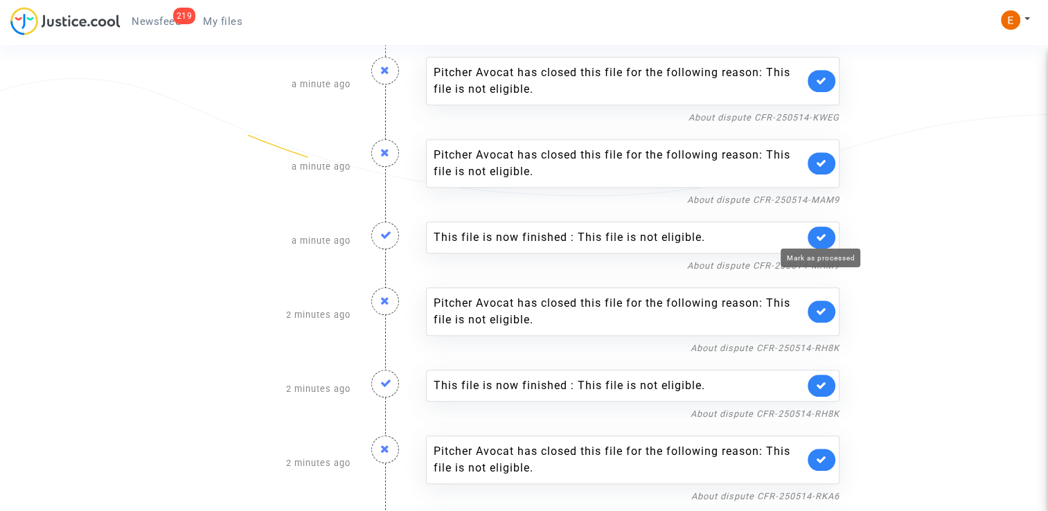
click at [824, 236] on icon at bounding box center [821, 237] width 11 height 10
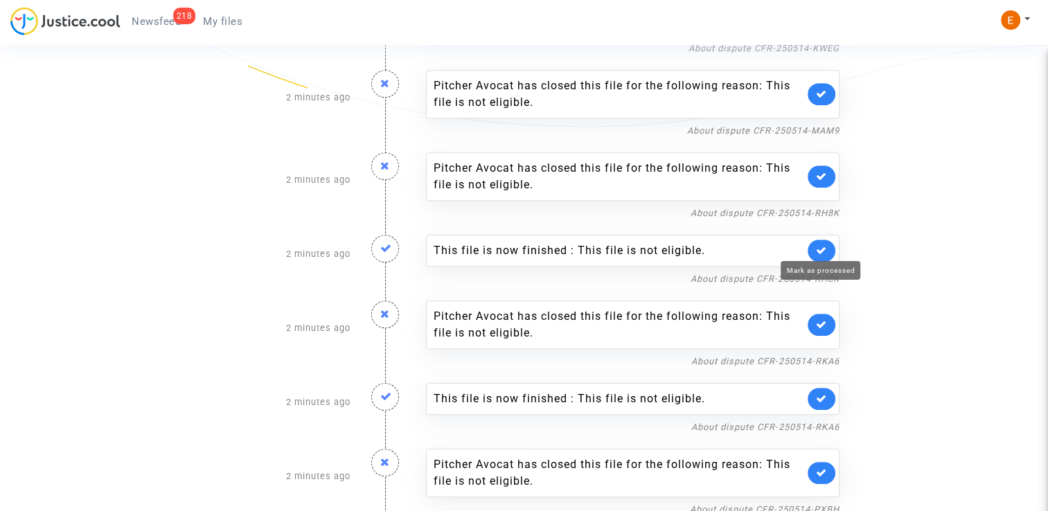
click at [822, 245] on icon at bounding box center [821, 250] width 11 height 10
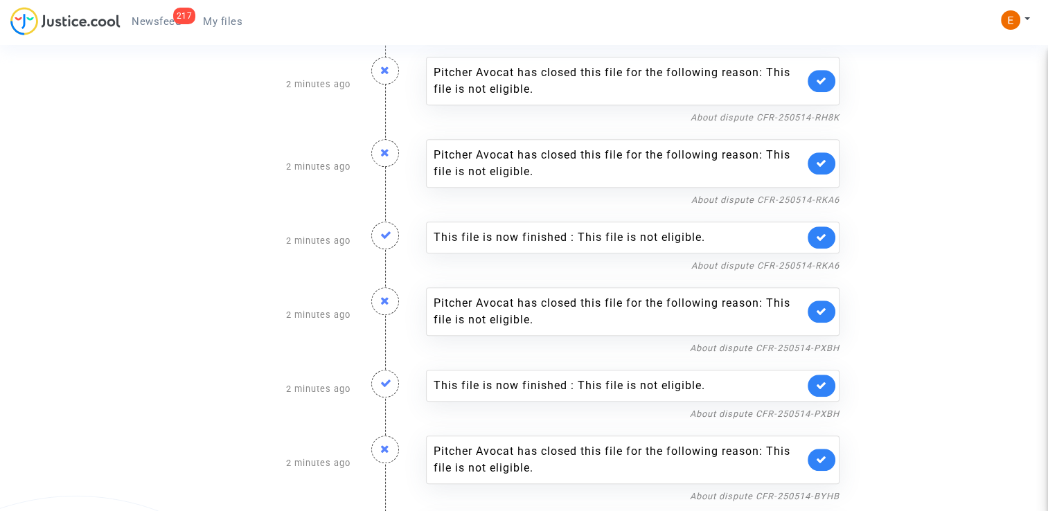
scroll to position [1039, 0]
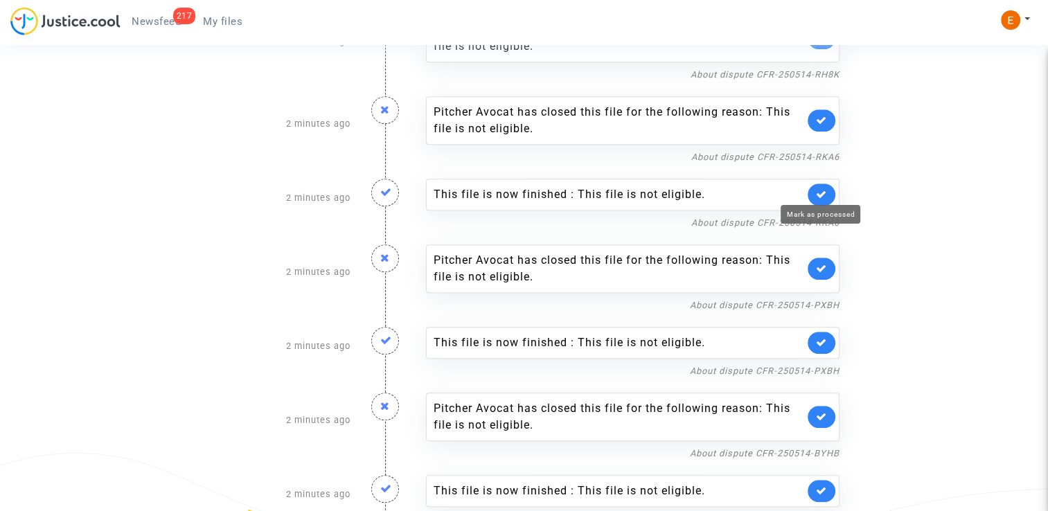
click at [822, 190] on icon at bounding box center [821, 194] width 11 height 10
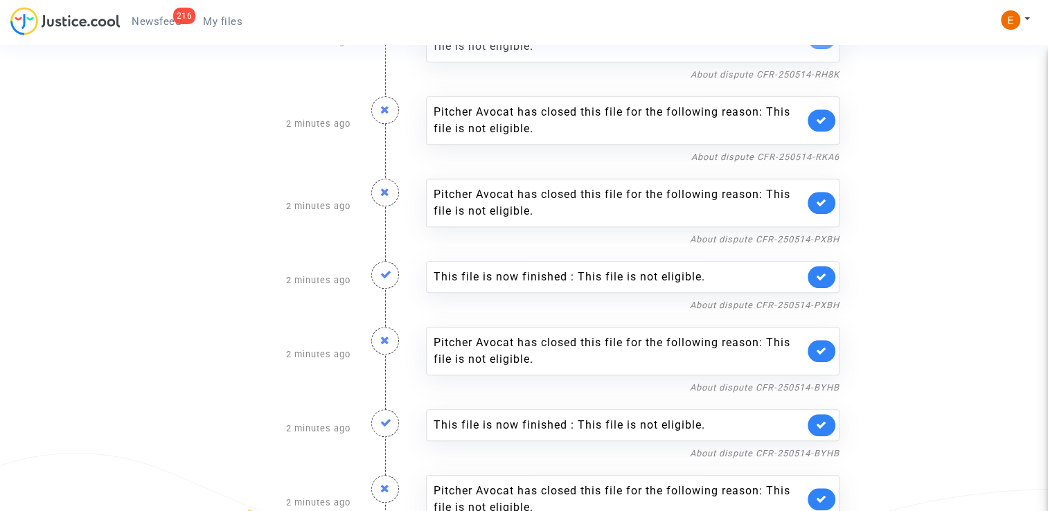
click at [822, 275] on icon at bounding box center [821, 277] width 11 height 10
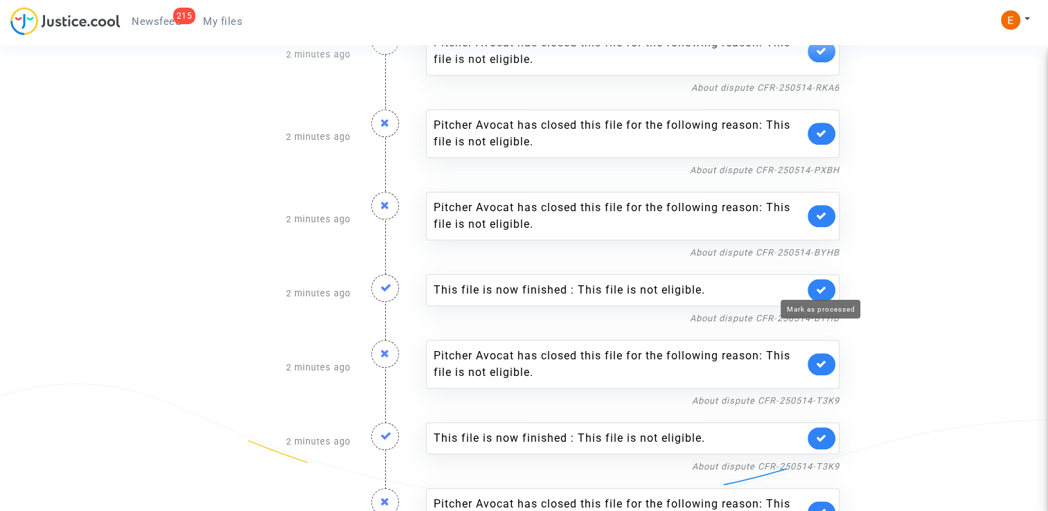
click at [826, 285] on icon at bounding box center [821, 290] width 11 height 10
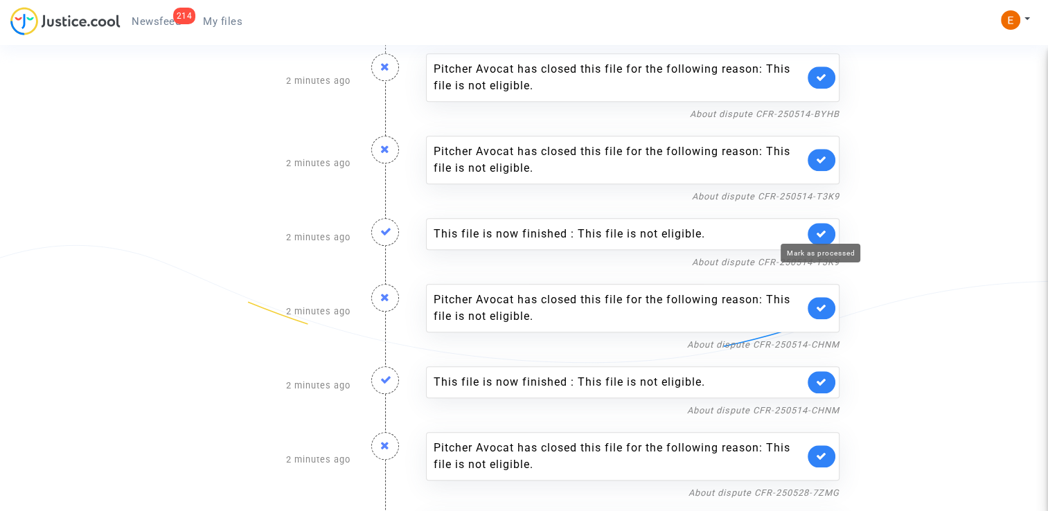
click at [823, 229] on icon at bounding box center [821, 234] width 11 height 10
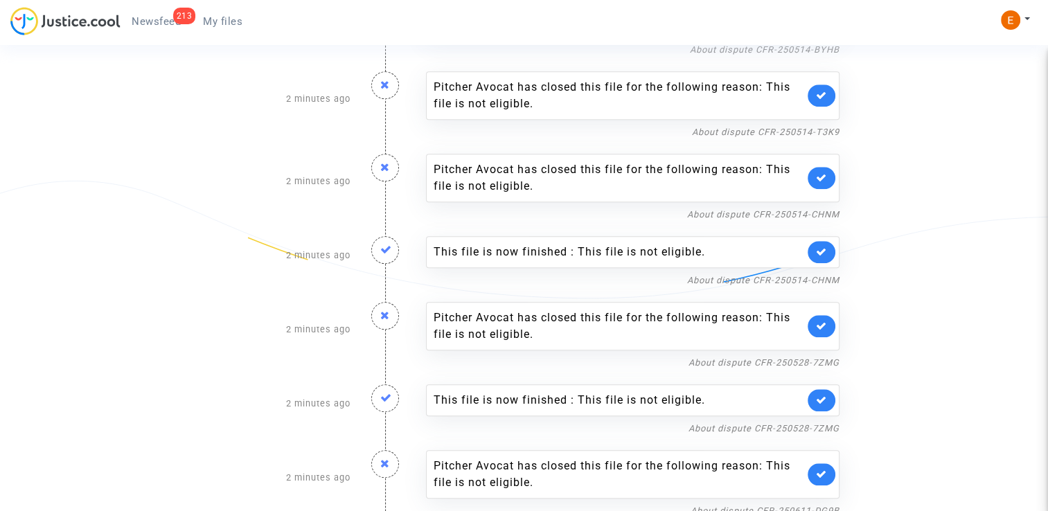
scroll to position [1317, 0]
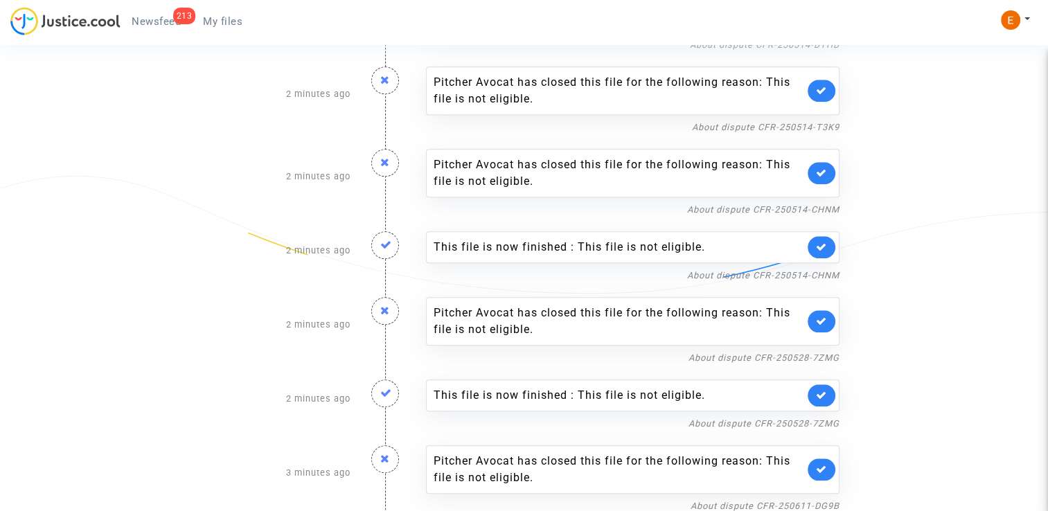
click at [827, 243] on link at bounding box center [822, 247] width 28 height 22
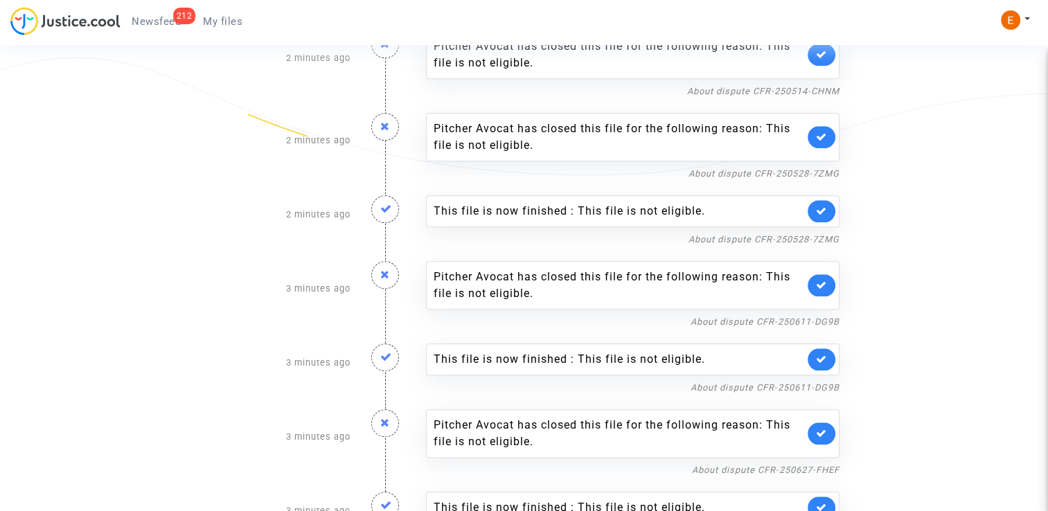
scroll to position [1455, 0]
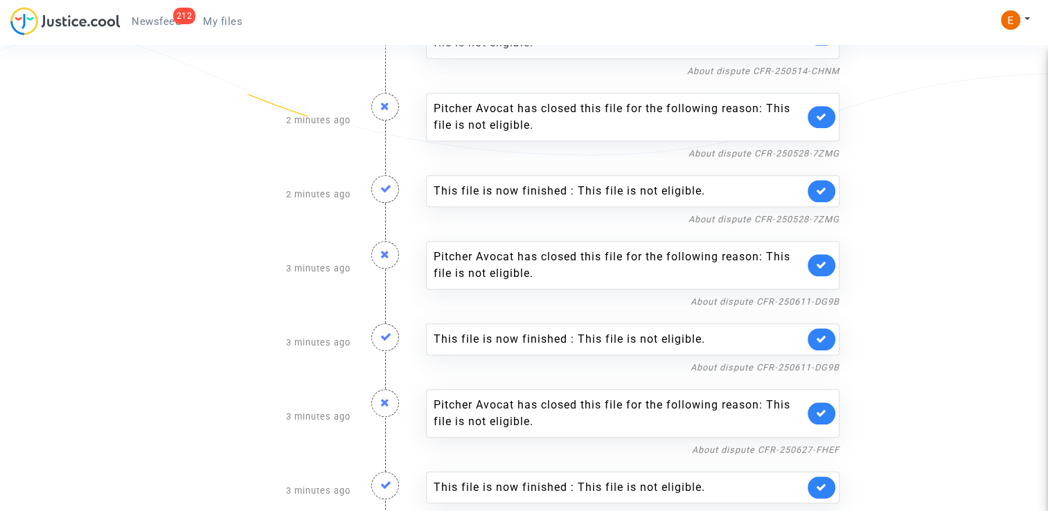
click at [825, 186] on icon at bounding box center [821, 191] width 11 height 10
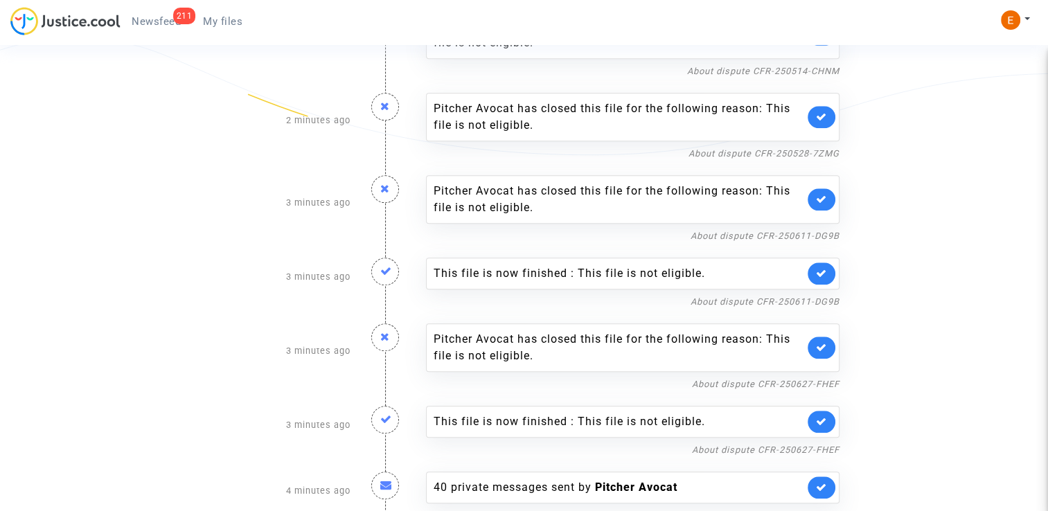
click at [834, 276] on div "This file is now finished : This file is not eligible." at bounding box center [633, 274] width 414 height 32
click at [827, 266] on link at bounding box center [822, 274] width 28 height 22
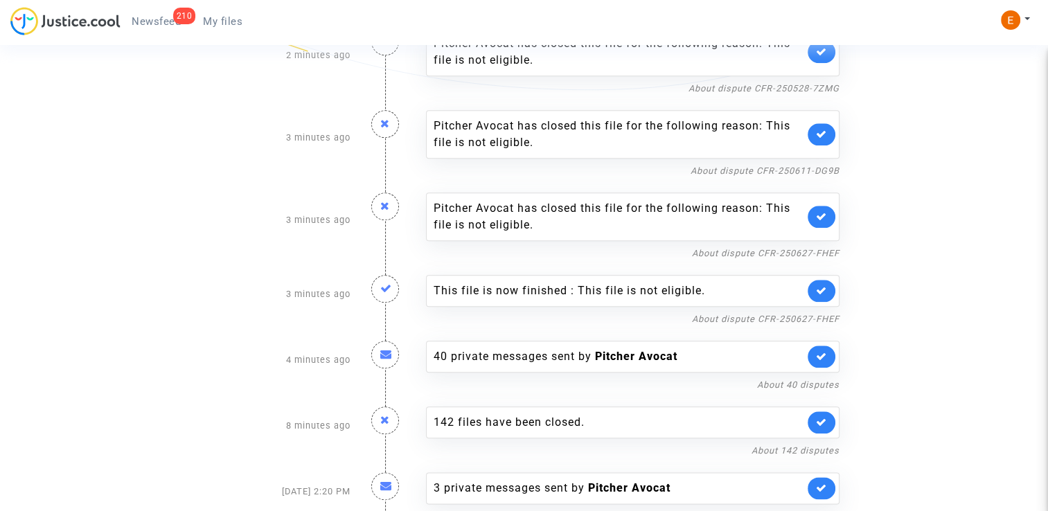
scroll to position [1524, 0]
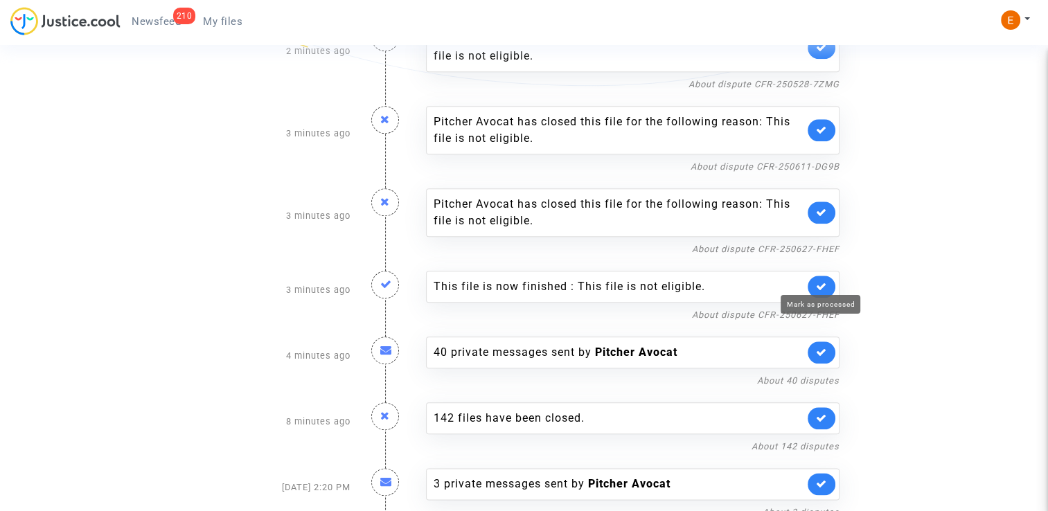
click at [823, 281] on icon at bounding box center [821, 286] width 11 height 10
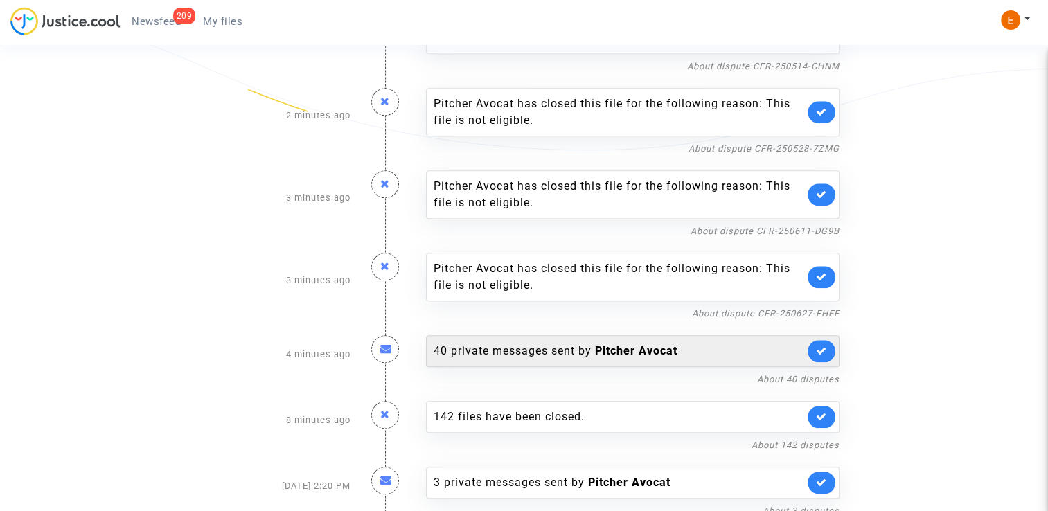
click at [570, 343] on div "40 private messages sent by Pitcher Avocat" at bounding box center [619, 351] width 371 height 17
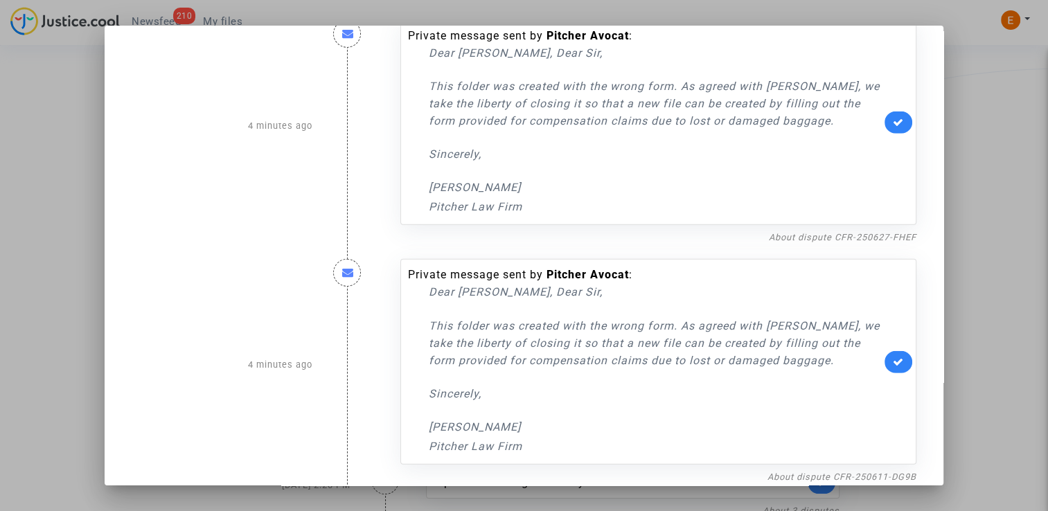
scroll to position [9152, 0]
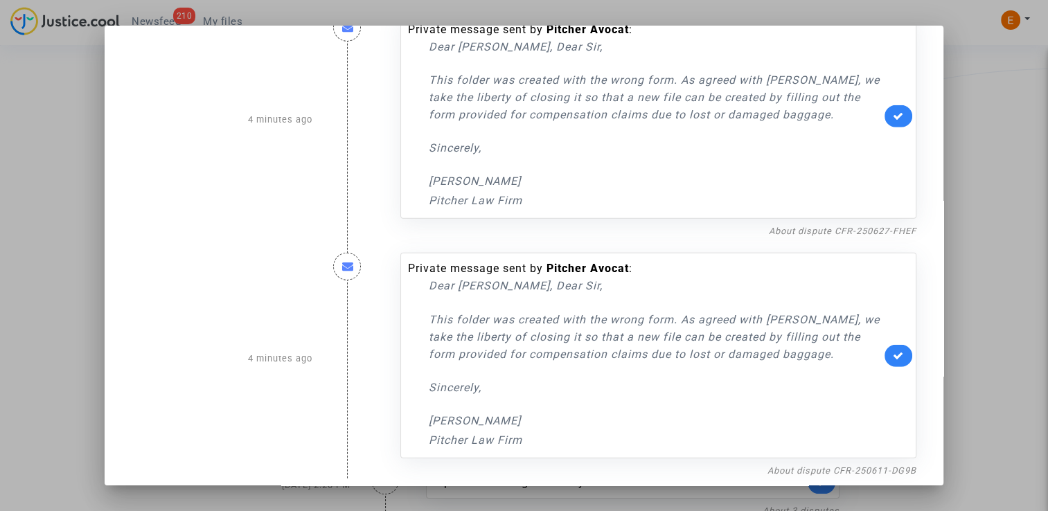
click at [995, 172] on div at bounding box center [524, 255] width 1048 height 511
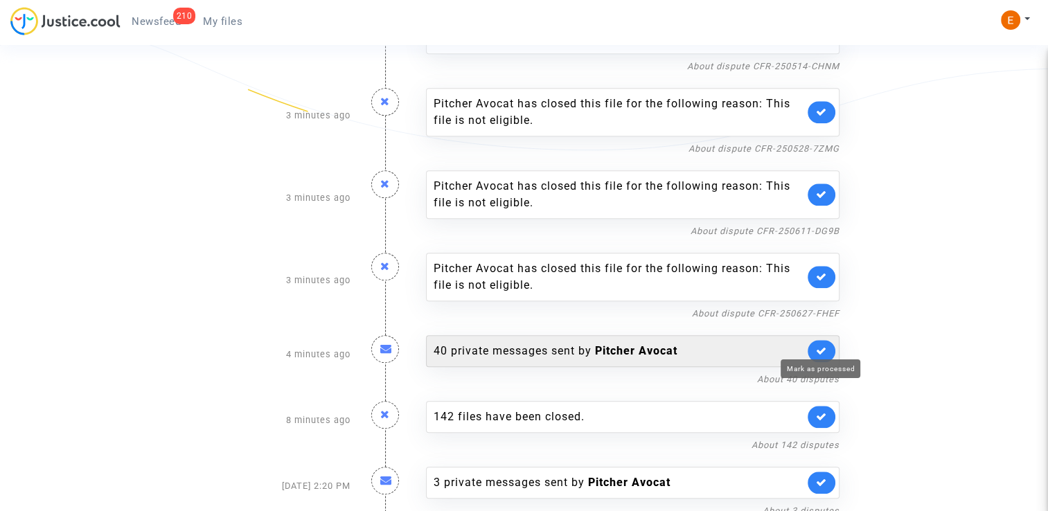
click at [822, 346] on icon at bounding box center [821, 351] width 11 height 10
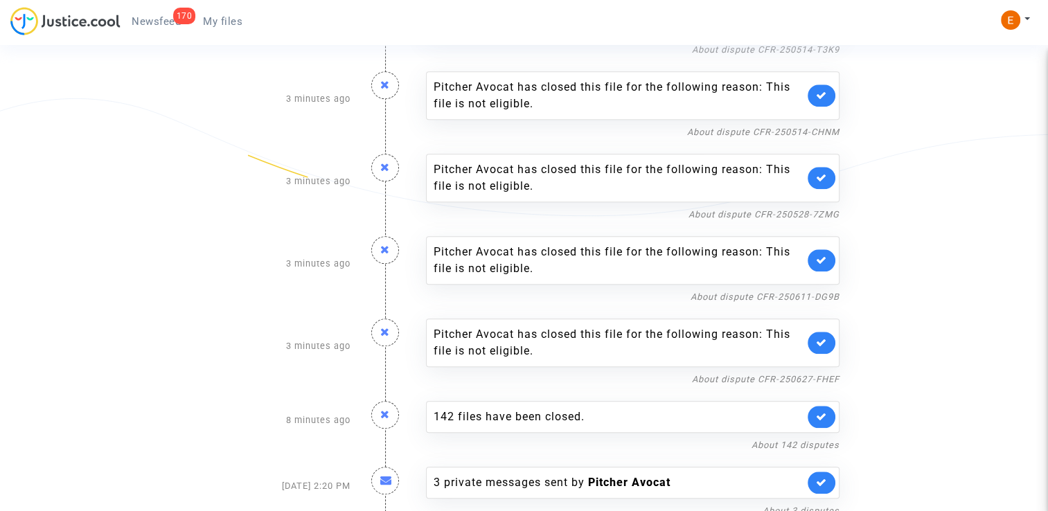
click at [220, 13] on link "My files" at bounding box center [223, 21] width 62 height 21
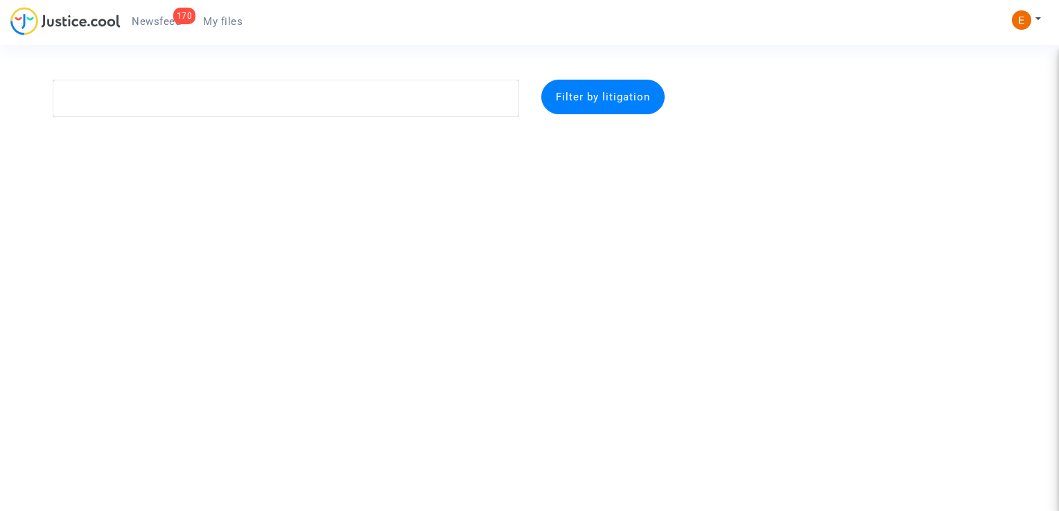
click at [164, 24] on span "Newsfeed" at bounding box center [156, 21] width 49 height 12
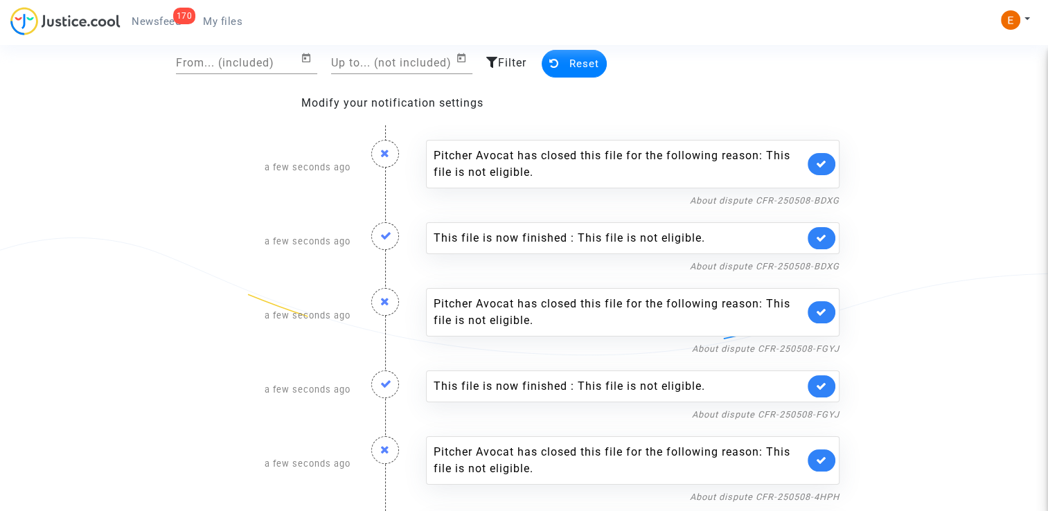
scroll to position [69, 0]
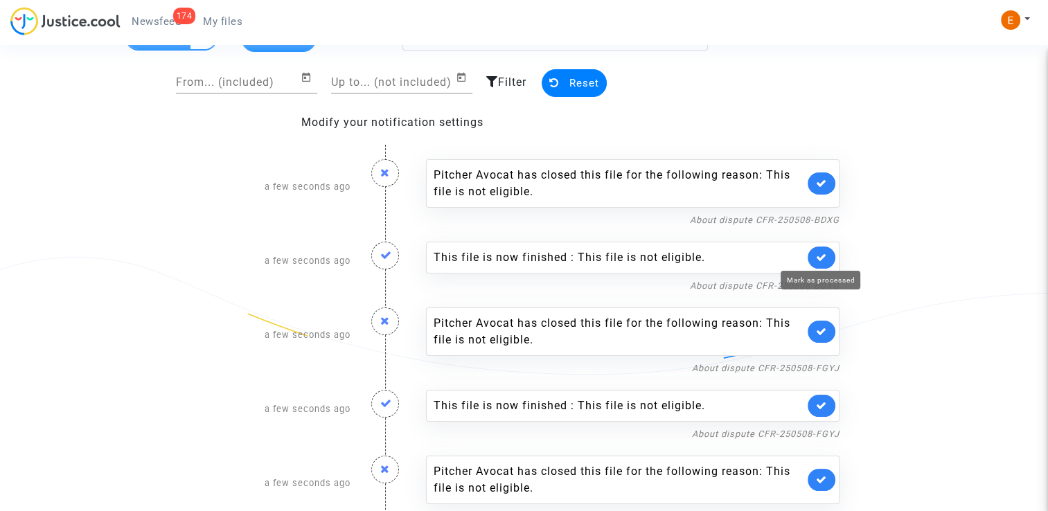
click at [825, 254] on icon at bounding box center [821, 257] width 11 height 10
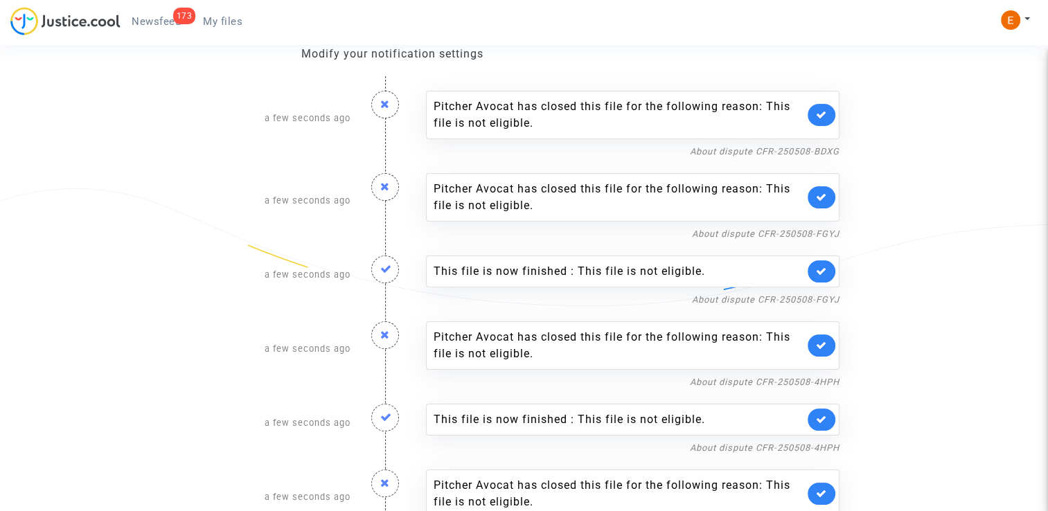
scroll to position [139, 0]
click at [827, 265] on icon at bounding box center [821, 270] width 11 height 10
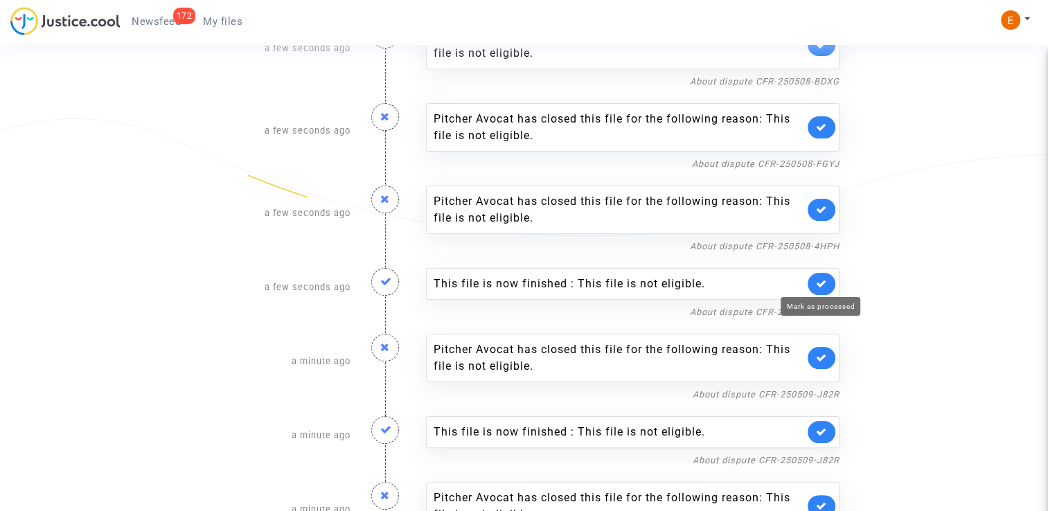
click at [822, 279] on icon at bounding box center [821, 284] width 11 height 10
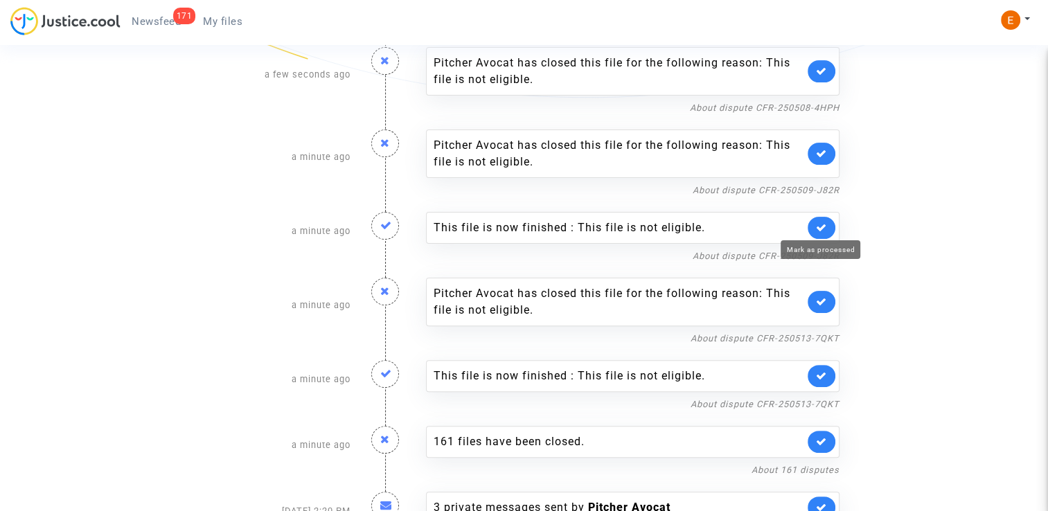
click at [824, 229] on icon at bounding box center [821, 227] width 11 height 10
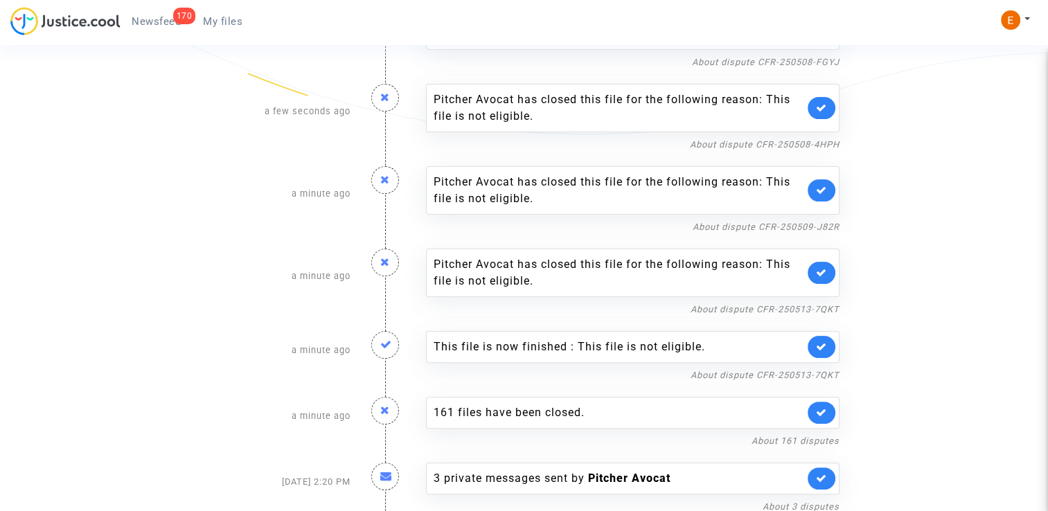
click at [812, 337] on link at bounding box center [822, 347] width 28 height 22
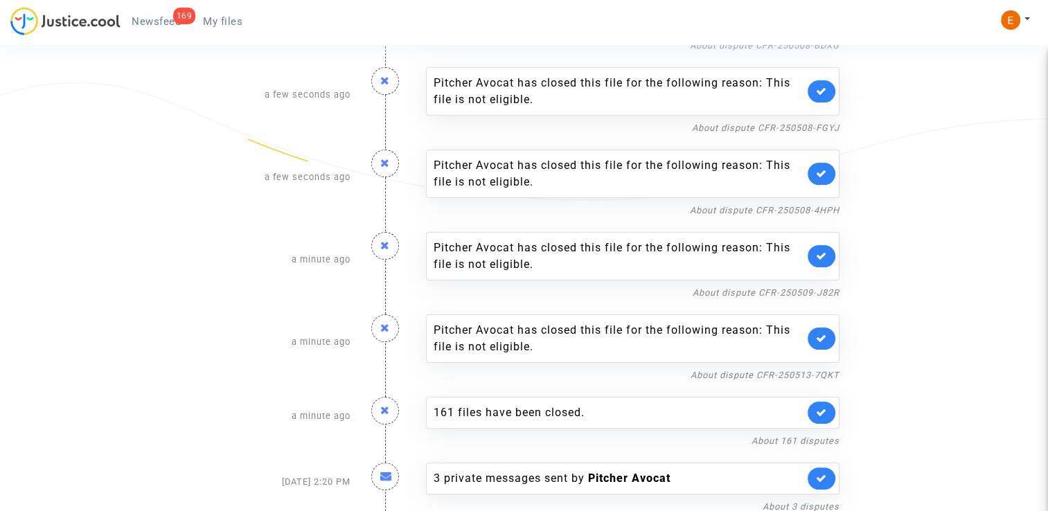
click at [211, 21] on span "My files" at bounding box center [222, 21] width 39 height 12
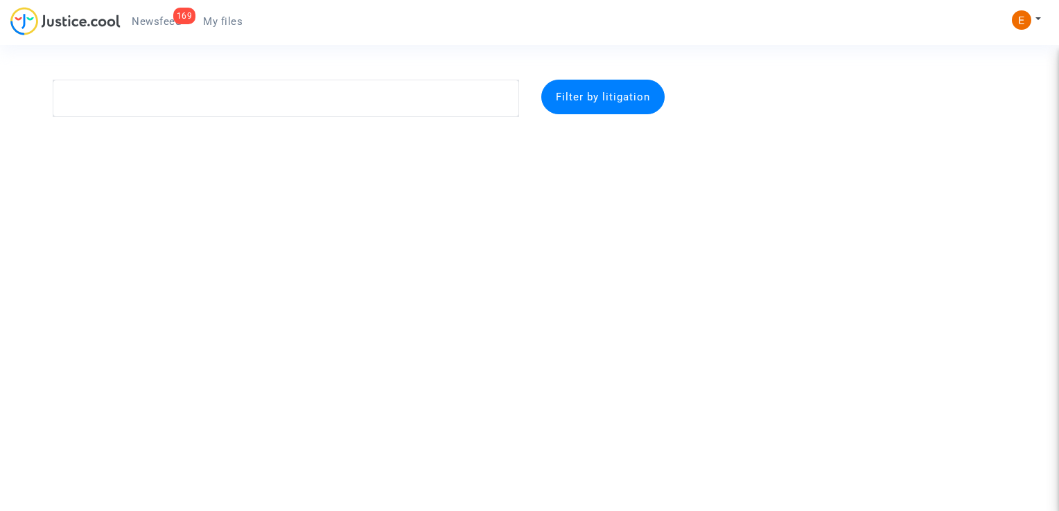
click at [170, 22] on span "Newsfeed" at bounding box center [156, 21] width 49 height 12
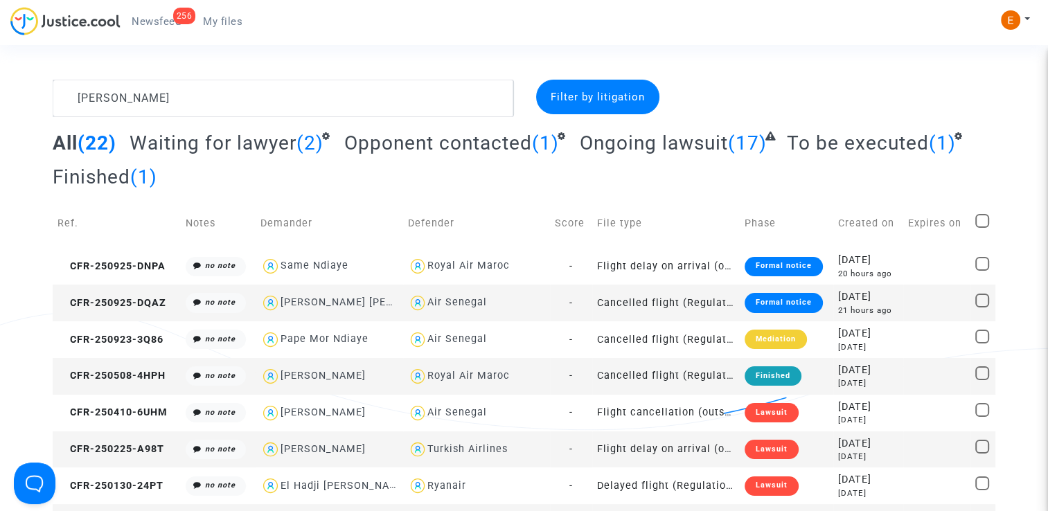
type textarea "[PERSON_NAME]"
click at [794, 267] on div "Formal notice" at bounding box center [784, 266] width 78 height 19
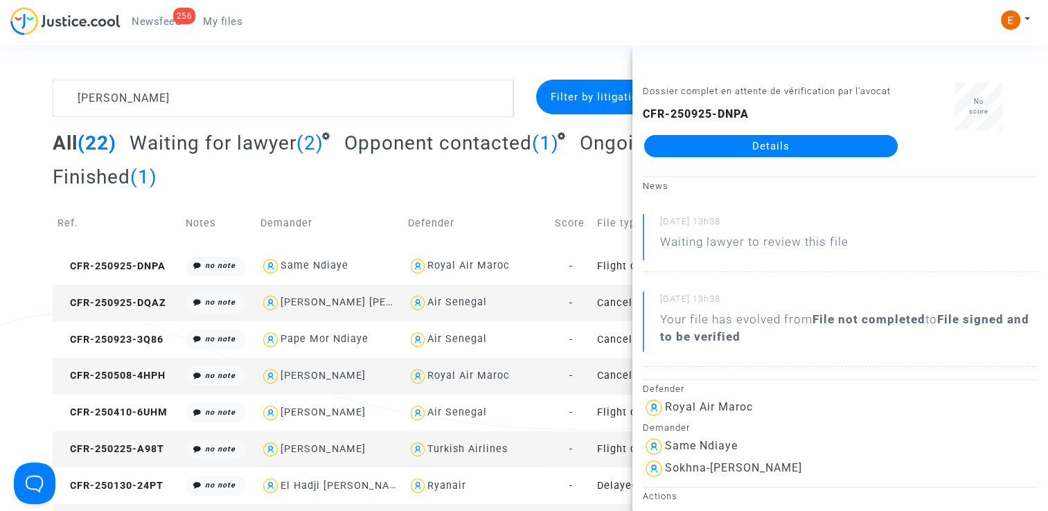
click at [836, 148] on link "Details" at bounding box center [771, 146] width 254 height 22
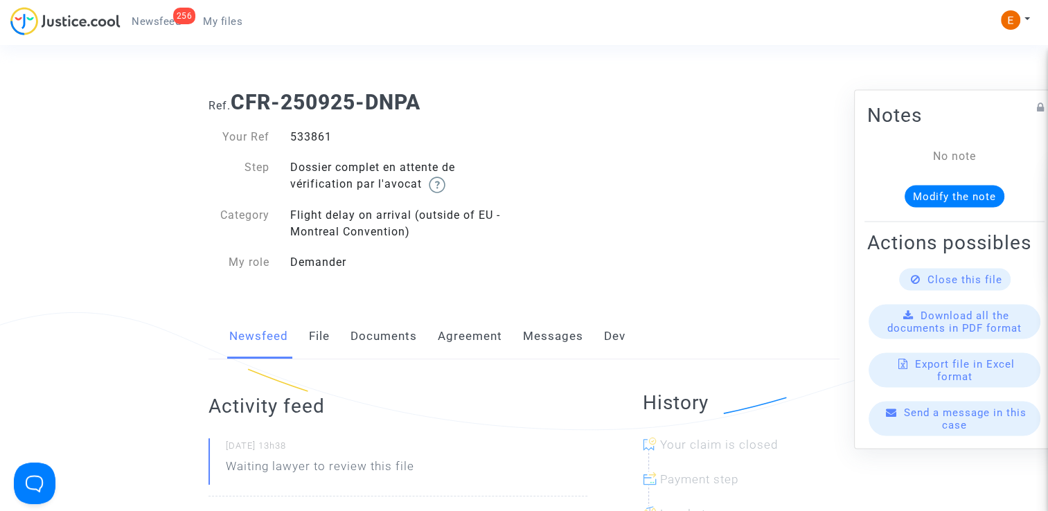
click at [398, 337] on link "Documents" at bounding box center [384, 337] width 67 height 46
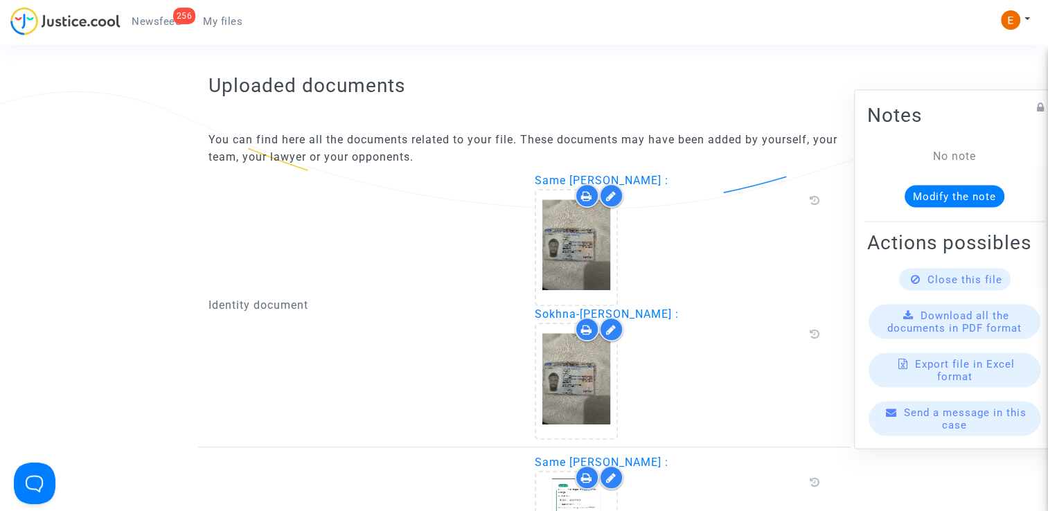
scroll to position [832, 0]
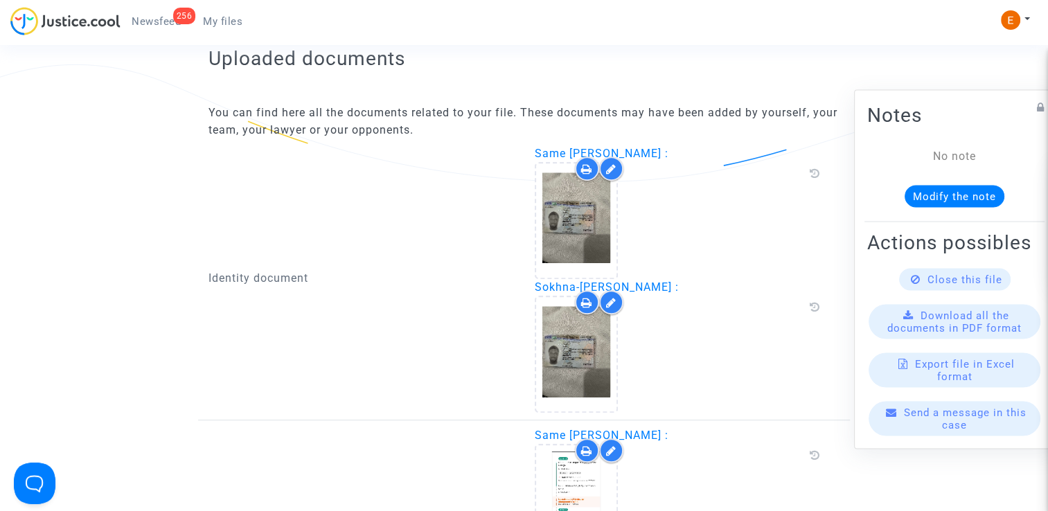
click at [606, 303] on icon at bounding box center [611, 302] width 10 height 11
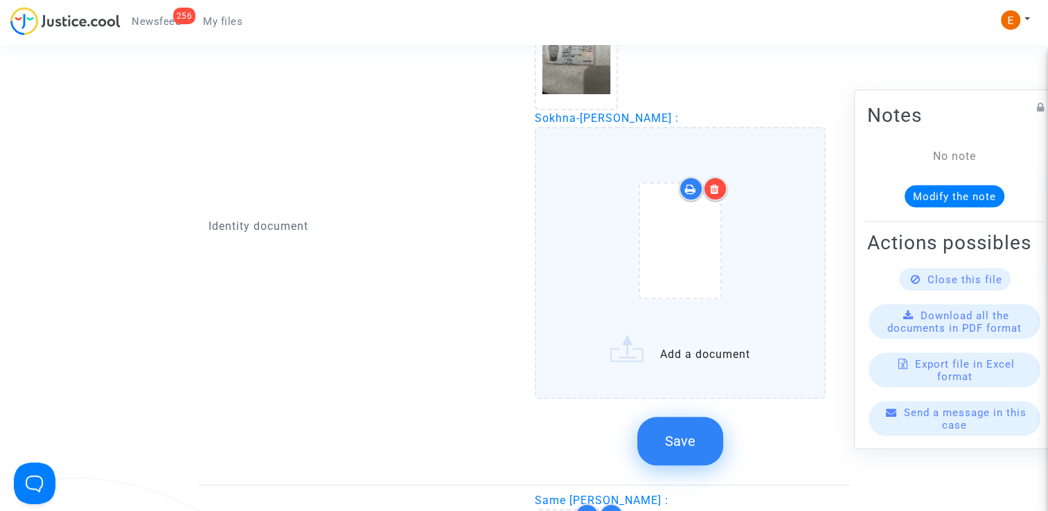
scroll to position [1109, 0]
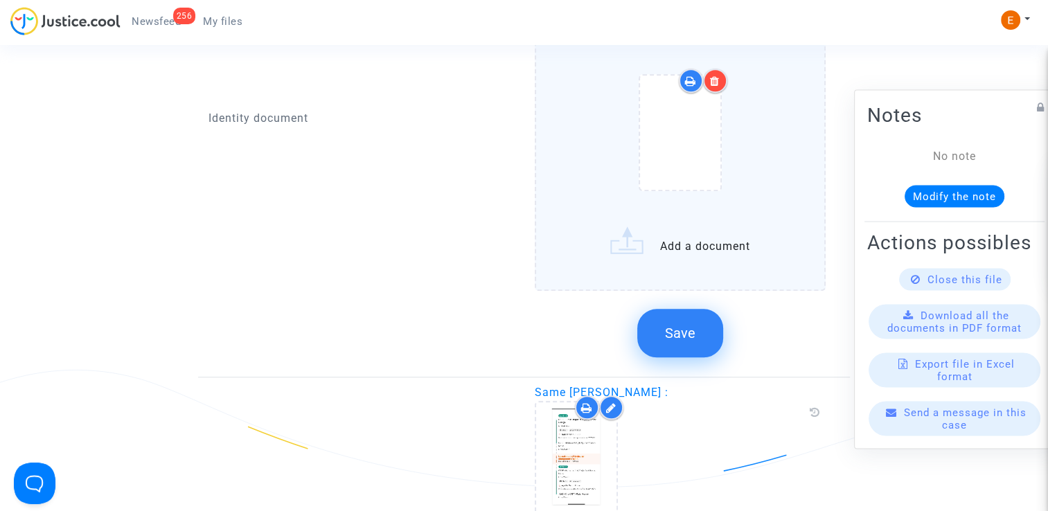
click at [696, 283] on label "Add a document" at bounding box center [681, 155] width 292 height 272
click at [0, 0] on input "Add a document" at bounding box center [0, 0] width 0 height 0
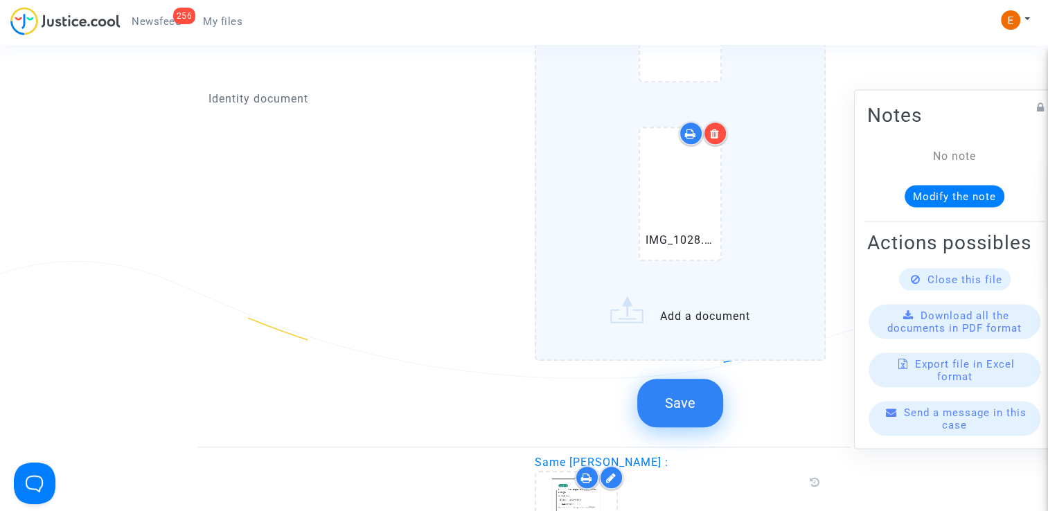
scroll to position [1247, 0]
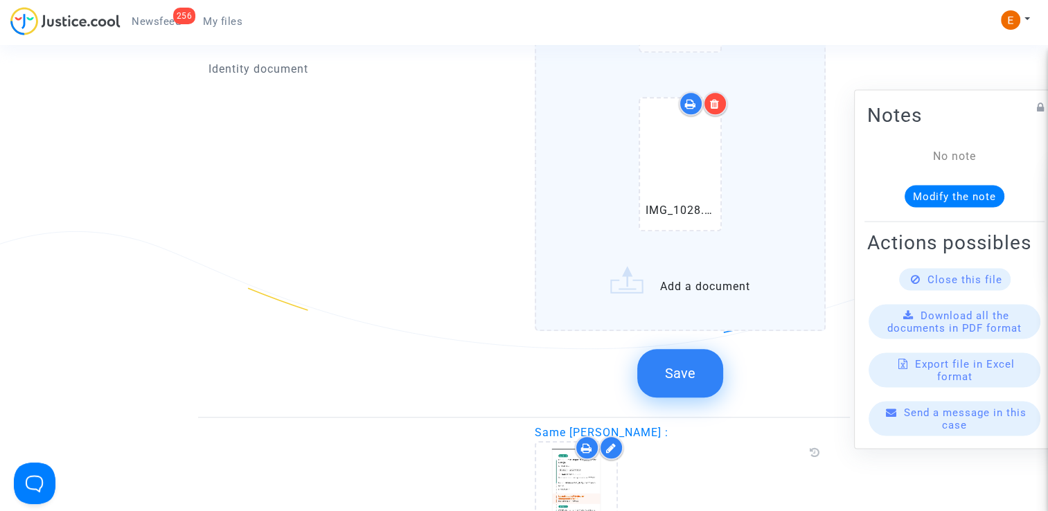
click at [676, 367] on span "Save" at bounding box center [680, 373] width 30 height 17
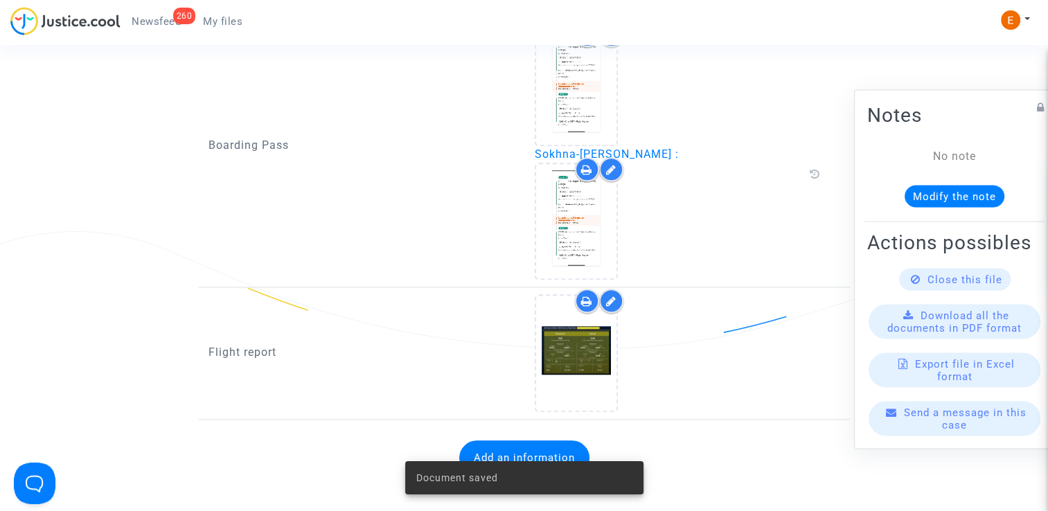
click at [166, 29] on link "260 Newsfeed" at bounding box center [156, 21] width 71 height 21
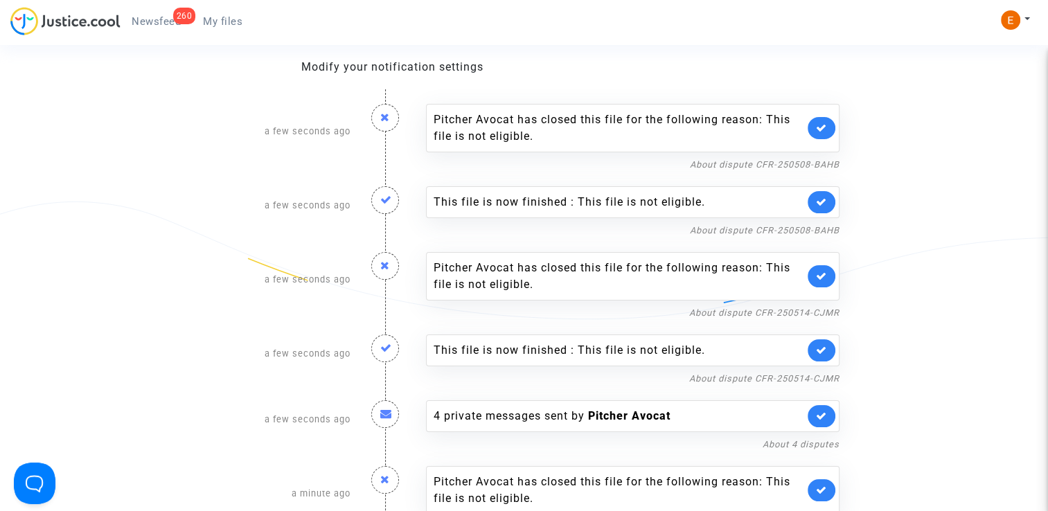
scroll to position [139, 0]
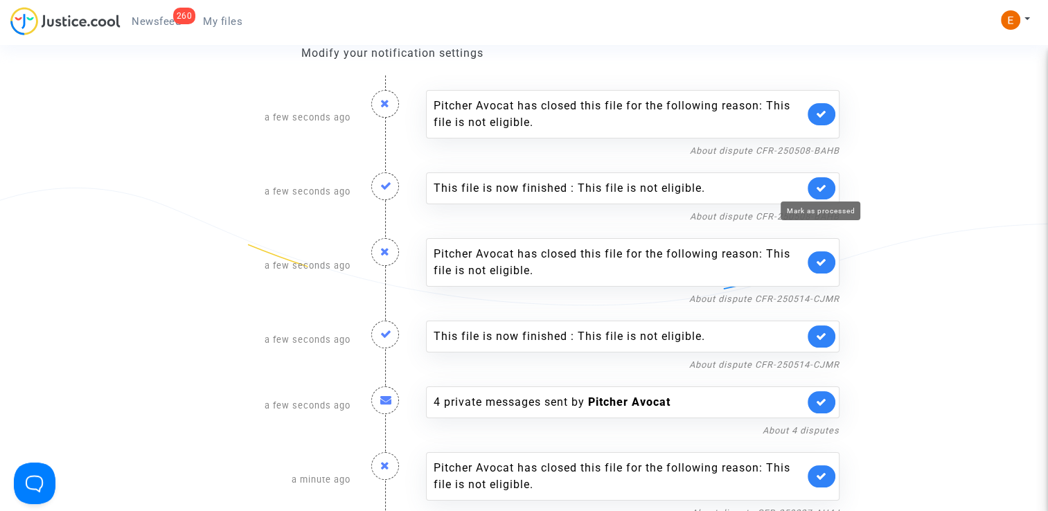
click at [824, 183] on icon at bounding box center [821, 188] width 11 height 10
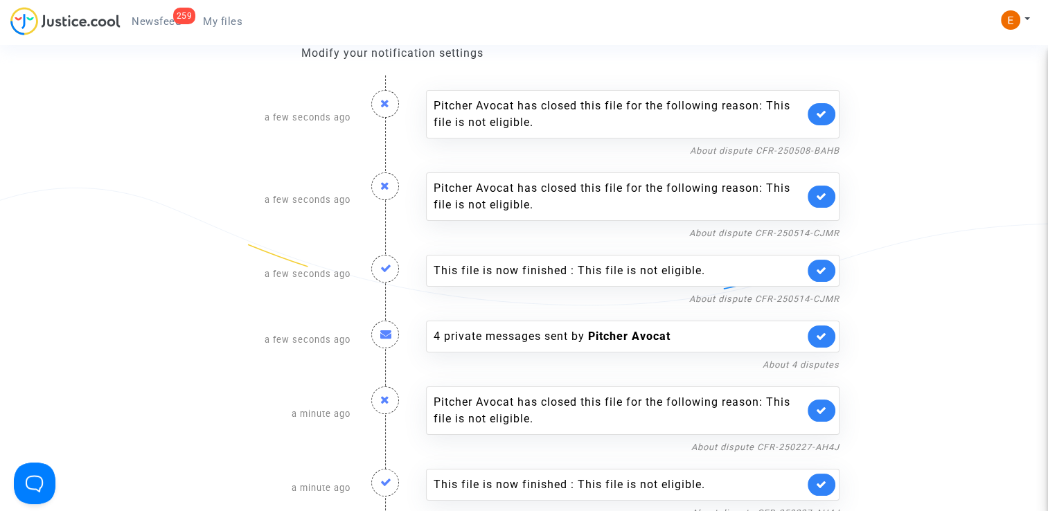
click at [832, 270] on link at bounding box center [822, 271] width 28 height 22
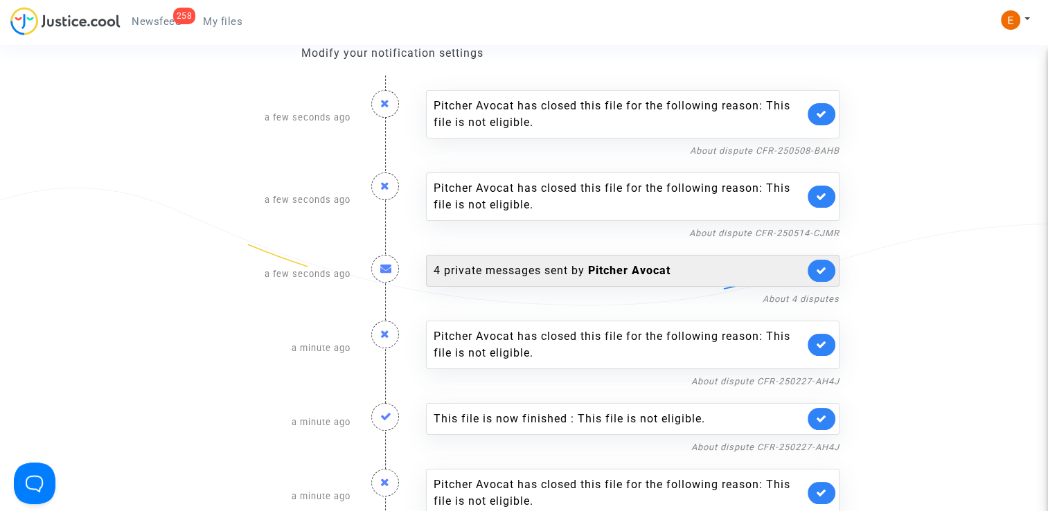
click at [631, 265] on b "Pitcher Avocat" at bounding box center [629, 270] width 82 height 13
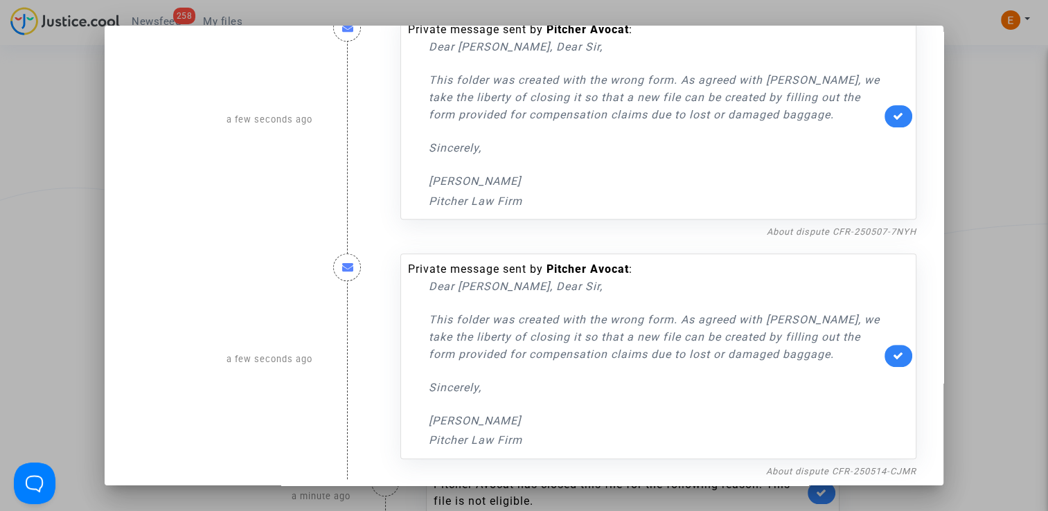
scroll to position [531, 0]
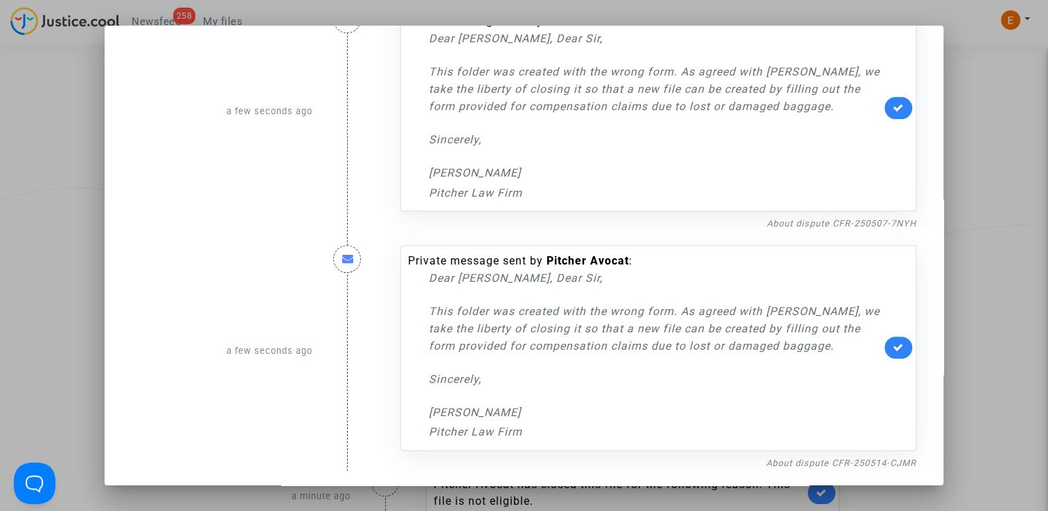
click at [975, 152] on div at bounding box center [524, 255] width 1048 height 511
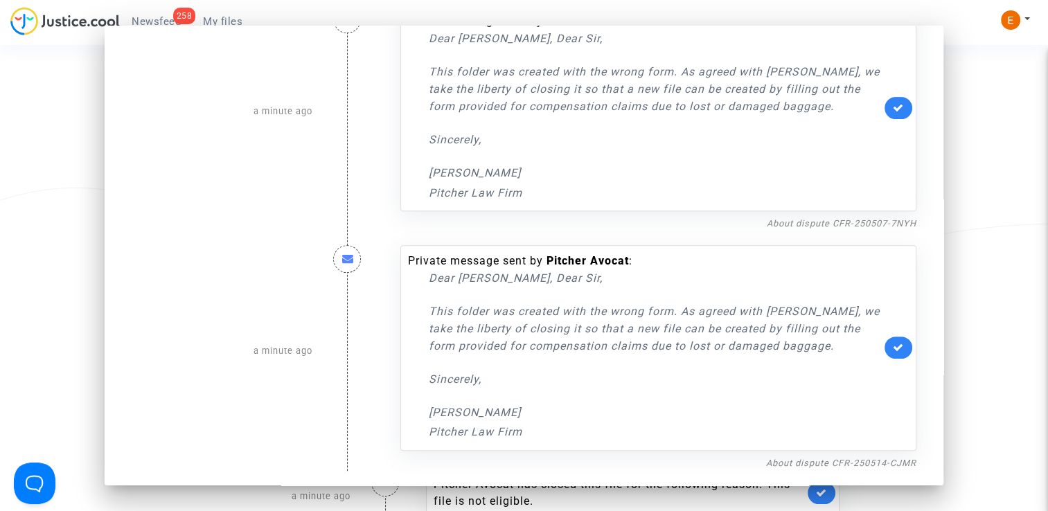
scroll to position [139, 0]
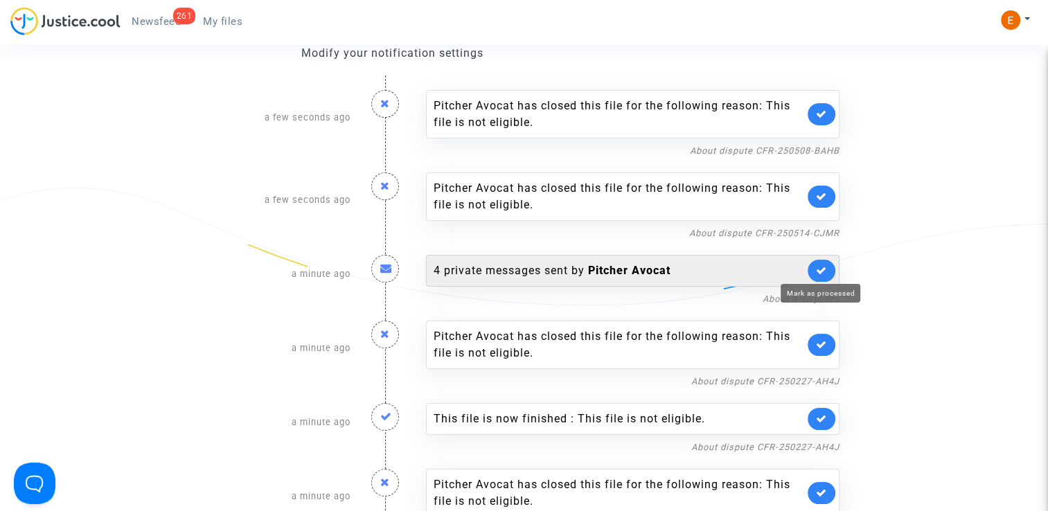
click at [826, 270] on icon at bounding box center [821, 270] width 11 height 10
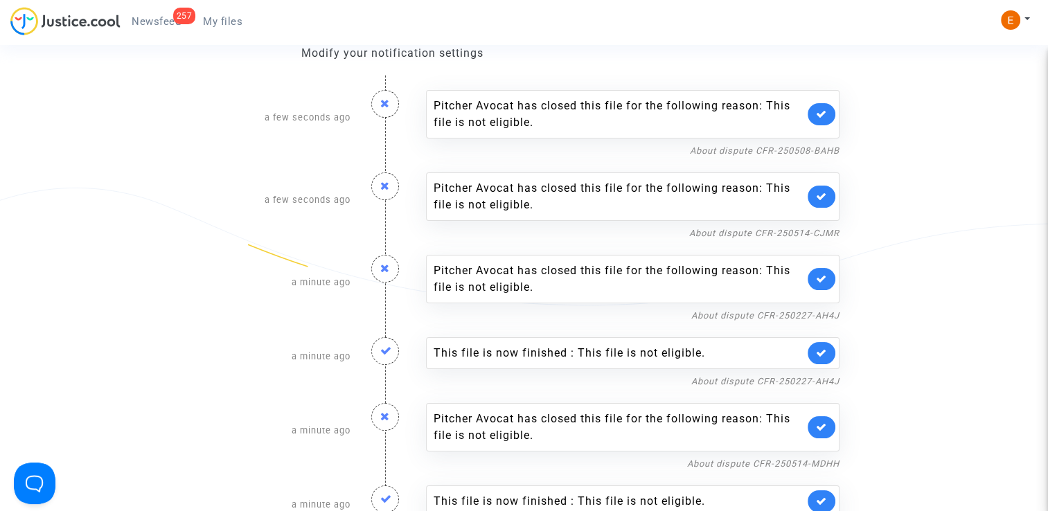
click at [824, 348] on icon at bounding box center [821, 353] width 11 height 10
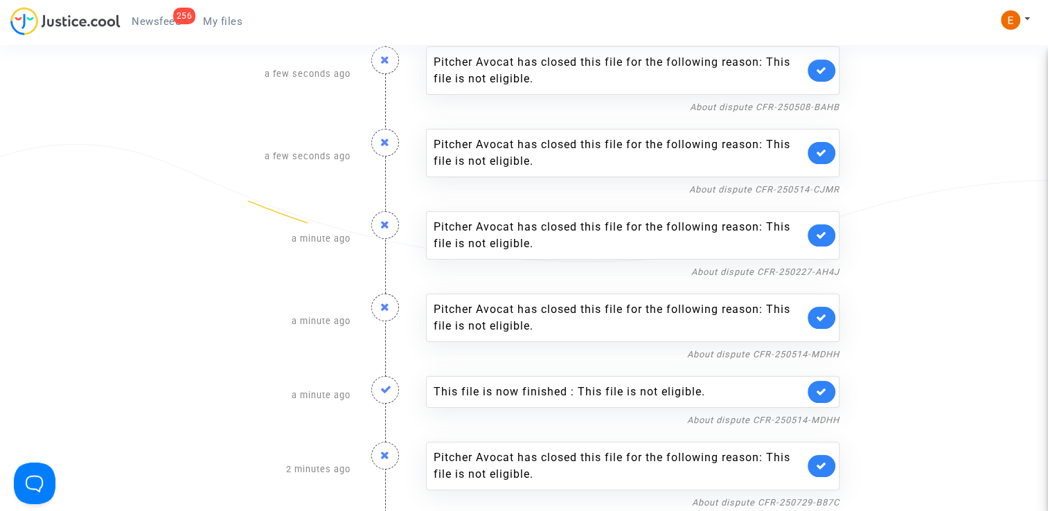
scroll to position [277, 0]
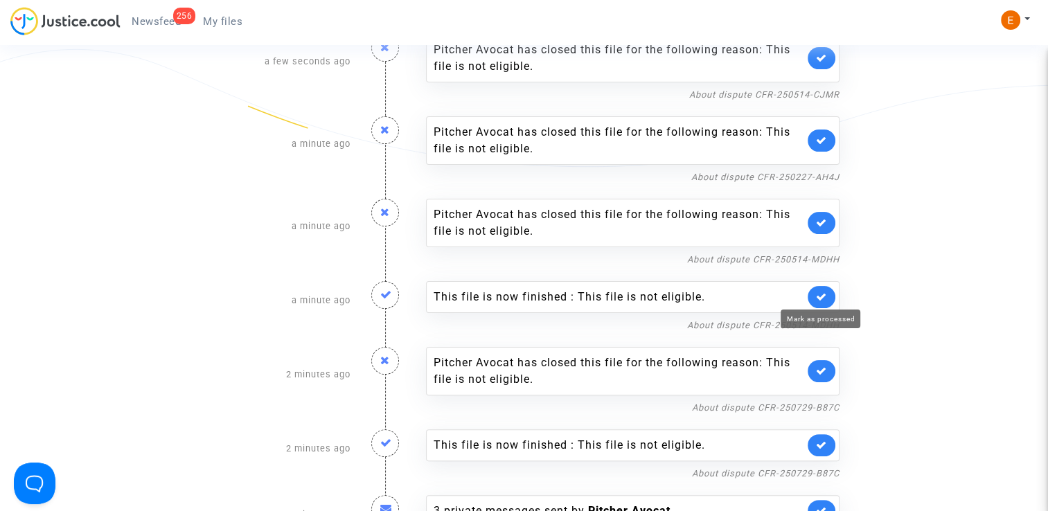
click at [822, 294] on icon at bounding box center [821, 297] width 11 height 10
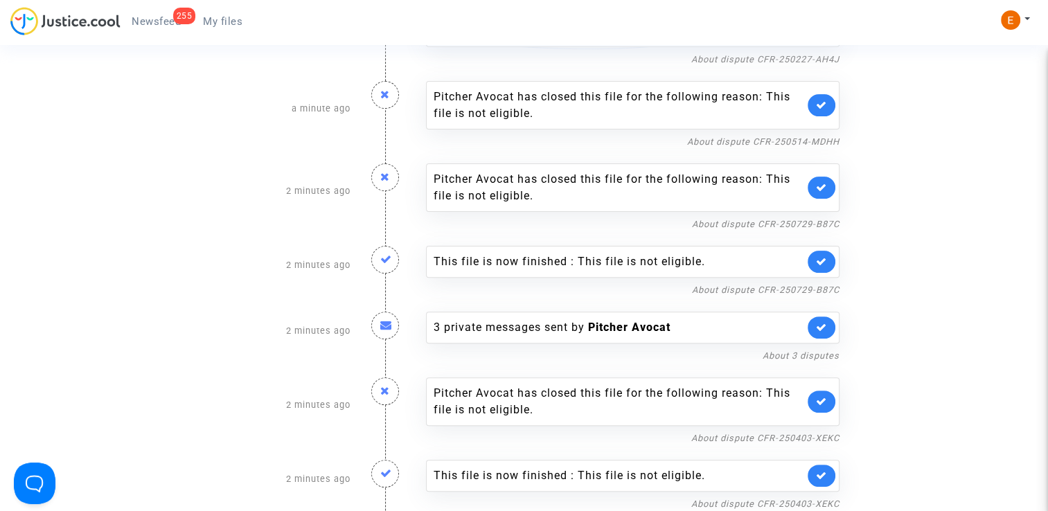
scroll to position [416, 0]
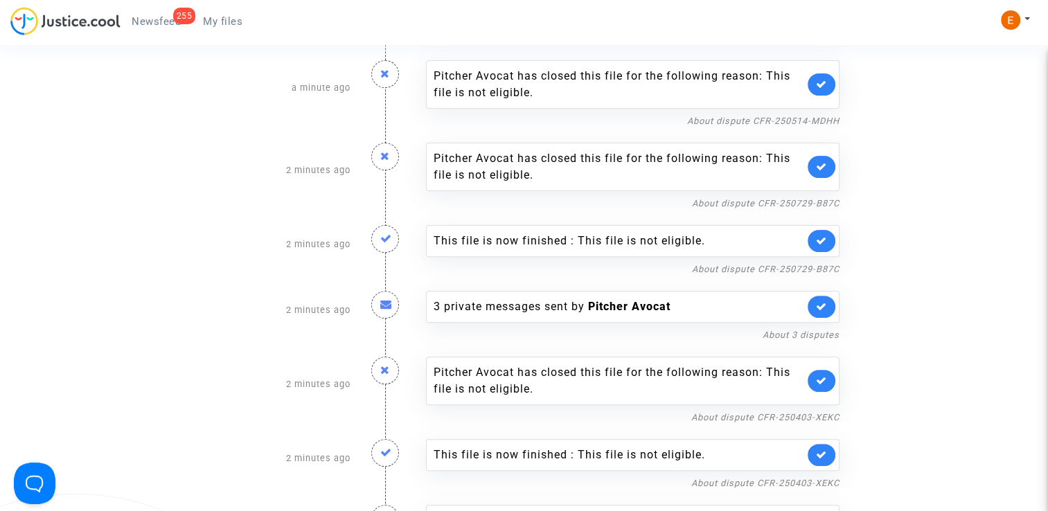
click at [828, 237] on link at bounding box center [822, 241] width 28 height 22
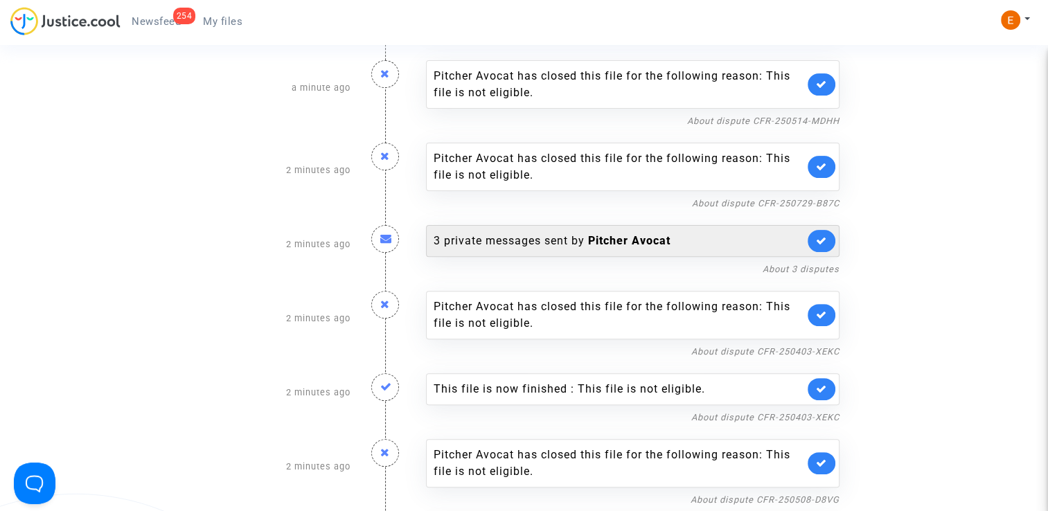
click at [669, 238] on b "Pitcher Avocat" at bounding box center [629, 240] width 82 height 13
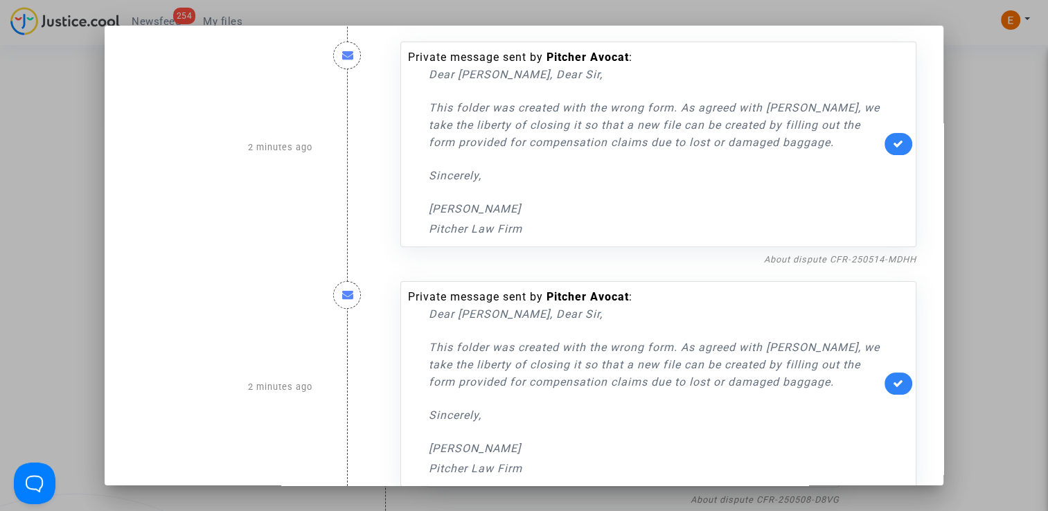
scroll to position [291, 0]
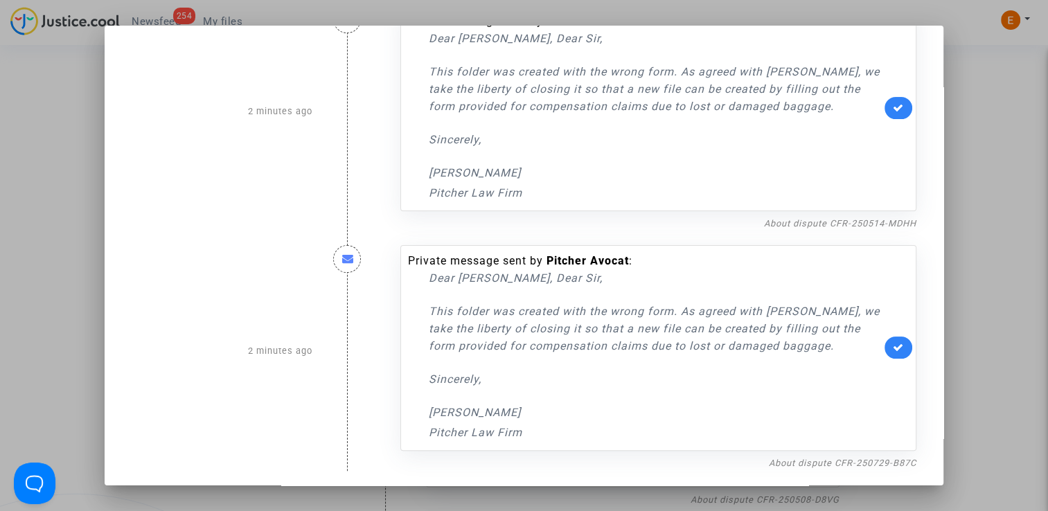
click at [986, 200] on div at bounding box center [524, 255] width 1048 height 511
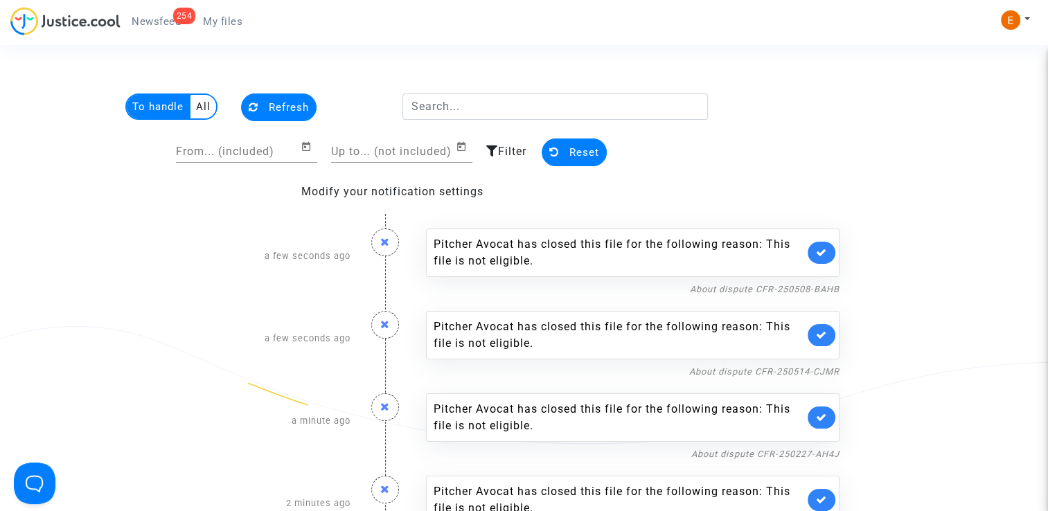
scroll to position [416, 0]
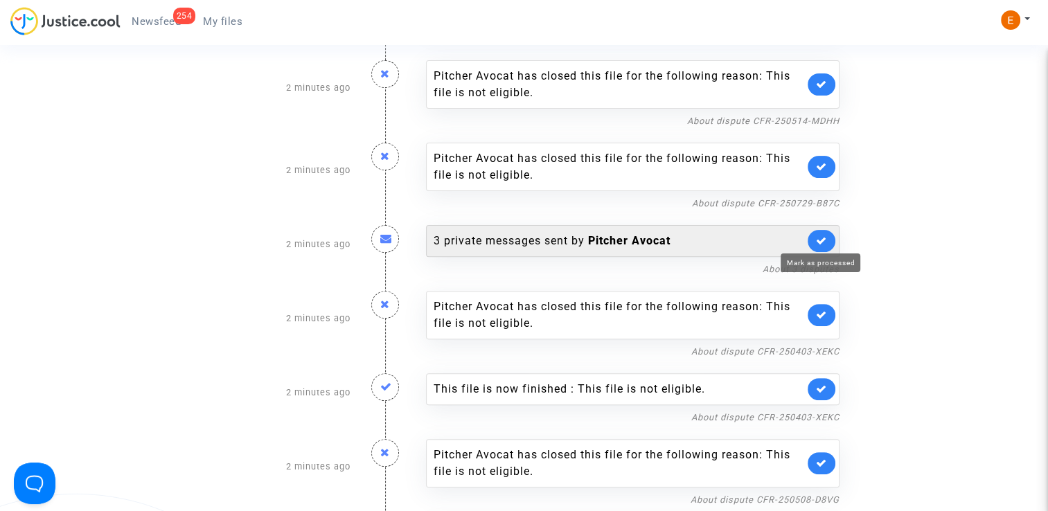
click at [822, 238] on icon at bounding box center [821, 241] width 11 height 10
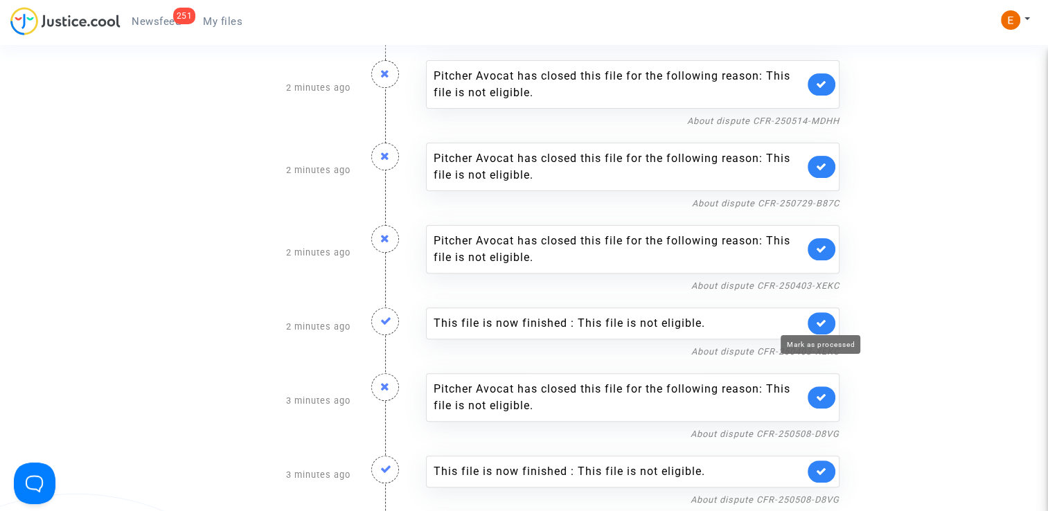
click at [827, 318] on link at bounding box center [822, 324] width 28 height 22
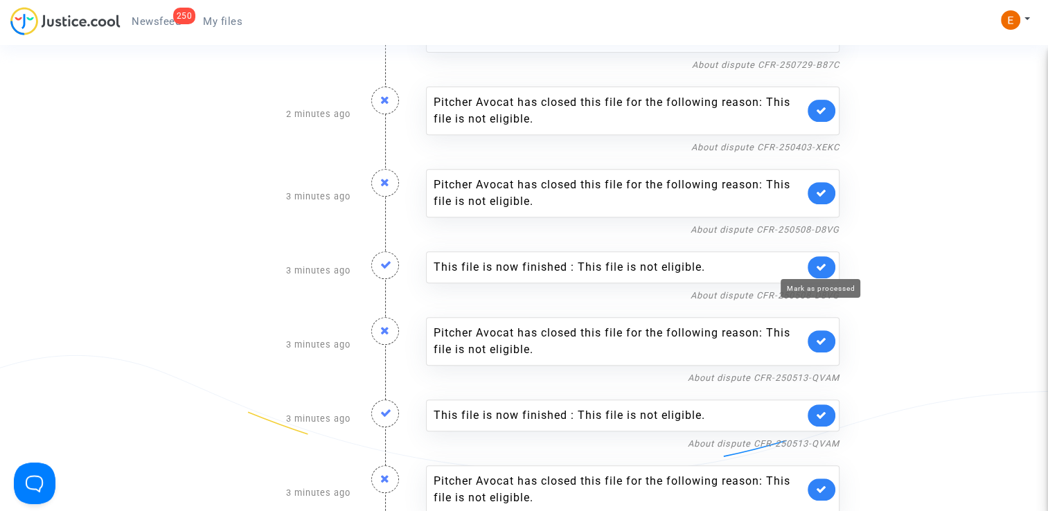
click at [821, 262] on icon at bounding box center [821, 267] width 11 height 10
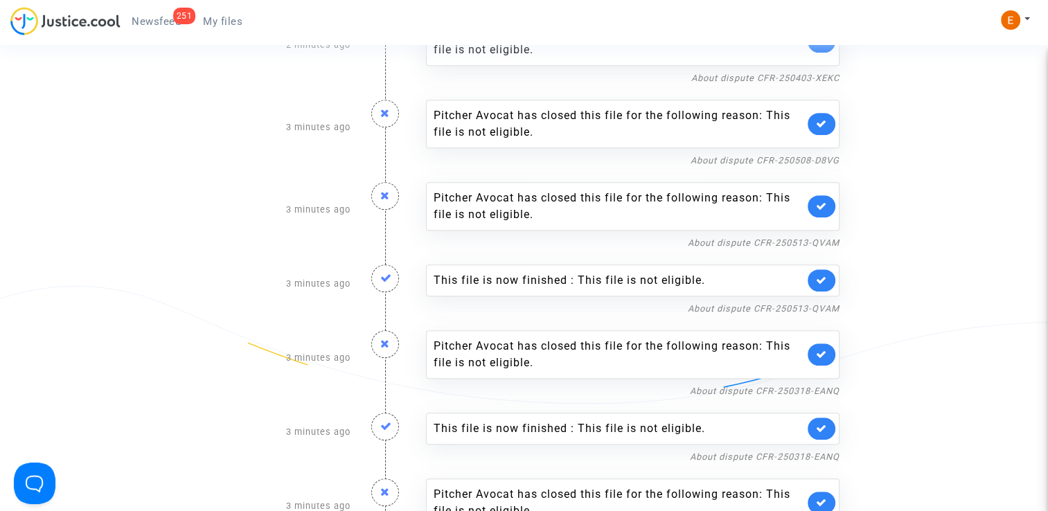
click at [828, 272] on link at bounding box center [822, 281] width 28 height 22
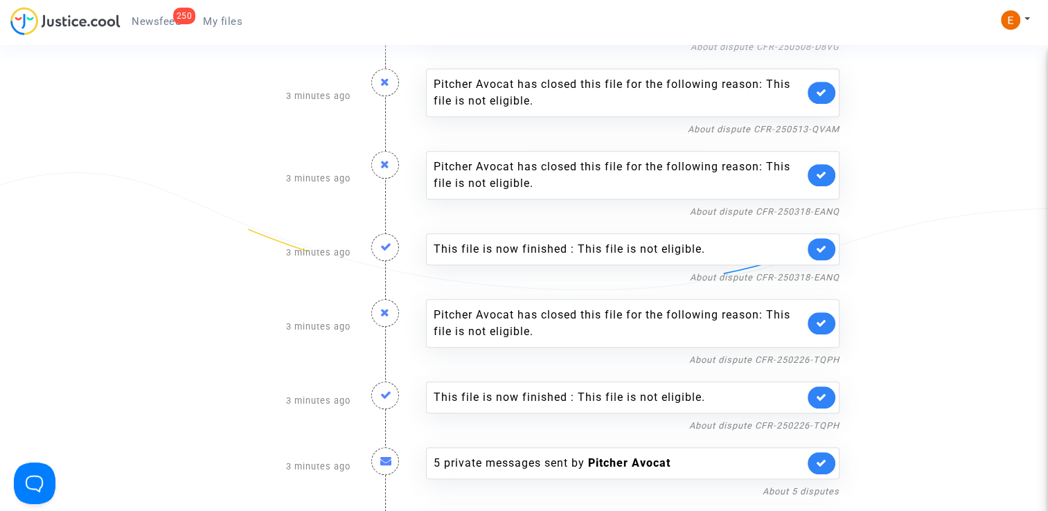
scroll to position [762, 0]
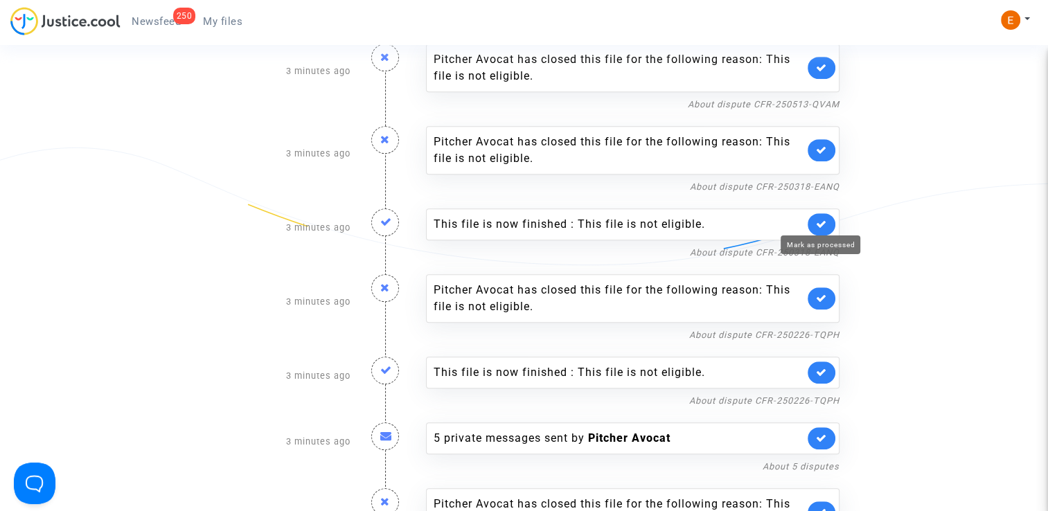
click at [826, 225] on icon at bounding box center [821, 224] width 11 height 10
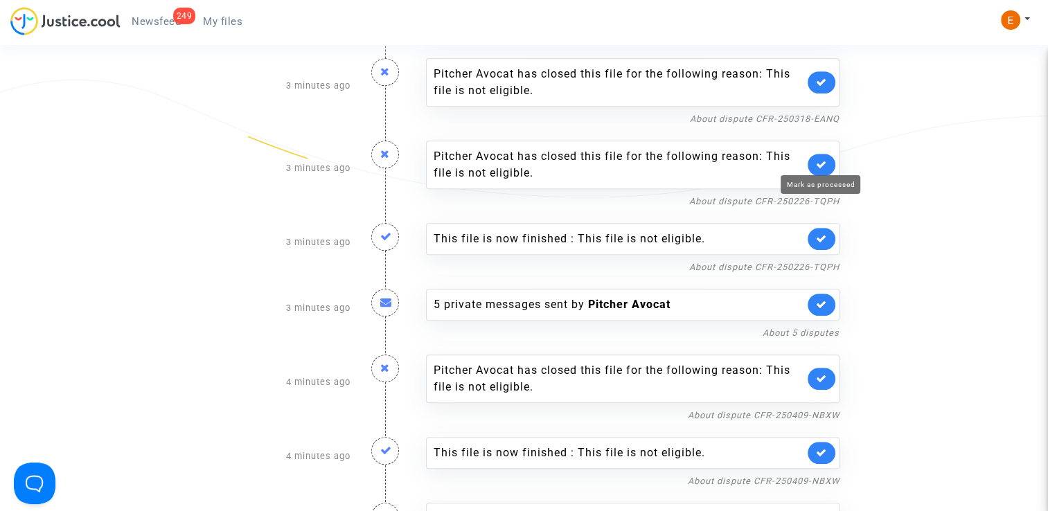
scroll to position [832, 0]
click at [829, 233] on link at bounding box center [822, 238] width 28 height 22
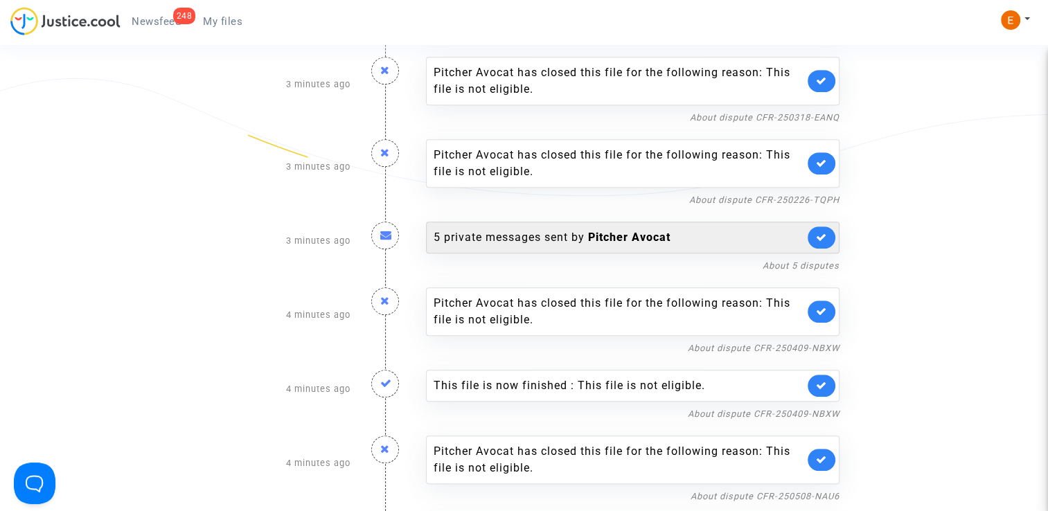
click at [598, 234] on b "Pitcher Avocat" at bounding box center [629, 237] width 82 height 13
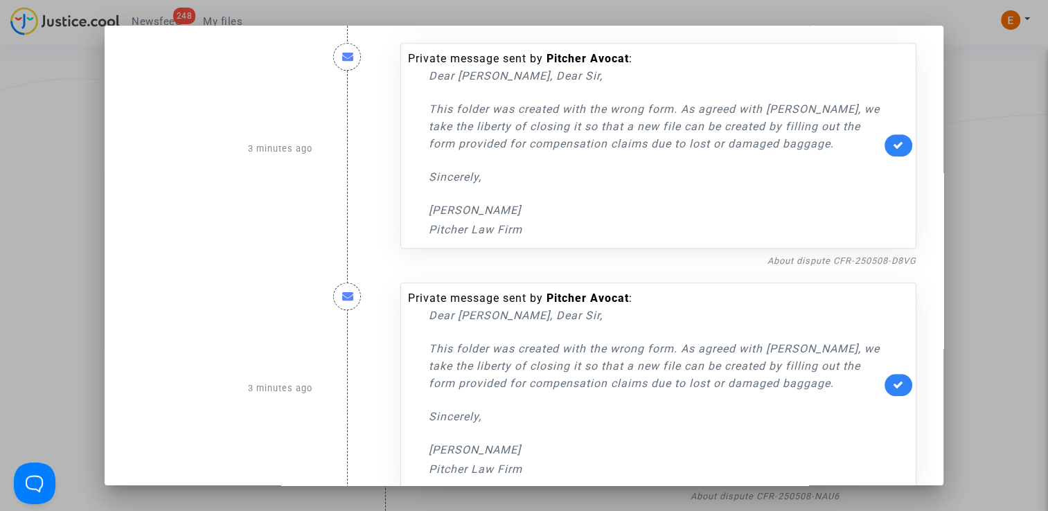
scroll to position [771, 0]
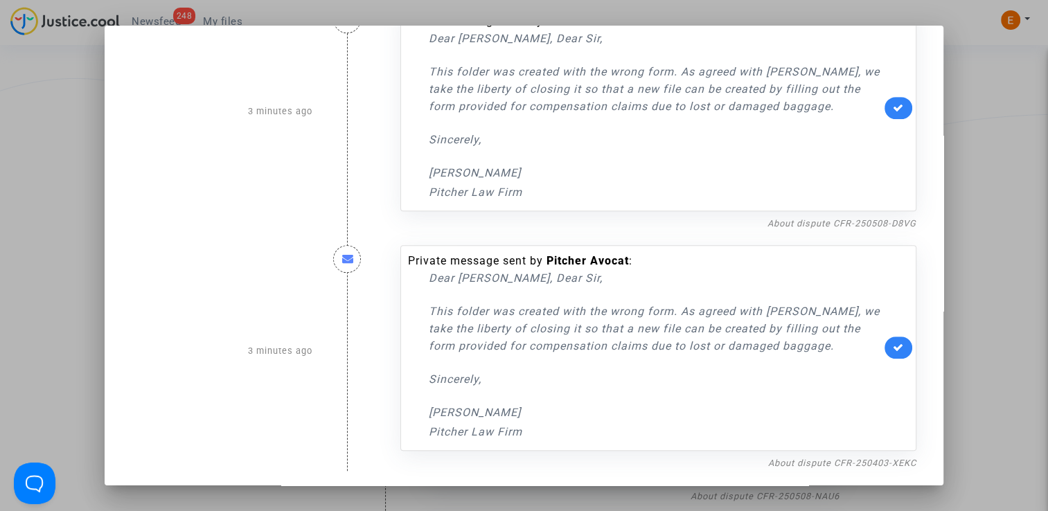
click at [951, 182] on div at bounding box center [524, 255] width 1048 height 511
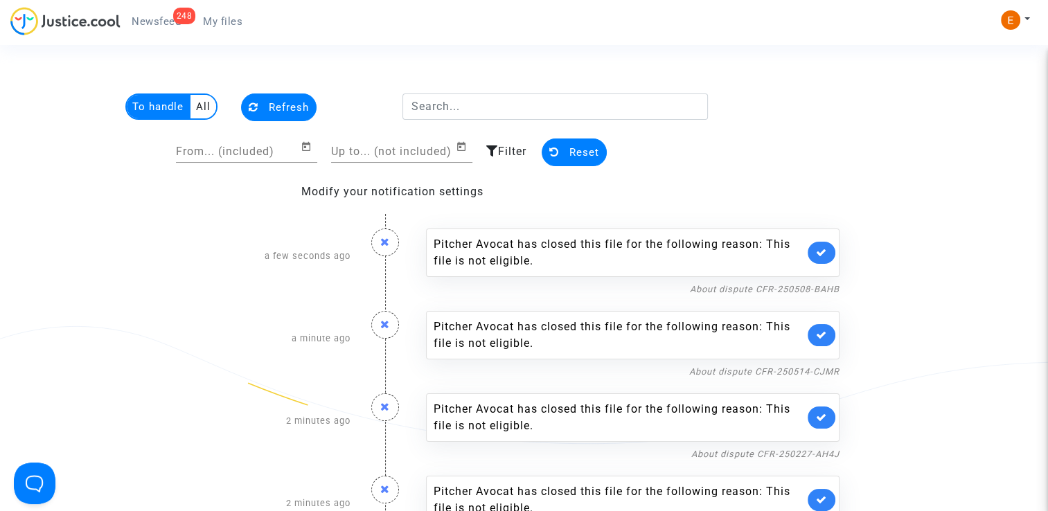
scroll to position [832, 0]
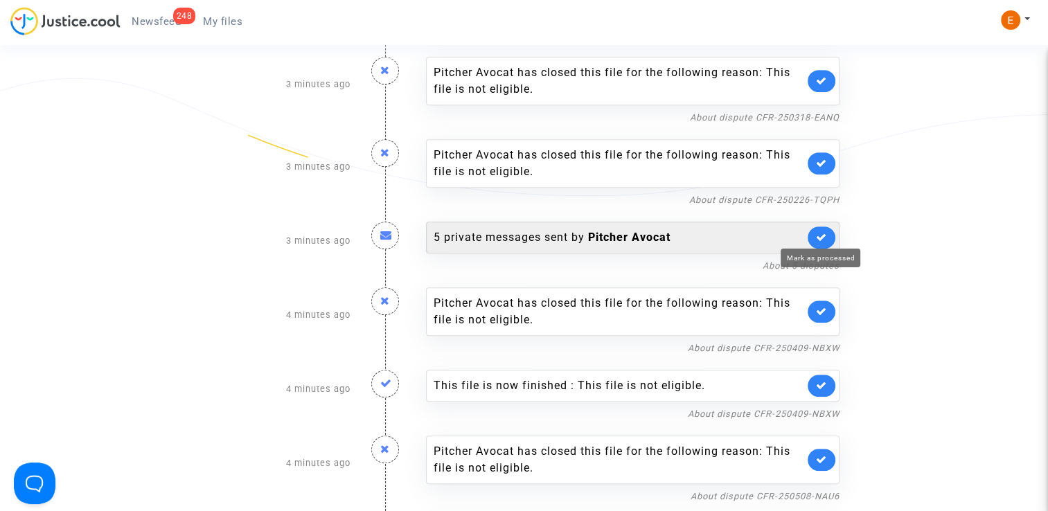
click at [823, 236] on icon at bounding box center [821, 237] width 11 height 10
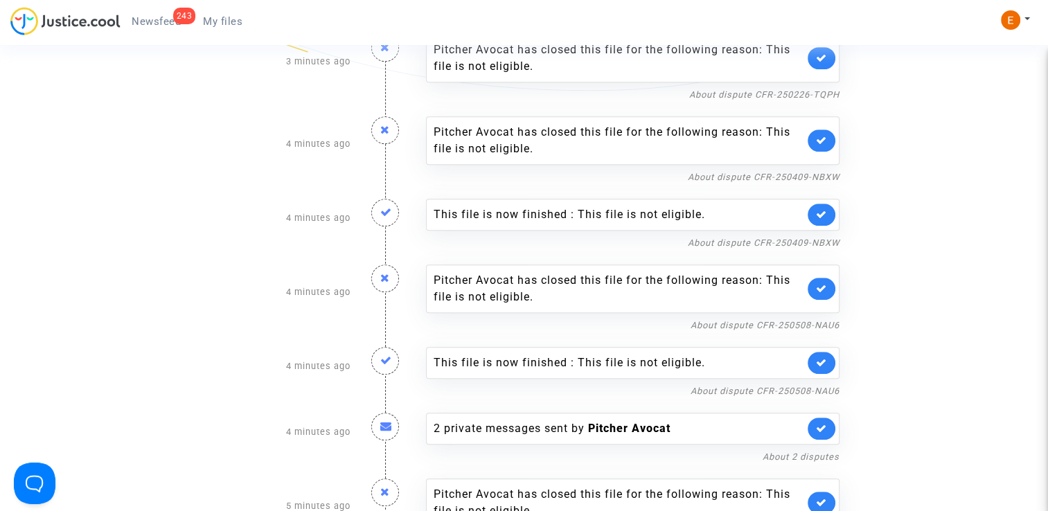
scroll to position [970, 0]
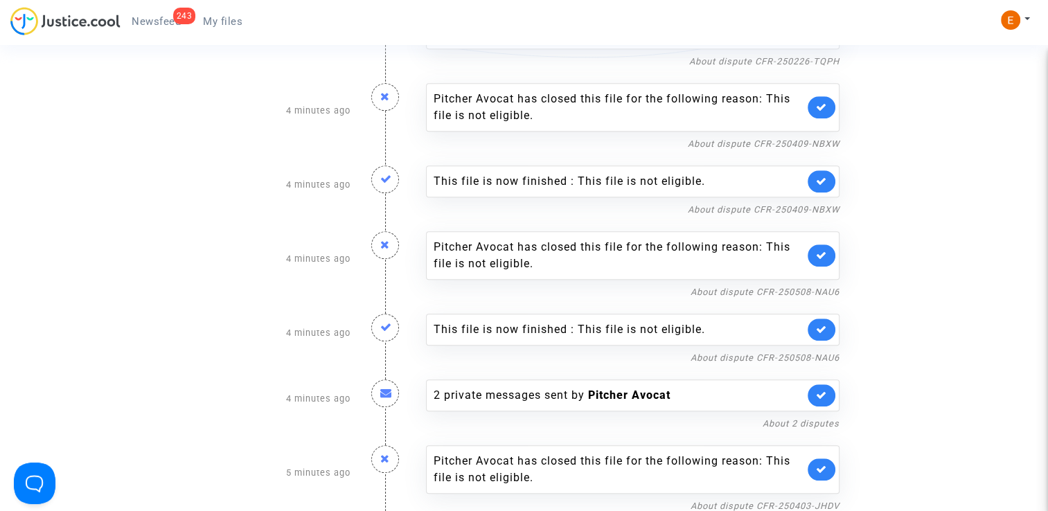
click at [816, 180] on icon at bounding box center [821, 181] width 11 height 10
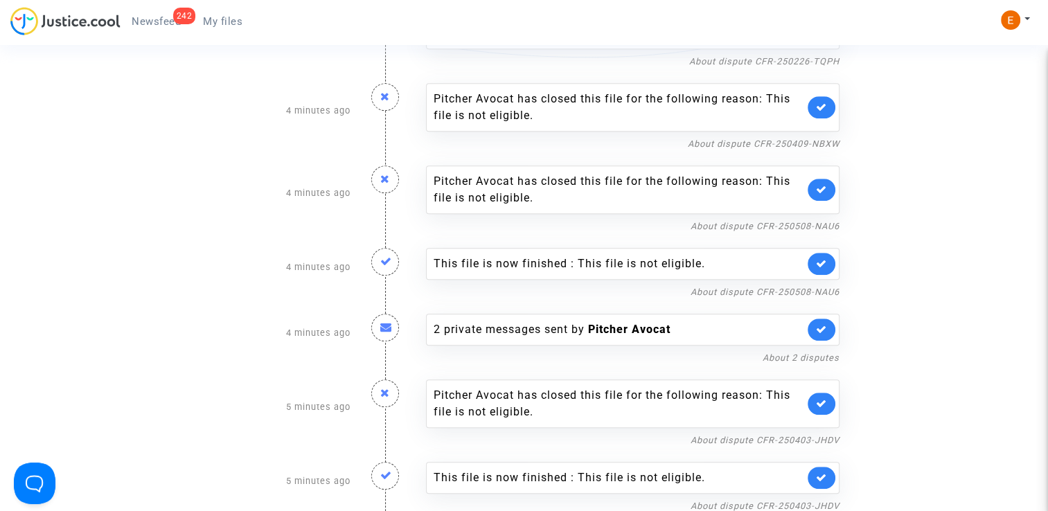
click at [828, 256] on link at bounding box center [822, 264] width 28 height 22
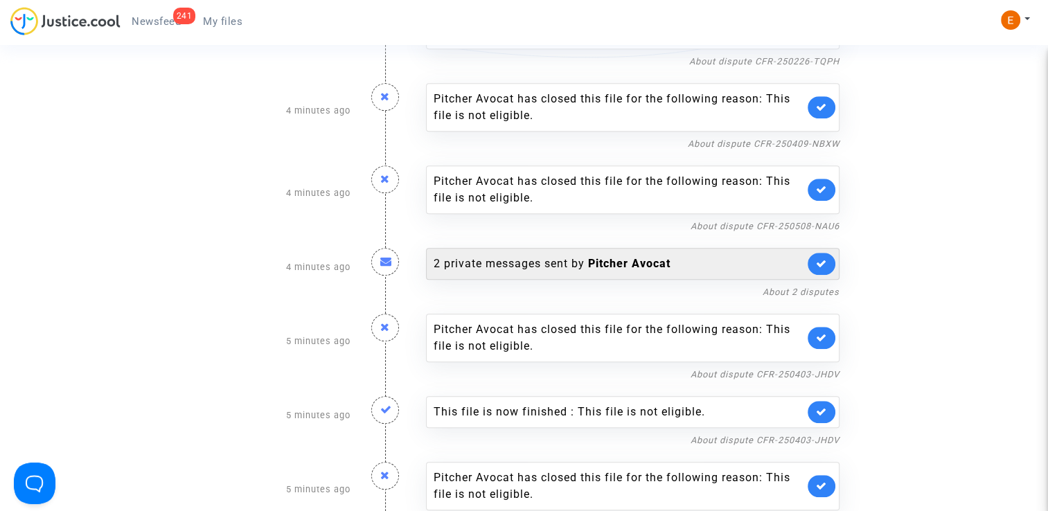
click at [622, 273] on div "2 private messages sent by [PERSON_NAME]" at bounding box center [633, 264] width 414 height 32
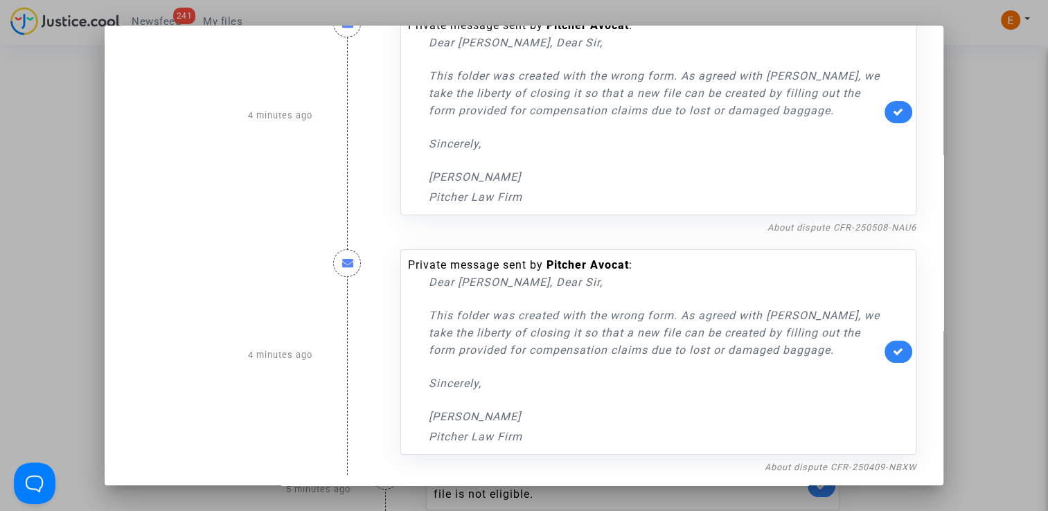
scroll to position [52, 0]
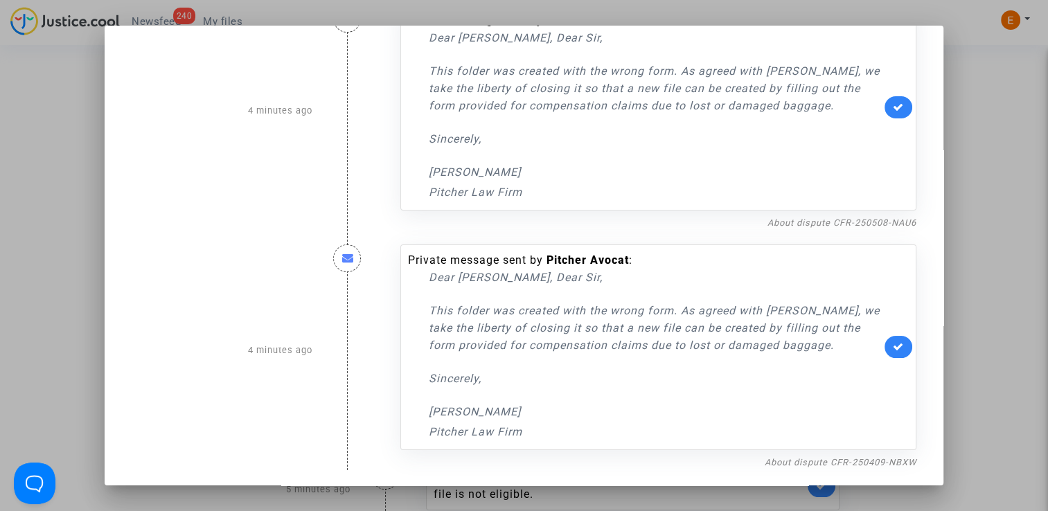
click at [943, 200] on mat-dialog-container "4 minutes ago Private message sent by Pitcher Avocat : Dear [PERSON_NAME], Dear…" at bounding box center [524, 256] width 838 height 460
click at [968, 221] on div at bounding box center [524, 255] width 1048 height 511
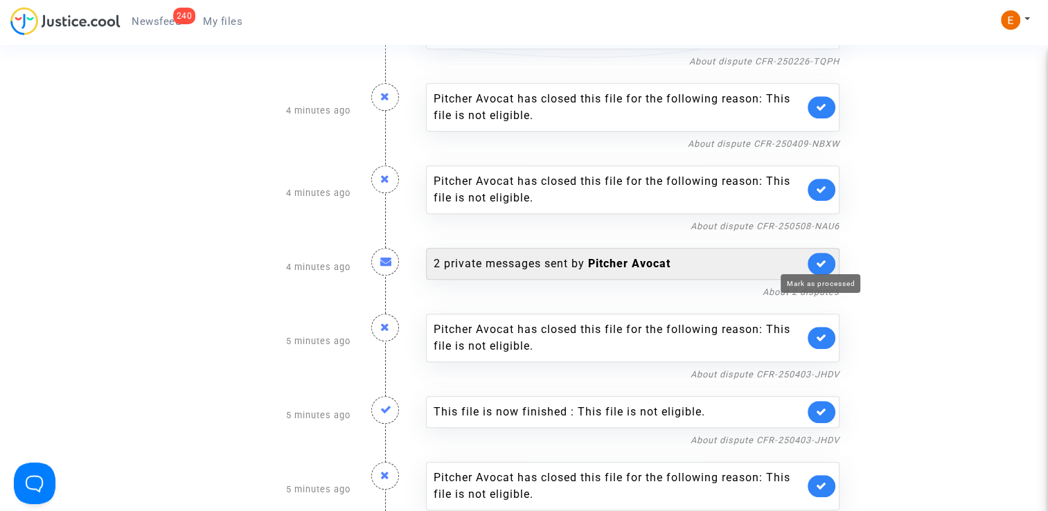
click at [821, 259] on icon at bounding box center [821, 263] width 11 height 10
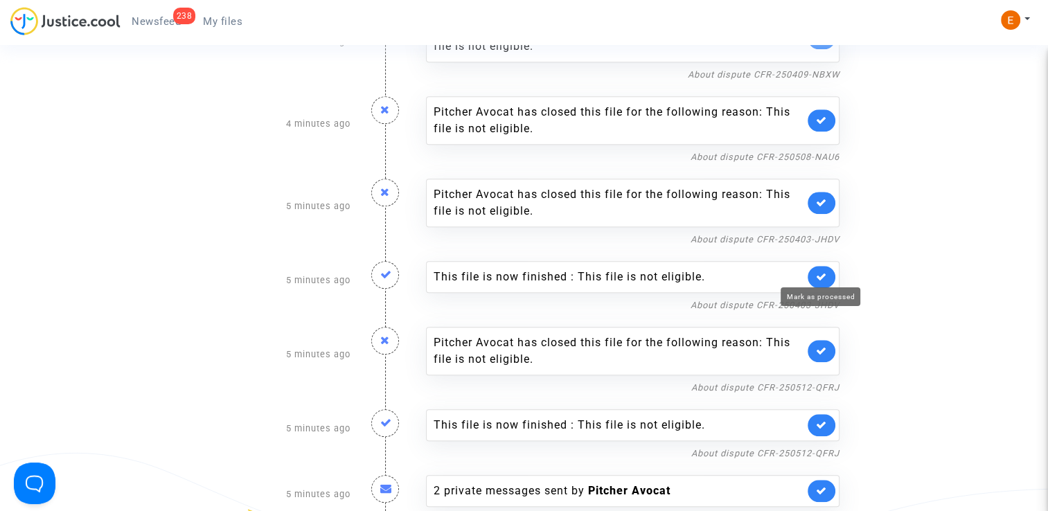
click at [821, 272] on icon at bounding box center [821, 277] width 11 height 10
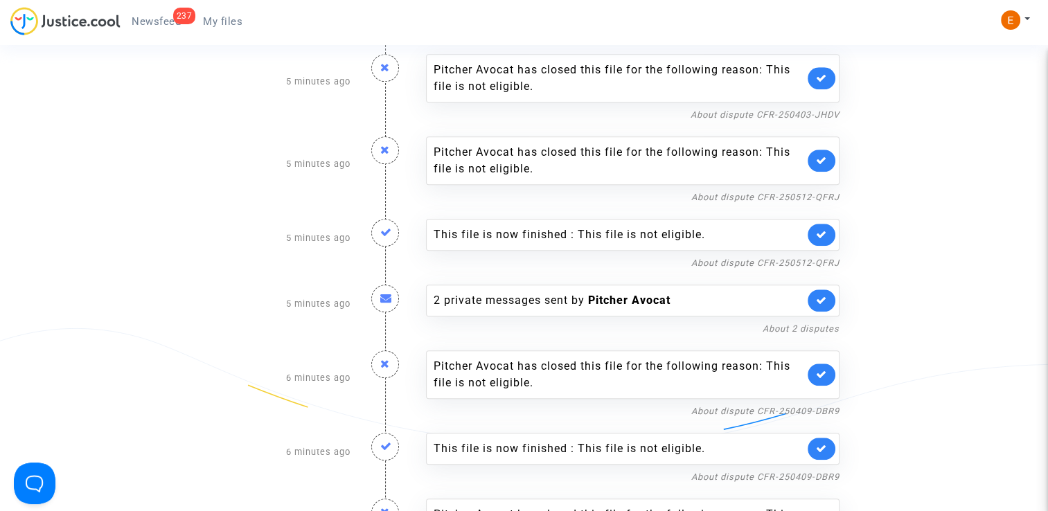
scroll to position [1178, 0]
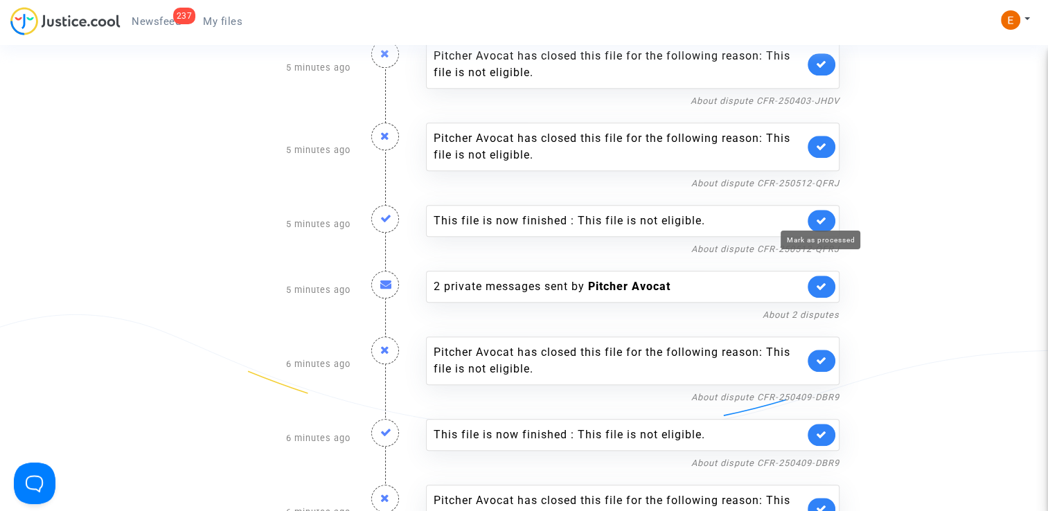
click at [823, 215] on icon at bounding box center [821, 220] width 11 height 10
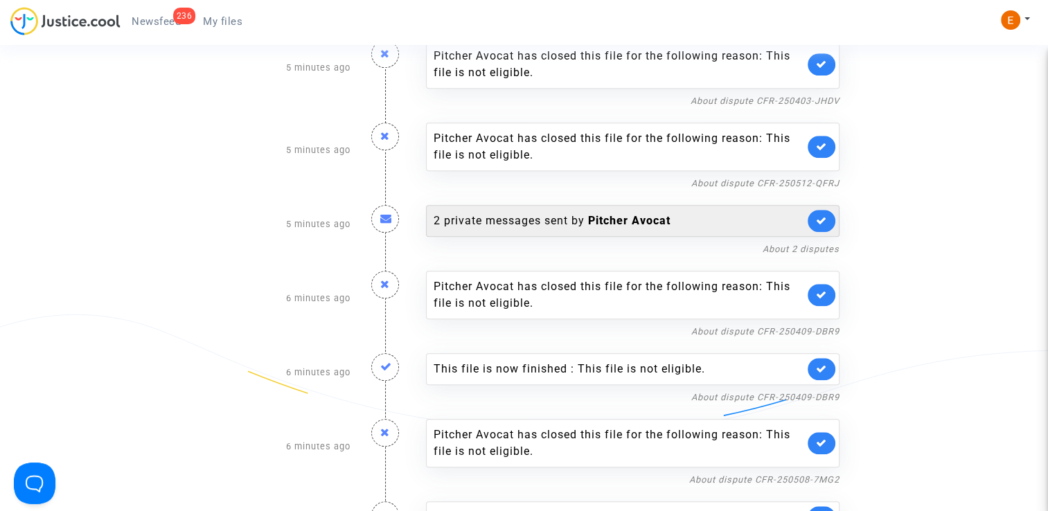
click at [626, 225] on div "2 private messages sent by [PERSON_NAME]" at bounding box center [633, 221] width 414 height 32
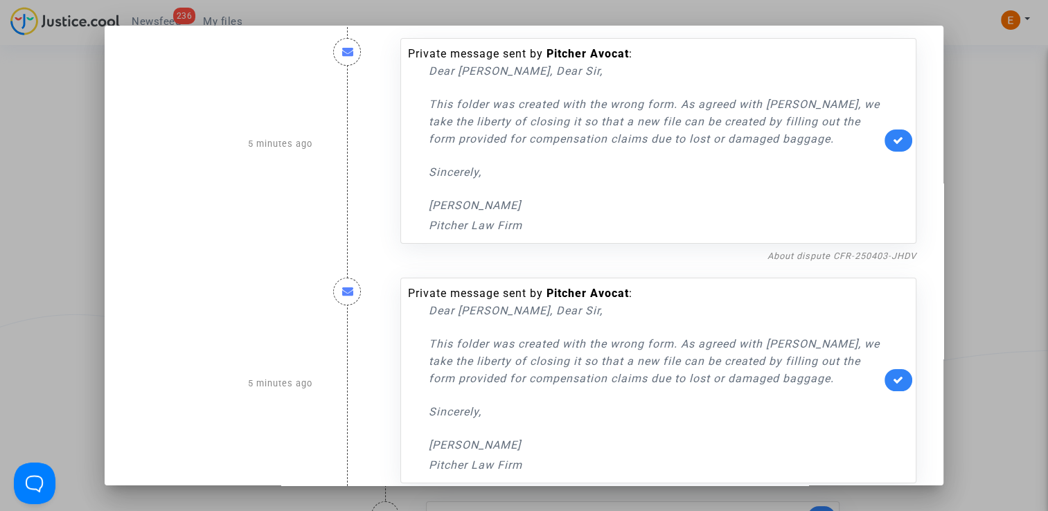
scroll to position [52, 0]
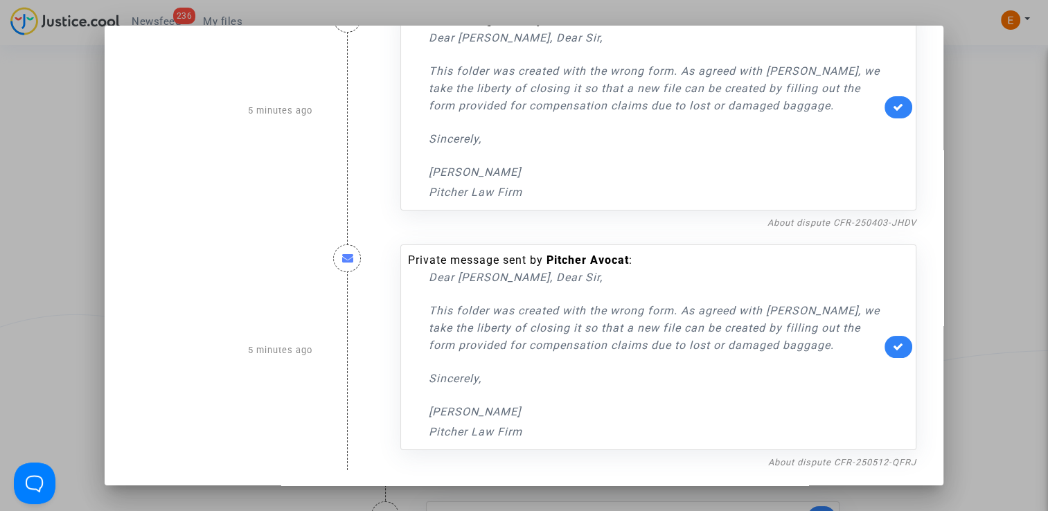
click at [975, 159] on div at bounding box center [524, 255] width 1048 height 511
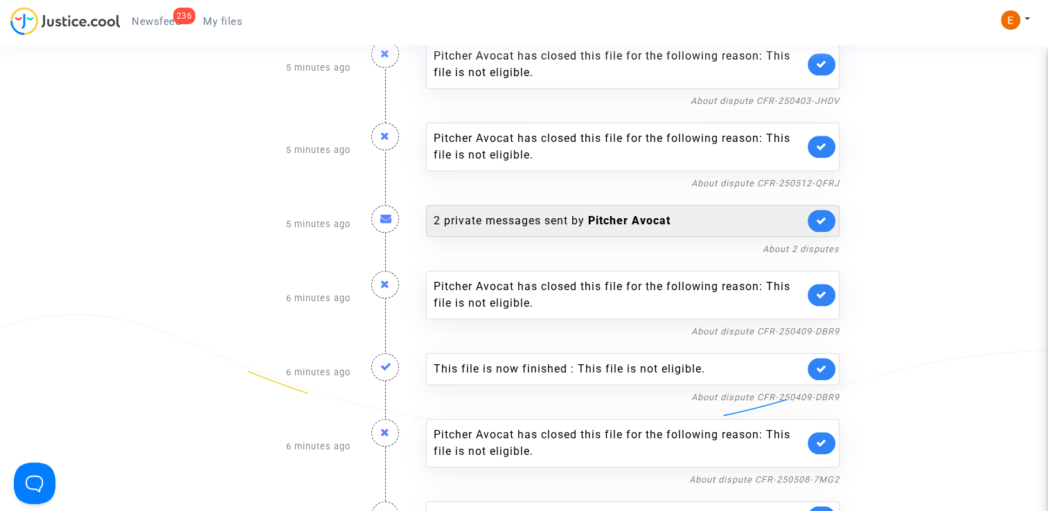
click at [829, 212] on link at bounding box center [822, 221] width 28 height 22
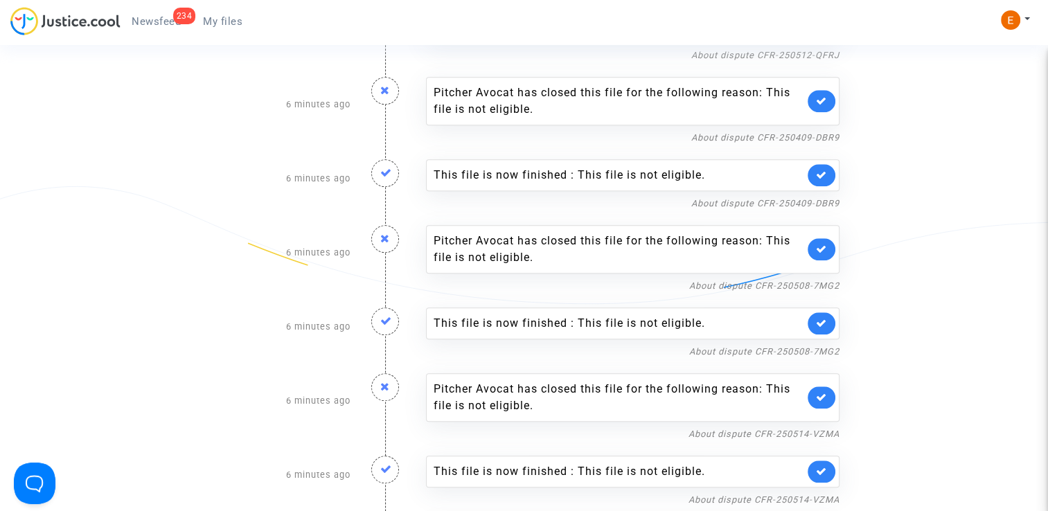
scroll to position [0, 0]
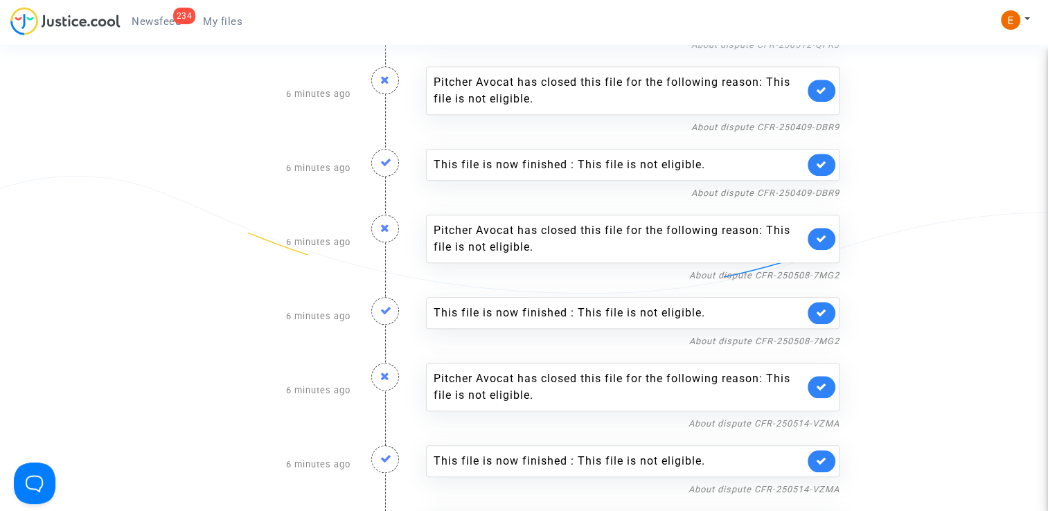
click at [831, 161] on link at bounding box center [822, 165] width 28 height 22
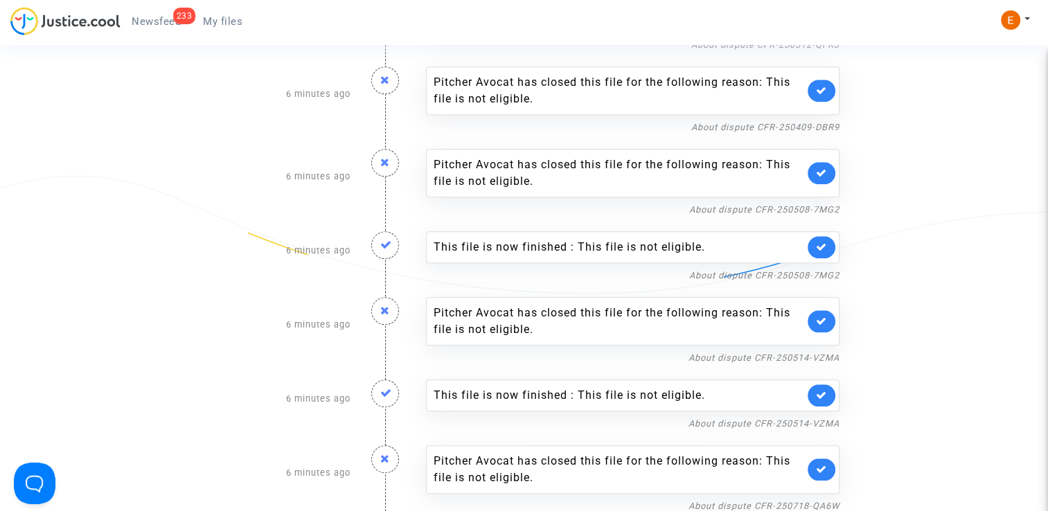
click at [815, 237] on link at bounding box center [822, 247] width 28 height 22
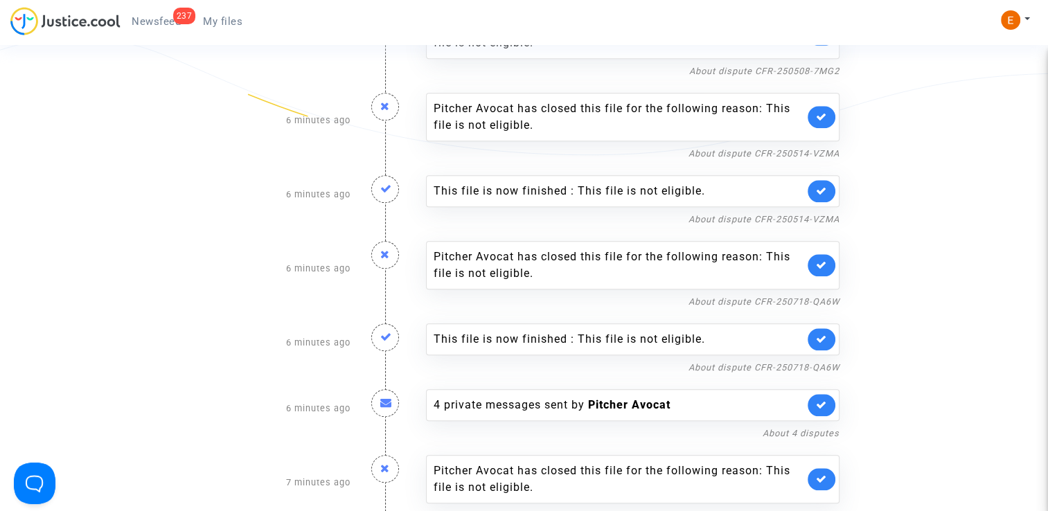
click at [831, 190] on link at bounding box center [822, 191] width 28 height 22
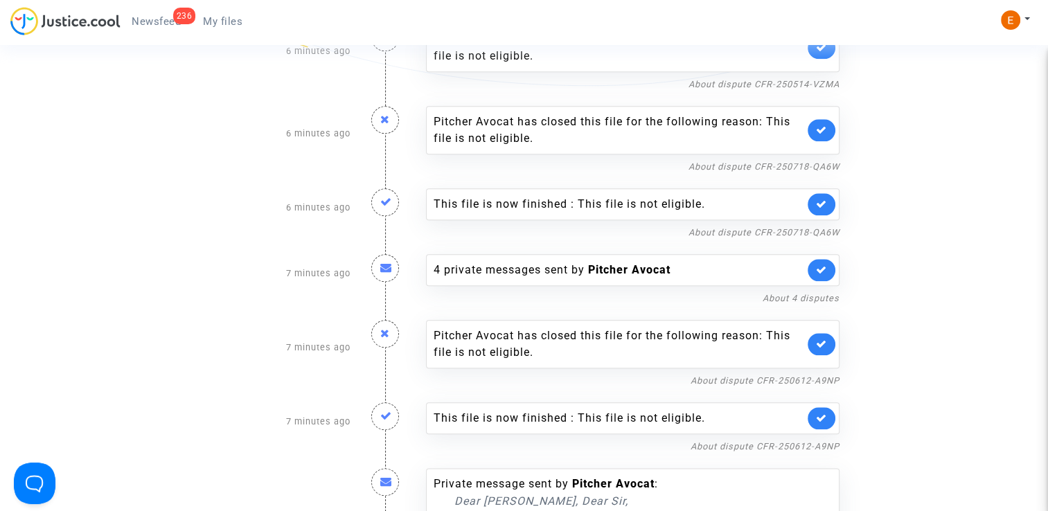
click at [825, 193] on link at bounding box center [822, 204] width 28 height 22
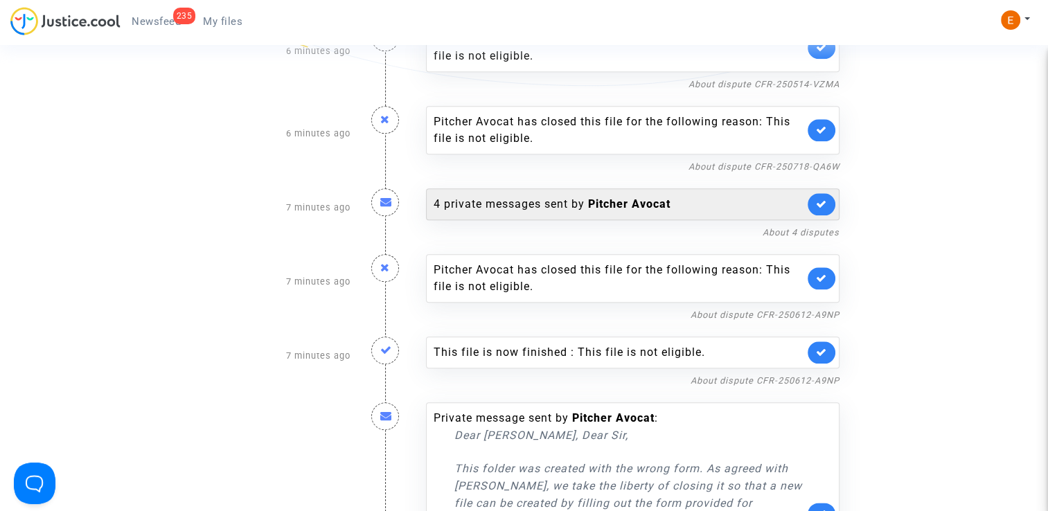
click at [674, 206] on div "4 private messages sent by [PERSON_NAME]" at bounding box center [633, 204] width 414 height 32
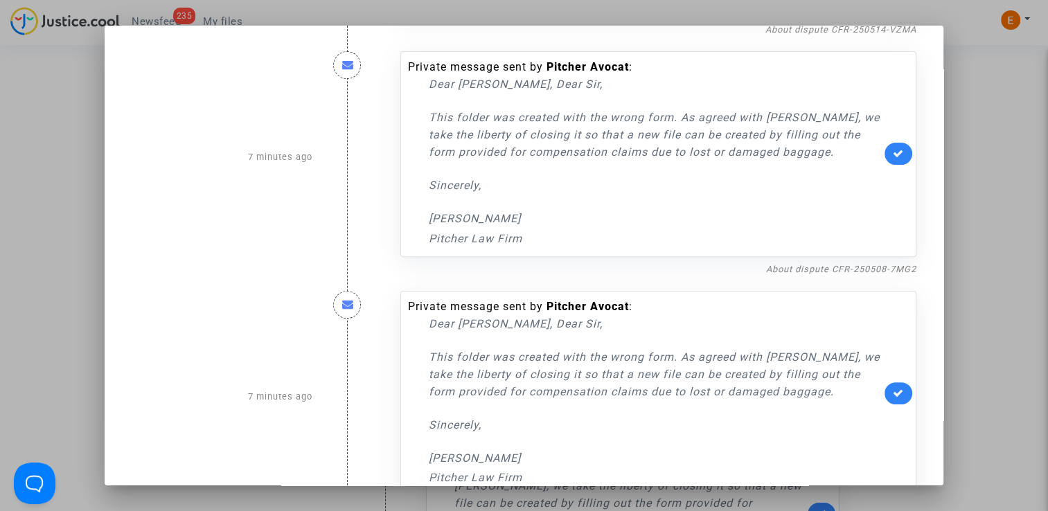
click at [1008, 183] on div at bounding box center [524, 255] width 1048 height 511
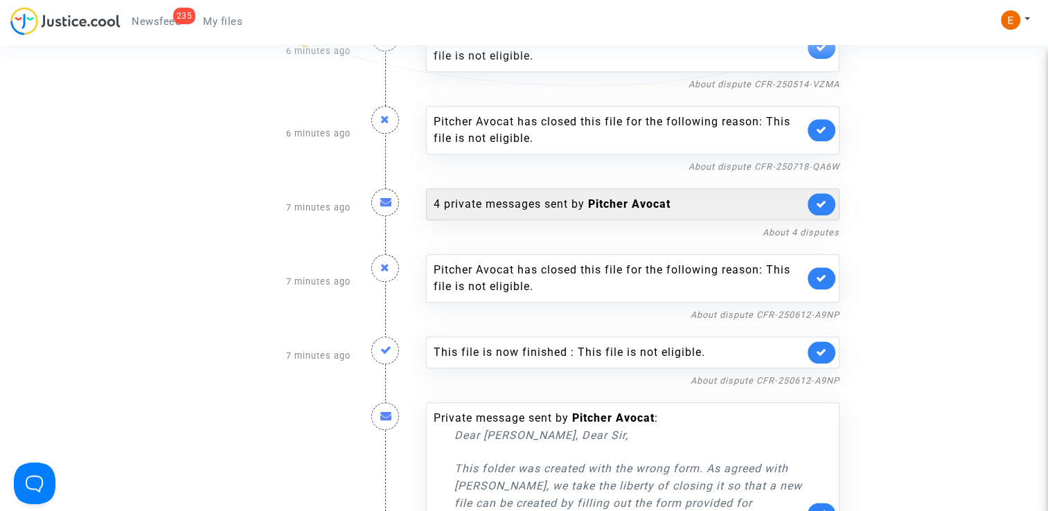
click at [826, 207] on link at bounding box center [822, 204] width 28 height 22
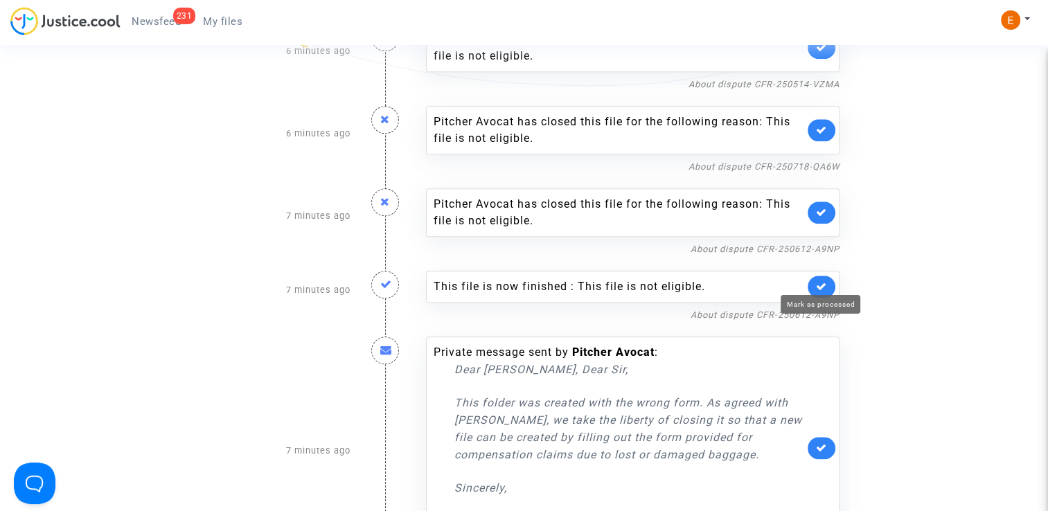
click at [825, 281] on icon at bounding box center [821, 286] width 11 height 10
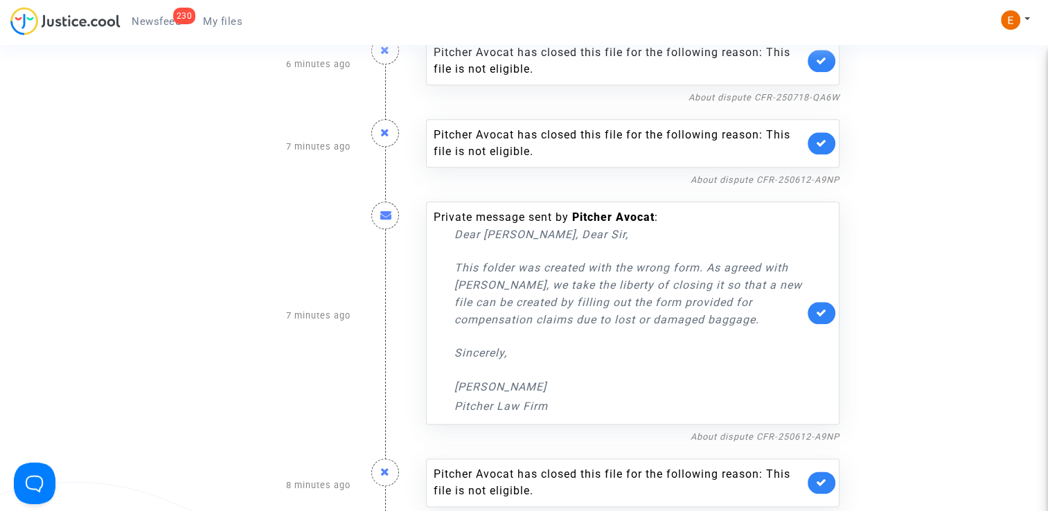
click at [829, 308] on link at bounding box center [822, 313] width 28 height 22
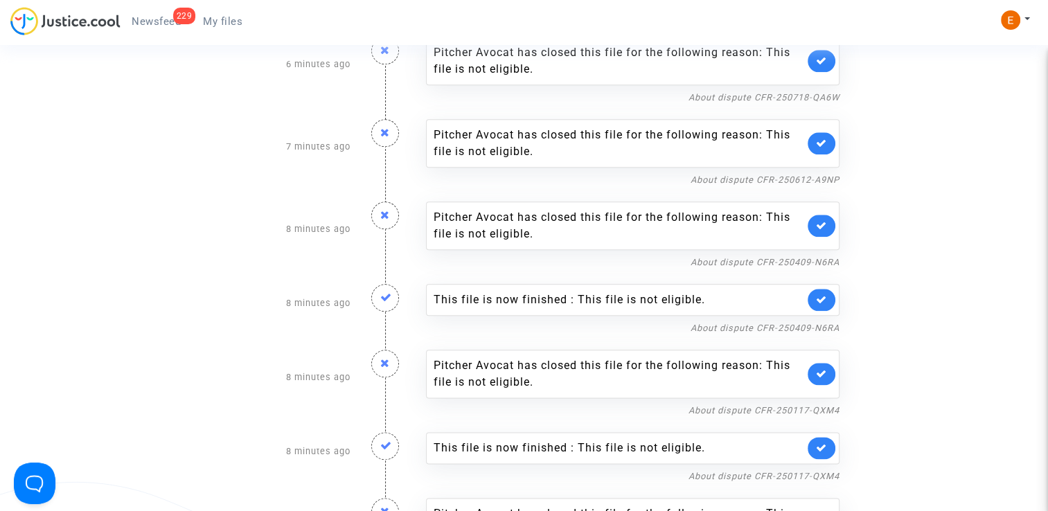
click at [831, 289] on link at bounding box center [822, 300] width 28 height 22
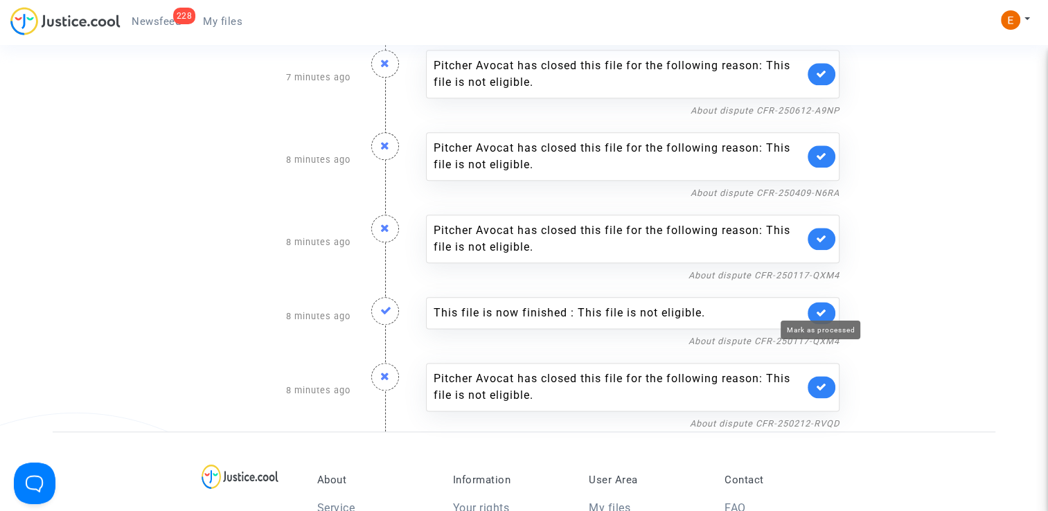
click at [823, 308] on icon at bounding box center [821, 313] width 11 height 10
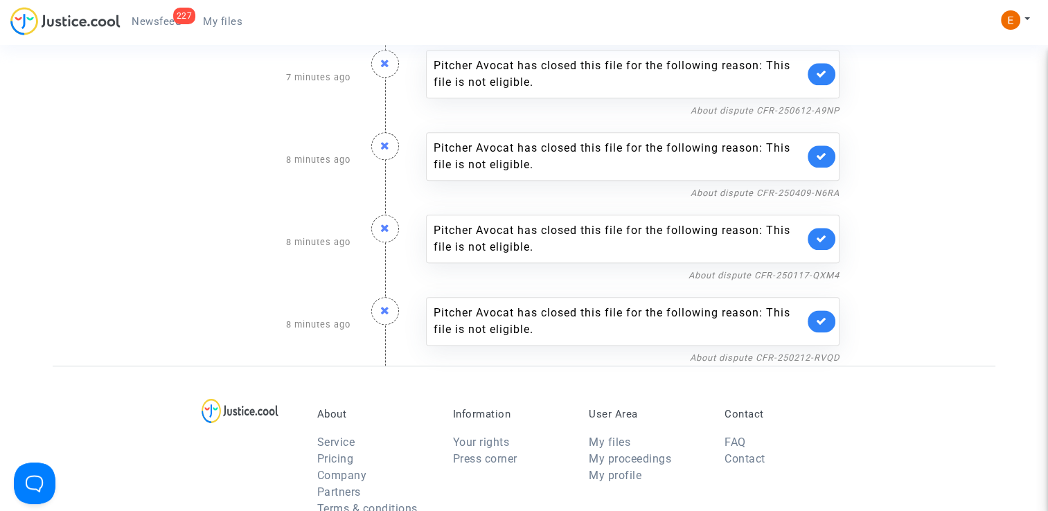
click at [218, 24] on span "My files" at bounding box center [222, 21] width 39 height 12
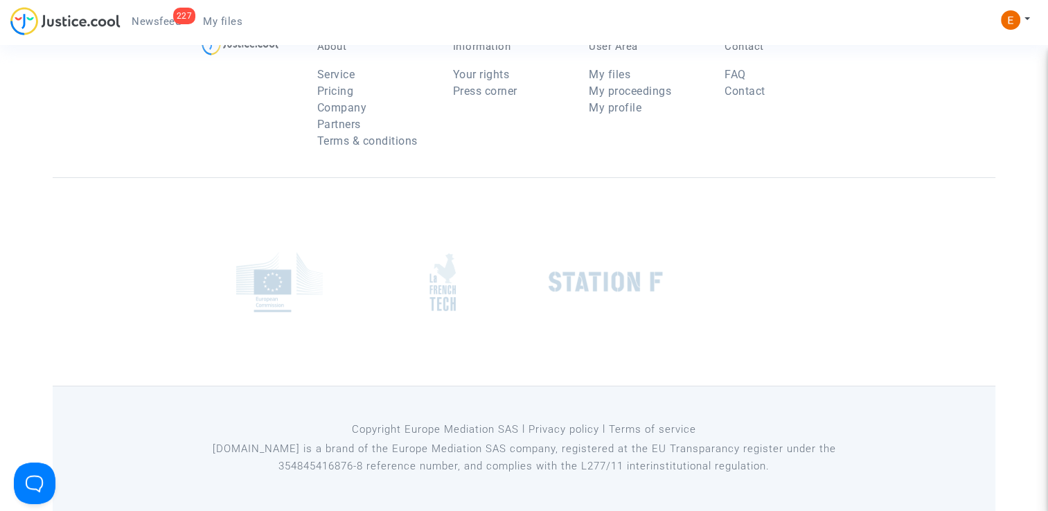
click at [163, 21] on span "Newsfeed" at bounding box center [156, 21] width 49 height 12
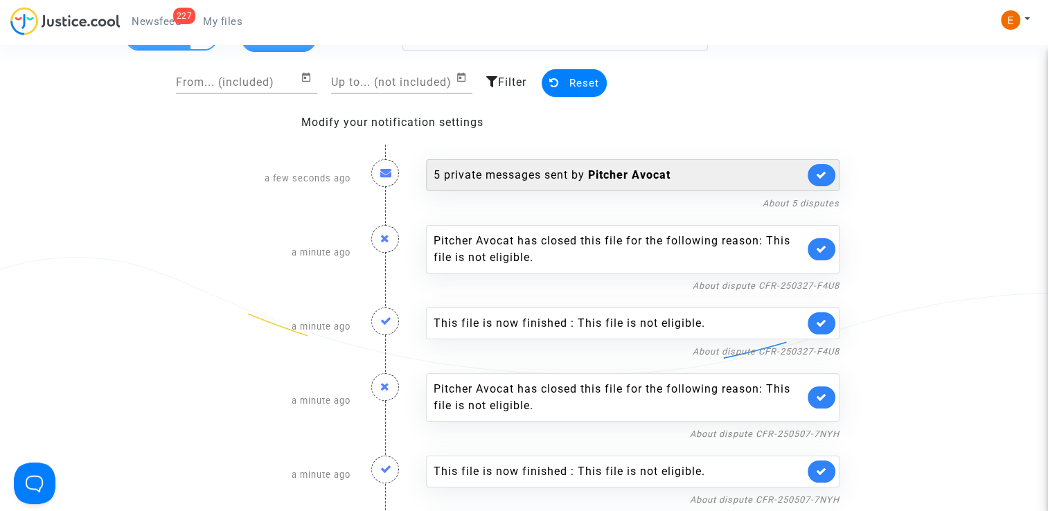
click at [568, 177] on div "5 private messages sent by [PERSON_NAME]" at bounding box center [619, 175] width 371 height 17
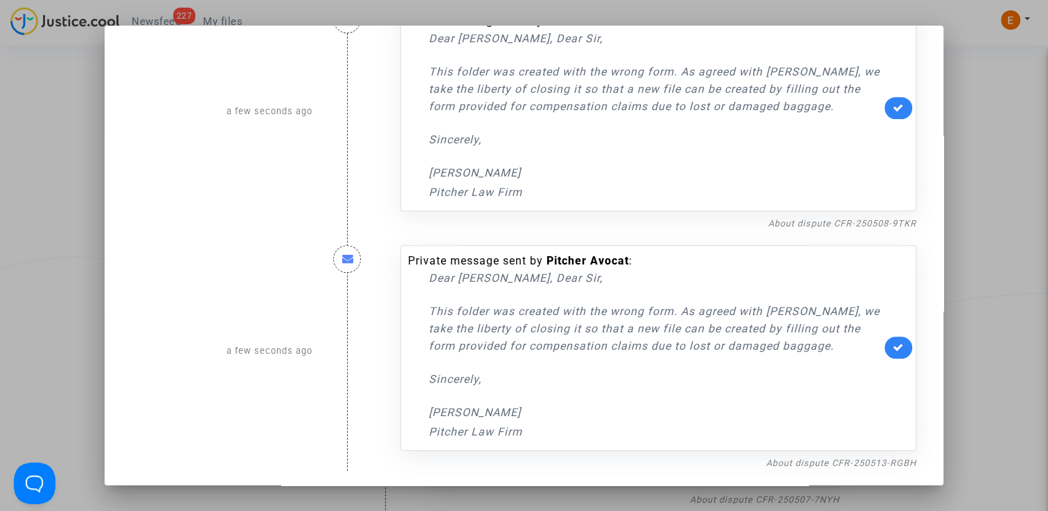
click at [982, 164] on div at bounding box center [524, 255] width 1048 height 511
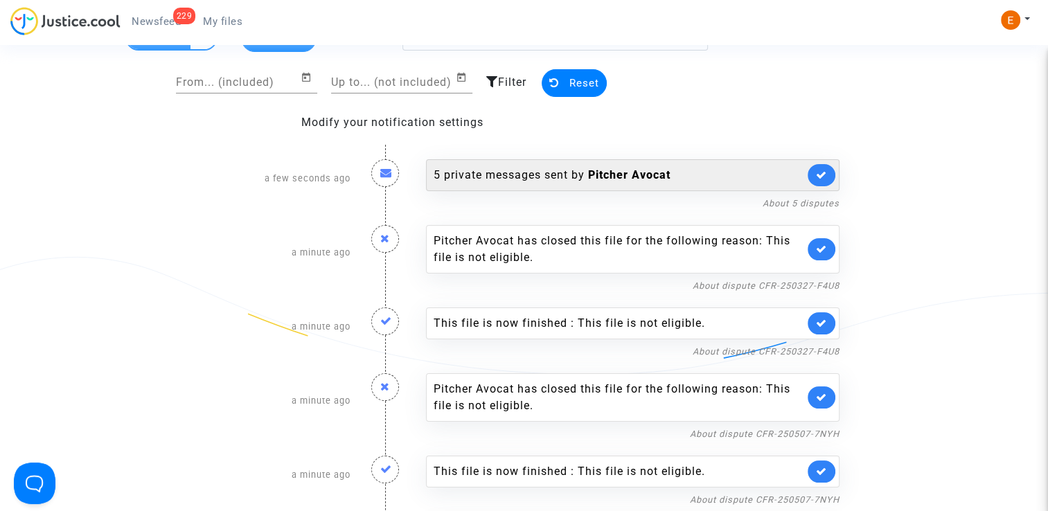
click at [827, 177] on icon at bounding box center [821, 175] width 11 height 10
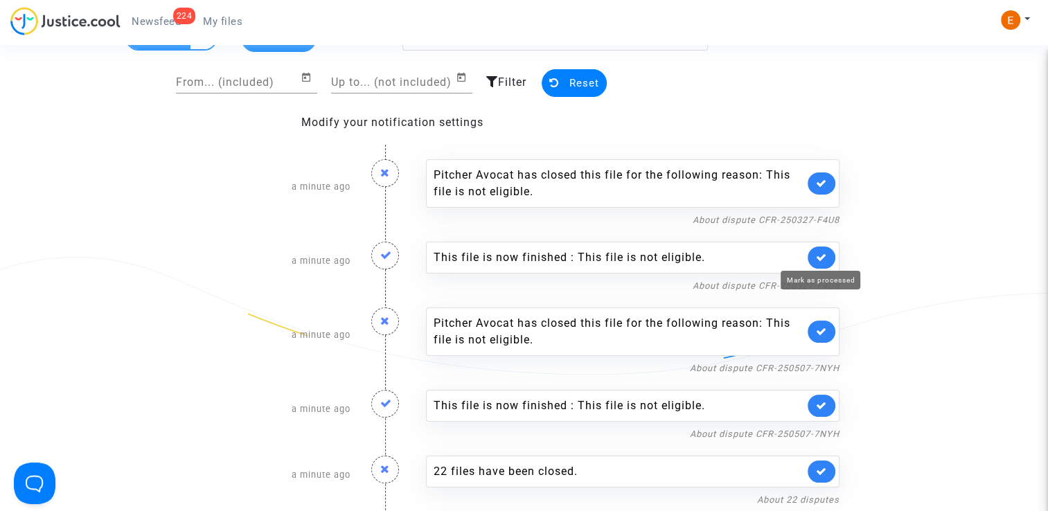
click at [832, 259] on link at bounding box center [822, 258] width 28 height 22
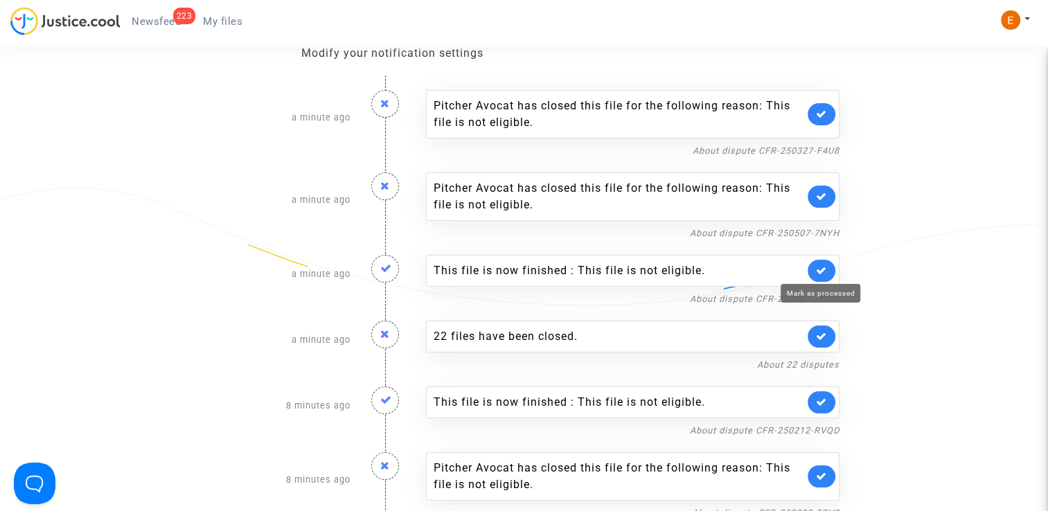
click at [822, 266] on icon at bounding box center [821, 270] width 11 height 10
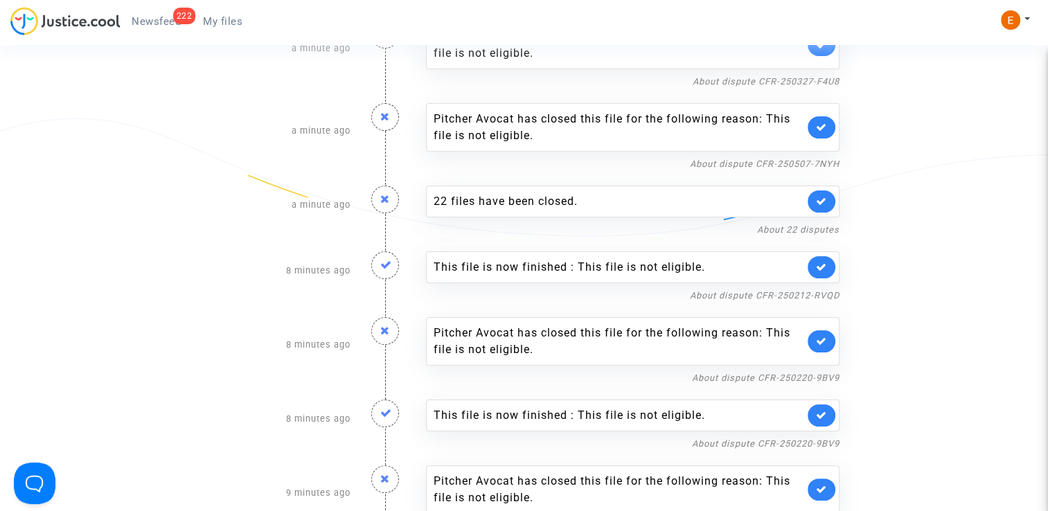
click at [827, 259] on link at bounding box center [822, 267] width 28 height 22
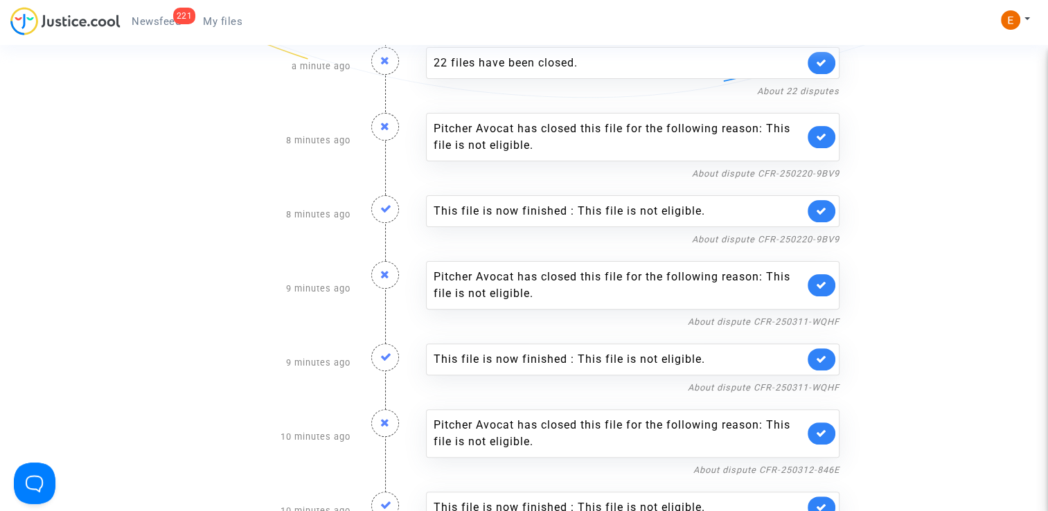
click at [829, 202] on link at bounding box center [822, 211] width 28 height 22
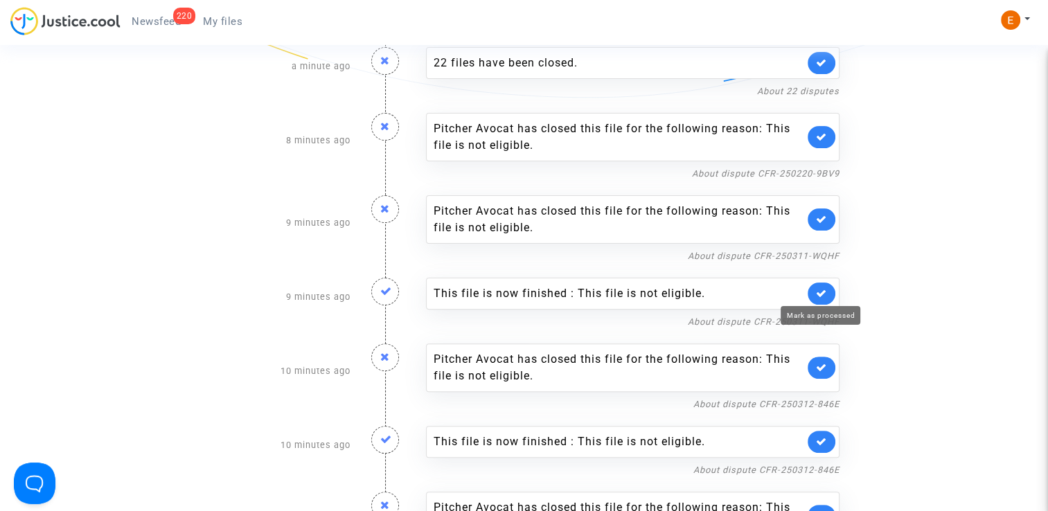
click at [818, 292] on icon at bounding box center [821, 293] width 11 height 10
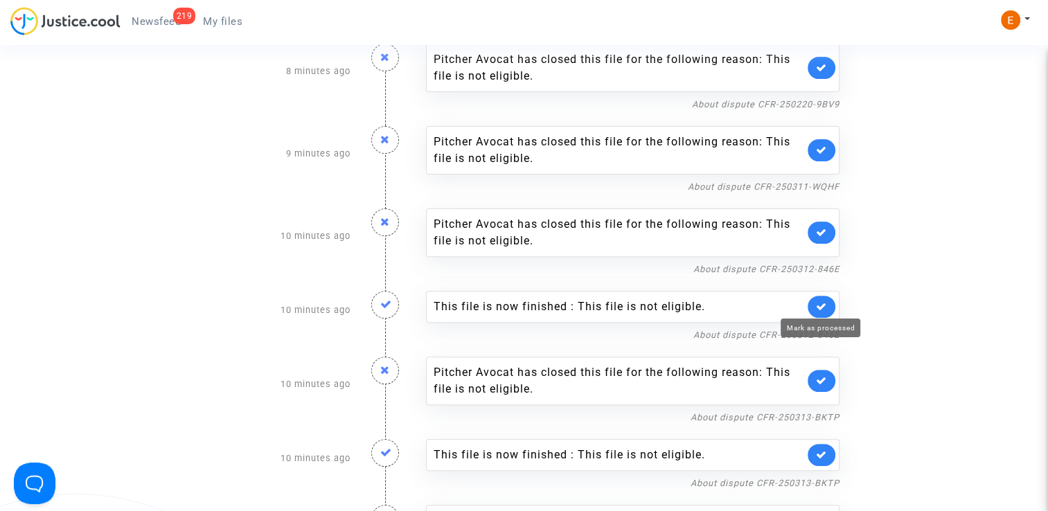
click at [827, 309] on icon at bounding box center [821, 306] width 11 height 10
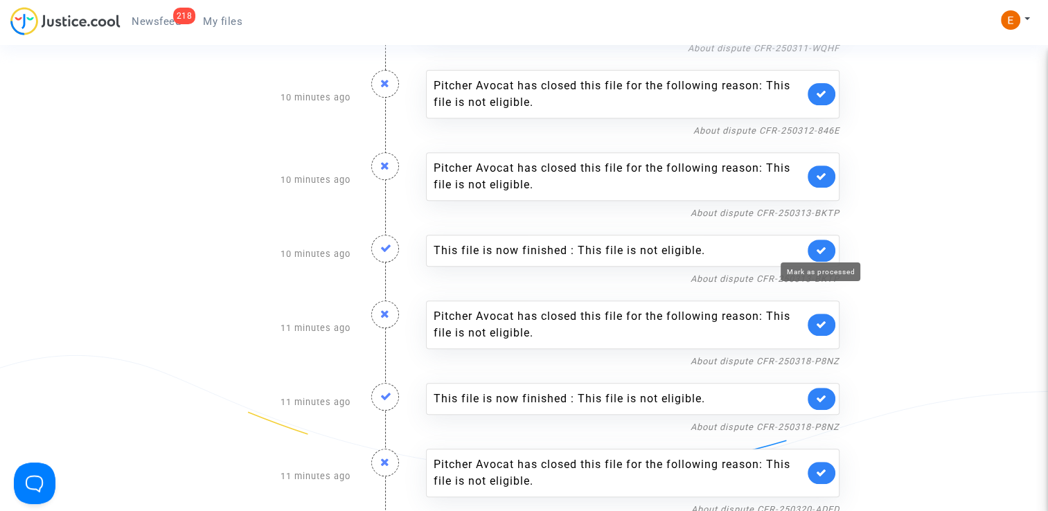
click at [826, 249] on icon at bounding box center [821, 250] width 11 height 10
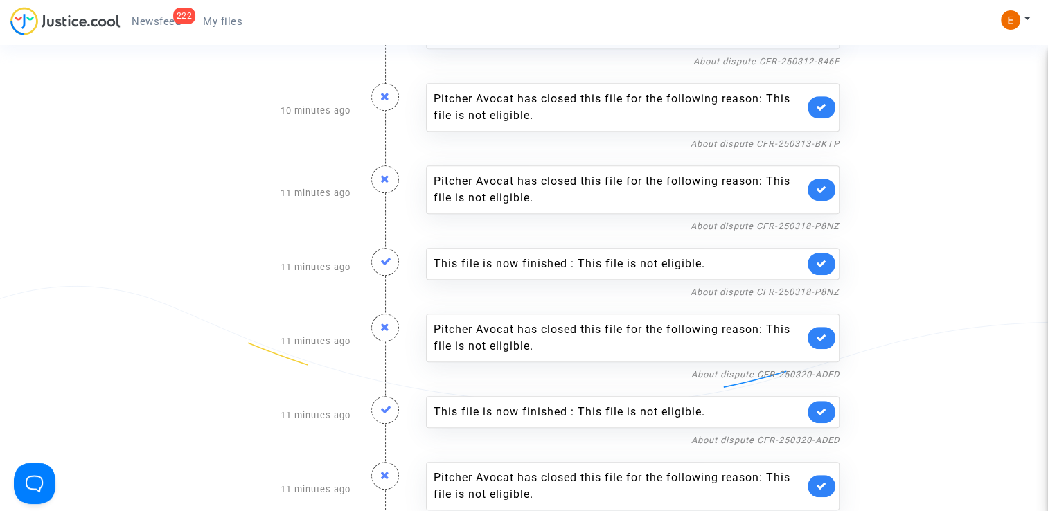
click at [828, 260] on link at bounding box center [822, 264] width 28 height 22
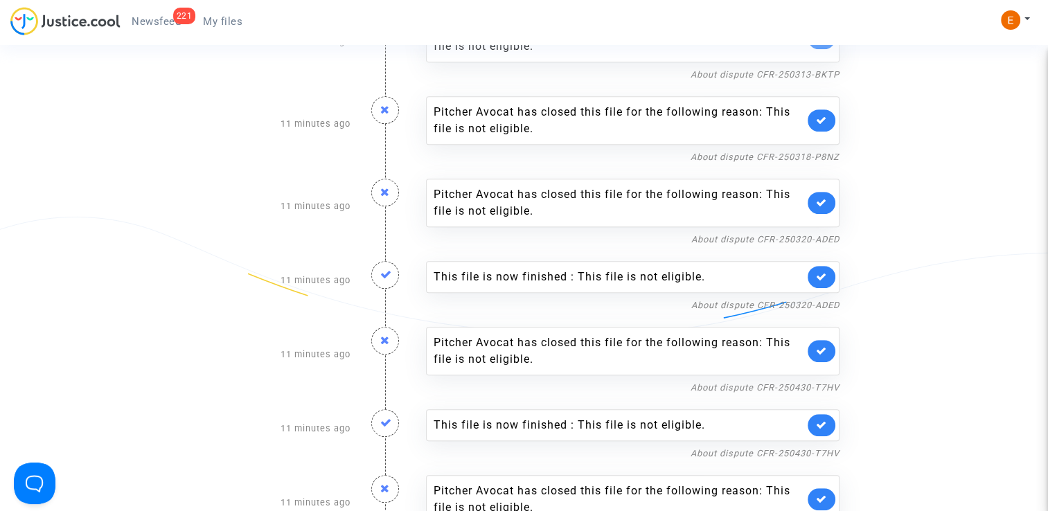
click at [826, 272] on icon at bounding box center [821, 277] width 11 height 10
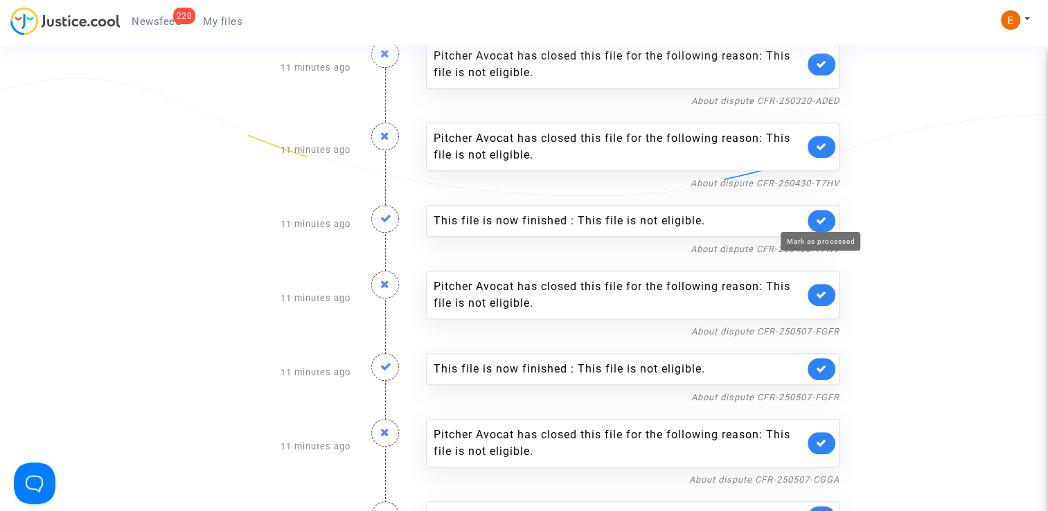
click at [826, 215] on icon at bounding box center [821, 220] width 11 height 10
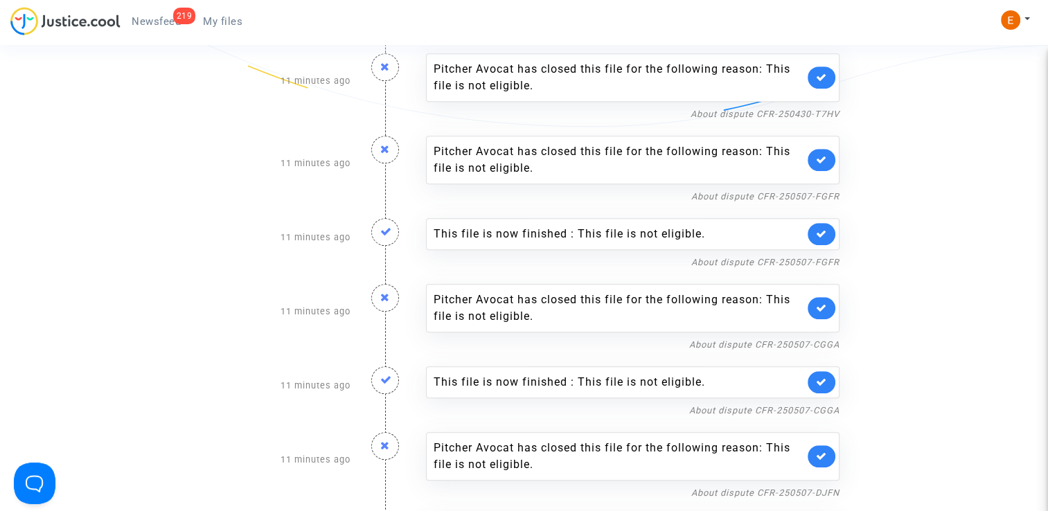
click at [825, 231] on icon at bounding box center [821, 234] width 11 height 10
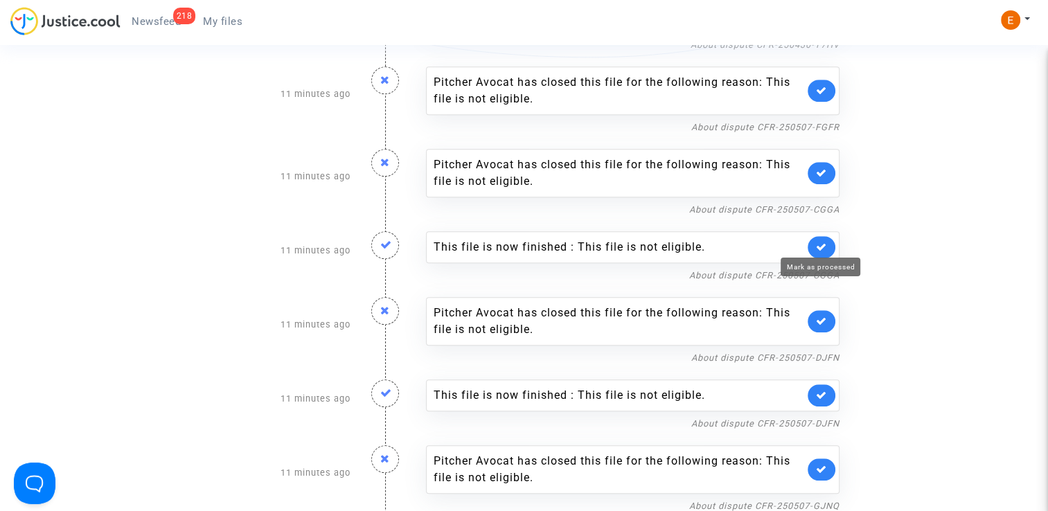
click at [824, 242] on icon at bounding box center [821, 247] width 11 height 10
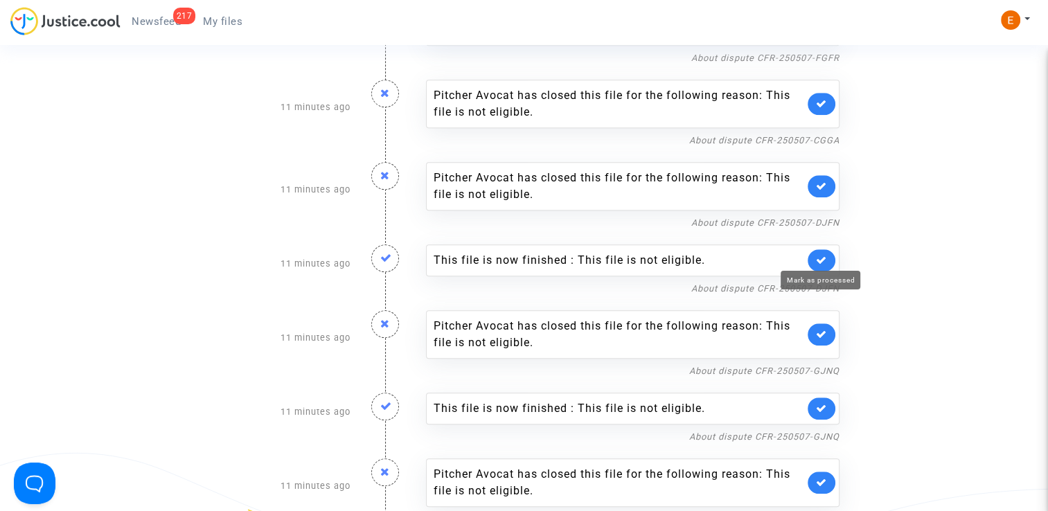
click at [823, 256] on icon at bounding box center [821, 260] width 11 height 10
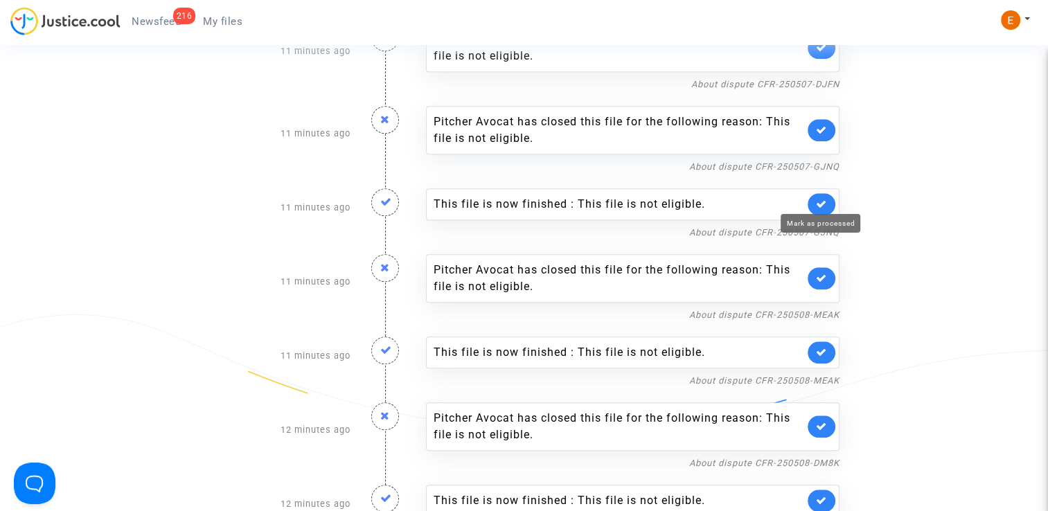
click at [823, 203] on icon at bounding box center [821, 204] width 11 height 10
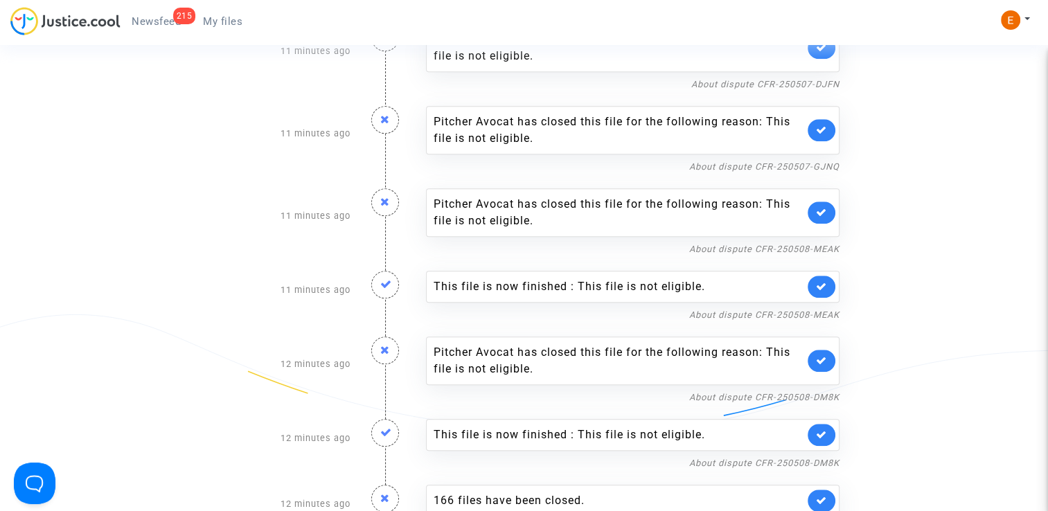
click at [832, 278] on link at bounding box center [822, 287] width 28 height 22
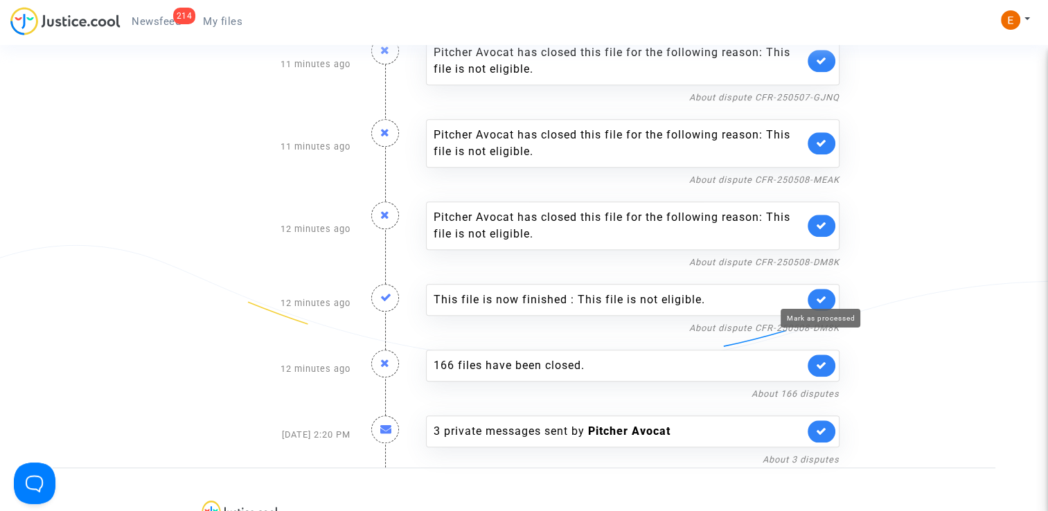
click at [817, 294] on icon at bounding box center [821, 299] width 11 height 10
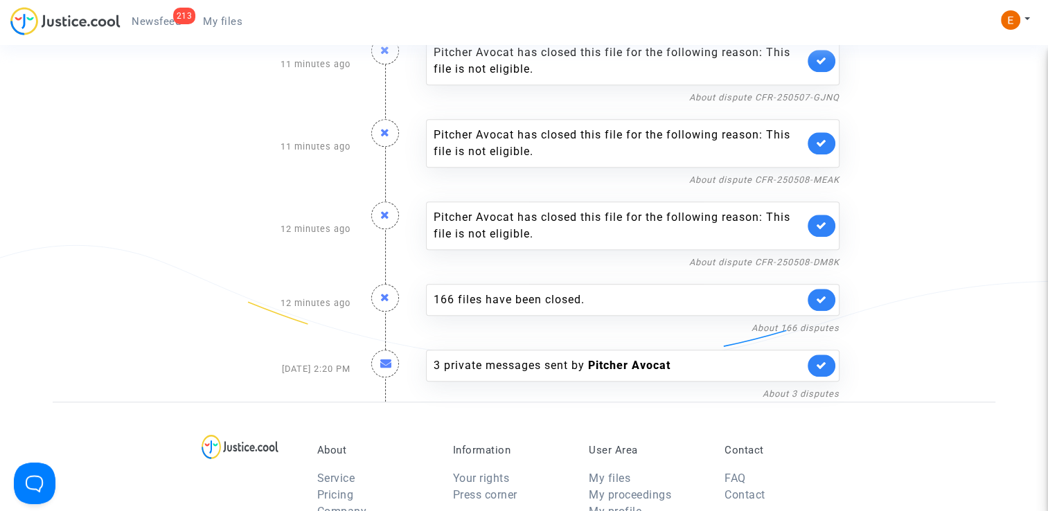
click at [215, 20] on span "My files" at bounding box center [222, 21] width 39 height 12
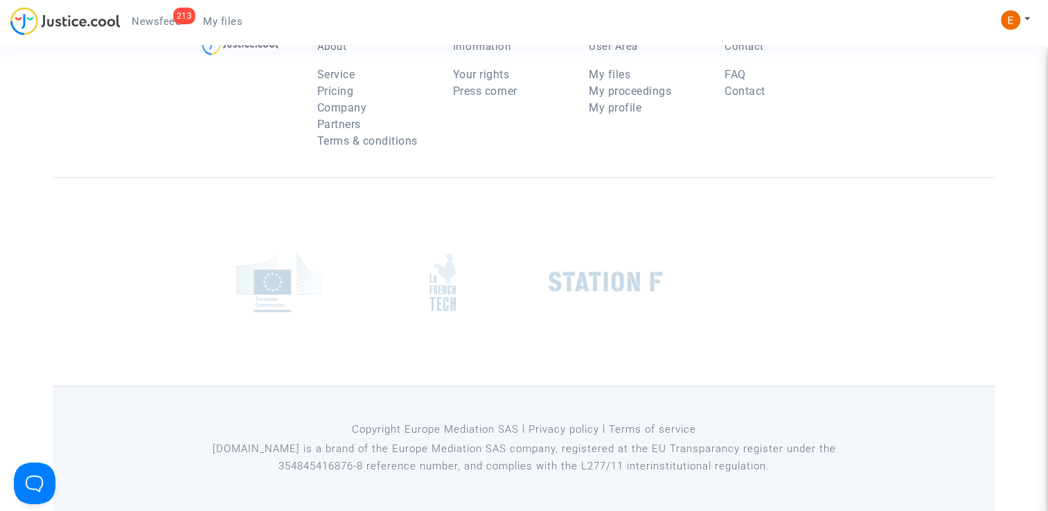
click at [164, 18] on span "Newsfeed" at bounding box center [156, 21] width 49 height 12
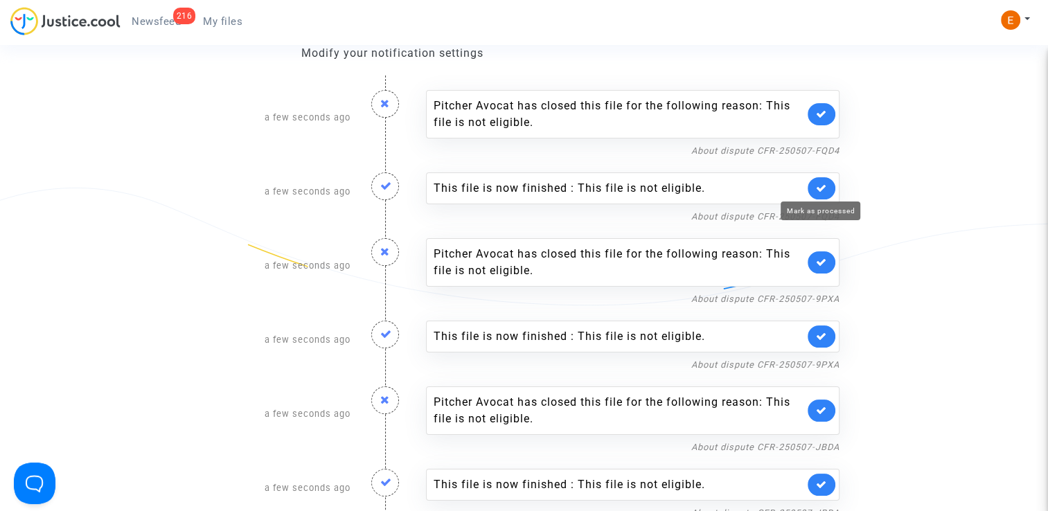
click at [816, 184] on icon at bounding box center [821, 188] width 11 height 10
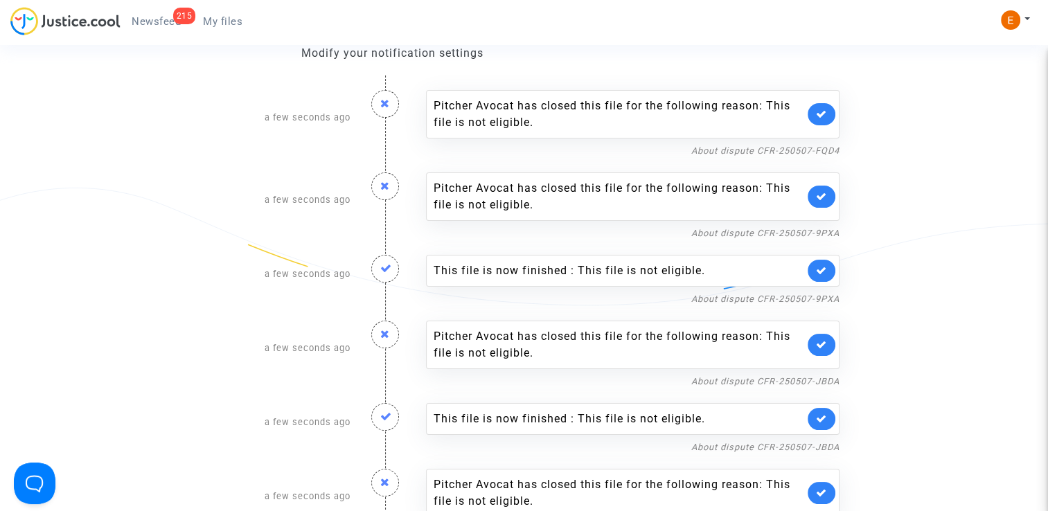
click at [829, 269] on link at bounding box center [822, 271] width 28 height 22
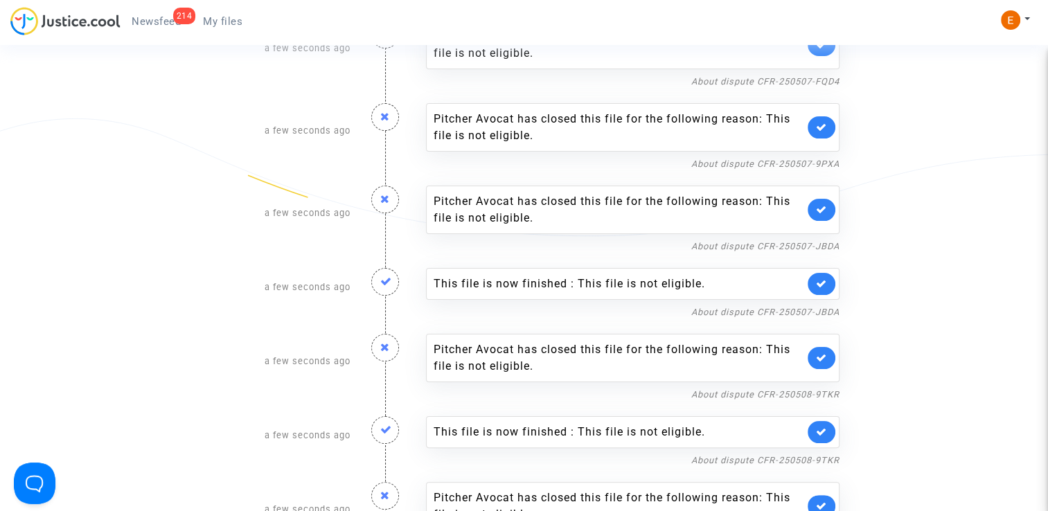
click at [814, 280] on link at bounding box center [822, 284] width 28 height 22
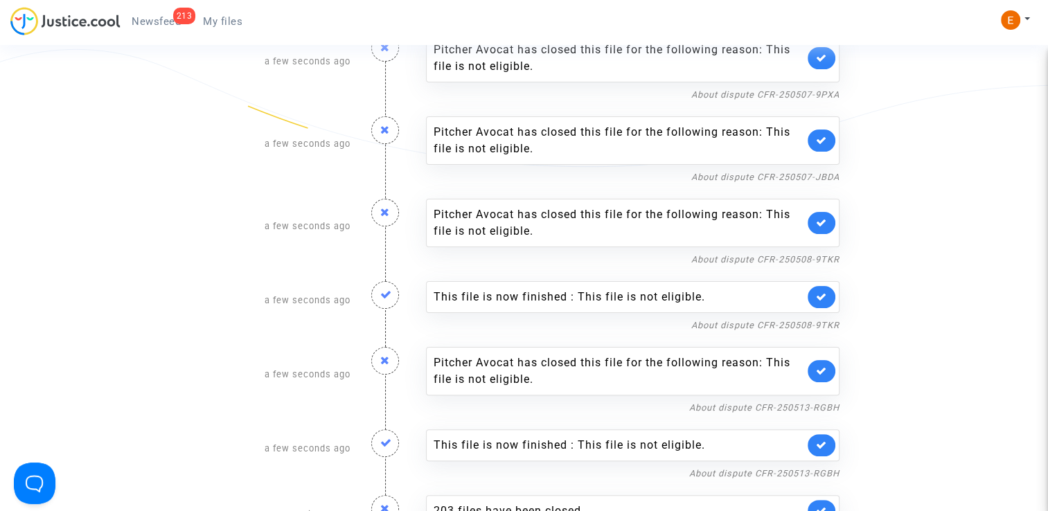
click at [824, 288] on link at bounding box center [822, 297] width 28 height 22
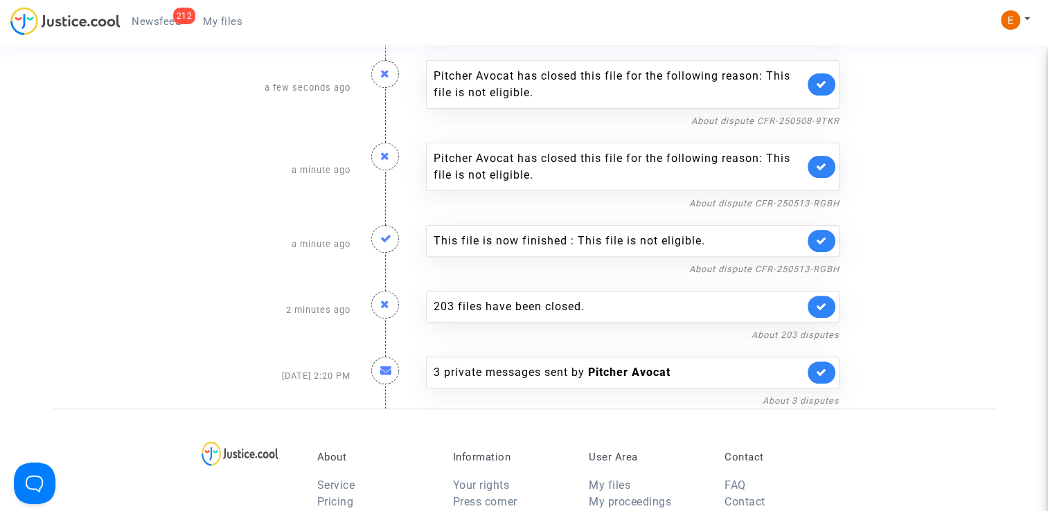
click at [826, 231] on link at bounding box center [822, 241] width 28 height 22
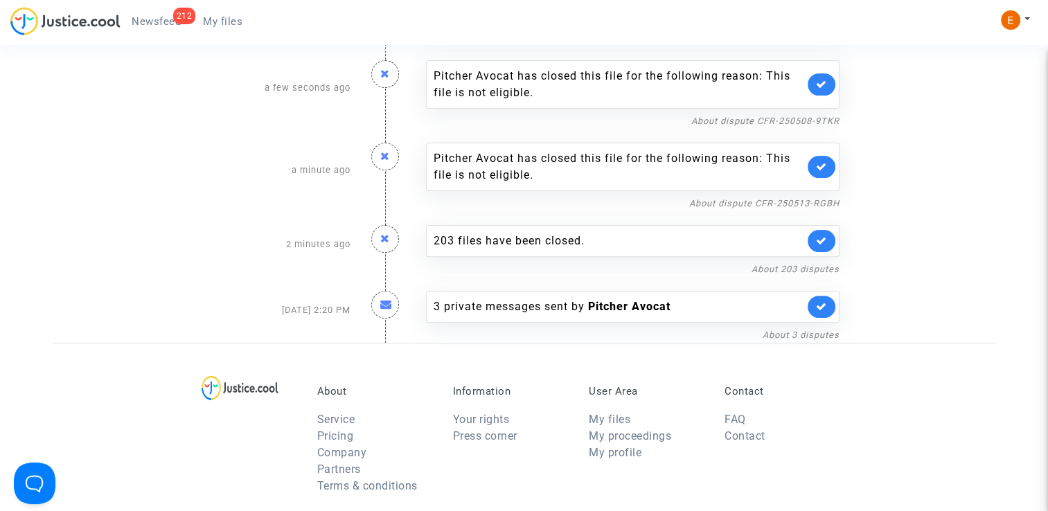
click at [225, 28] on link "My files" at bounding box center [223, 21] width 62 height 21
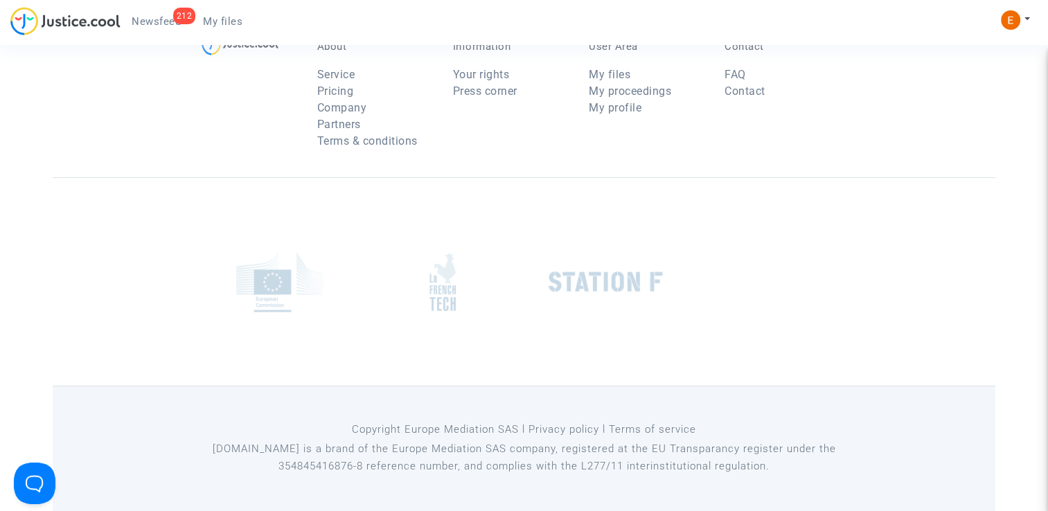
click at [168, 17] on span "Newsfeed" at bounding box center [156, 21] width 49 height 12
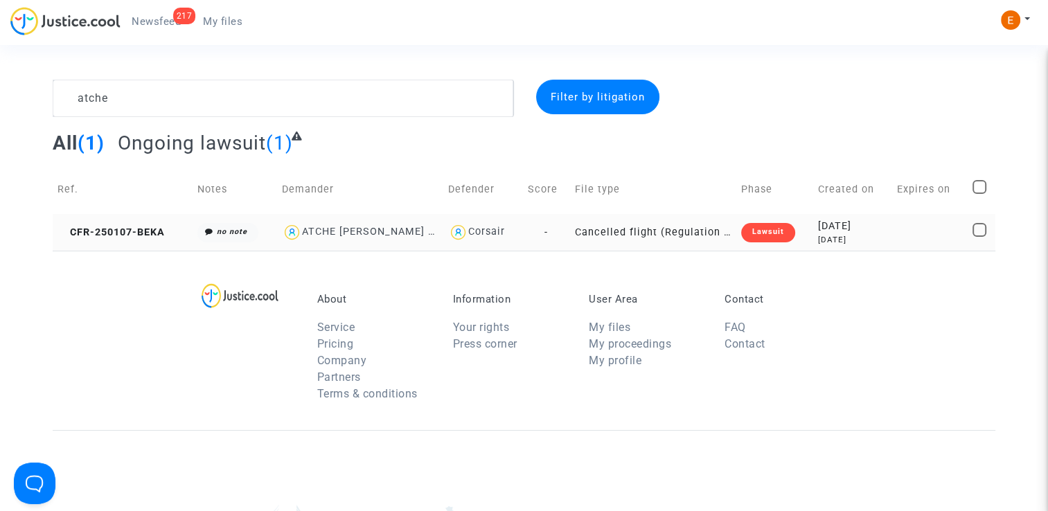
type textarea "atche"
click at [784, 234] on div "Lawsuit" at bounding box center [768, 232] width 54 height 19
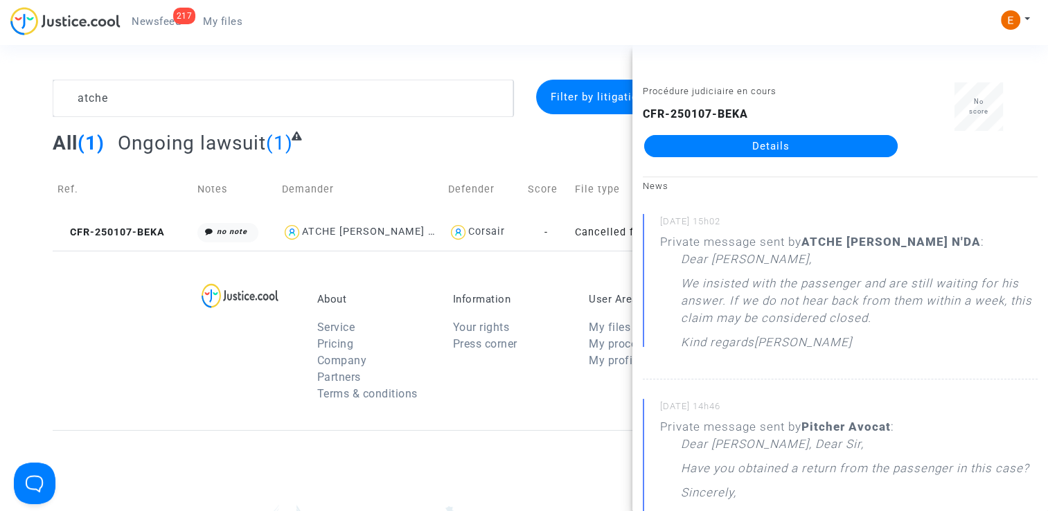
click at [820, 148] on link "Details" at bounding box center [771, 146] width 254 height 22
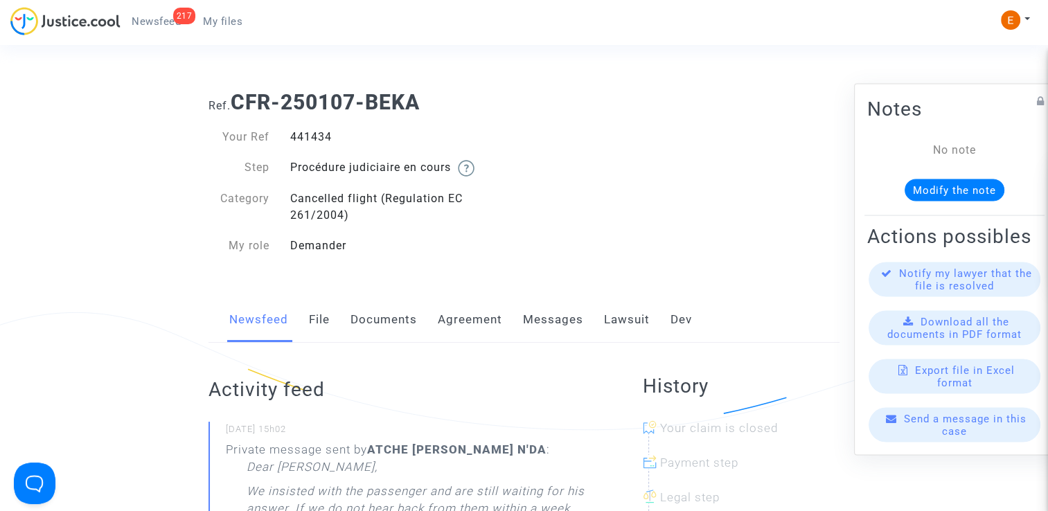
click at [622, 326] on link "Lawsuit" at bounding box center [627, 320] width 46 height 46
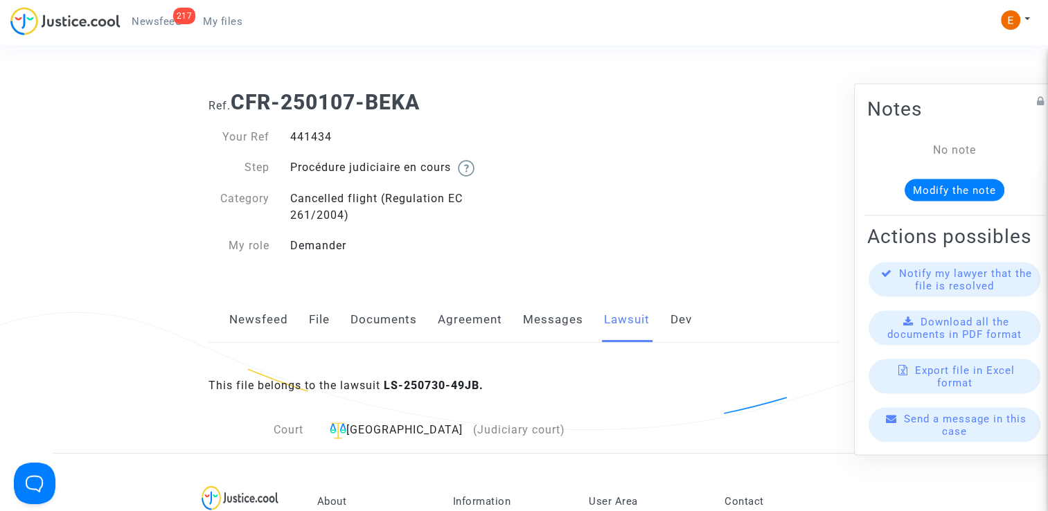
click at [556, 320] on link "Messages" at bounding box center [553, 320] width 60 height 46
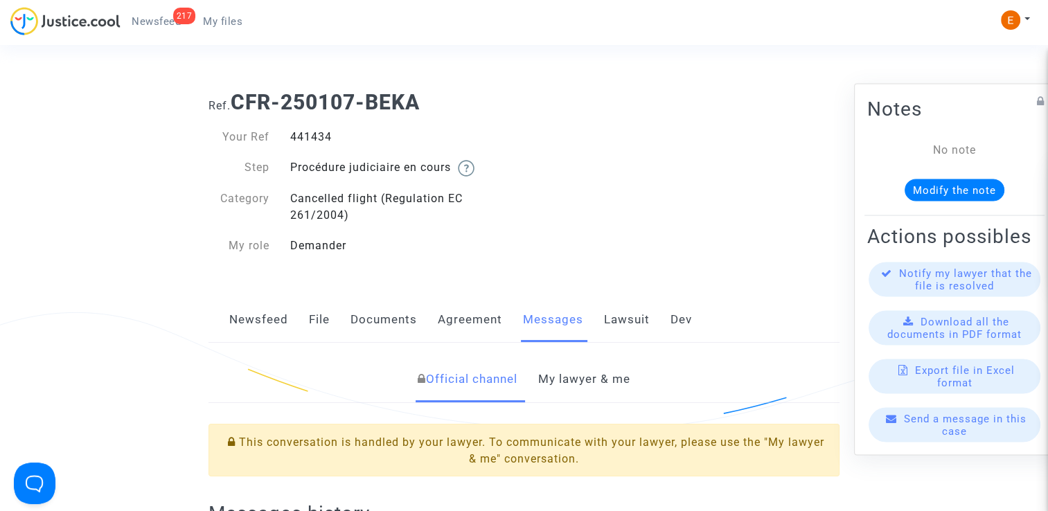
click at [582, 375] on link "My lawyer & me" at bounding box center [584, 380] width 92 height 46
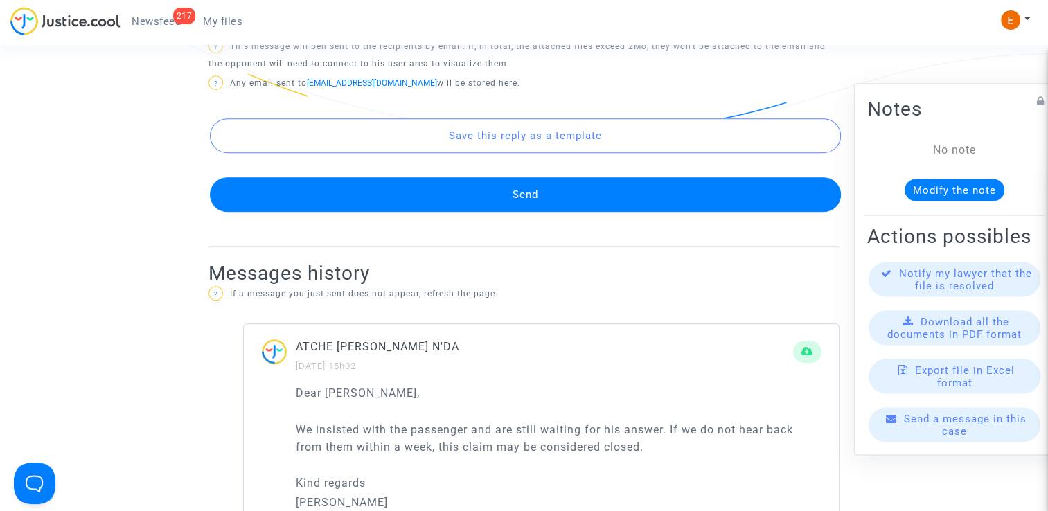
scroll to position [832, 0]
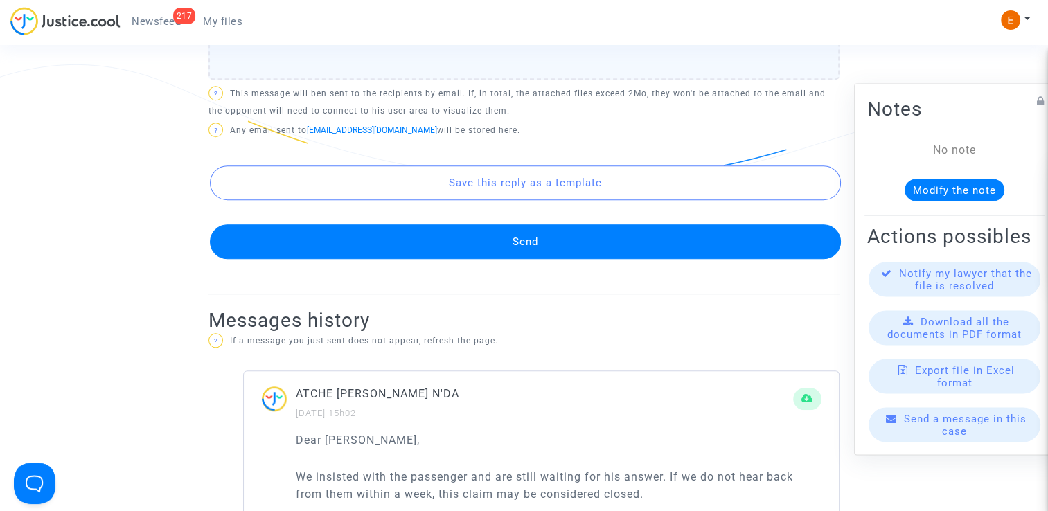
click at [552, 243] on button "Send" at bounding box center [525, 242] width 631 height 35
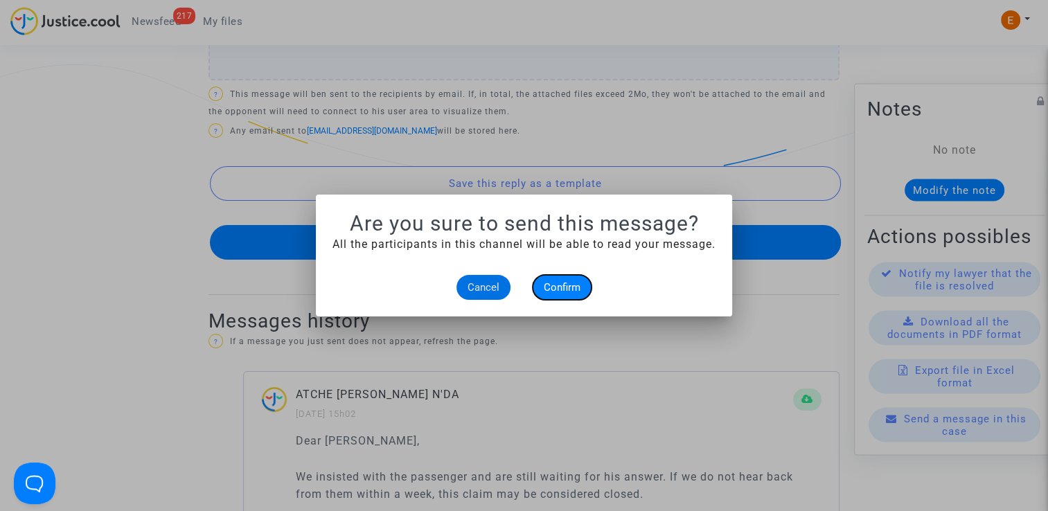
click at [565, 298] on button "Confirm" at bounding box center [562, 287] width 59 height 25
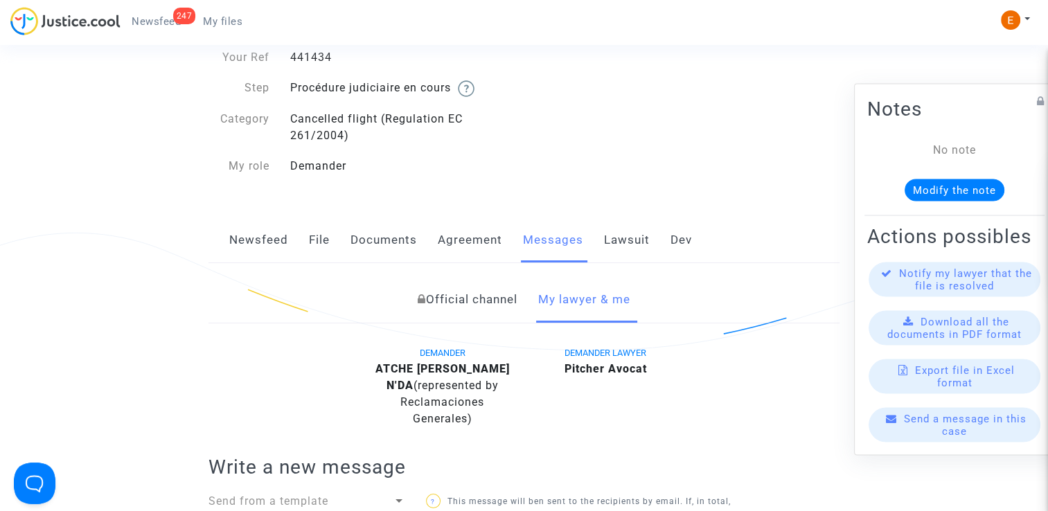
scroll to position [69, 0]
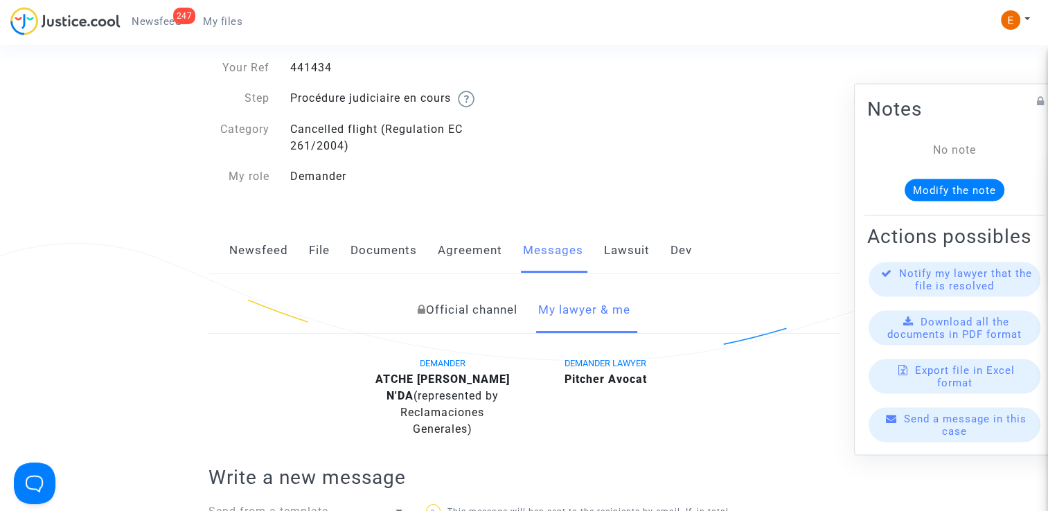
click at [159, 26] on span "Newsfeed" at bounding box center [156, 21] width 49 height 12
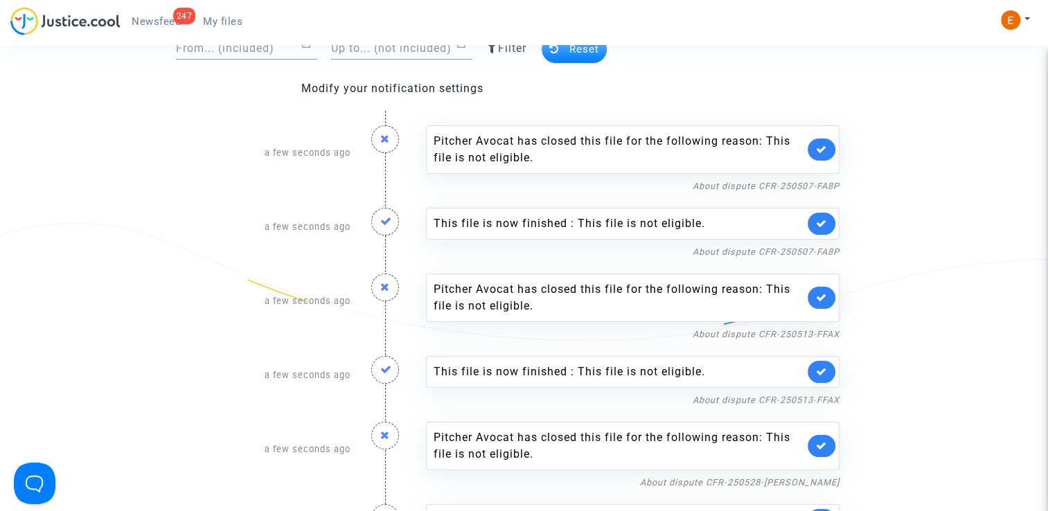
scroll to position [83, 0]
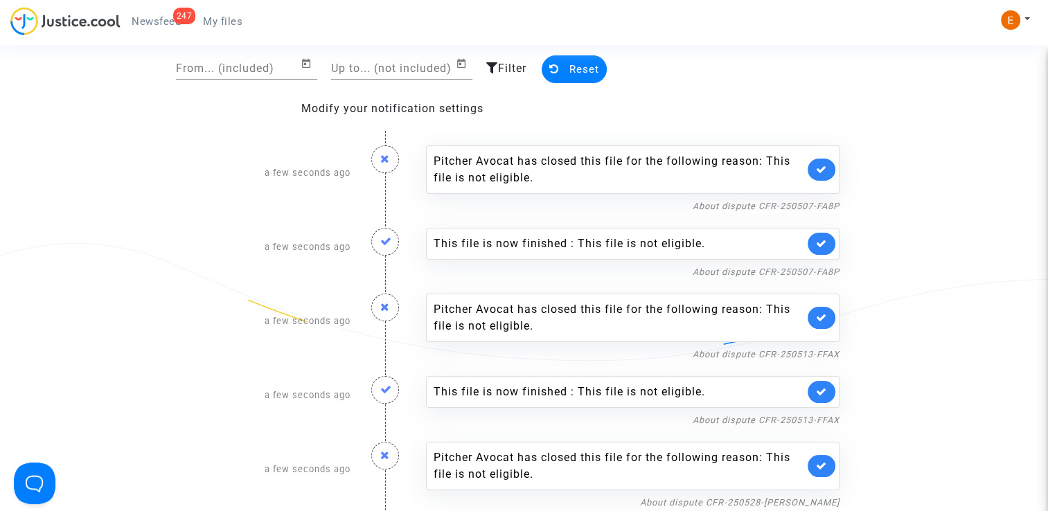
click at [819, 241] on icon at bounding box center [821, 243] width 11 height 10
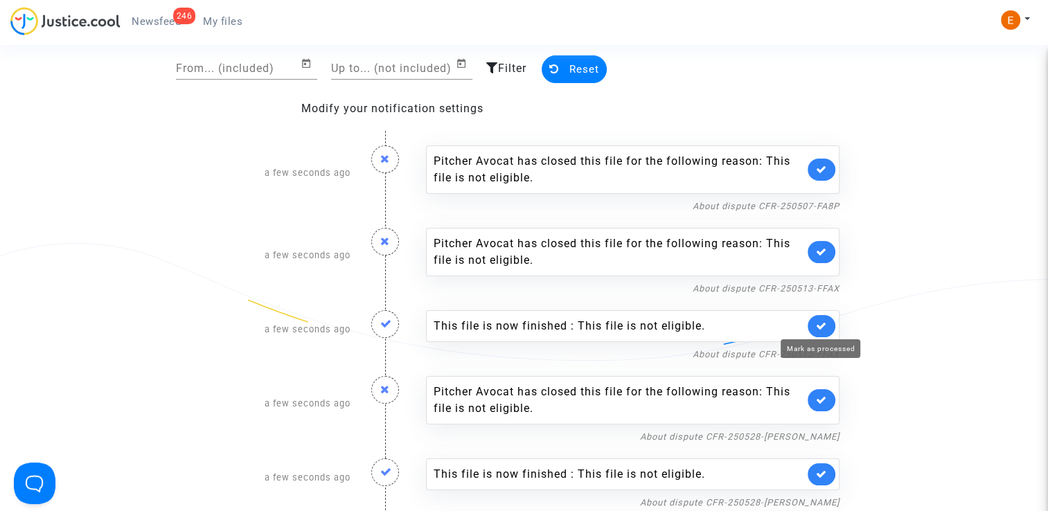
click at [822, 328] on icon at bounding box center [821, 326] width 11 height 10
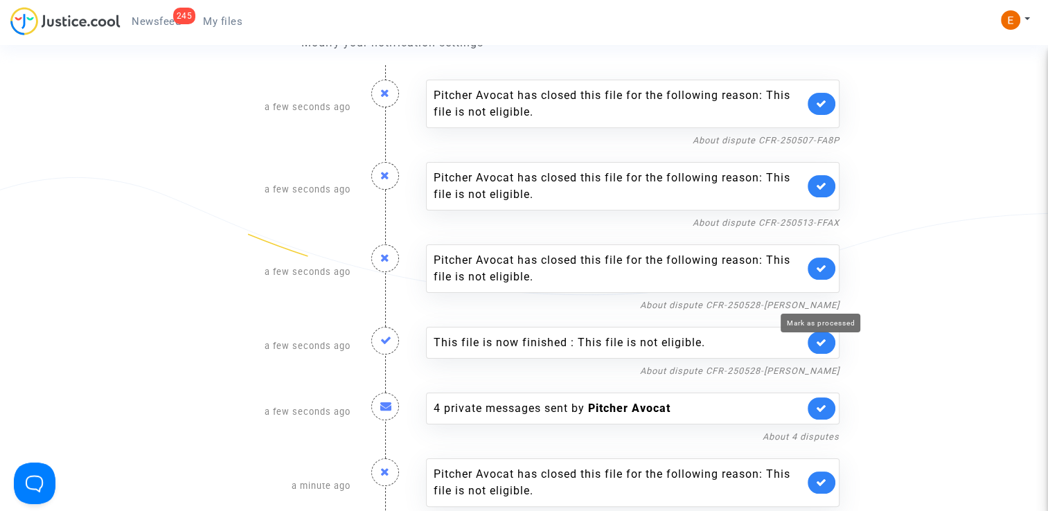
scroll to position [152, 0]
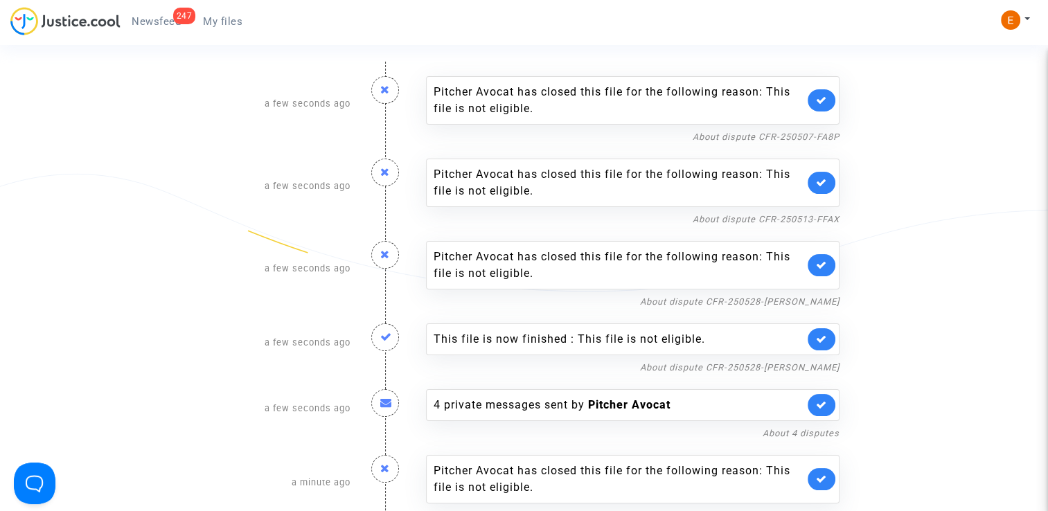
click at [832, 337] on link at bounding box center [822, 339] width 28 height 22
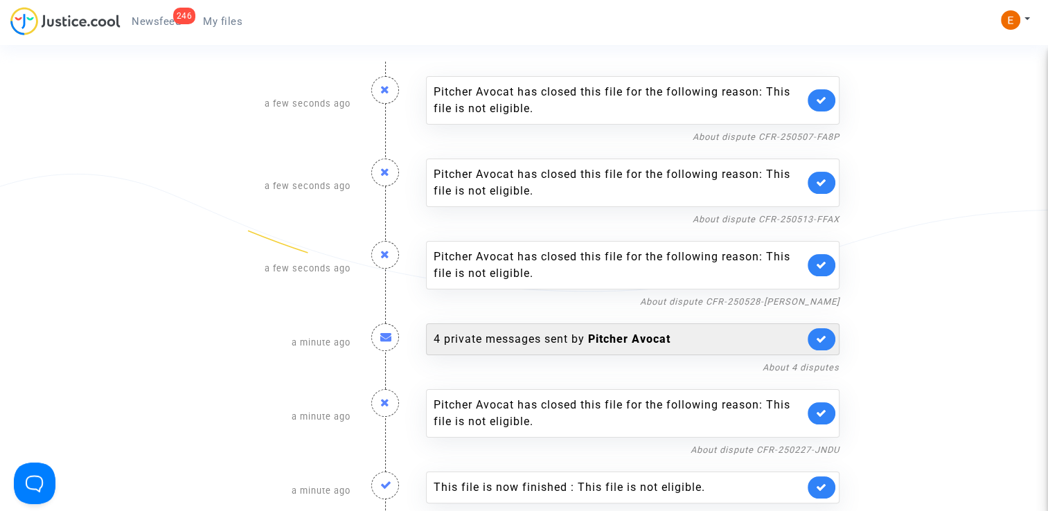
click at [829, 340] on link at bounding box center [822, 339] width 28 height 22
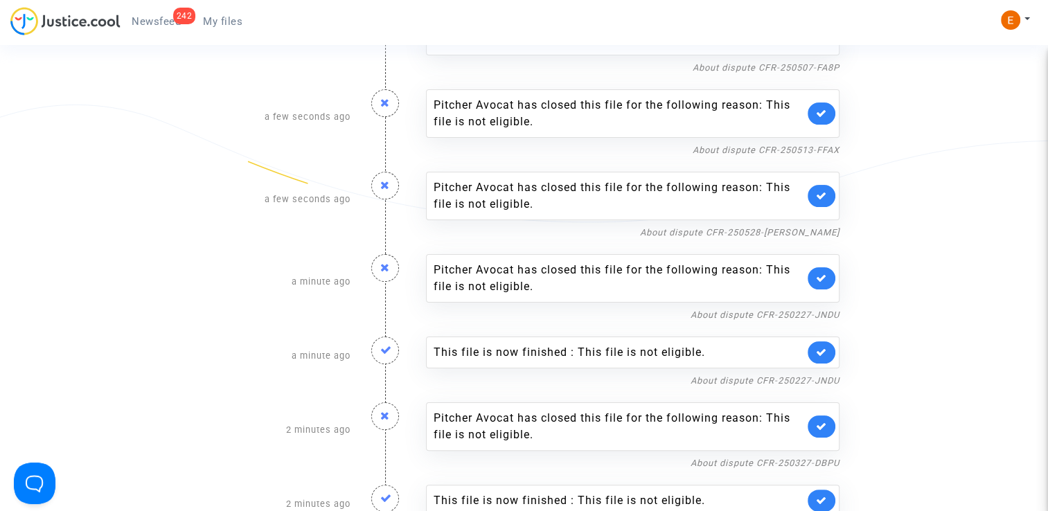
click at [827, 357] on link at bounding box center [822, 353] width 28 height 22
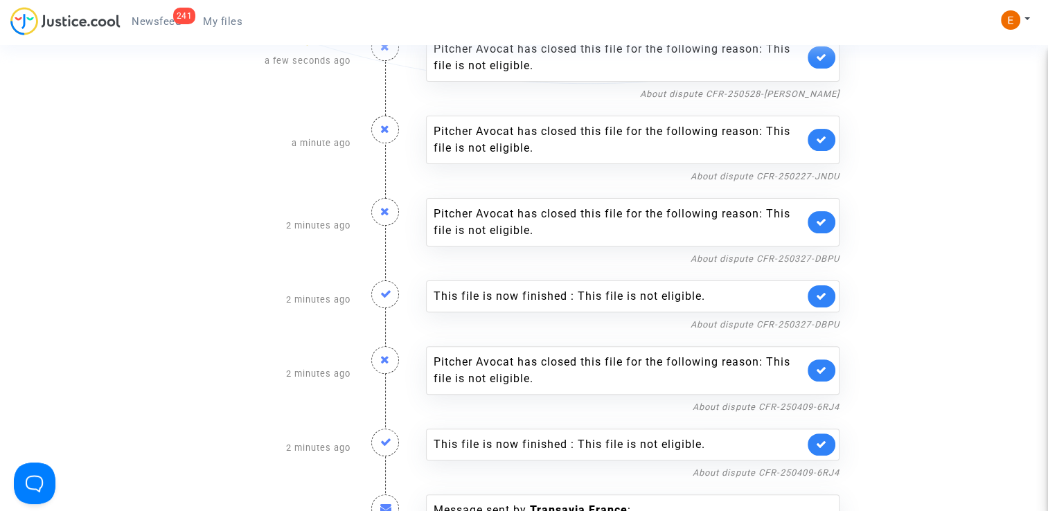
click at [829, 300] on link at bounding box center [822, 296] width 28 height 22
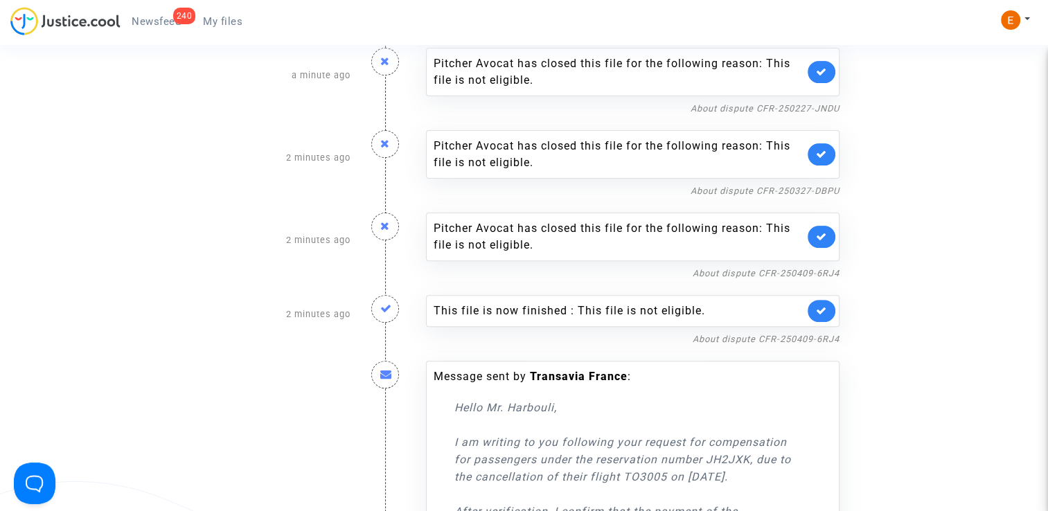
scroll to position [430, 0]
click at [827, 308] on link at bounding box center [822, 310] width 28 height 22
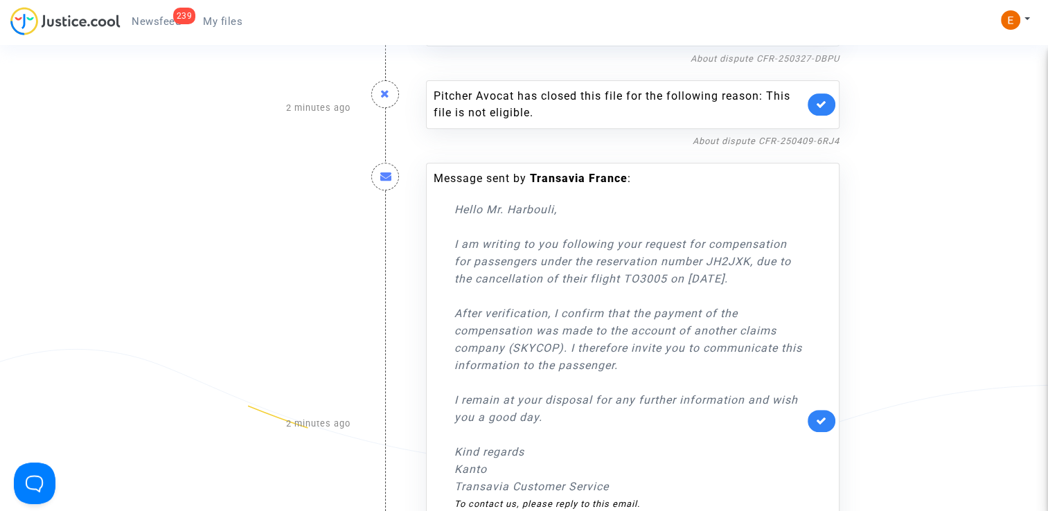
scroll to position [568, 0]
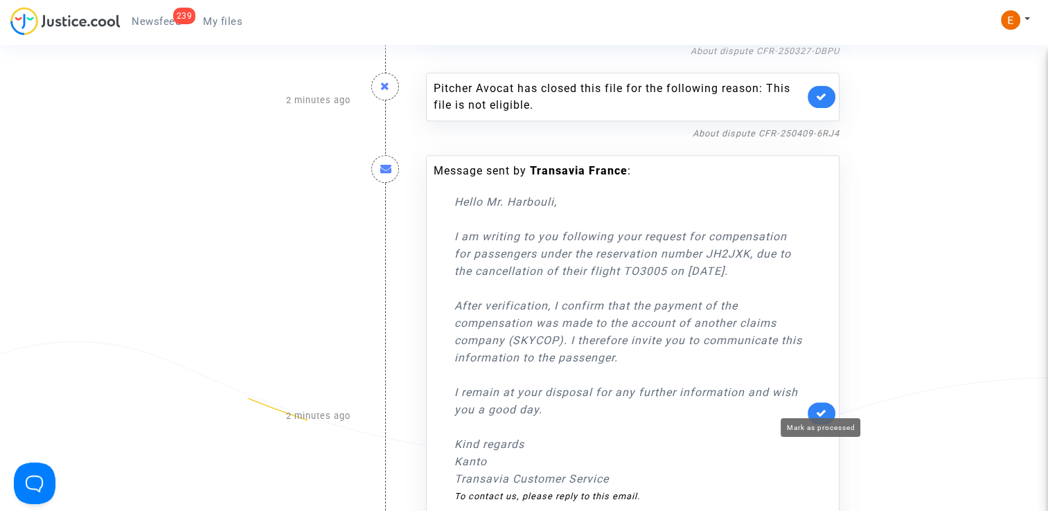
click at [826, 408] on icon at bounding box center [821, 413] width 11 height 10
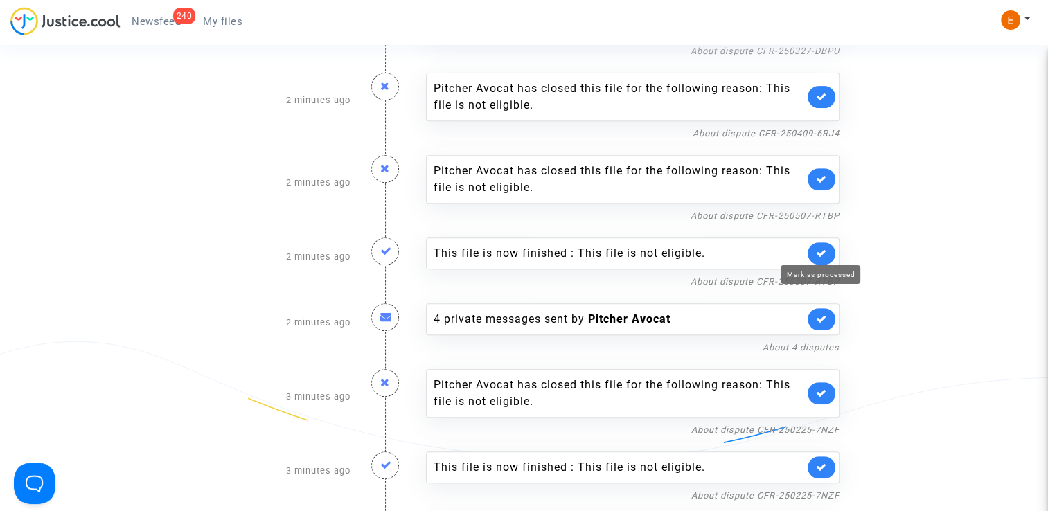
click at [822, 251] on icon at bounding box center [821, 253] width 11 height 10
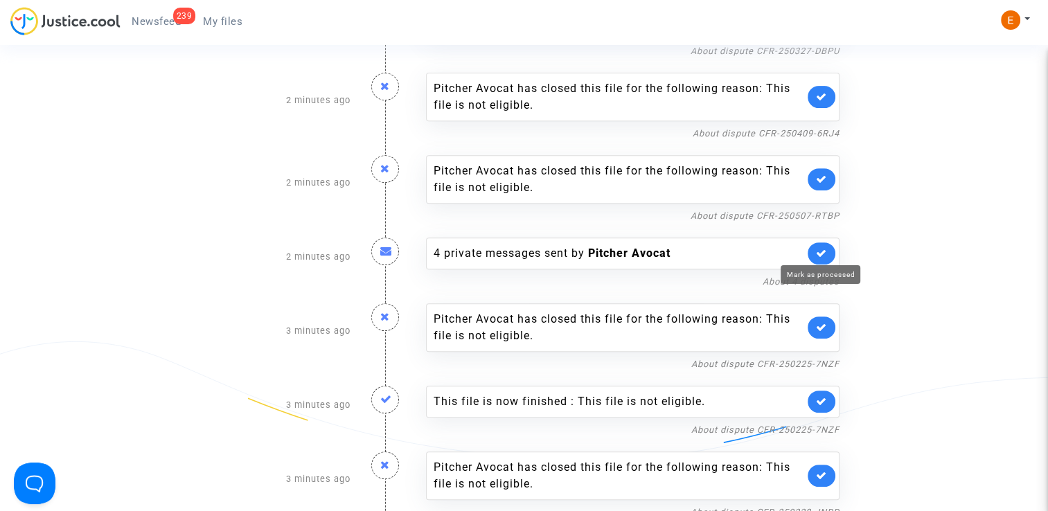
click at [822, 251] on icon at bounding box center [821, 253] width 11 height 10
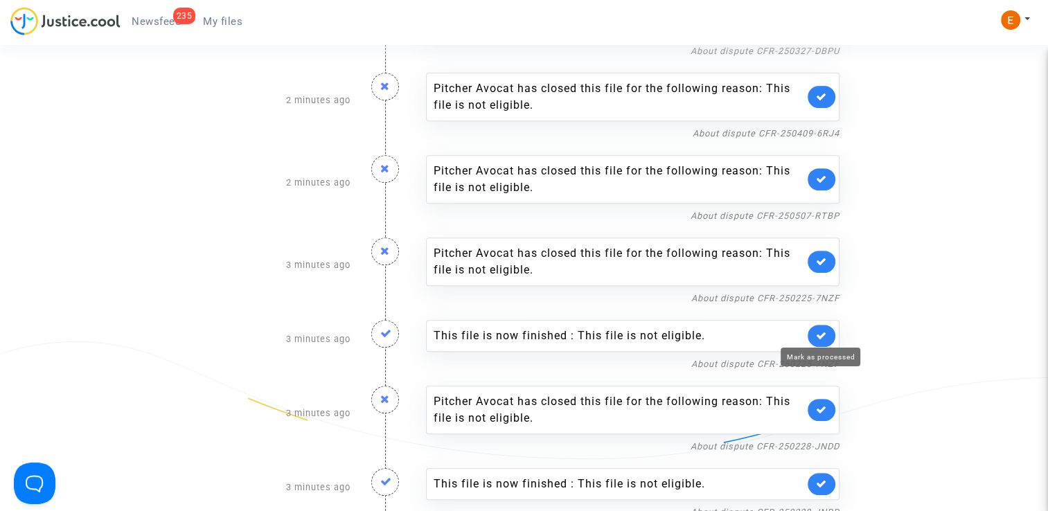
click at [818, 331] on icon at bounding box center [821, 336] width 11 height 10
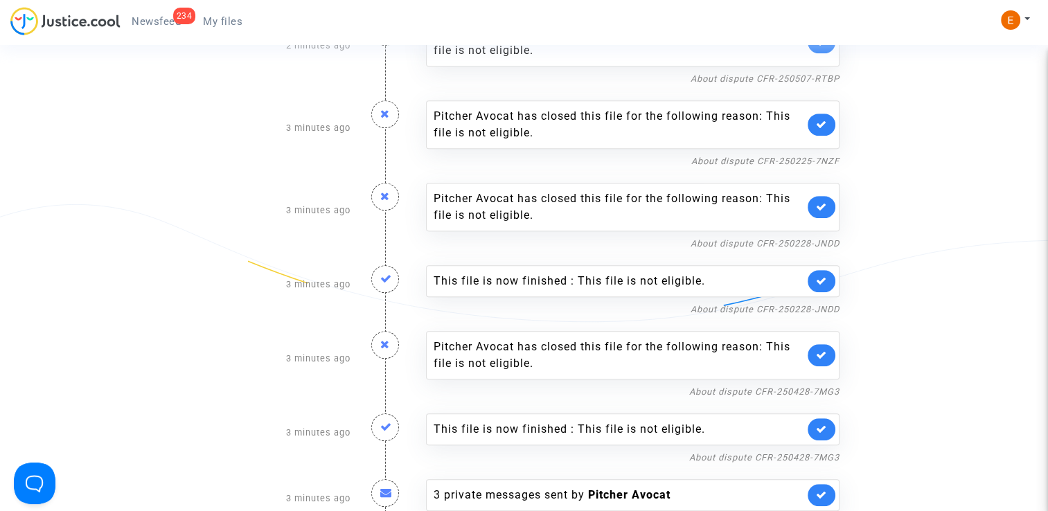
scroll to position [707, 0]
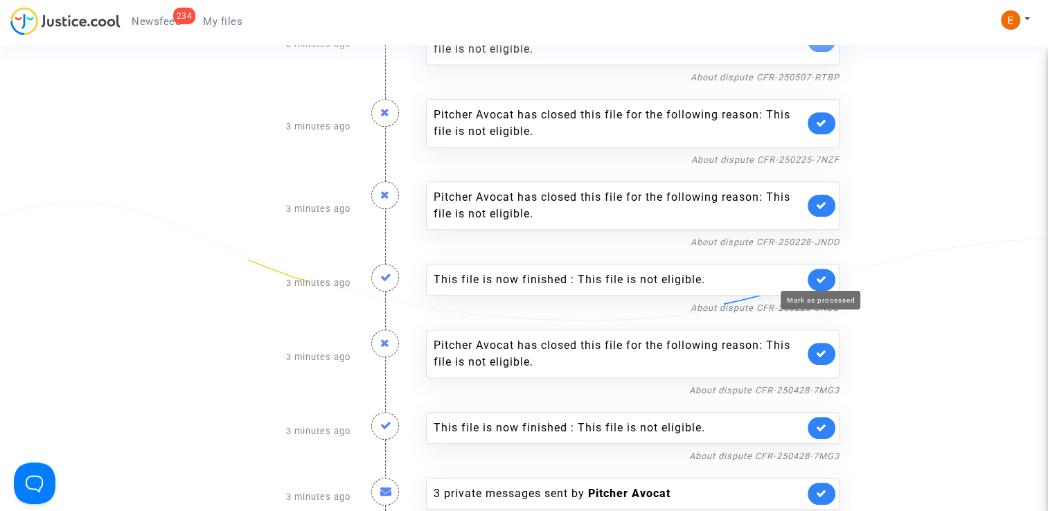
click at [825, 276] on icon at bounding box center [821, 279] width 11 height 10
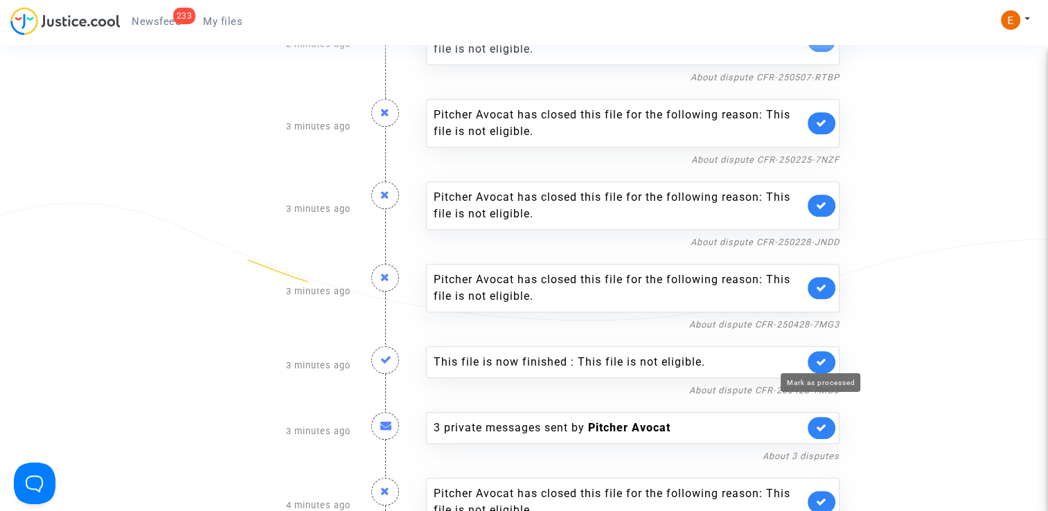
click at [827, 357] on icon at bounding box center [821, 362] width 11 height 10
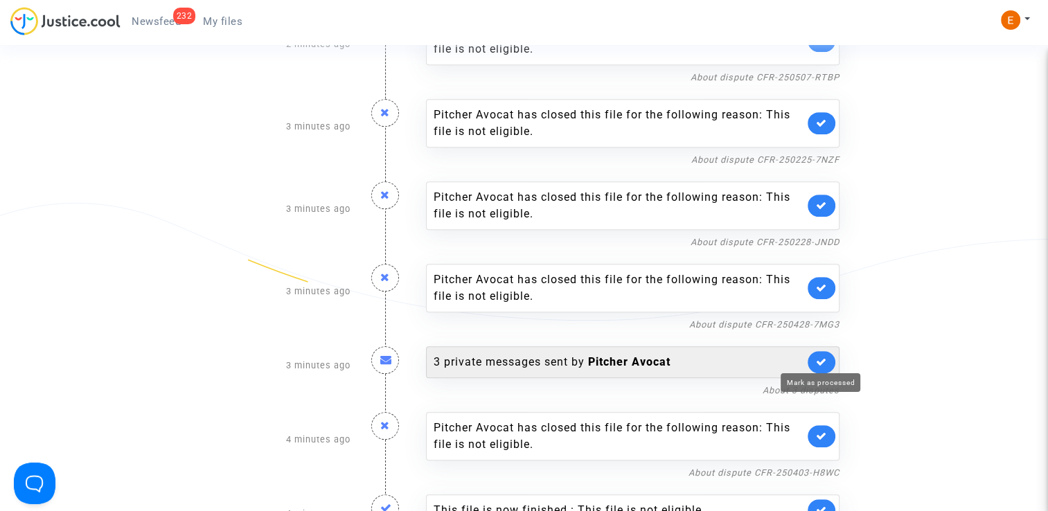
click at [818, 357] on icon at bounding box center [821, 362] width 11 height 10
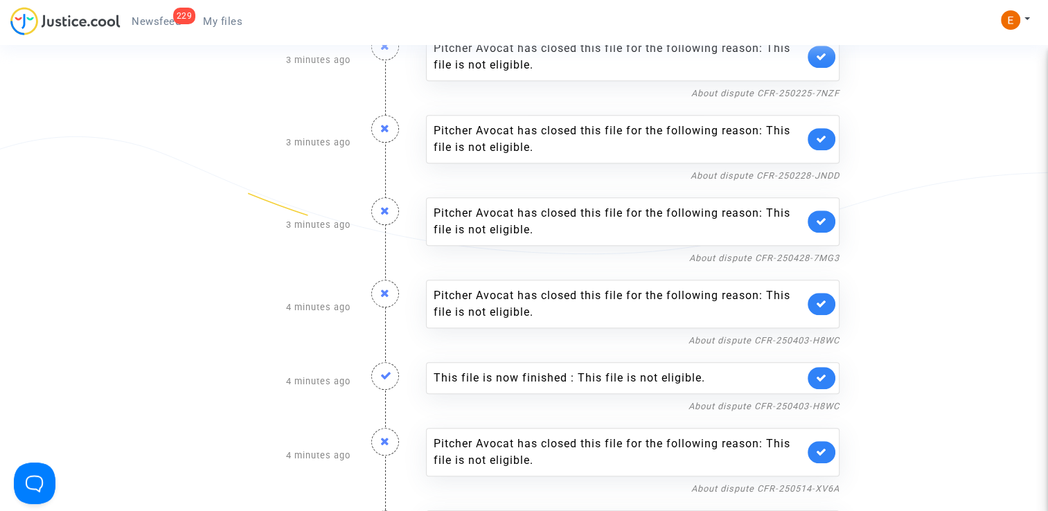
scroll to position [776, 0]
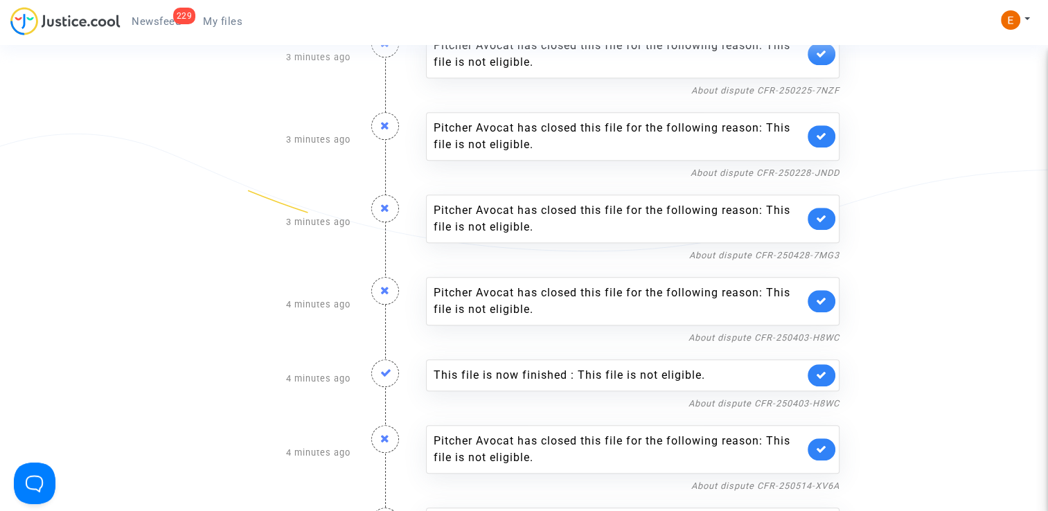
click at [832, 368] on link at bounding box center [822, 375] width 28 height 22
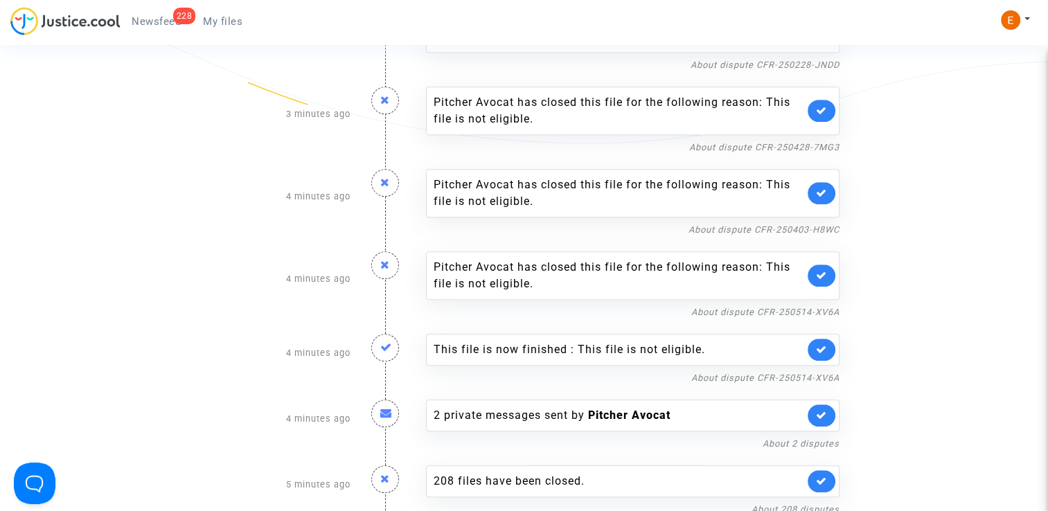
scroll to position [915, 0]
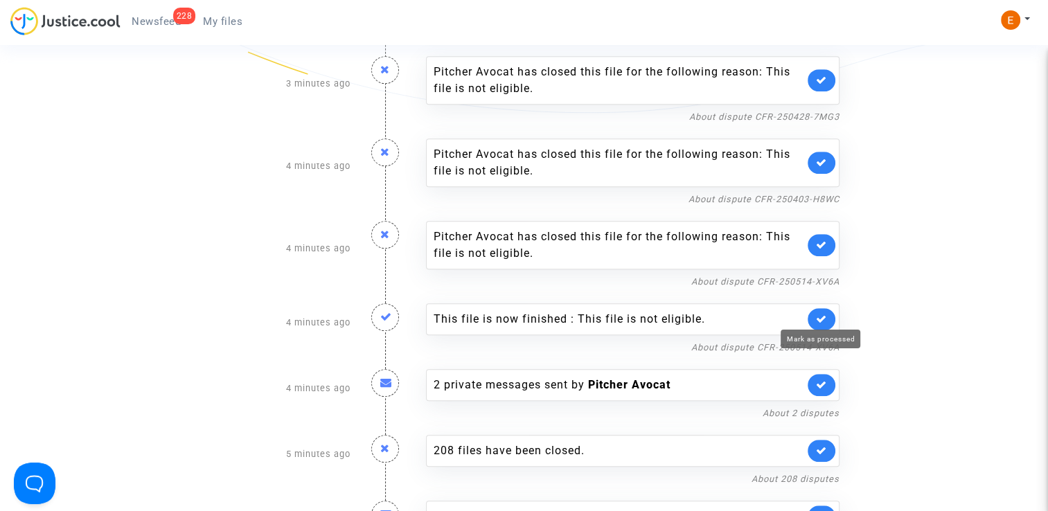
click at [826, 319] on icon at bounding box center [821, 319] width 11 height 10
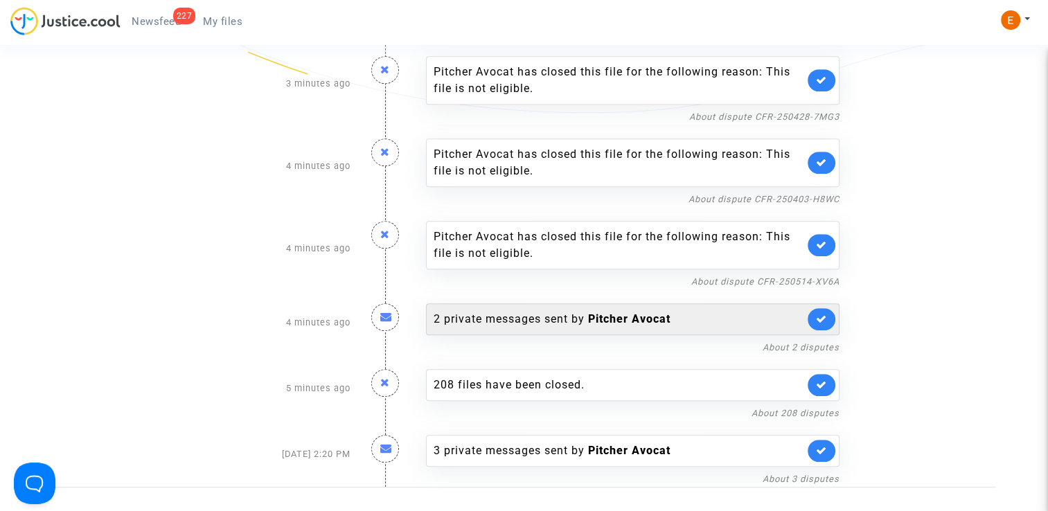
click at [827, 320] on link at bounding box center [822, 319] width 28 height 22
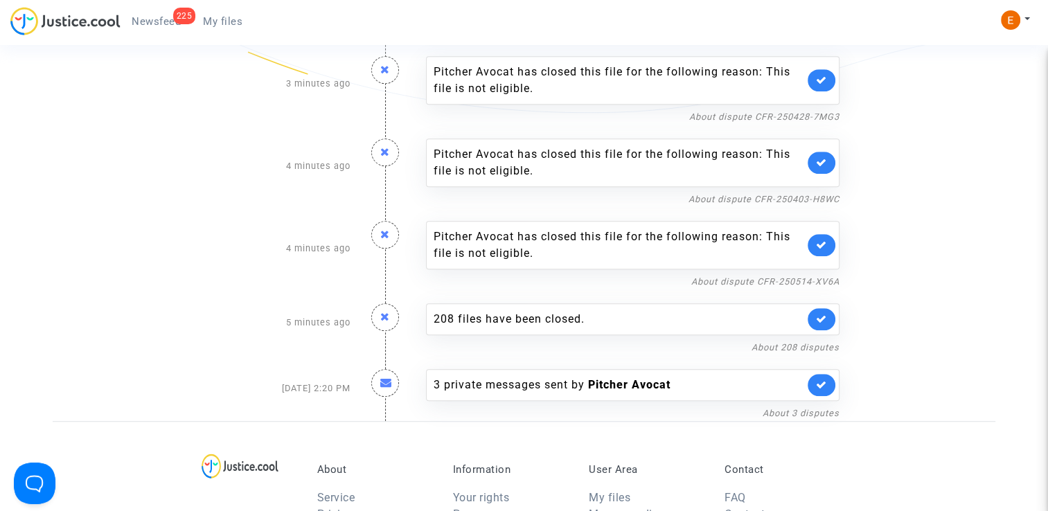
click at [209, 29] on link "My files" at bounding box center [223, 21] width 62 height 21
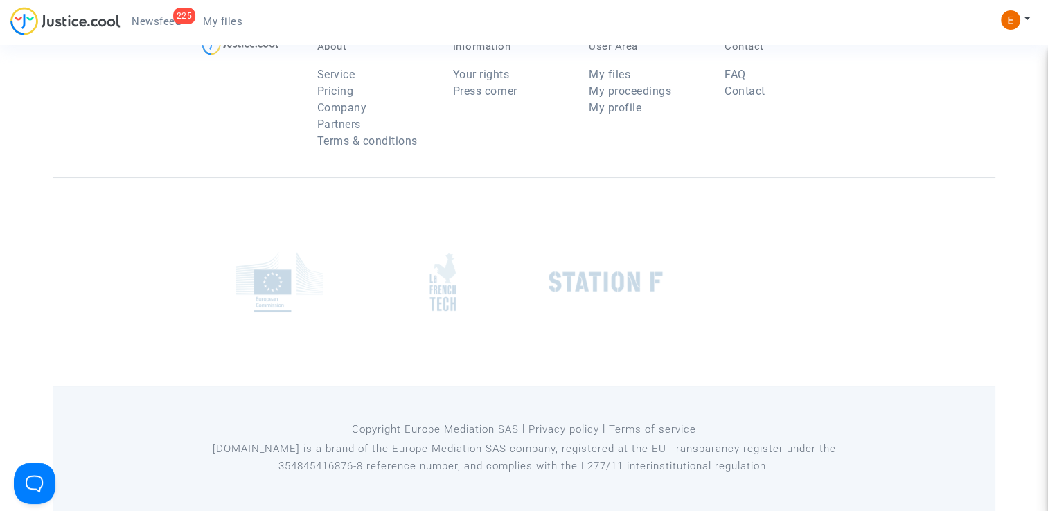
click at [148, 25] on span "Newsfeed" at bounding box center [156, 21] width 49 height 12
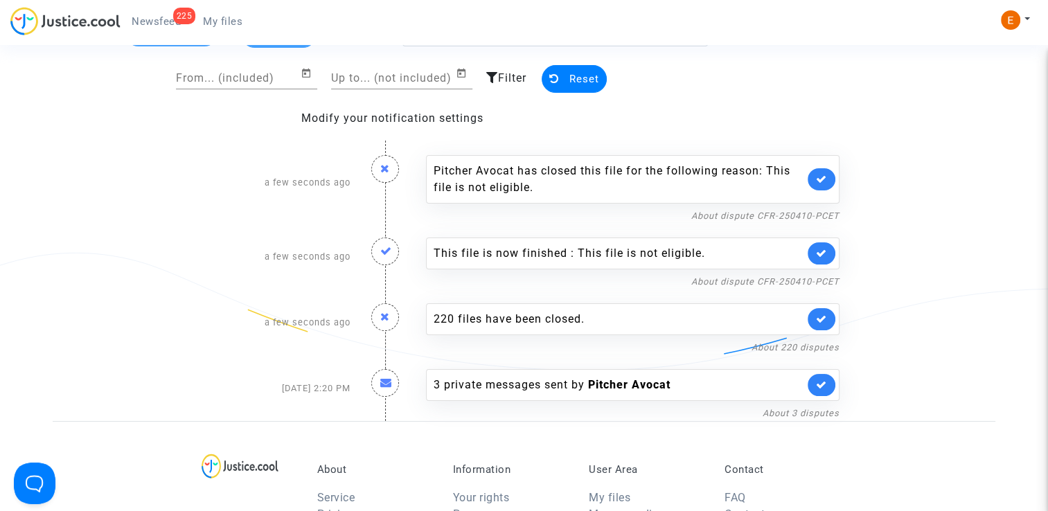
scroll to position [39, 0]
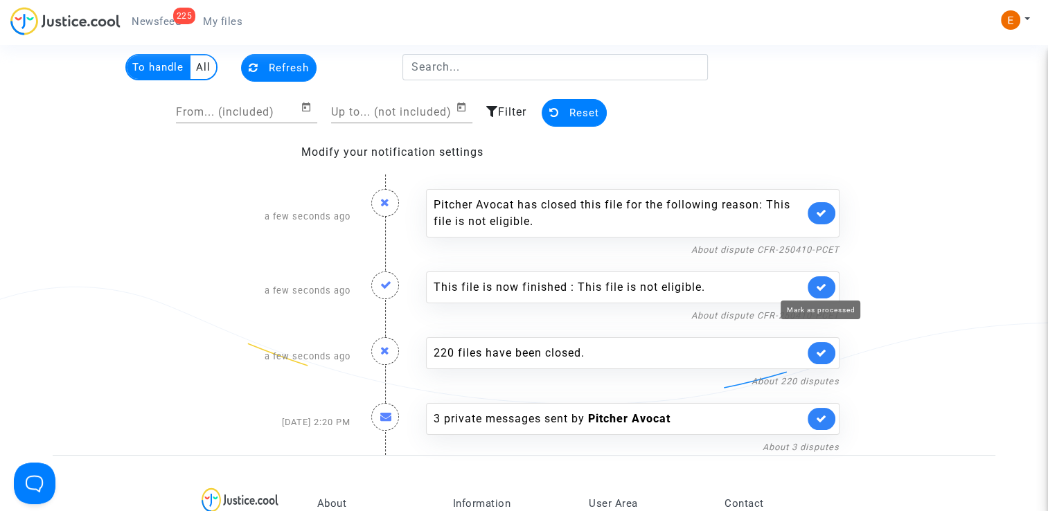
click at [827, 284] on icon at bounding box center [821, 287] width 11 height 10
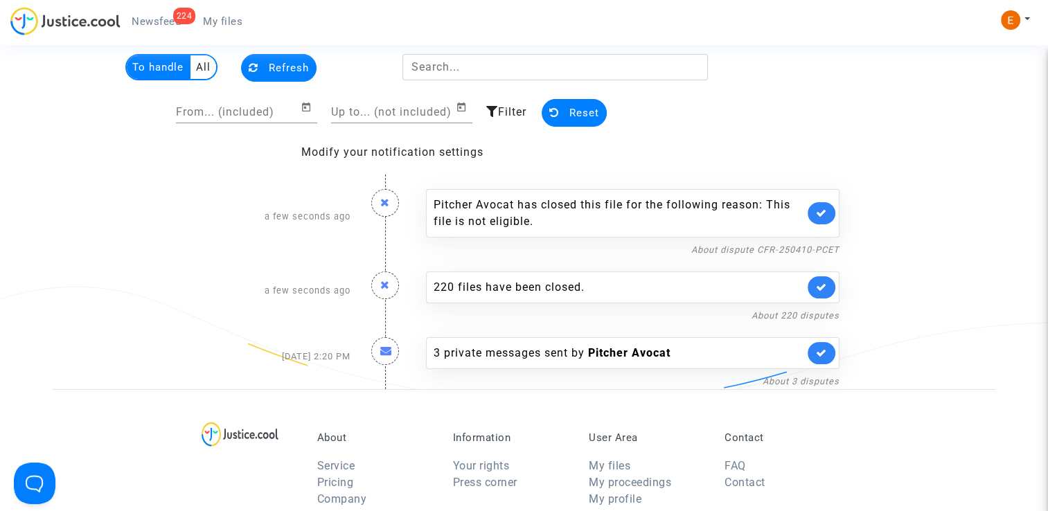
click at [213, 32] on div "224 Newsfeed My files" at bounding box center [131, 26] width 243 height 38
click at [223, 19] on span "My files" at bounding box center [222, 21] width 39 height 12
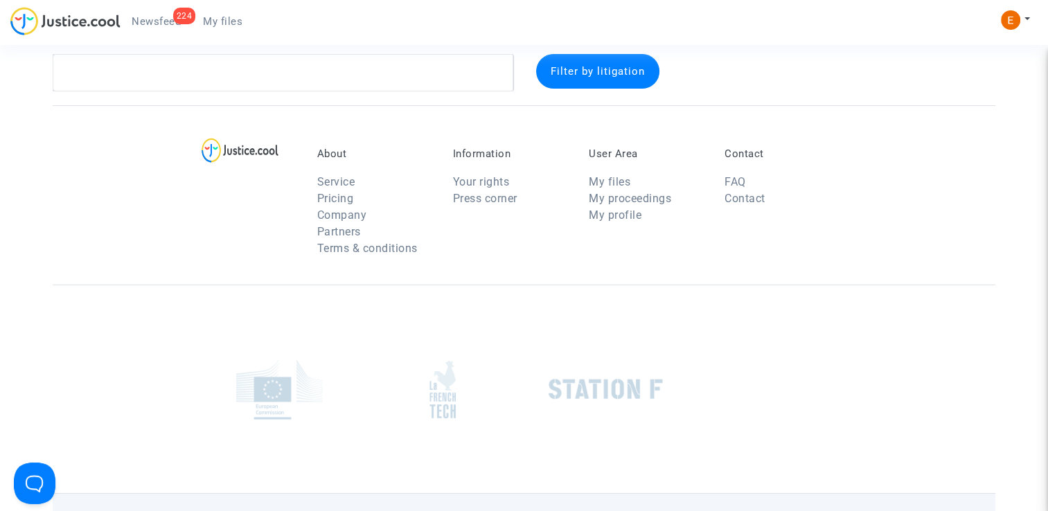
click at [159, 15] on span "Newsfeed" at bounding box center [156, 21] width 49 height 12
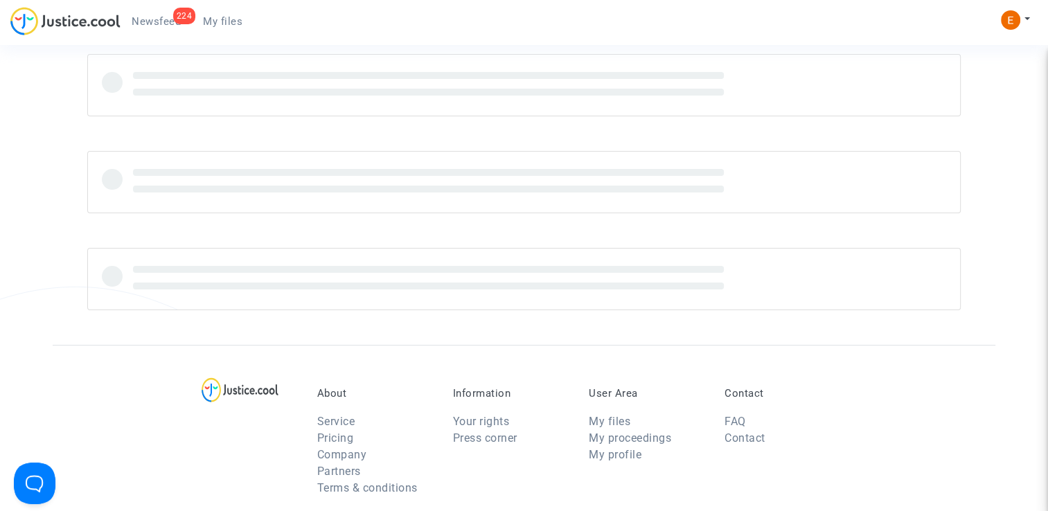
scroll to position [39, 0]
